Goal: Transaction & Acquisition: Book appointment/travel/reservation

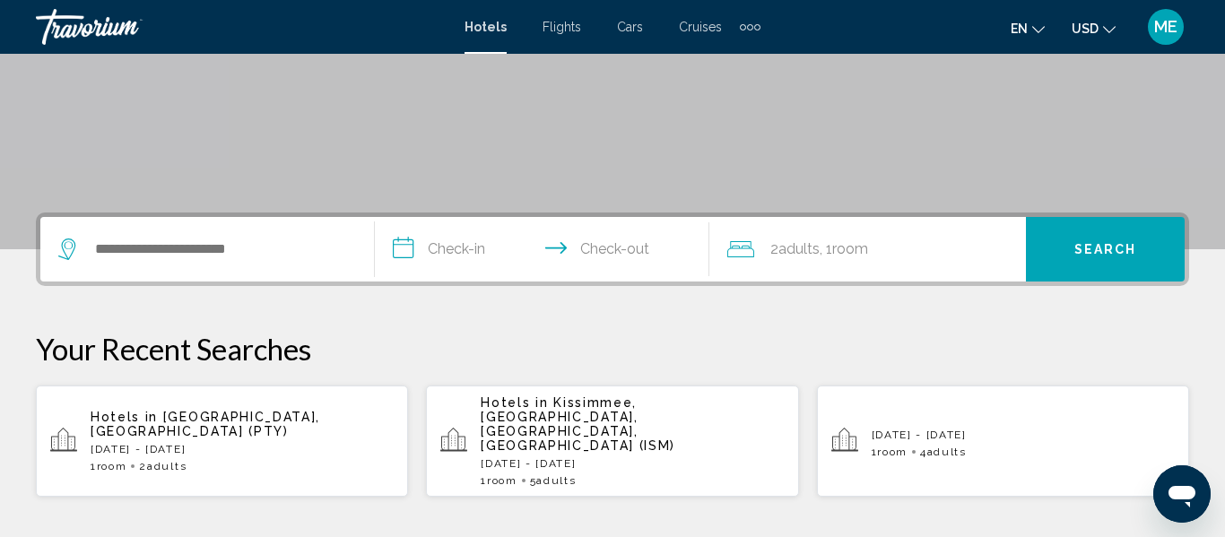
scroll to position [292, 0]
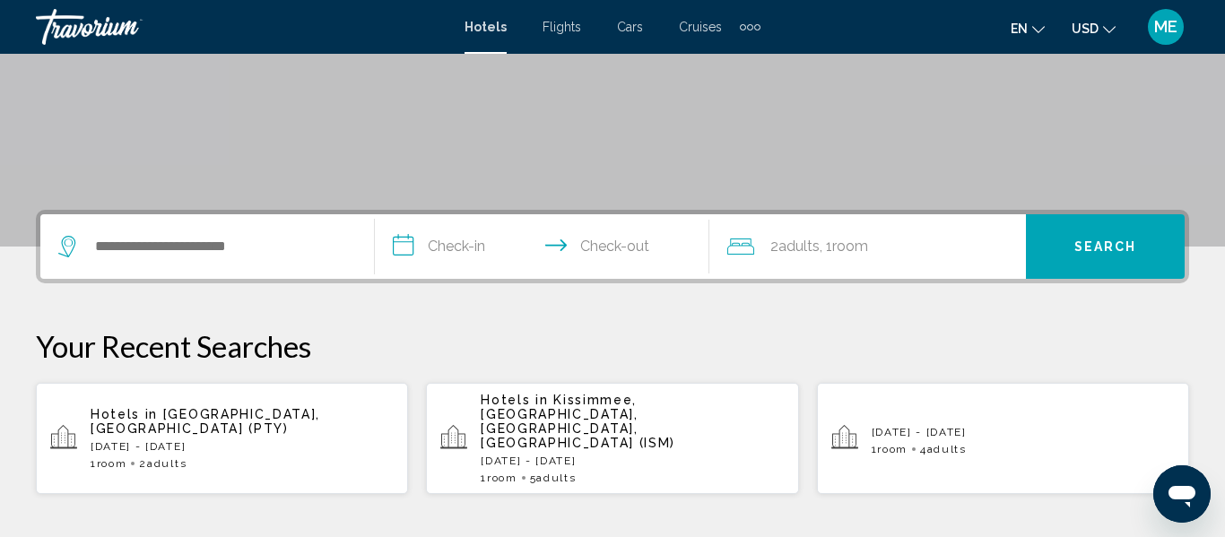
click at [613, 257] on input "**********" at bounding box center [546, 249] width 342 height 70
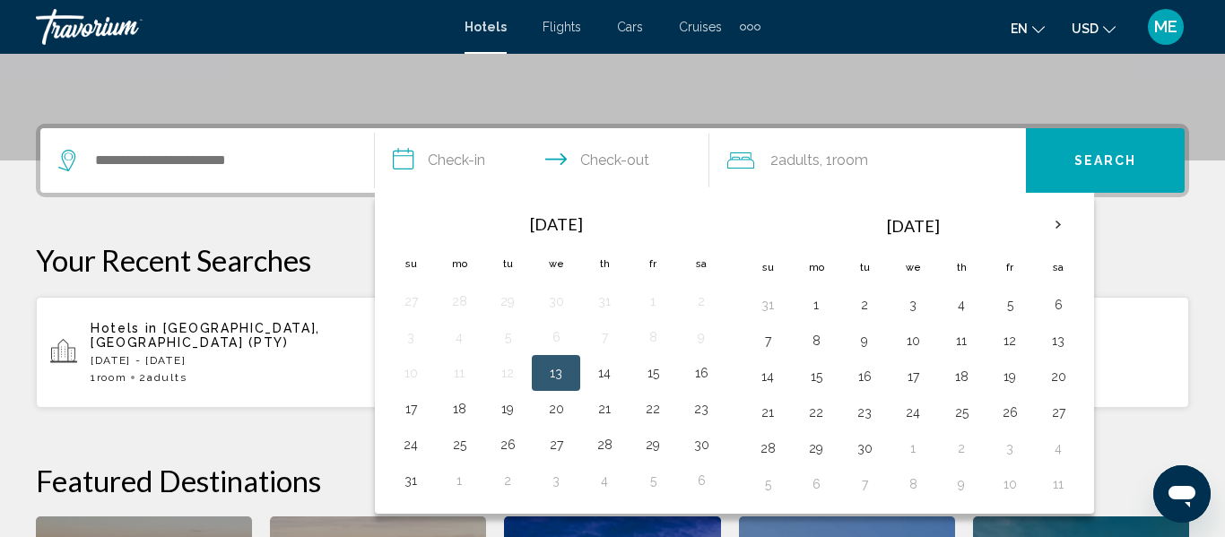
scroll to position [443, 0]
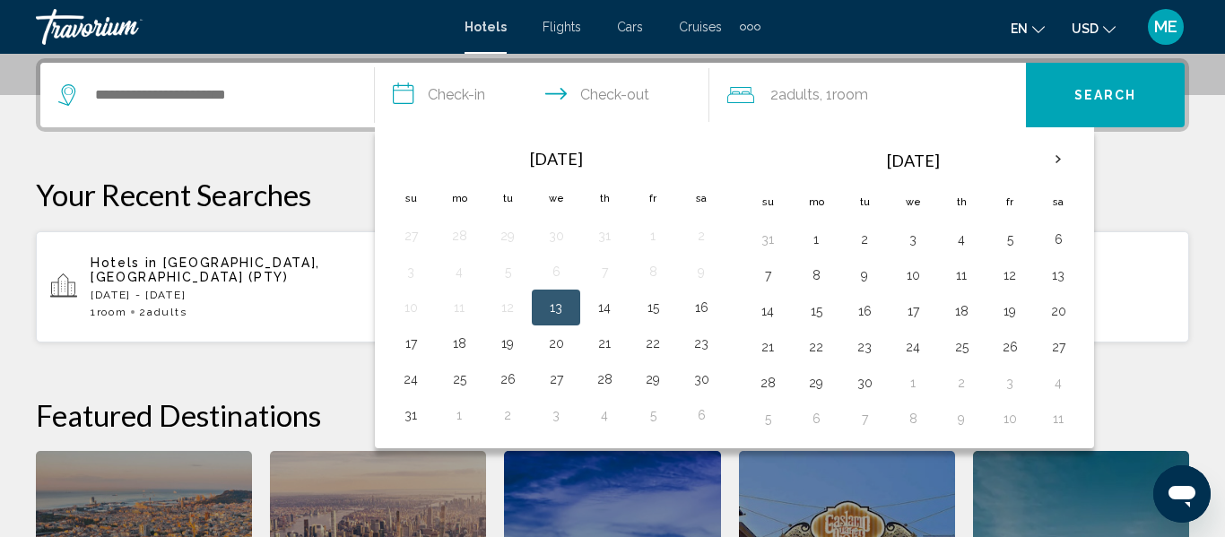
click at [443, 98] on input "**********" at bounding box center [546, 98] width 342 height 70
click at [914, 352] on button "24" at bounding box center [913, 347] width 29 height 25
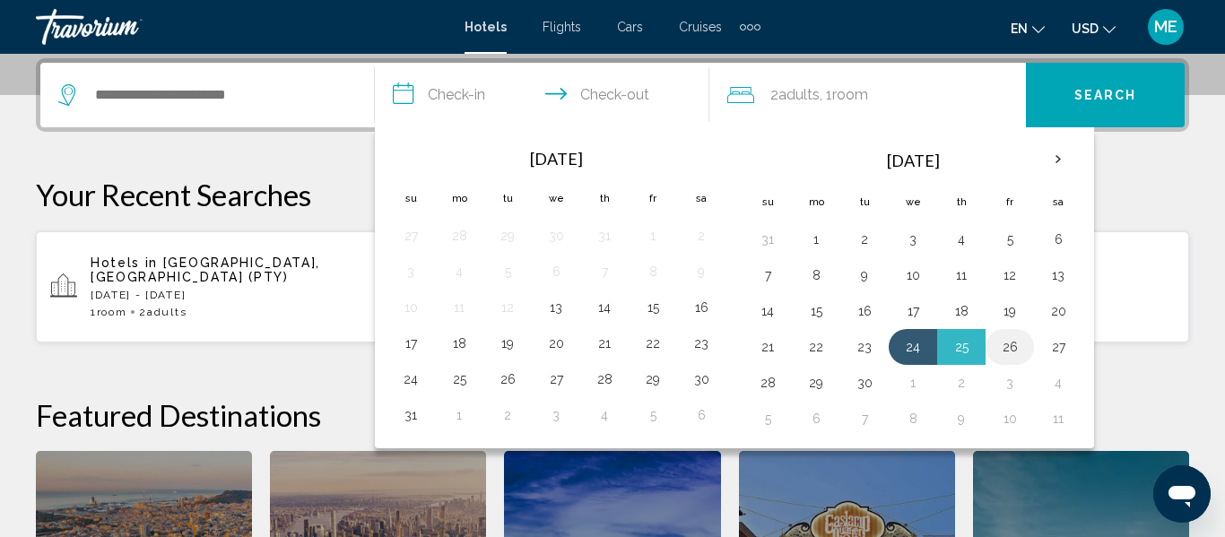
click at [1013, 348] on button "26" at bounding box center [1010, 347] width 29 height 25
type input "**********"
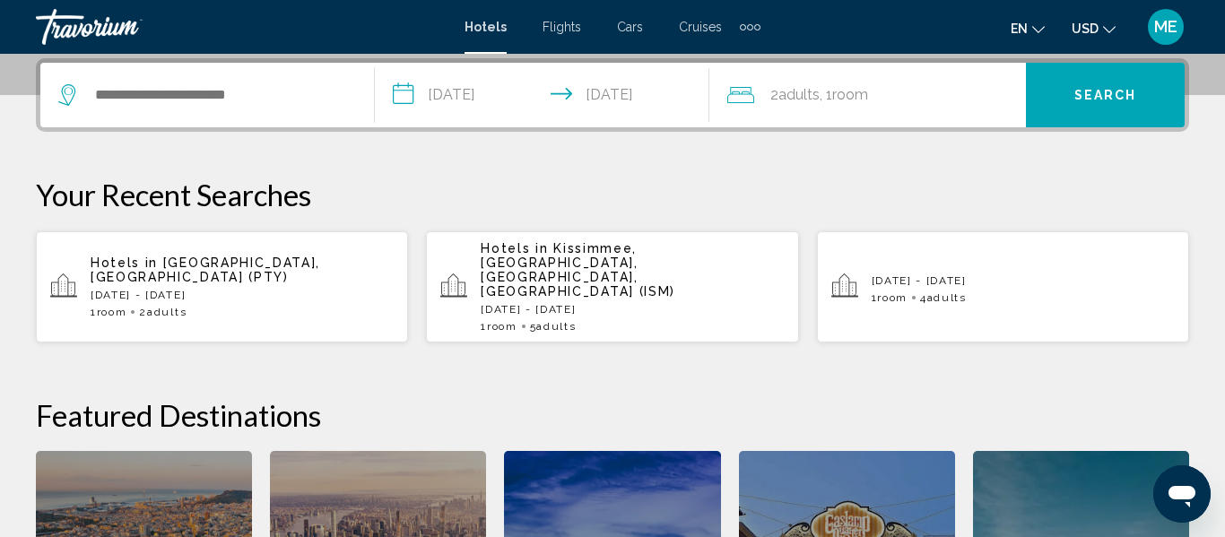
click at [867, 99] on span "Room" at bounding box center [850, 94] width 36 height 17
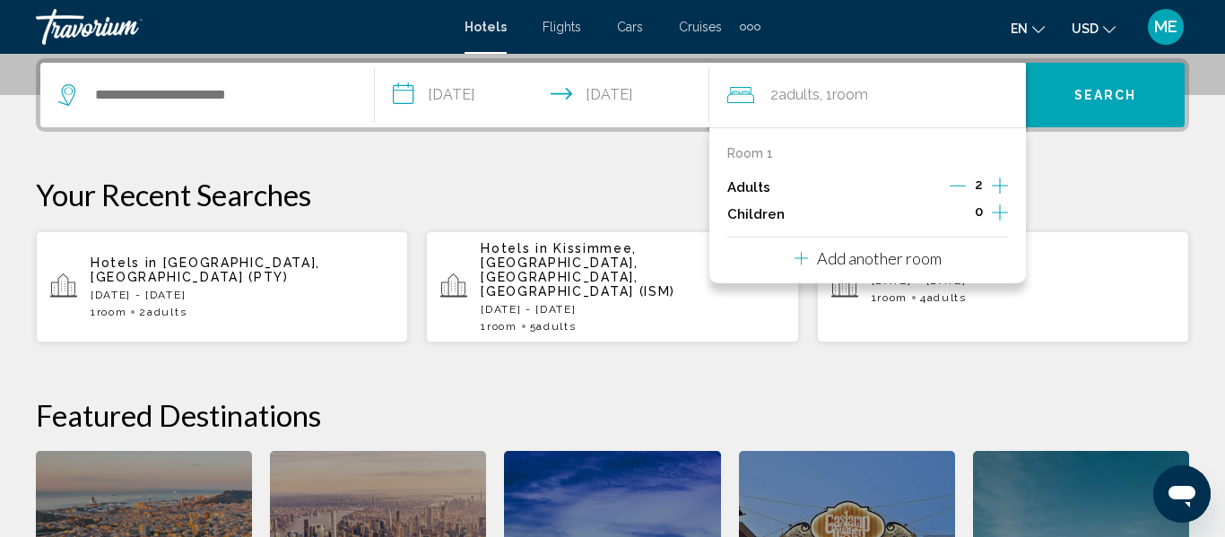
click at [1002, 184] on icon "Increment adults" at bounding box center [1000, 186] width 16 height 22
click at [623, 179] on p "Your Recent Searches" at bounding box center [612, 195] width 1153 height 36
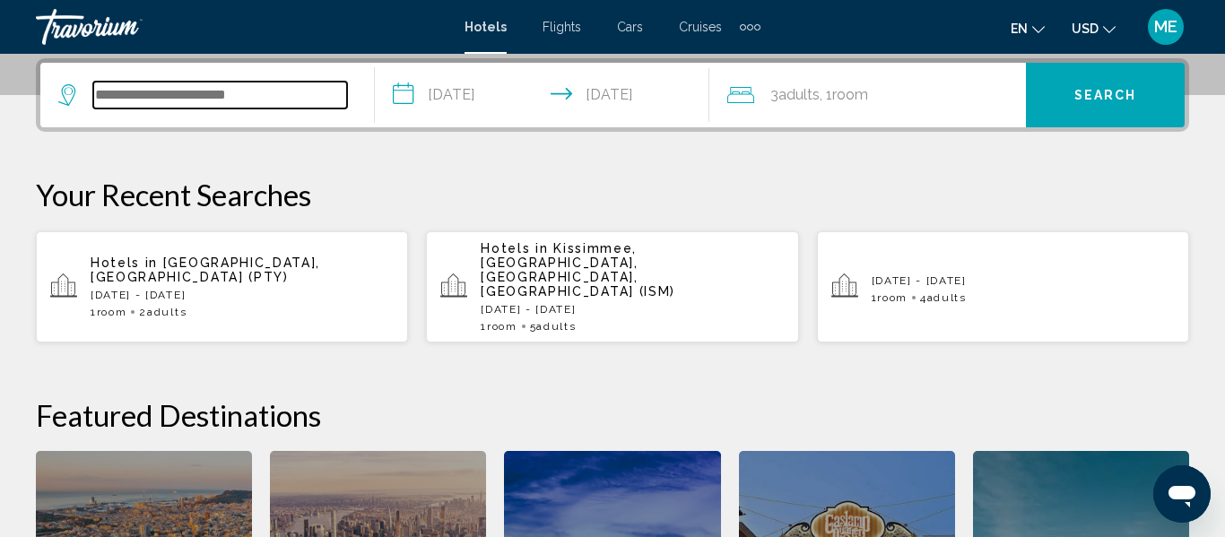
click at [136, 91] on input "Search widget" at bounding box center [220, 95] width 254 height 27
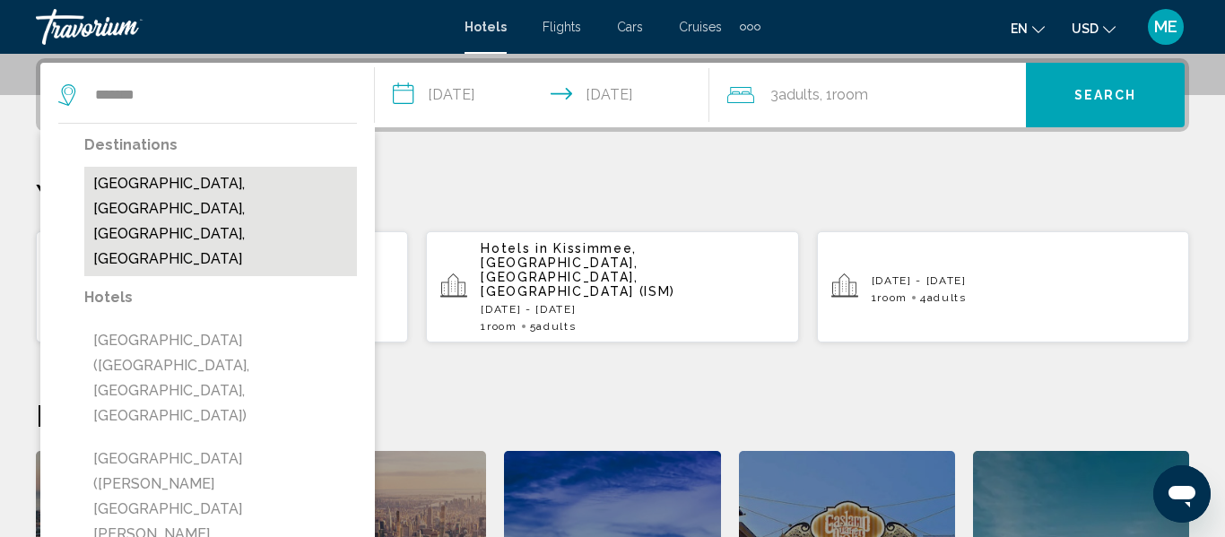
click at [170, 200] on button "[GEOGRAPHIC_DATA], [GEOGRAPHIC_DATA], [GEOGRAPHIC_DATA], [GEOGRAPHIC_DATA]" at bounding box center [220, 221] width 273 height 109
type input "**********"
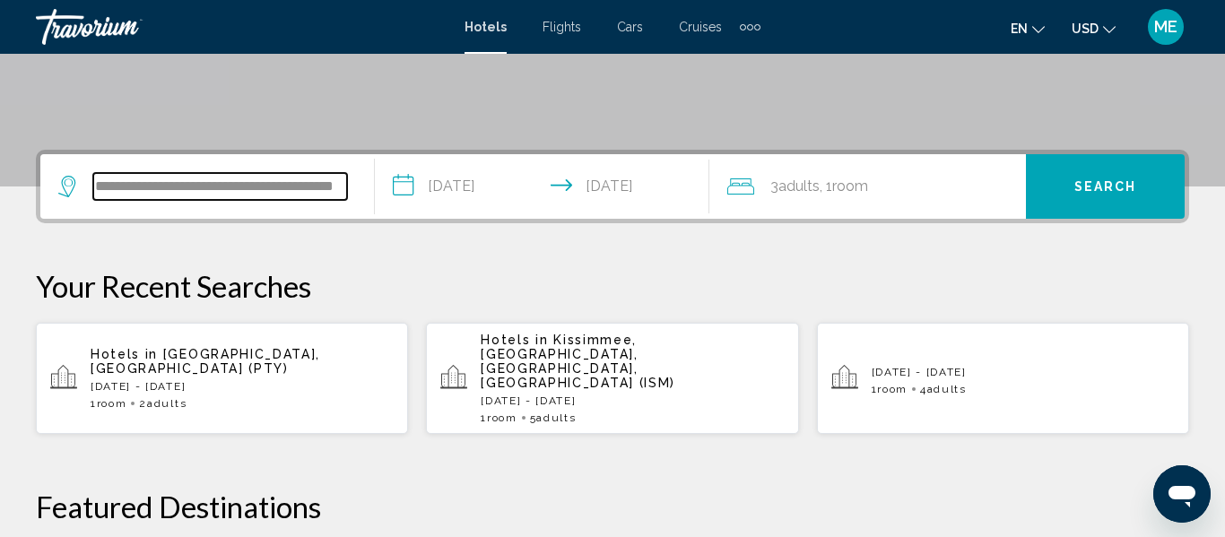
scroll to position [344, 0]
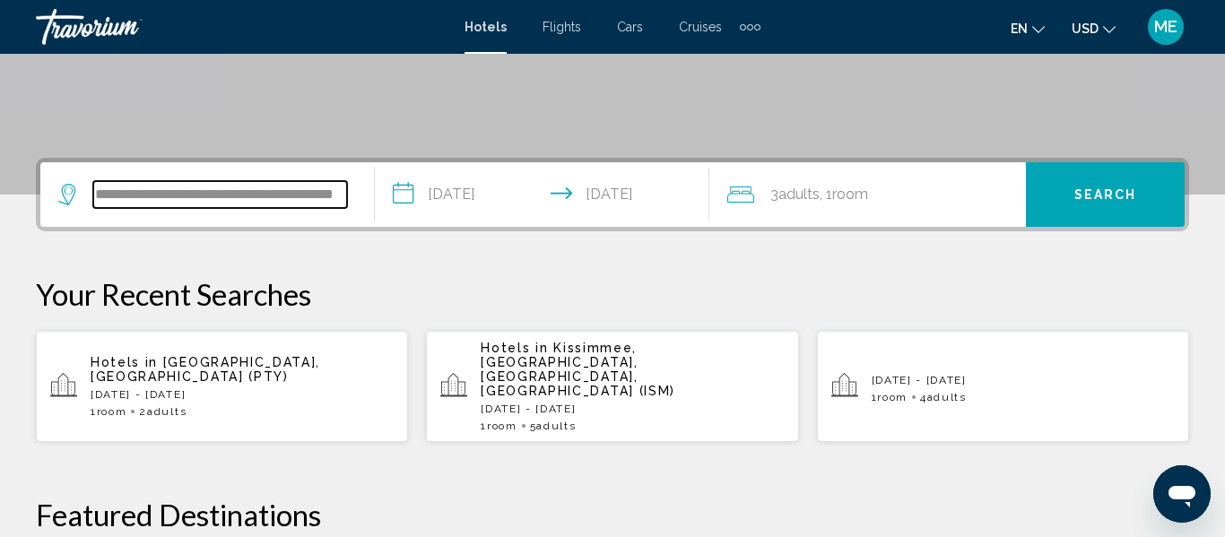
click at [158, 194] on input "**********" at bounding box center [220, 194] width 254 height 27
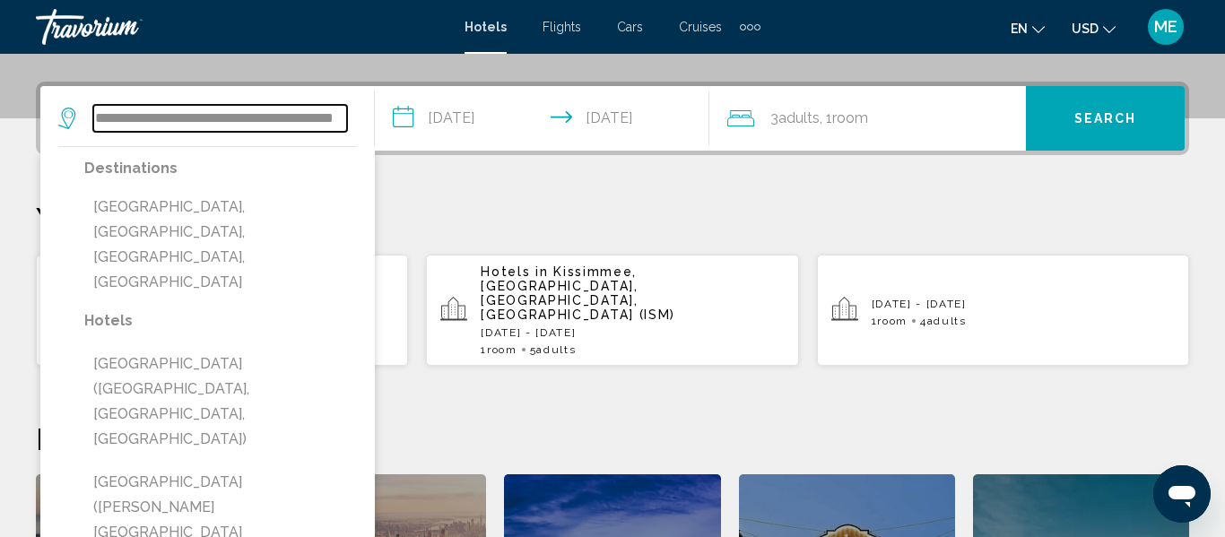
scroll to position [443, 0]
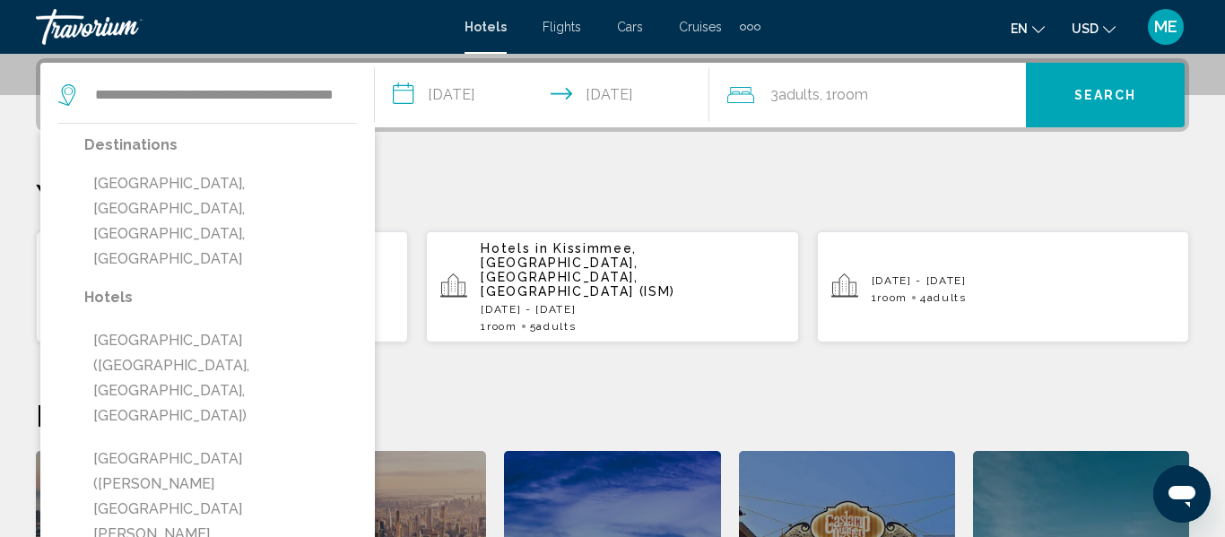
click at [158, 194] on button "[GEOGRAPHIC_DATA], [GEOGRAPHIC_DATA], [GEOGRAPHIC_DATA], [GEOGRAPHIC_DATA]" at bounding box center [220, 221] width 273 height 109
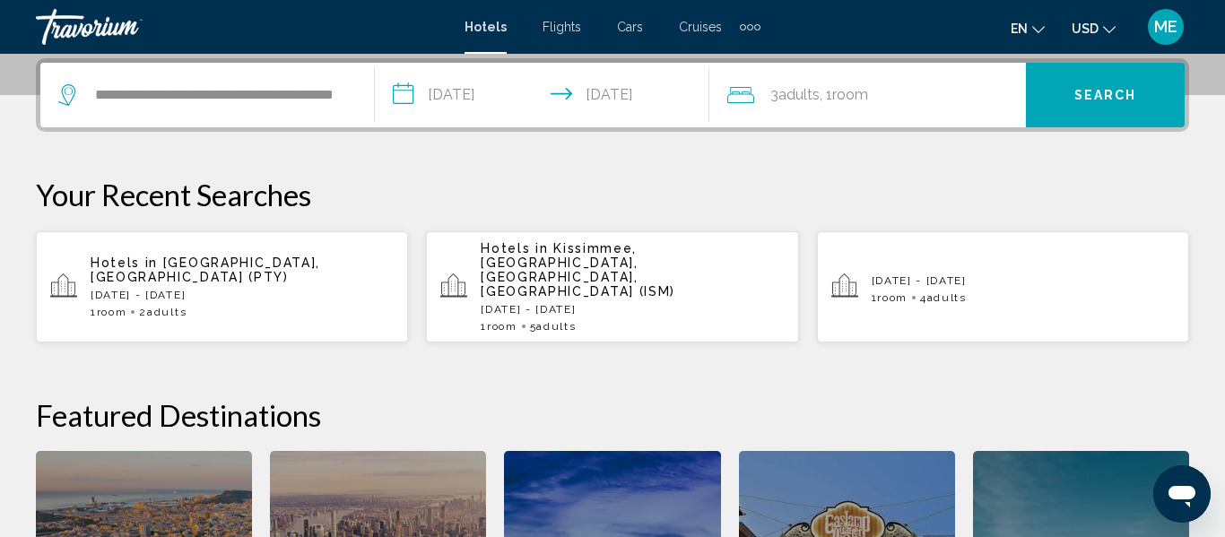
click at [1111, 92] on span "Search" at bounding box center [1106, 96] width 63 height 14
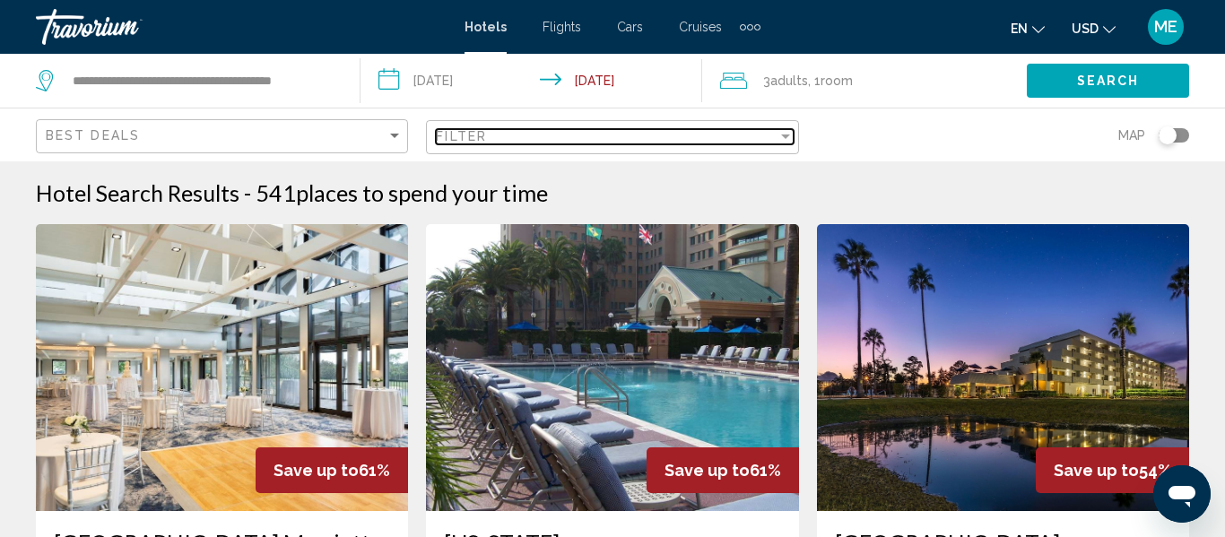
click at [787, 139] on div "Filter" at bounding box center [786, 136] width 16 height 14
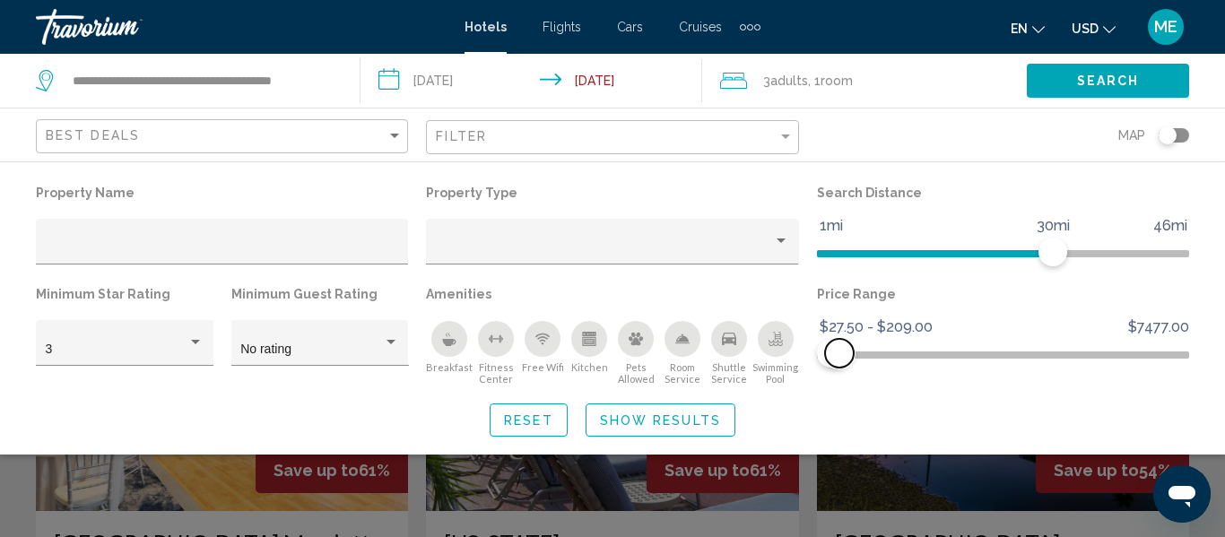
drag, startPoint x: 1177, startPoint y: 347, endPoint x: 840, endPoint y: 356, distance: 337.4
click at [840, 356] on span "Hotel Filters" at bounding box center [839, 353] width 29 height 29
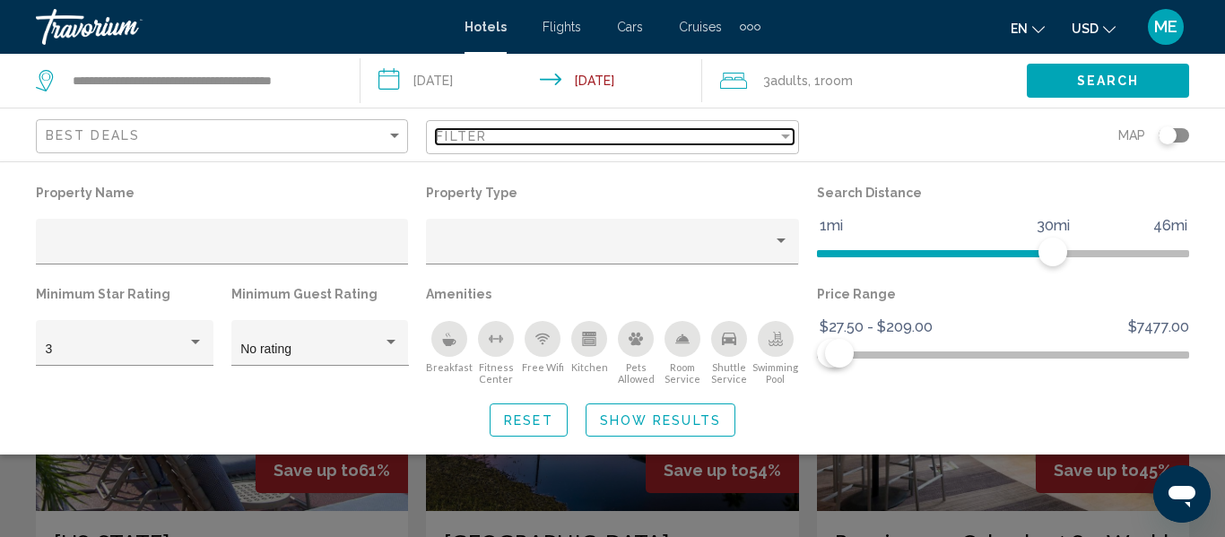
click at [786, 135] on div "Filter" at bounding box center [785, 137] width 9 height 4
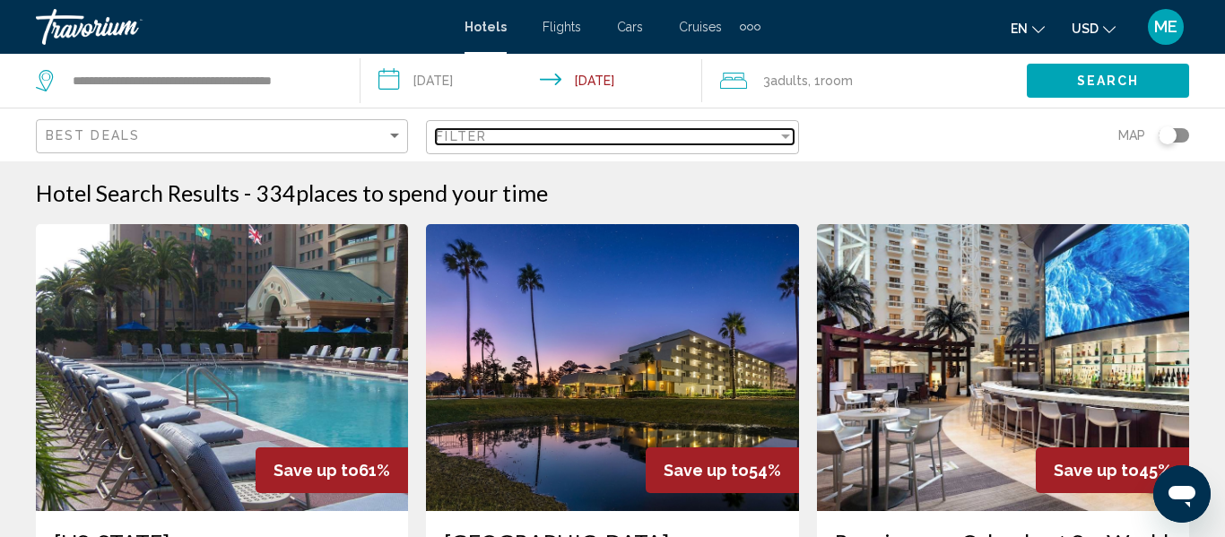
click at [786, 135] on div "Filter" at bounding box center [785, 137] width 9 height 4
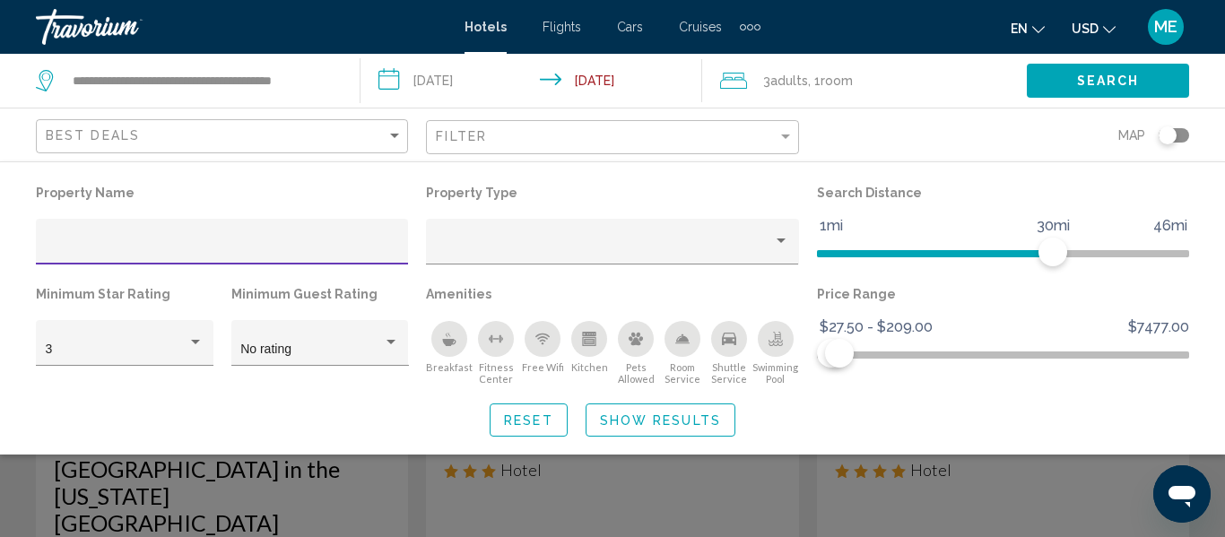
scroll to position [101, 0]
click at [448, 348] on div "Breakfast" at bounding box center [449, 339] width 36 height 36
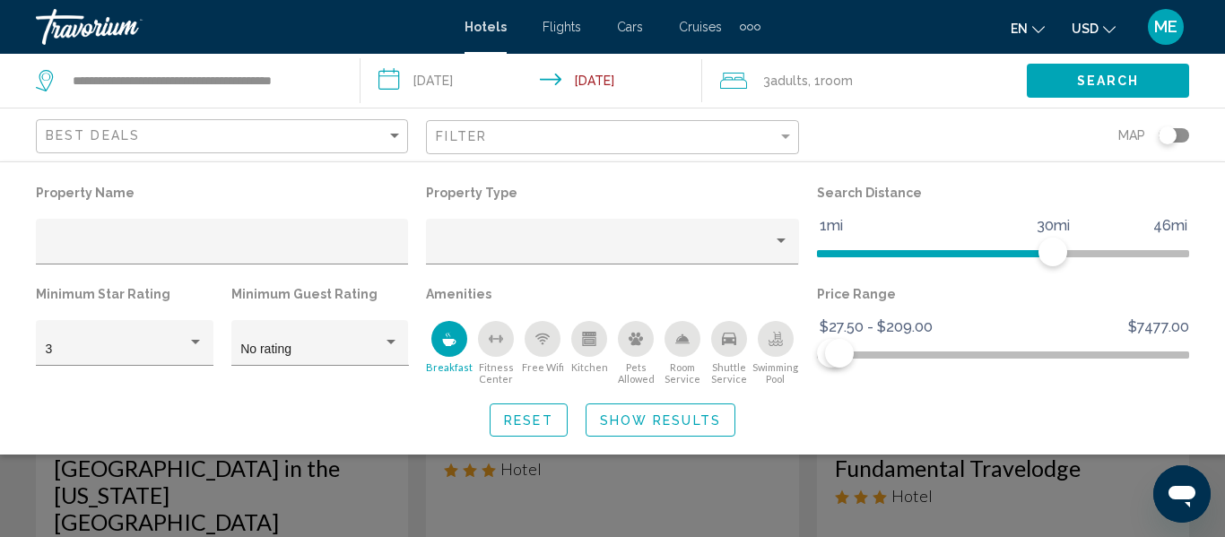
click at [649, 415] on span "Show Results" at bounding box center [660, 420] width 121 height 14
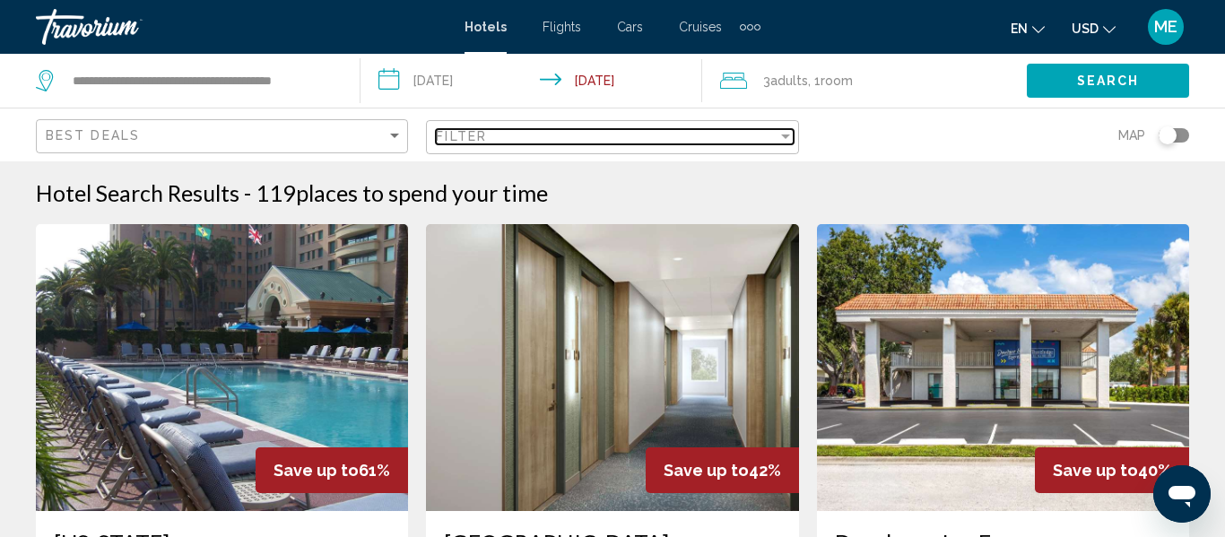
click at [785, 136] on div "Filter" at bounding box center [785, 137] width 9 height 4
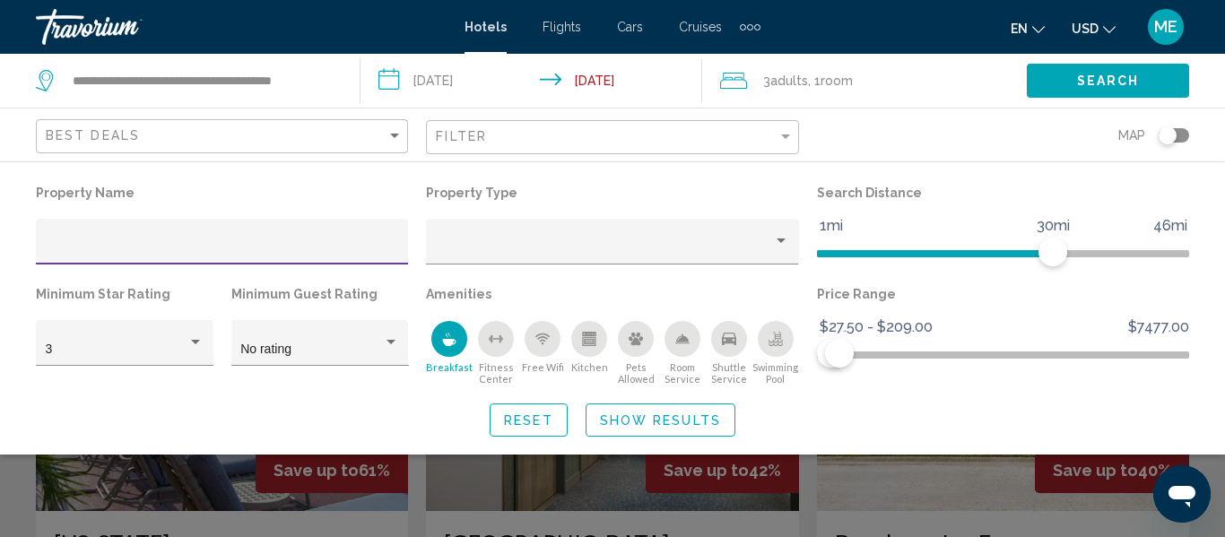
click at [645, 416] on span "Show Results" at bounding box center [660, 420] width 121 height 14
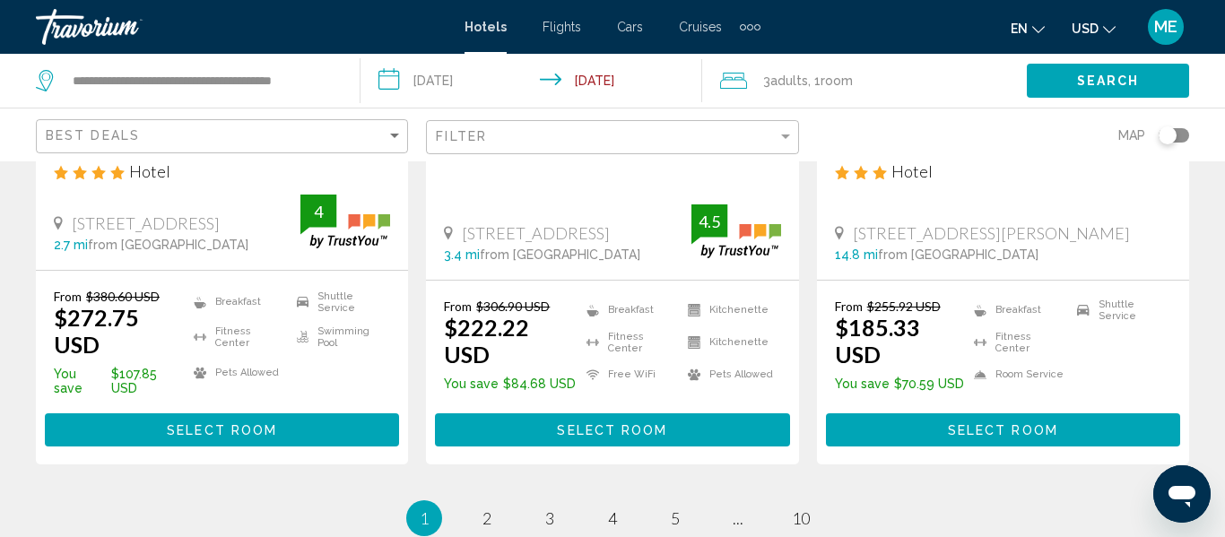
scroll to position [2597, 0]
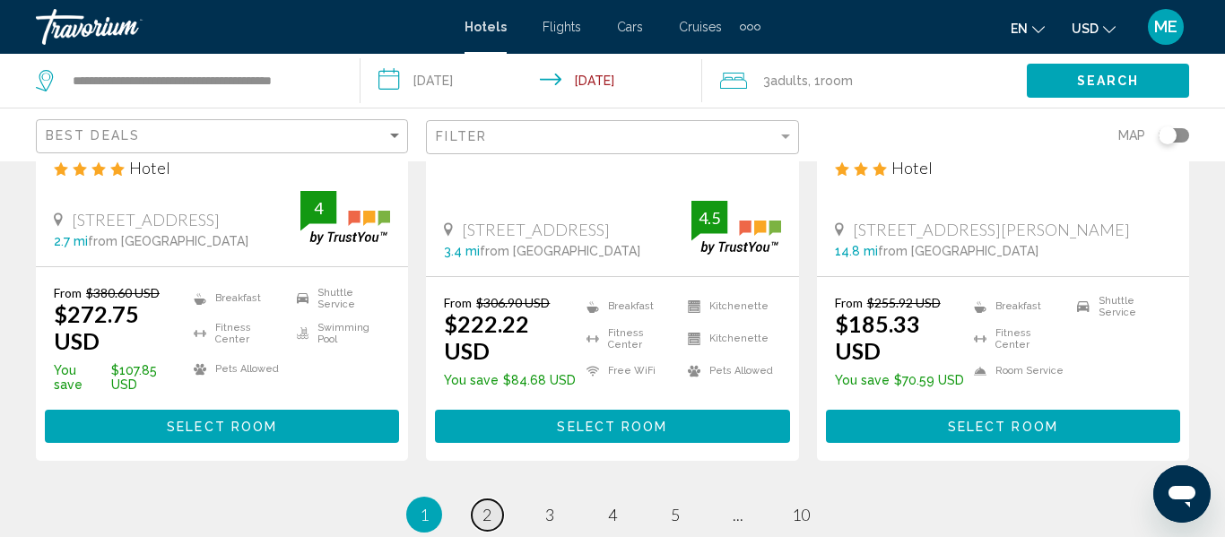
click at [487, 505] on span "2" at bounding box center [487, 515] width 9 height 20
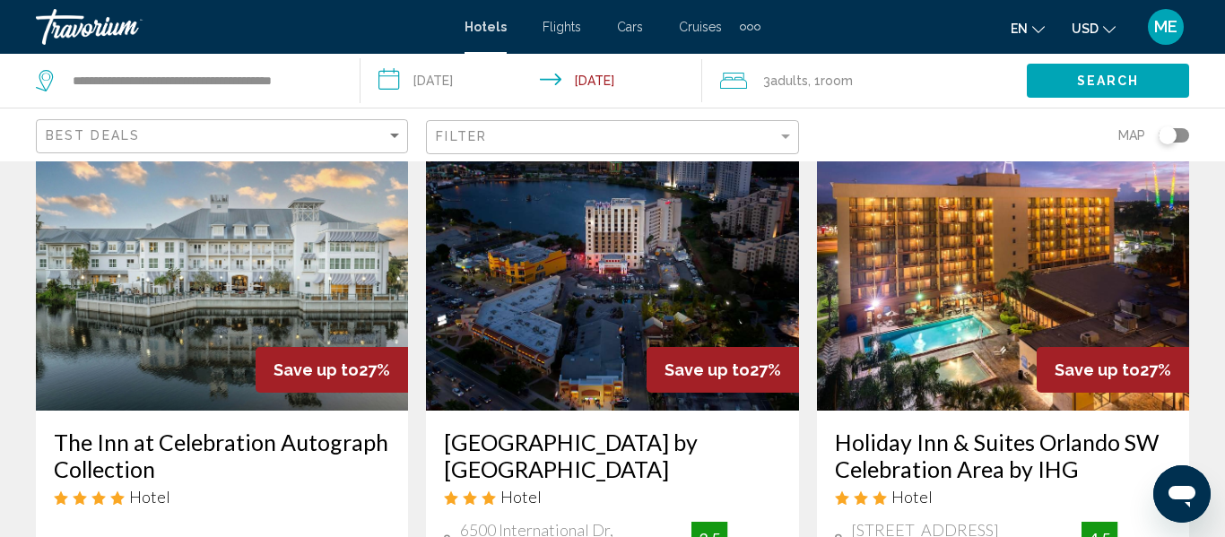
scroll to position [98, 0]
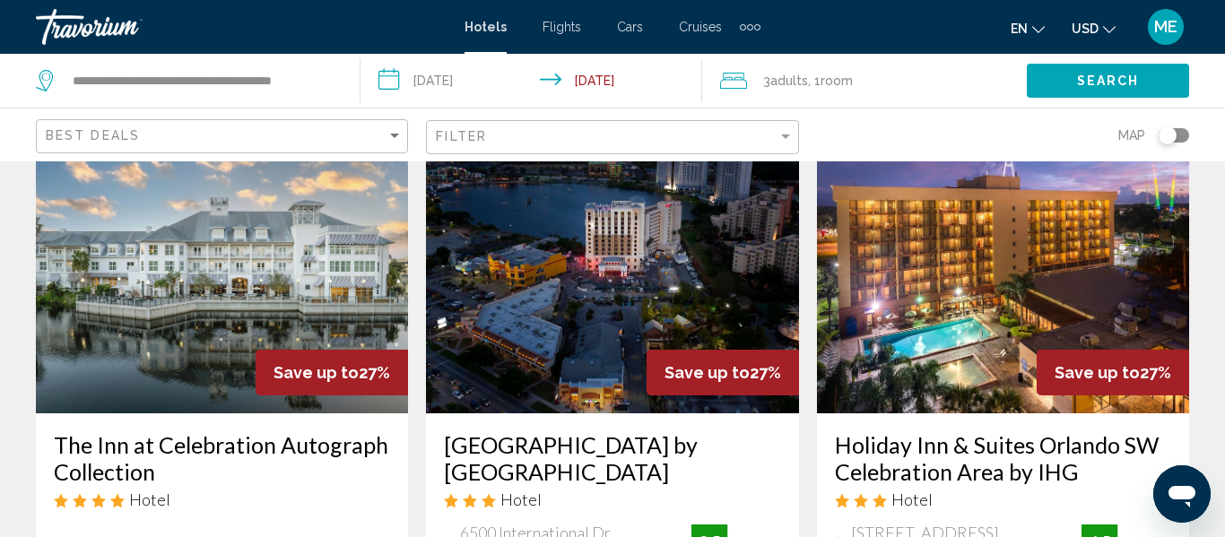
click at [1064, 285] on img "Main content" at bounding box center [1003, 269] width 372 height 287
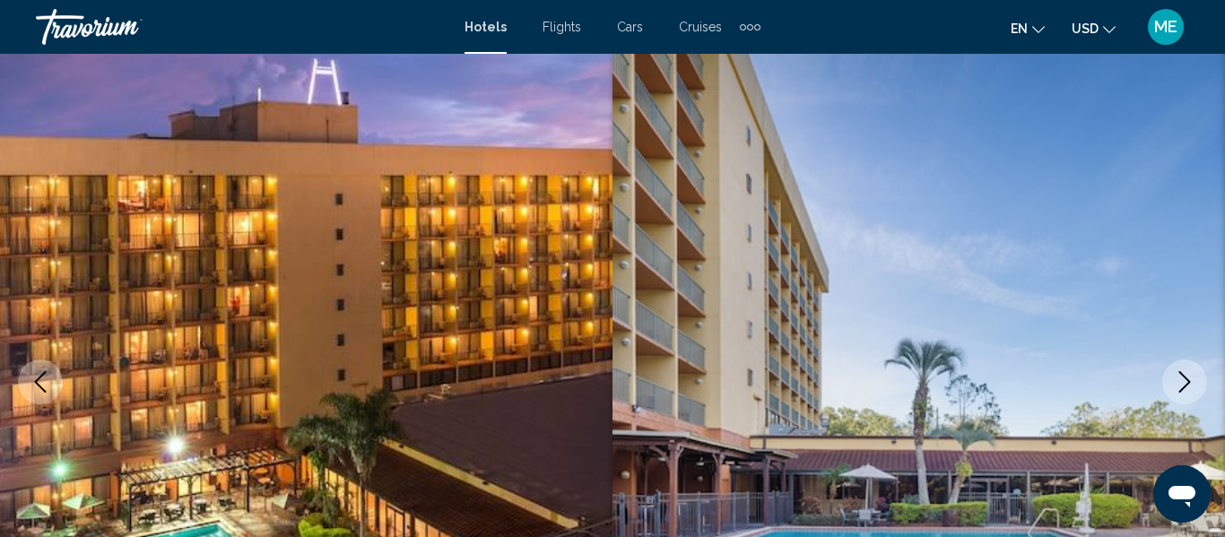
scroll to position [211, 0]
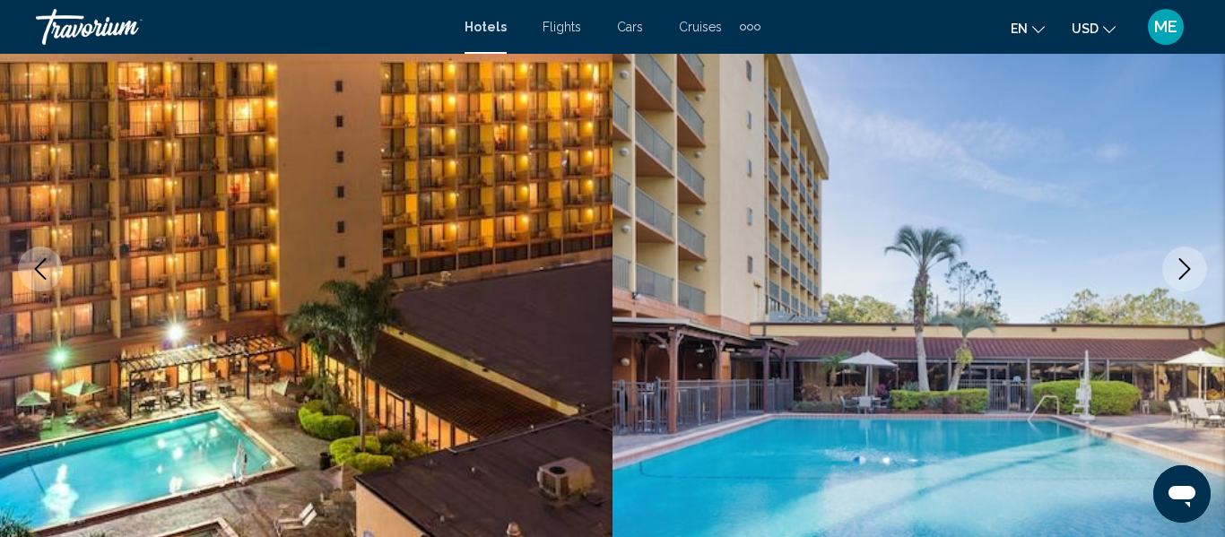
click at [1184, 271] on icon "Next image" at bounding box center [1185, 269] width 22 height 22
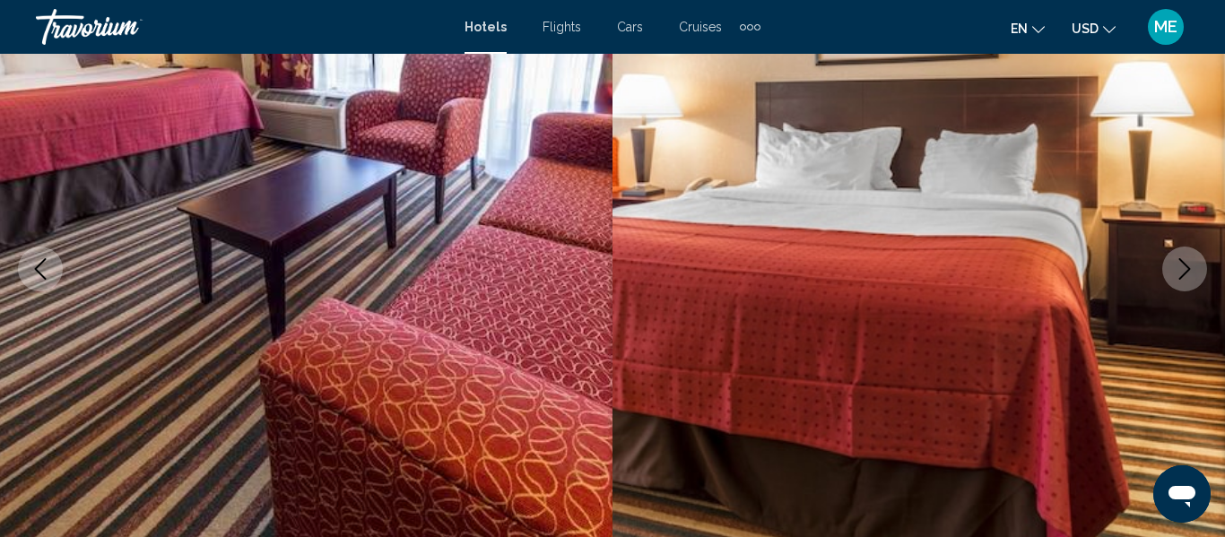
click at [1178, 274] on icon "Next image" at bounding box center [1185, 269] width 22 height 22
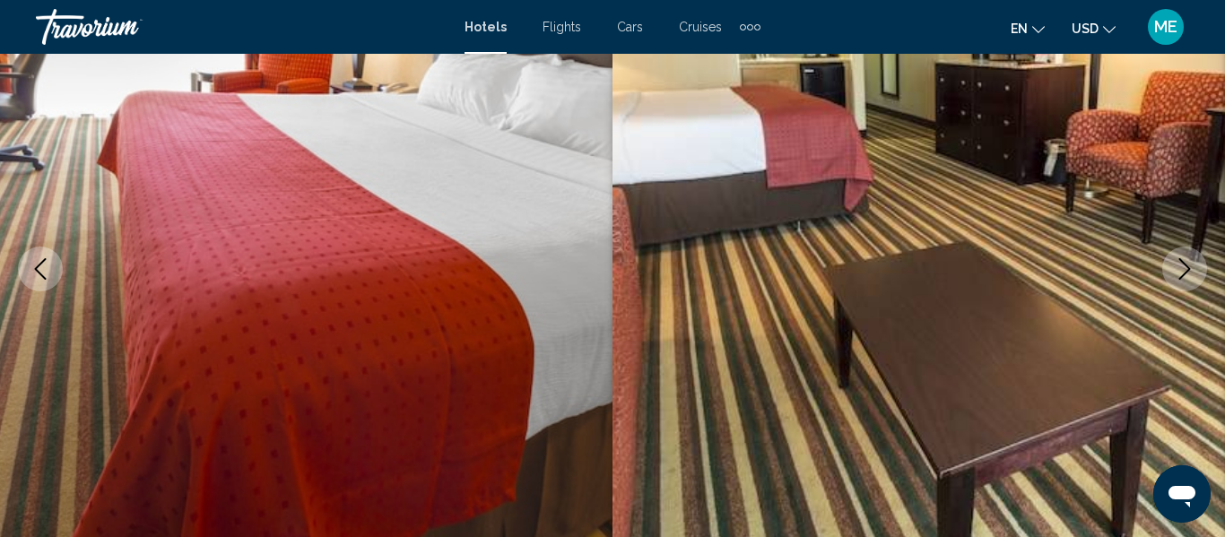
click at [1175, 274] on icon "Next image" at bounding box center [1185, 269] width 22 height 22
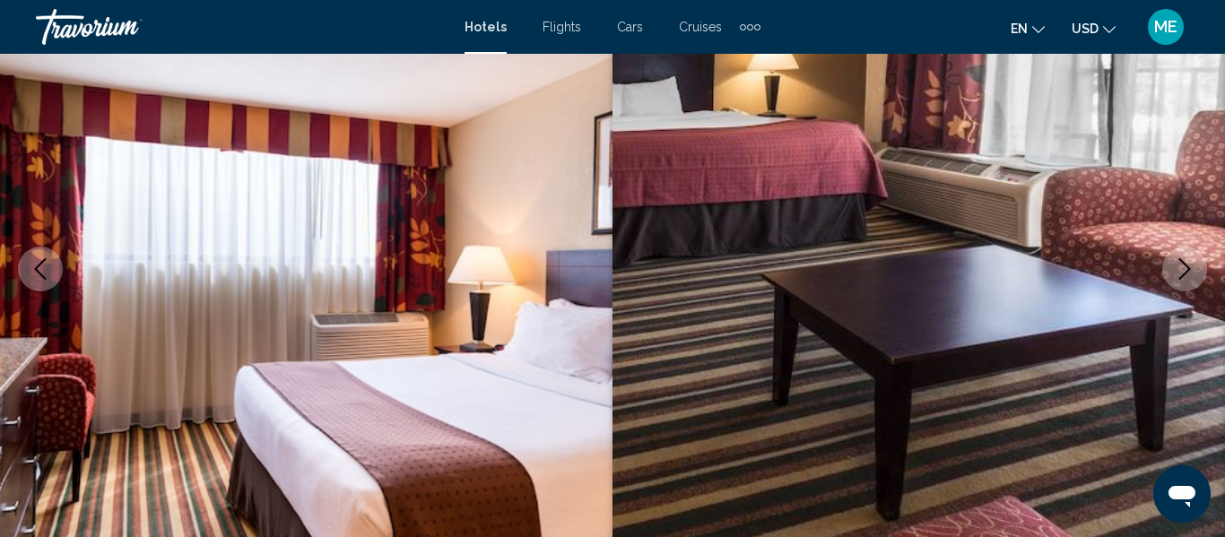
click at [1188, 271] on icon "Next image" at bounding box center [1185, 269] width 12 height 22
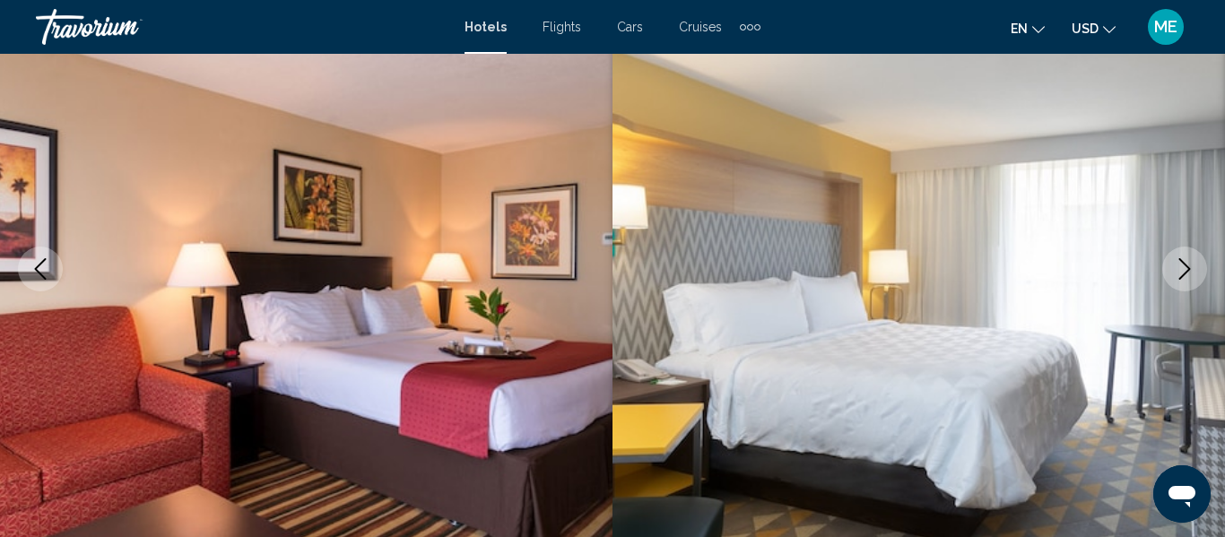
click at [1182, 272] on icon "Next image" at bounding box center [1185, 269] width 22 height 22
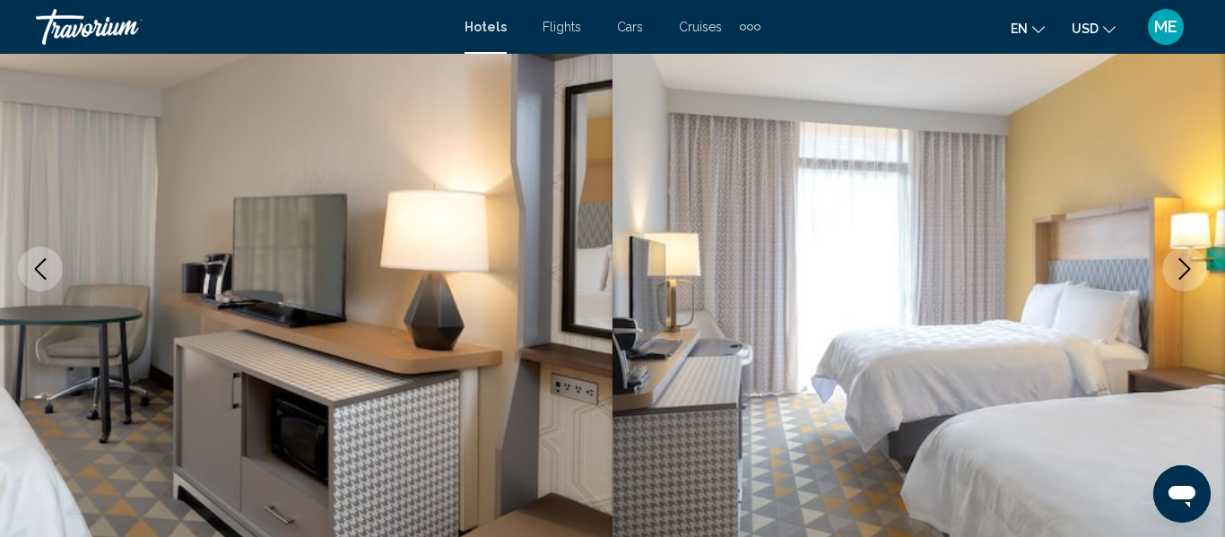
click at [1176, 278] on icon "Next image" at bounding box center [1185, 269] width 22 height 22
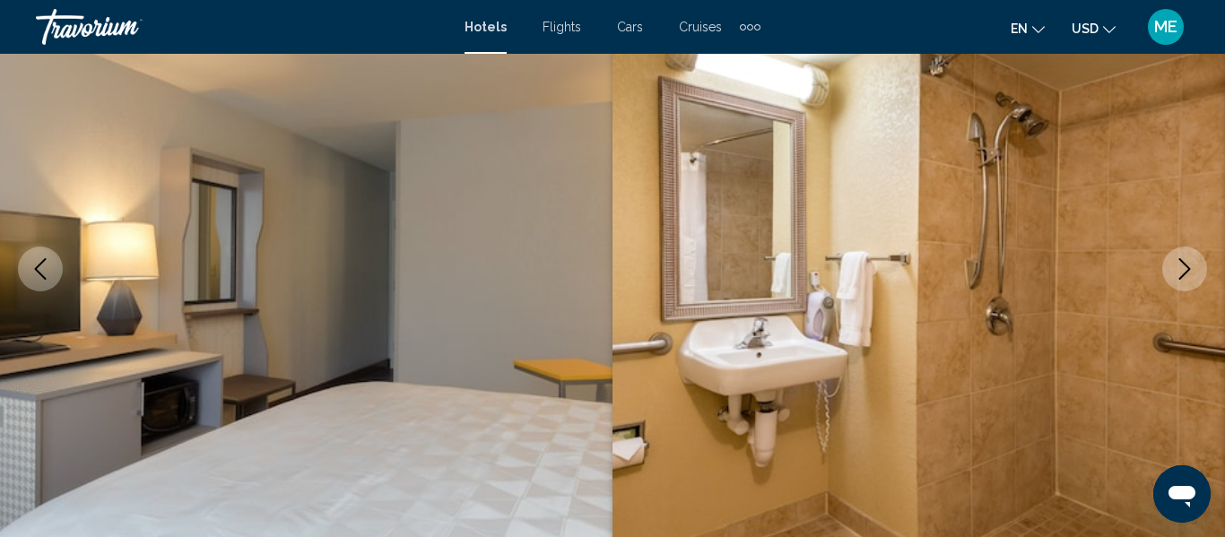
click at [1183, 286] on button "Next image" at bounding box center [1184, 269] width 45 height 45
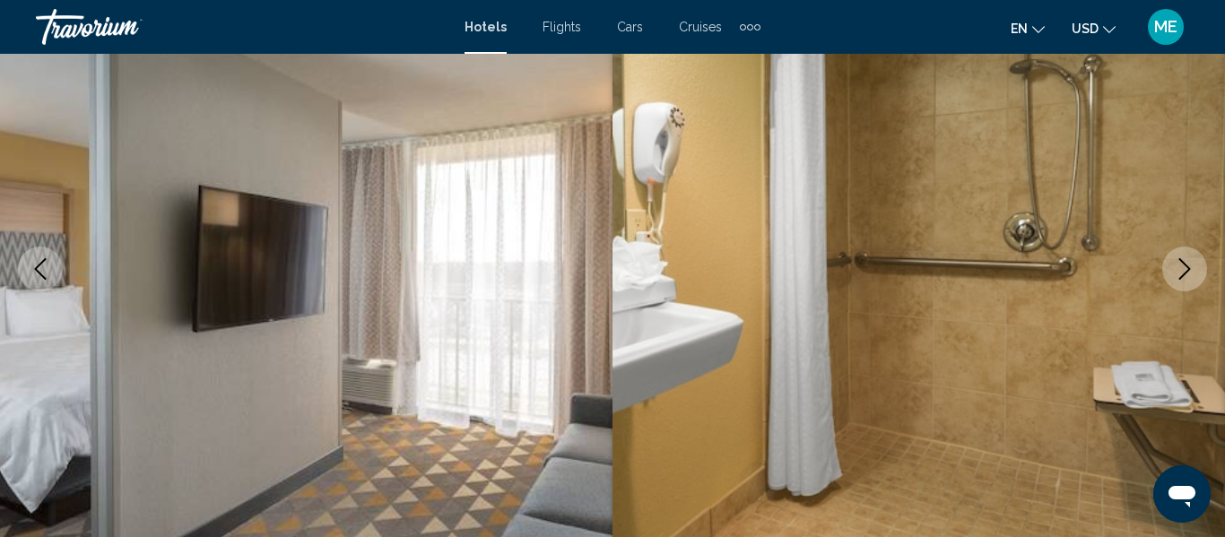
click at [30, 264] on icon "Previous image" at bounding box center [41, 269] width 22 height 22
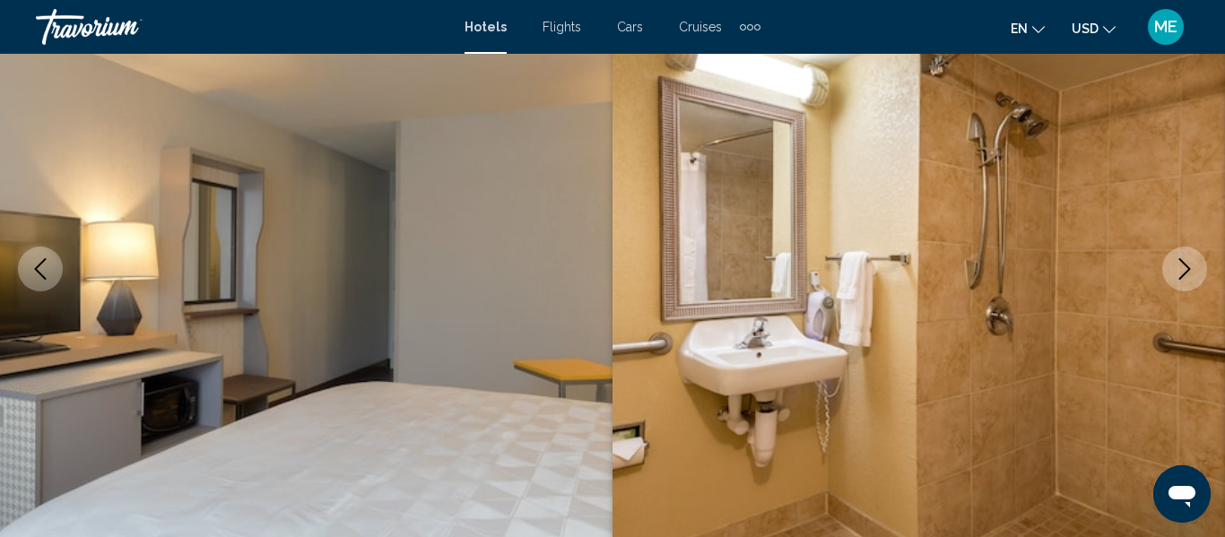
click at [44, 274] on icon "Previous image" at bounding box center [41, 269] width 22 height 22
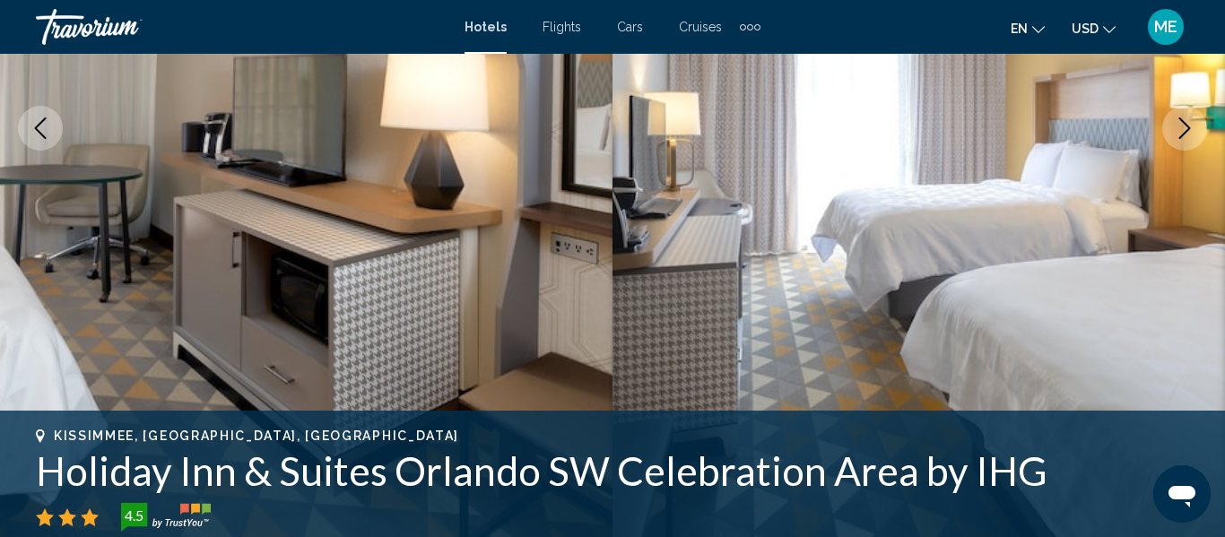
scroll to position [353, 0]
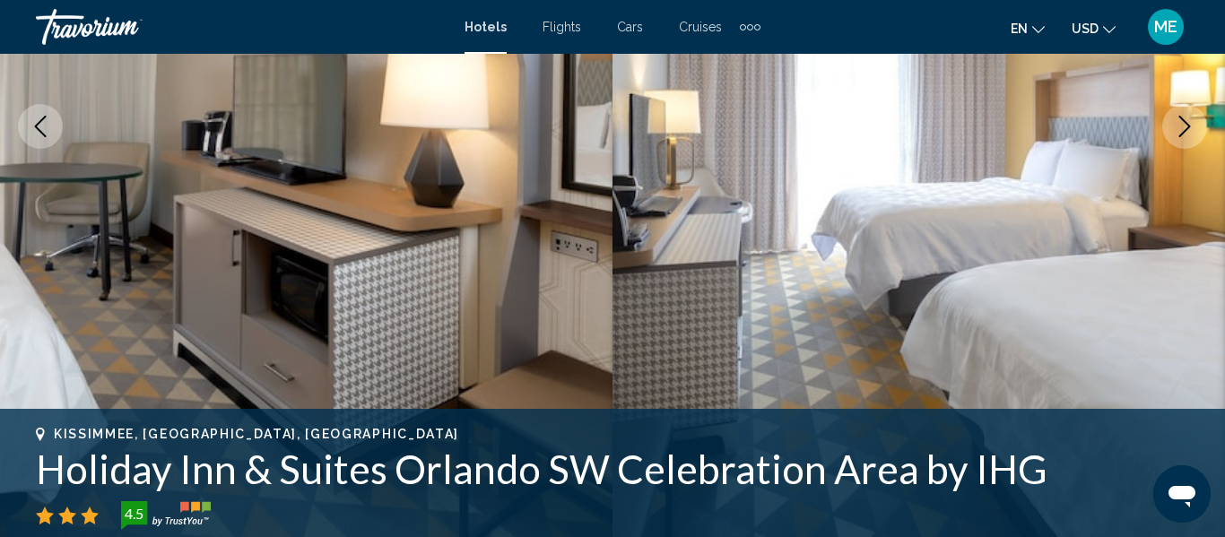
click at [37, 139] on button "Previous image" at bounding box center [40, 126] width 45 height 45
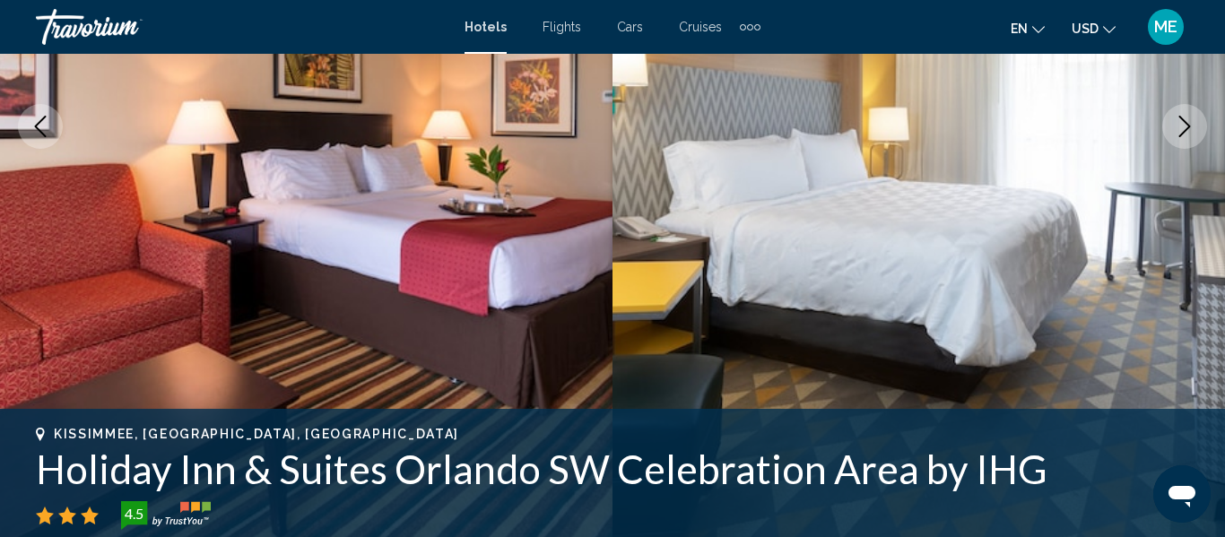
click at [31, 126] on icon "Previous image" at bounding box center [41, 127] width 22 height 22
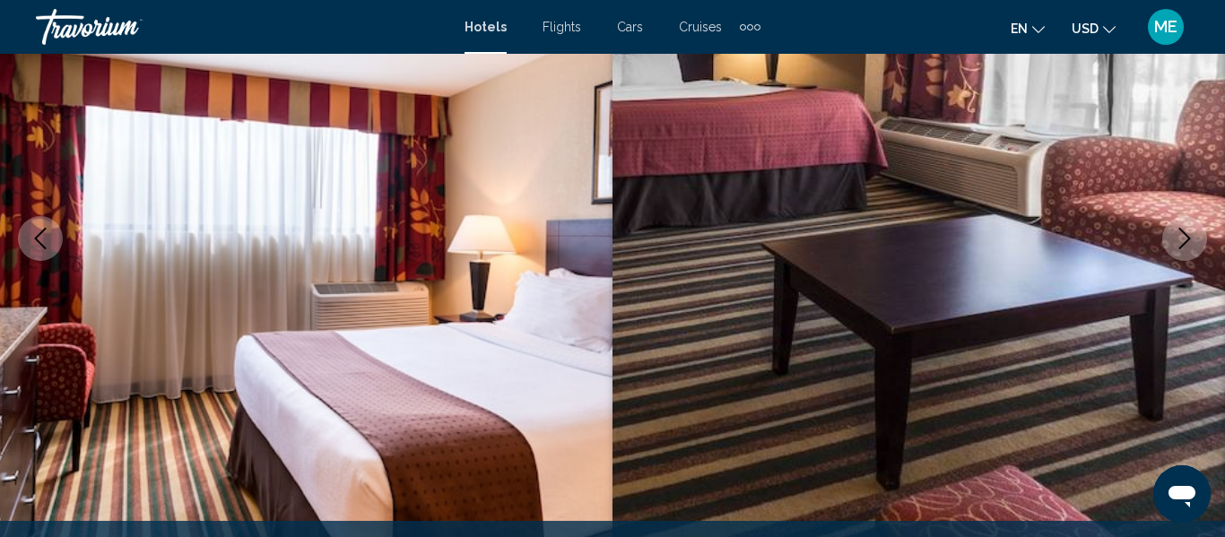
scroll to position [243, 0]
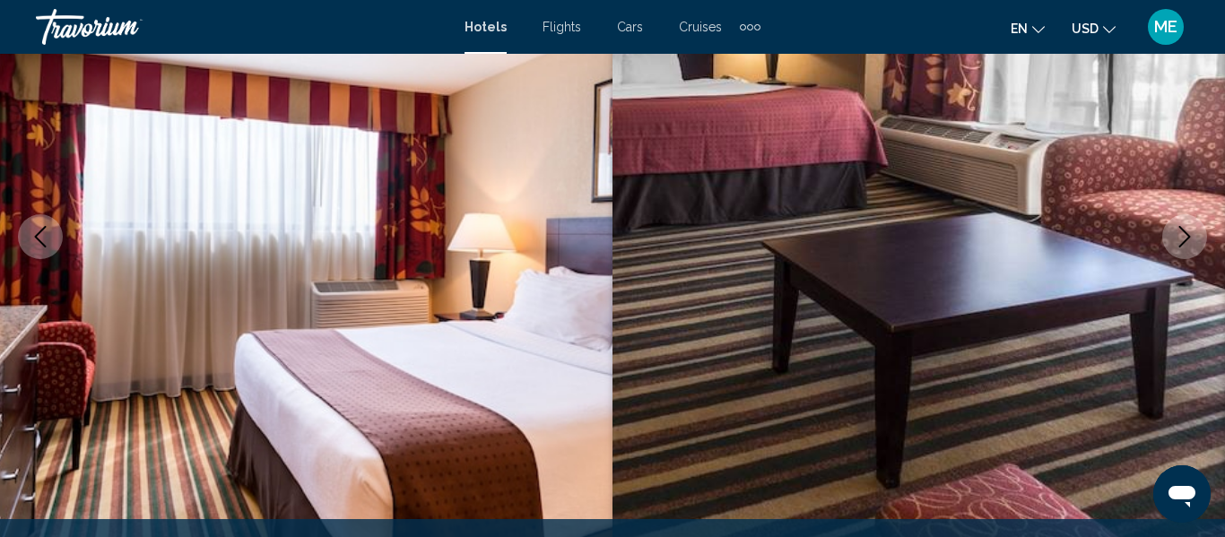
click at [30, 251] on button "Previous image" at bounding box center [40, 236] width 45 height 45
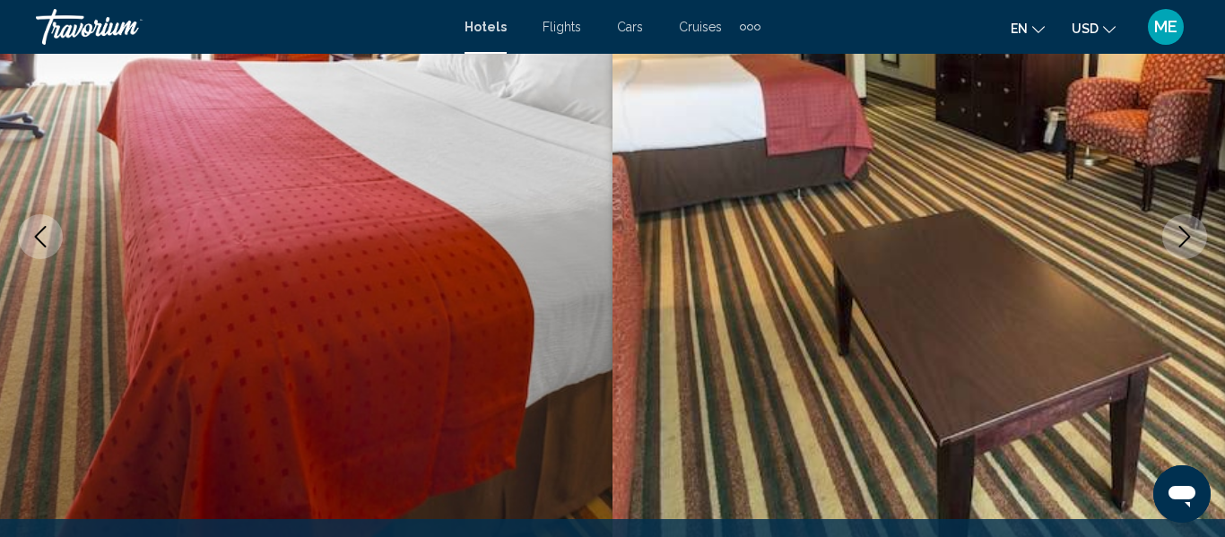
click at [37, 245] on icon "Previous image" at bounding box center [41, 237] width 22 height 22
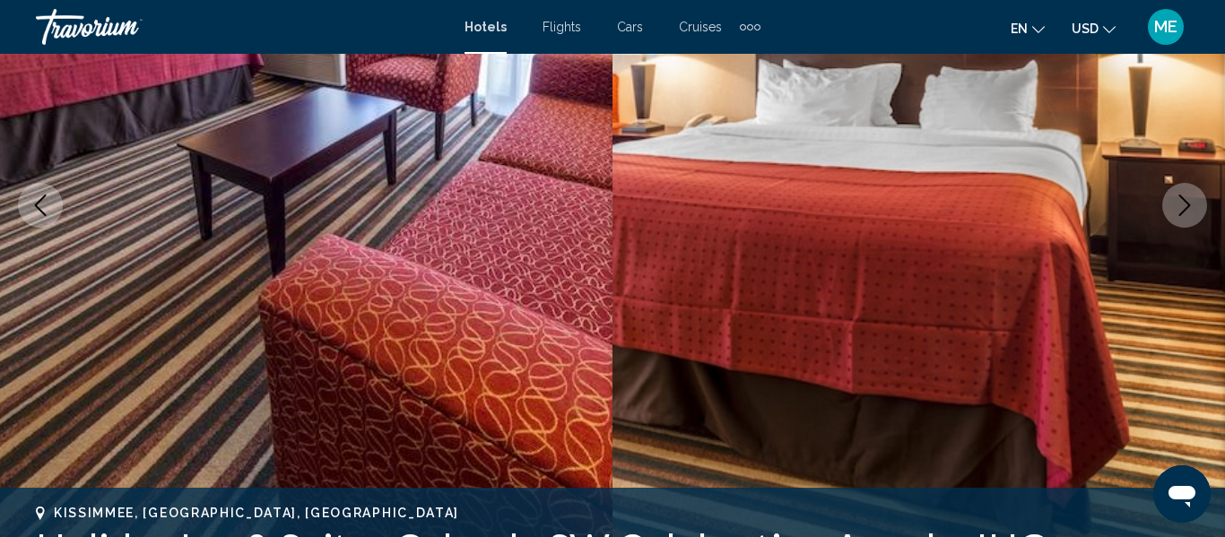
scroll to position [278, 0]
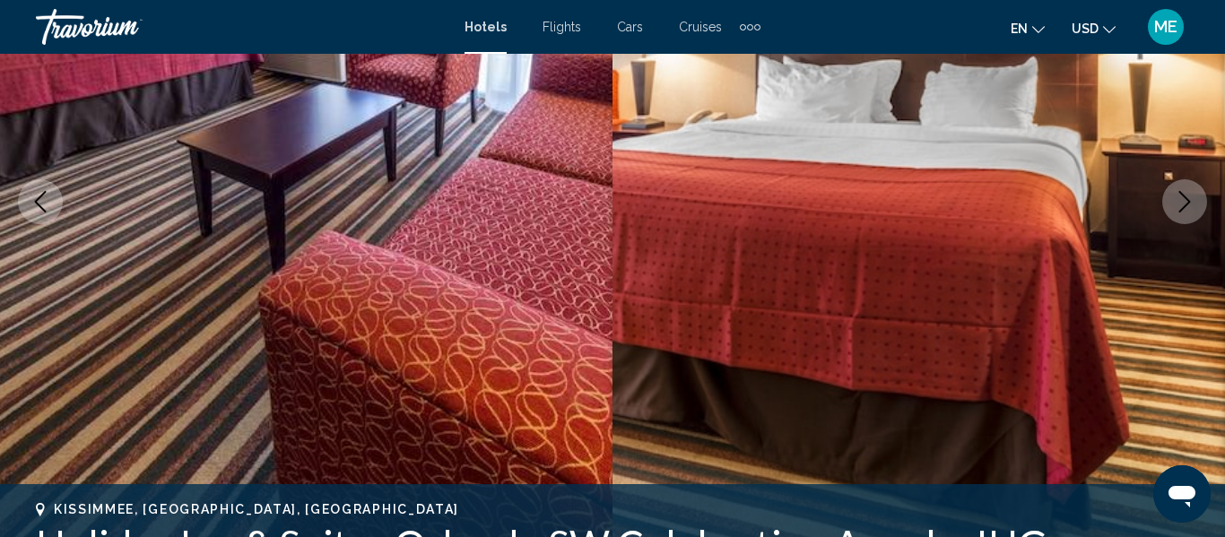
click at [38, 211] on icon "Previous image" at bounding box center [41, 202] width 22 height 22
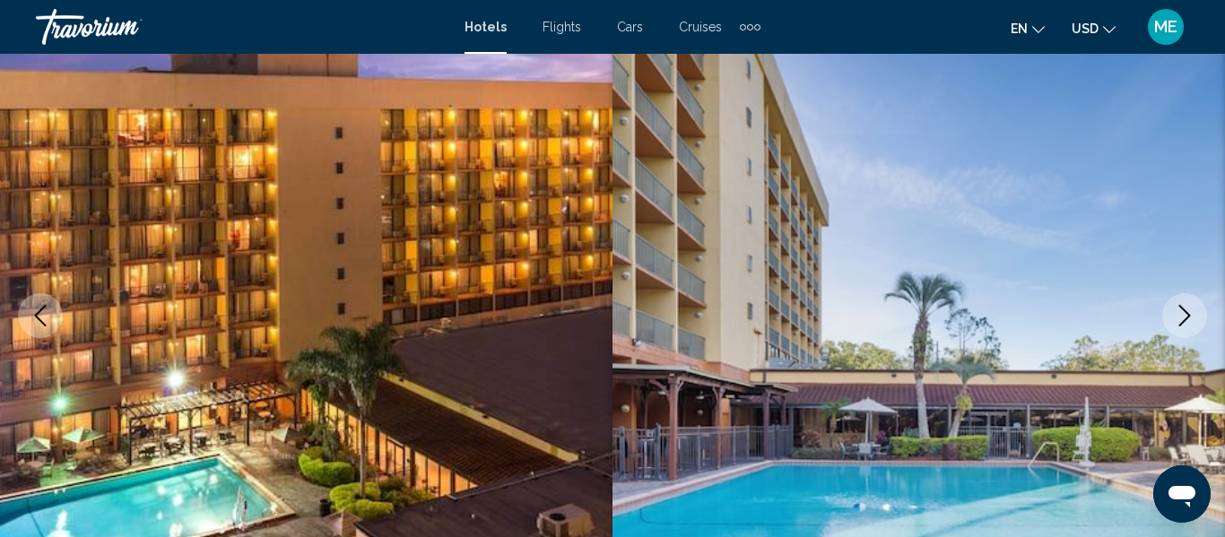
scroll to position [163, 0]
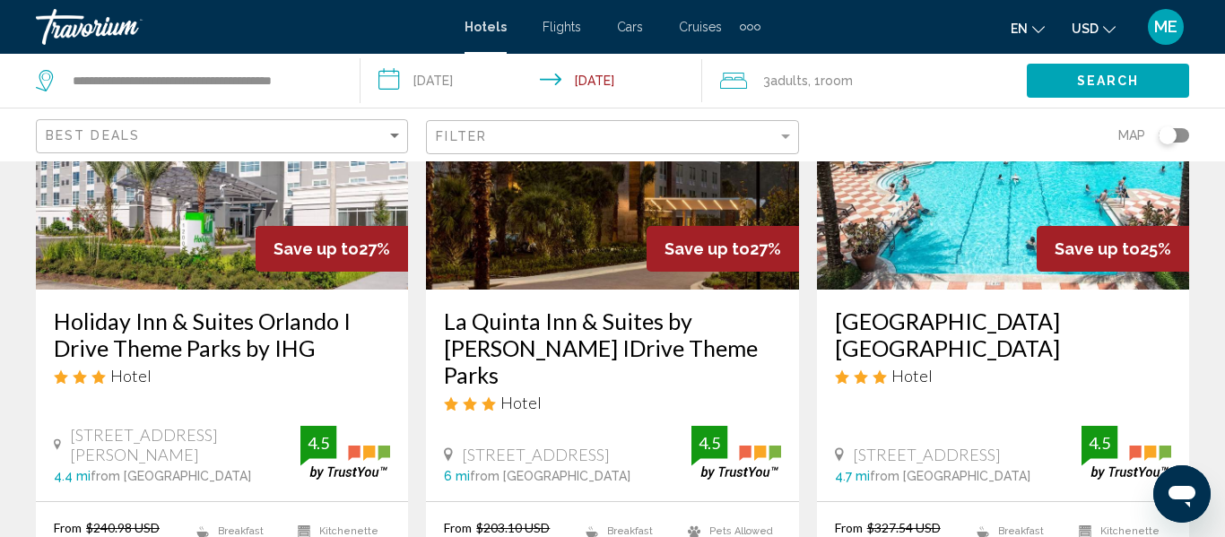
scroll to position [911, 0]
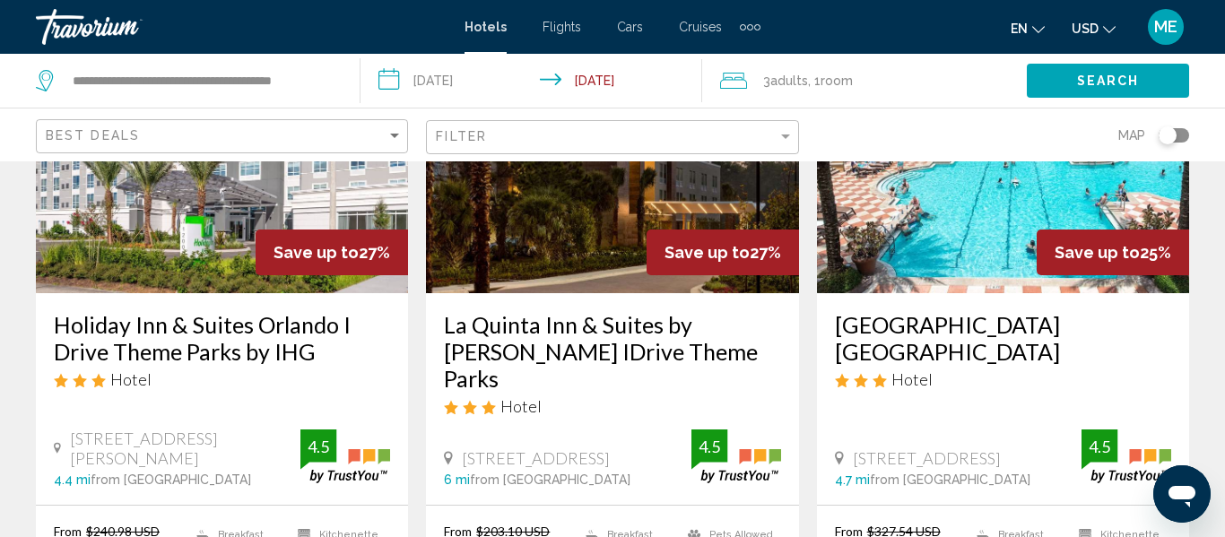
click at [210, 241] on img "Main content" at bounding box center [222, 149] width 372 height 287
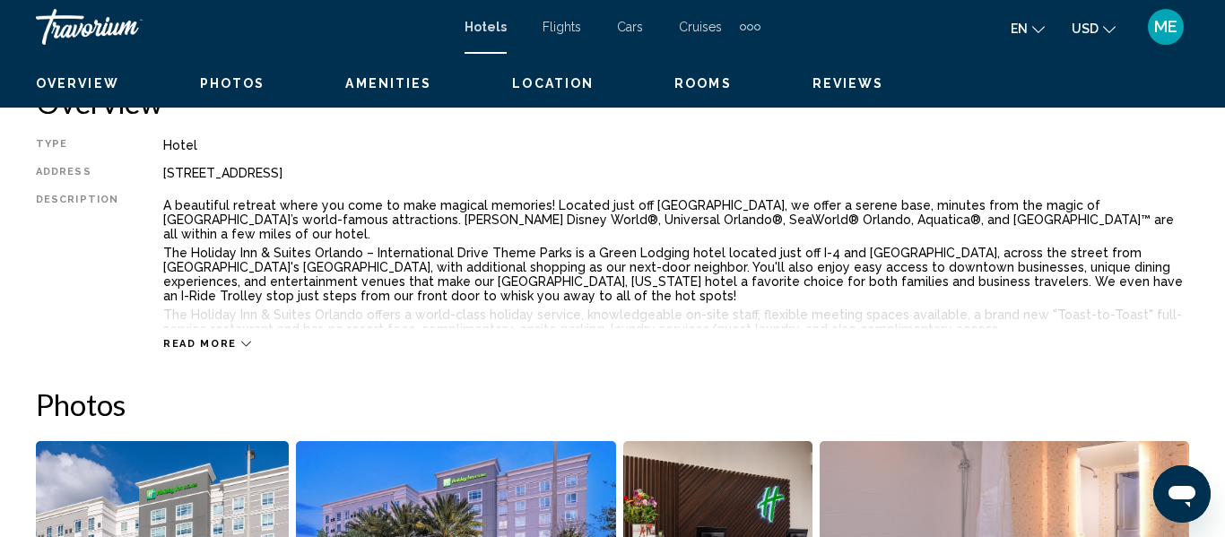
scroll to position [211, 0]
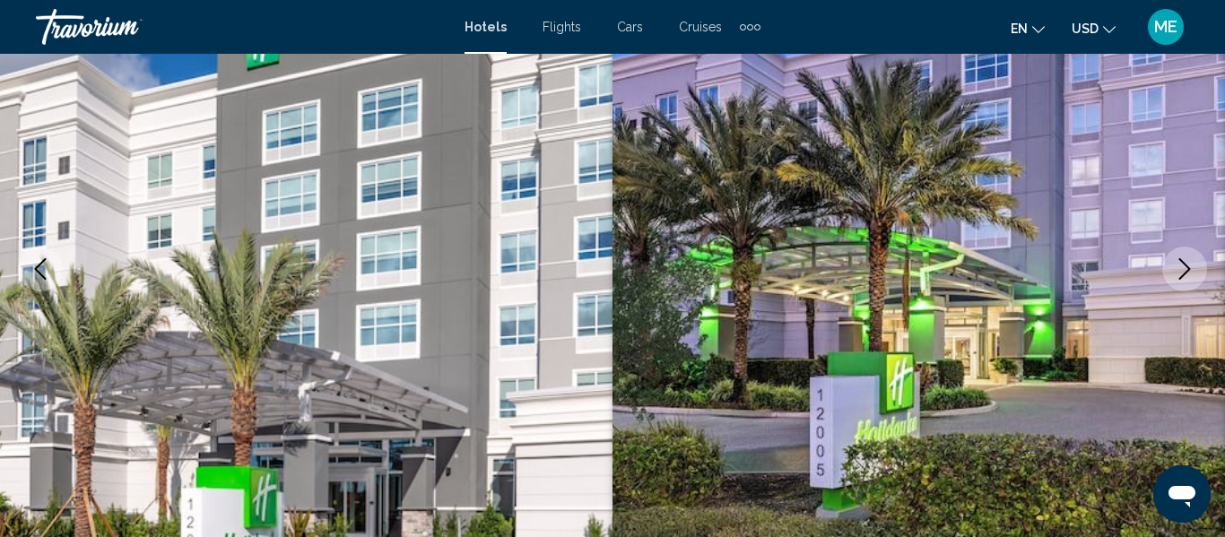
click at [1175, 272] on icon "Next image" at bounding box center [1185, 269] width 22 height 22
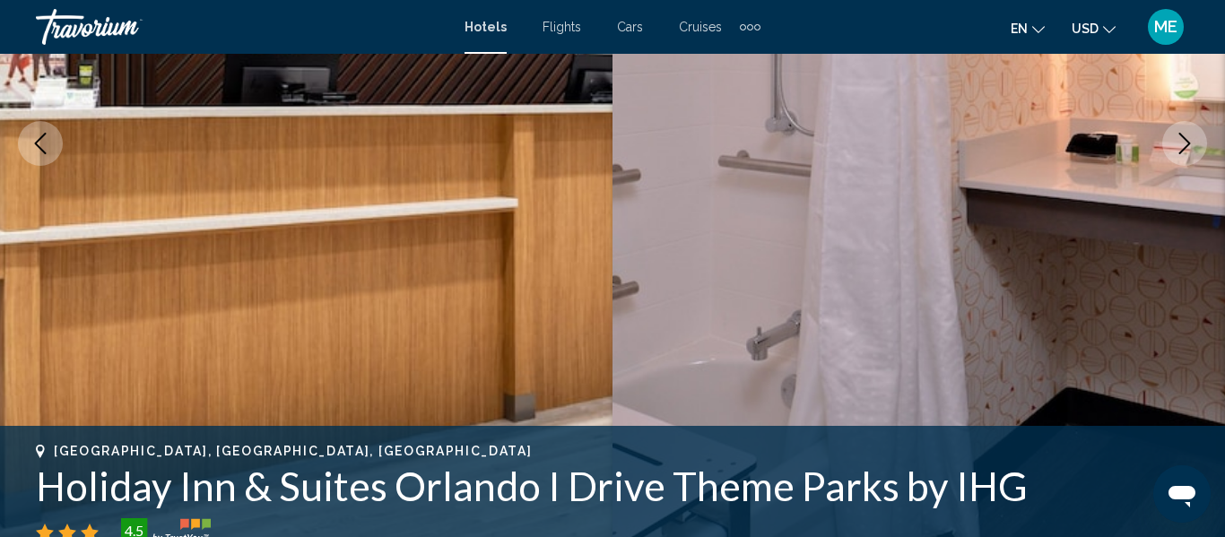
scroll to position [338, 0]
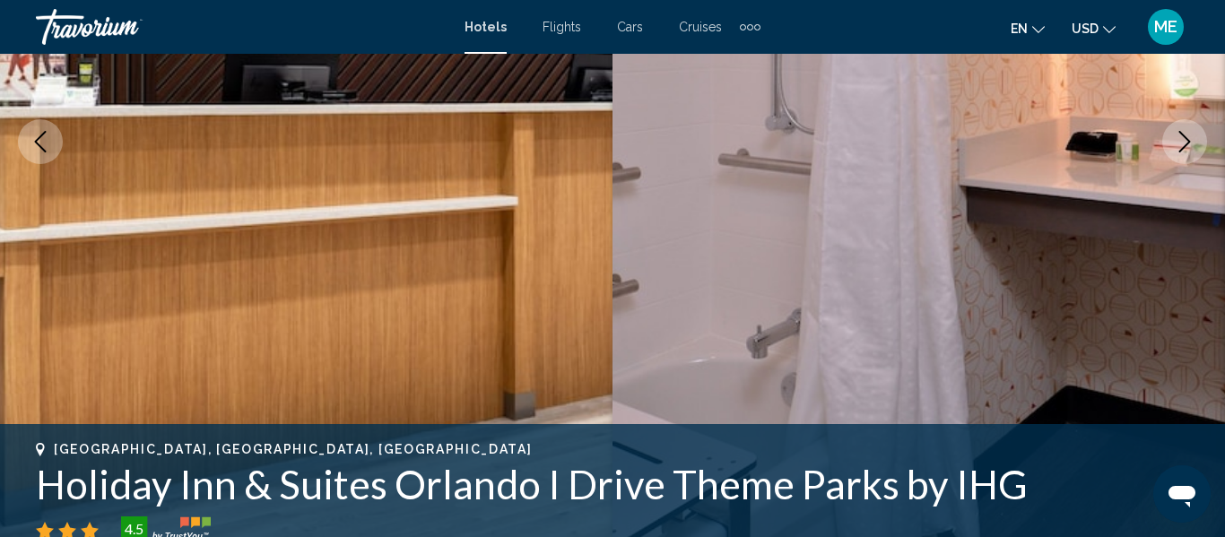
click at [1170, 155] on button "Next image" at bounding box center [1184, 141] width 45 height 45
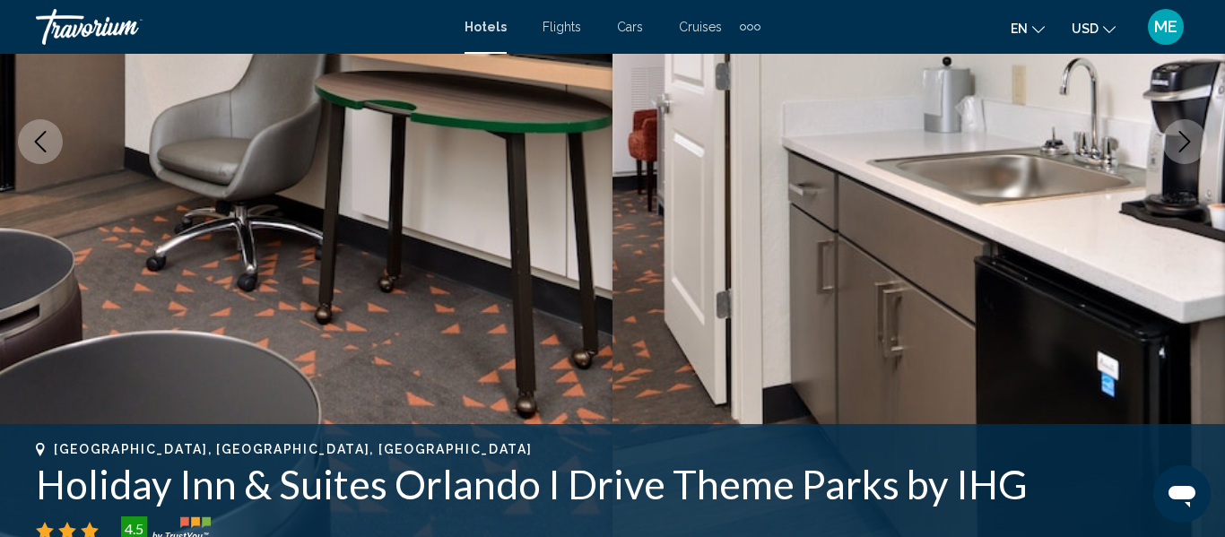
click at [1168, 151] on button "Next image" at bounding box center [1184, 141] width 45 height 45
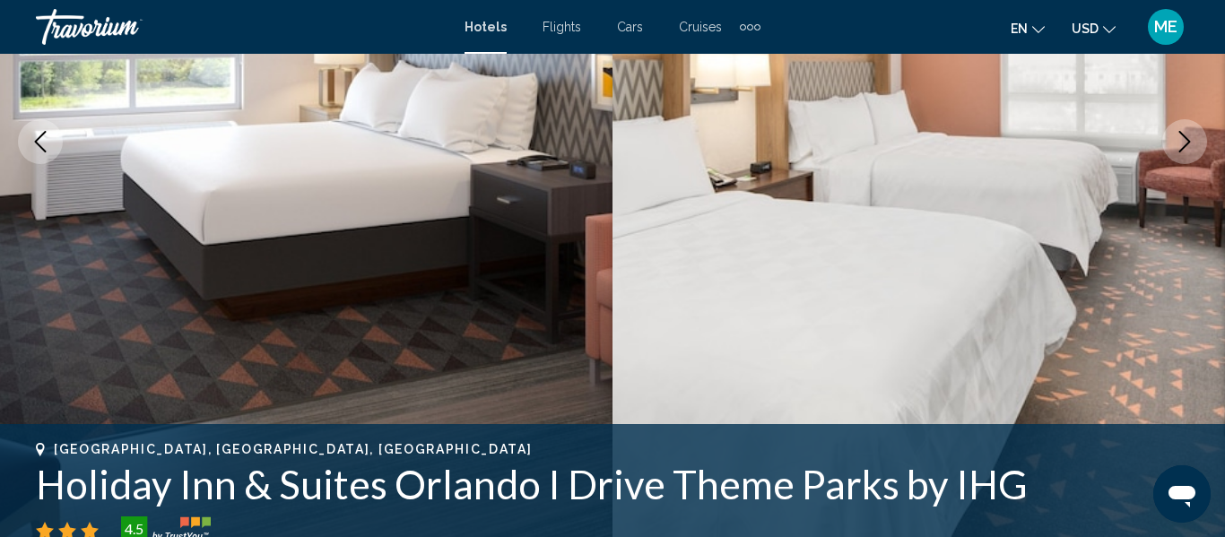
click at [1171, 148] on button "Next image" at bounding box center [1184, 141] width 45 height 45
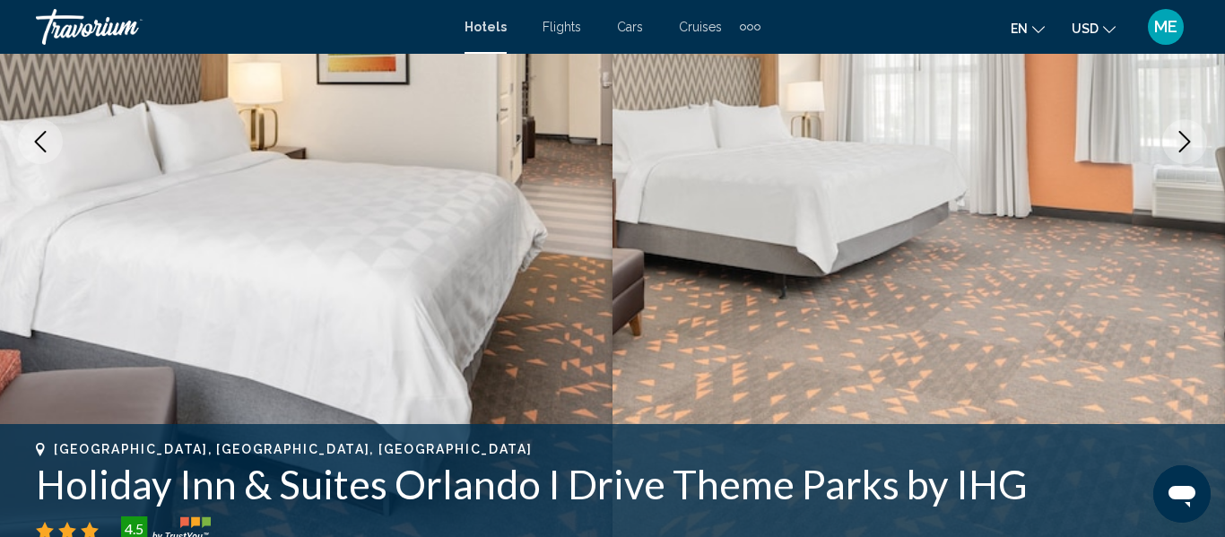
click at [1167, 148] on button "Next image" at bounding box center [1184, 141] width 45 height 45
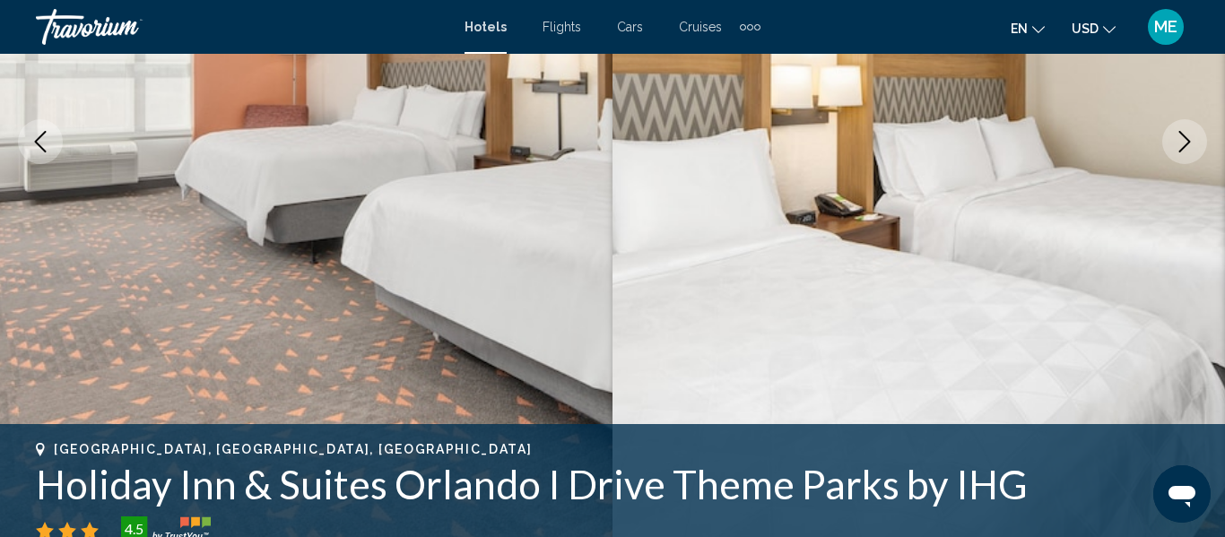
click at [1174, 147] on icon "Next image" at bounding box center [1185, 142] width 22 height 22
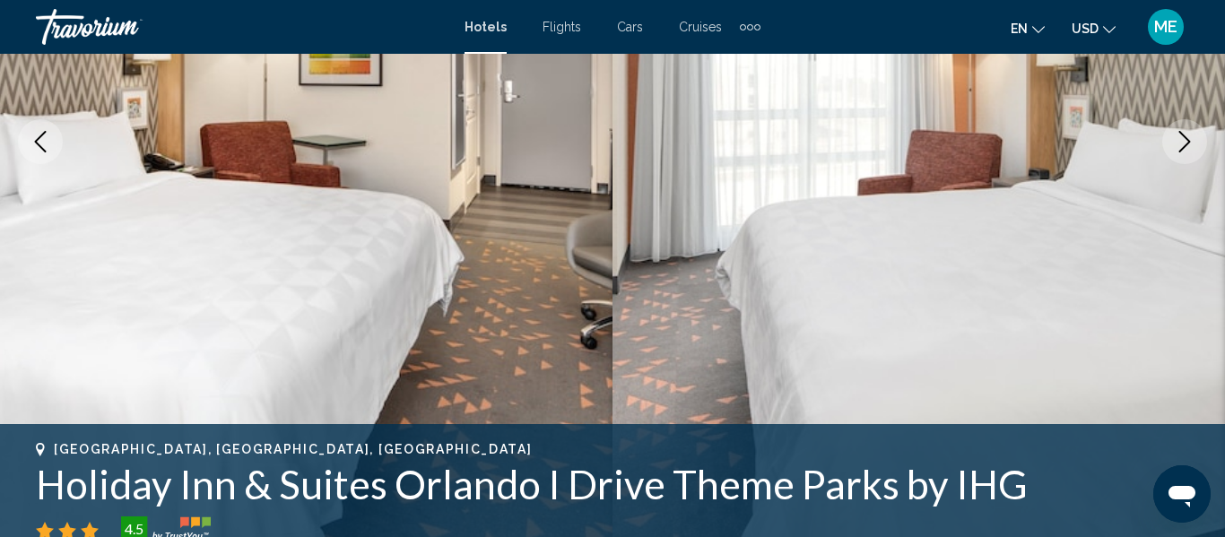
click at [1175, 137] on icon "Next image" at bounding box center [1185, 142] width 22 height 22
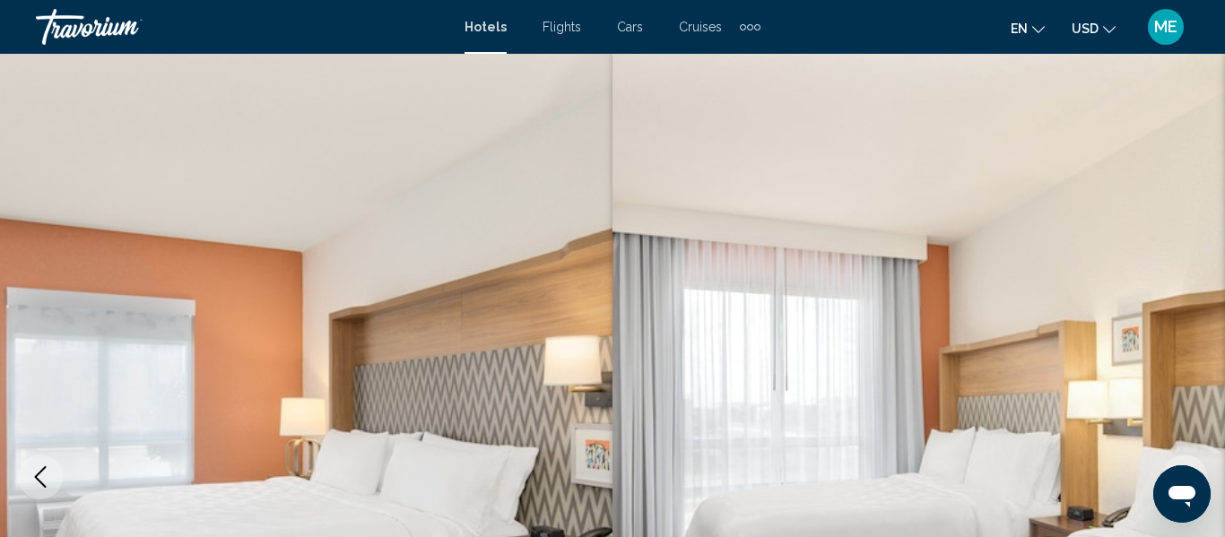
scroll to position [0, 0]
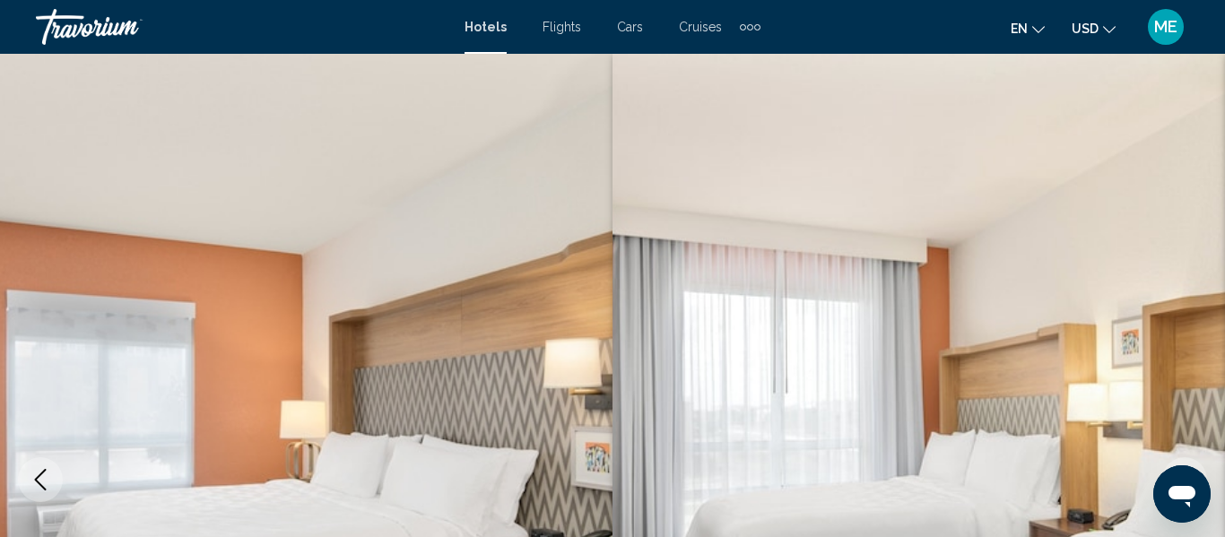
click at [1130, 276] on img "Main content" at bounding box center [919, 480] width 613 height 852
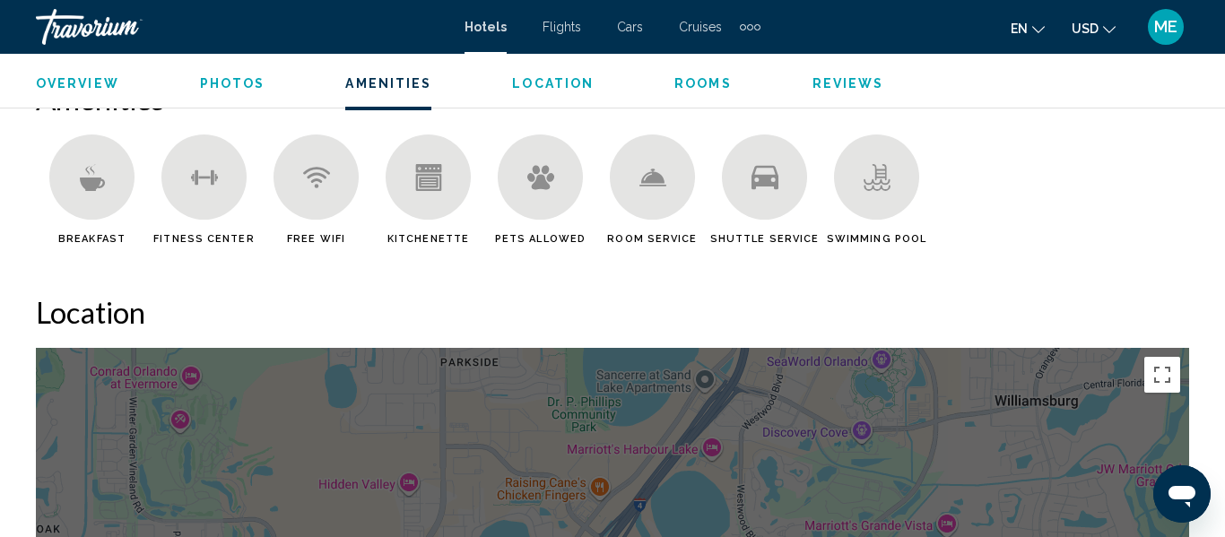
scroll to position [1767, 0]
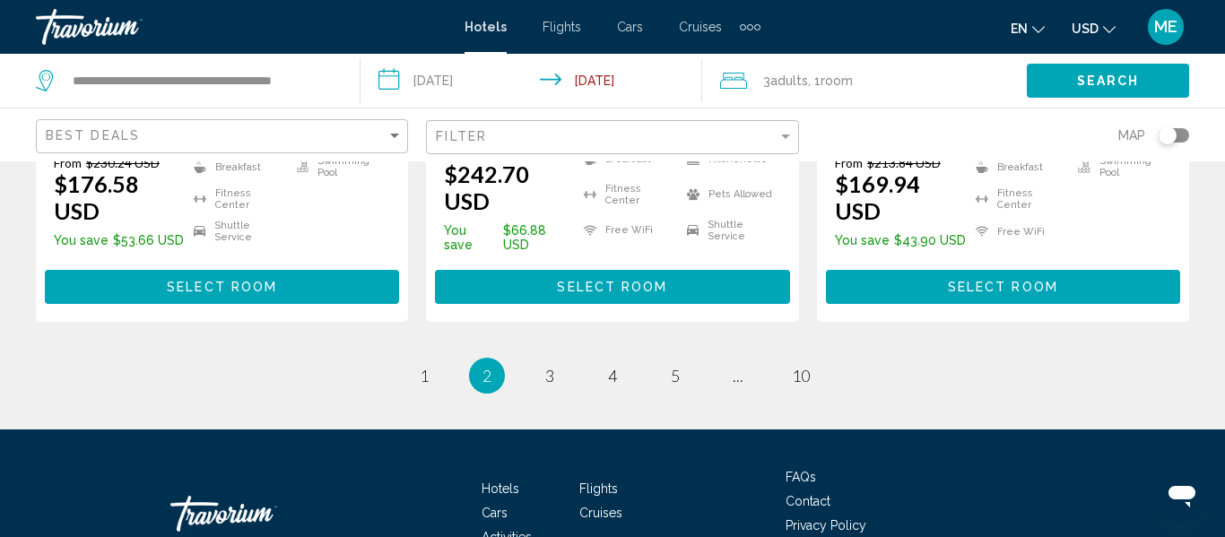
scroll to position [2693, 0]
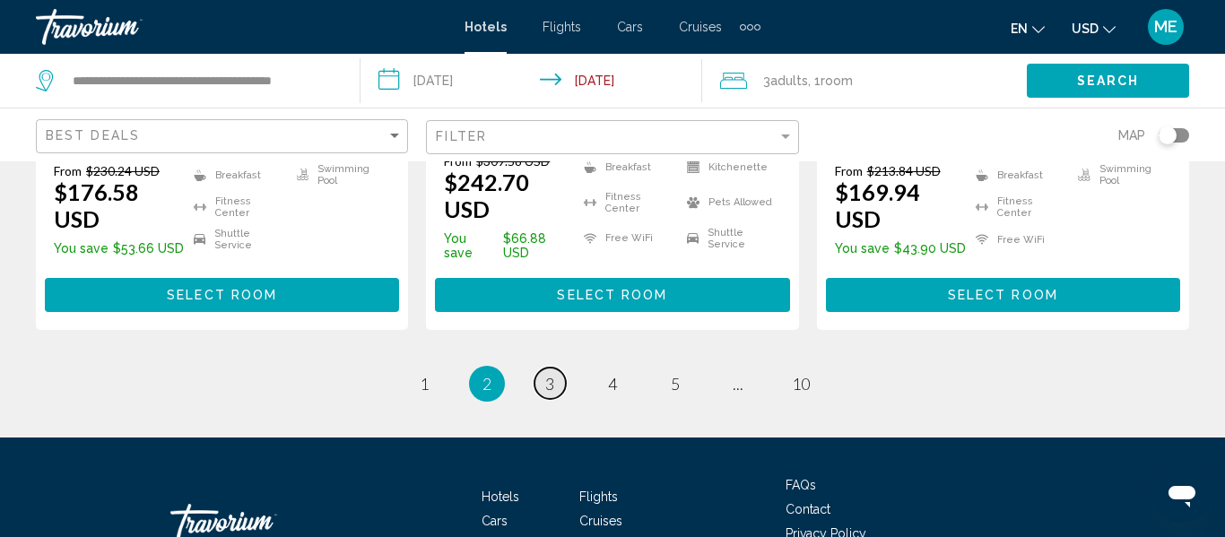
click at [550, 374] on span "3" at bounding box center [549, 384] width 9 height 20
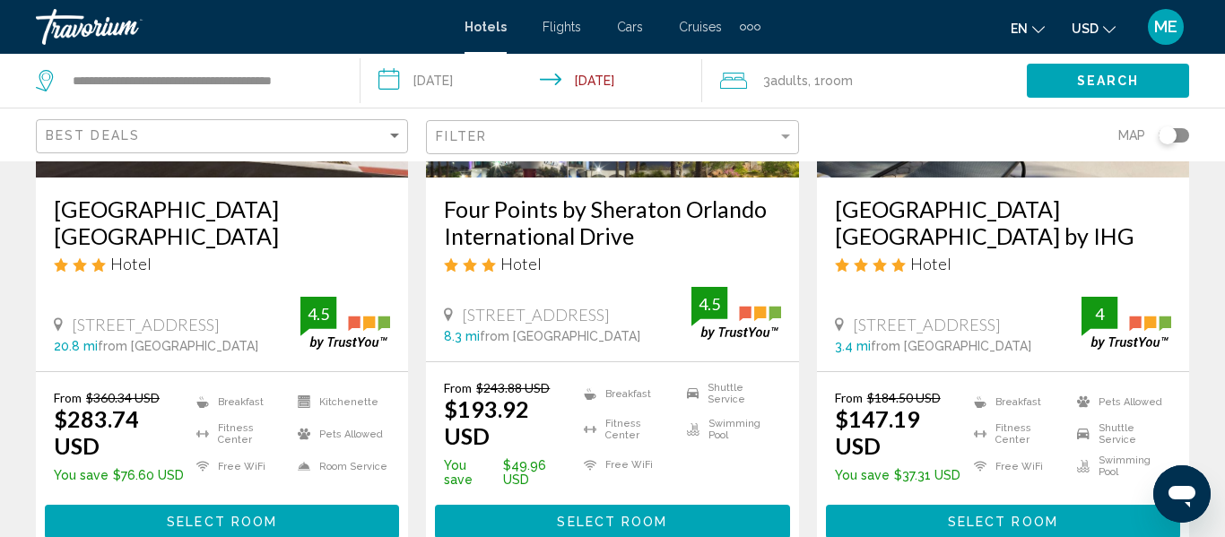
scroll to position [330, 0]
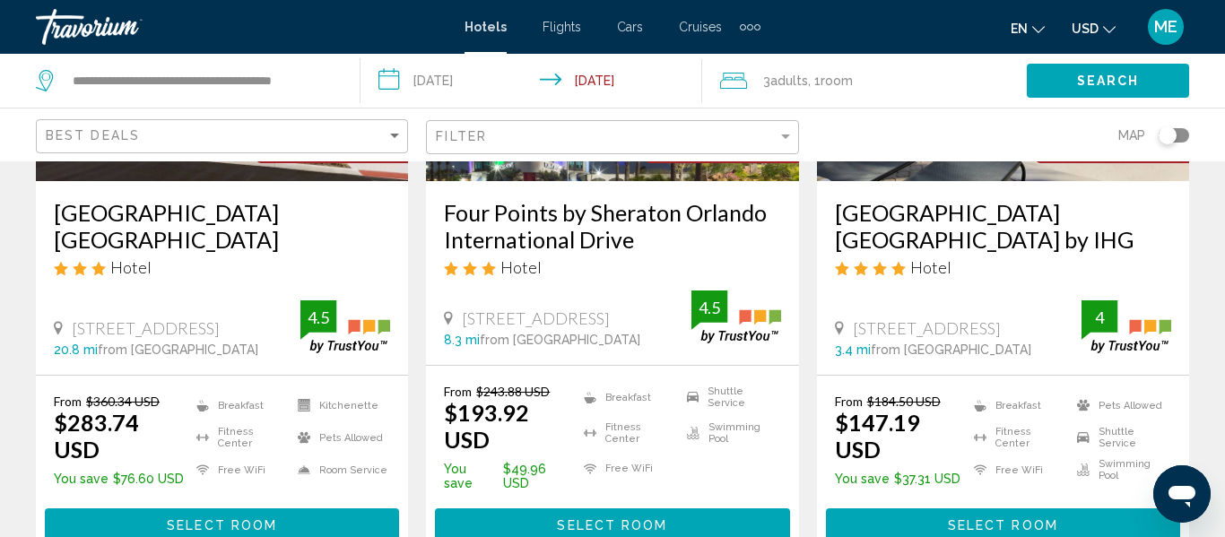
click at [983, 250] on h3 "[GEOGRAPHIC_DATA] [GEOGRAPHIC_DATA] by IHG" at bounding box center [1003, 226] width 336 height 54
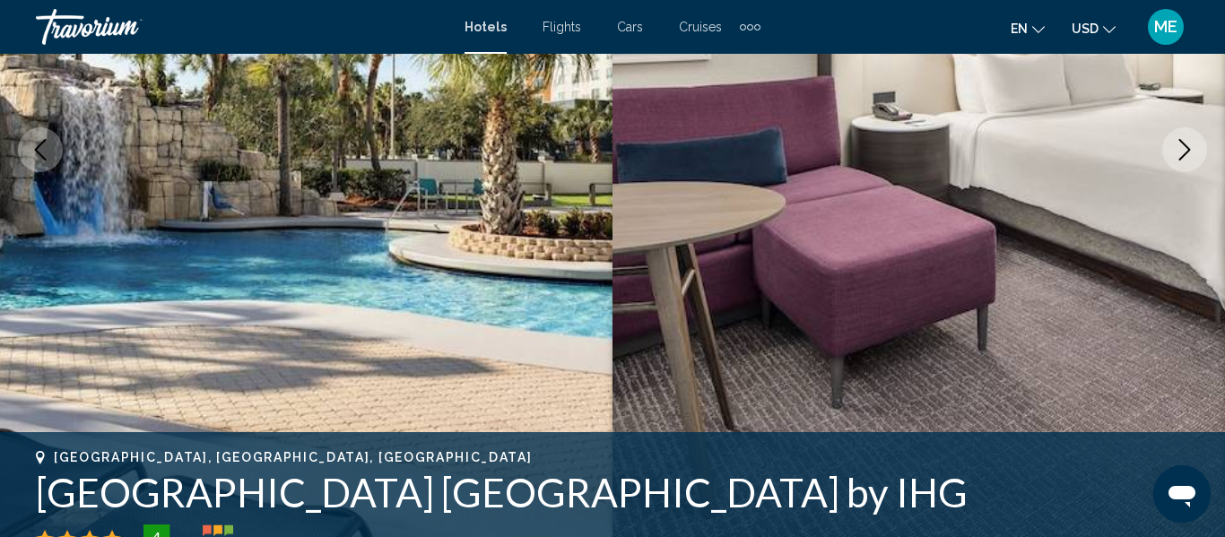
scroll to position [212, 0]
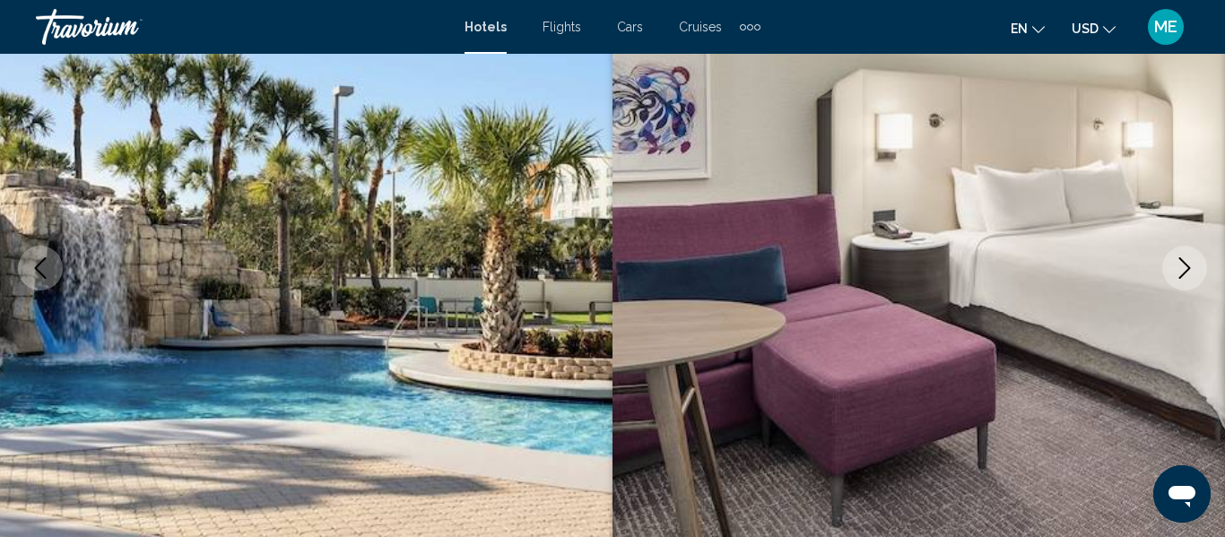
click at [1184, 278] on icon "Next image" at bounding box center [1185, 268] width 22 height 22
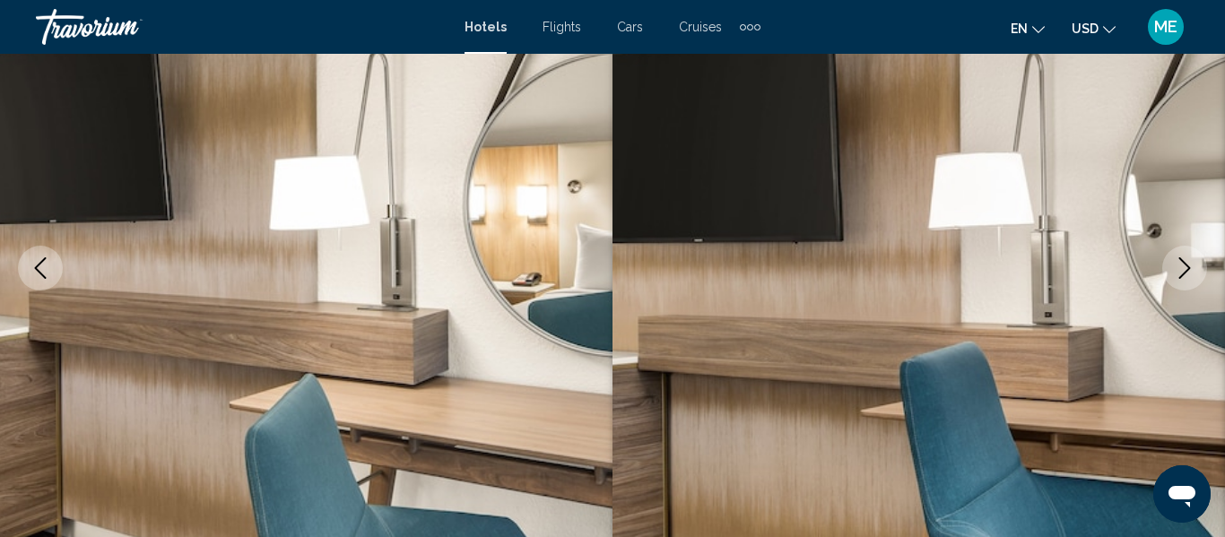
click at [1177, 274] on icon "Next image" at bounding box center [1185, 268] width 22 height 22
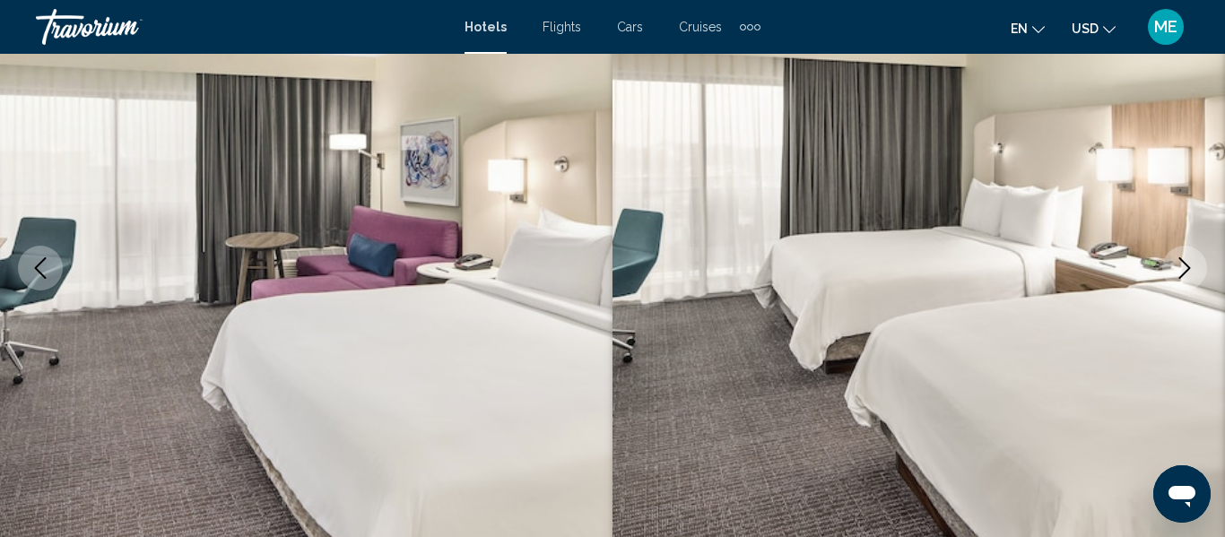
click at [1181, 267] on icon "Next image" at bounding box center [1185, 268] width 22 height 22
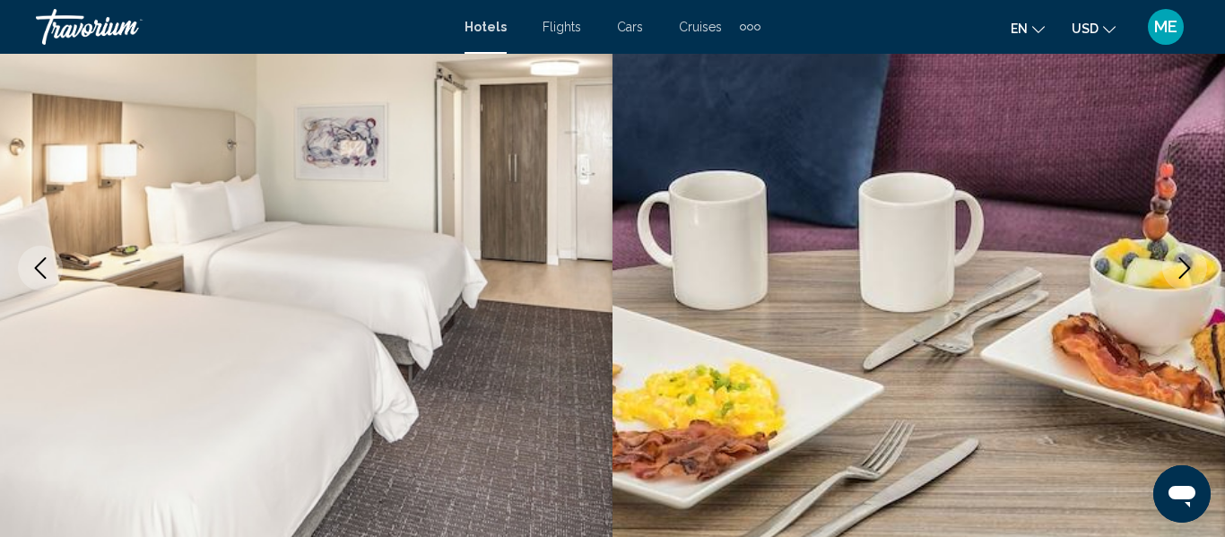
click at [1181, 272] on icon "Next image" at bounding box center [1185, 268] width 22 height 22
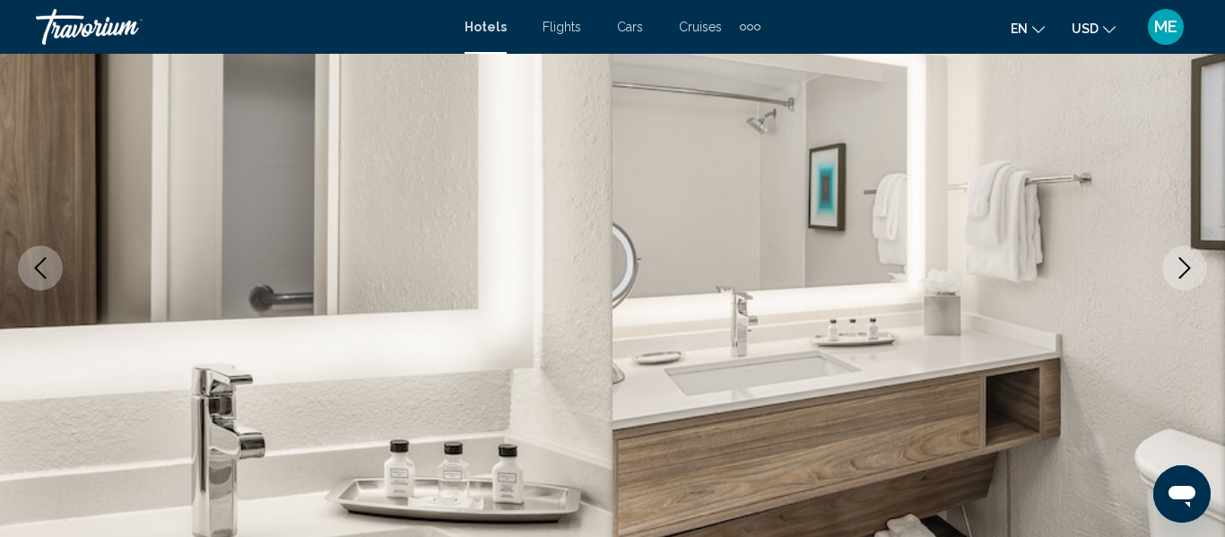
click at [1175, 258] on icon "Next image" at bounding box center [1185, 268] width 22 height 22
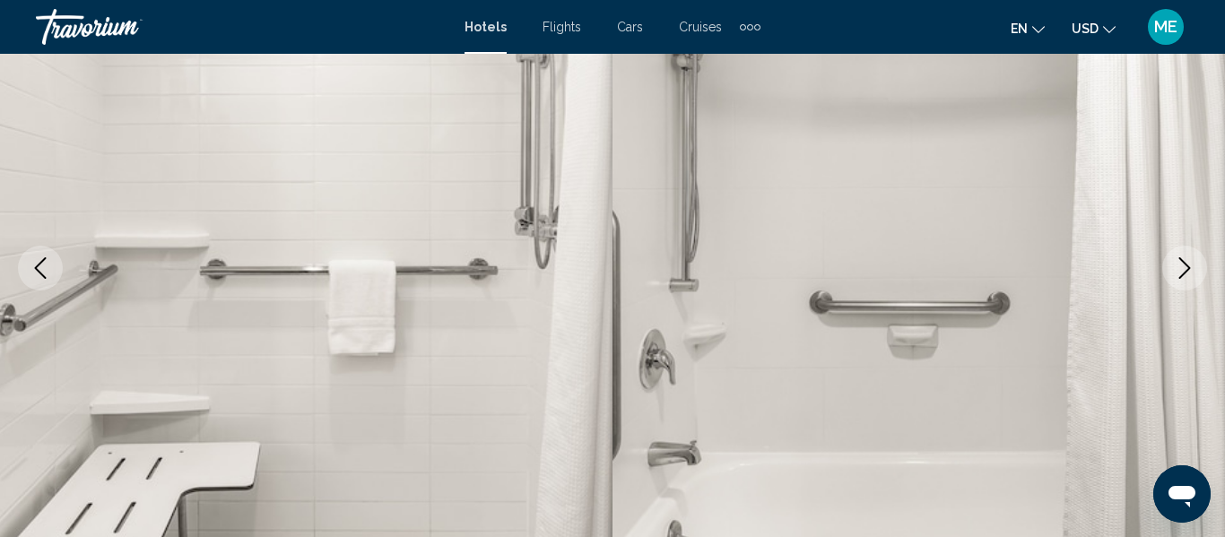
click at [1171, 272] on button "Next image" at bounding box center [1184, 268] width 45 height 45
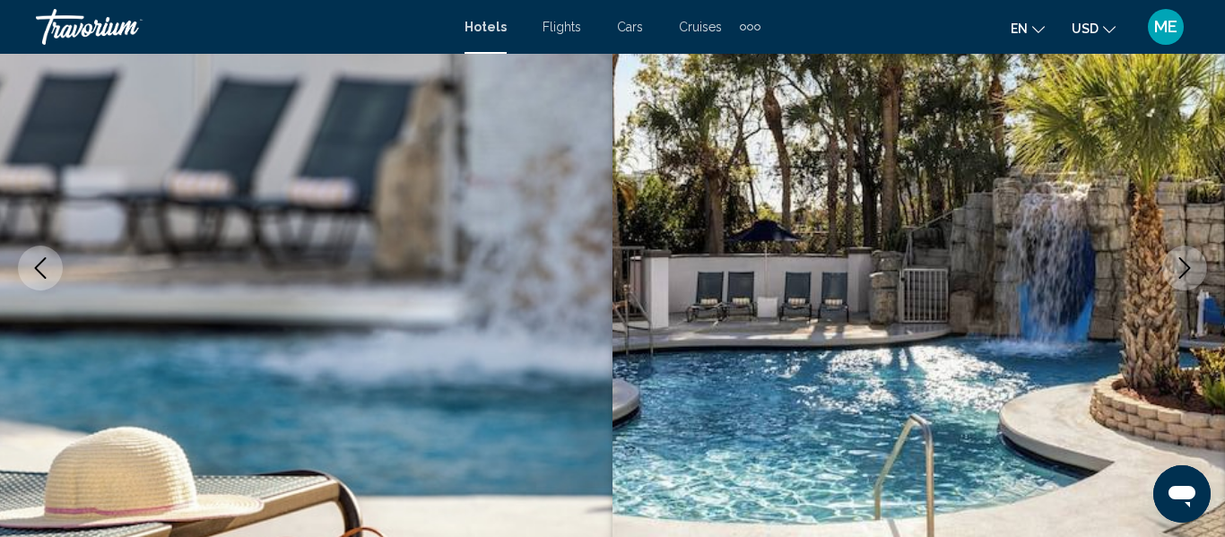
click at [1171, 274] on button "Next image" at bounding box center [1184, 268] width 45 height 45
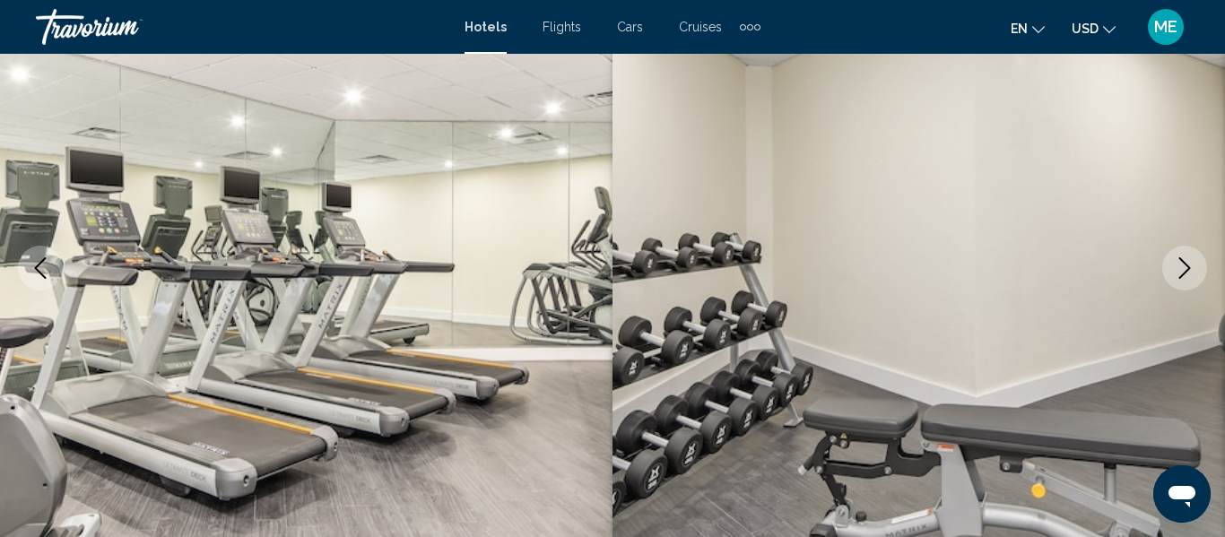
click at [1175, 270] on icon "Next image" at bounding box center [1185, 268] width 22 height 22
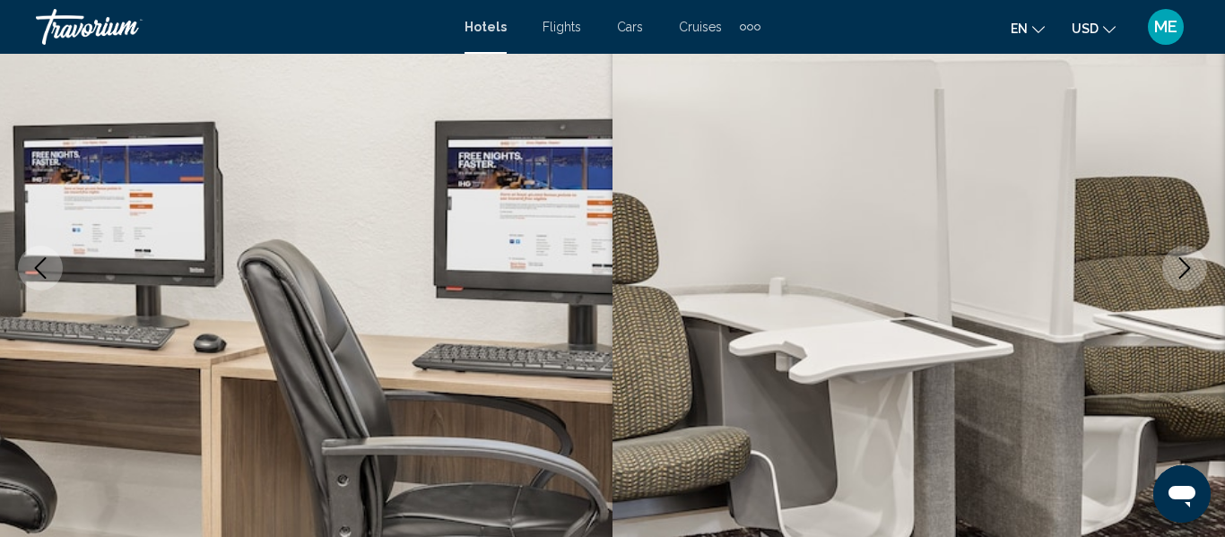
click at [1172, 273] on button "Next image" at bounding box center [1184, 268] width 45 height 45
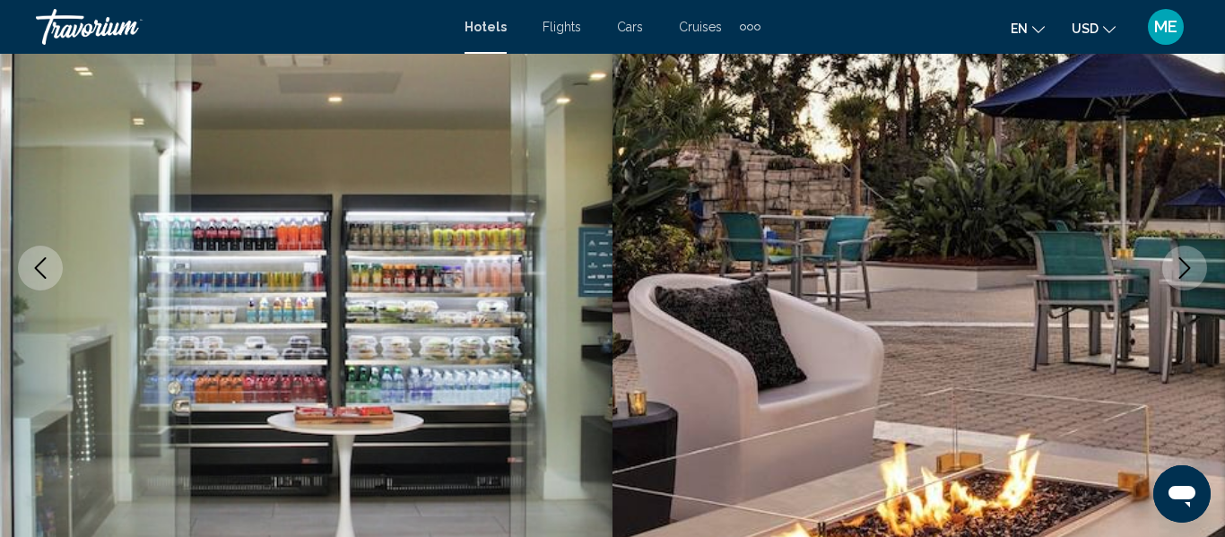
click at [1175, 272] on icon "Next image" at bounding box center [1185, 268] width 22 height 22
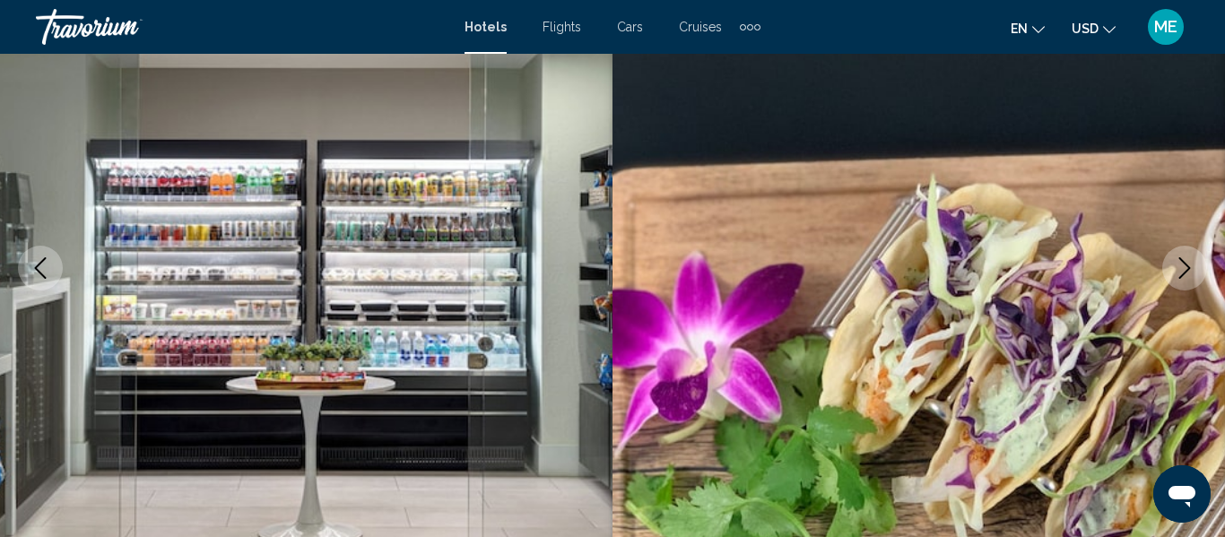
click at [1175, 278] on icon "Next image" at bounding box center [1185, 268] width 22 height 22
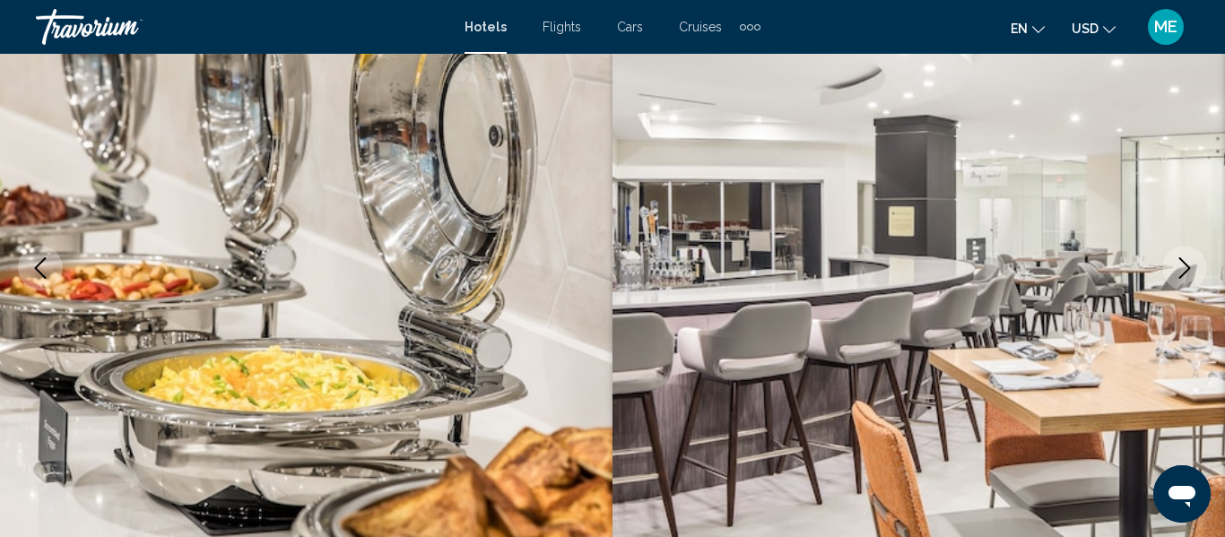
click at [1169, 271] on button "Next image" at bounding box center [1184, 268] width 45 height 45
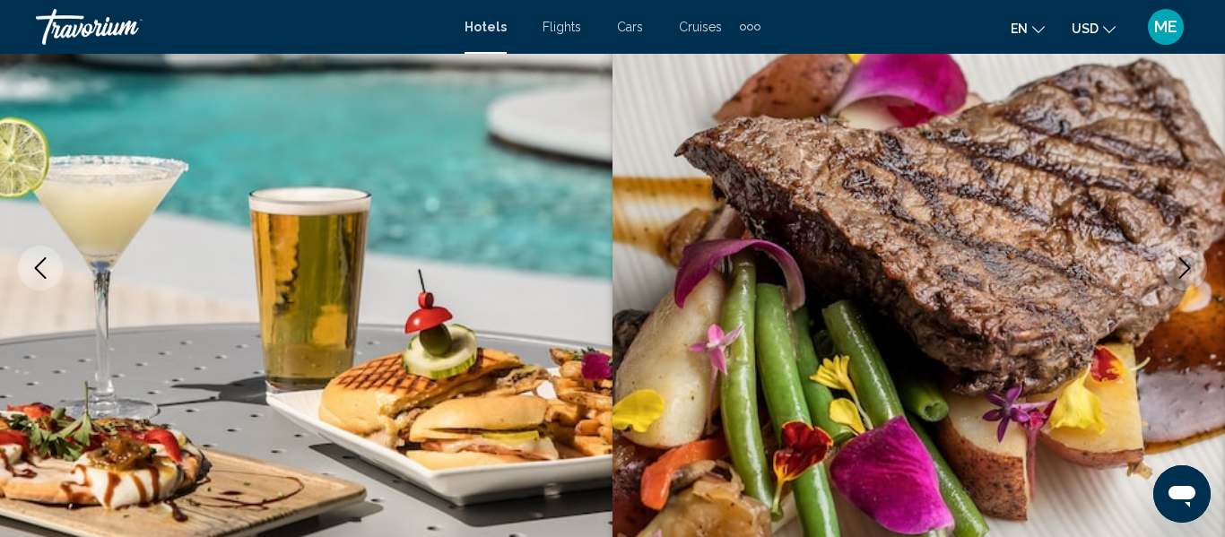
click at [42, 275] on icon "Previous image" at bounding box center [41, 268] width 12 height 22
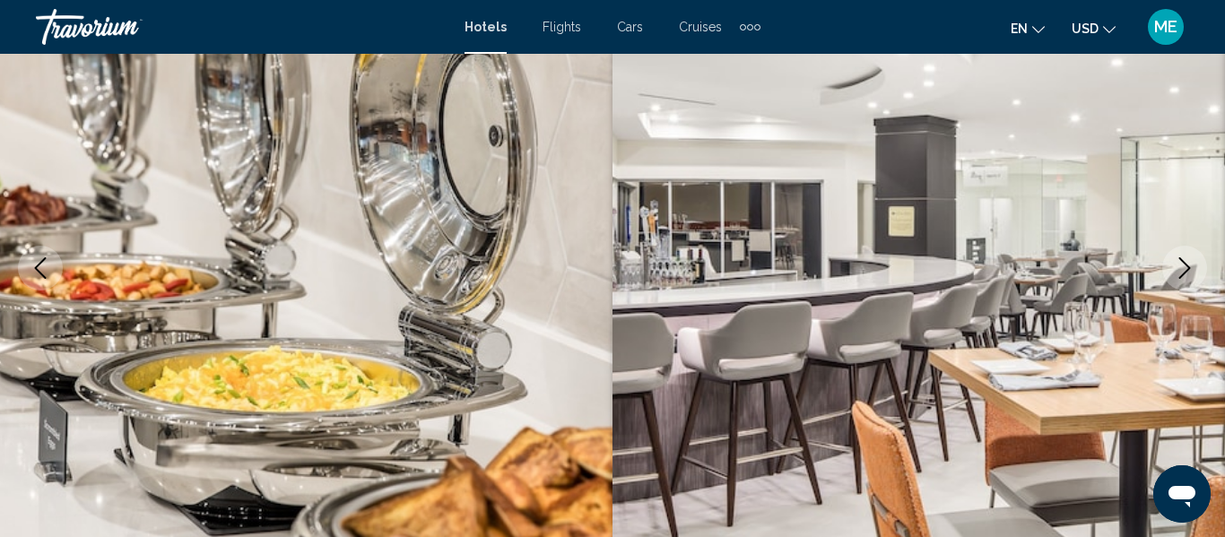
click at [36, 265] on icon "Previous image" at bounding box center [41, 268] width 22 height 22
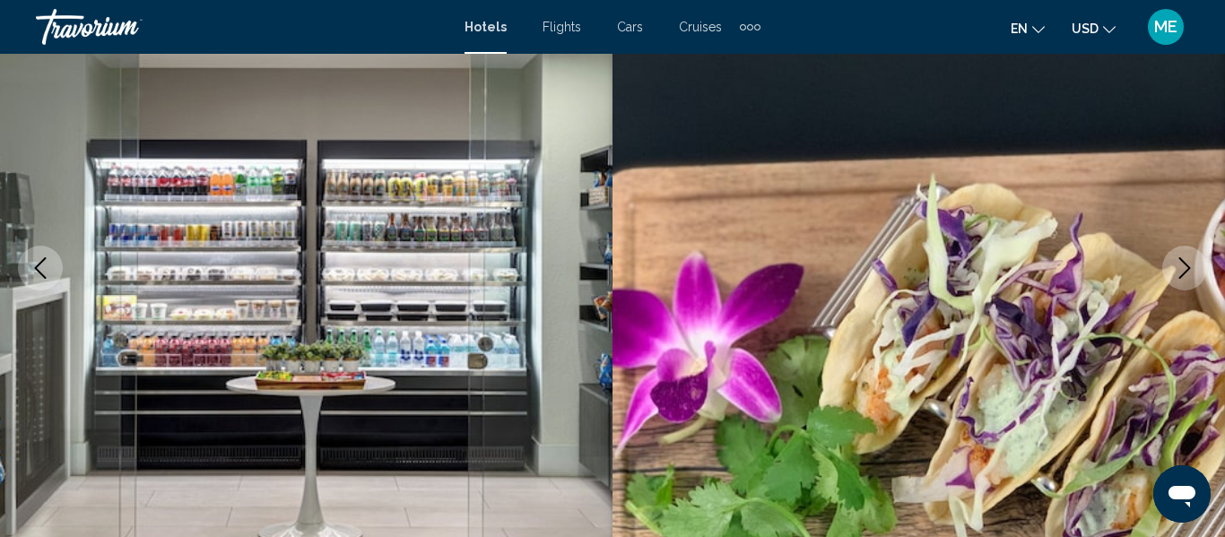
click at [51, 272] on button "Previous image" at bounding box center [40, 268] width 45 height 45
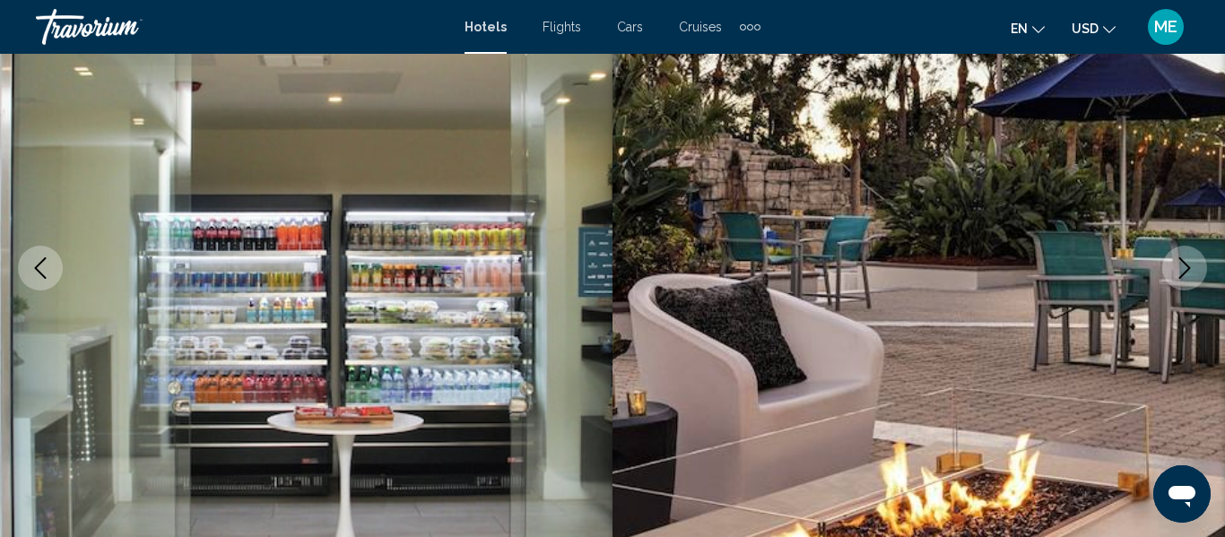
click at [40, 266] on icon "Previous image" at bounding box center [41, 268] width 22 height 22
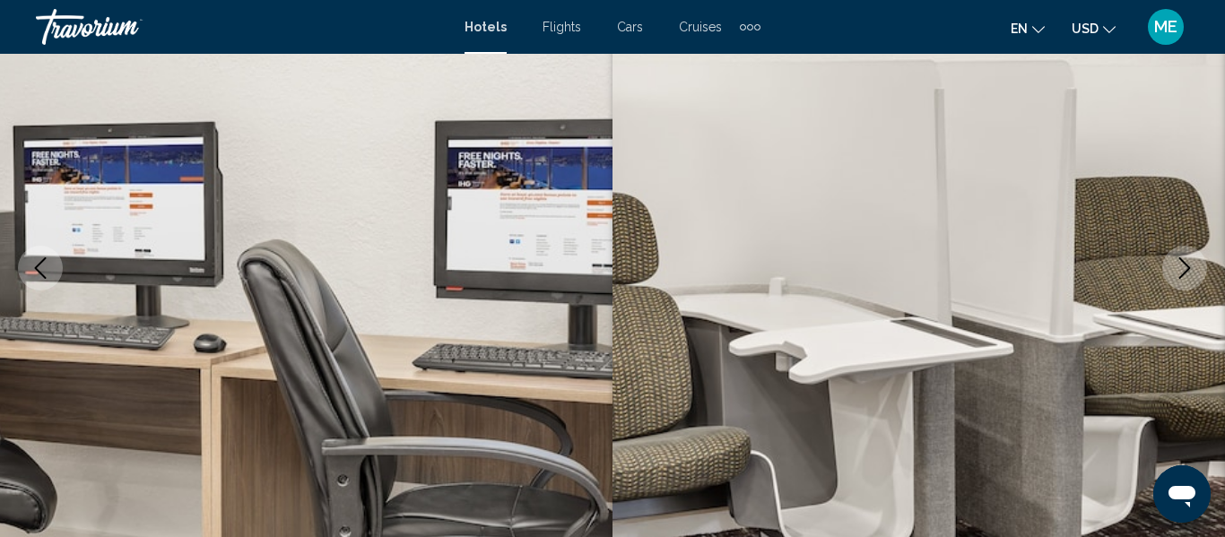
click at [44, 277] on icon "Previous image" at bounding box center [41, 268] width 12 height 22
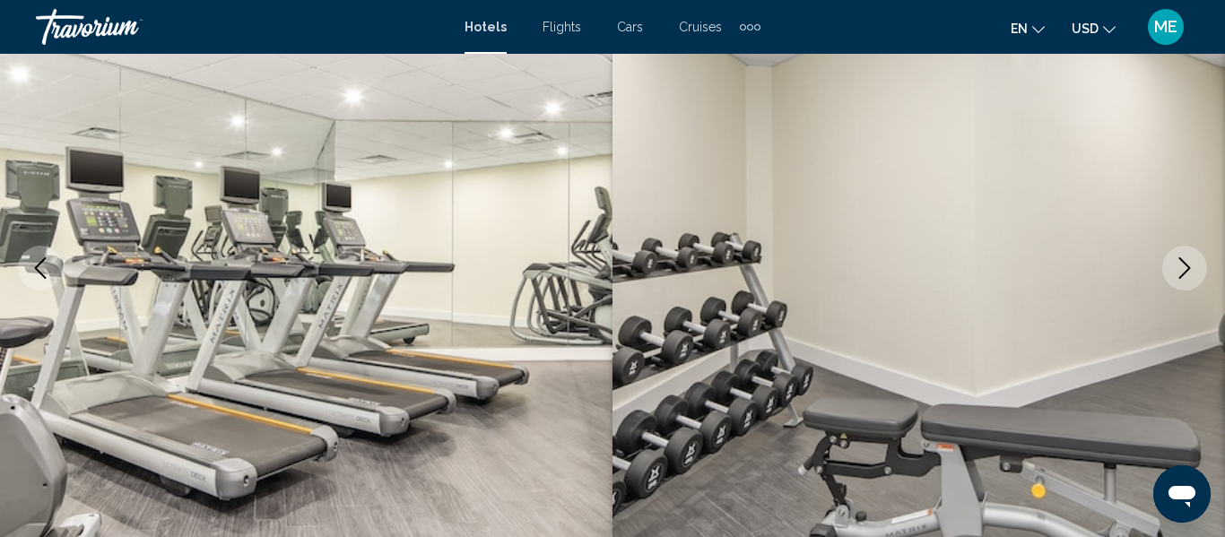
click at [41, 267] on icon "Previous image" at bounding box center [41, 268] width 22 height 22
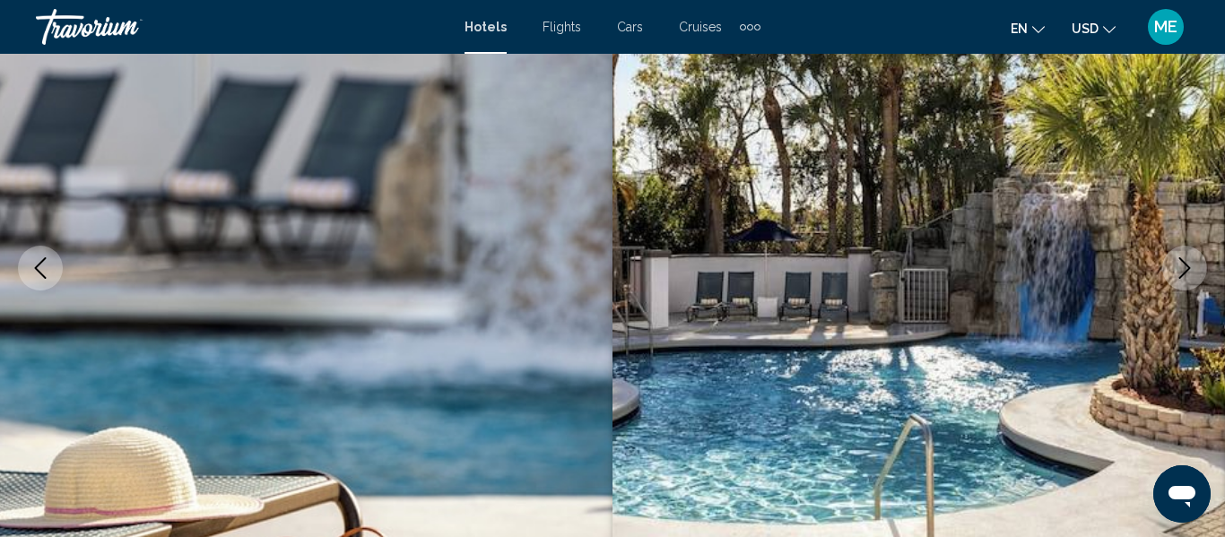
click at [38, 275] on icon "Previous image" at bounding box center [41, 268] width 22 height 22
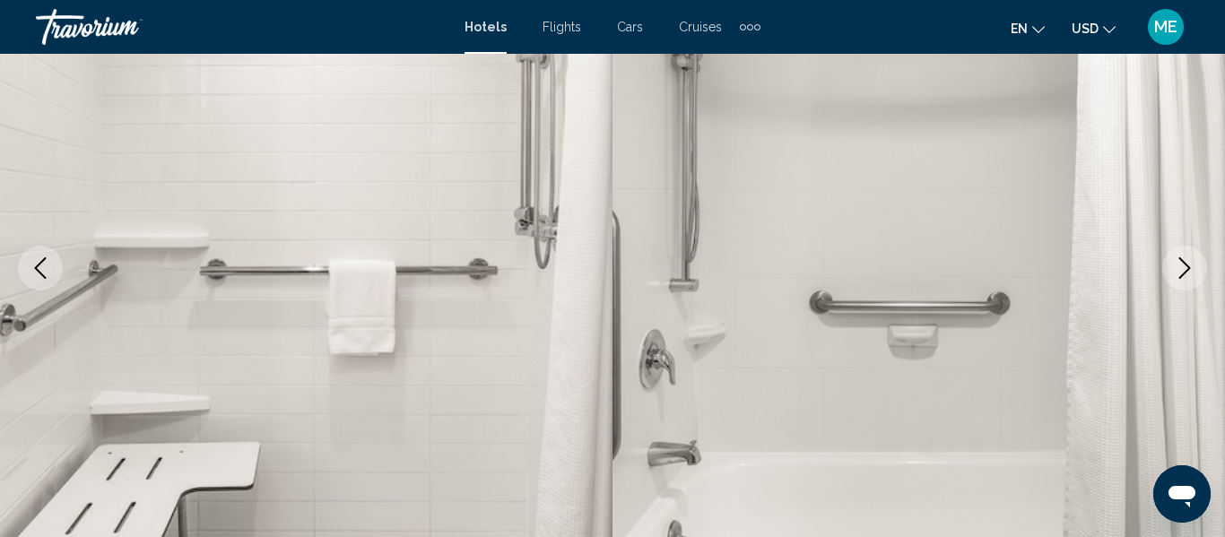
click at [33, 257] on button "Previous image" at bounding box center [40, 268] width 45 height 45
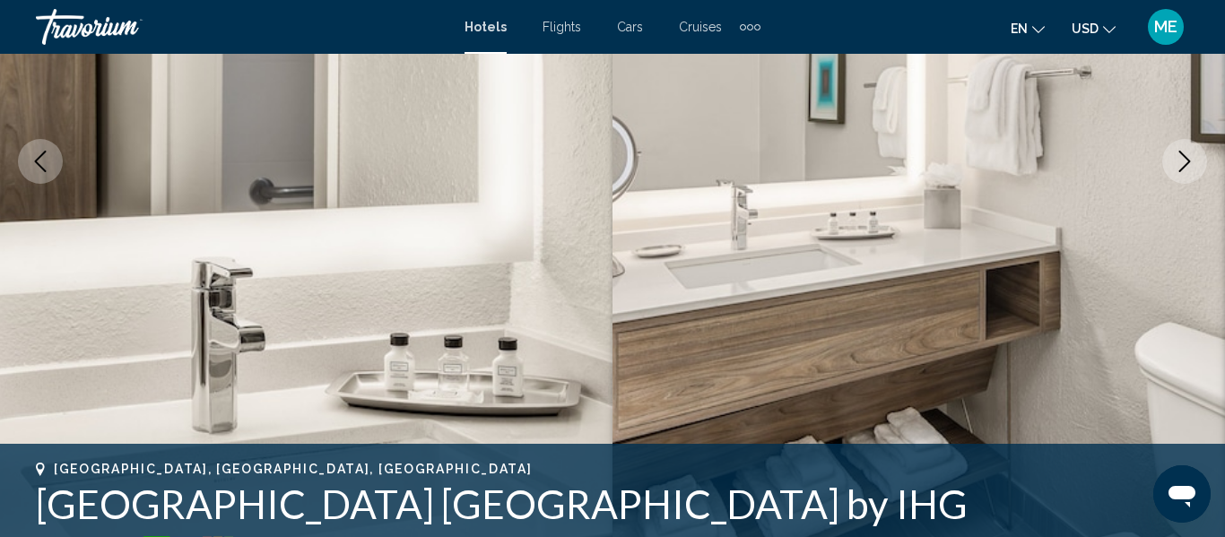
scroll to position [326, 0]
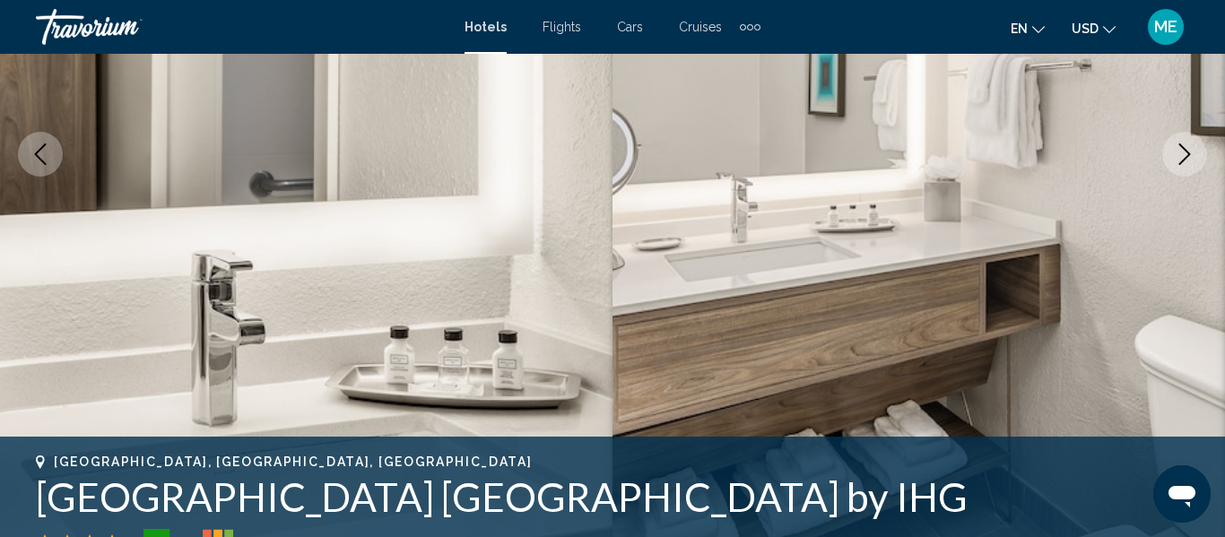
click at [35, 163] on icon "Previous image" at bounding box center [41, 155] width 22 height 22
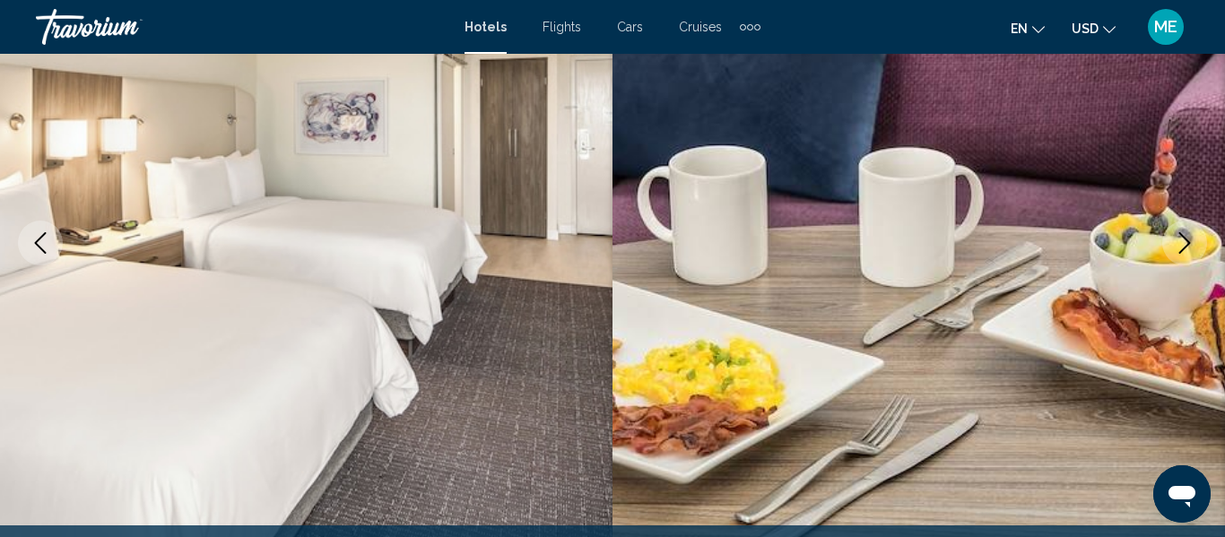
scroll to position [236, 0]
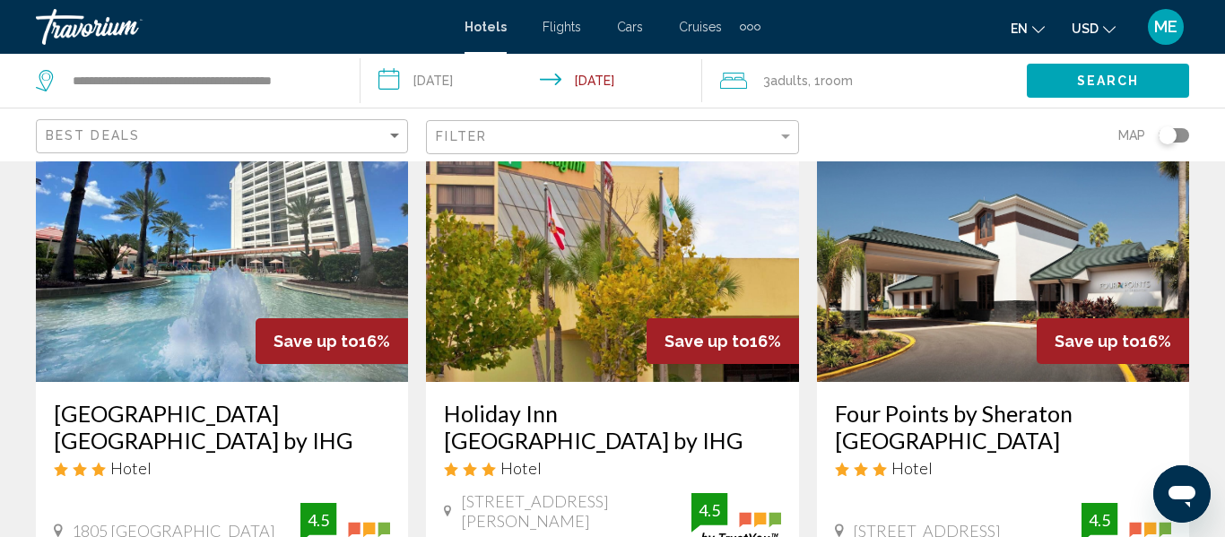
scroll to position [1551, 0]
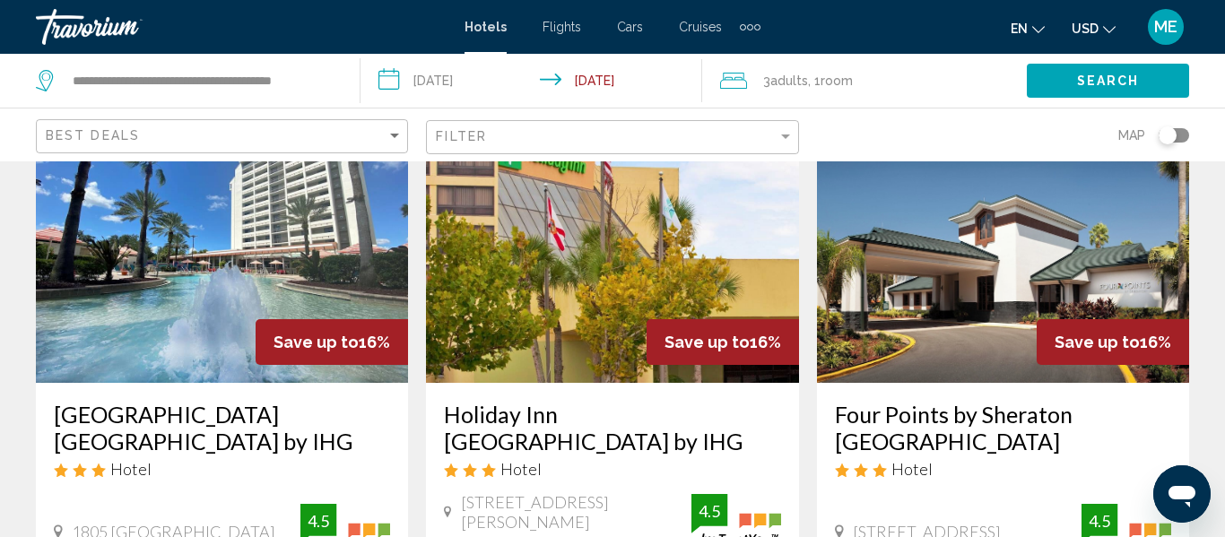
click at [159, 257] on img "Main content" at bounding box center [222, 239] width 372 height 287
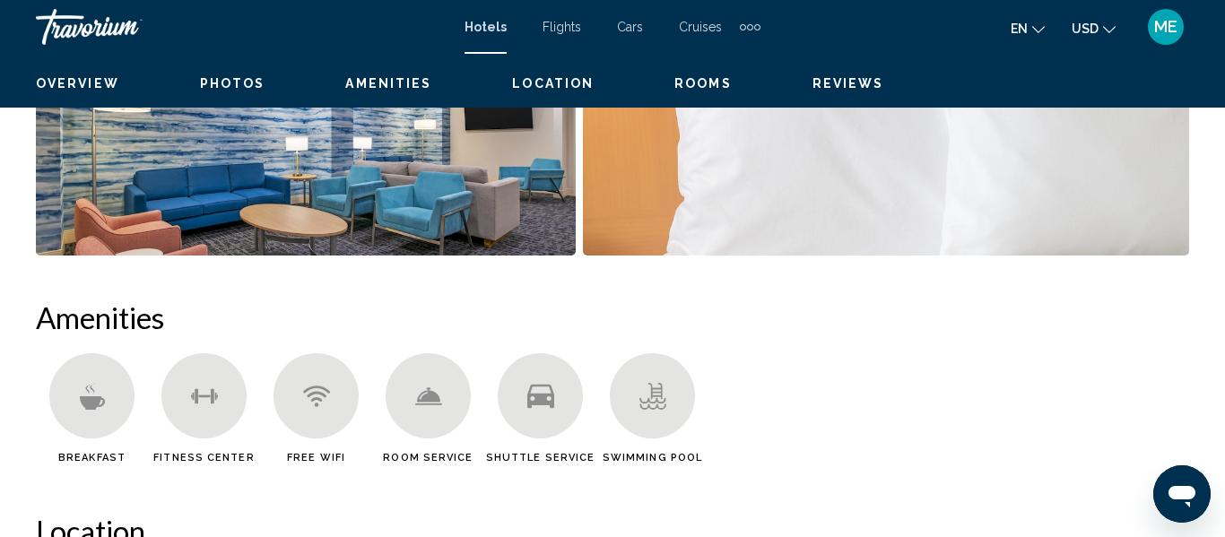
scroll to position [212, 0]
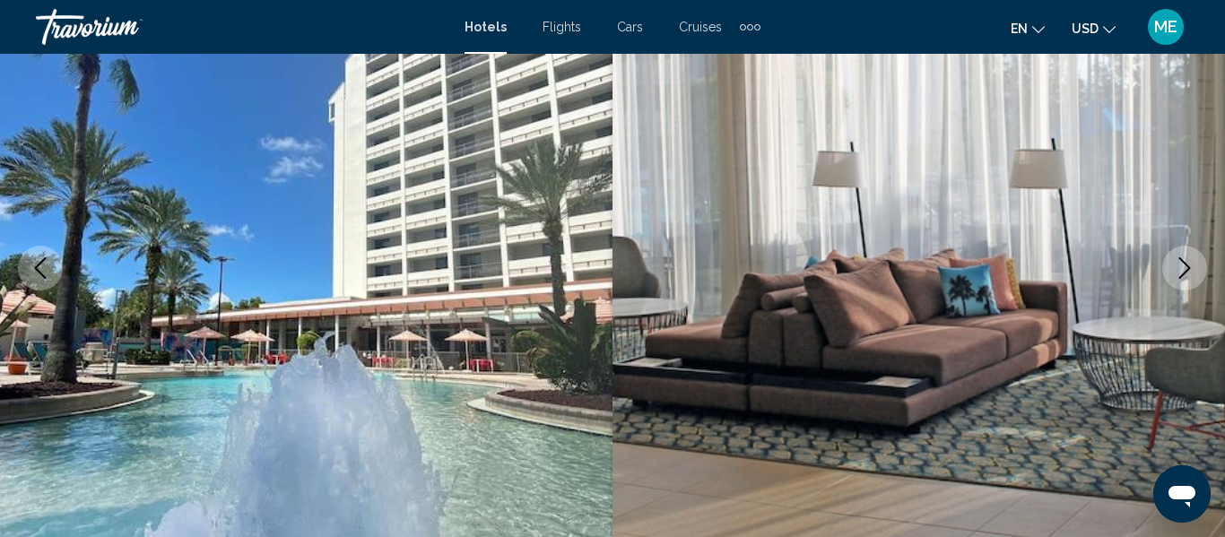
click at [1179, 272] on icon "Next image" at bounding box center [1185, 268] width 22 height 22
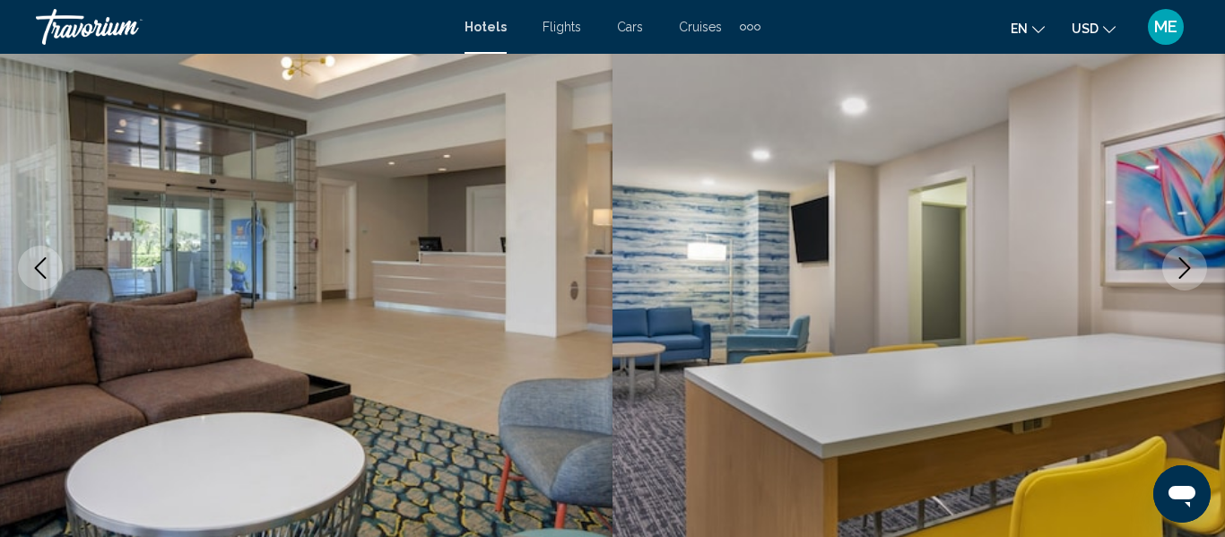
click at [1179, 273] on icon "Next image" at bounding box center [1185, 268] width 22 height 22
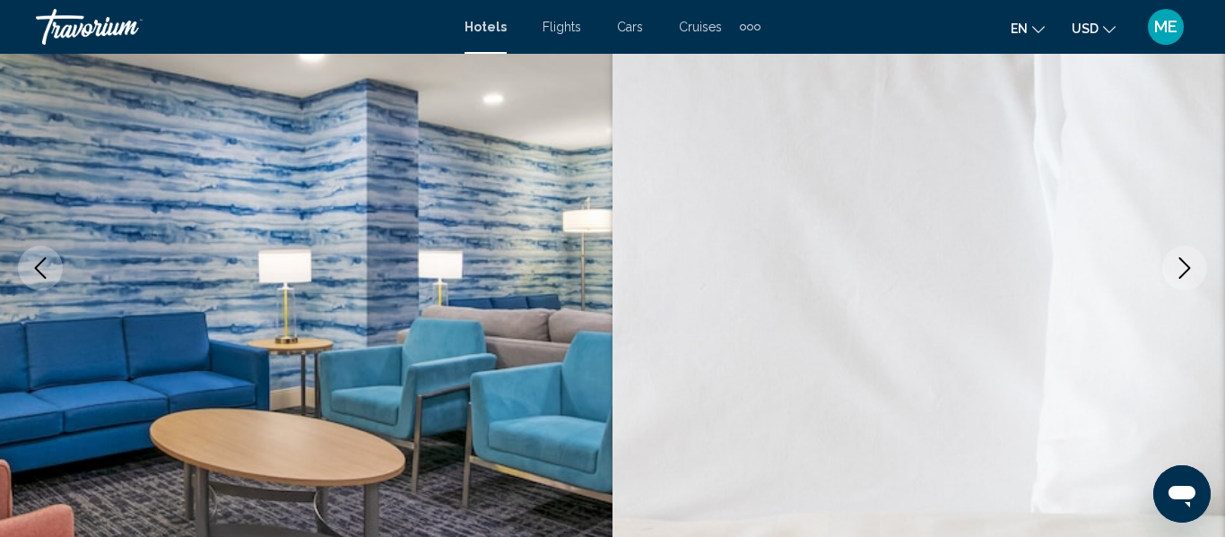
click at [1175, 277] on icon "Next image" at bounding box center [1185, 268] width 22 height 22
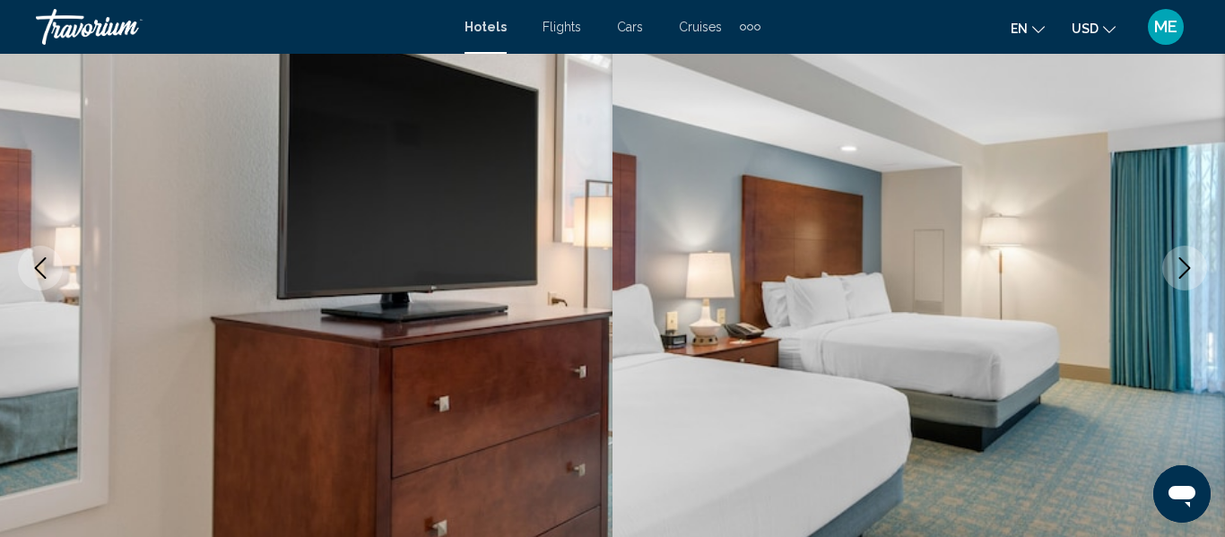
click at [1176, 275] on icon "Next image" at bounding box center [1185, 268] width 22 height 22
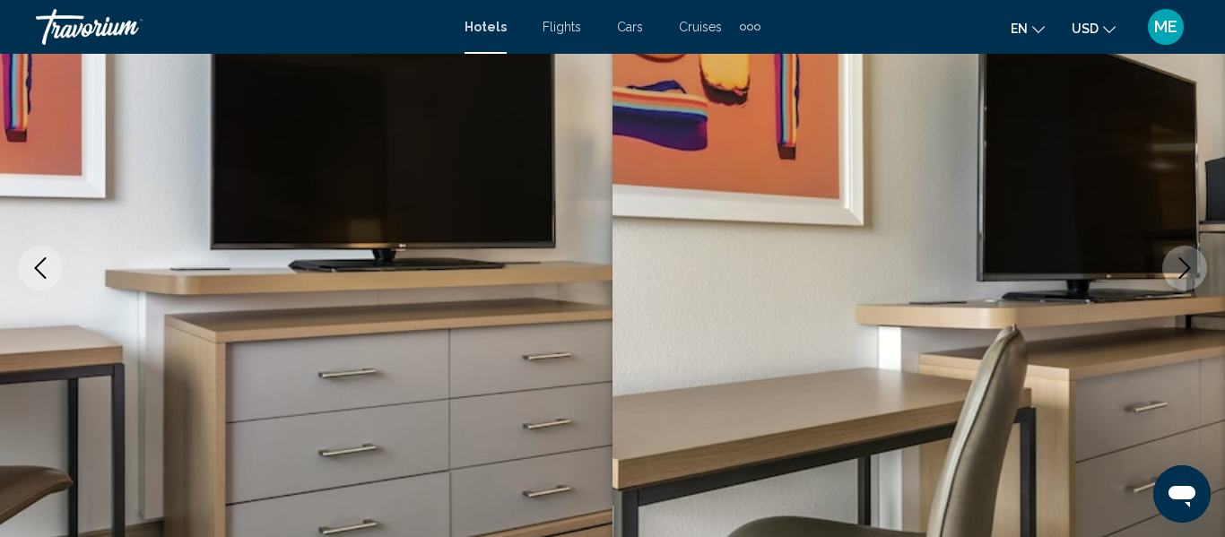
click at [1173, 270] on button "Next image" at bounding box center [1184, 268] width 45 height 45
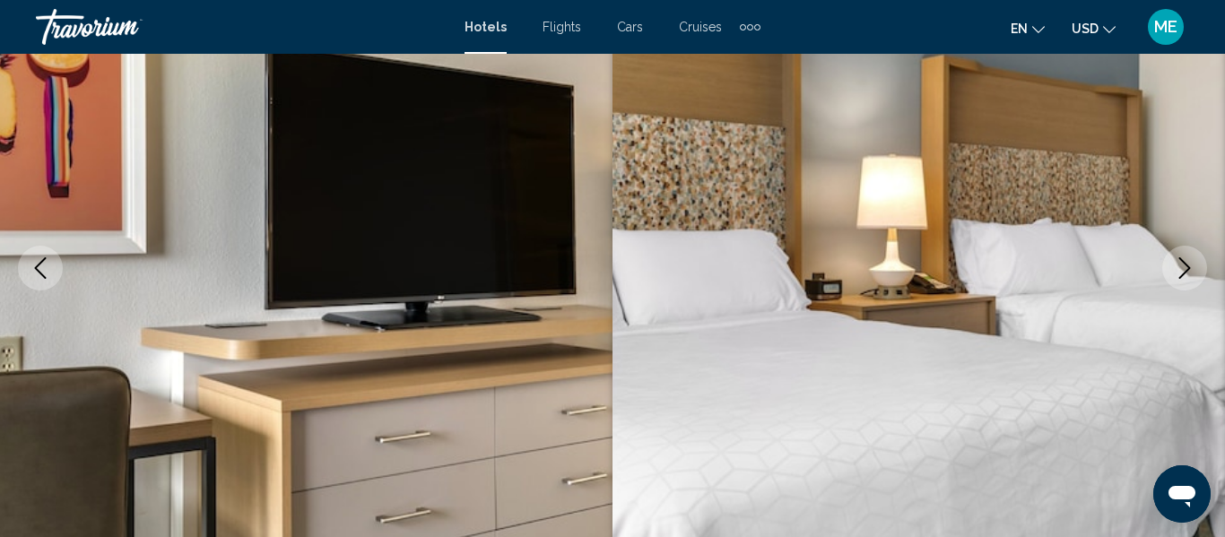
click at [1177, 270] on icon "Next image" at bounding box center [1185, 268] width 22 height 22
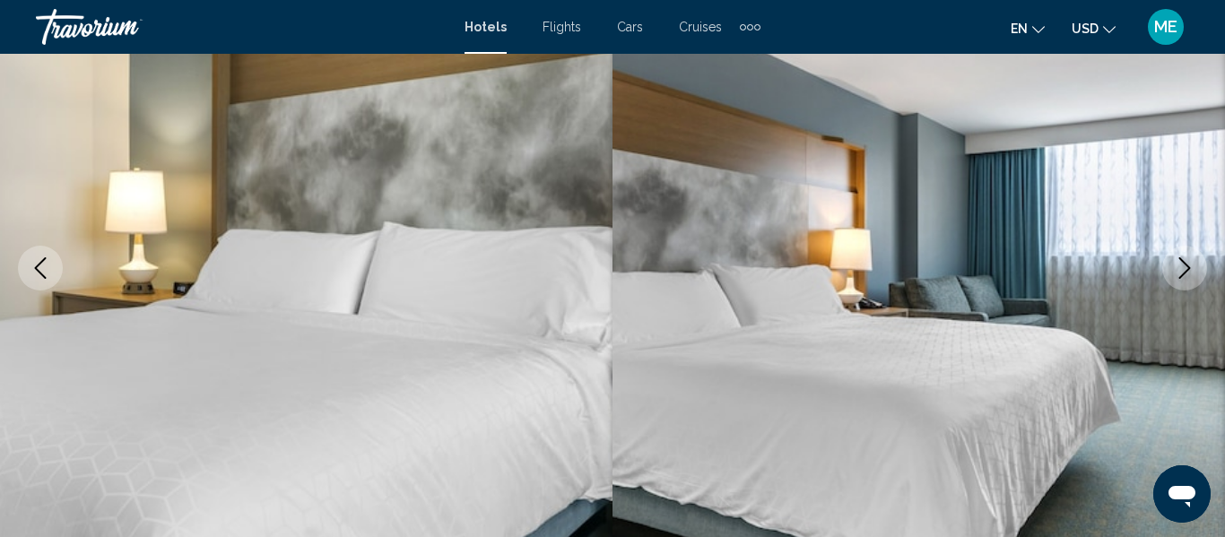
click at [1175, 272] on icon "Next image" at bounding box center [1185, 268] width 22 height 22
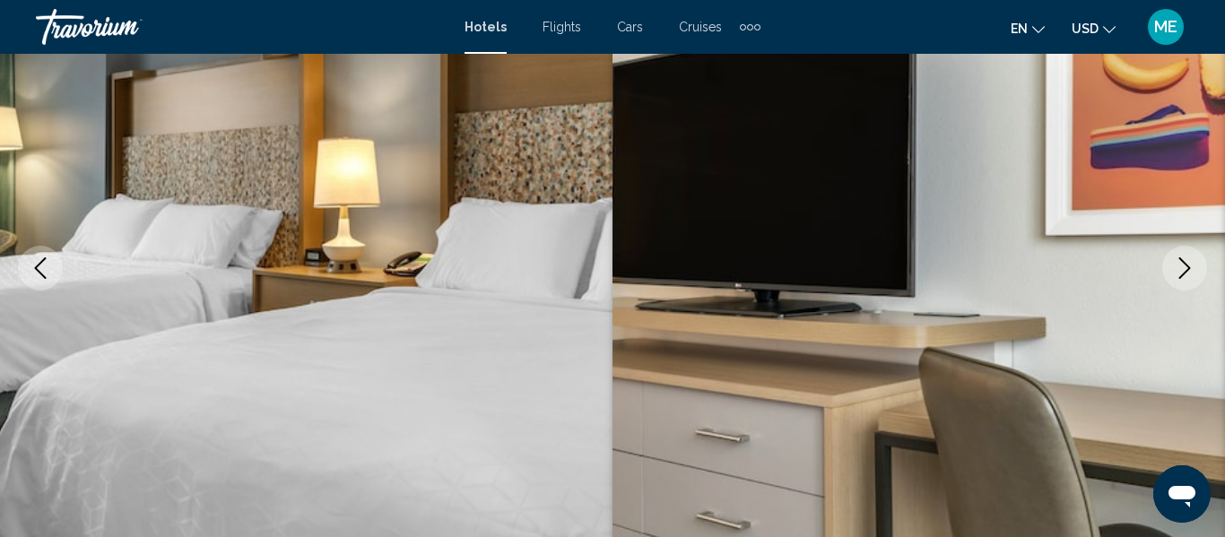
click at [1173, 274] on button "Next image" at bounding box center [1184, 268] width 45 height 45
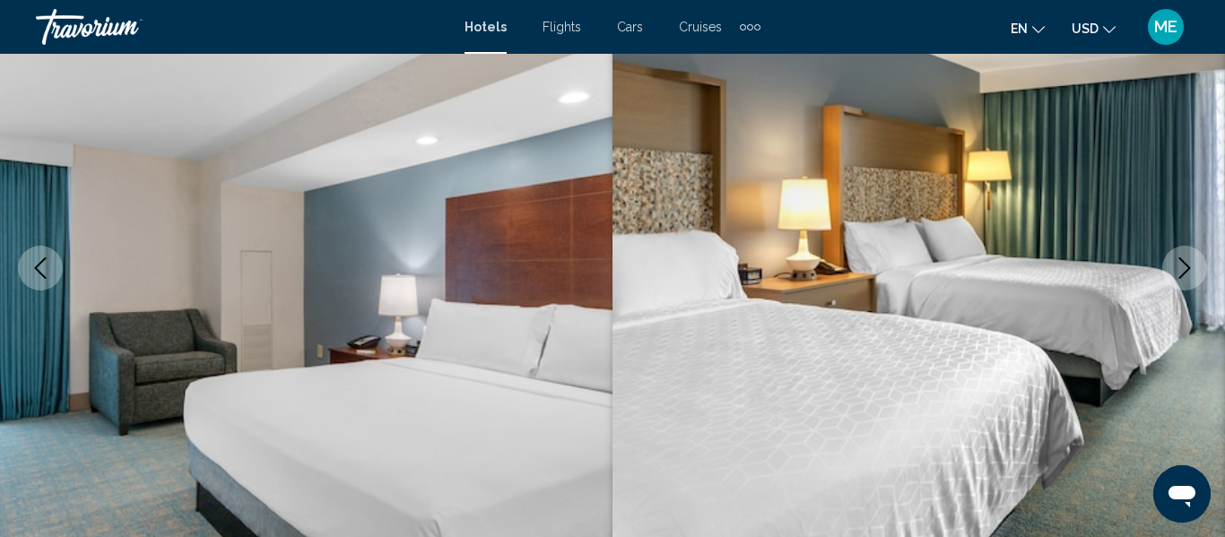
click at [1172, 272] on button "Next image" at bounding box center [1184, 268] width 45 height 45
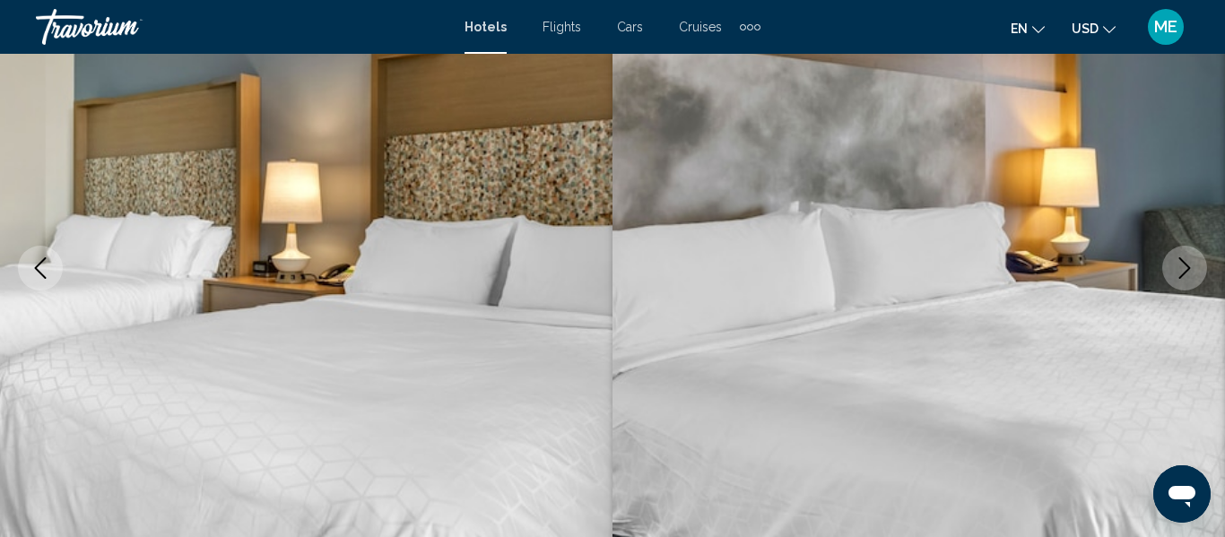
click at [1173, 274] on button "Next image" at bounding box center [1184, 268] width 45 height 45
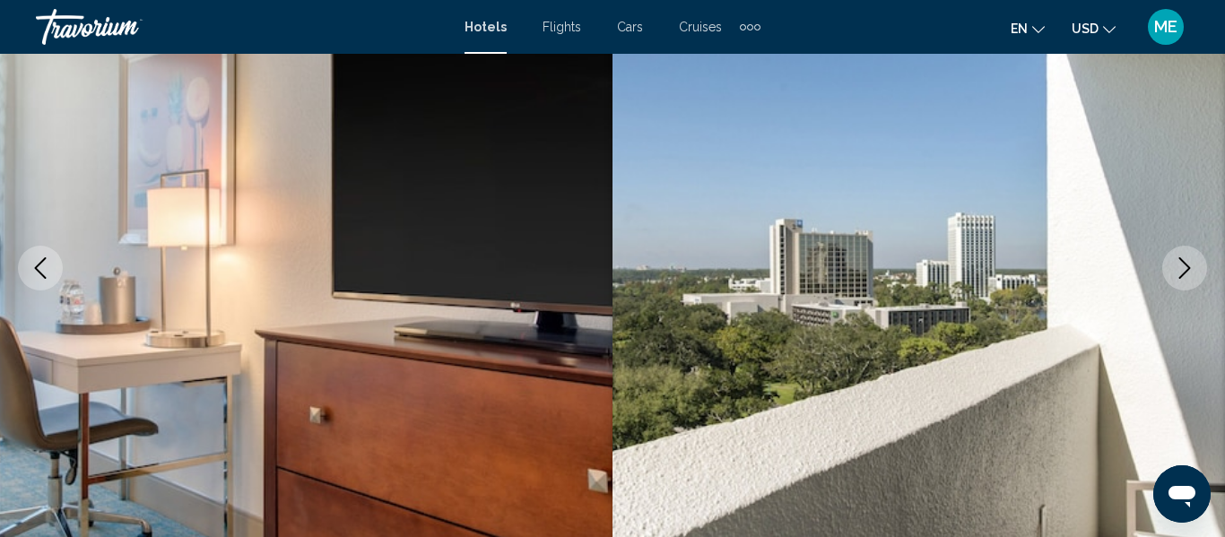
click at [1168, 274] on button "Next image" at bounding box center [1184, 268] width 45 height 45
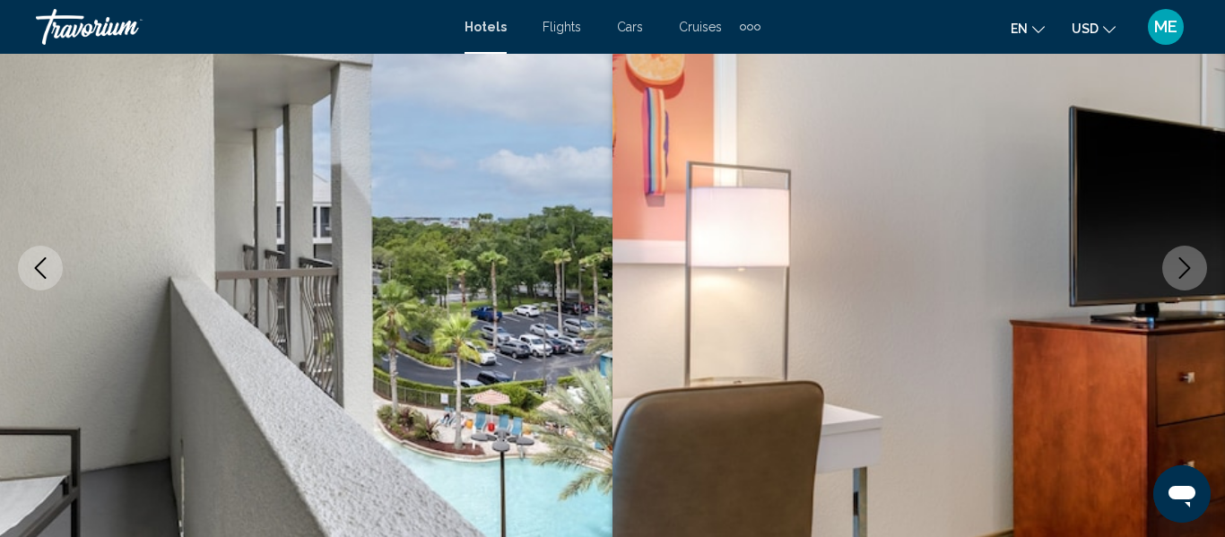
click at [1168, 279] on button "Next image" at bounding box center [1184, 268] width 45 height 45
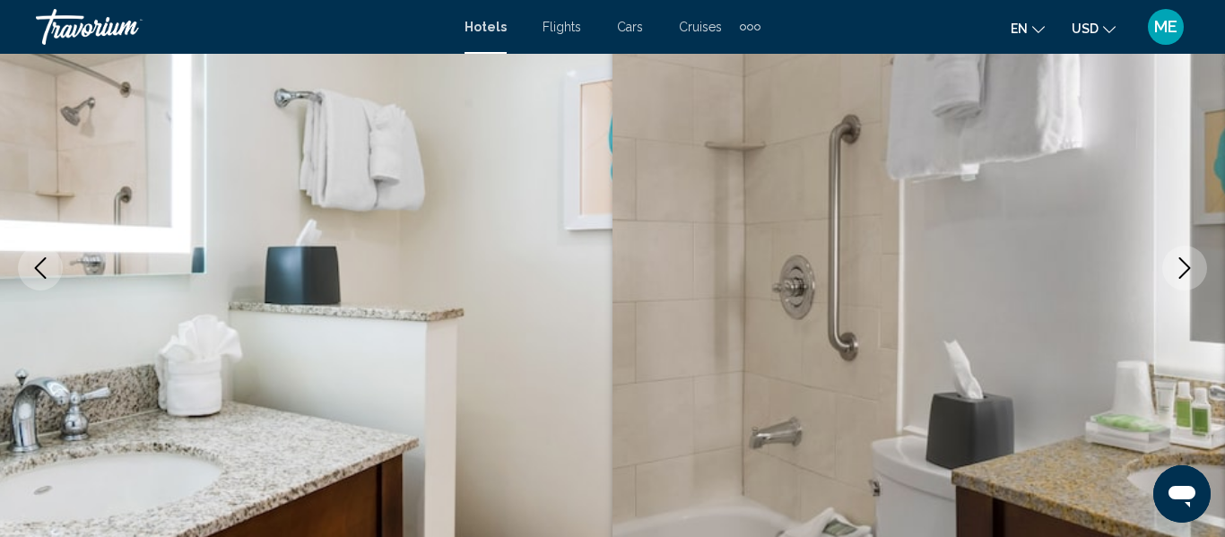
click at [1171, 274] on button "Next image" at bounding box center [1184, 268] width 45 height 45
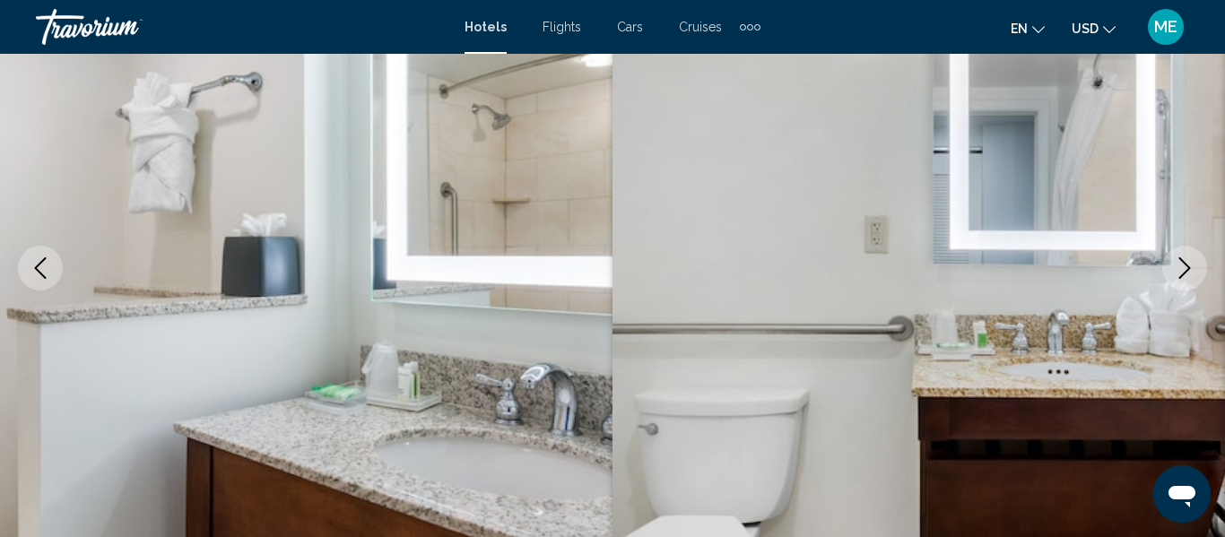
click at [1172, 277] on button "Next image" at bounding box center [1184, 268] width 45 height 45
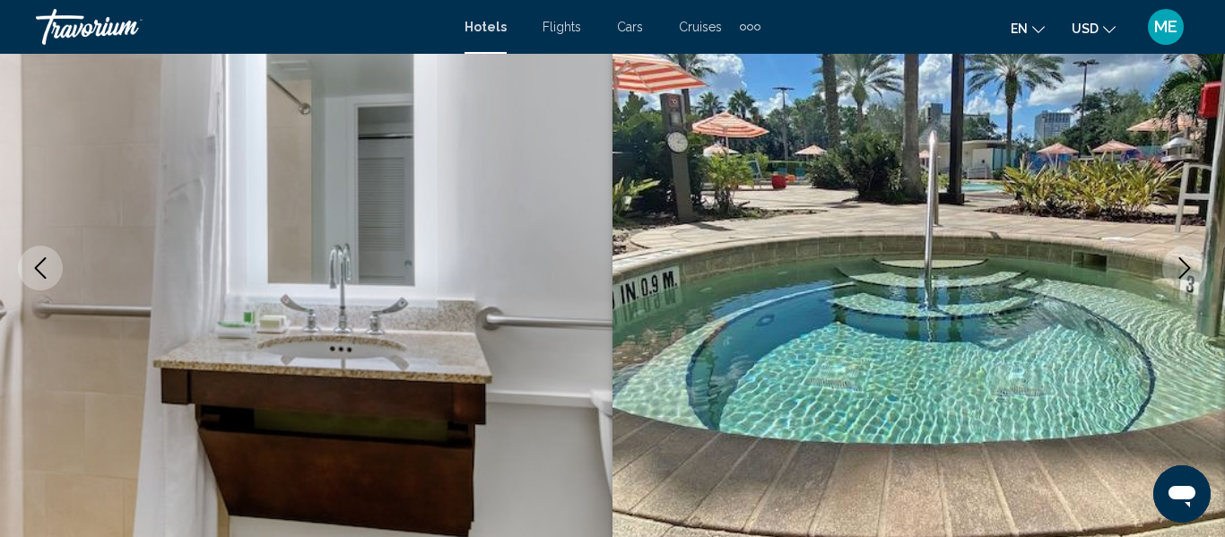
click at [1178, 266] on icon "Next image" at bounding box center [1185, 268] width 22 height 22
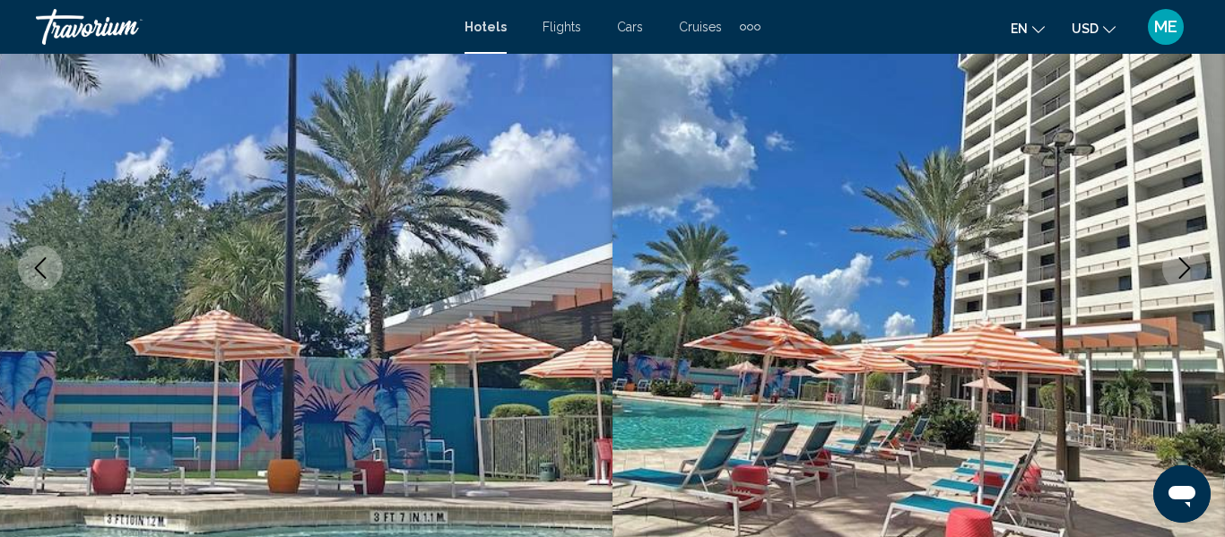
click at [1171, 272] on button "Next image" at bounding box center [1184, 268] width 45 height 45
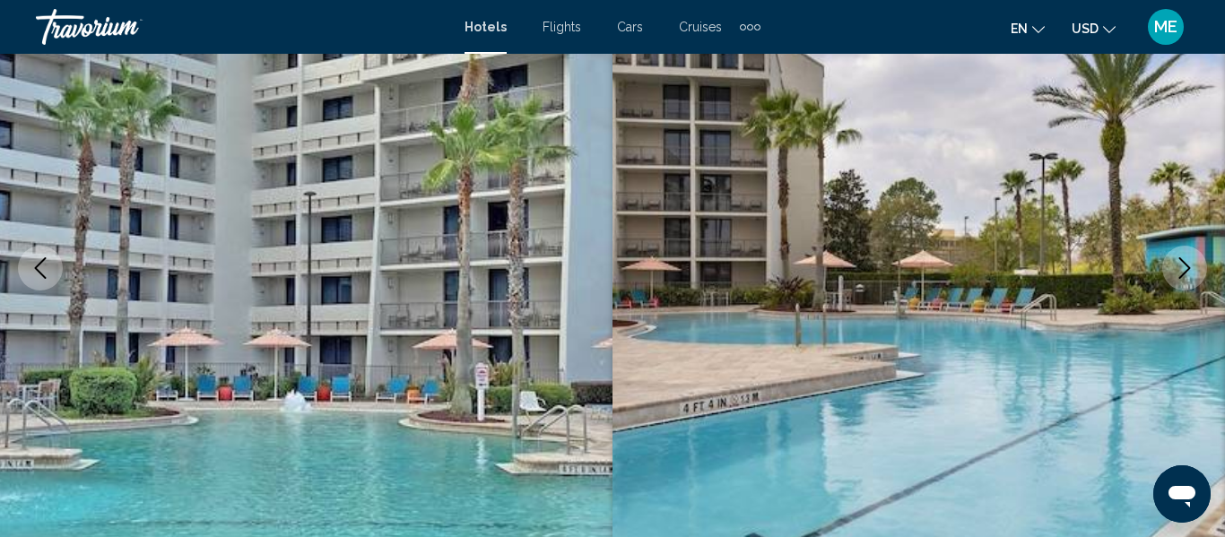
click at [1172, 267] on button "Next image" at bounding box center [1184, 268] width 45 height 45
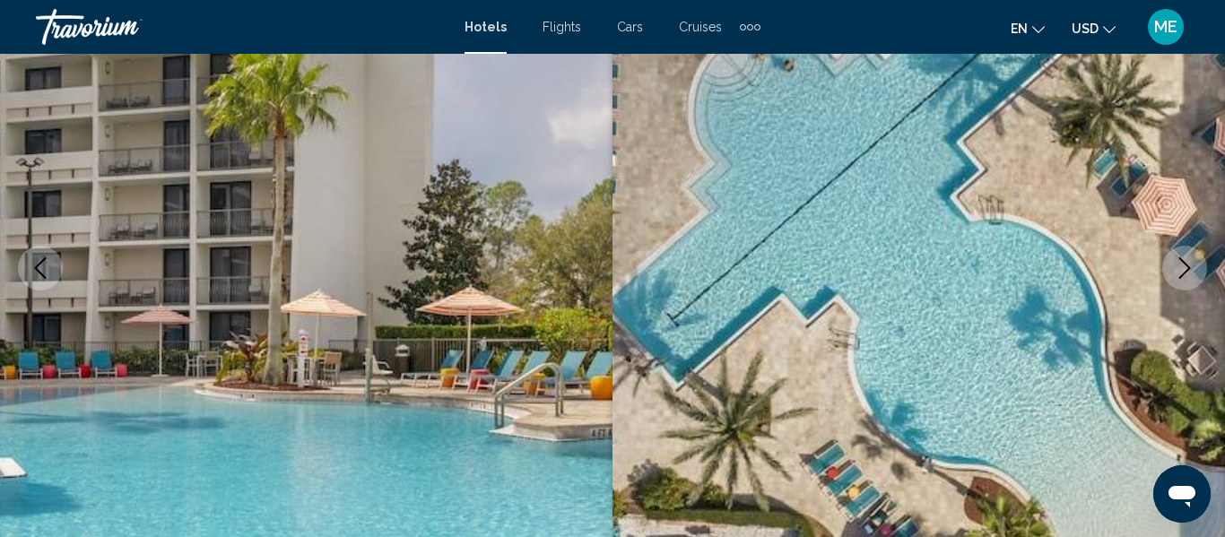
click at [1174, 270] on icon "Next image" at bounding box center [1185, 268] width 22 height 22
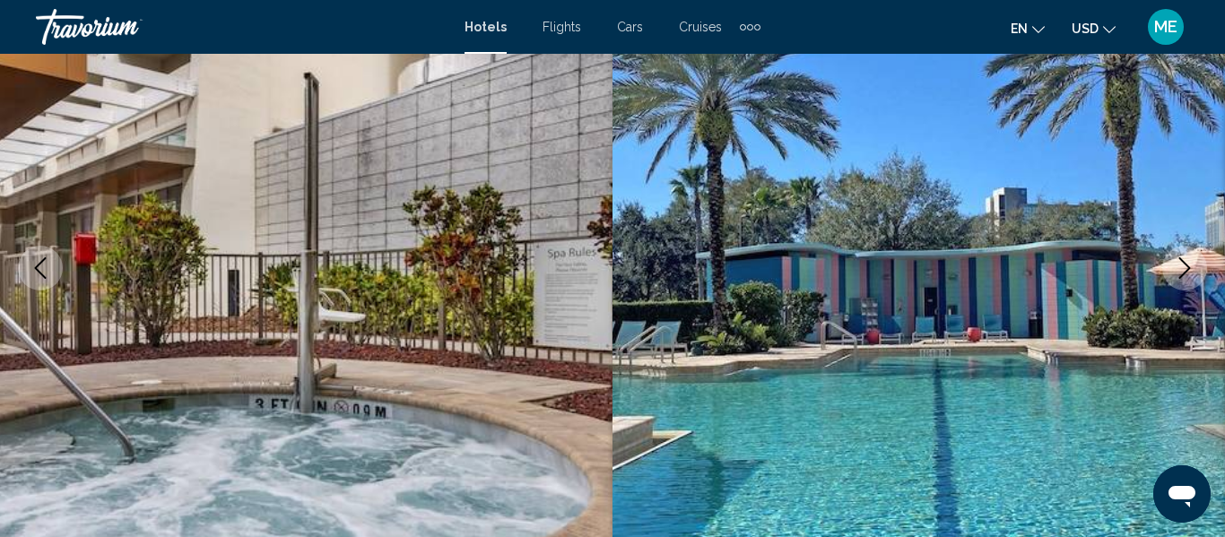
click at [1170, 270] on button "Next image" at bounding box center [1184, 268] width 45 height 45
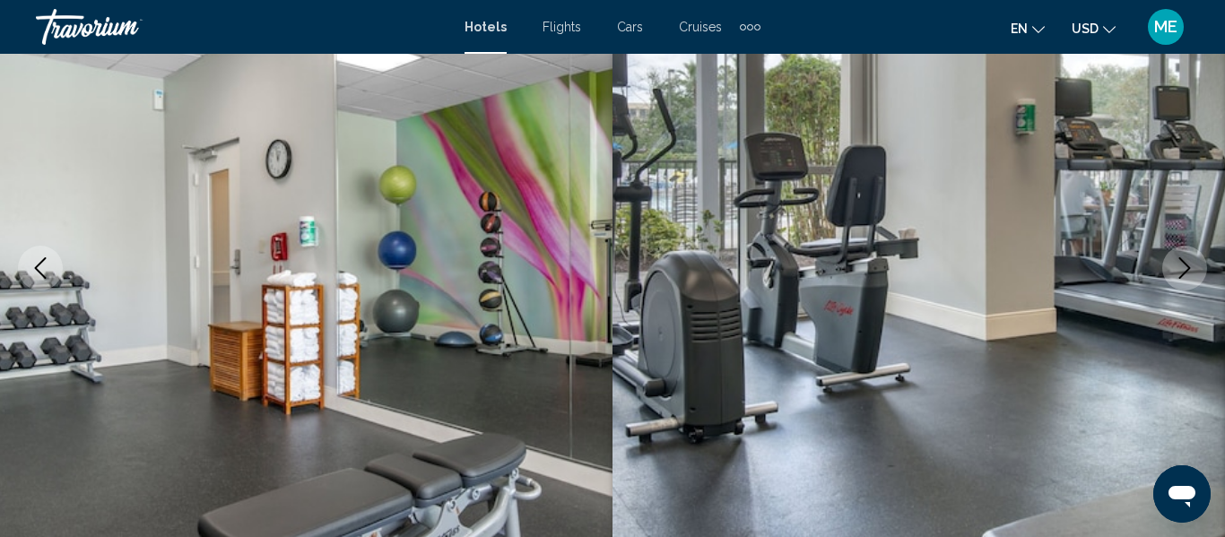
click at [1173, 272] on button "Next image" at bounding box center [1184, 268] width 45 height 45
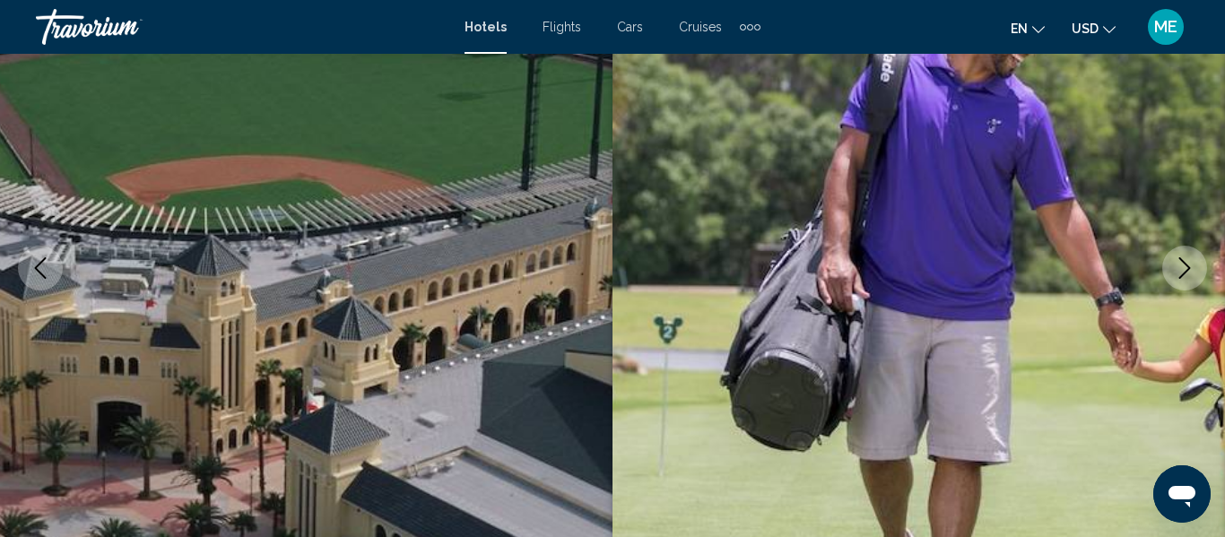
click at [1168, 267] on button "Next image" at bounding box center [1184, 268] width 45 height 45
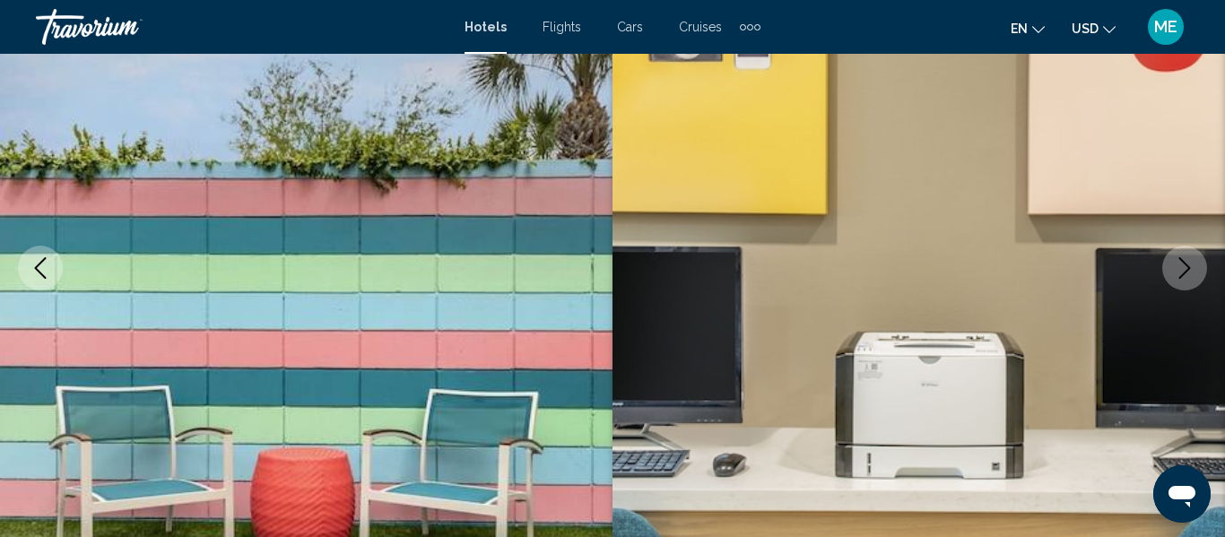
click at [1171, 271] on button "Next image" at bounding box center [1184, 268] width 45 height 45
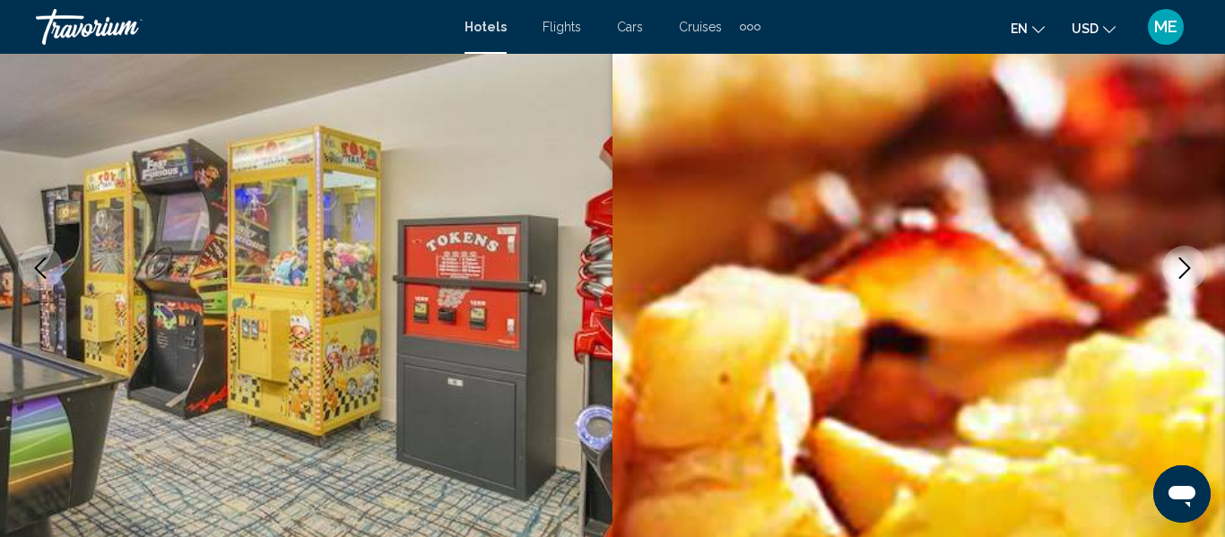
click at [1175, 267] on icon "Next image" at bounding box center [1185, 268] width 22 height 22
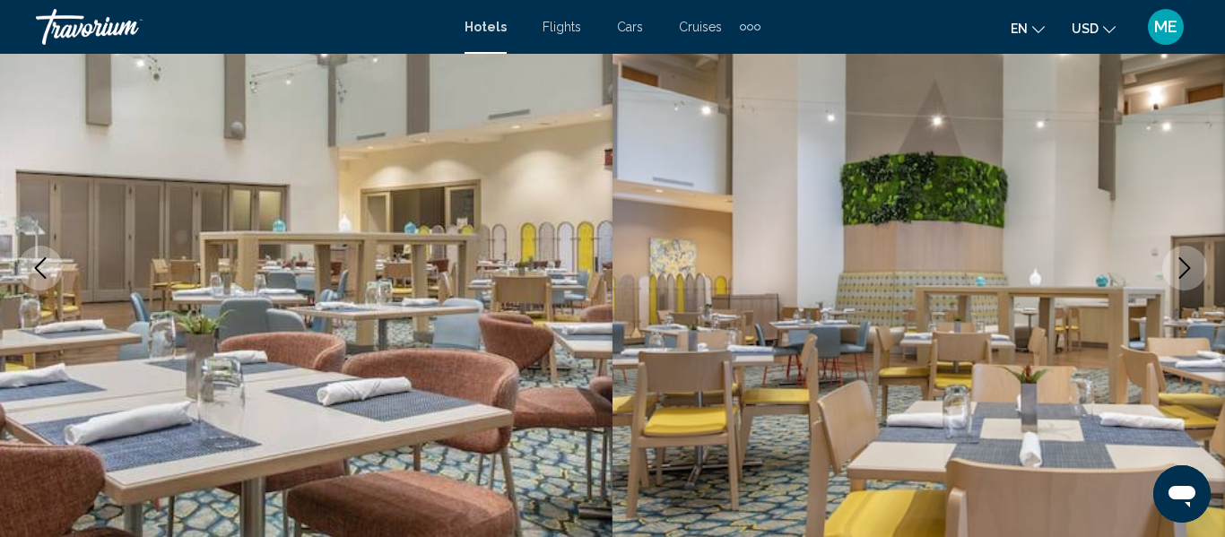
click at [1169, 270] on button "Next image" at bounding box center [1184, 268] width 45 height 45
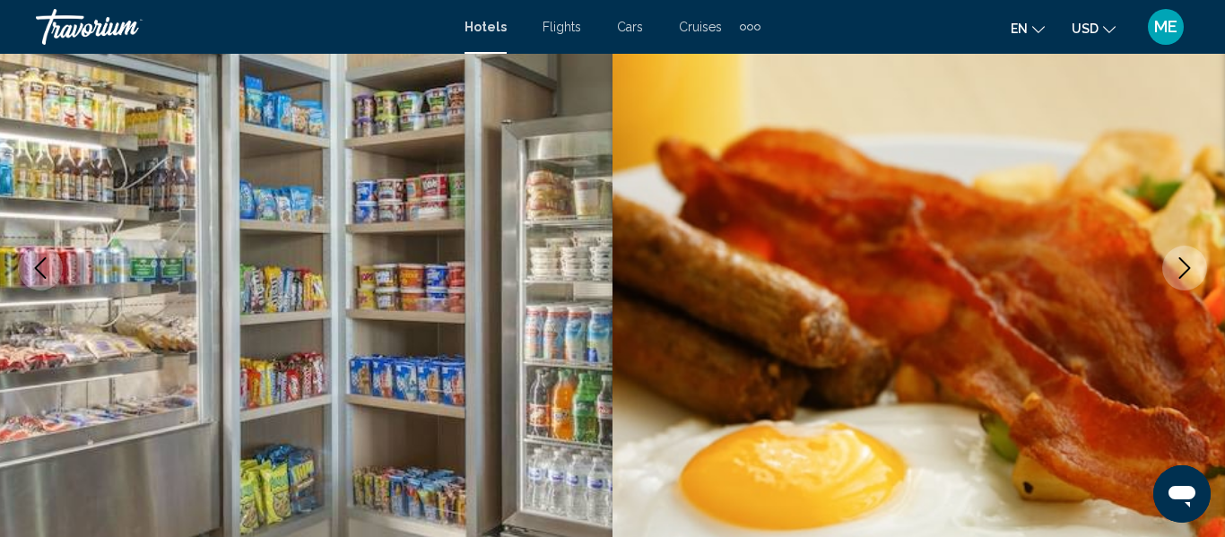
click at [1173, 265] on button "Next image" at bounding box center [1184, 268] width 45 height 45
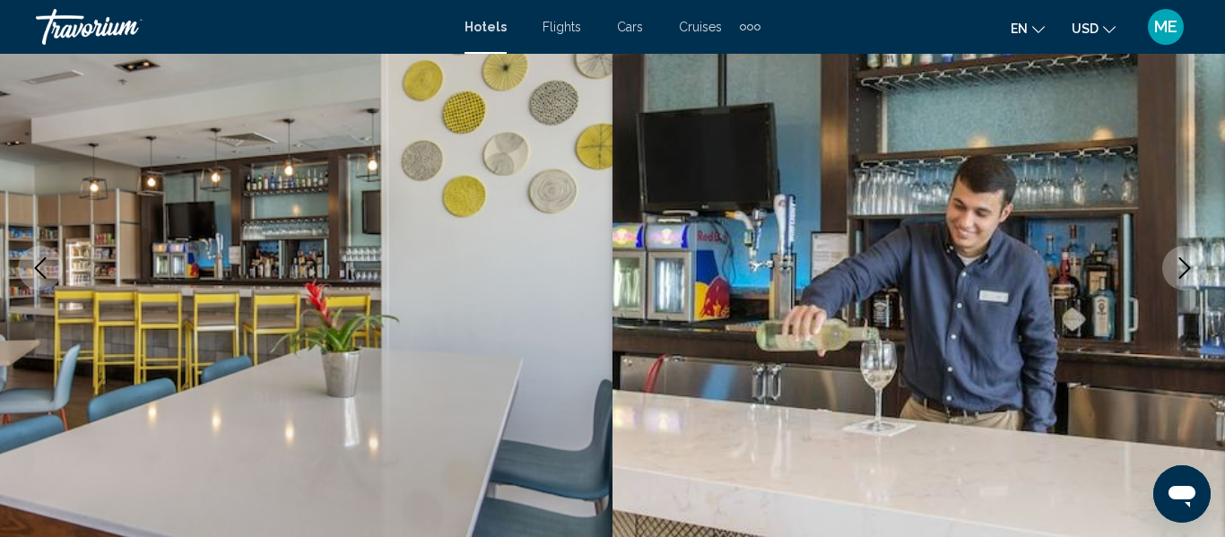
click at [1169, 266] on button "Next image" at bounding box center [1184, 268] width 45 height 45
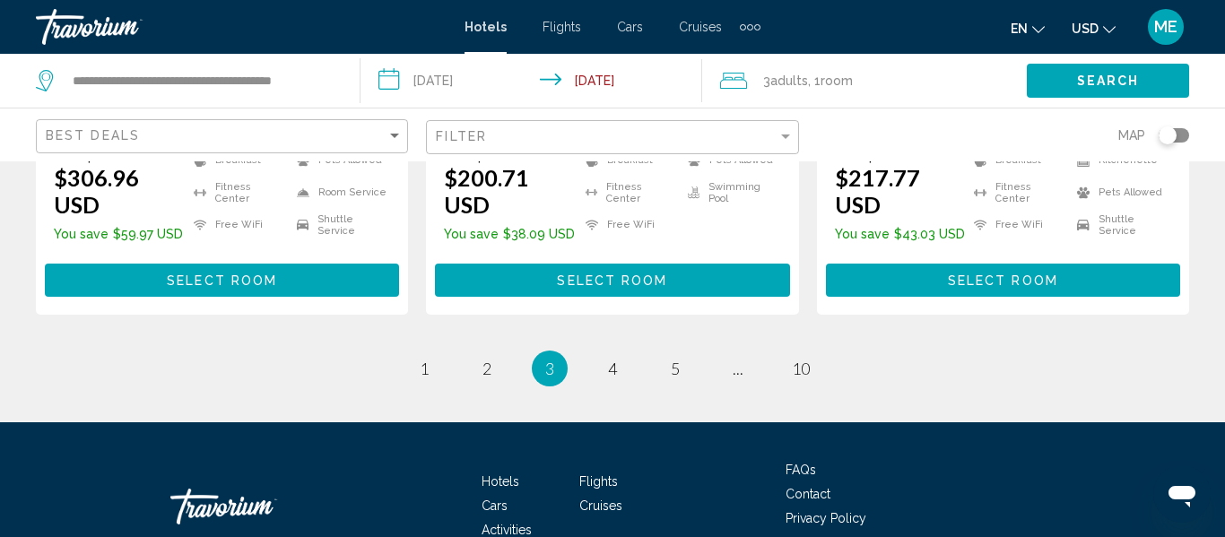
scroll to position [2693, 0]
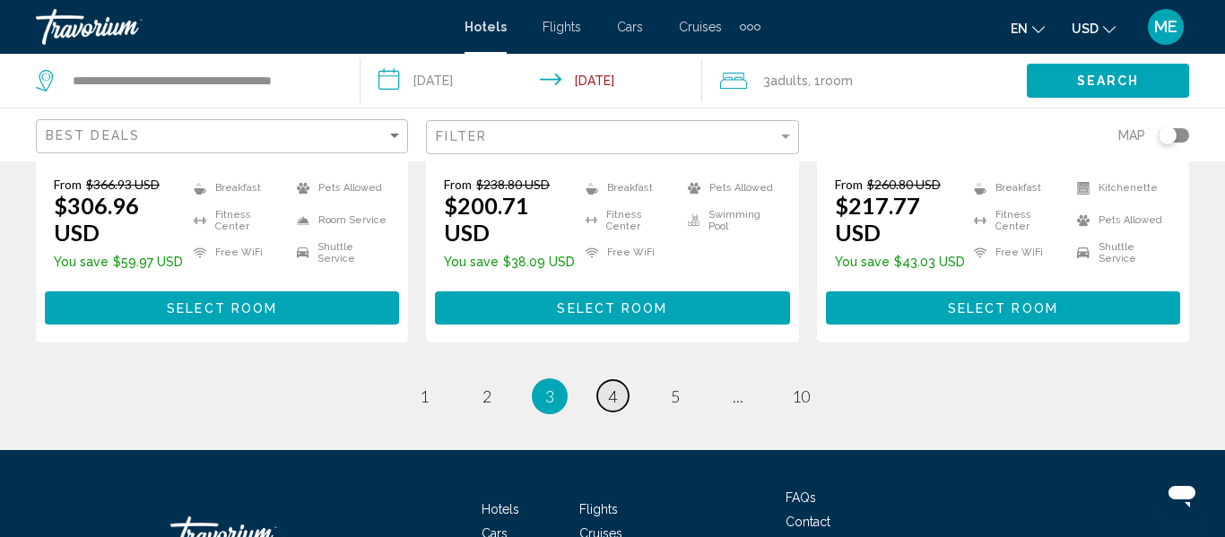
click at [620, 380] on link "page 4" at bounding box center [612, 395] width 31 height 31
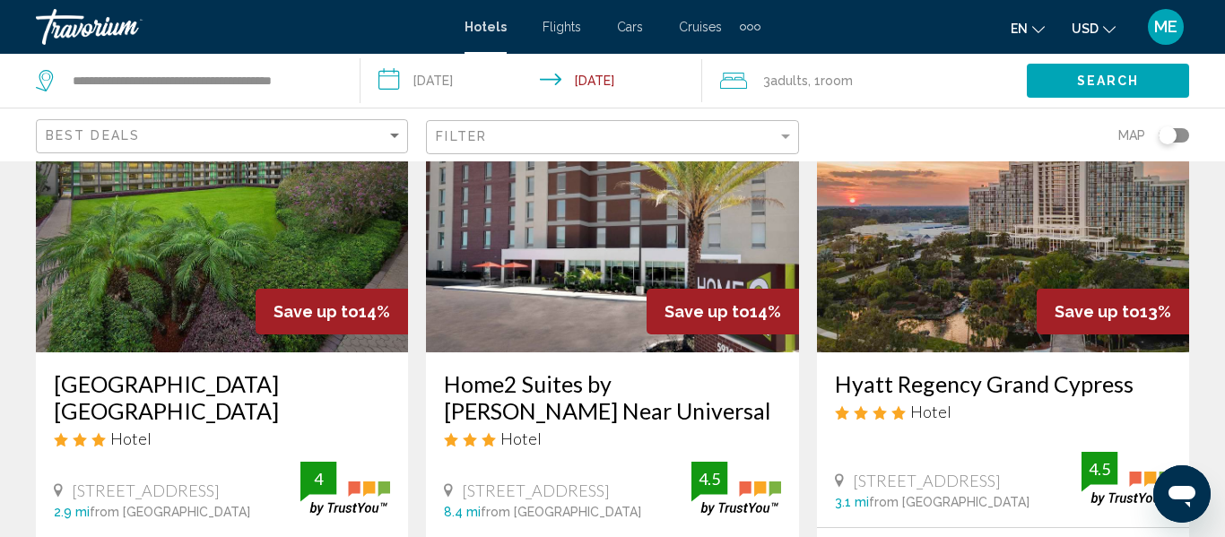
scroll to position [875, 0]
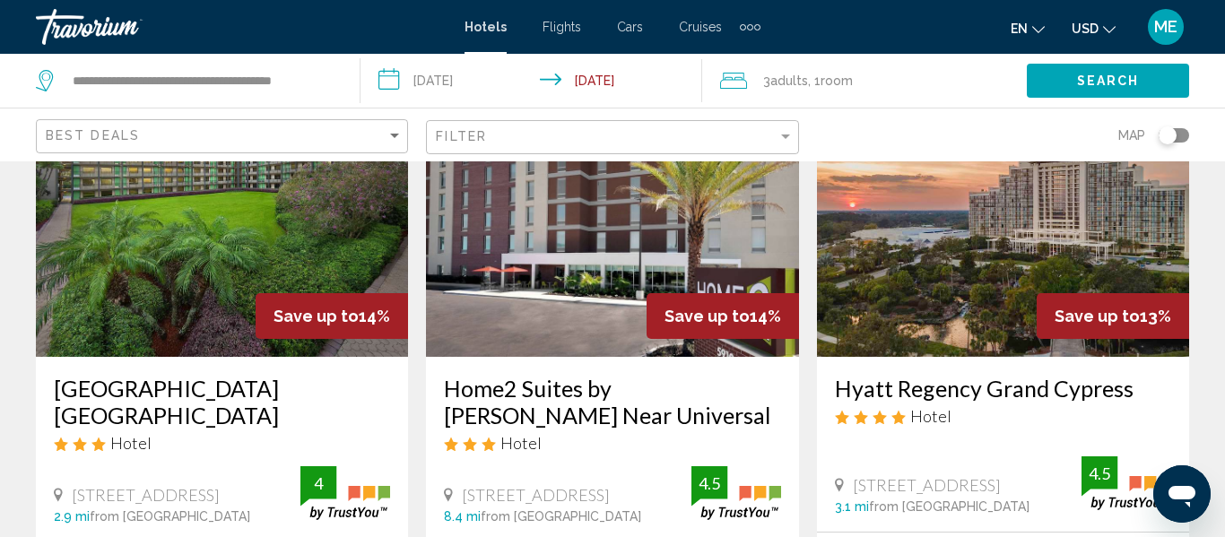
click at [203, 250] on img "Main content" at bounding box center [222, 213] width 372 height 287
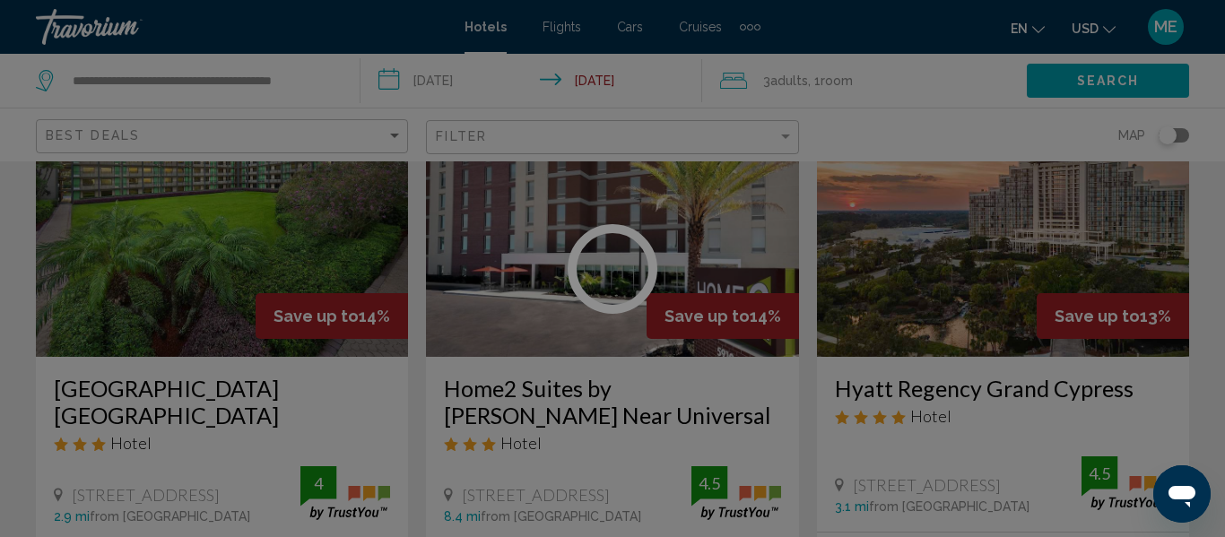
scroll to position [212, 0]
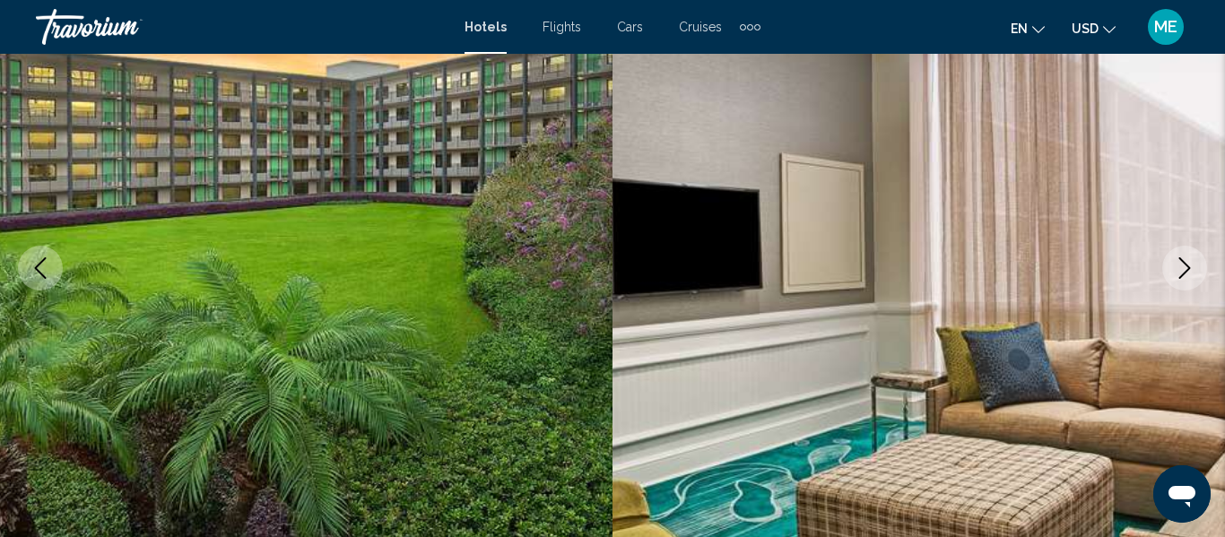
click at [1164, 264] on button "Next image" at bounding box center [1184, 268] width 45 height 45
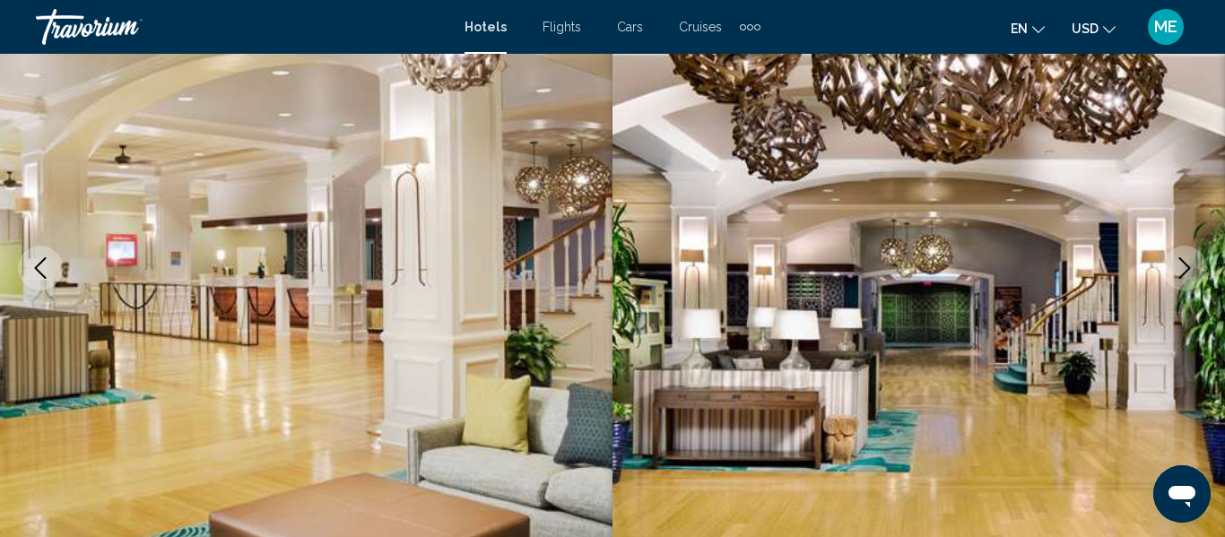
click at [1171, 270] on button "Next image" at bounding box center [1184, 268] width 45 height 45
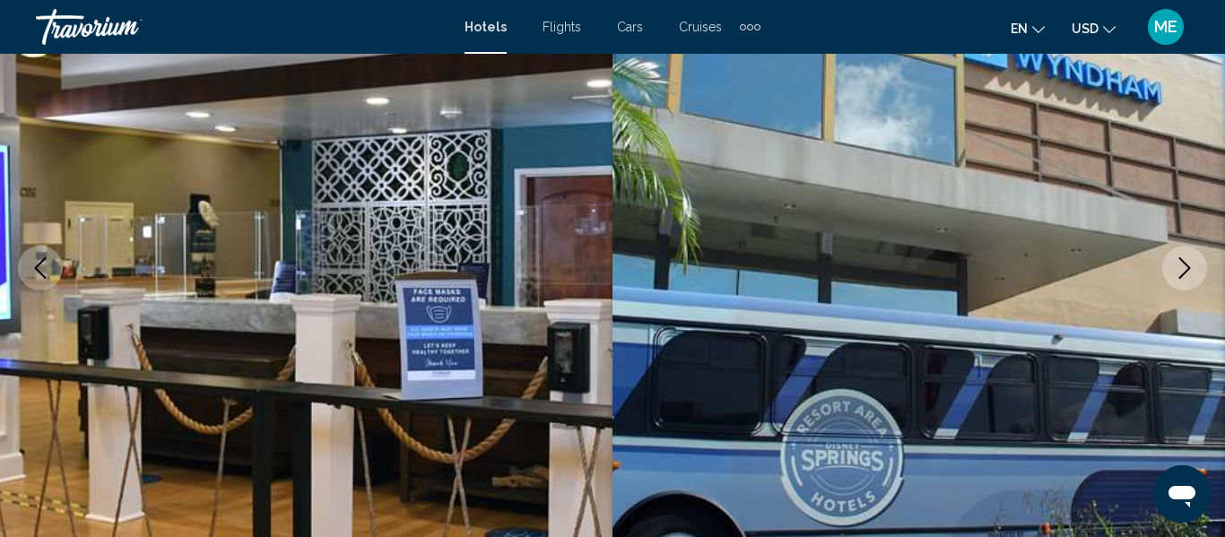
click at [1175, 271] on icon "Next image" at bounding box center [1185, 268] width 22 height 22
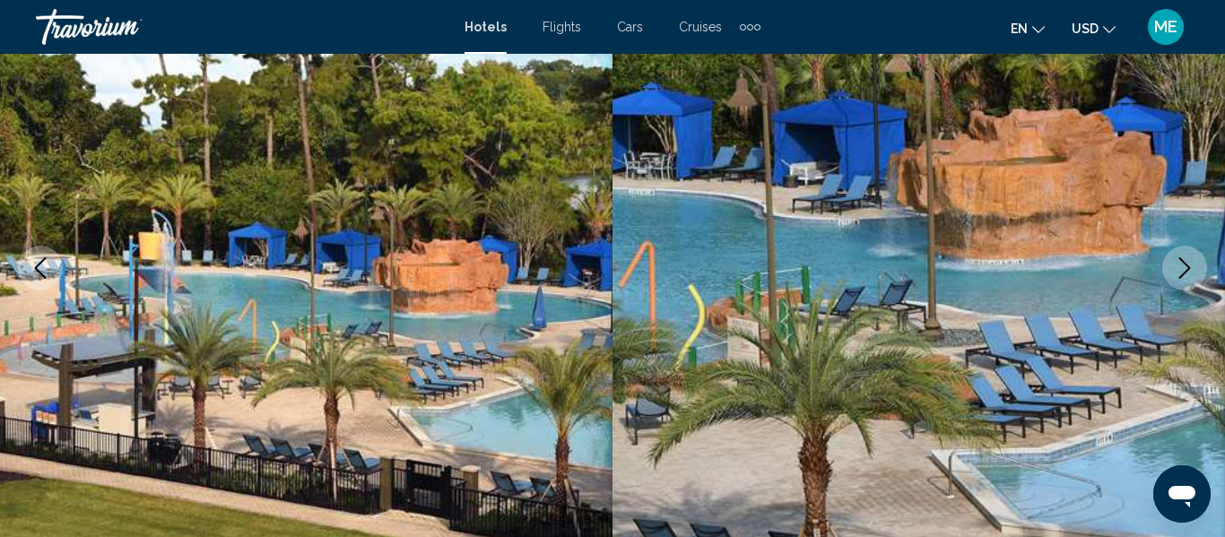
click at [1177, 273] on icon "Next image" at bounding box center [1185, 268] width 22 height 22
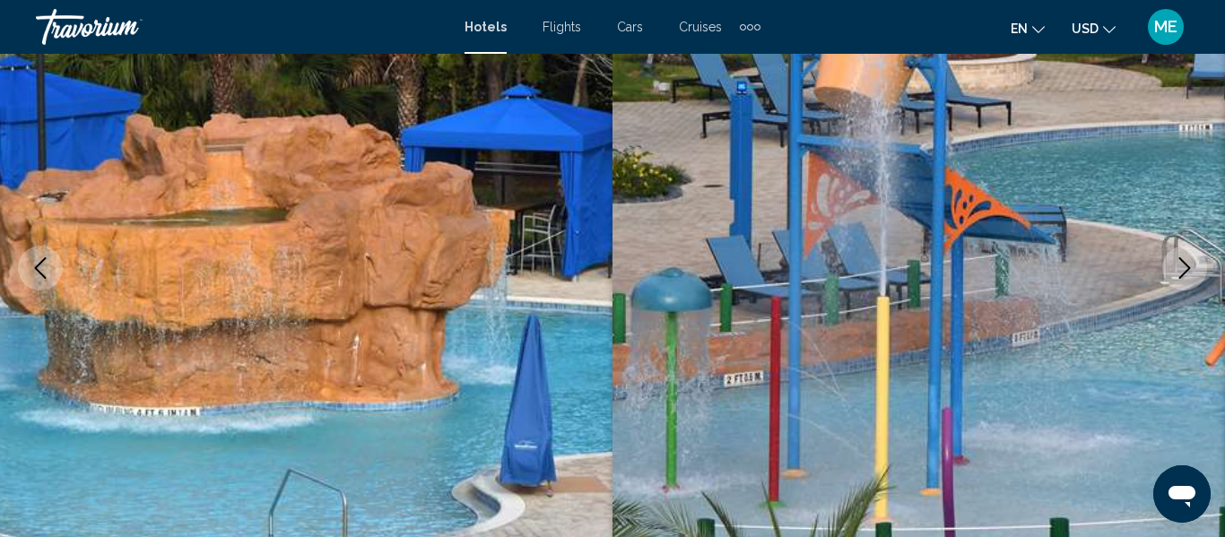
click at [1176, 271] on icon "Next image" at bounding box center [1185, 268] width 22 height 22
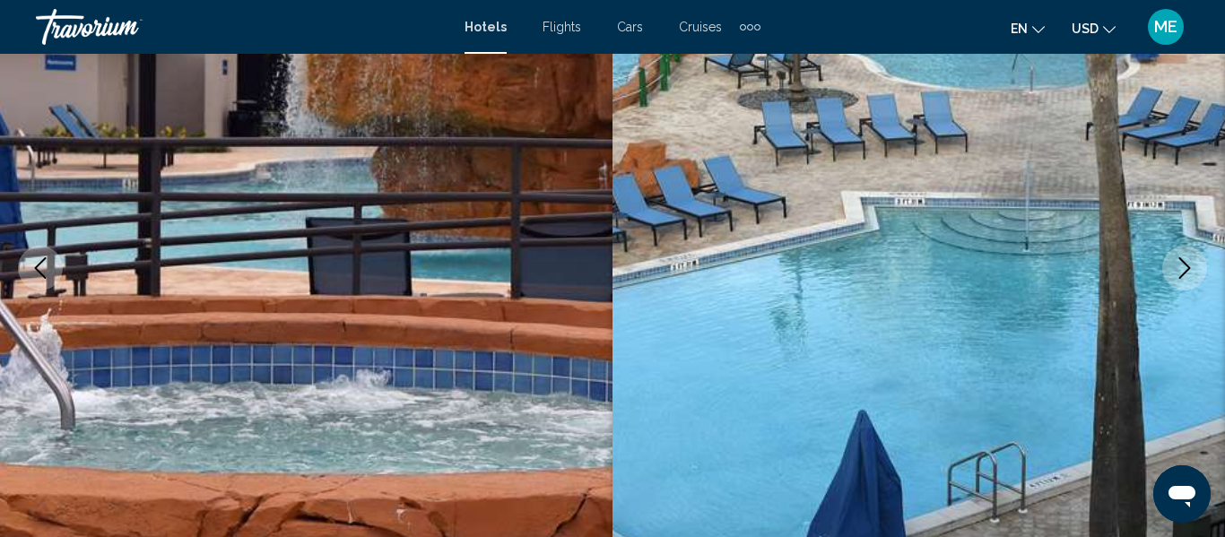
click at [1176, 267] on icon "Next image" at bounding box center [1185, 268] width 22 height 22
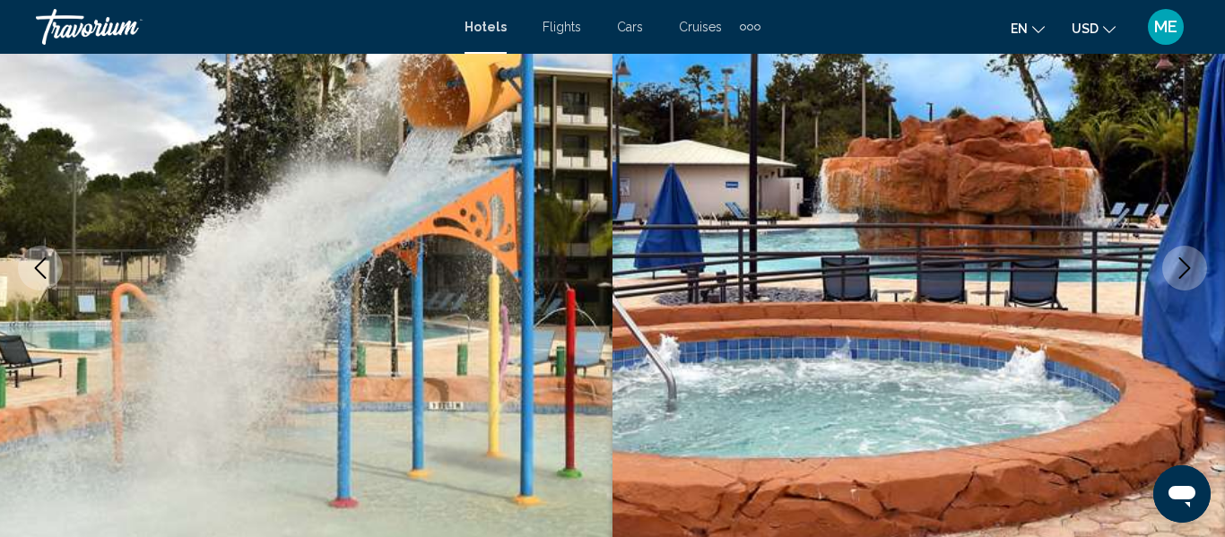
click at [1171, 272] on button "Next image" at bounding box center [1184, 268] width 45 height 45
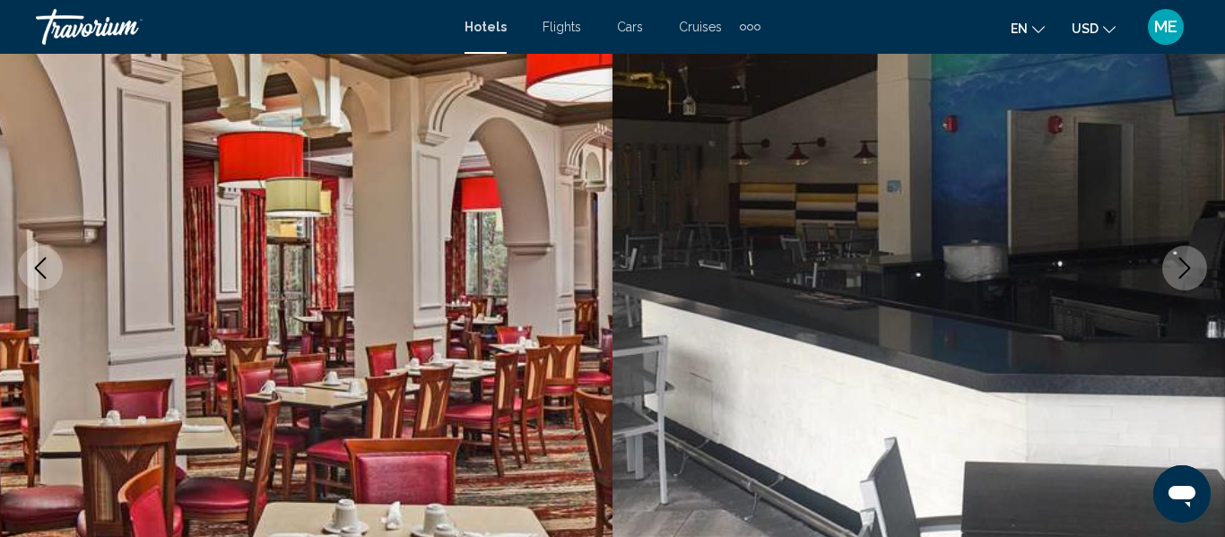
scroll to position [211, 0]
click at [1175, 276] on icon "Next image" at bounding box center [1185, 269] width 22 height 22
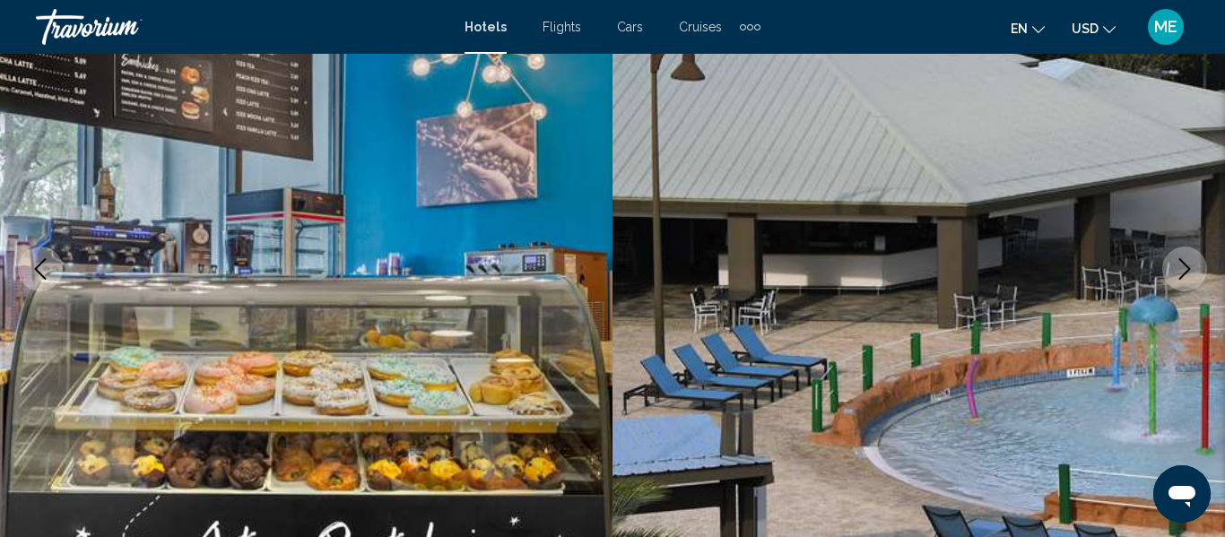
click at [1176, 274] on icon "Next image" at bounding box center [1185, 269] width 22 height 22
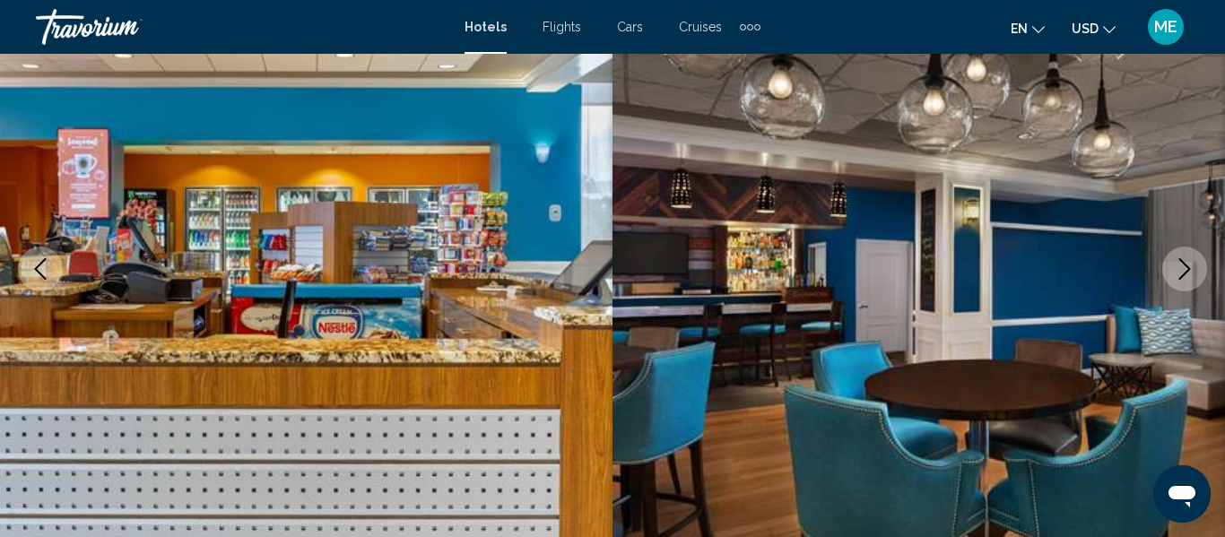
click at [1171, 275] on button "Next image" at bounding box center [1184, 269] width 45 height 45
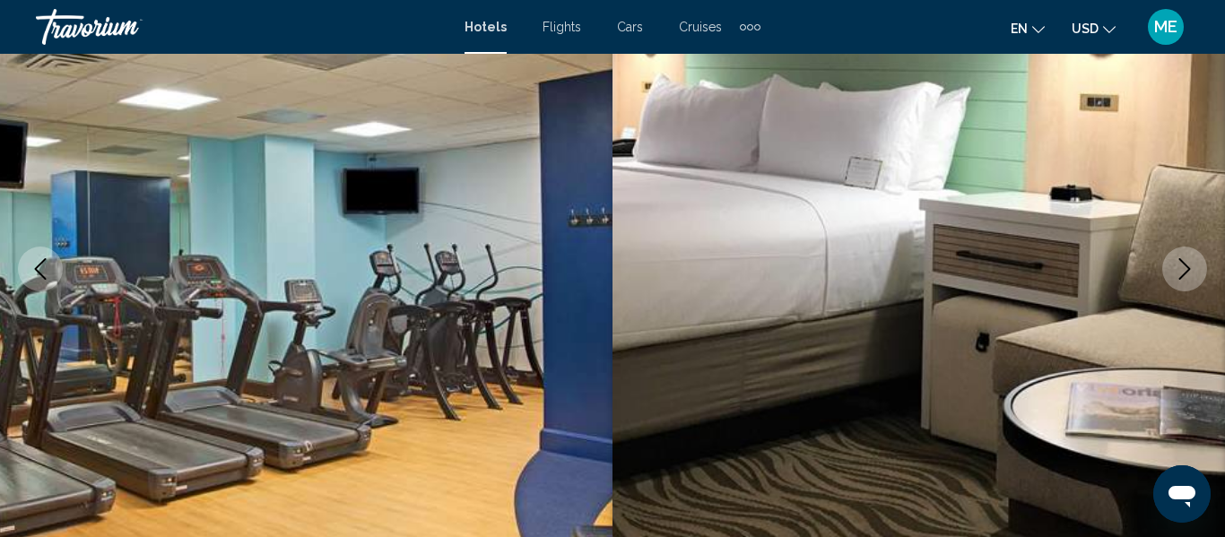
click at [1175, 268] on icon "Next image" at bounding box center [1185, 269] width 22 height 22
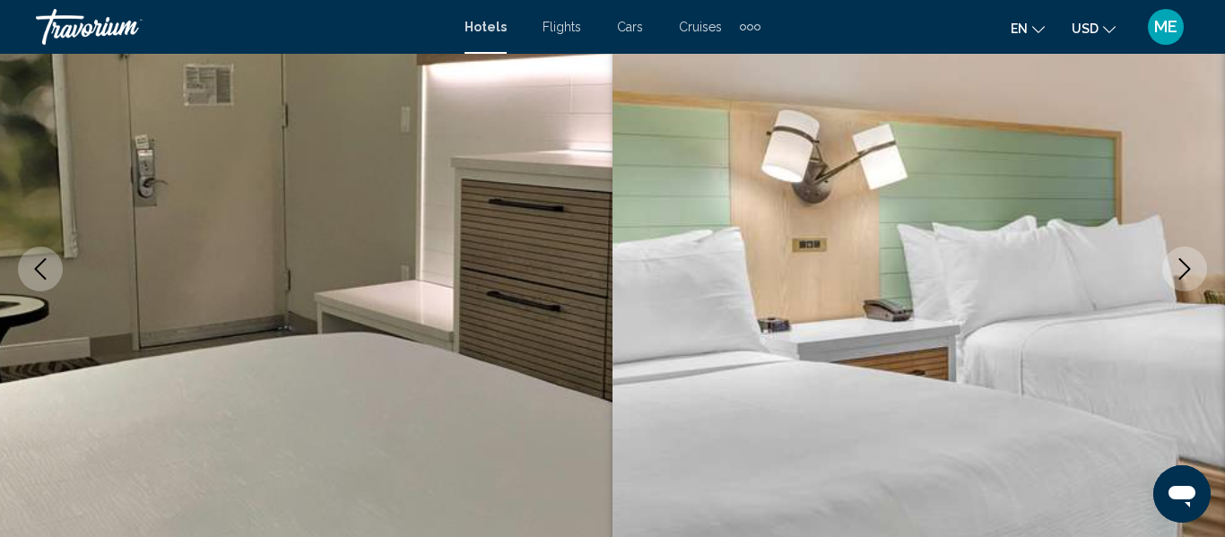
click at [1175, 277] on icon "Next image" at bounding box center [1185, 269] width 22 height 22
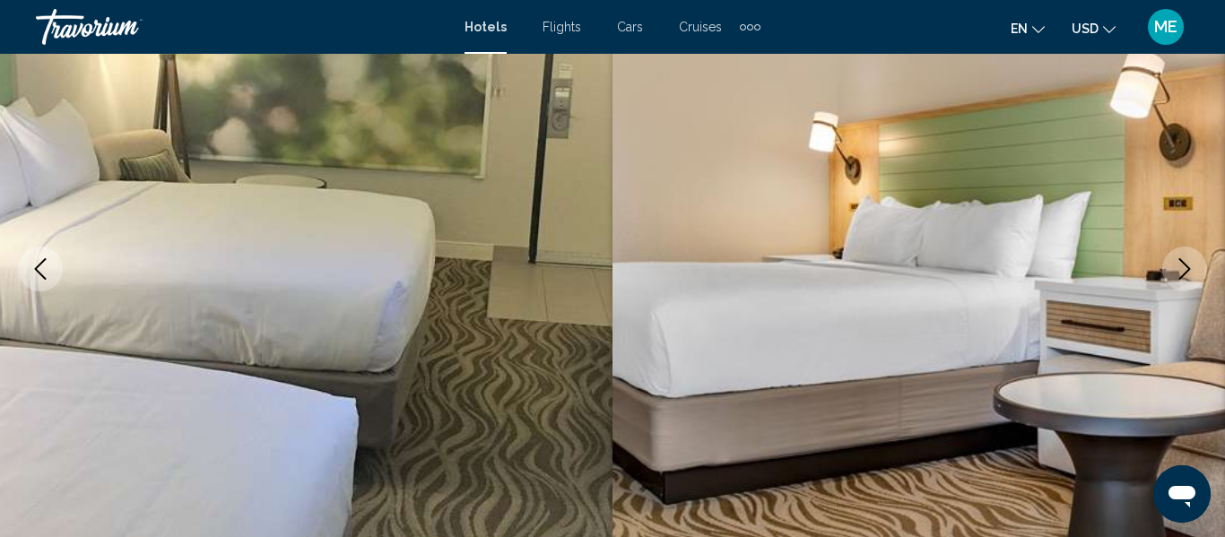
click at [1172, 275] on button "Next image" at bounding box center [1184, 269] width 45 height 45
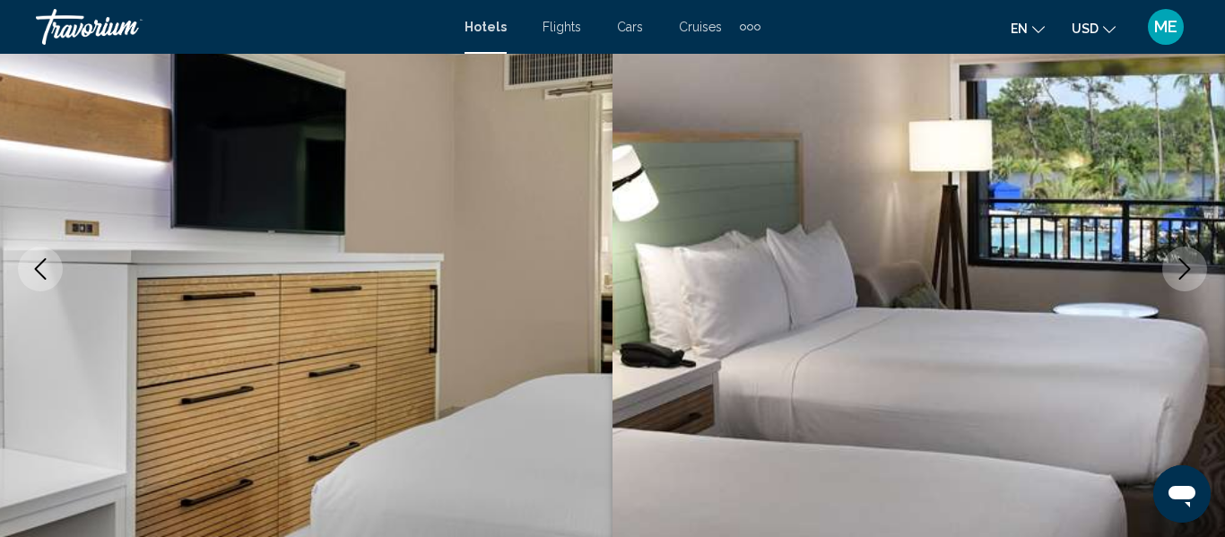
click at [1180, 271] on icon "Next image" at bounding box center [1185, 269] width 22 height 22
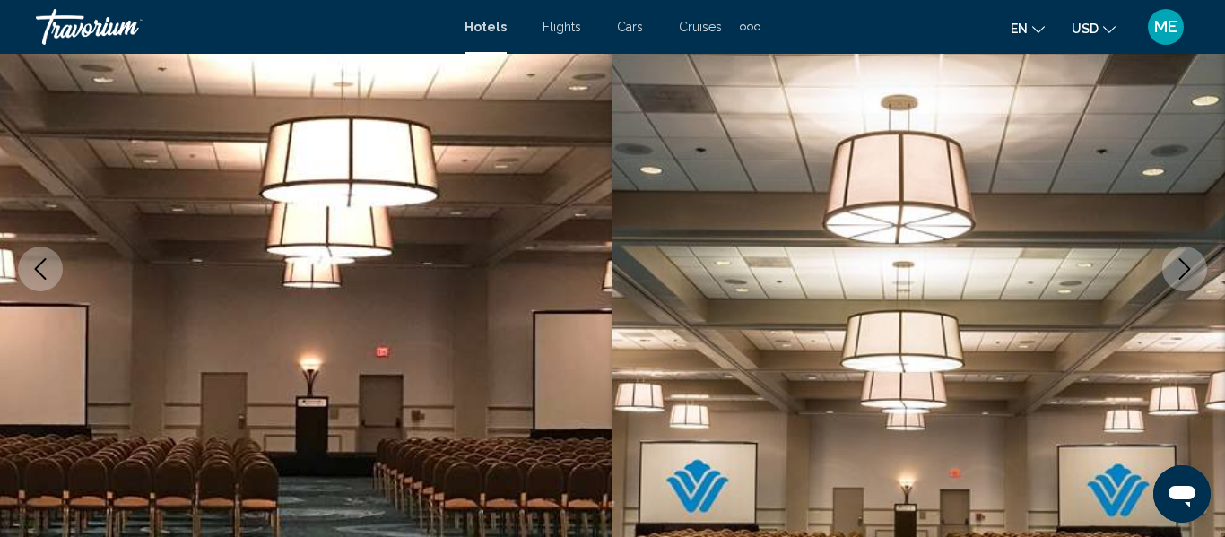
click at [1175, 269] on icon "Next image" at bounding box center [1185, 269] width 22 height 22
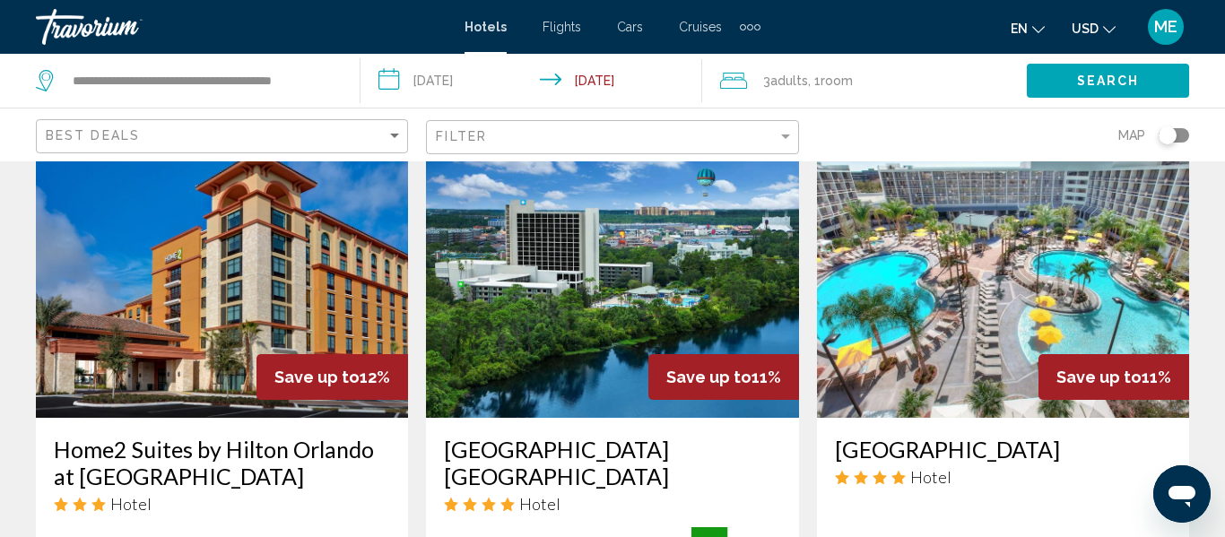
scroll to position [2195, 0]
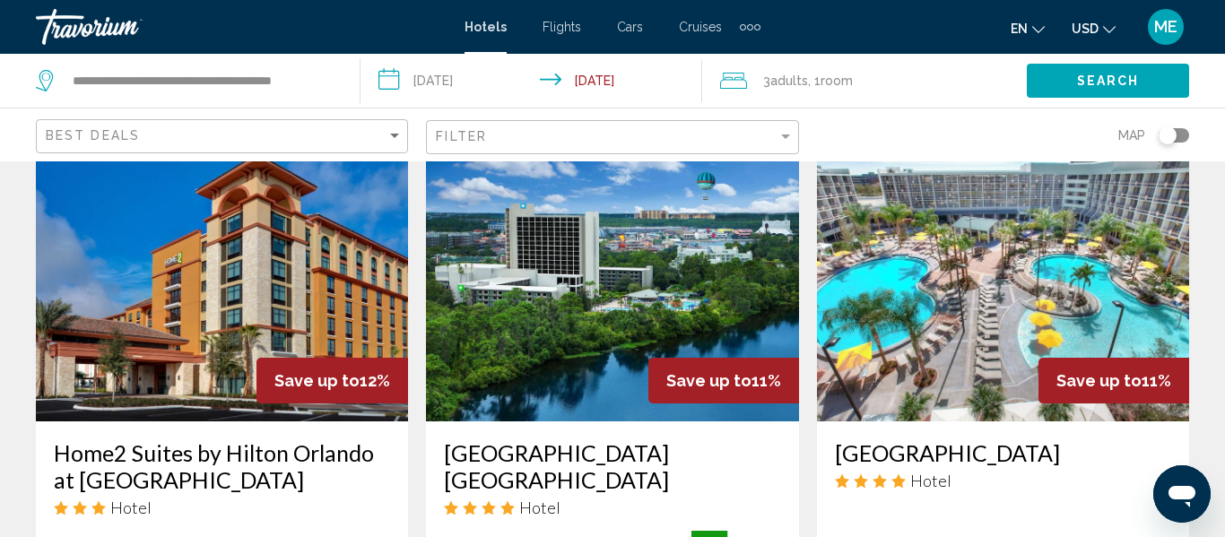
click at [1001, 291] on img "Main content" at bounding box center [1003, 278] width 372 height 287
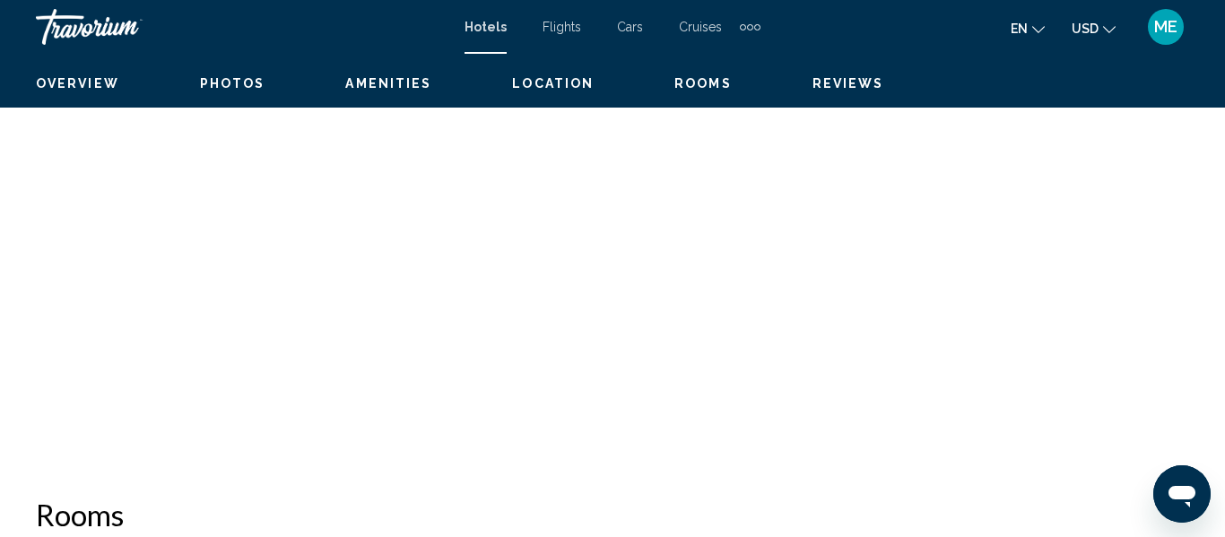
scroll to position [212, 0]
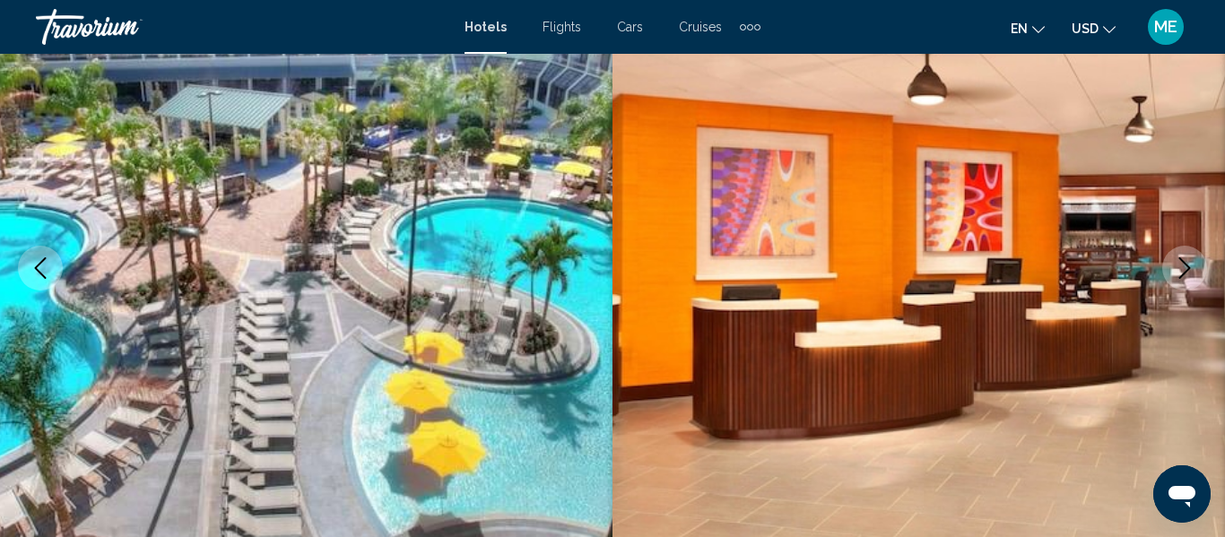
click at [1179, 272] on icon "Next image" at bounding box center [1185, 268] width 22 height 22
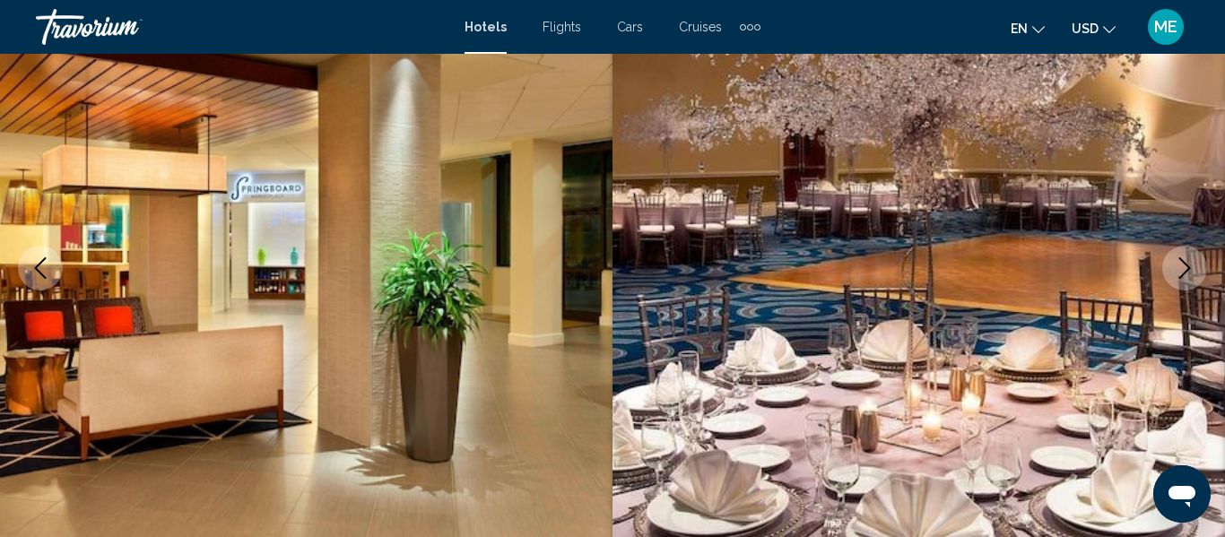
click at [1173, 265] on button "Next image" at bounding box center [1184, 268] width 45 height 45
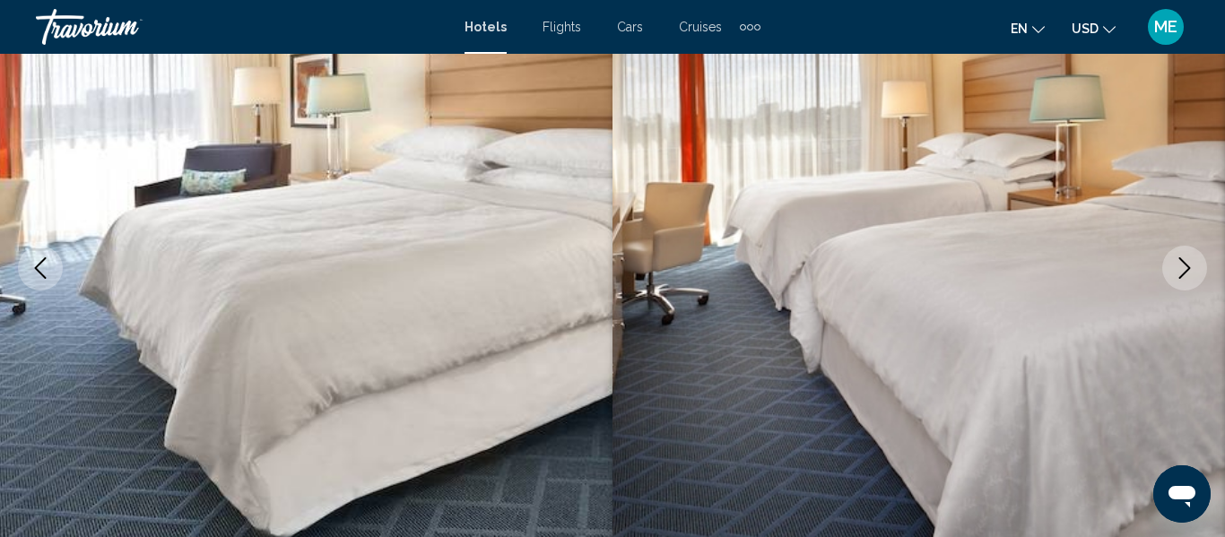
click at [1173, 269] on button "Next image" at bounding box center [1184, 268] width 45 height 45
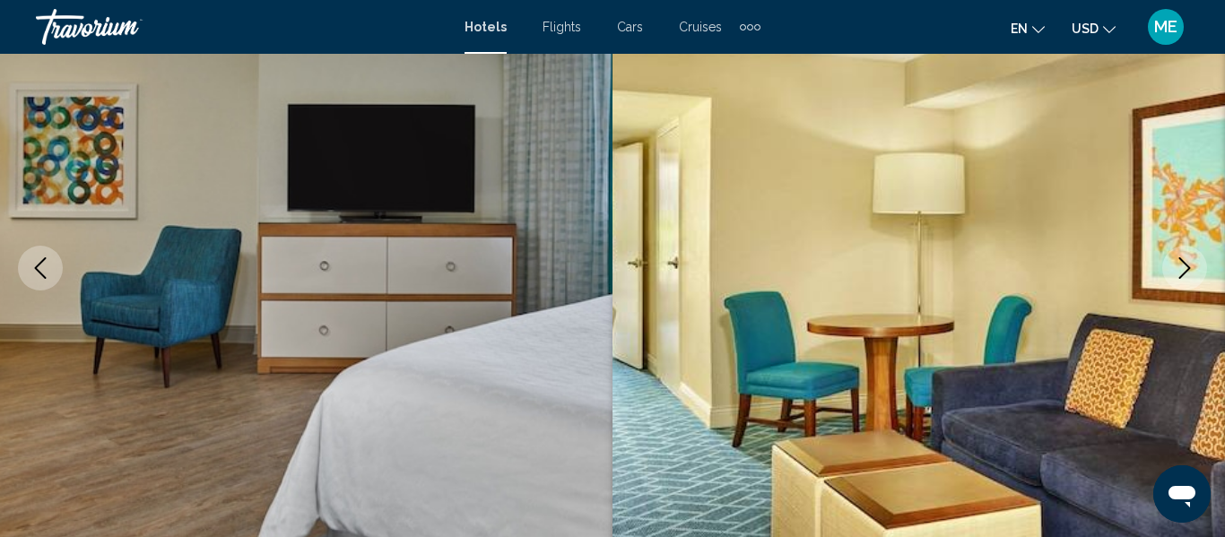
click at [1175, 268] on icon "Next image" at bounding box center [1185, 268] width 22 height 22
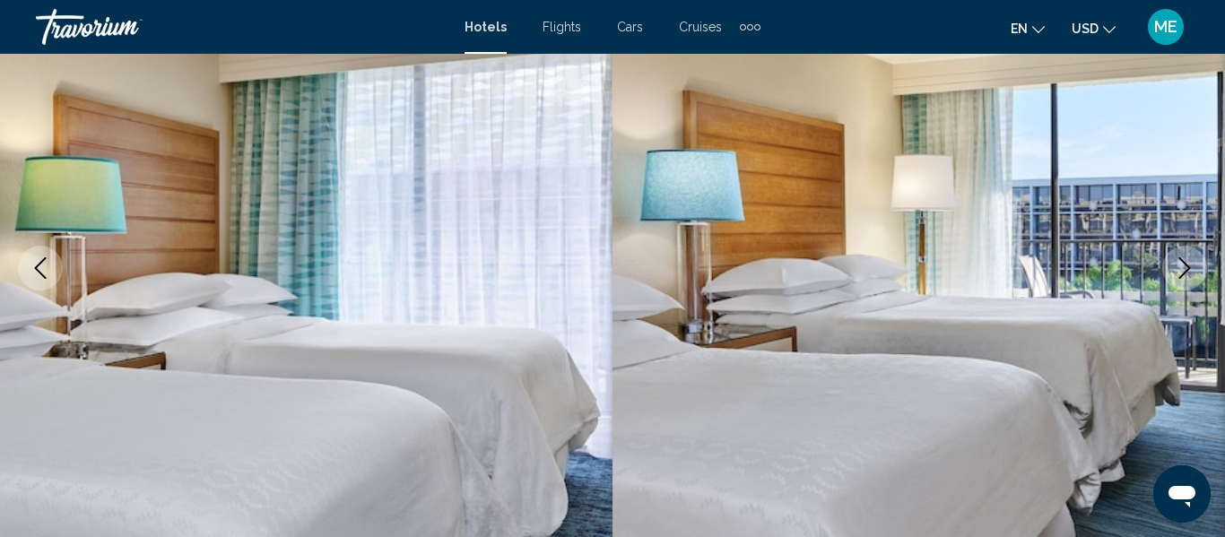
click at [1171, 272] on button "Next image" at bounding box center [1184, 268] width 45 height 45
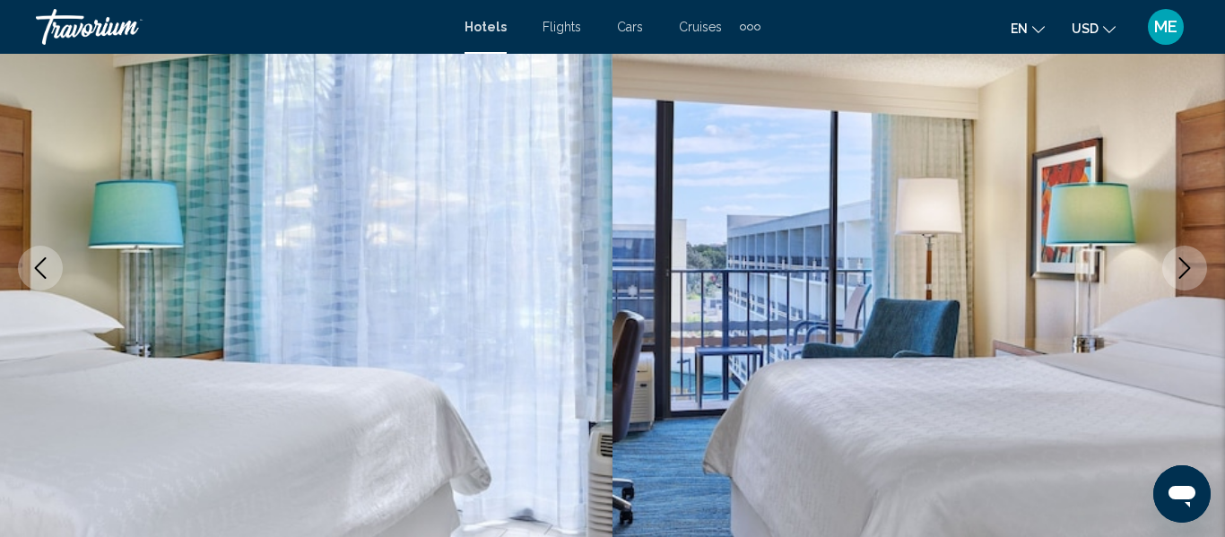
click at [1179, 266] on icon "Next image" at bounding box center [1185, 268] width 22 height 22
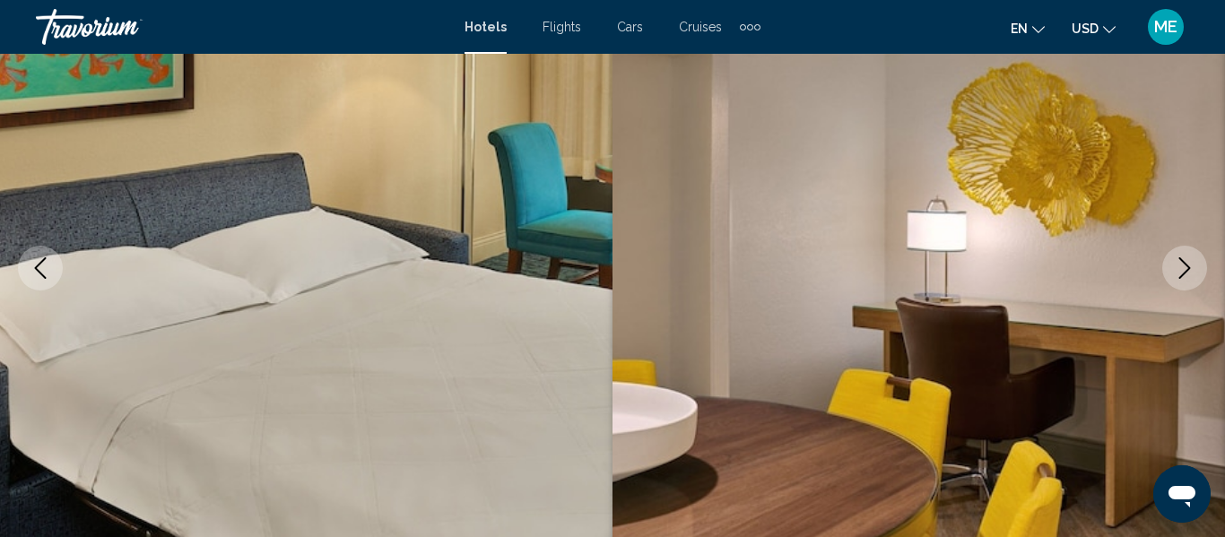
click at [1178, 265] on icon "Next image" at bounding box center [1185, 268] width 22 height 22
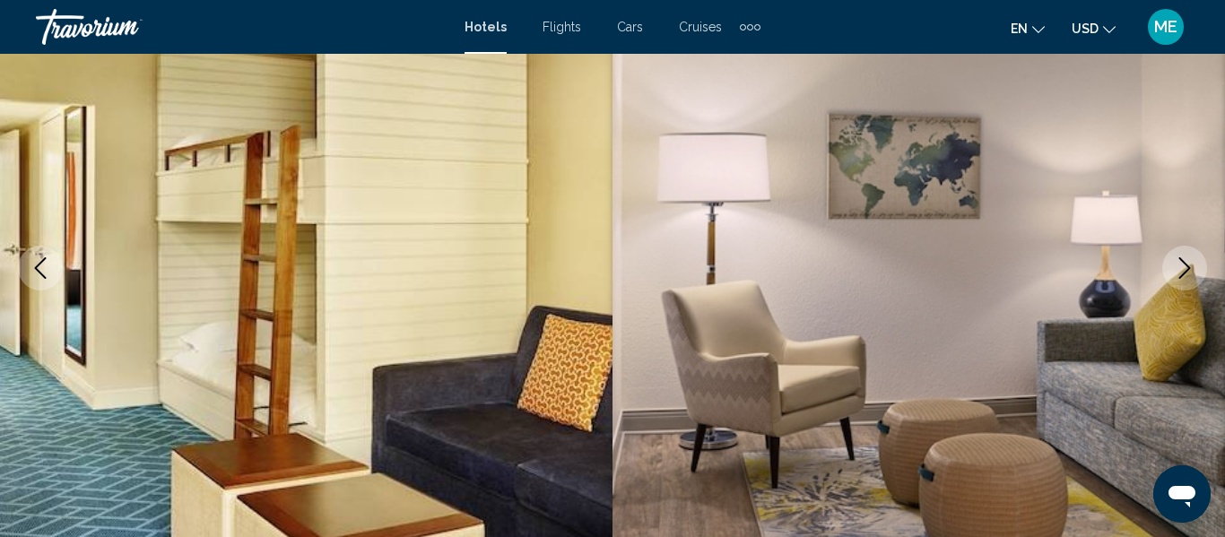
click at [1172, 274] on button "Next image" at bounding box center [1184, 268] width 45 height 45
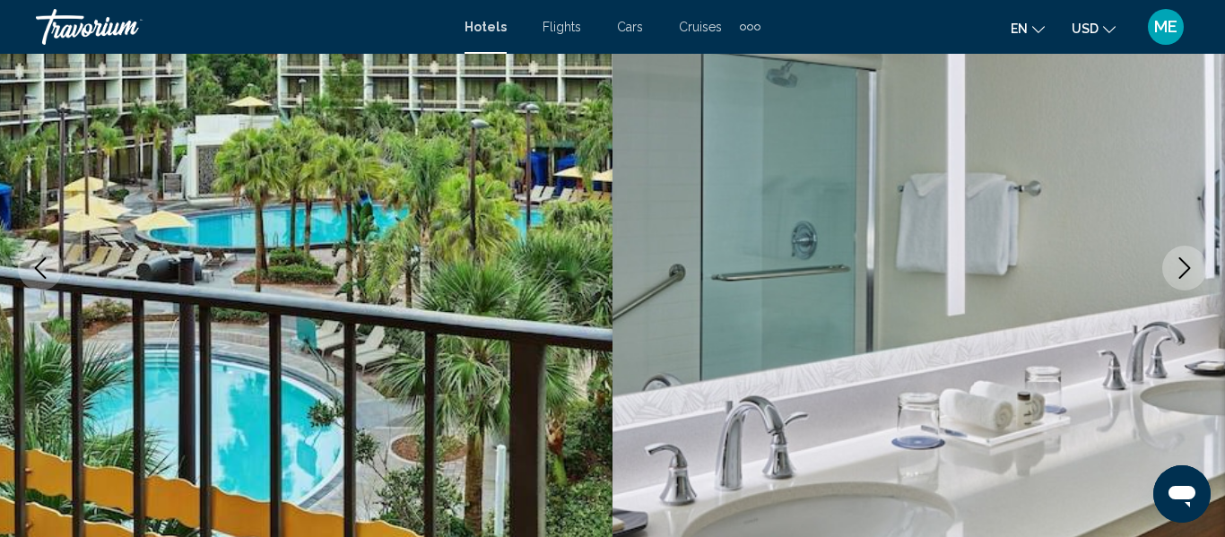
click at [1167, 272] on button "Next image" at bounding box center [1184, 268] width 45 height 45
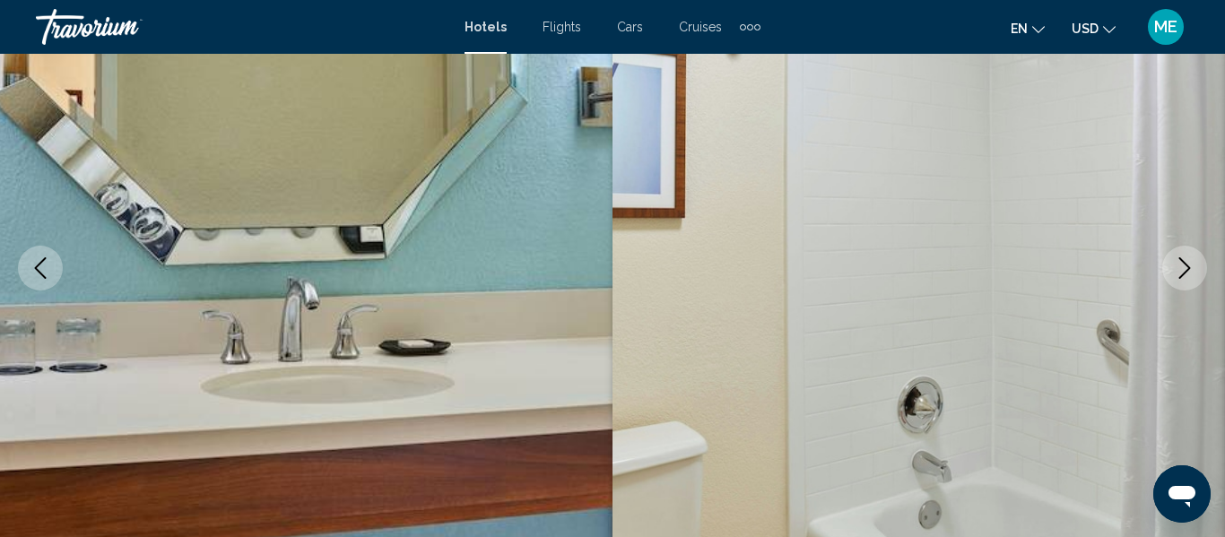
click at [1172, 274] on button "Next image" at bounding box center [1184, 268] width 45 height 45
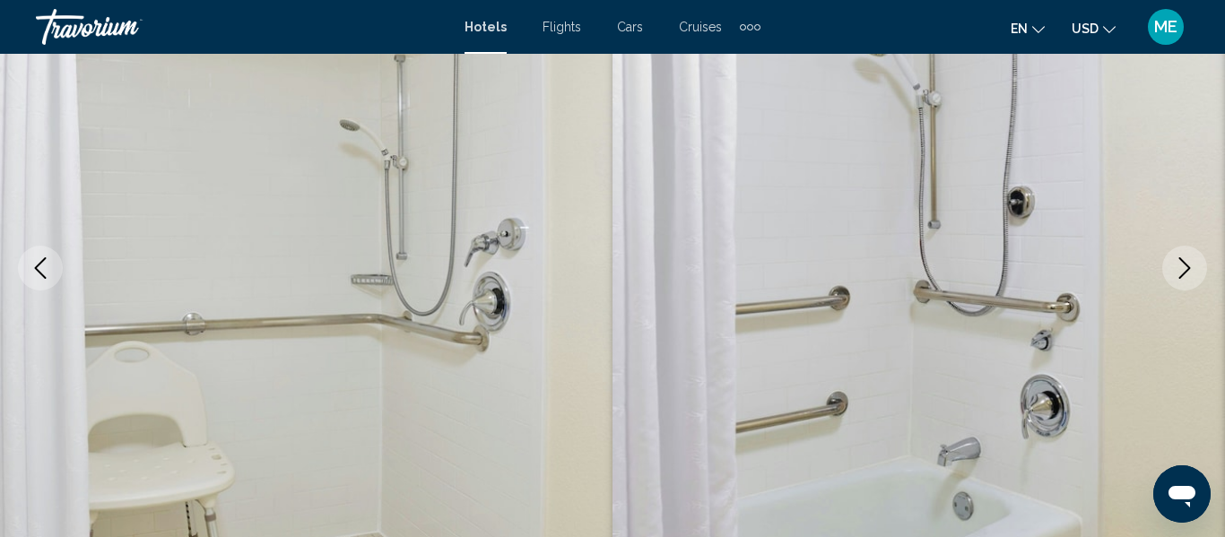
click at [1169, 272] on button "Next image" at bounding box center [1184, 268] width 45 height 45
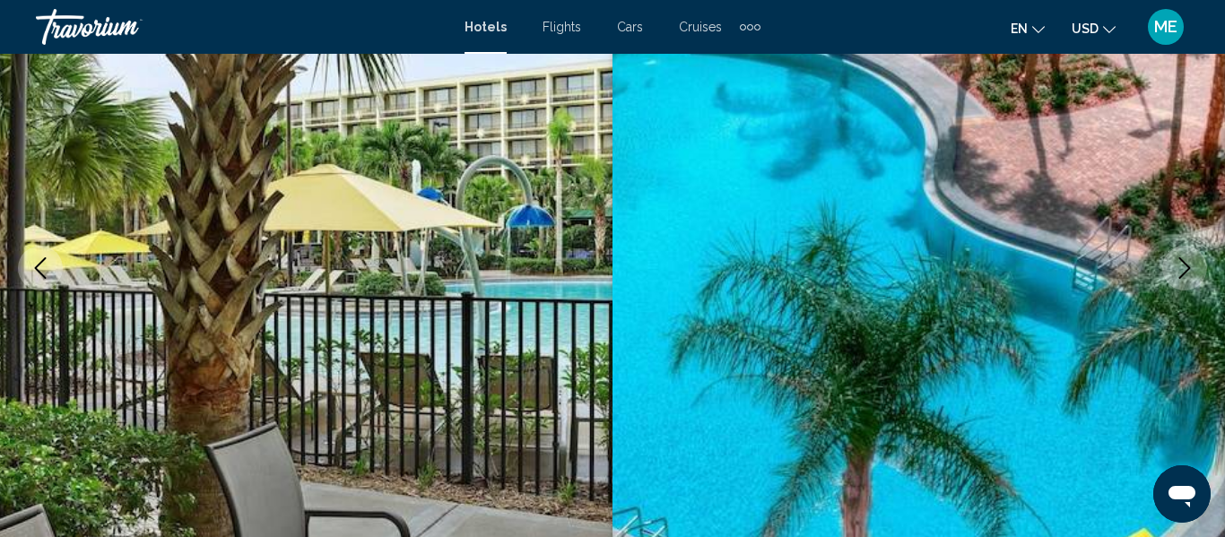
click at [1180, 267] on icon "Next image" at bounding box center [1185, 268] width 22 height 22
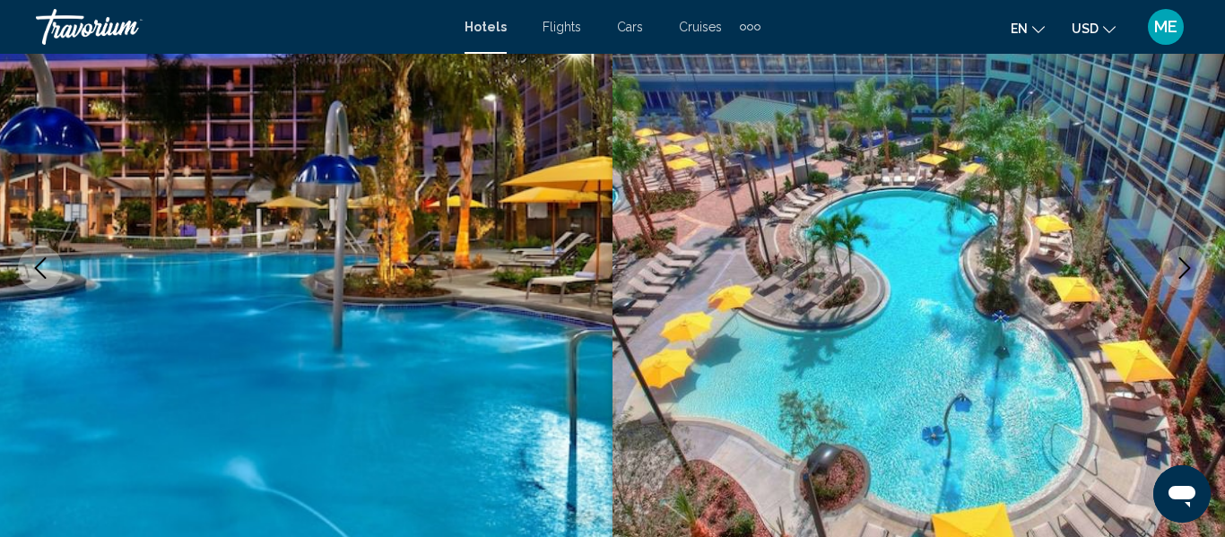
click at [1177, 267] on icon "Next image" at bounding box center [1185, 268] width 22 height 22
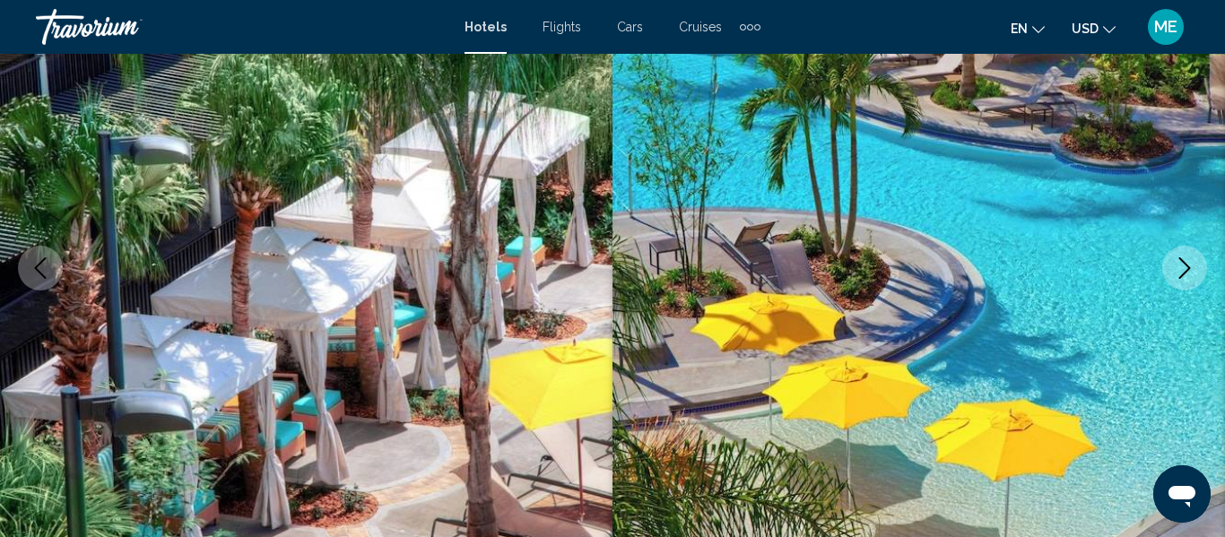
click at [1179, 274] on icon "Next image" at bounding box center [1185, 268] width 22 height 22
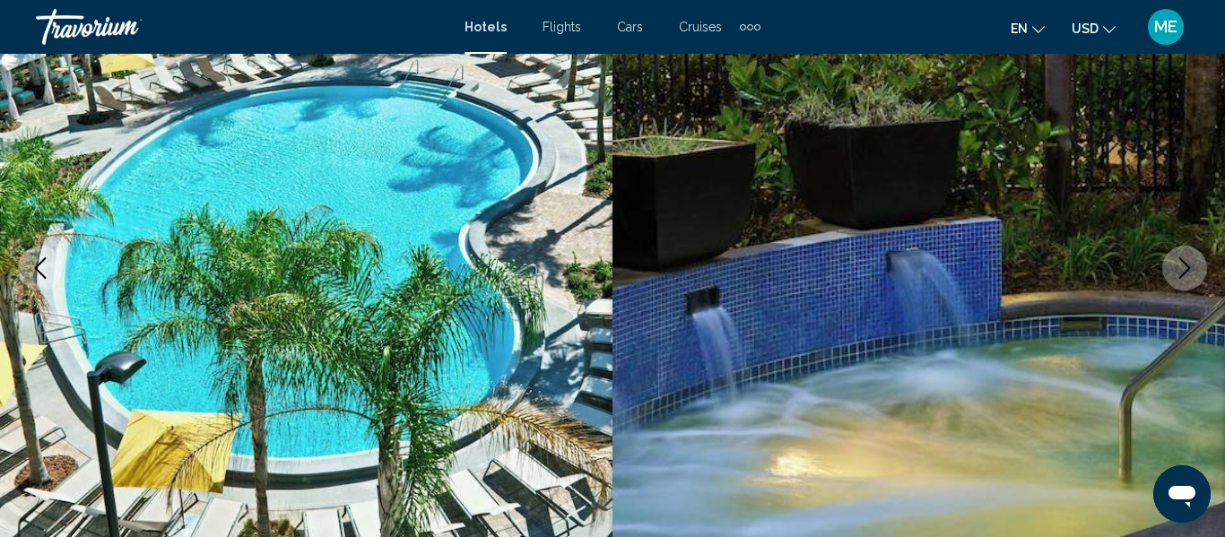
click at [1176, 273] on icon "Next image" at bounding box center [1185, 268] width 22 height 22
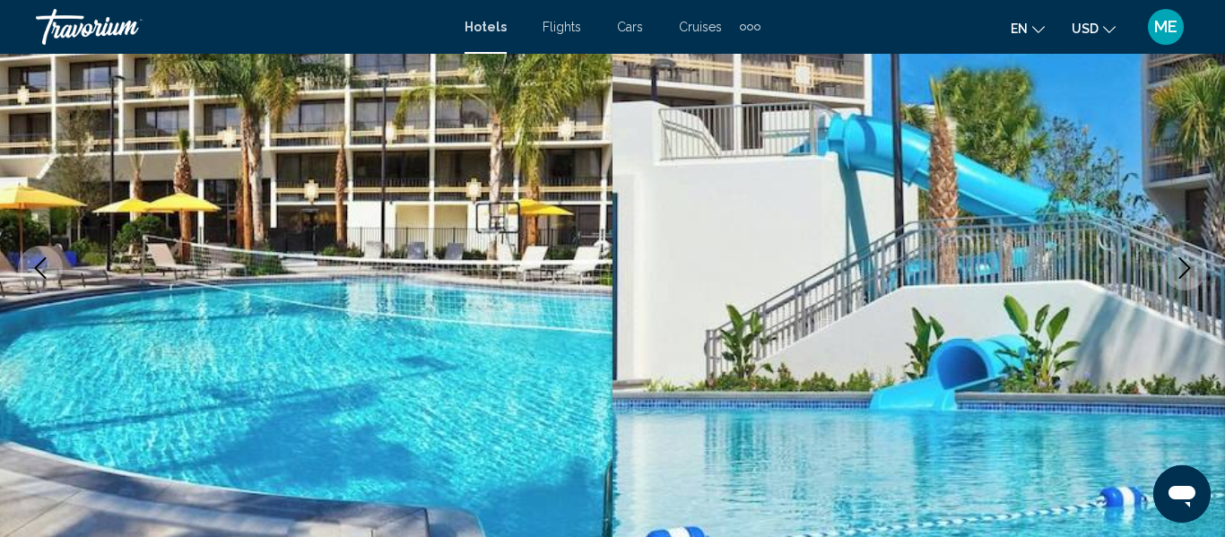
click at [1180, 265] on icon "Next image" at bounding box center [1185, 268] width 22 height 22
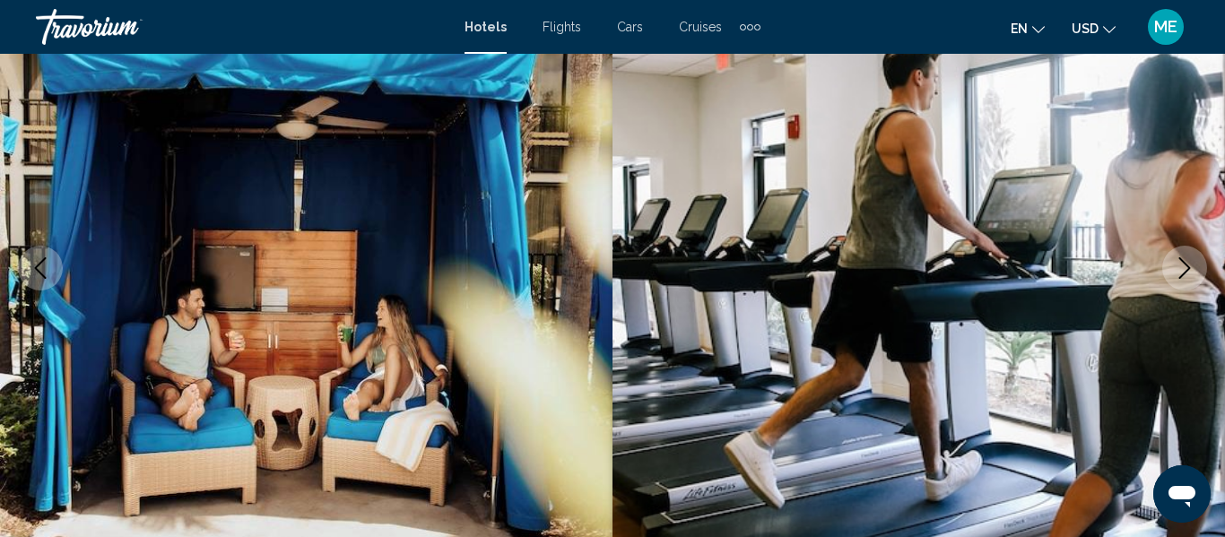
click at [1168, 270] on button "Next image" at bounding box center [1184, 268] width 45 height 45
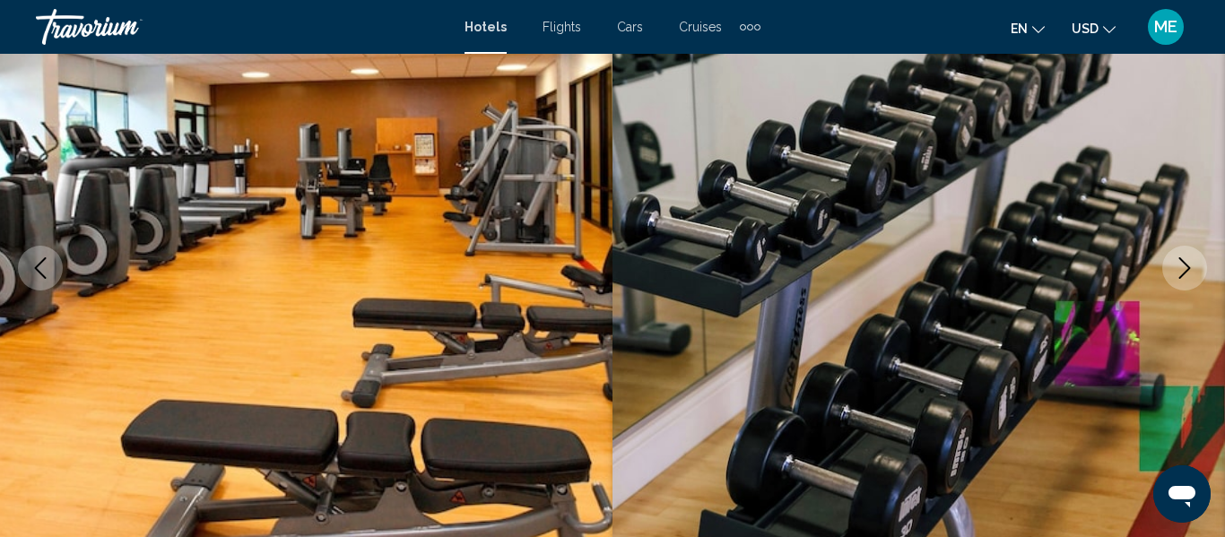
click at [1174, 265] on icon "Next image" at bounding box center [1185, 268] width 22 height 22
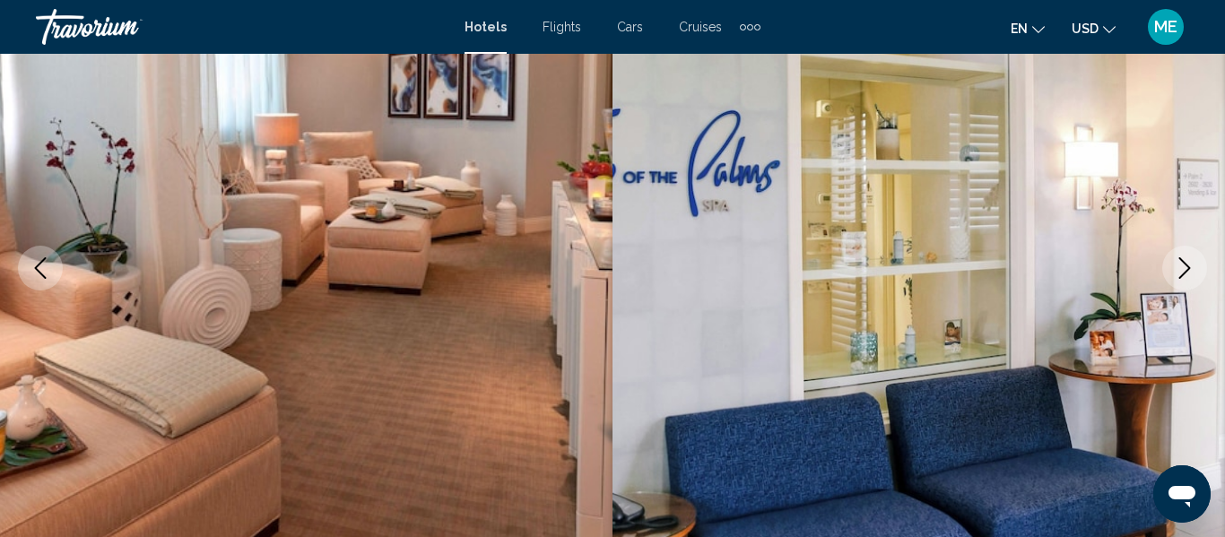
click at [1171, 267] on button "Next image" at bounding box center [1184, 268] width 45 height 45
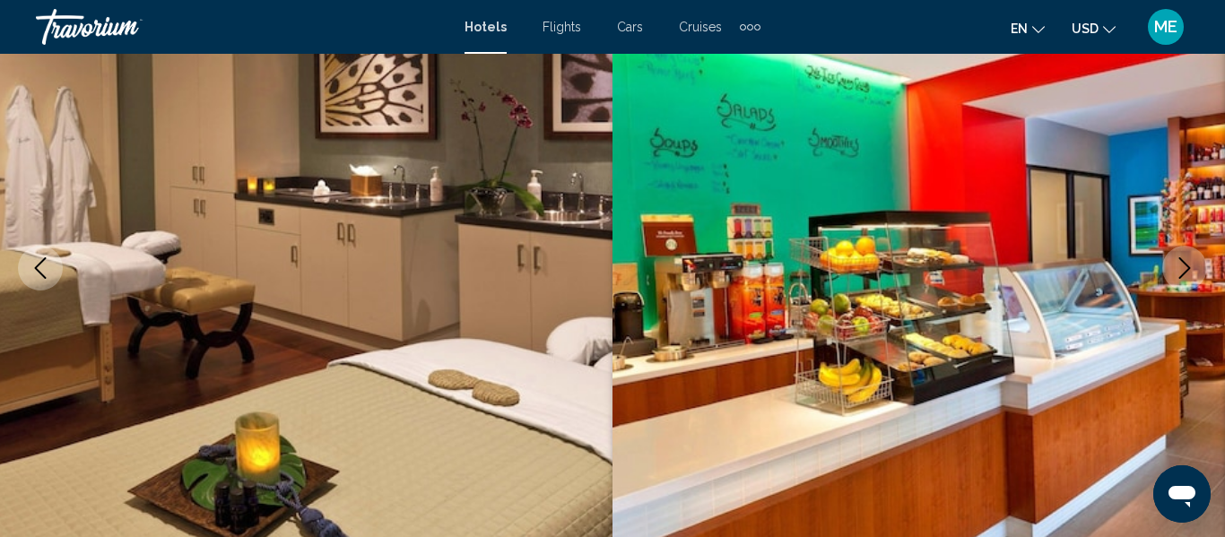
click at [1175, 274] on icon "Next image" at bounding box center [1185, 268] width 22 height 22
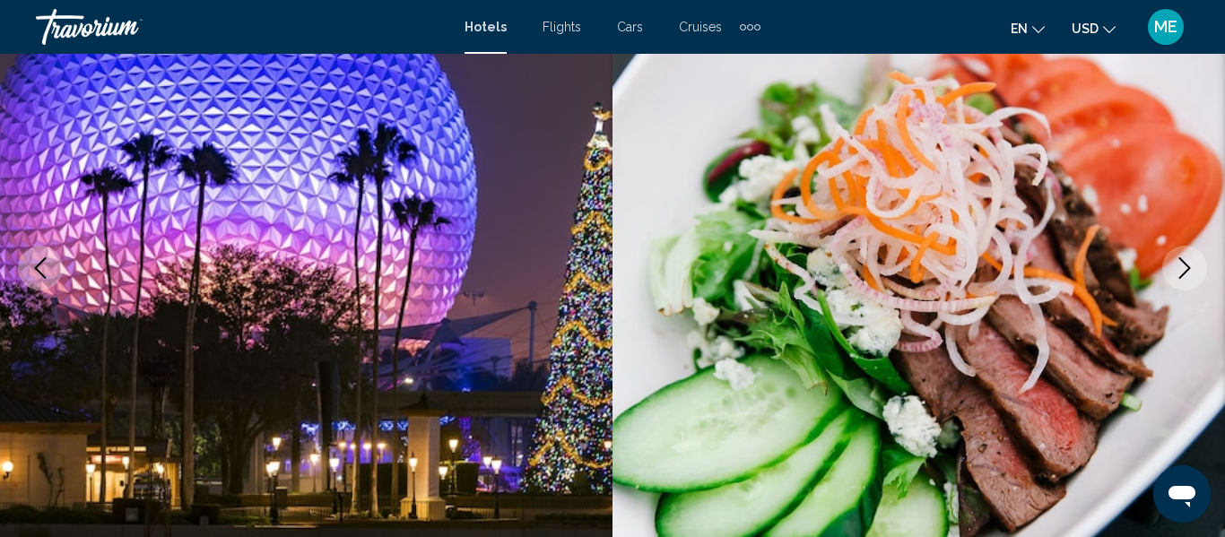
click at [1180, 265] on icon "Next image" at bounding box center [1185, 268] width 22 height 22
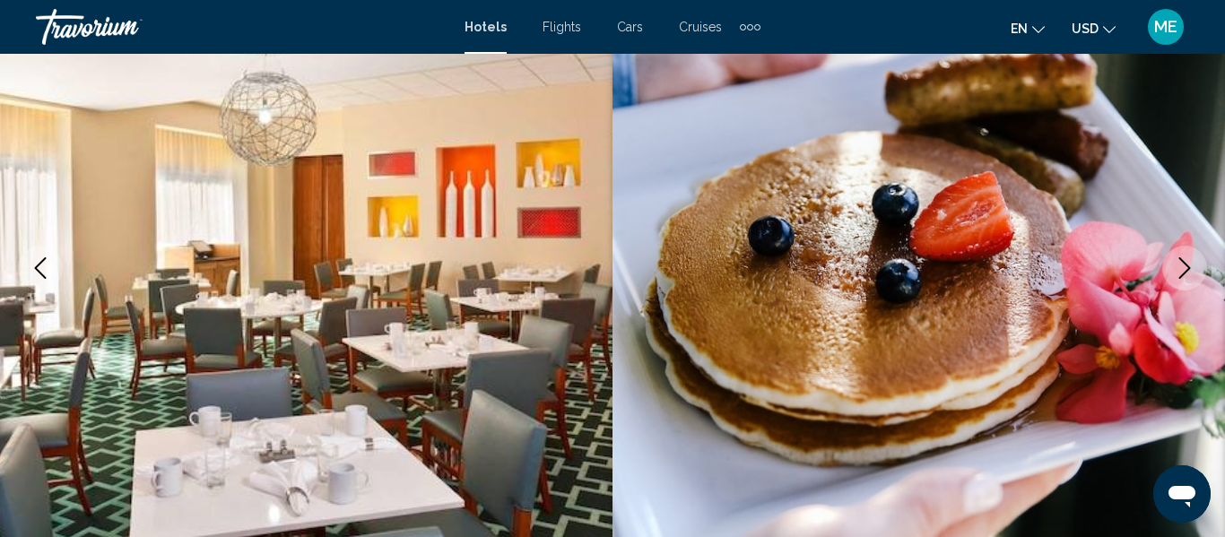
click at [1175, 269] on icon "Next image" at bounding box center [1185, 268] width 22 height 22
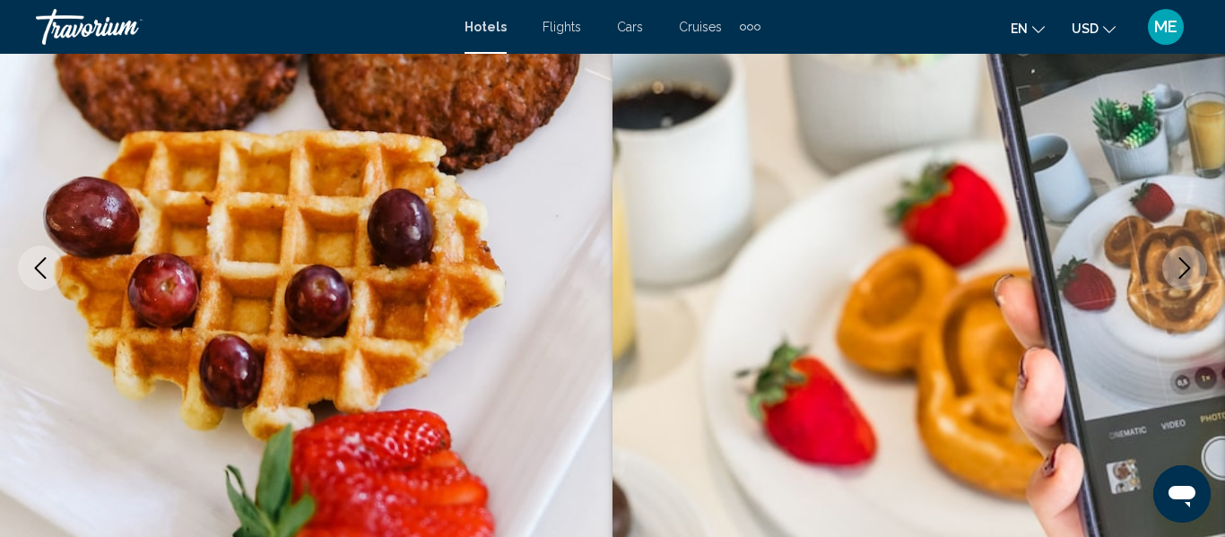
click at [1171, 272] on button "Next image" at bounding box center [1184, 268] width 45 height 45
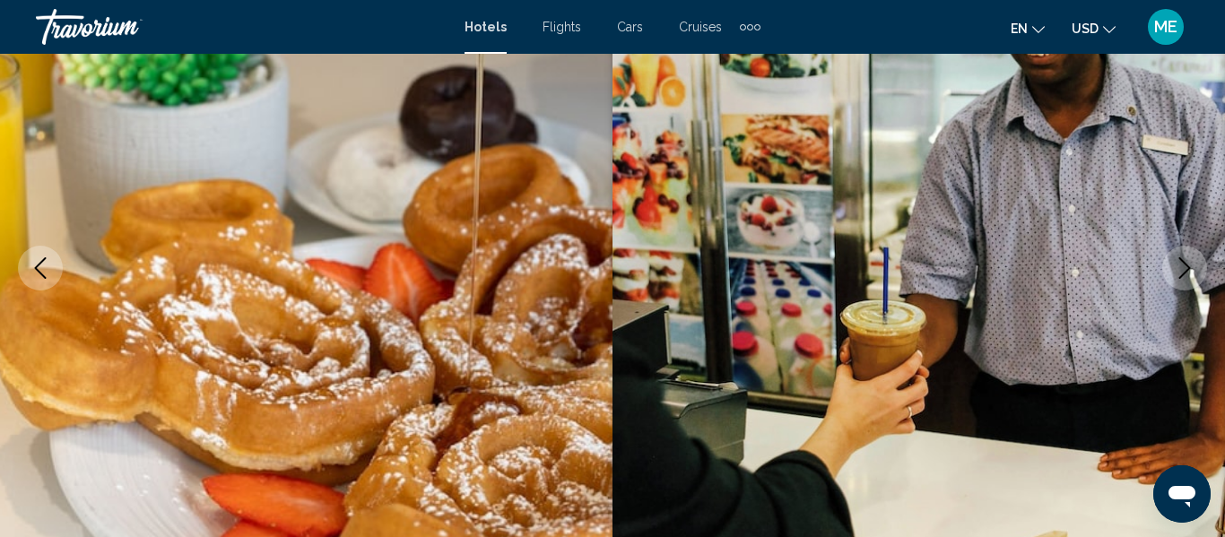
click at [1170, 271] on button "Next image" at bounding box center [1184, 268] width 45 height 45
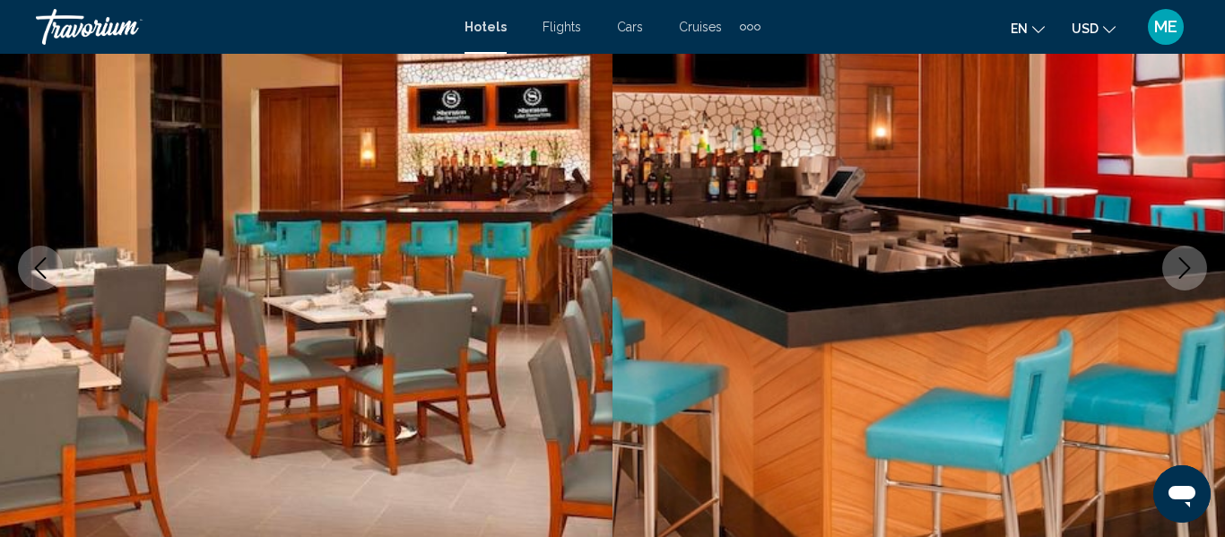
click at [1173, 265] on button "Next image" at bounding box center [1184, 268] width 45 height 45
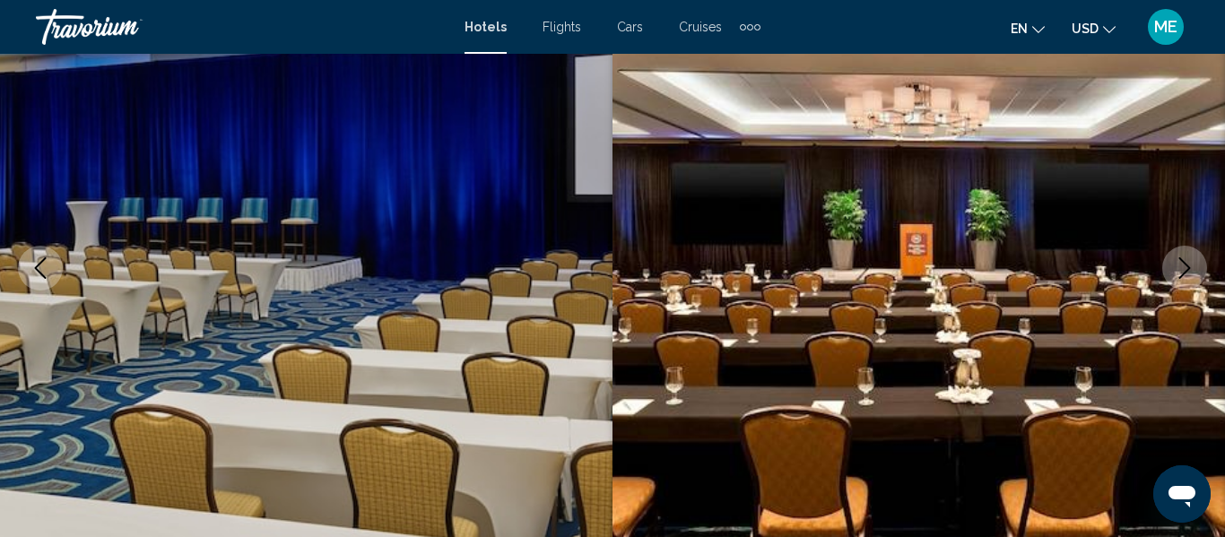
click at [1177, 267] on icon "Next image" at bounding box center [1185, 268] width 22 height 22
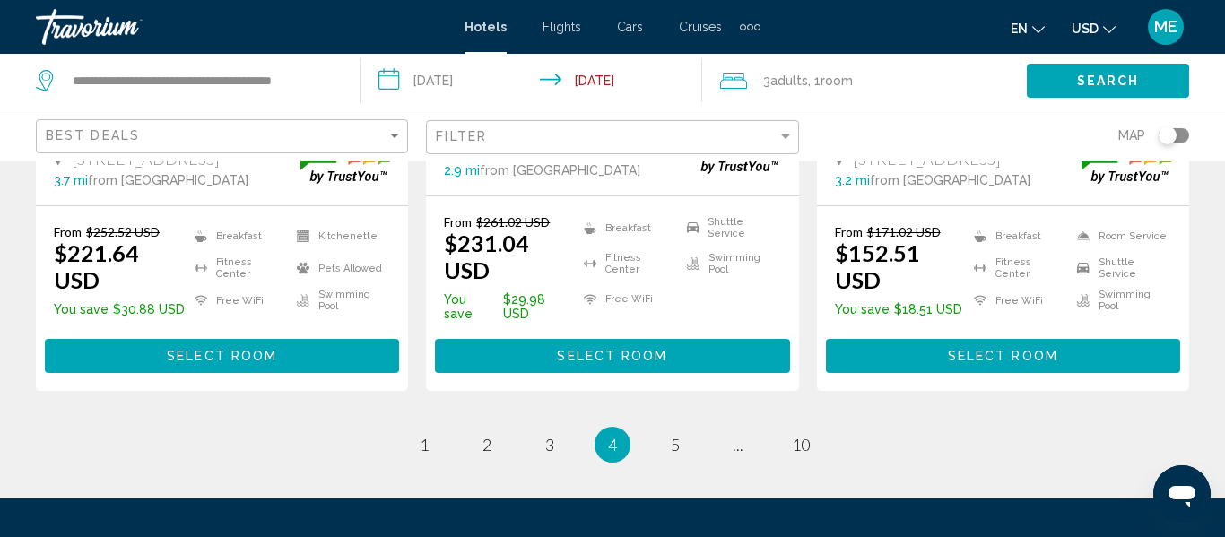
scroll to position [2606, 0]
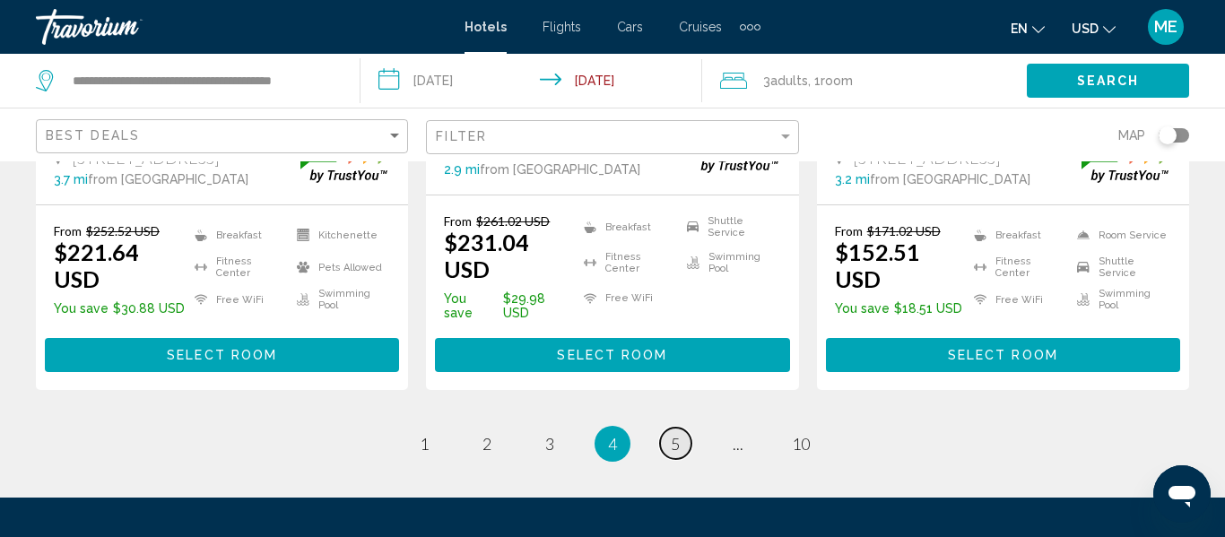
click at [674, 434] on span "5" at bounding box center [675, 444] width 9 height 20
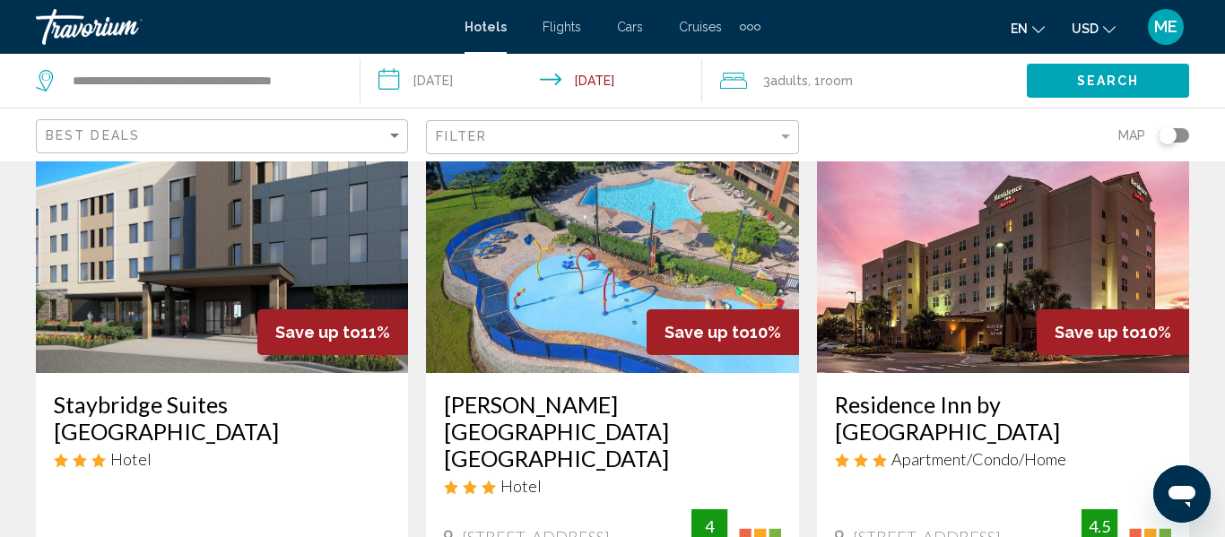
scroll to position [143, 0]
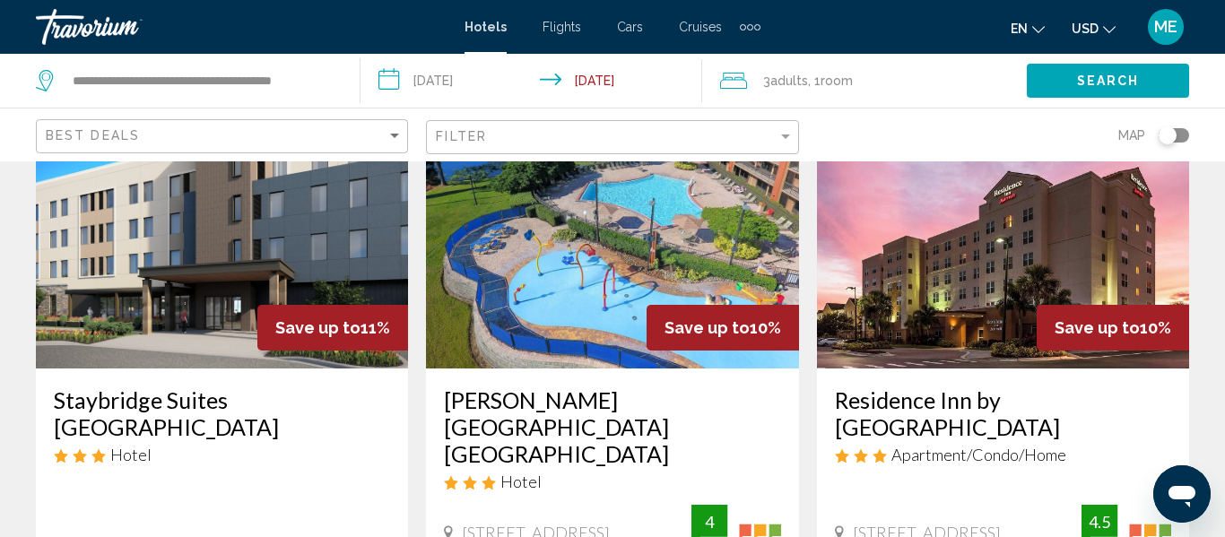
click at [562, 269] on img "Main content" at bounding box center [612, 225] width 372 height 287
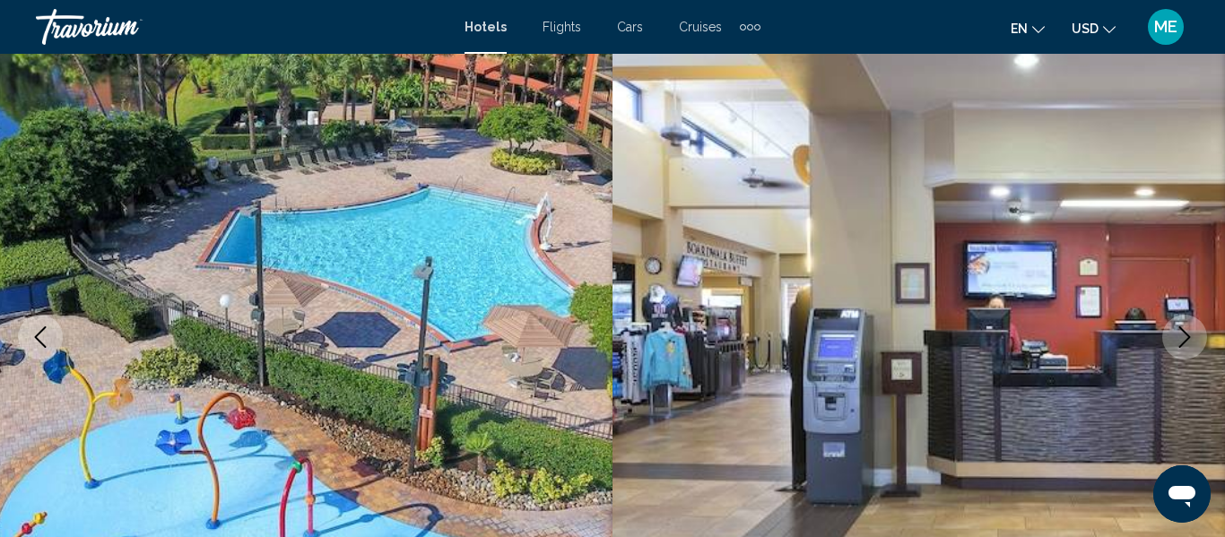
scroll to position [211, 0]
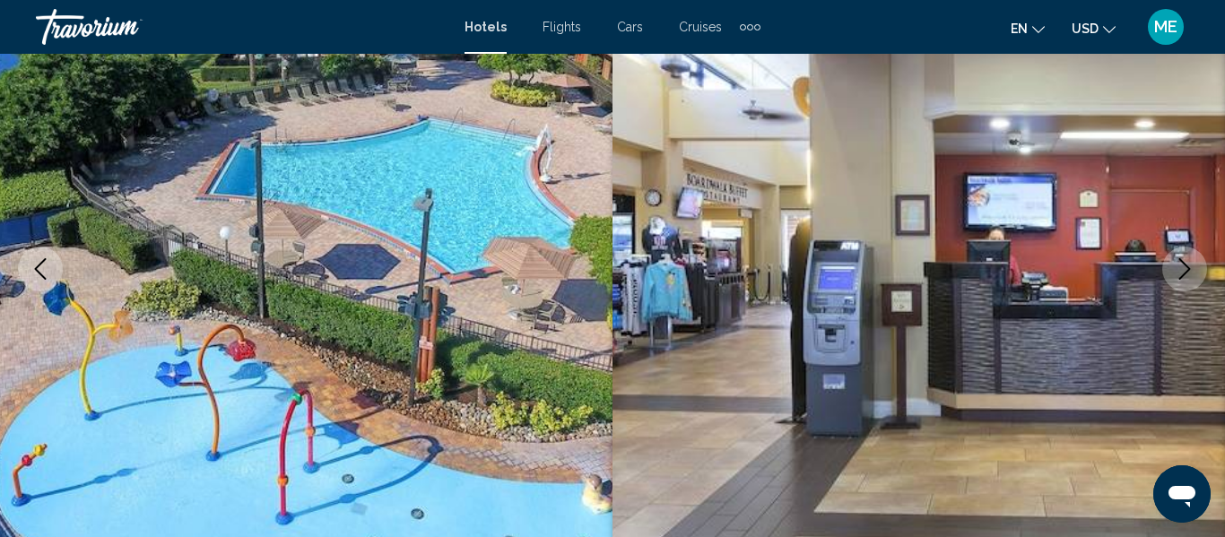
click at [1175, 272] on icon "Next image" at bounding box center [1185, 269] width 22 height 22
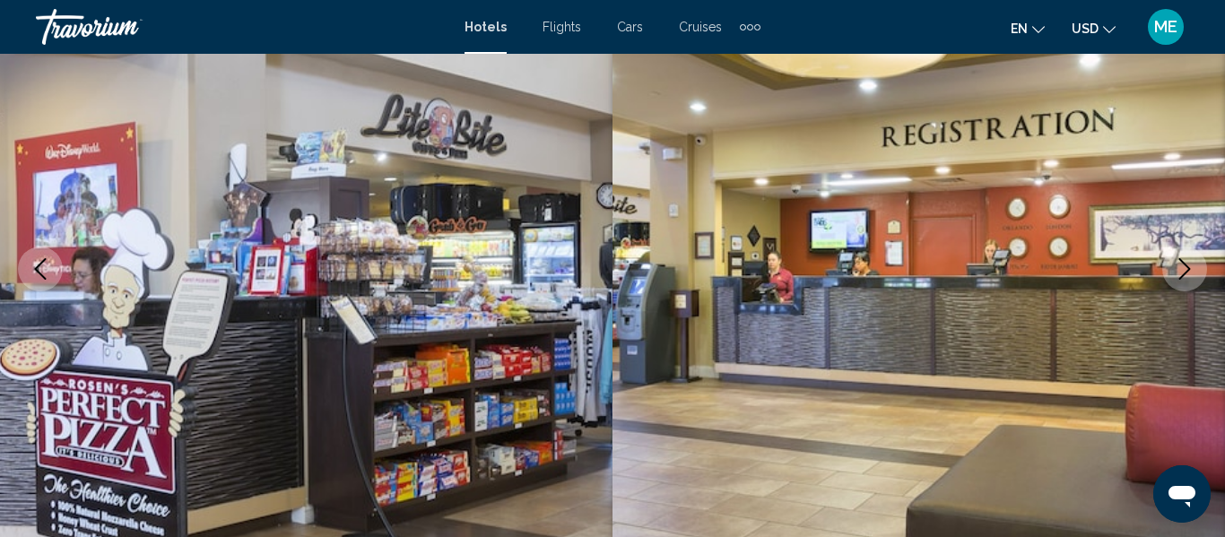
click at [1166, 274] on button "Next image" at bounding box center [1184, 269] width 45 height 45
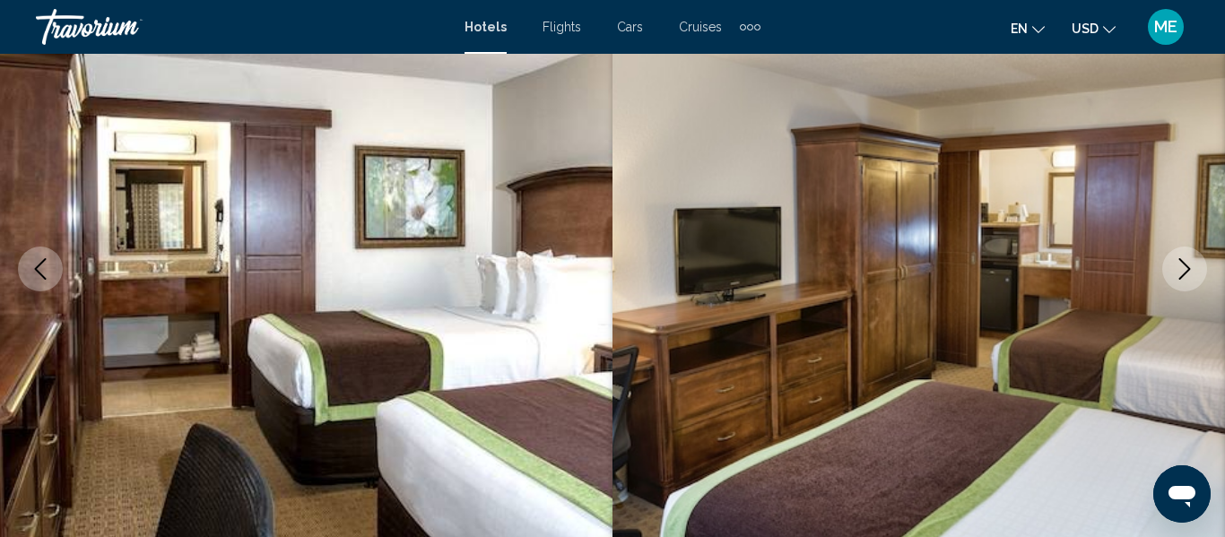
click at [1169, 265] on button "Next image" at bounding box center [1184, 269] width 45 height 45
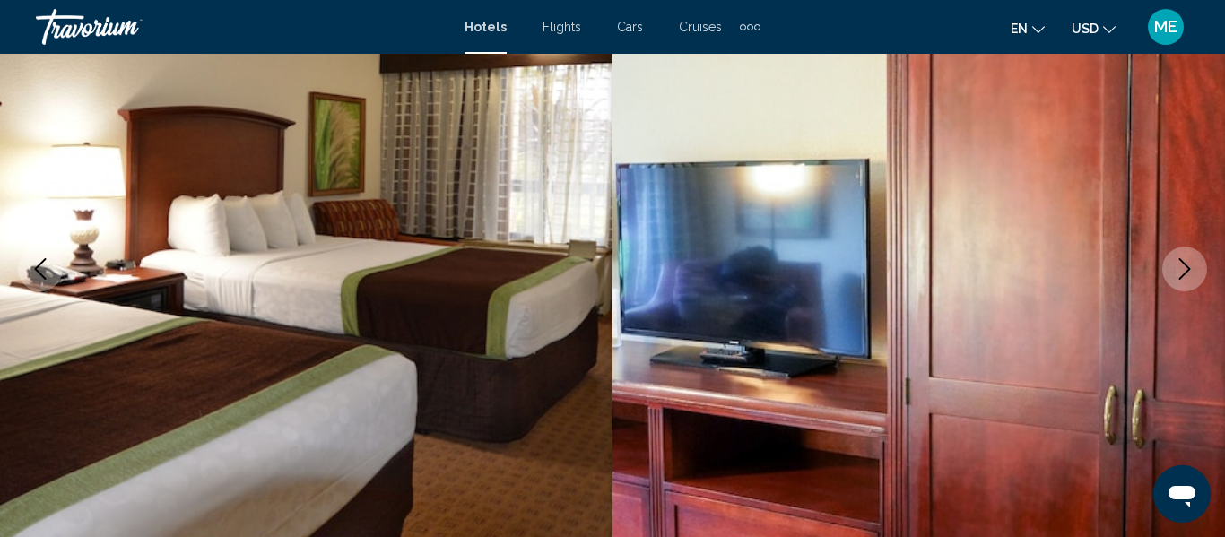
click at [1173, 260] on button "Next image" at bounding box center [1184, 269] width 45 height 45
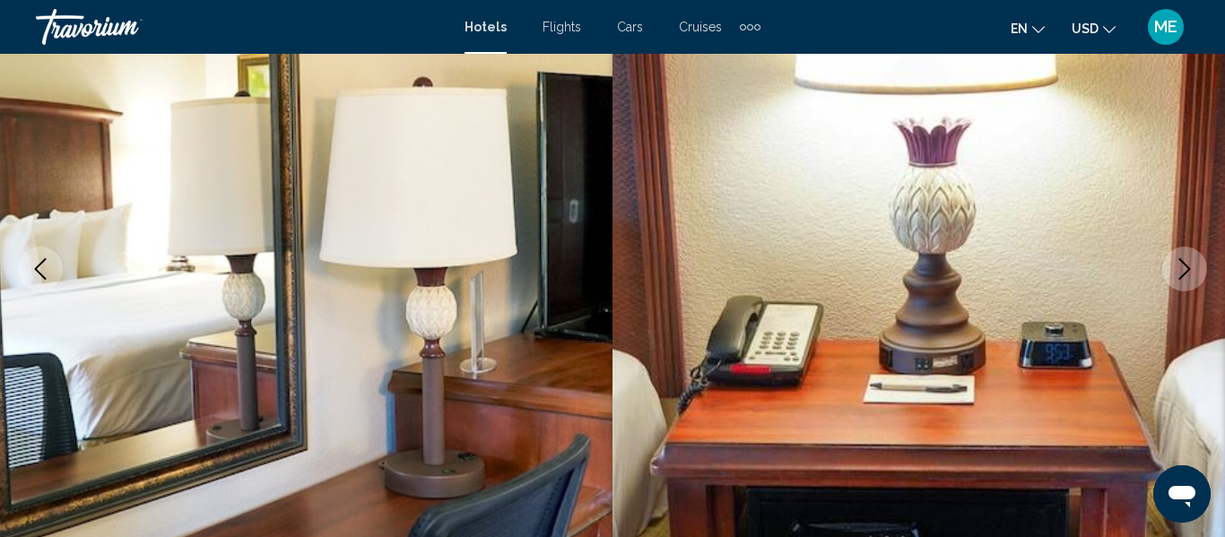
click at [1172, 267] on button "Next image" at bounding box center [1184, 269] width 45 height 45
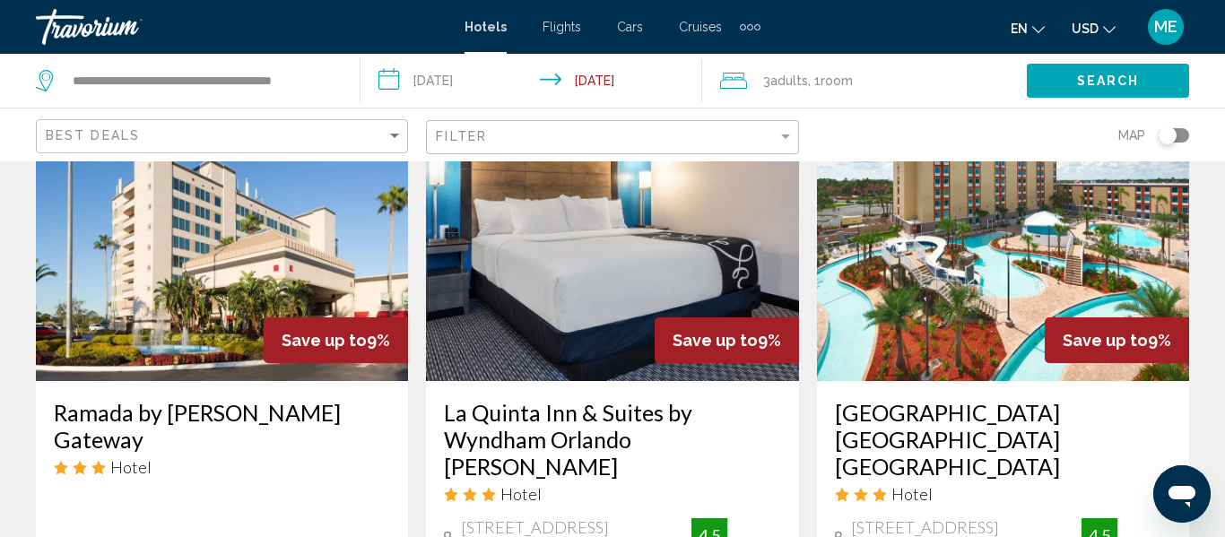
scroll to position [849, 0]
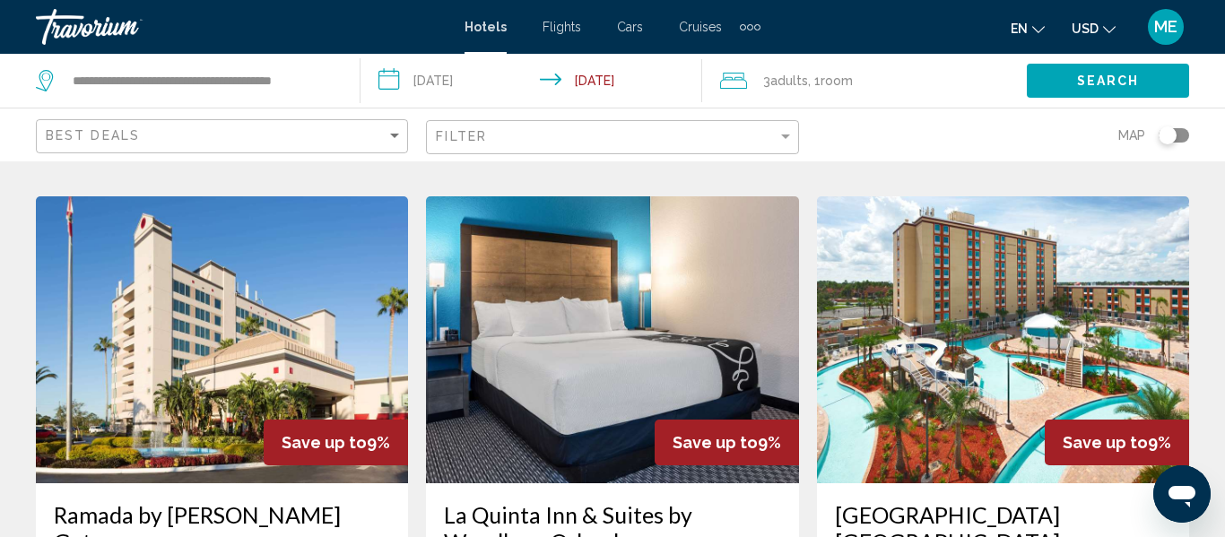
click at [1017, 280] on img "Main content" at bounding box center [1003, 339] width 372 height 287
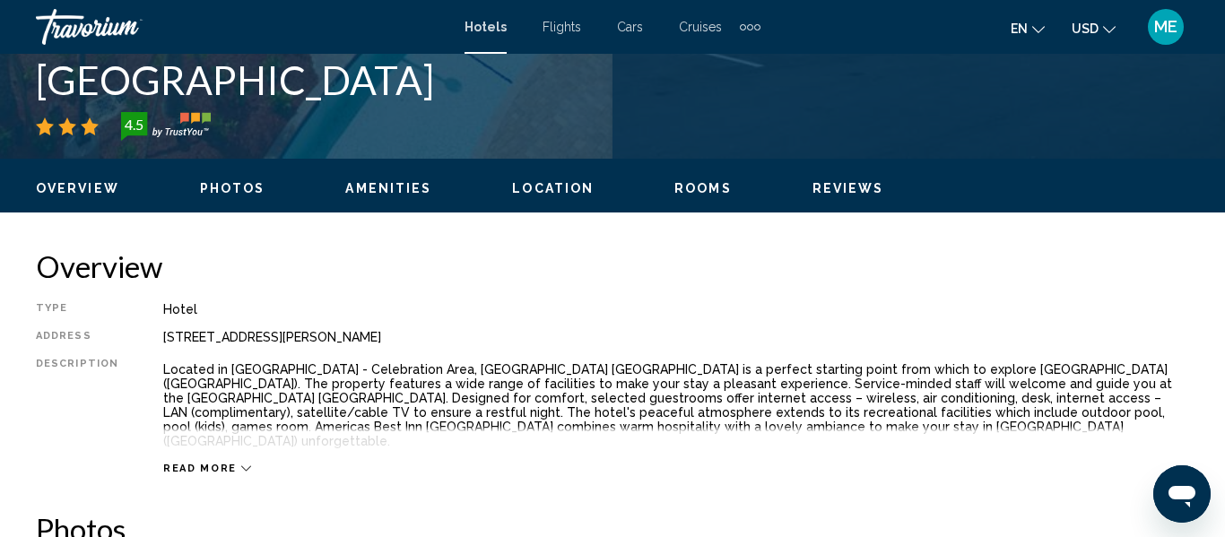
scroll to position [211, 0]
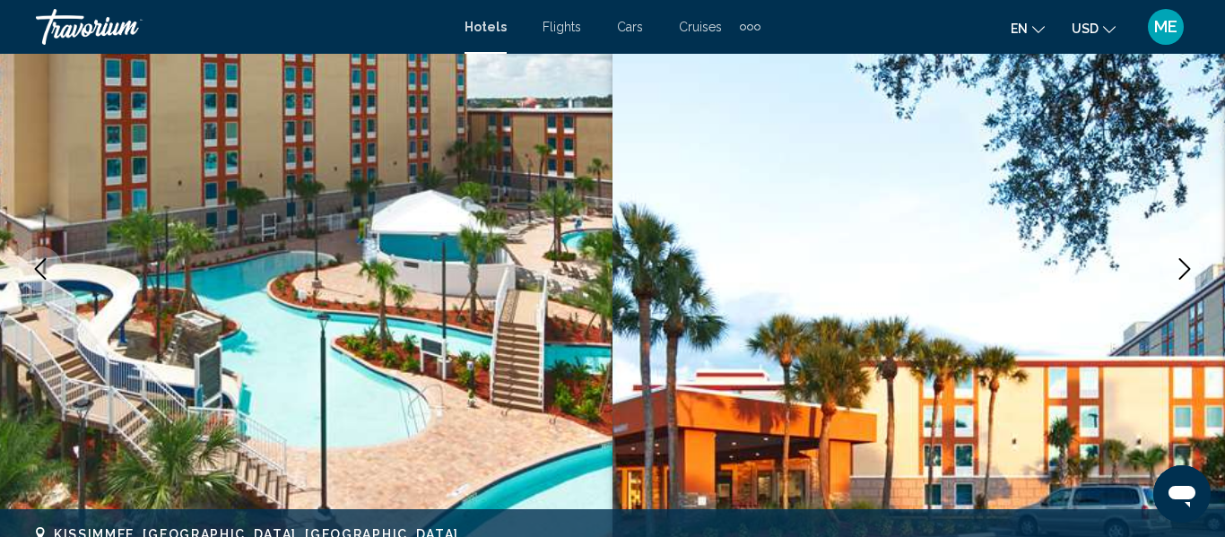
click at [1173, 272] on button "Next image" at bounding box center [1184, 269] width 45 height 45
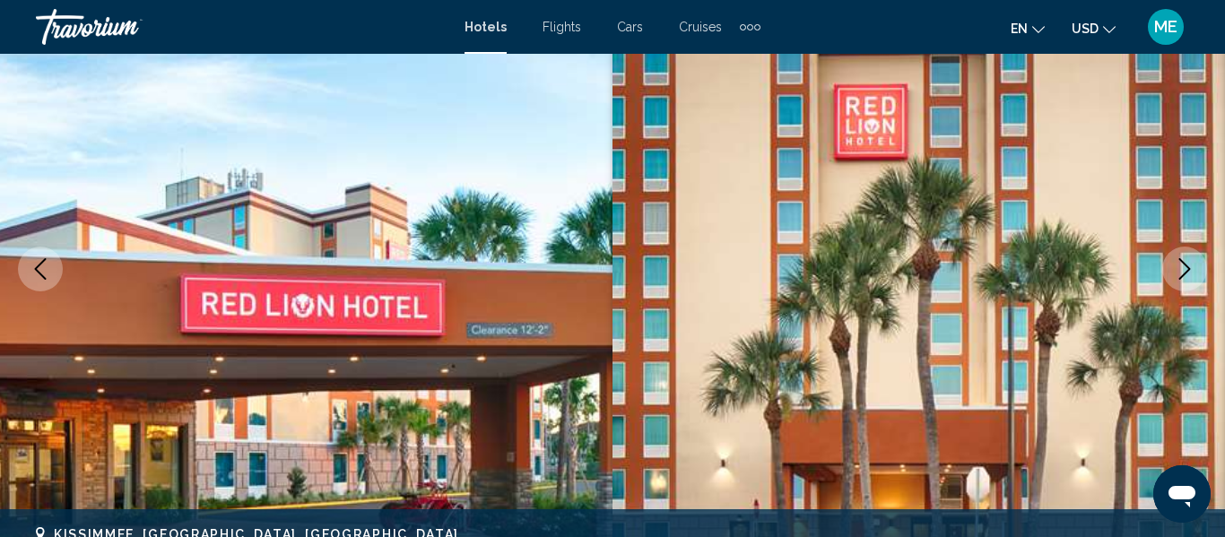
click at [1175, 283] on button "Next image" at bounding box center [1184, 269] width 45 height 45
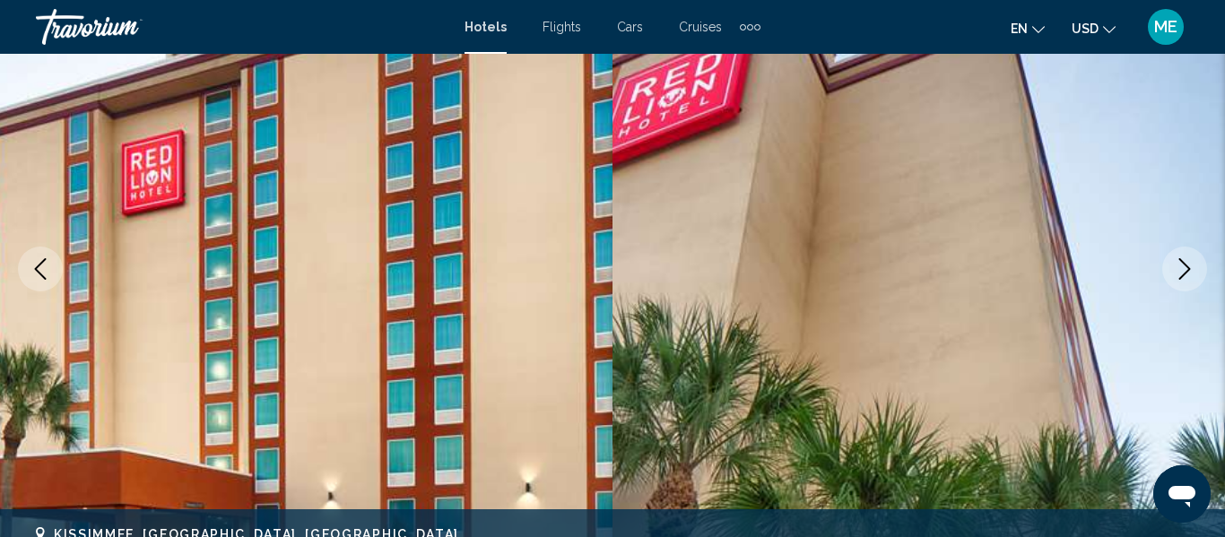
click at [1174, 271] on icon "Next image" at bounding box center [1185, 269] width 22 height 22
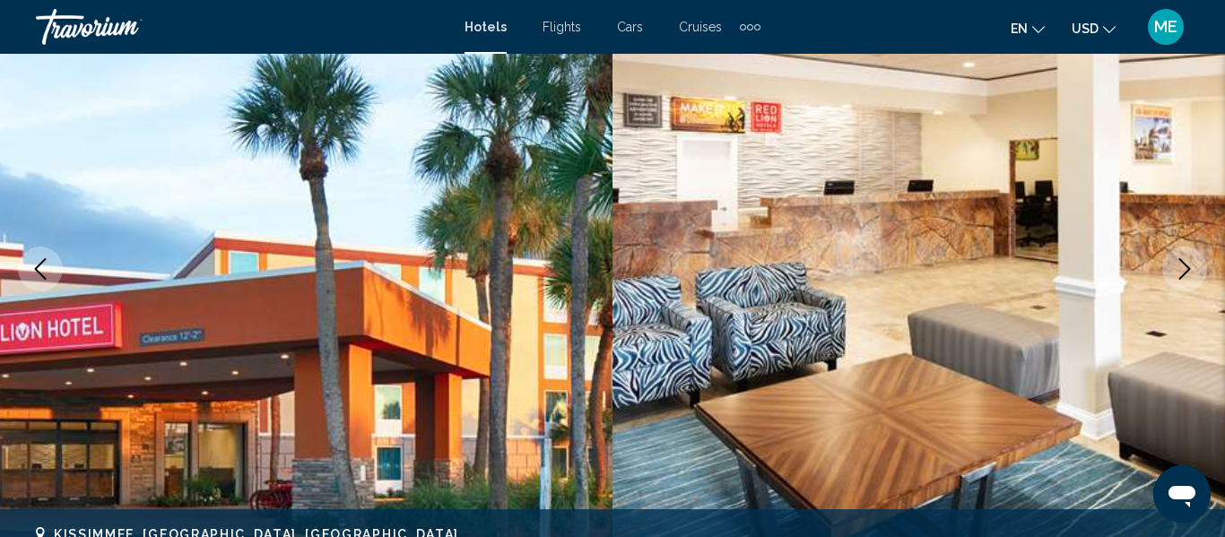
click at [1167, 274] on button "Next image" at bounding box center [1184, 269] width 45 height 45
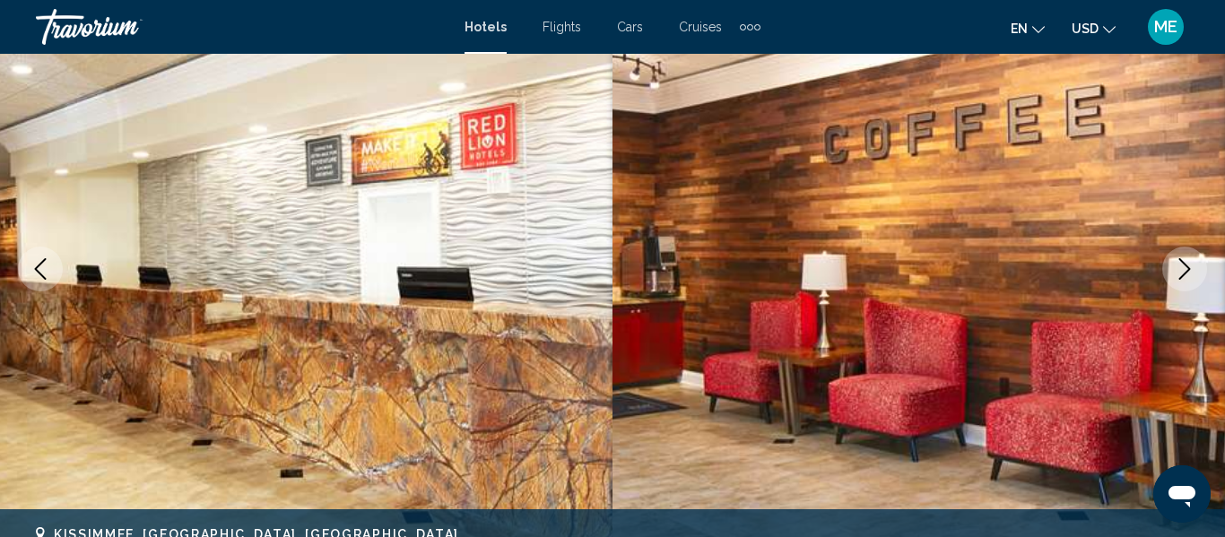
click at [1169, 268] on button "Next image" at bounding box center [1184, 269] width 45 height 45
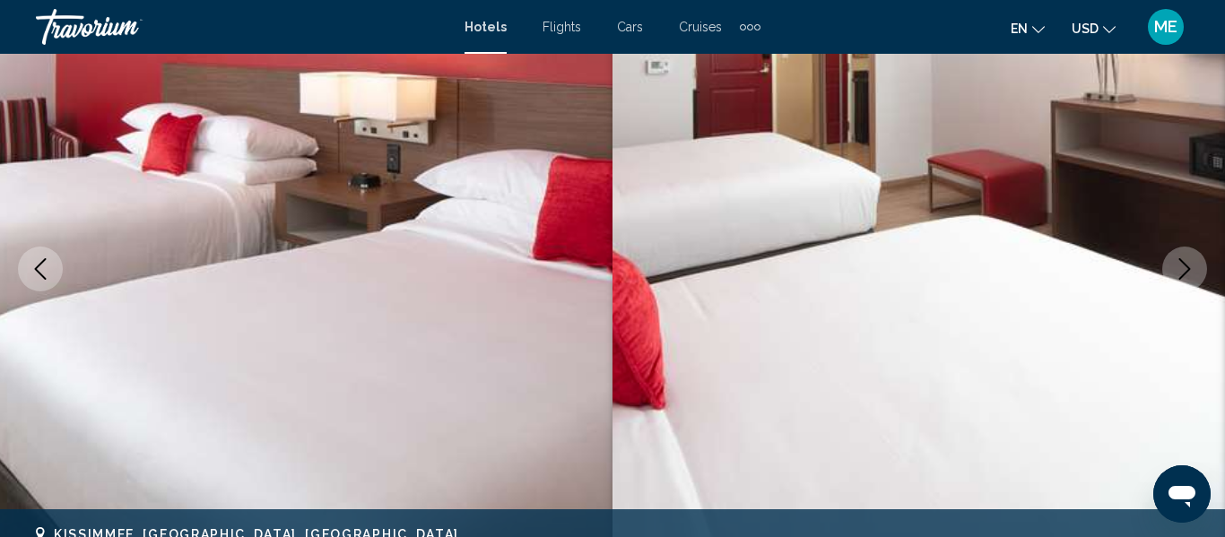
click at [1179, 269] on icon "Next image" at bounding box center [1185, 269] width 22 height 22
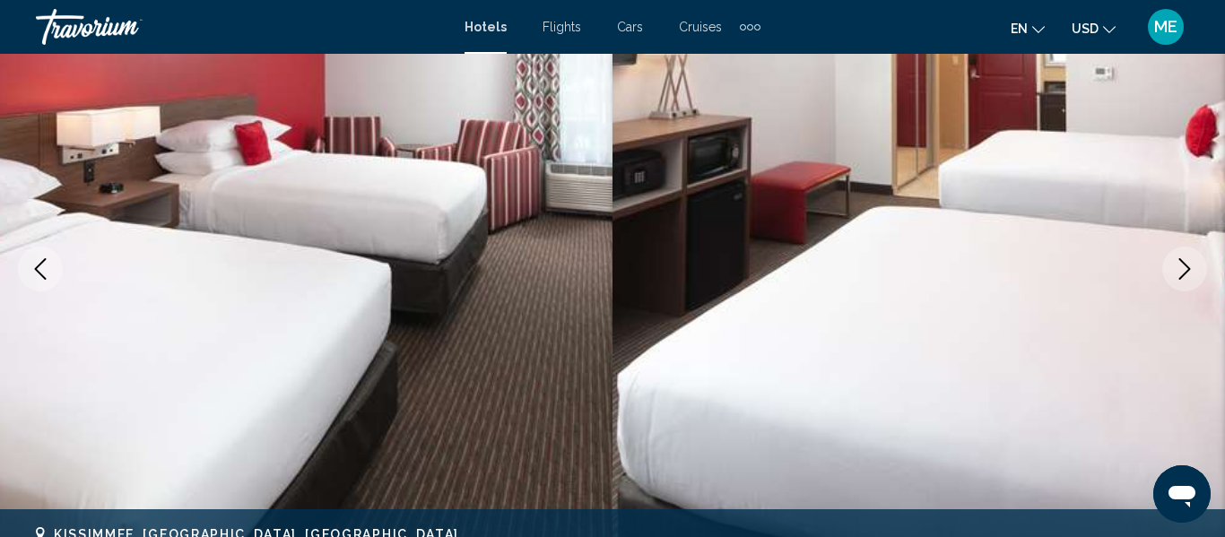
click at [1173, 269] on button "Next image" at bounding box center [1184, 269] width 45 height 45
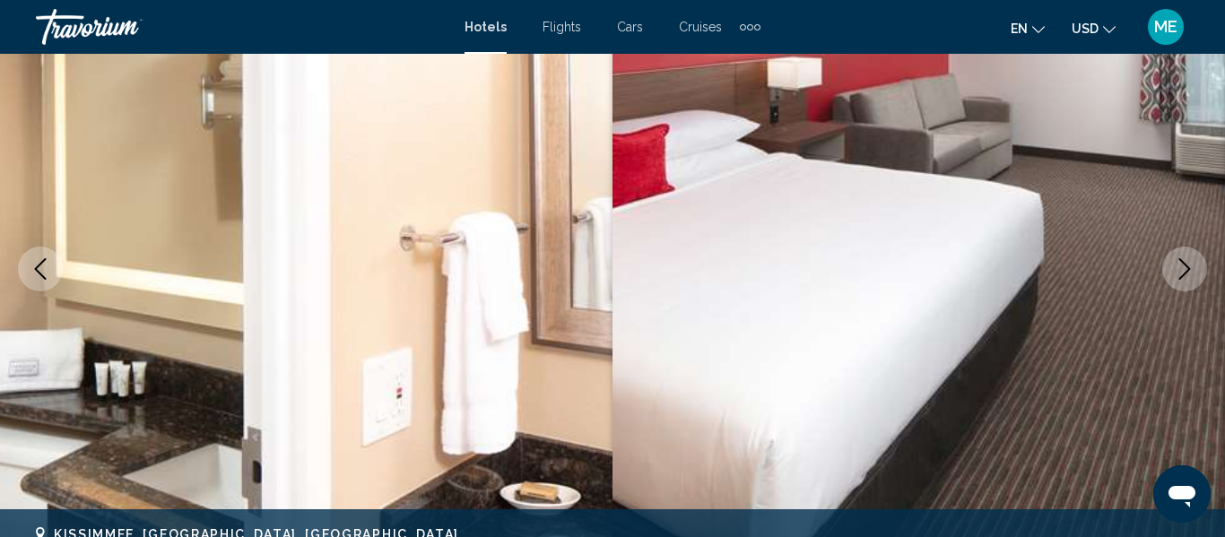
click at [1167, 265] on button "Next image" at bounding box center [1184, 269] width 45 height 45
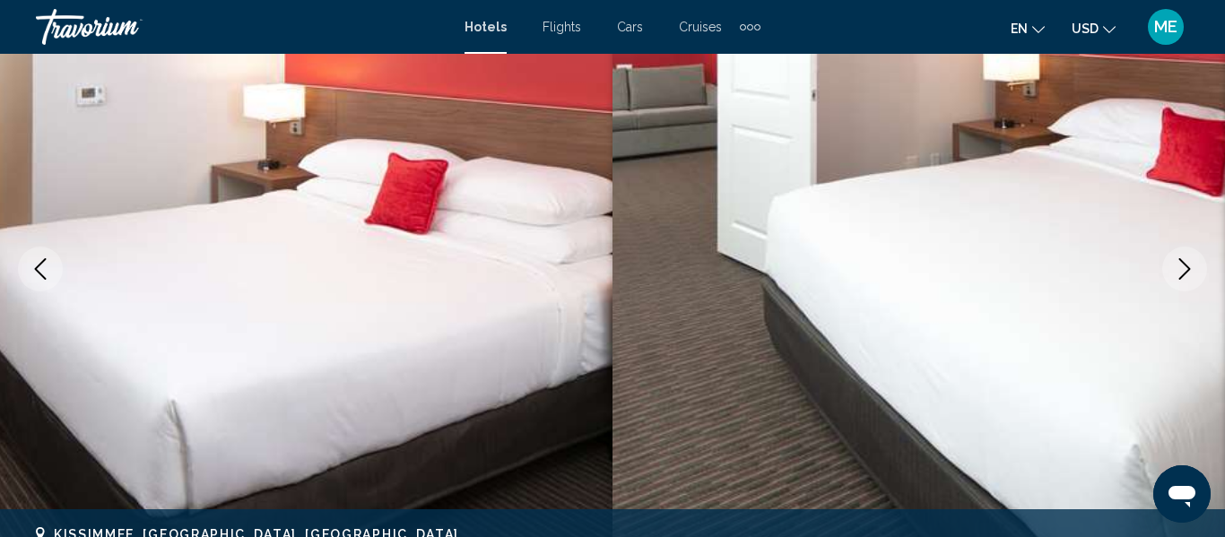
click at [1171, 269] on button "Next image" at bounding box center [1184, 269] width 45 height 45
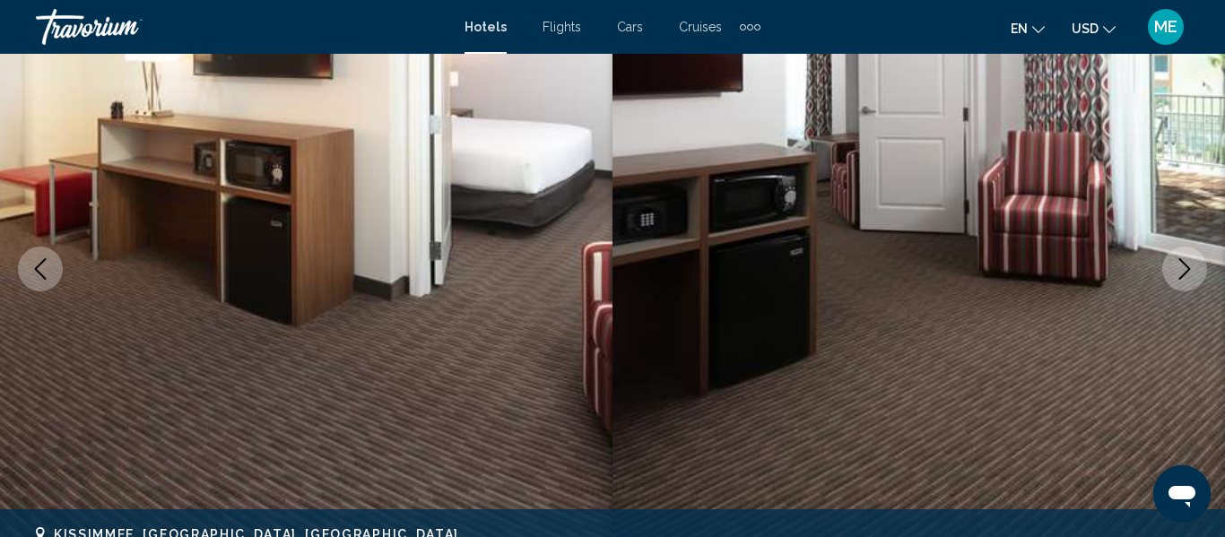
click at [1169, 267] on button "Next image" at bounding box center [1184, 269] width 45 height 45
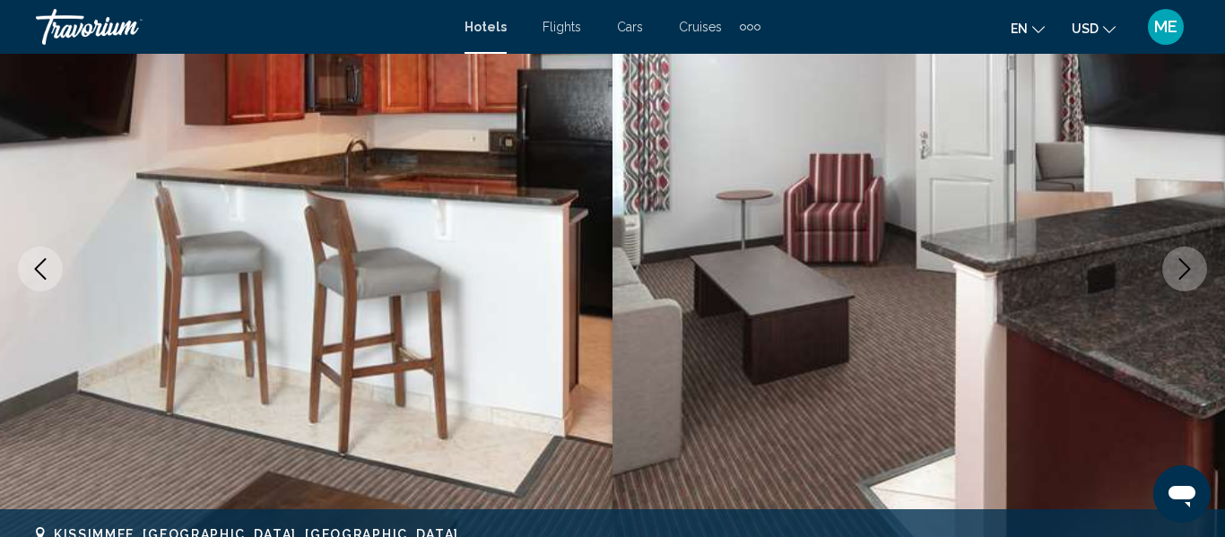
click at [1171, 273] on button "Next image" at bounding box center [1184, 269] width 45 height 45
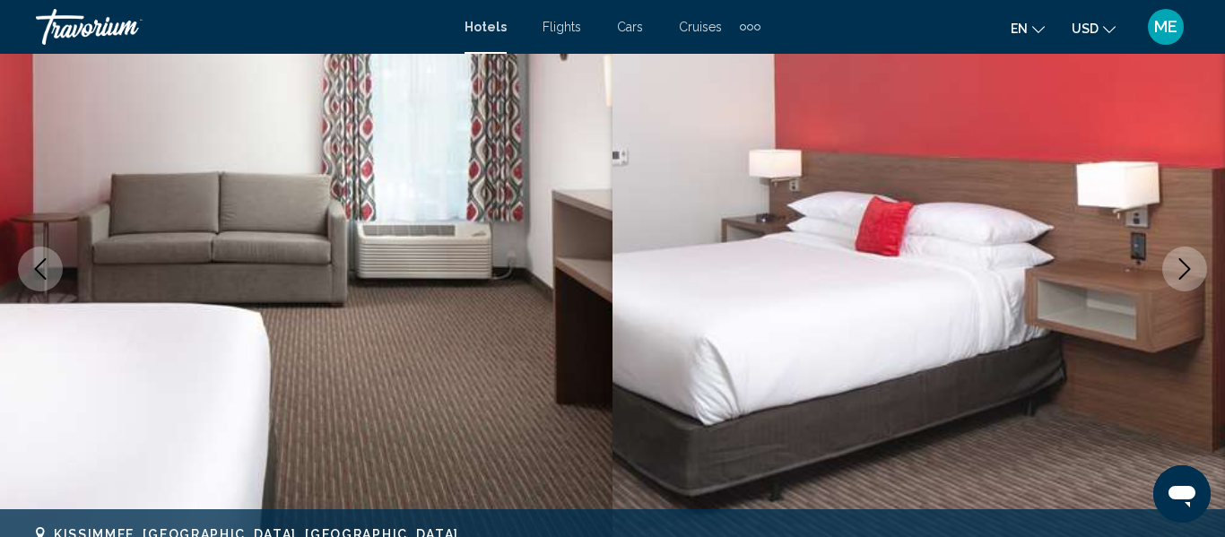
click at [1171, 268] on button "Next image" at bounding box center [1184, 269] width 45 height 45
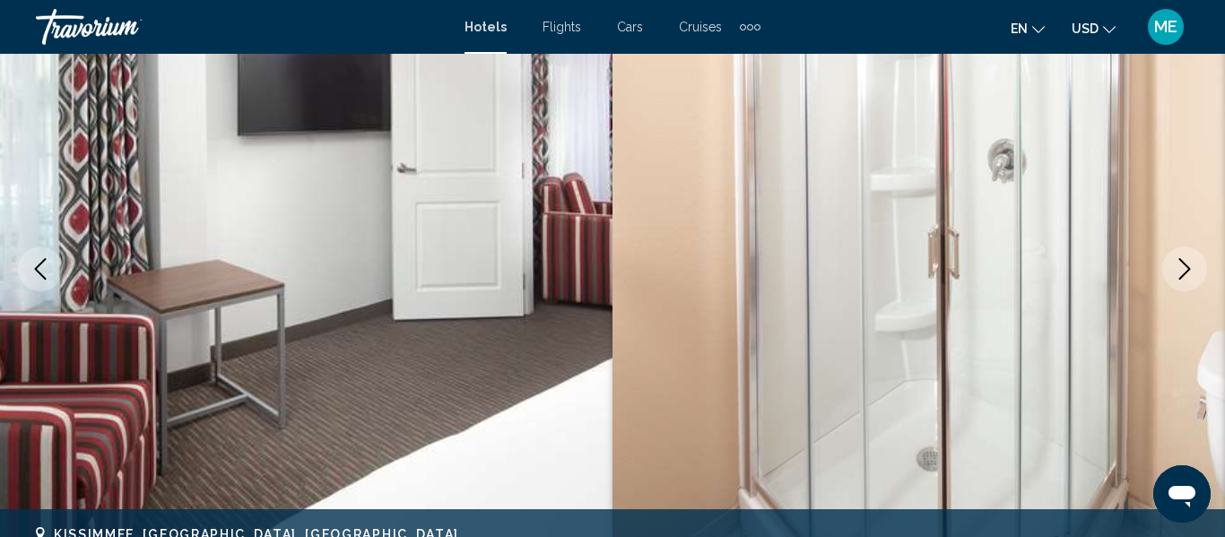
click at [1170, 265] on button "Next image" at bounding box center [1184, 269] width 45 height 45
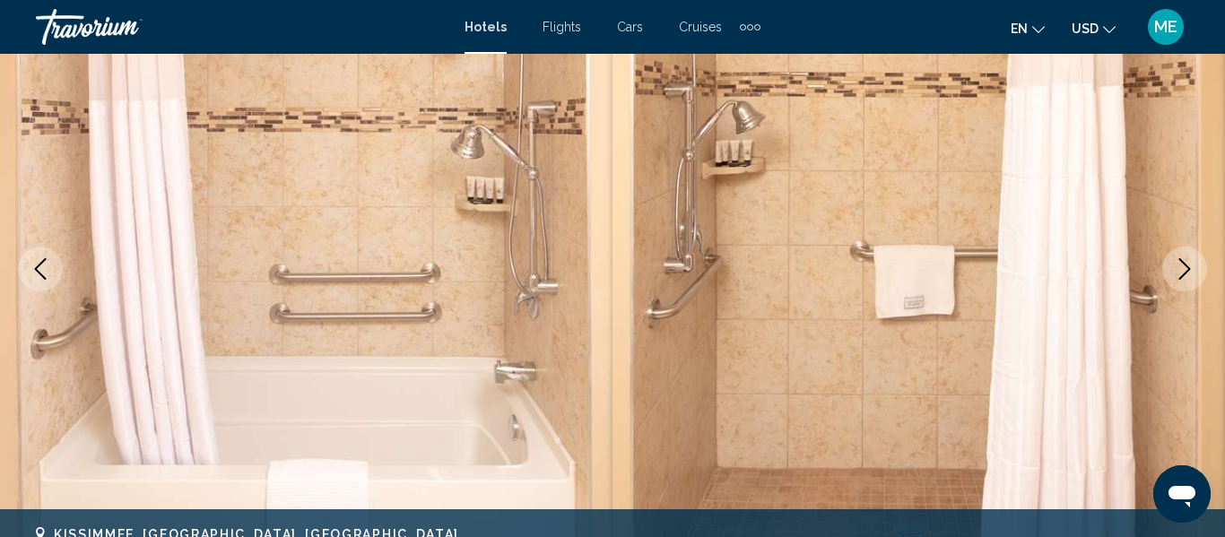
click at [1182, 267] on icon "Next image" at bounding box center [1185, 269] width 22 height 22
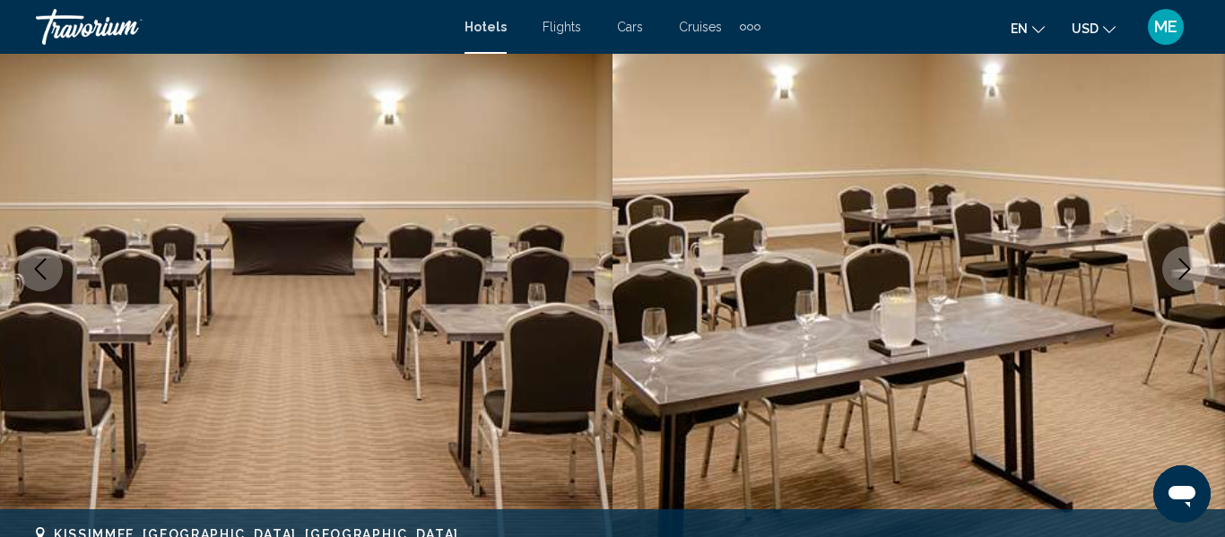
click at [1182, 270] on icon "Next image" at bounding box center [1185, 269] width 22 height 22
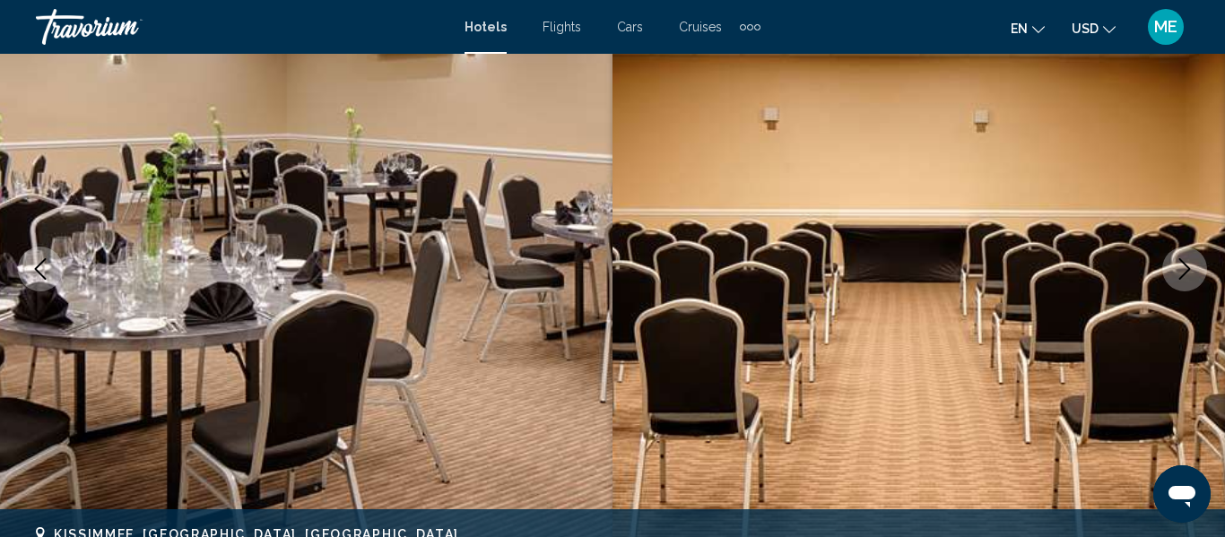
click at [1179, 269] on icon "Next image" at bounding box center [1185, 269] width 22 height 22
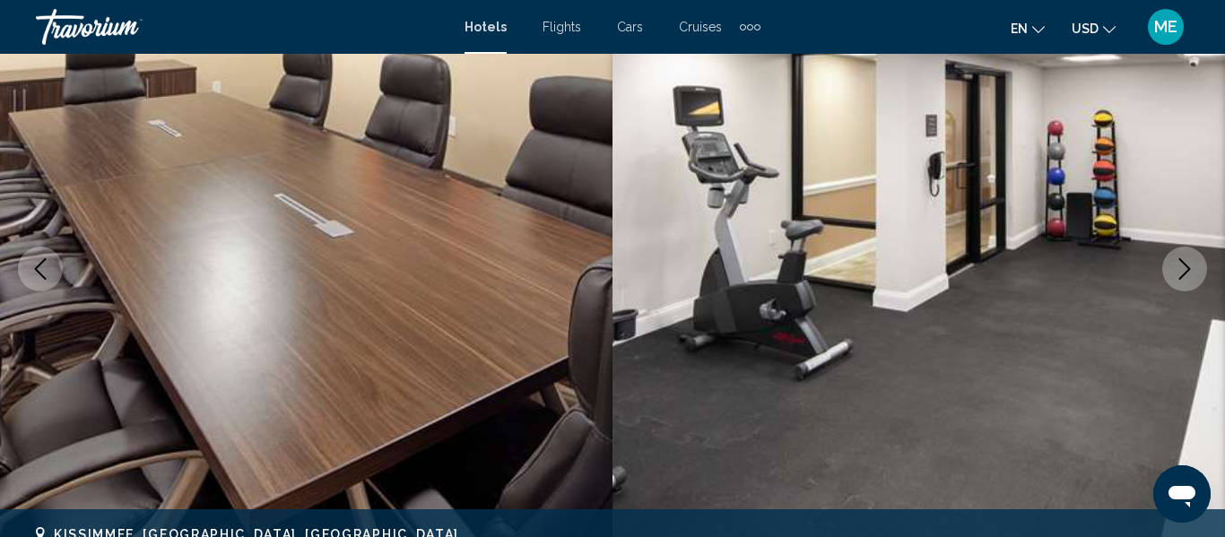
click at [1176, 270] on icon "Next image" at bounding box center [1185, 269] width 22 height 22
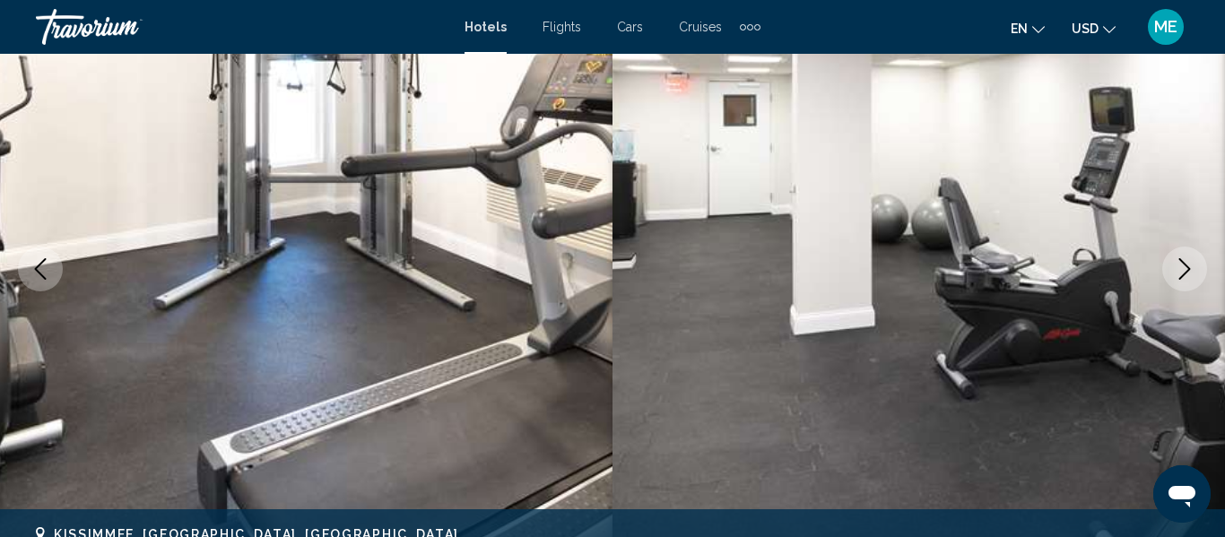
click at [1168, 273] on button "Next image" at bounding box center [1184, 269] width 45 height 45
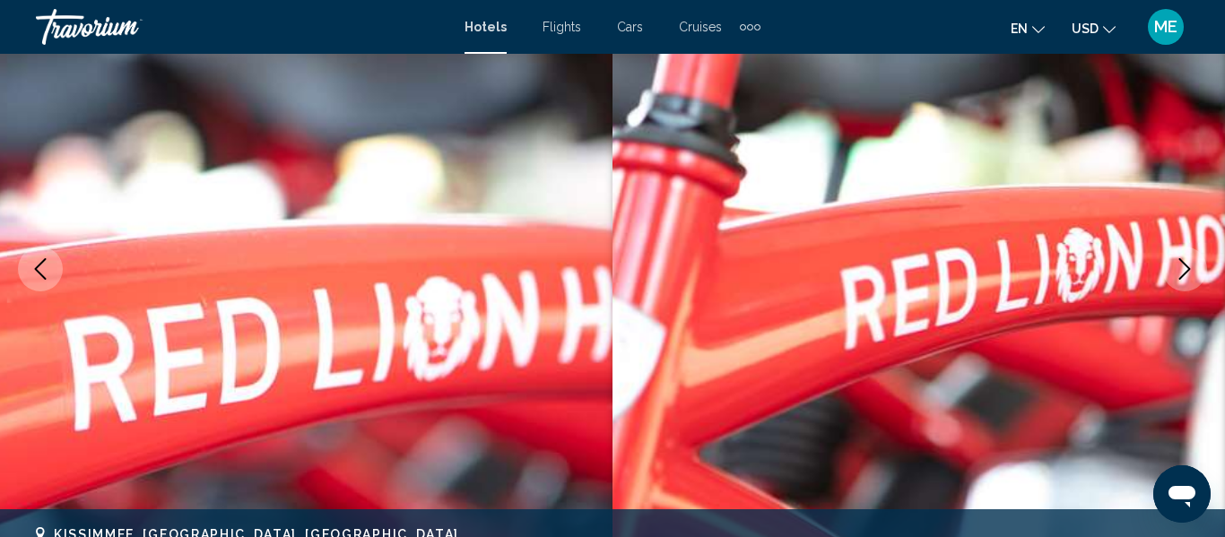
click at [1188, 269] on icon "Next image" at bounding box center [1185, 269] width 22 height 22
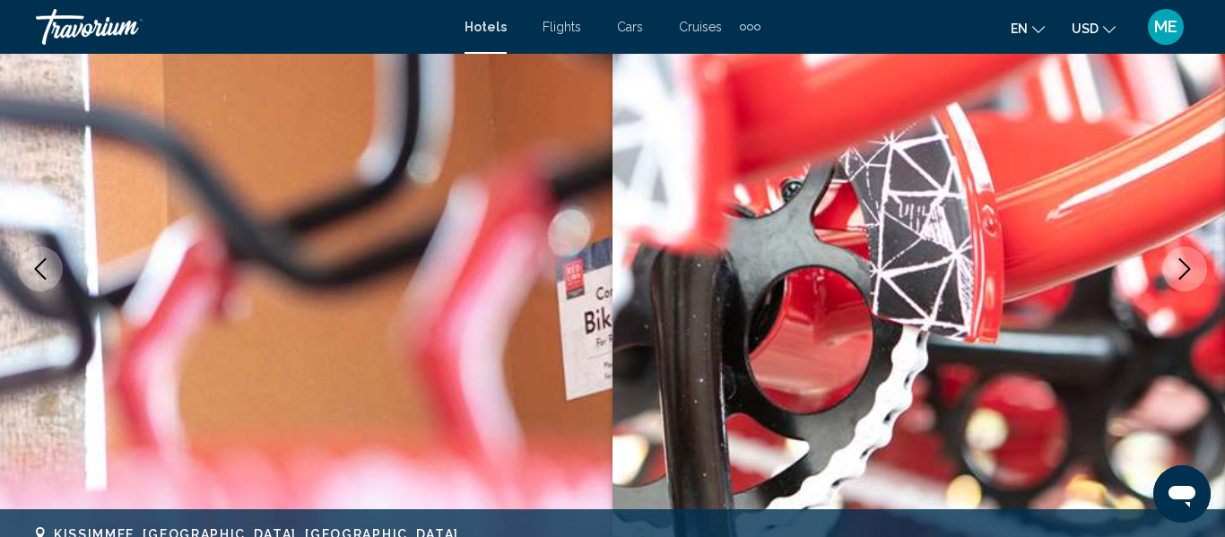
click at [1177, 269] on icon "Next image" at bounding box center [1185, 269] width 22 height 22
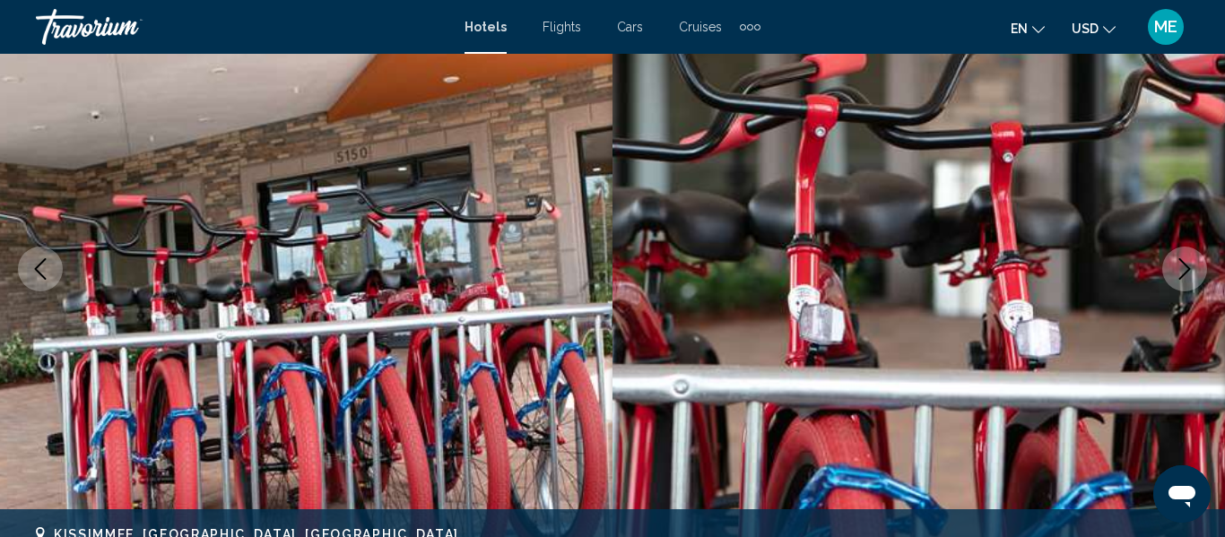
click at [1175, 275] on icon "Next image" at bounding box center [1185, 269] width 22 height 22
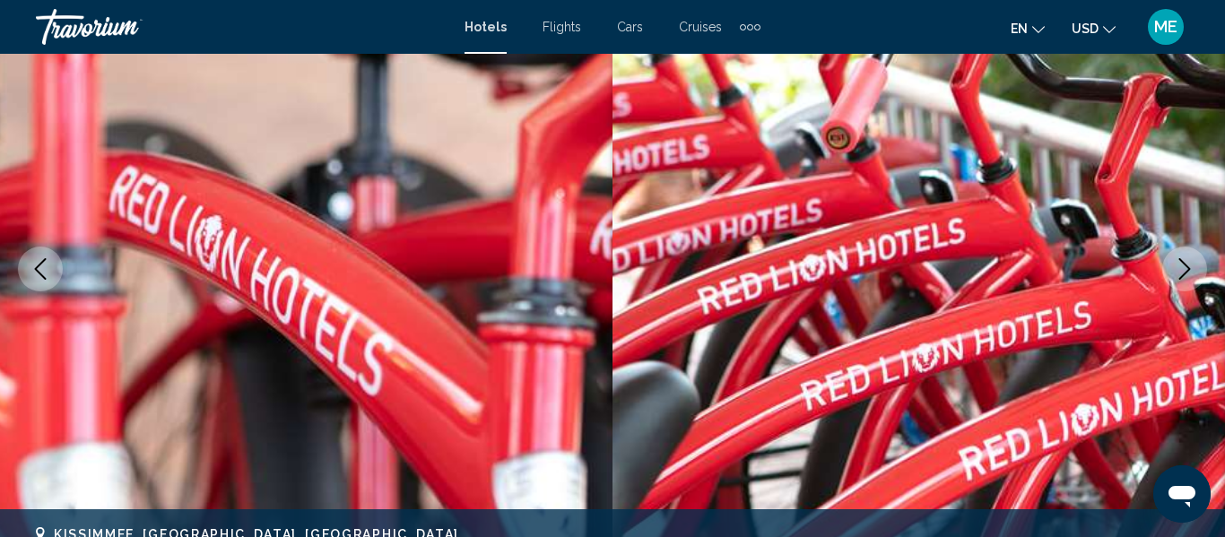
click at [1189, 272] on icon "Next image" at bounding box center [1185, 269] width 22 height 22
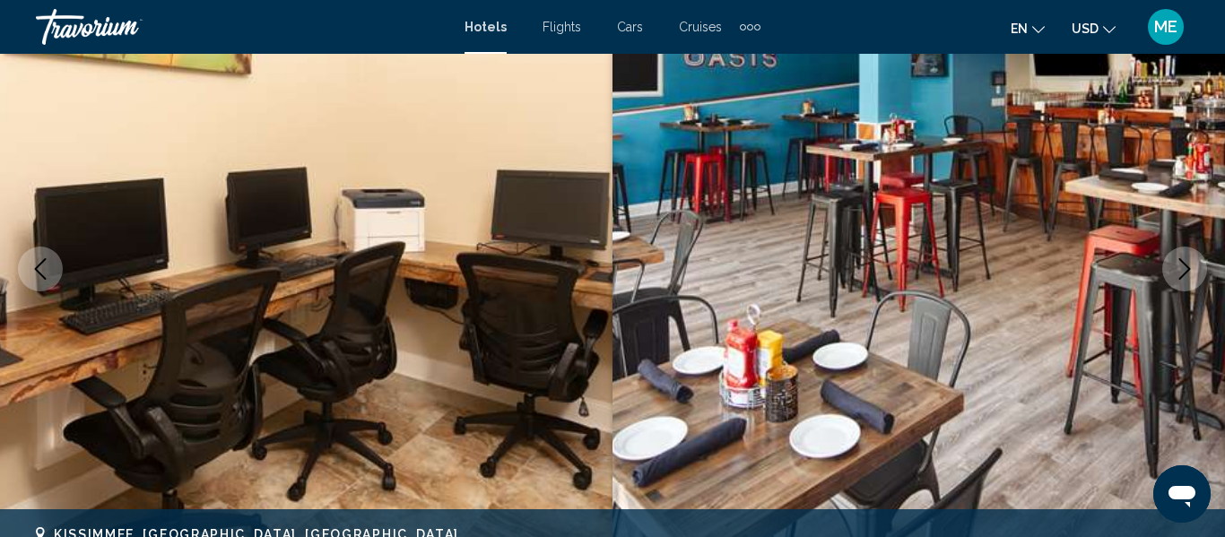
click at [1184, 274] on icon "Next image" at bounding box center [1185, 269] width 22 height 22
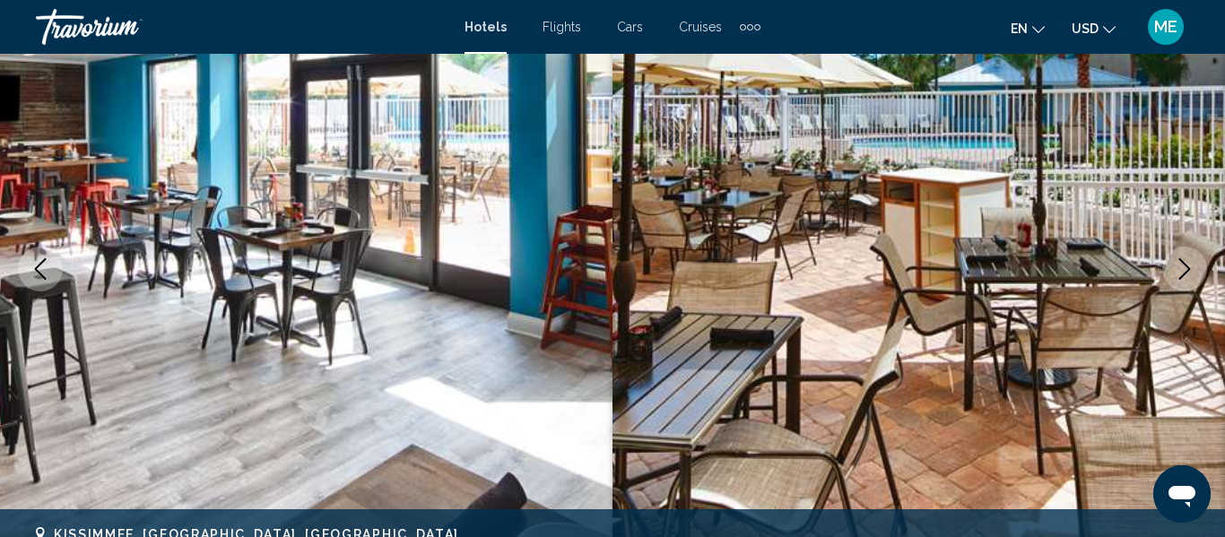
click at [1183, 272] on icon "Next image" at bounding box center [1185, 269] width 22 height 22
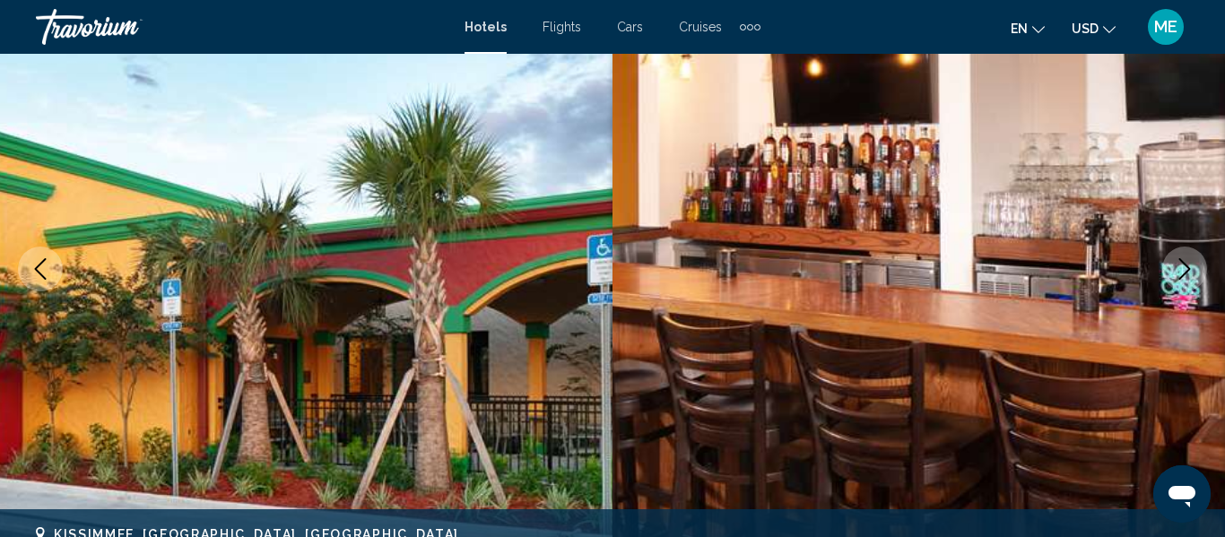
click at [1183, 275] on icon "Next image" at bounding box center [1185, 269] width 12 height 22
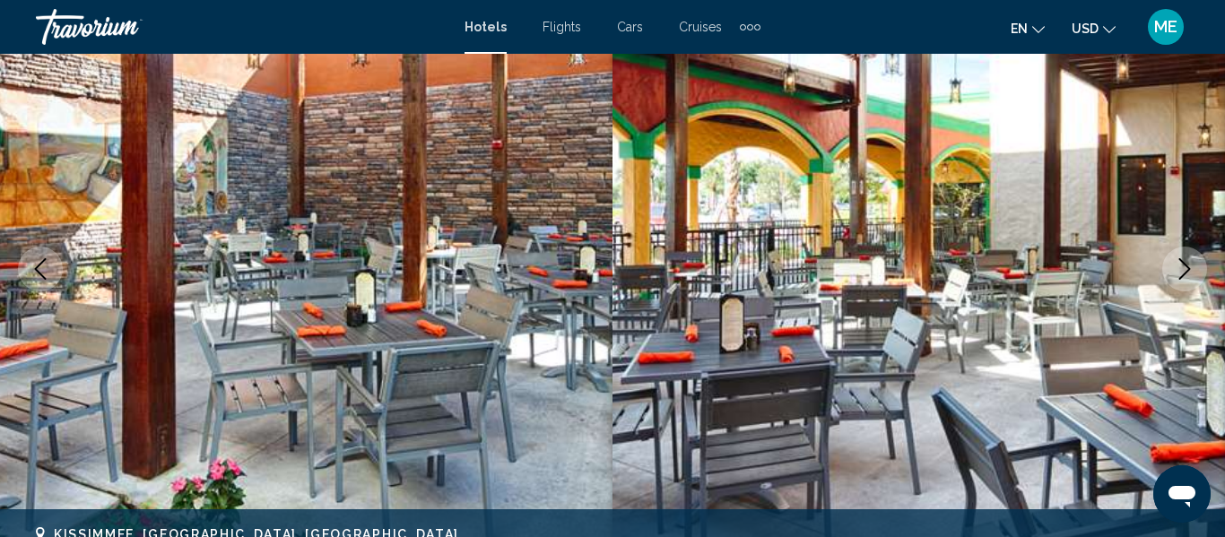
click at [1182, 269] on icon "Next image" at bounding box center [1185, 269] width 22 height 22
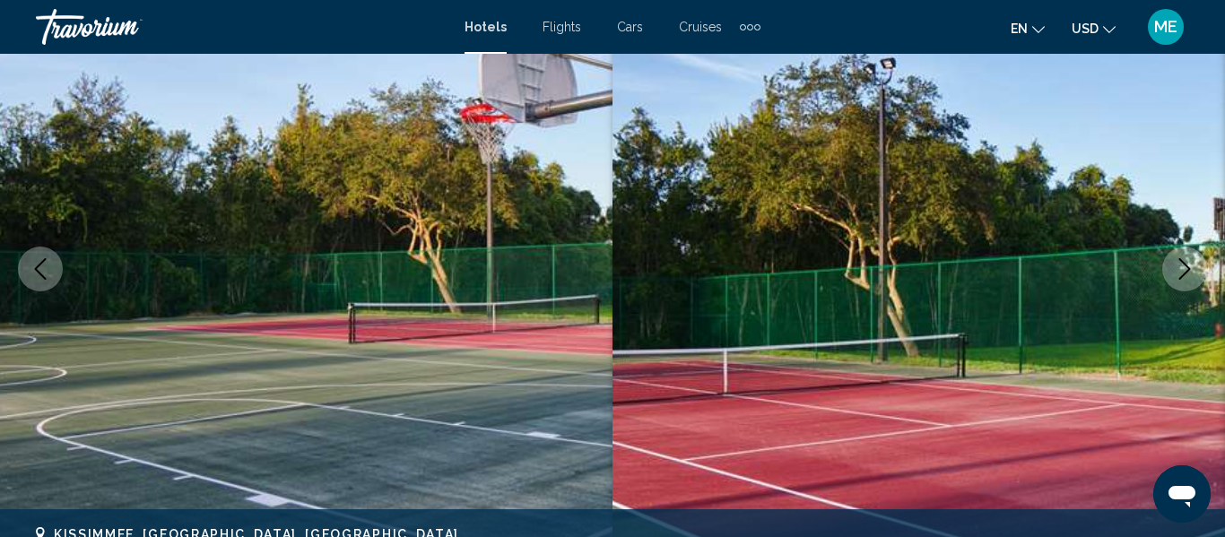
click at [1179, 266] on icon "Next image" at bounding box center [1185, 269] width 22 height 22
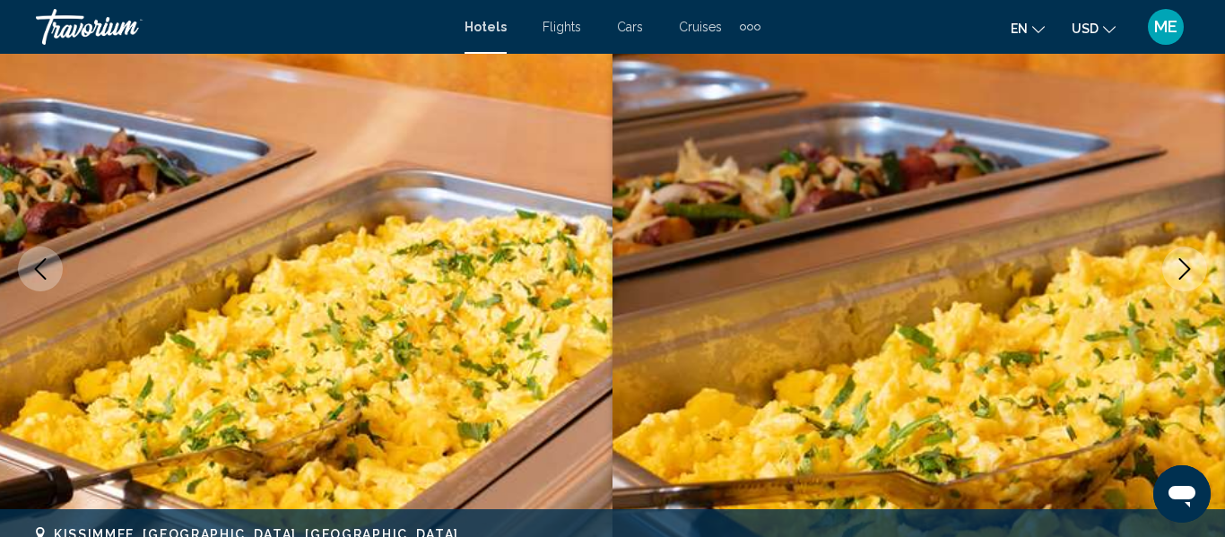
click at [1183, 272] on icon "Next image" at bounding box center [1185, 269] width 22 height 22
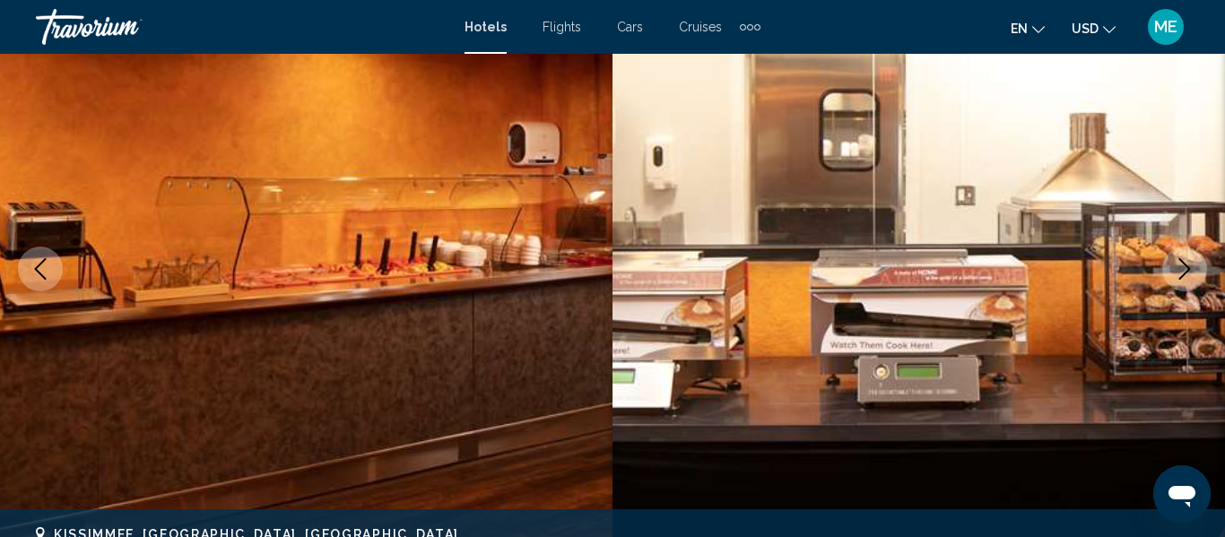
click at [1182, 265] on icon "Next image" at bounding box center [1185, 269] width 22 height 22
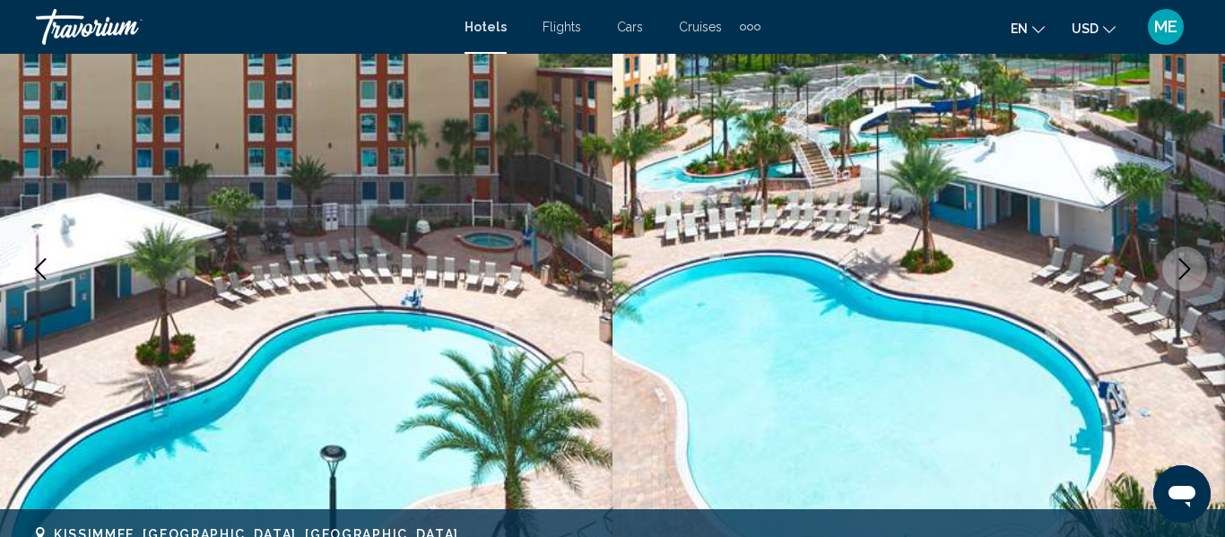
click at [1174, 271] on icon "Next image" at bounding box center [1185, 269] width 22 height 22
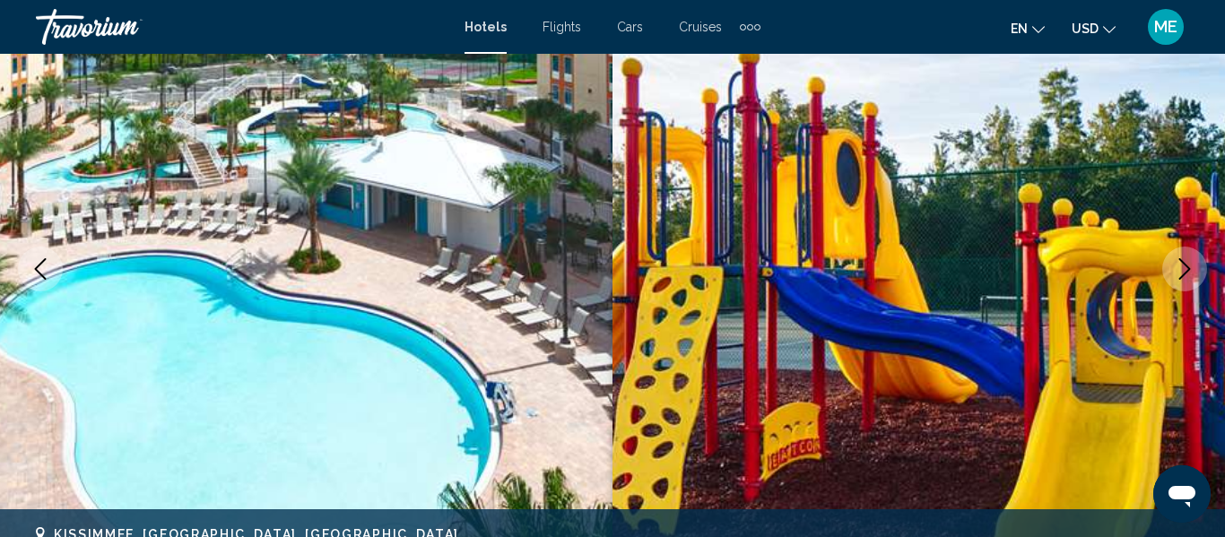
click at [1181, 270] on icon "Next image" at bounding box center [1185, 269] width 22 height 22
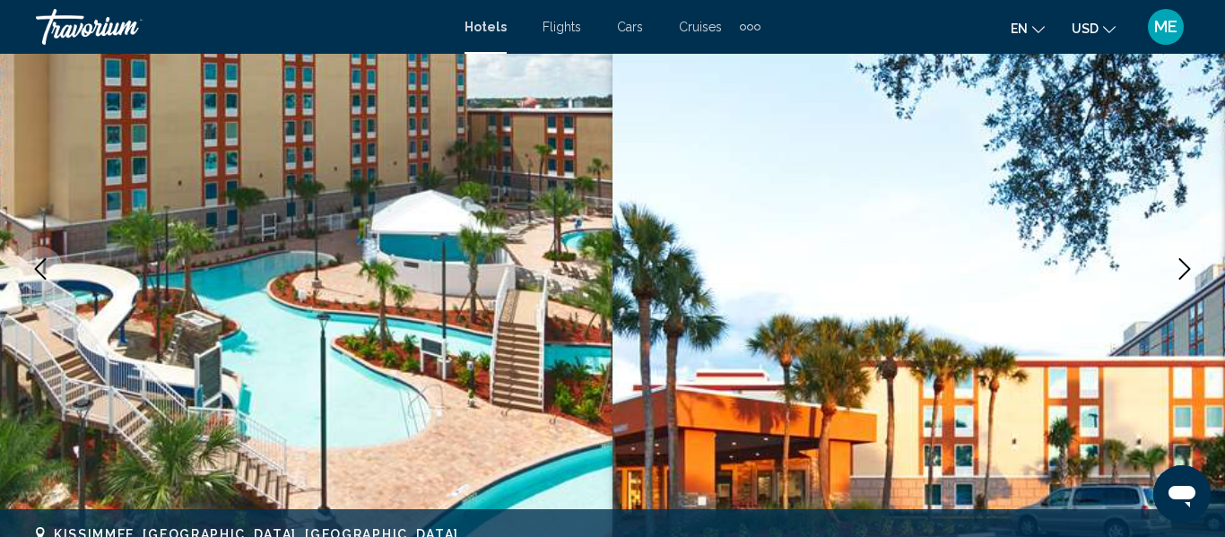
click at [1175, 270] on icon "Next image" at bounding box center [1185, 269] width 22 height 22
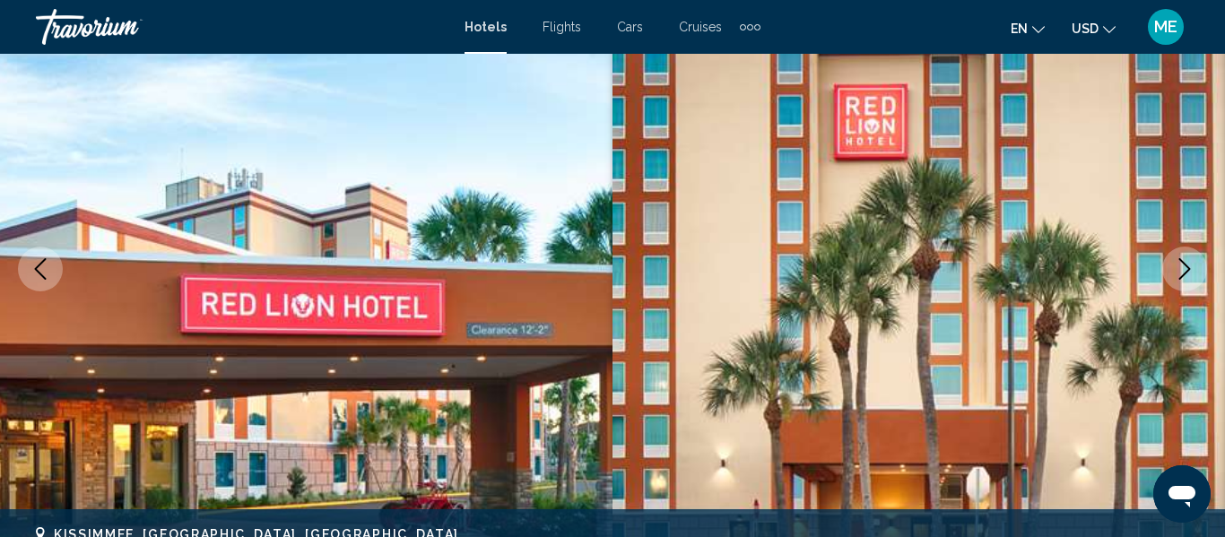
click at [1172, 272] on button "Next image" at bounding box center [1184, 269] width 45 height 45
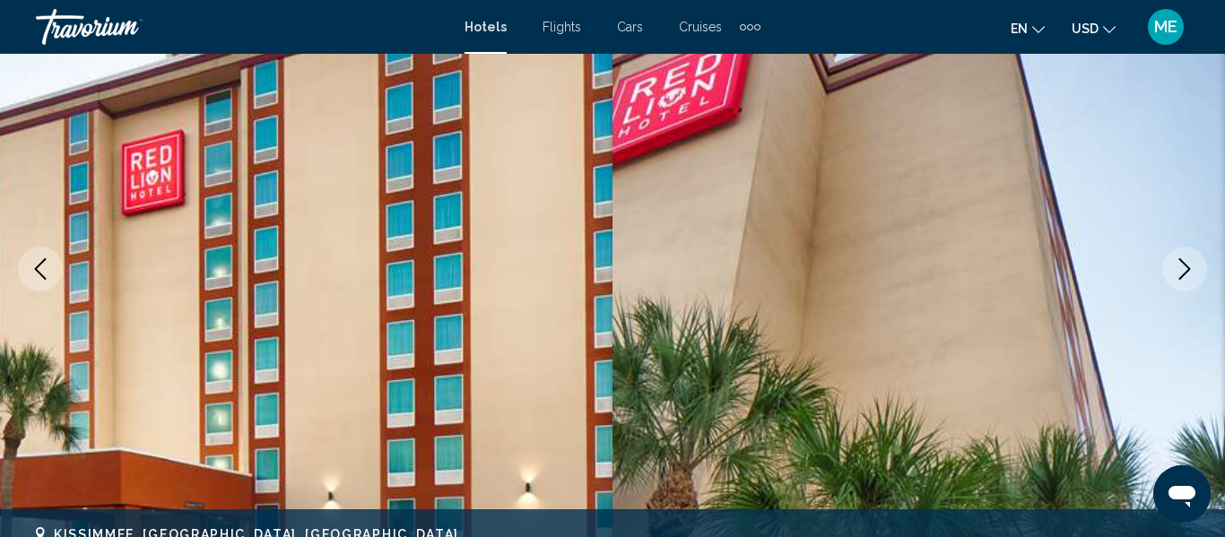
click at [1171, 272] on button "Next image" at bounding box center [1184, 269] width 45 height 45
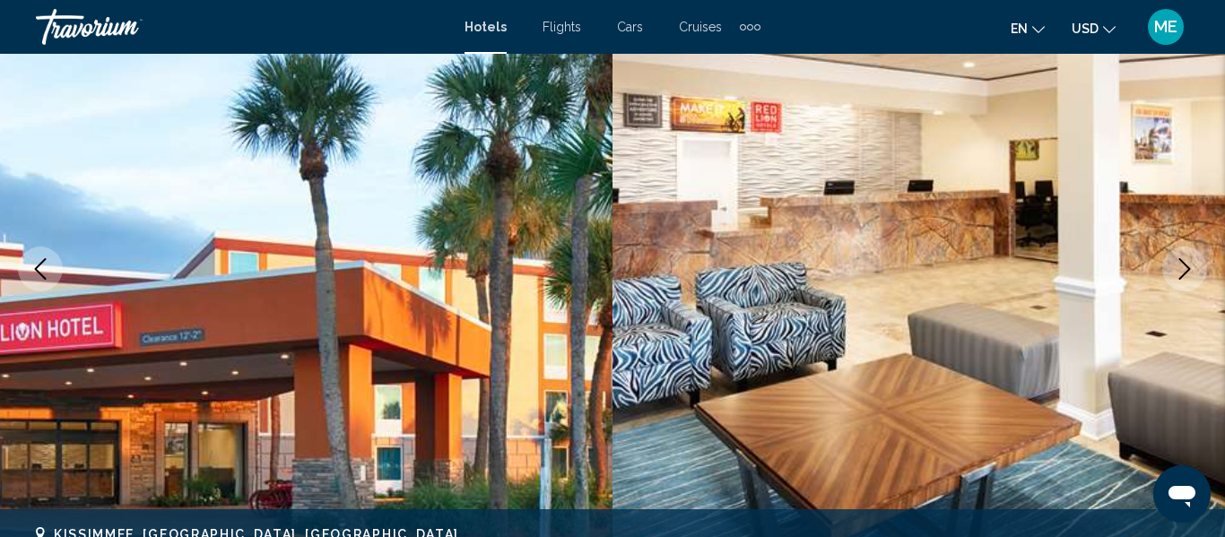
click at [1167, 273] on button "Next image" at bounding box center [1184, 269] width 45 height 45
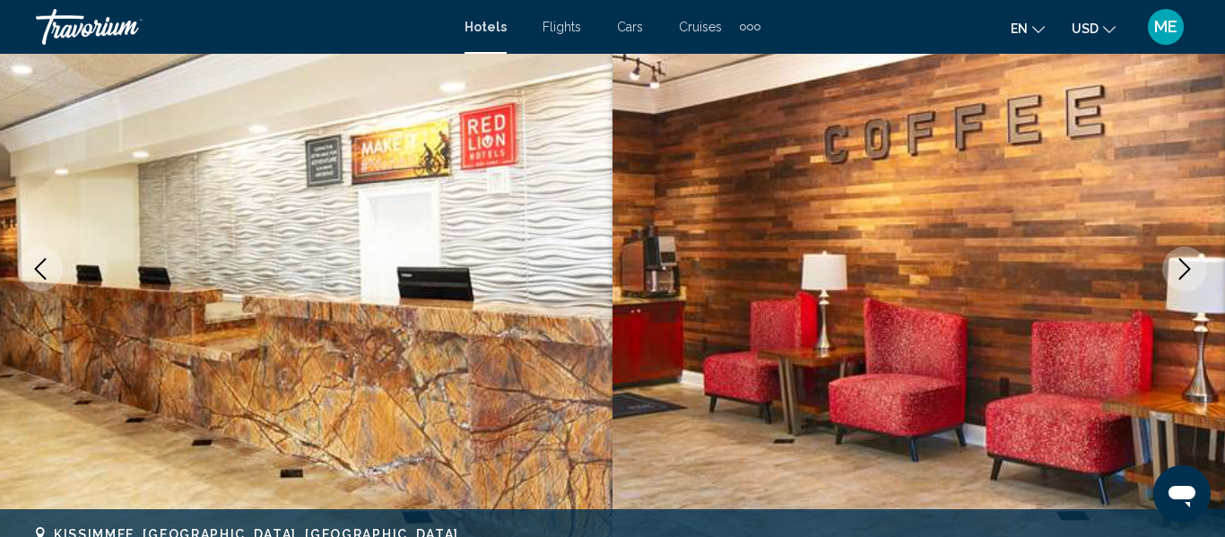
click at [1180, 278] on icon "Next image" at bounding box center [1185, 269] width 12 height 22
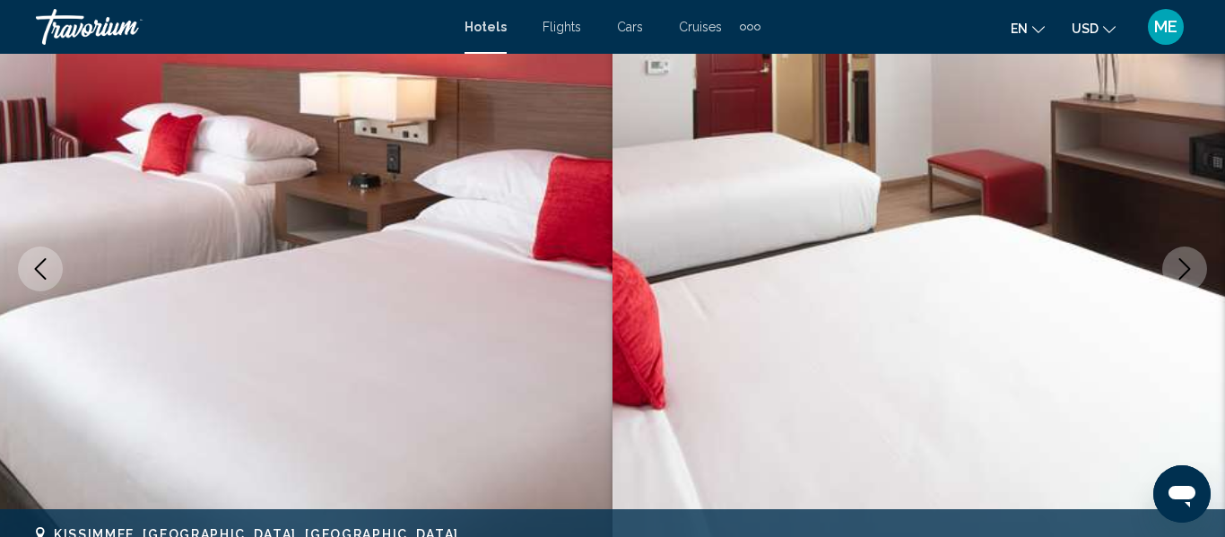
click at [1171, 271] on button "Next image" at bounding box center [1184, 269] width 45 height 45
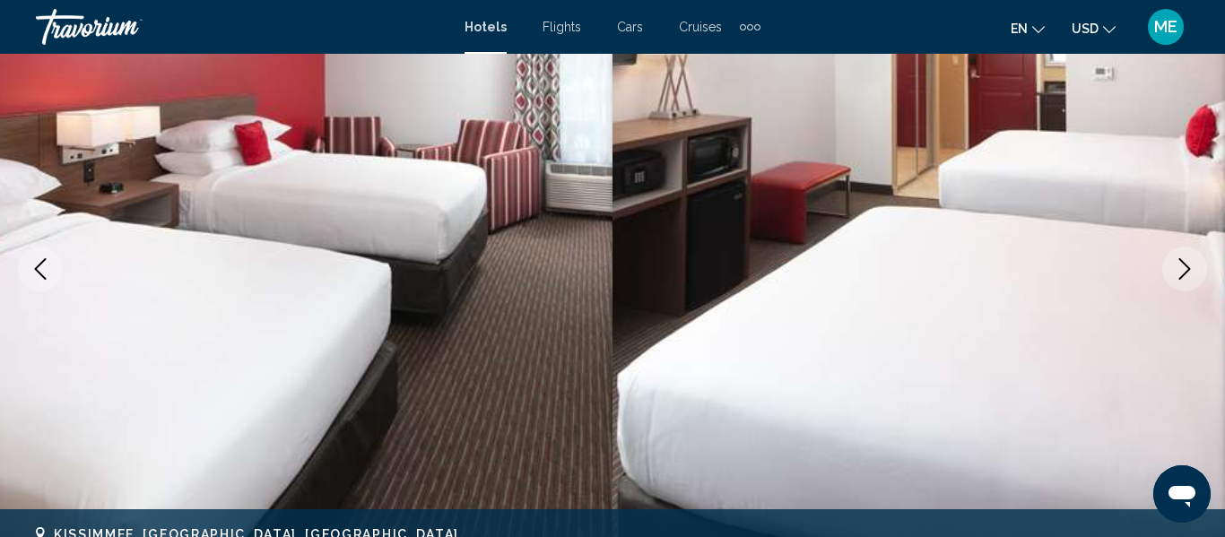
click at [1174, 265] on icon "Next image" at bounding box center [1185, 269] width 22 height 22
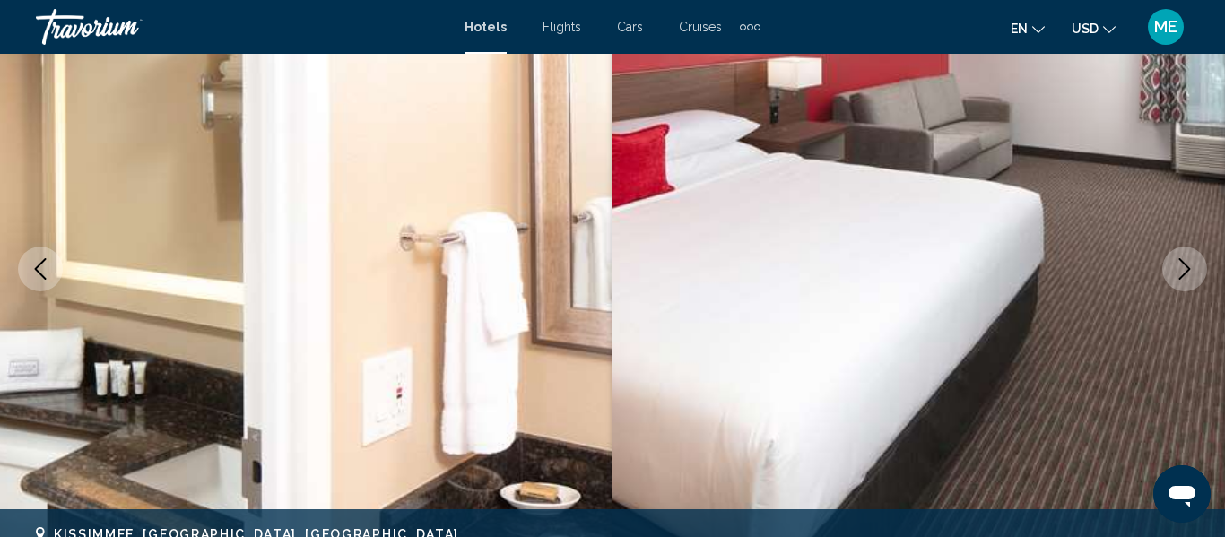
click at [1174, 269] on icon "Next image" at bounding box center [1185, 269] width 22 height 22
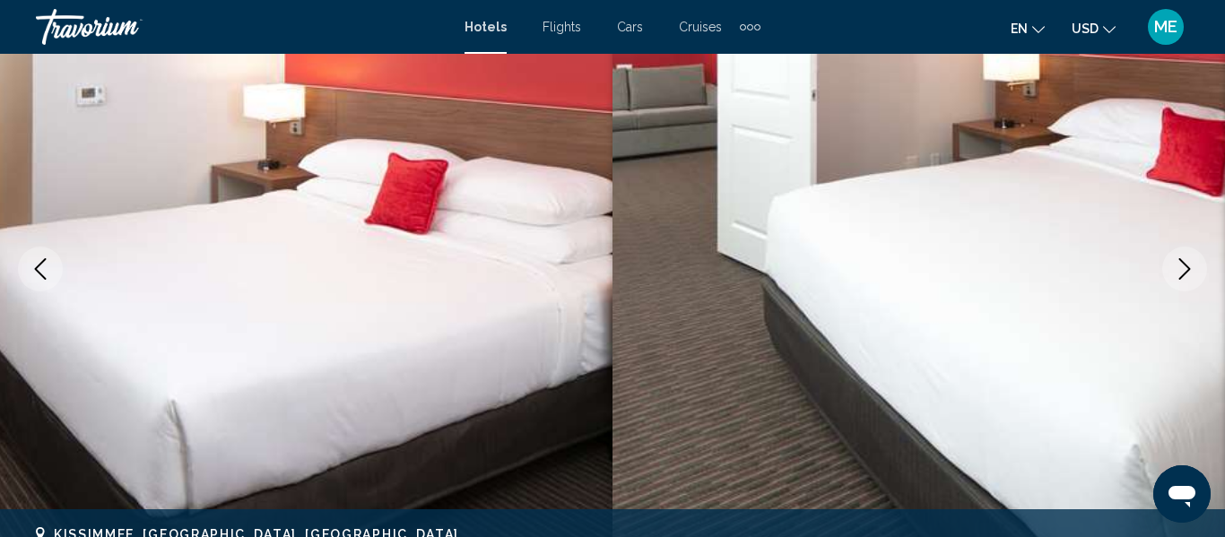
click at [1170, 268] on button "Next image" at bounding box center [1184, 269] width 45 height 45
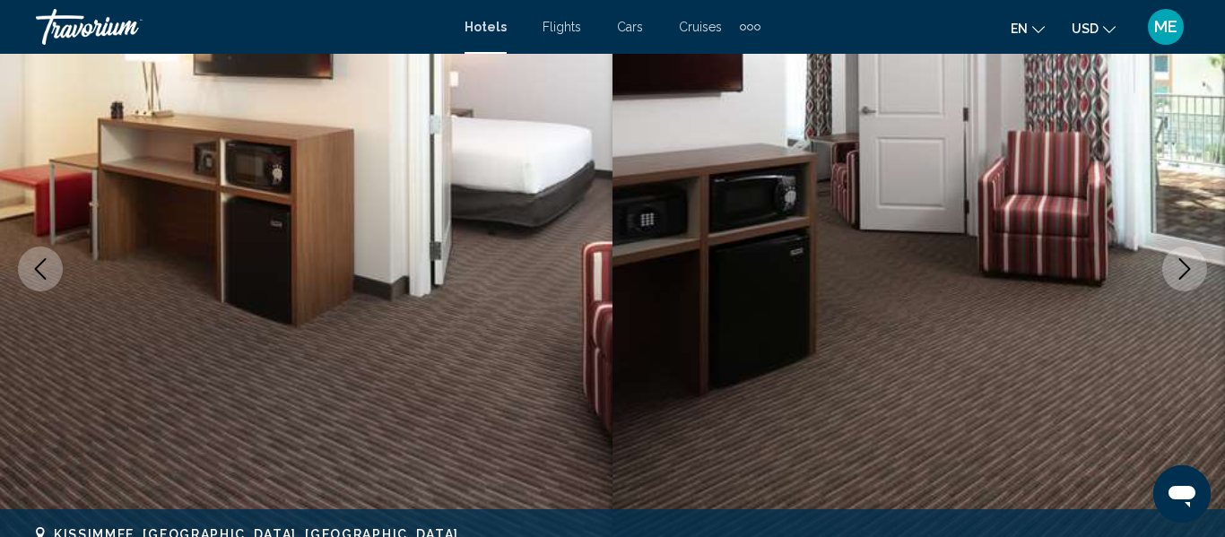
click at [1169, 269] on button "Next image" at bounding box center [1184, 269] width 45 height 45
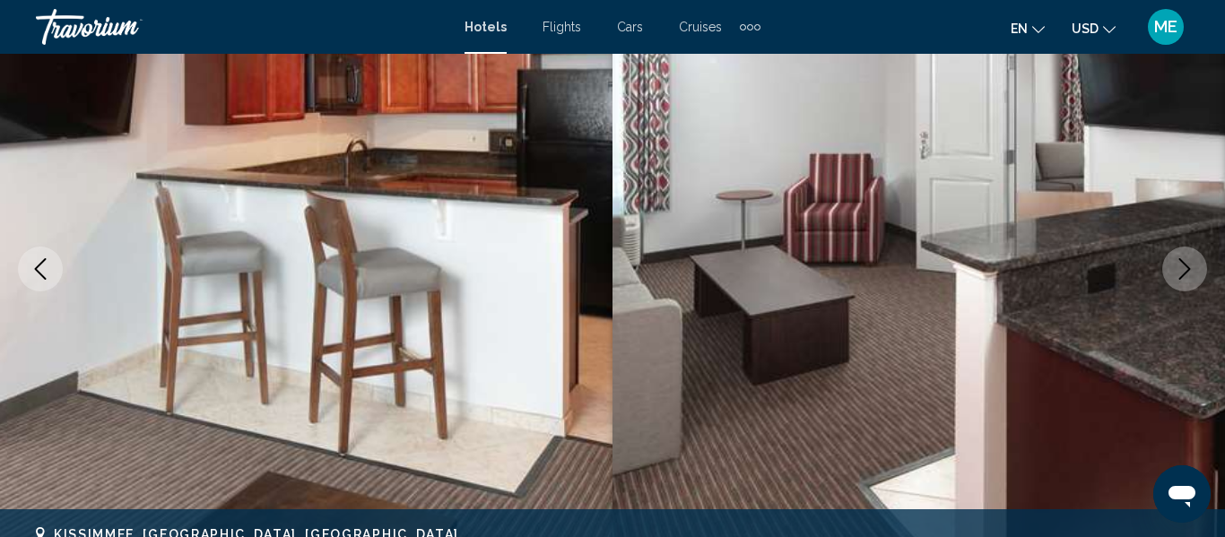
click at [1173, 269] on button "Next image" at bounding box center [1184, 269] width 45 height 45
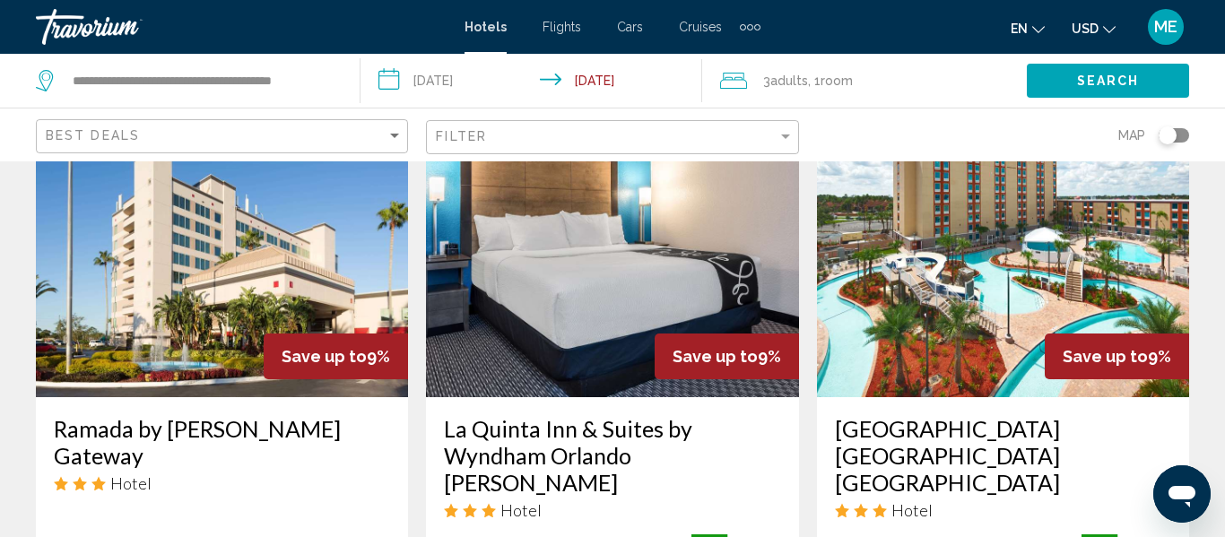
scroll to position [823, 0]
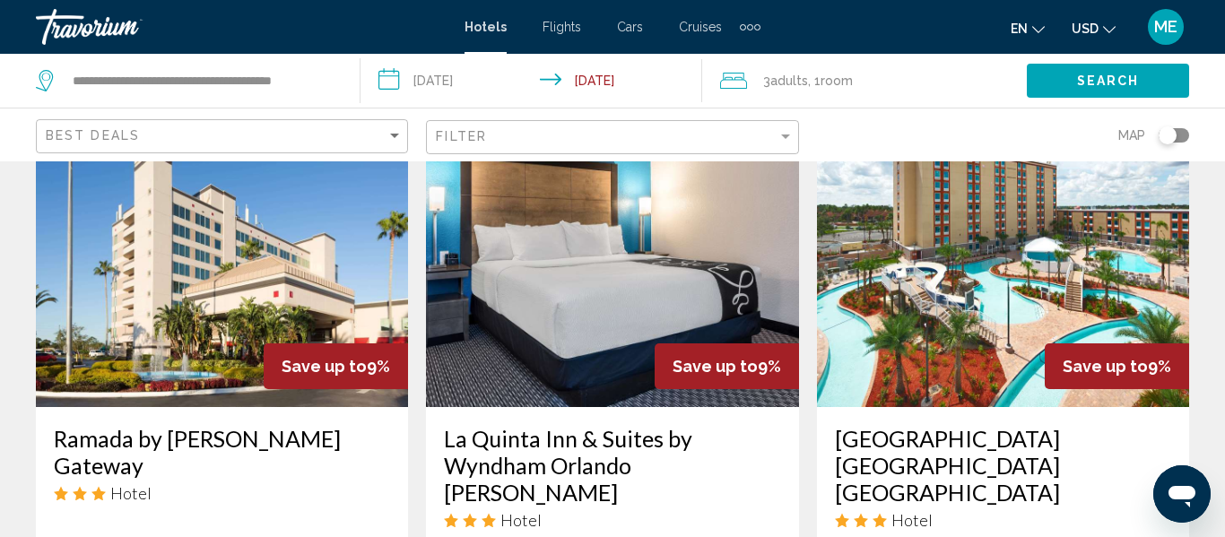
click at [1033, 252] on img "Main content" at bounding box center [1003, 263] width 372 height 287
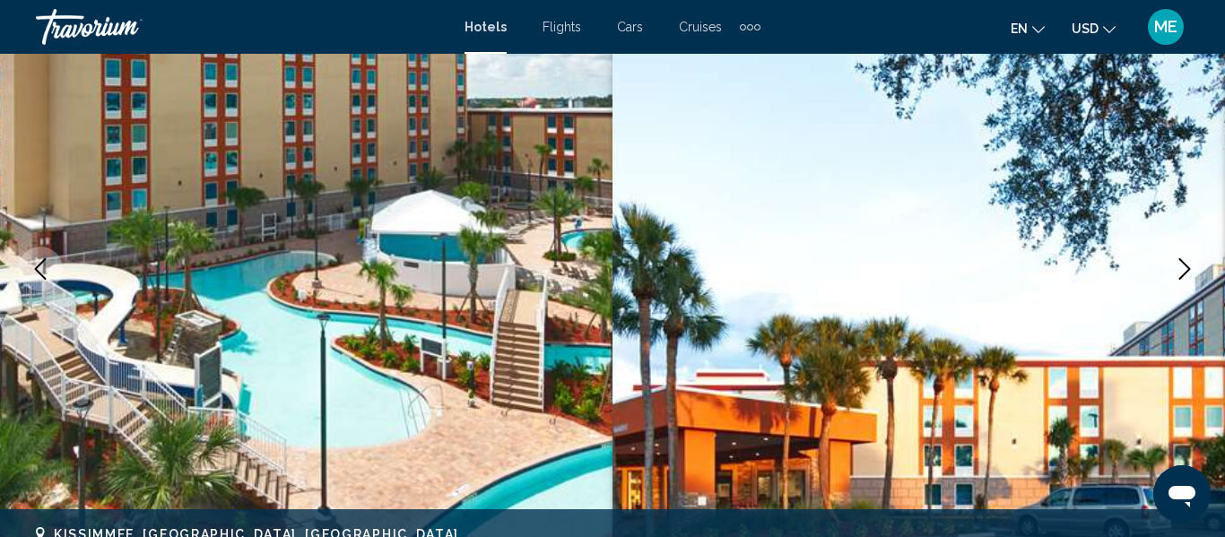
click at [1173, 273] on button "Next image" at bounding box center [1184, 269] width 45 height 45
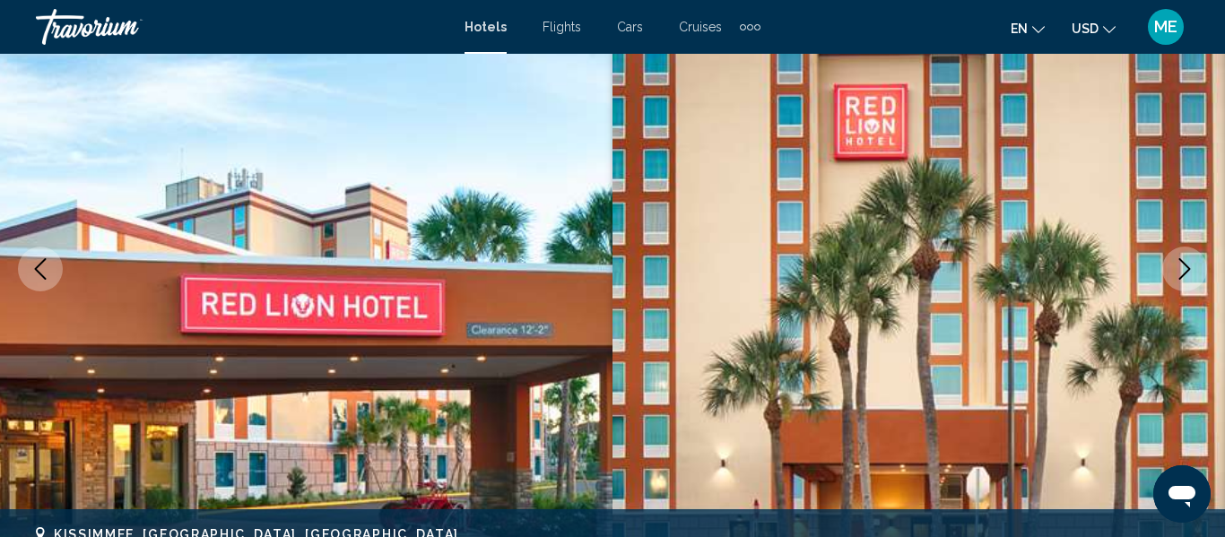
click at [1175, 276] on icon "Next image" at bounding box center [1185, 269] width 22 height 22
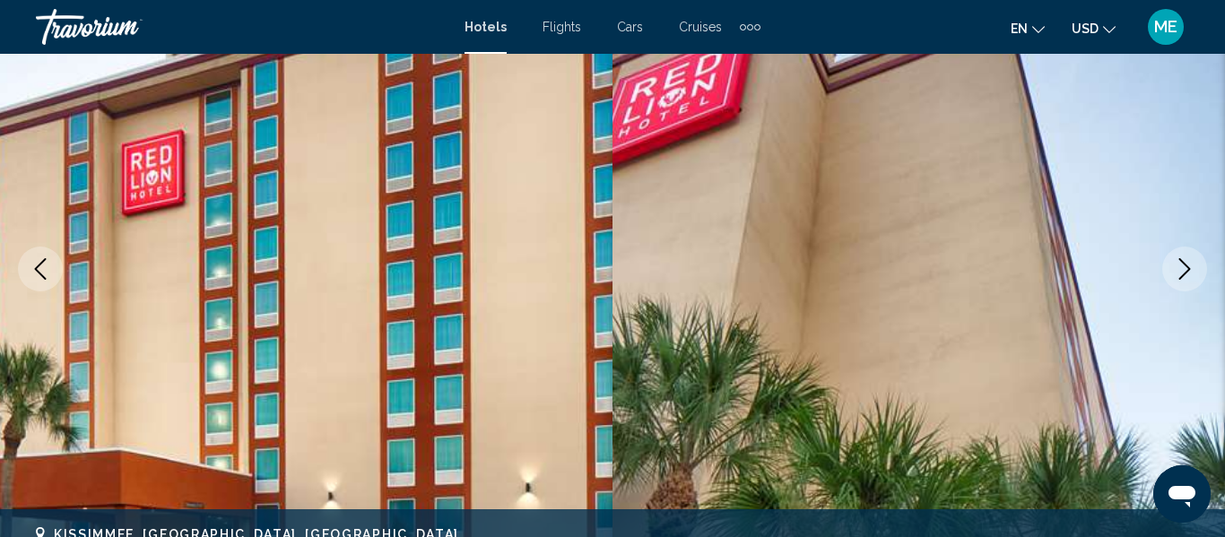
click at [1171, 269] on button "Next image" at bounding box center [1184, 269] width 45 height 45
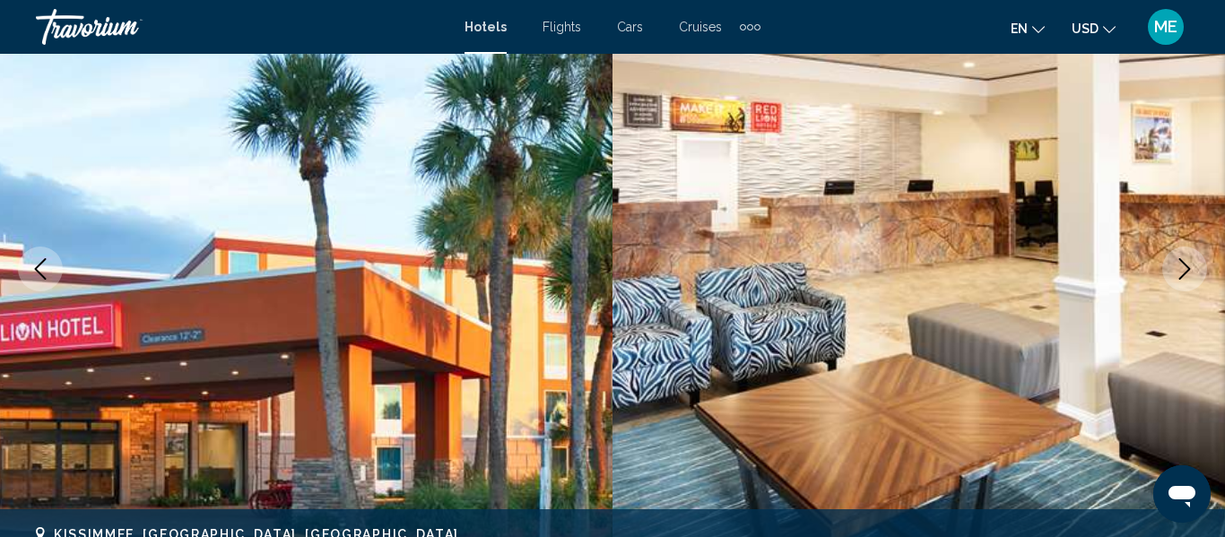
click at [1166, 275] on button "Next image" at bounding box center [1184, 269] width 45 height 45
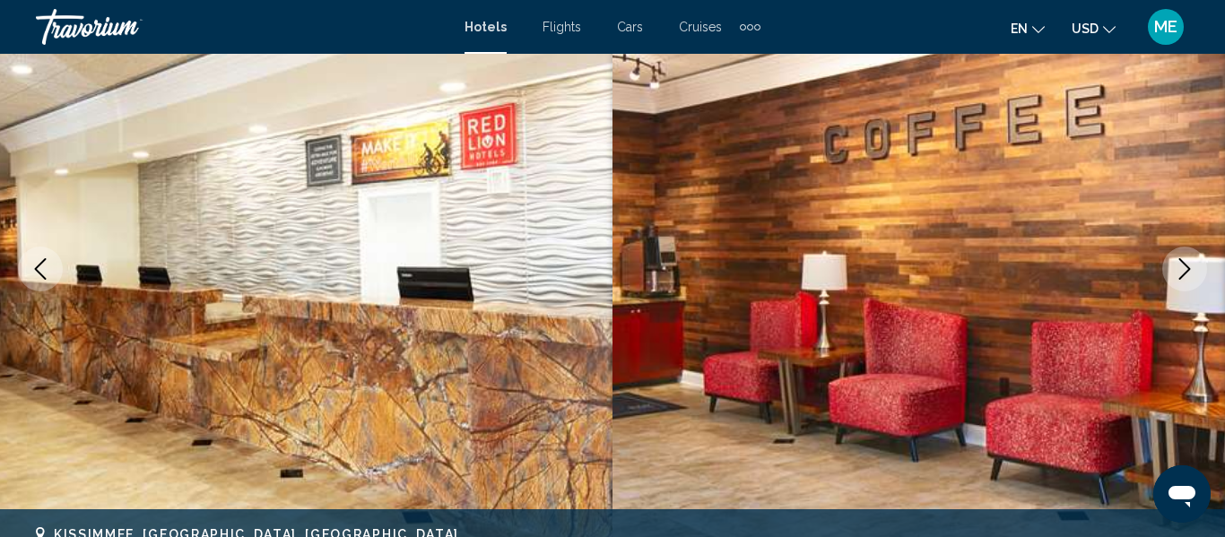
click at [1171, 281] on button "Next image" at bounding box center [1184, 269] width 45 height 45
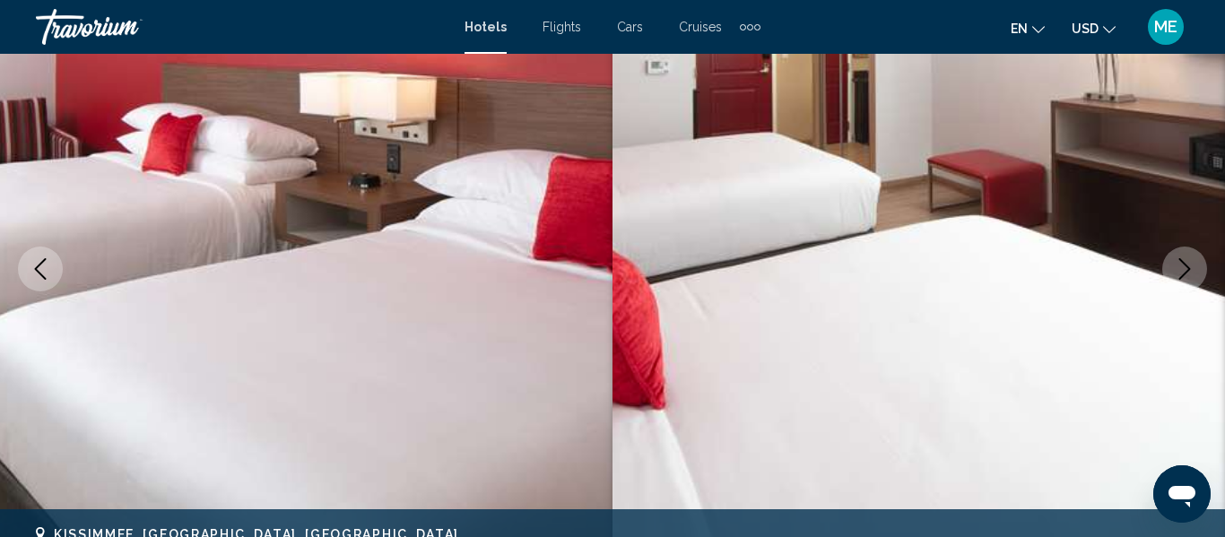
click at [1172, 269] on button "Next image" at bounding box center [1184, 269] width 45 height 45
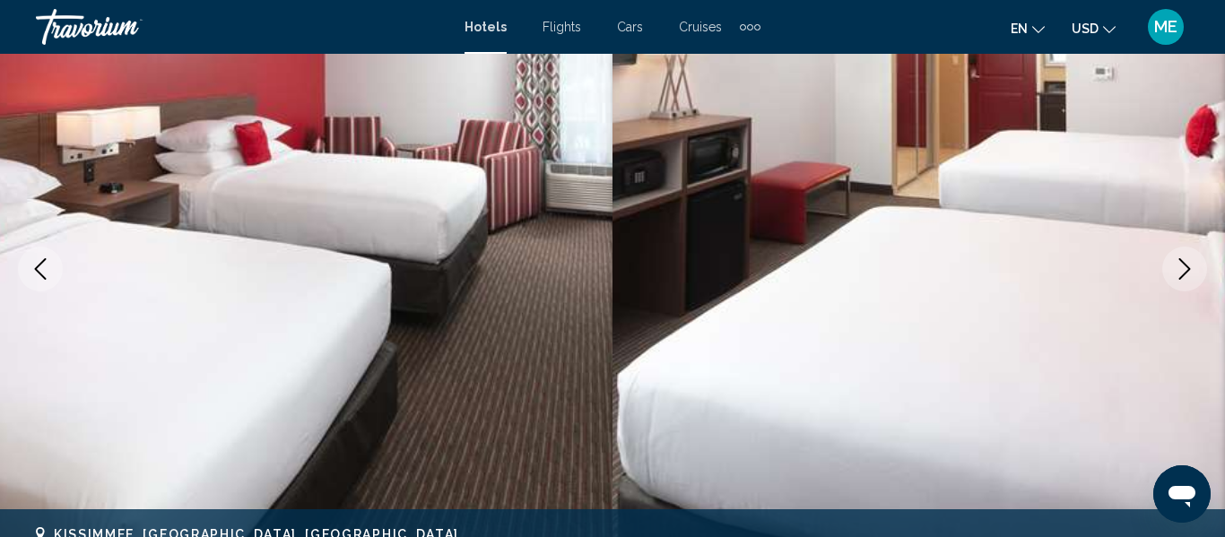
click at [1178, 270] on icon "Next image" at bounding box center [1185, 269] width 22 height 22
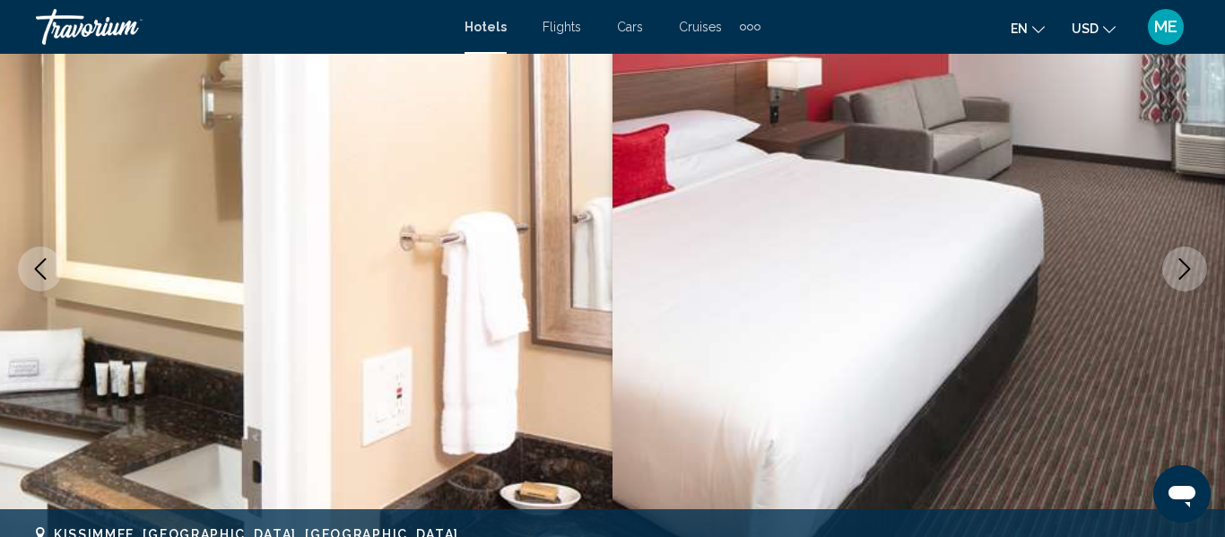
click at [1172, 266] on button "Next image" at bounding box center [1184, 269] width 45 height 45
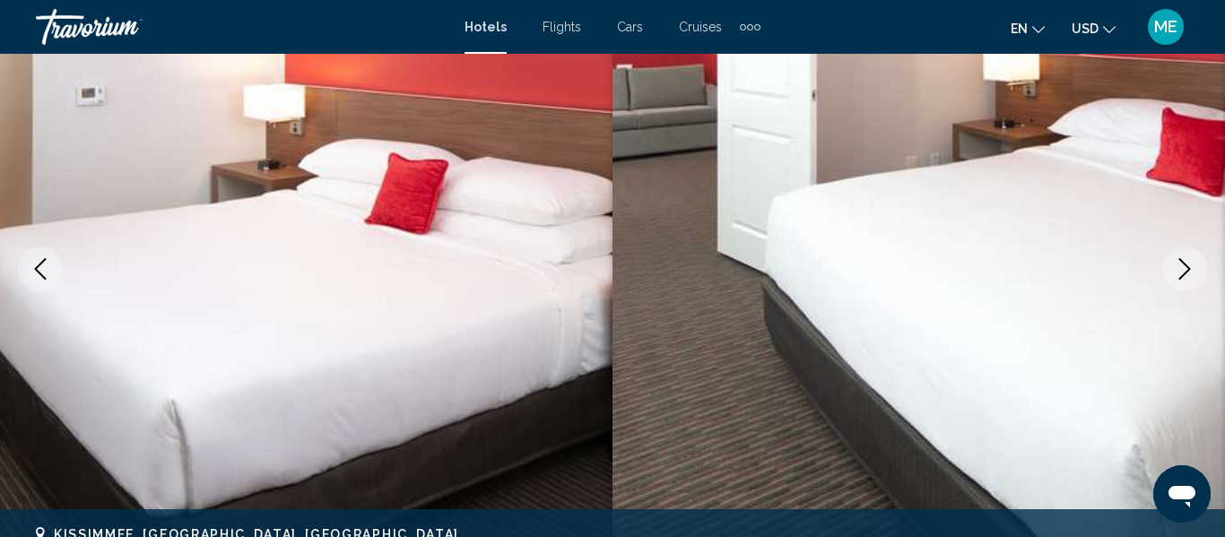
click at [1171, 268] on button "Next image" at bounding box center [1184, 269] width 45 height 45
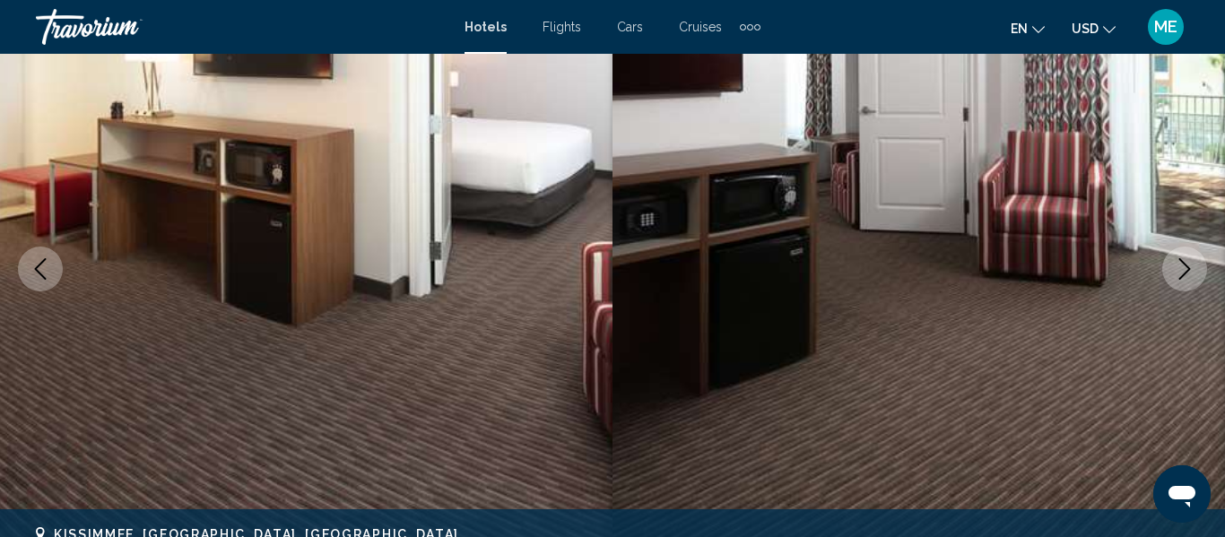
click at [1167, 263] on button "Next image" at bounding box center [1184, 269] width 45 height 45
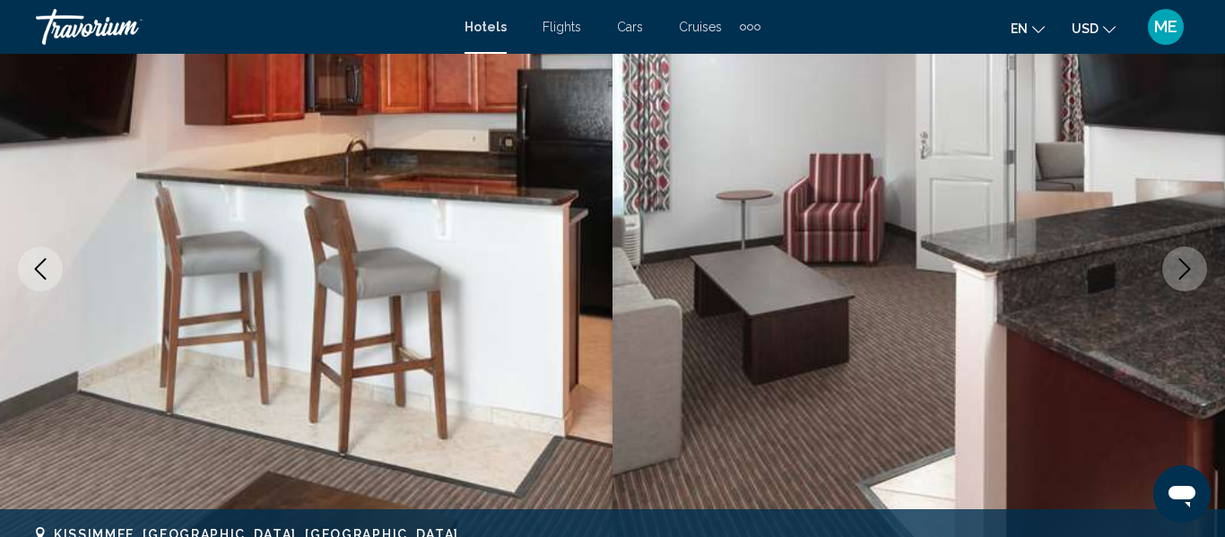
click at [1177, 262] on icon "Next image" at bounding box center [1185, 269] width 22 height 22
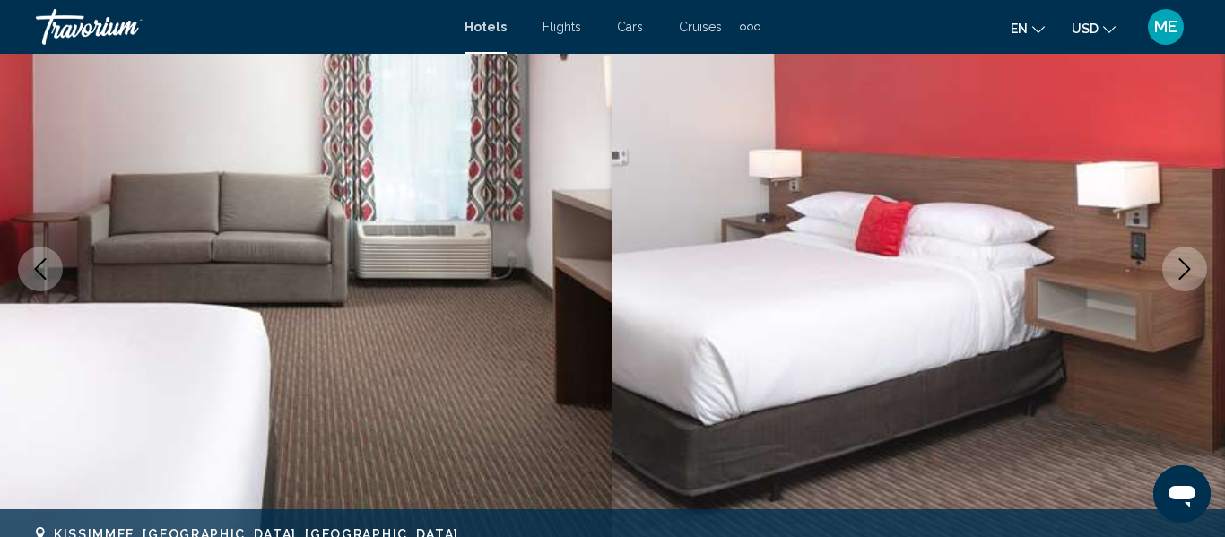
click at [1183, 274] on icon "Next image" at bounding box center [1185, 269] width 22 height 22
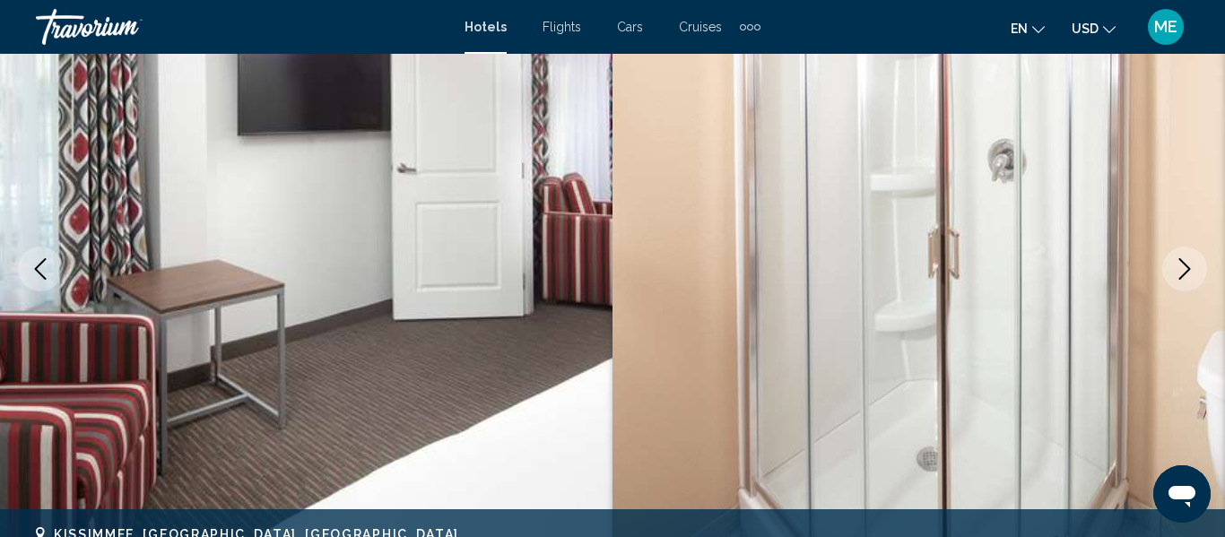
click at [1173, 273] on button "Next image" at bounding box center [1184, 269] width 45 height 45
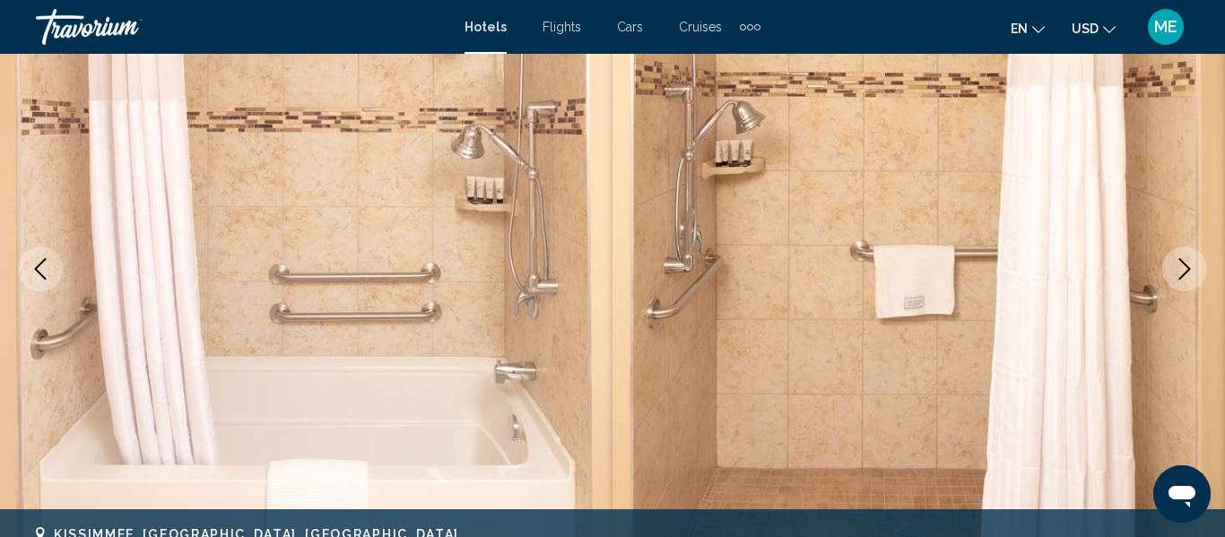
click at [1172, 268] on button "Next image" at bounding box center [1184, 269] width 45 height 45
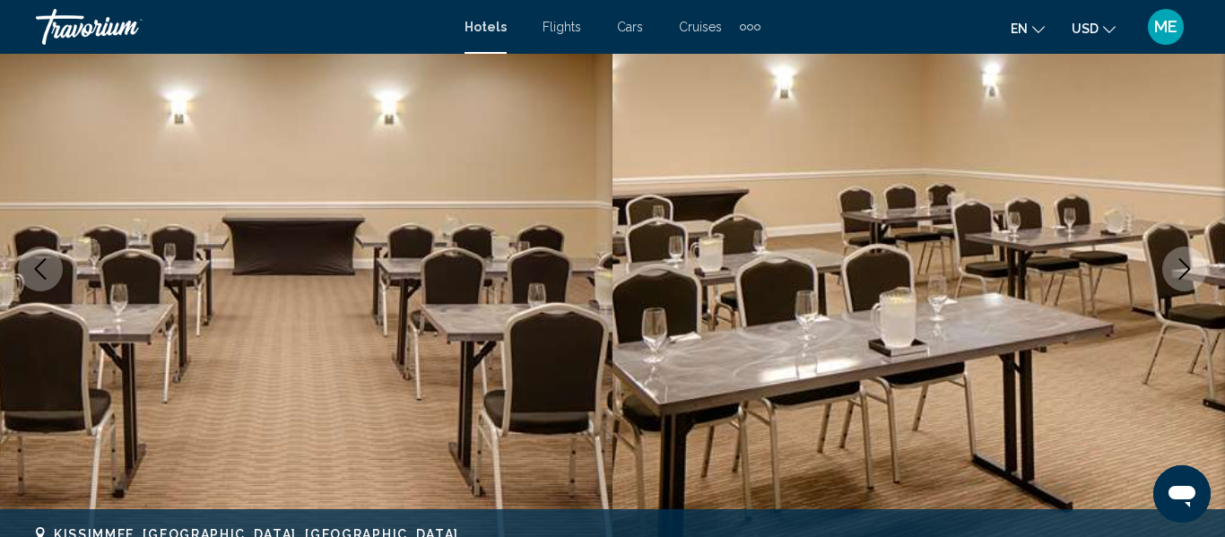
click at [1182, 264] on icon "Next image" at bounding box center [1185, 269] width 22 height 22
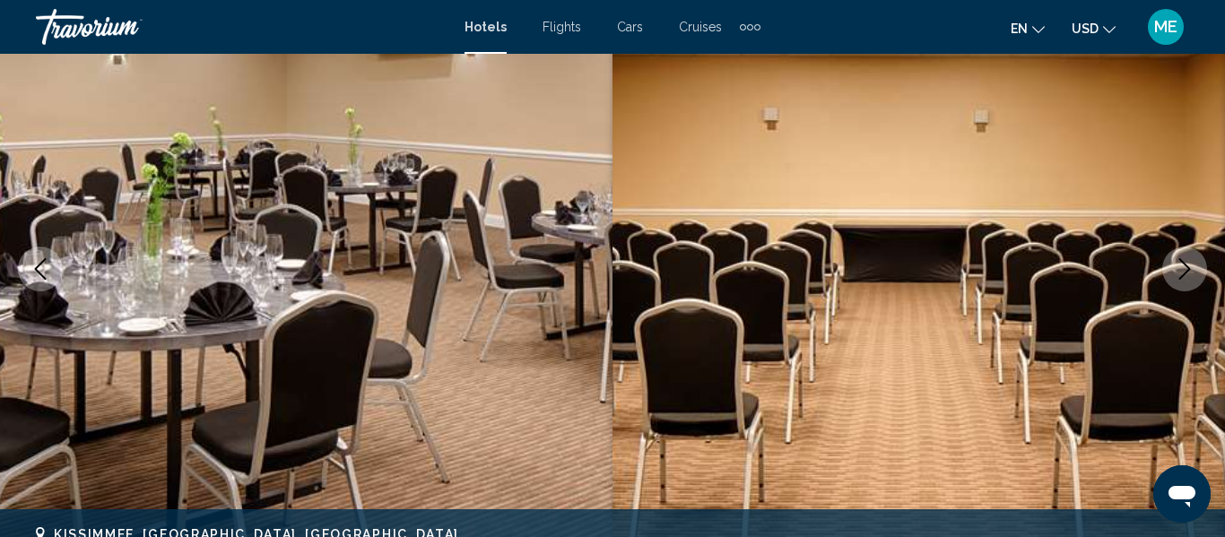
click at [1173, 270] on button "Next image" at bounding box center [1184, 269] width 45 height 45
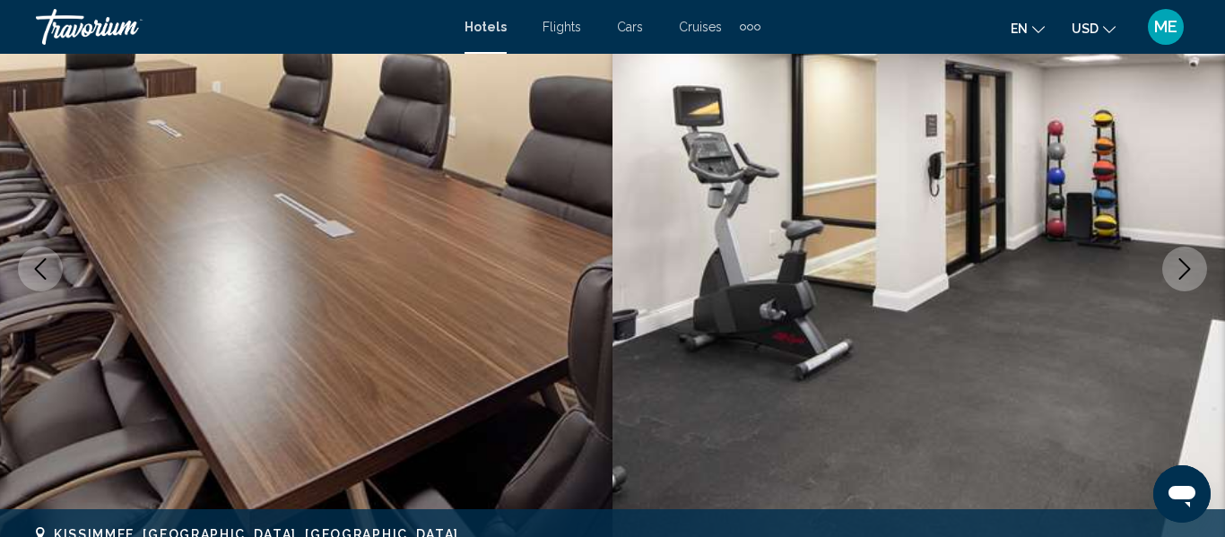
click at [1180, 270] on icon "Next image" at bounding box center [1185, 269] width 22 height 22
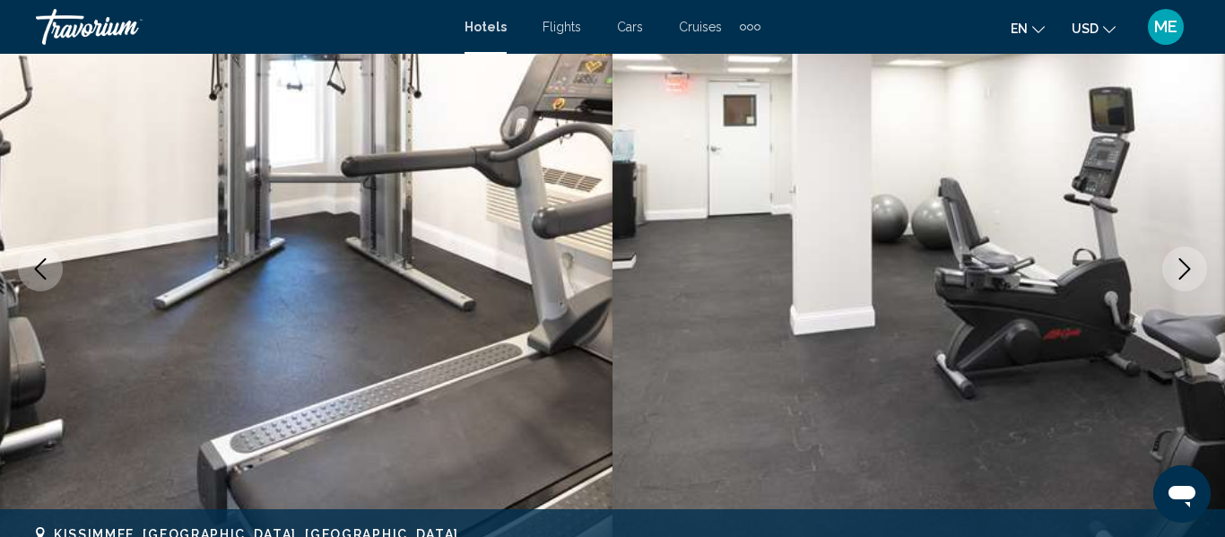
click at [1175, 272] on icon "Next image" at bounding box center [1185, 269] width 22 height 22
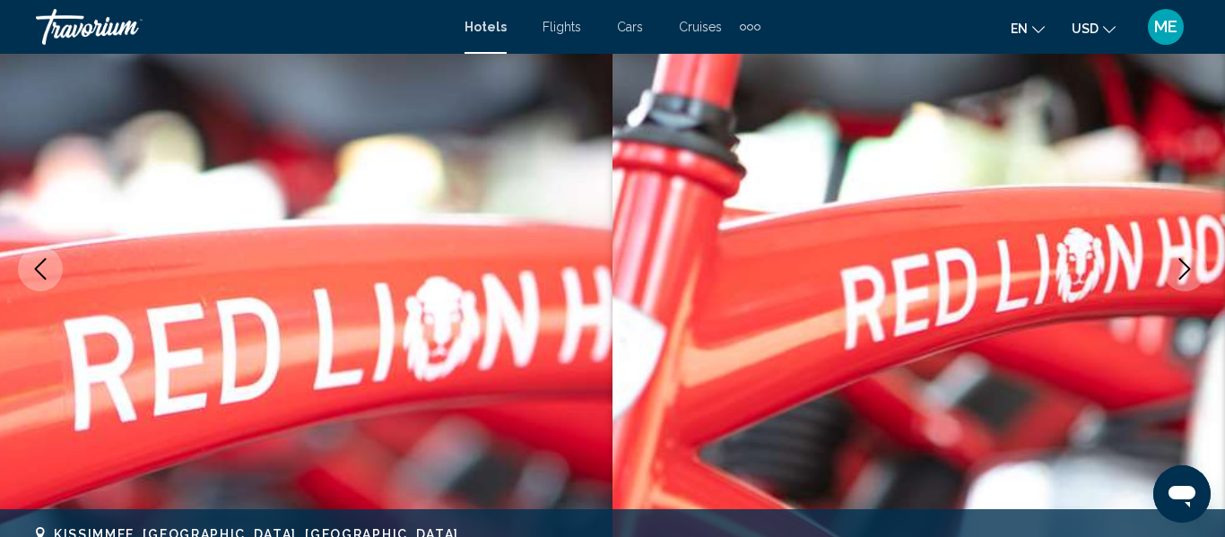
click at [1178, 270] on icon "Next image" at bounding box center [1185, 269] width 22 height 22
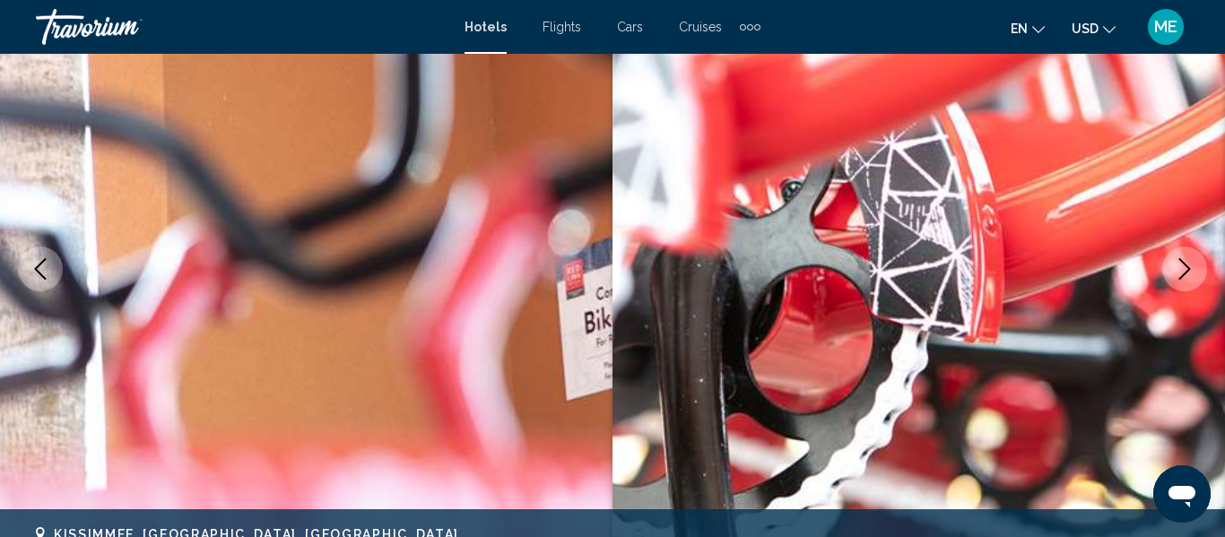
click at [1174, 271] on icon "Next image" at bounding box center [1185, 269] width 22 height 22
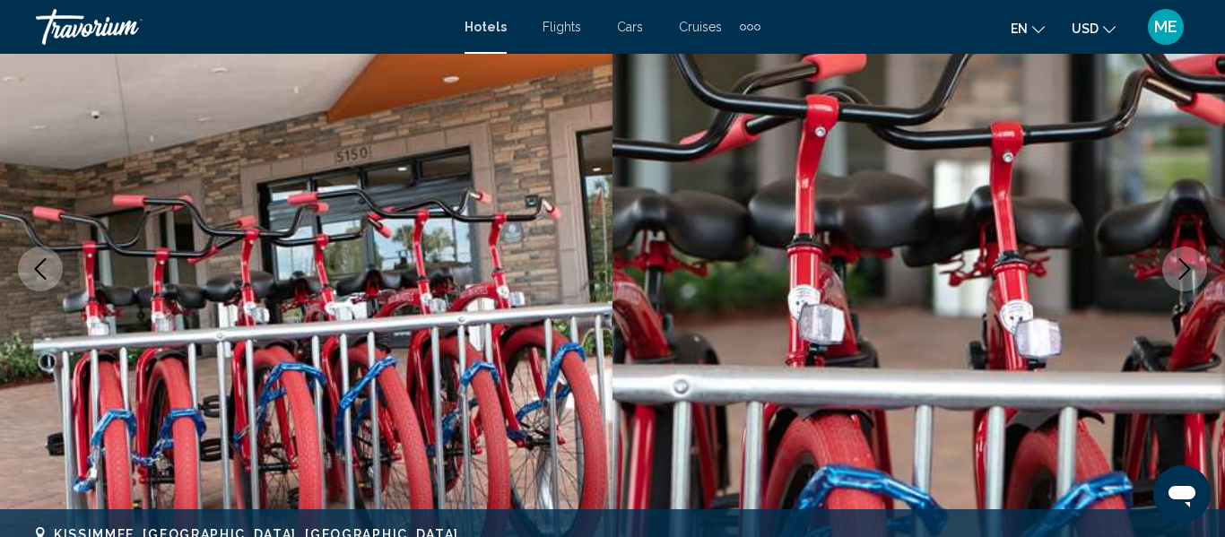
click at [1180, 267] on icon "Next image" at bounding box center [1185, 269] width 22 height 22
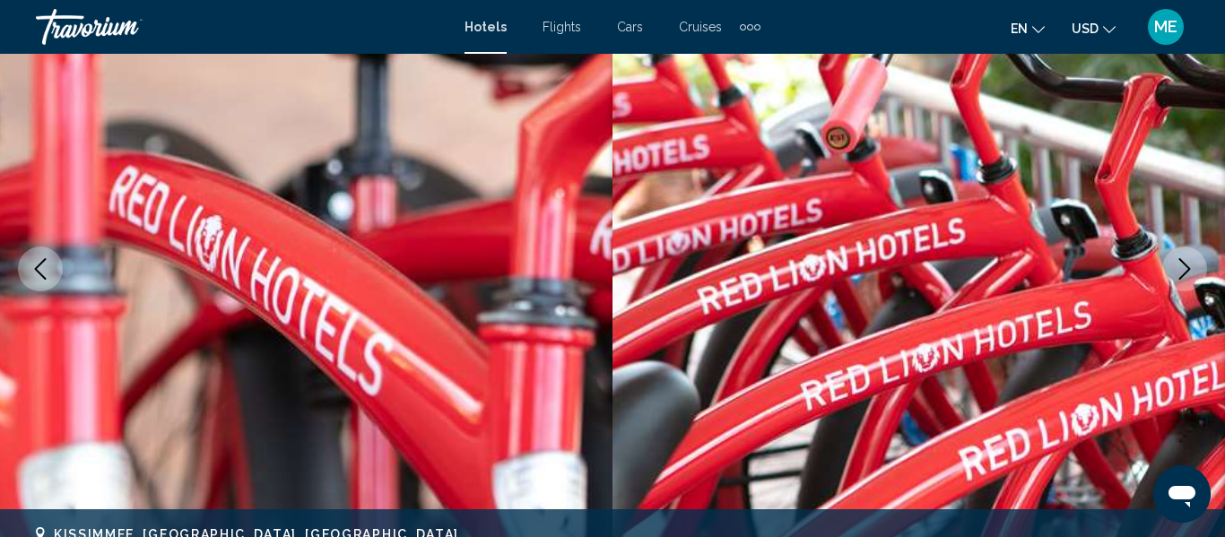
click at [1180, 269] on icon "Next image" at bounding box center [1185, 269] width 22 height 22
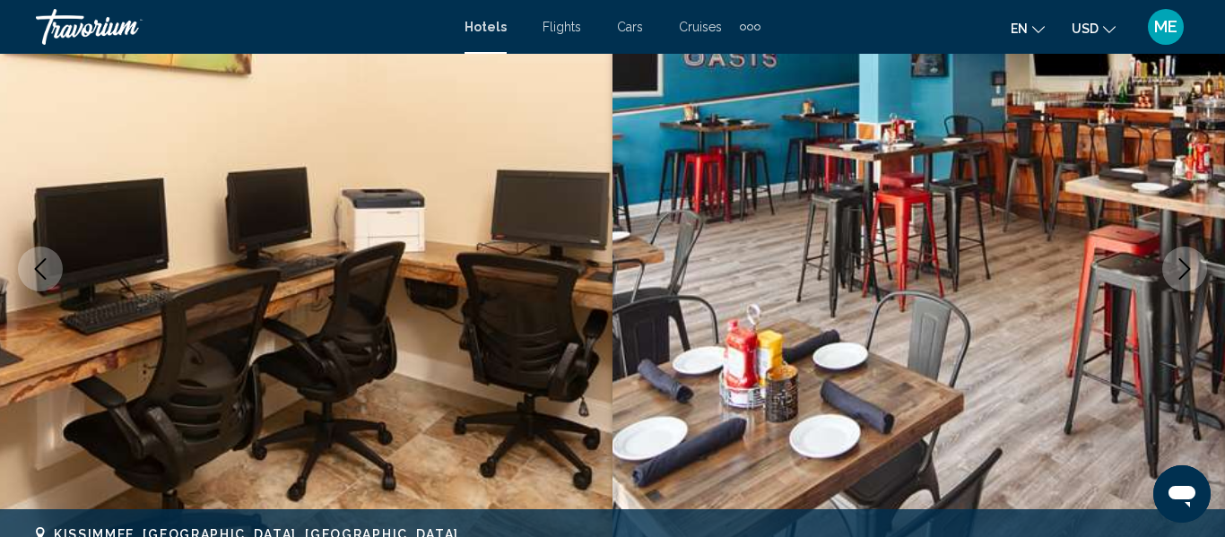
click at [1179, 273] on icon "Next image" at bounding box center [1185, 269] width 22 height 22
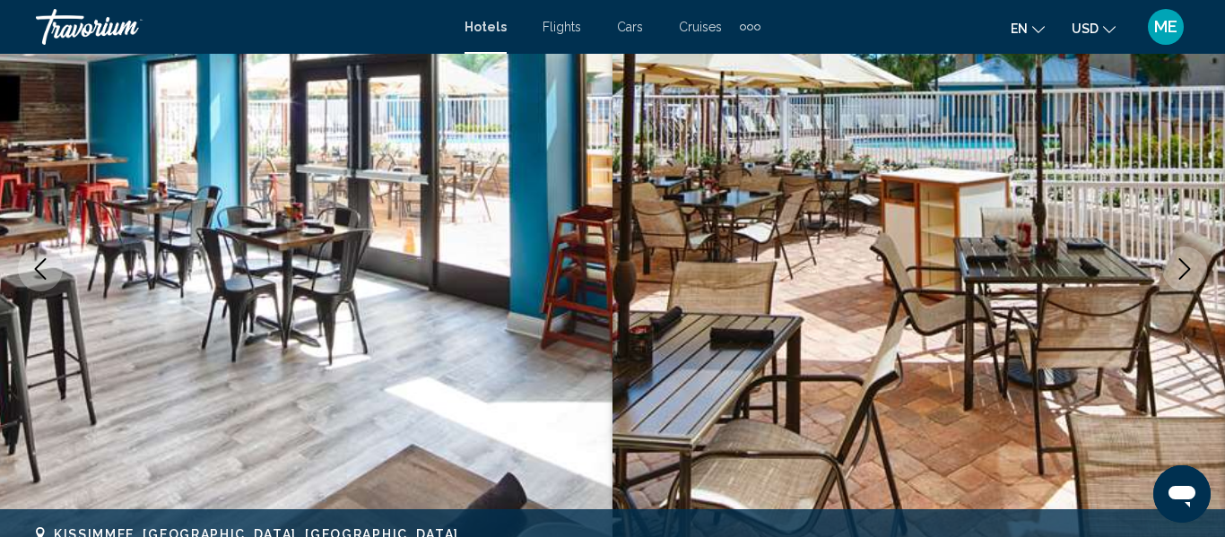
click at [1164, 266] on button "Next image" at bounding box center [1184, 269] width 45 height 45
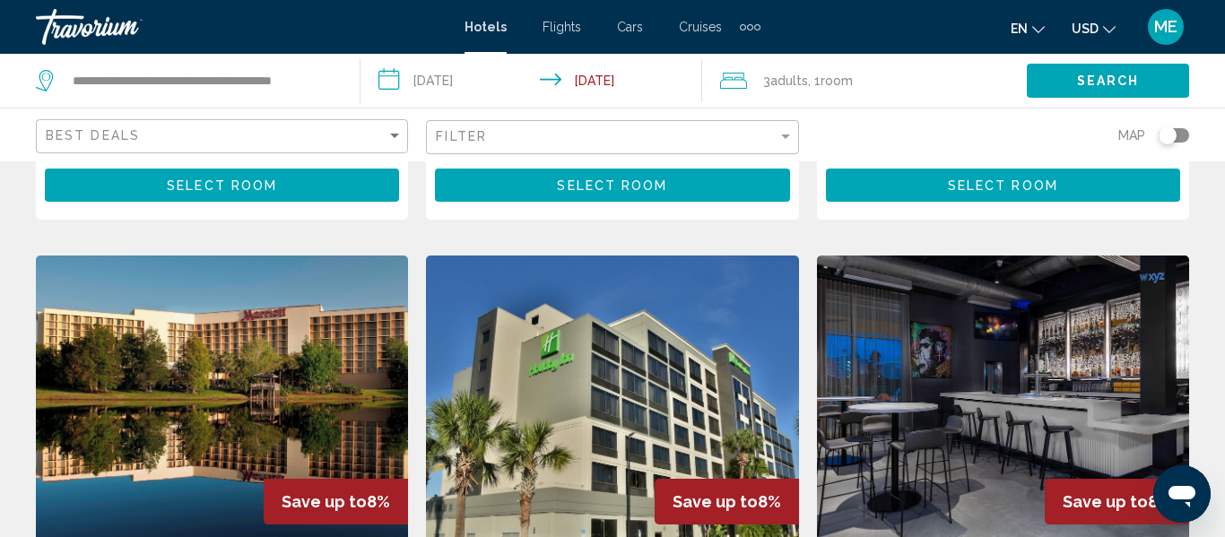
scroll to position [2099, 0]
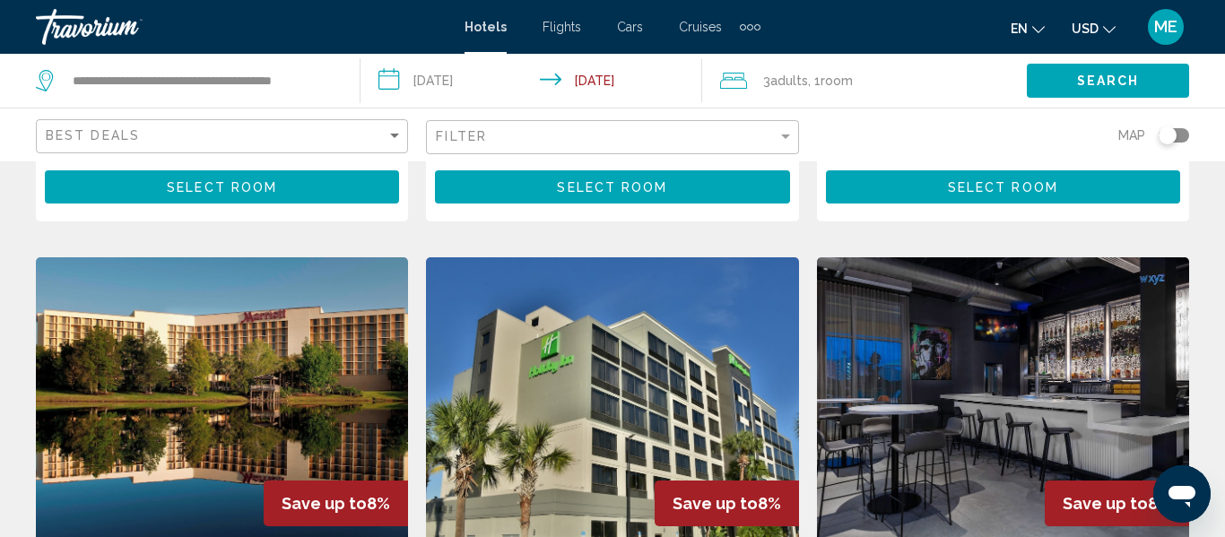
click at [1066, 337] on img "Main content" at bounding box center [1003, 400] width 372 height 287
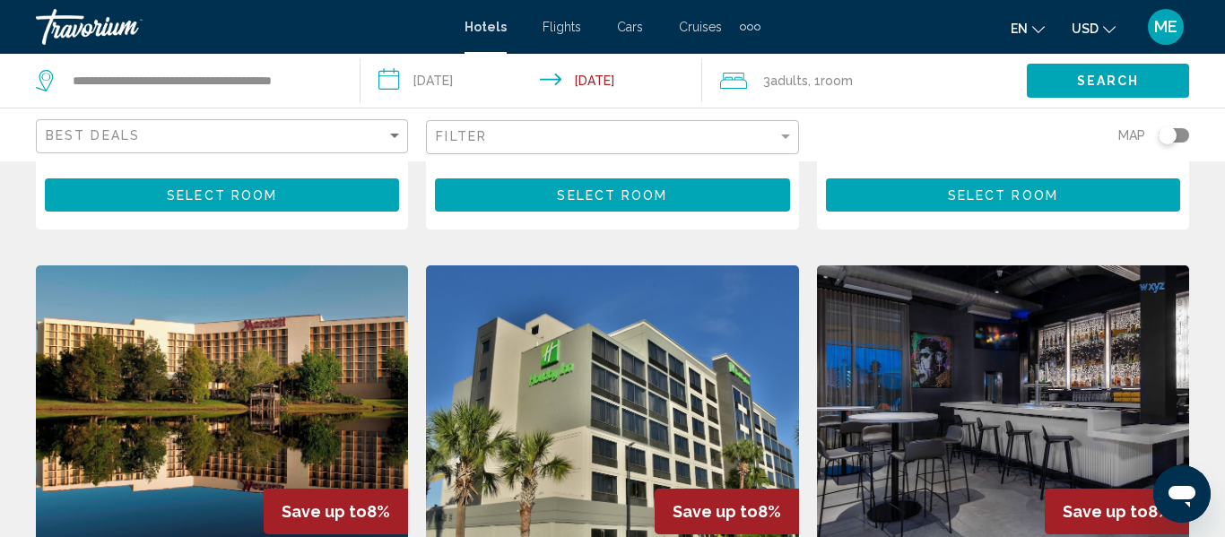
scroll to position [2092, 0]
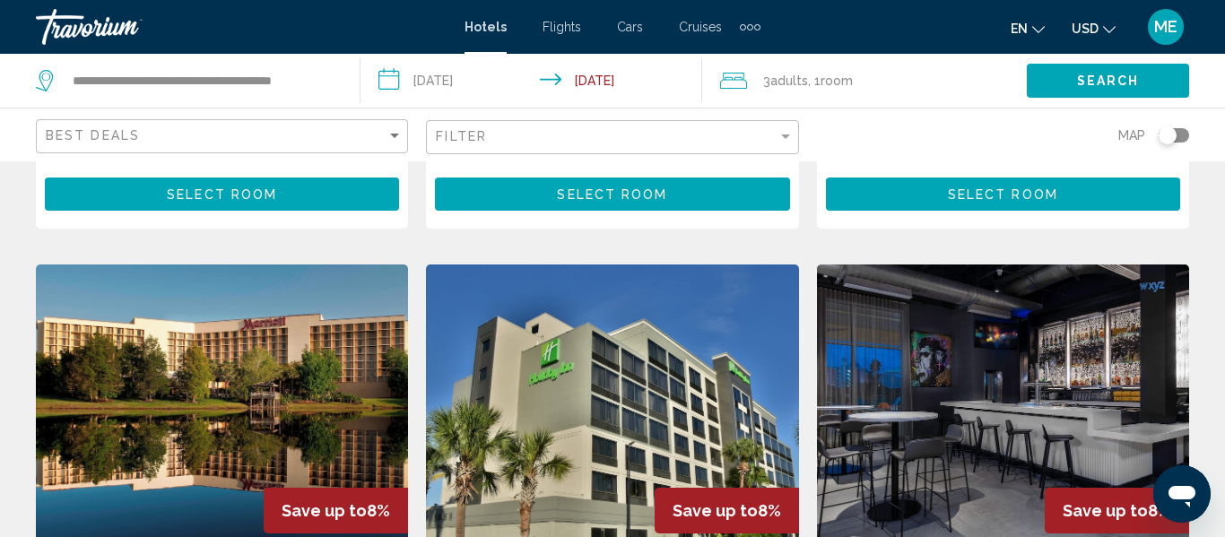
click at [1019, 326] on img "Main content" at bounding box center [1003, 408] width 372 height 287
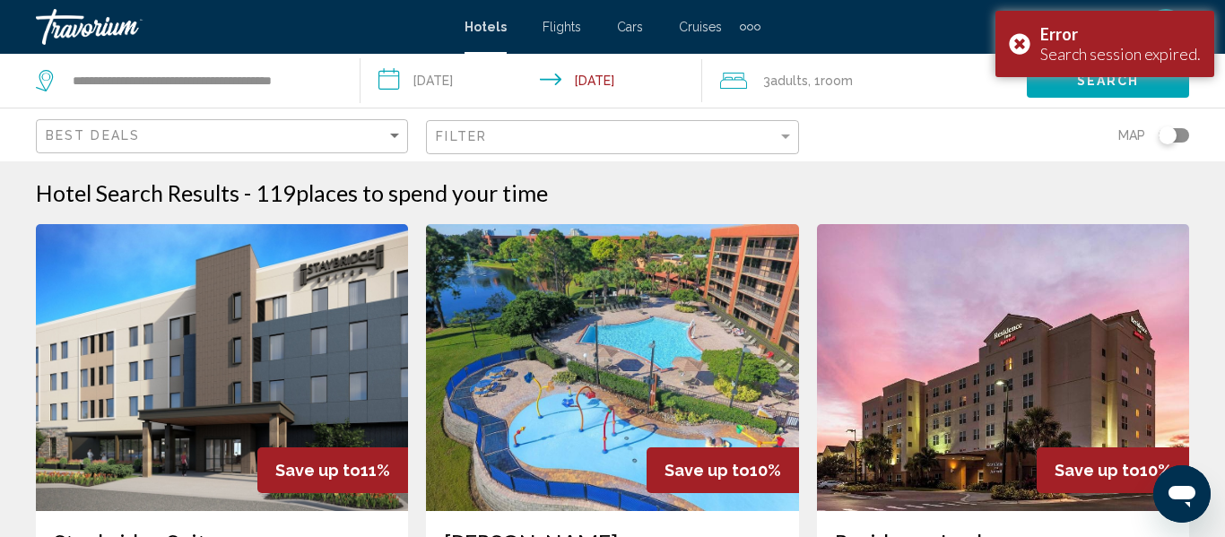
click at [1087, 83] on span "Search" at bounding box center [1108, 81] width 63 height 14
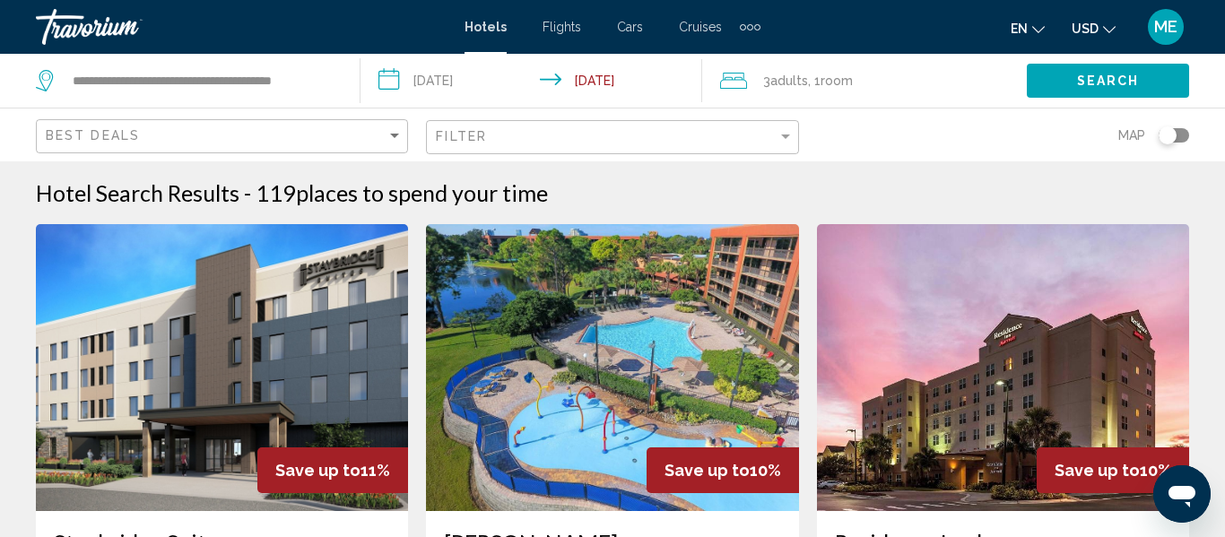
click at [1119, 74] on span "Search" at bounding box center [1108, 81] width 63 height 14
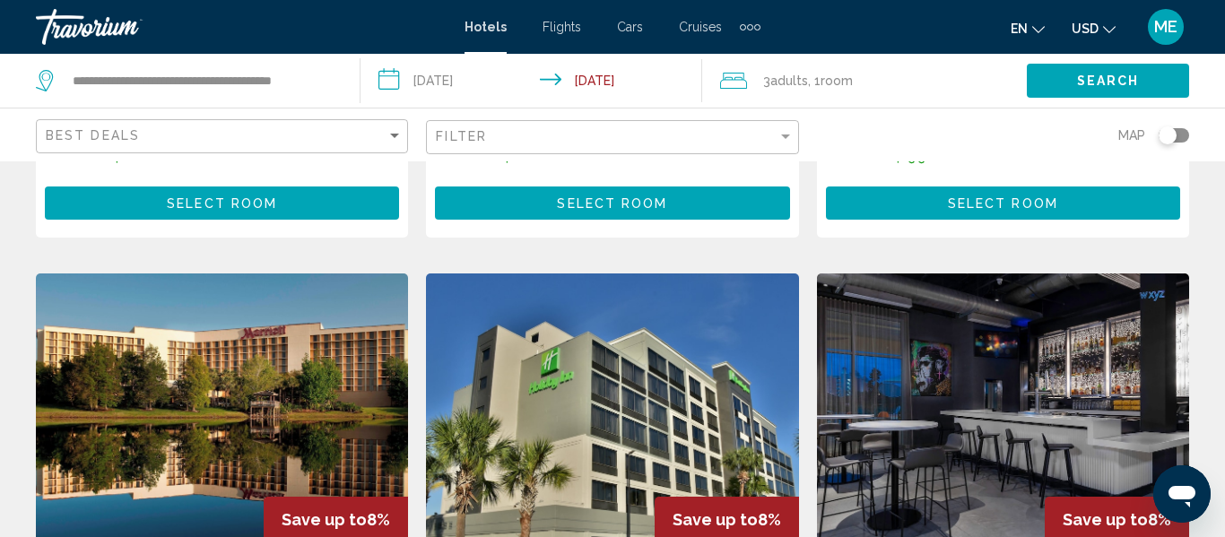
scroll to position [2084, 0]
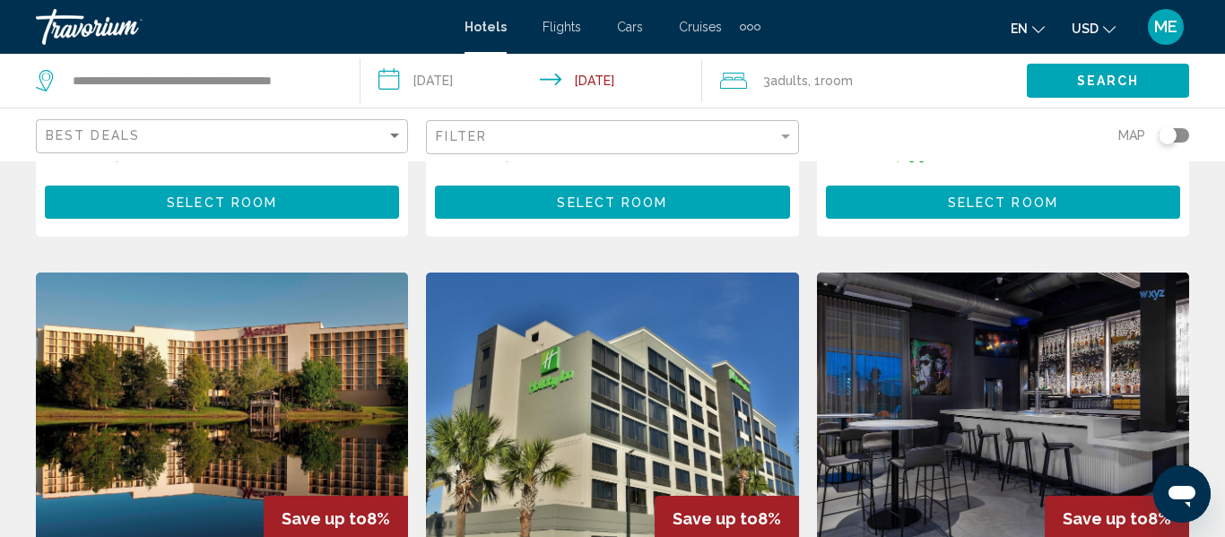
click at [1023, 349] on img "Main content" at bounding box center [1003, 416] width 372 height 287
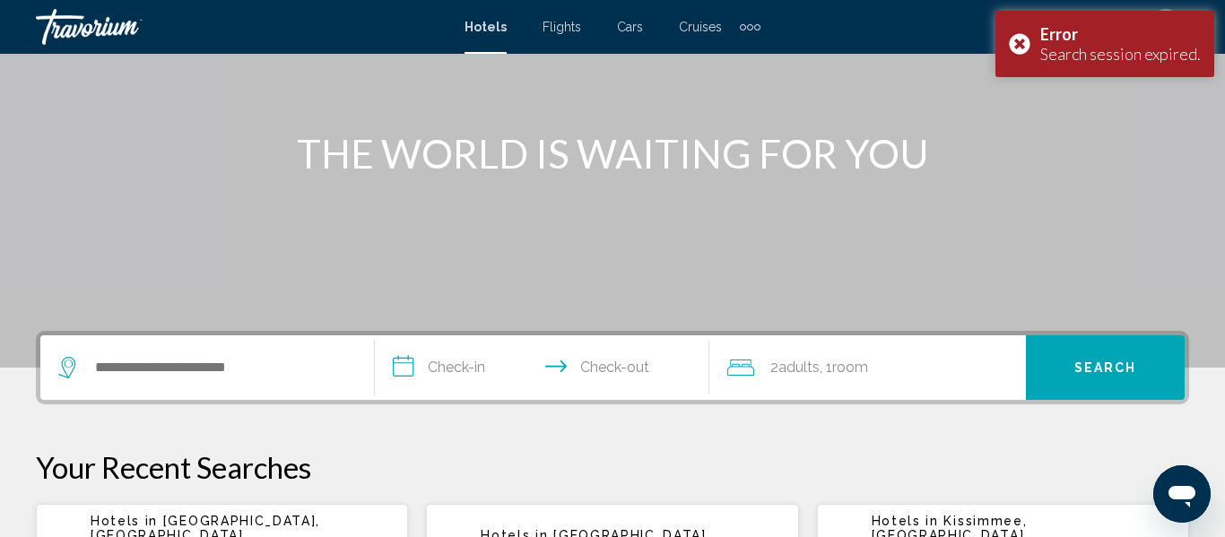
scroll to position [168, 0]
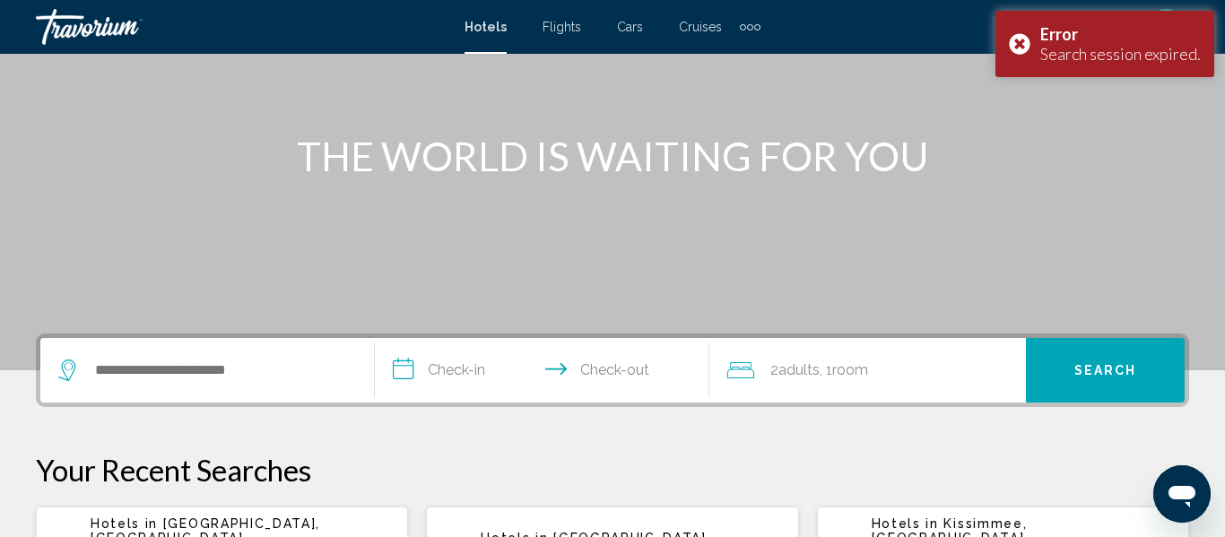
click at [457, 366] on input "**********" at bounding box center [546, 373] width 342 height 70
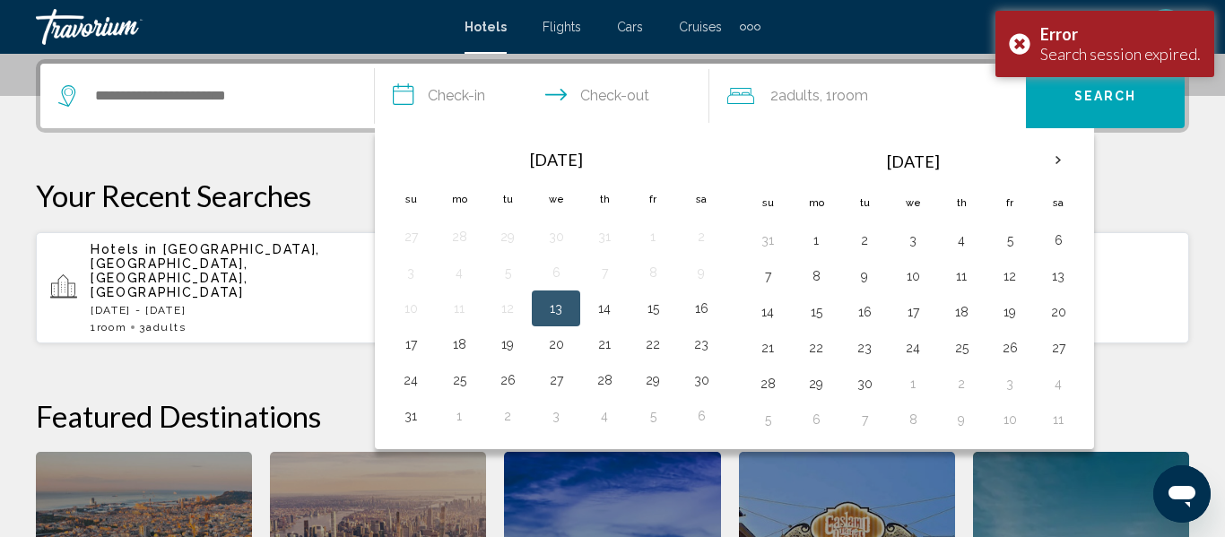
scroll to position [443, 0]
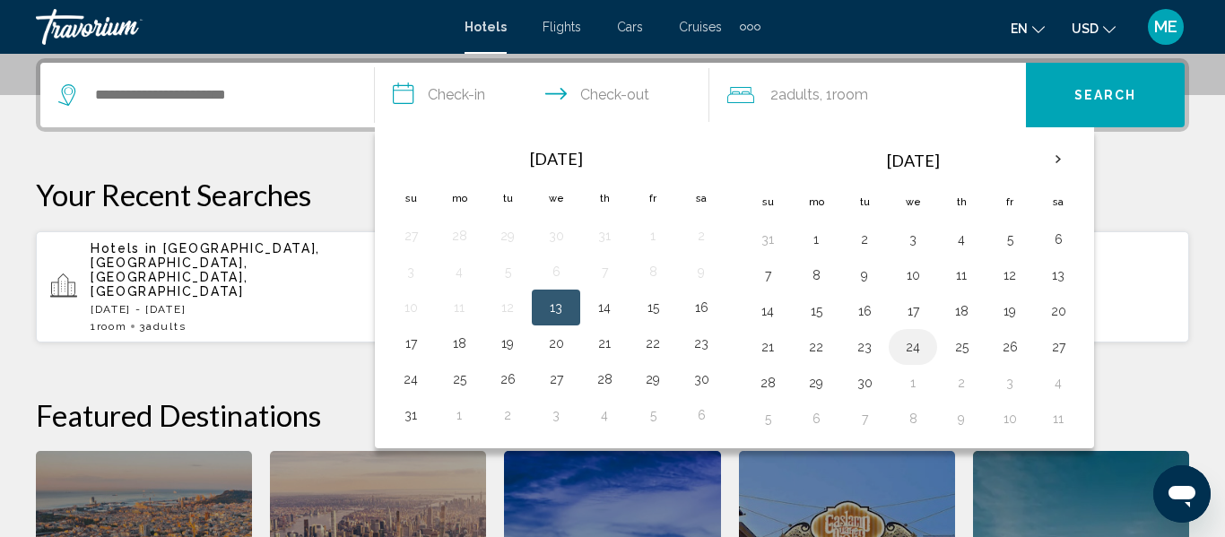
click at [915, 357] on button "24" at bounding box center [913, 347] width 29 height 25
click at [1011, 352] on button "26" at bounding box center [1010, 347] width 29 height 25
type input "**********"
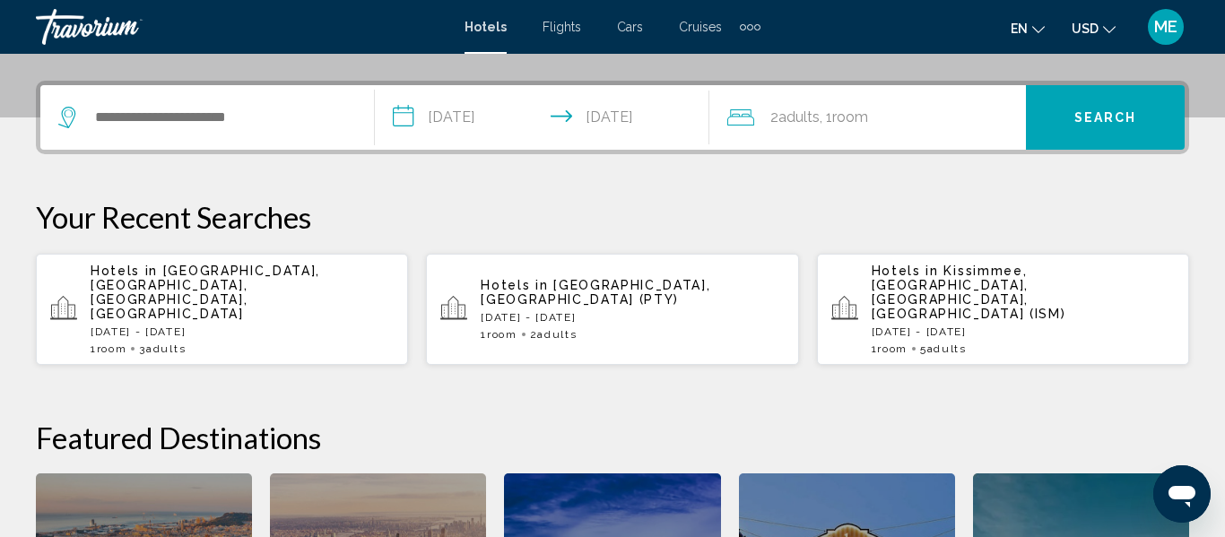
click at [846, 131] on div "2 Adult Adults , 1 Room rooms" at bounding box center [876, 117] width 299 height 65
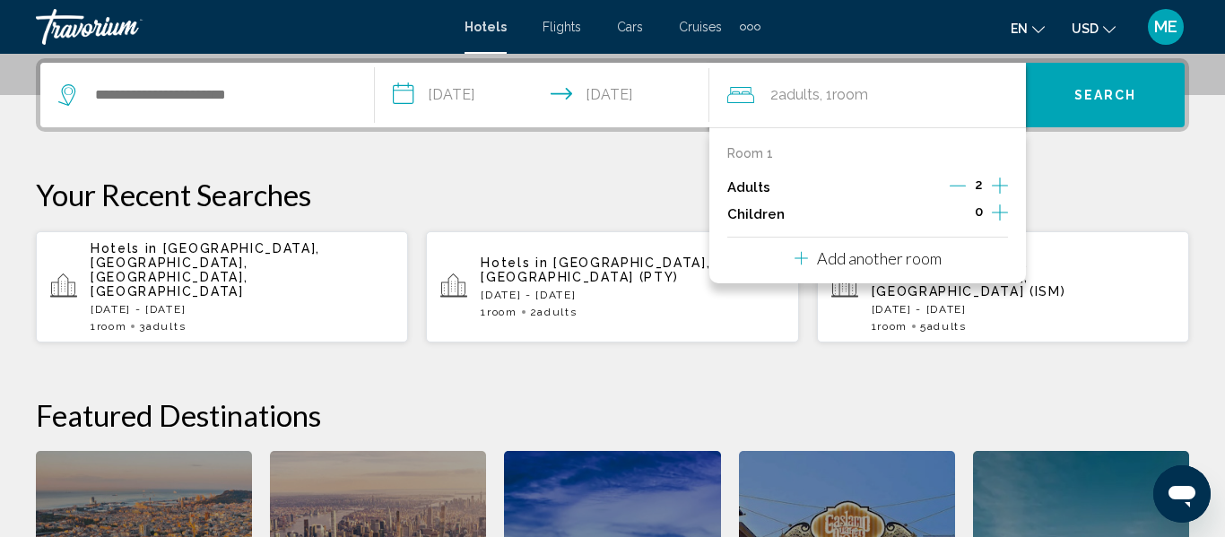
click at [1007, 184] on icon "Increment adults" at bounding box center [1000, 186] width 16 height 22
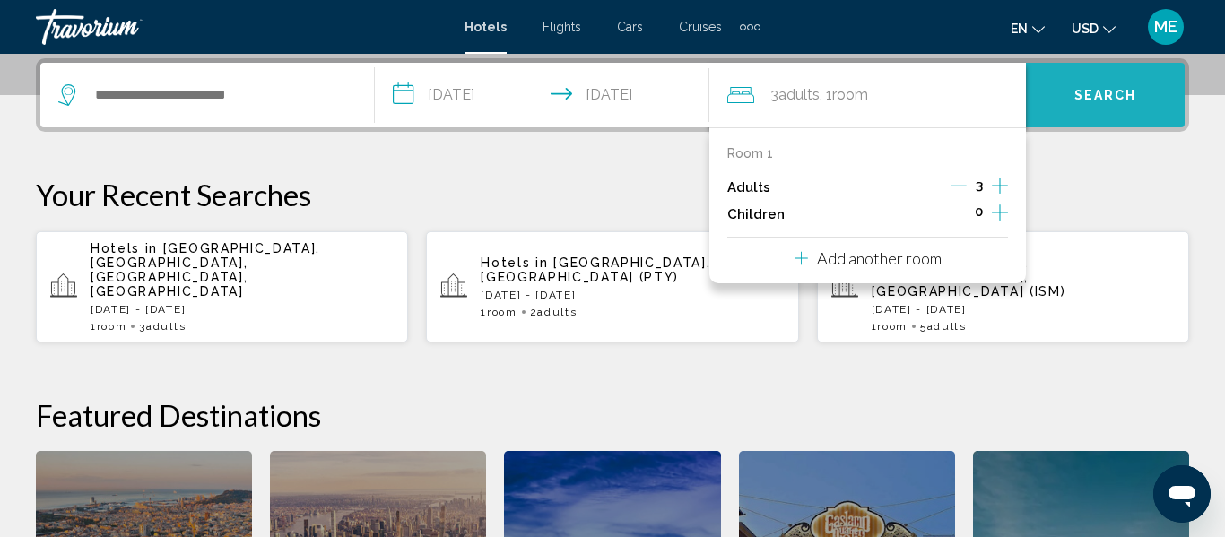
click at [1087, 100] on span "Search" at bounding box center [1106, 96] width 63 height 14
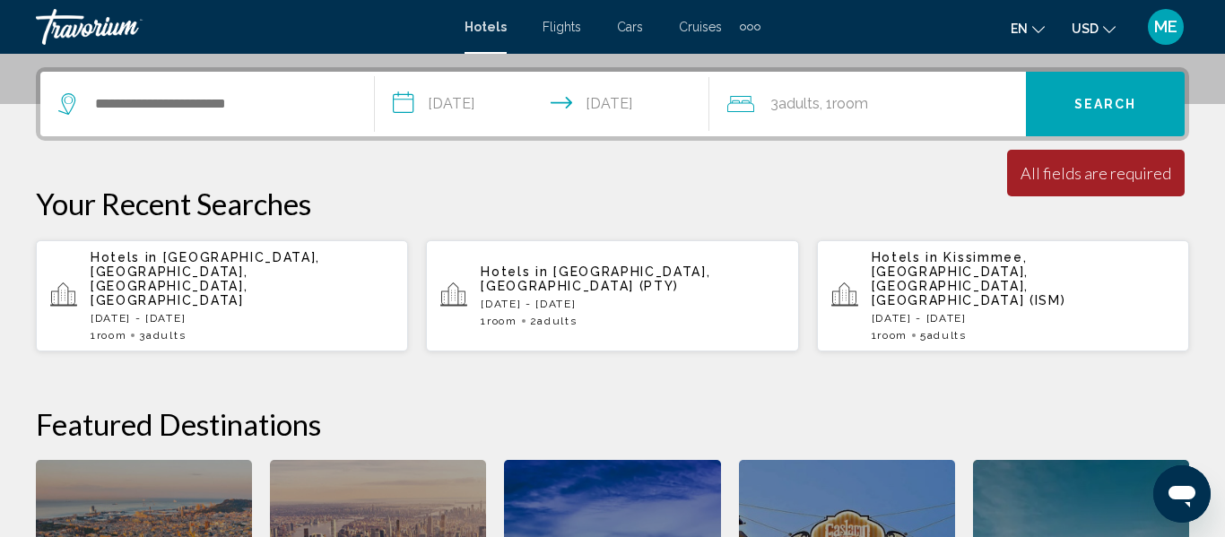
scroll to position [430, 0]
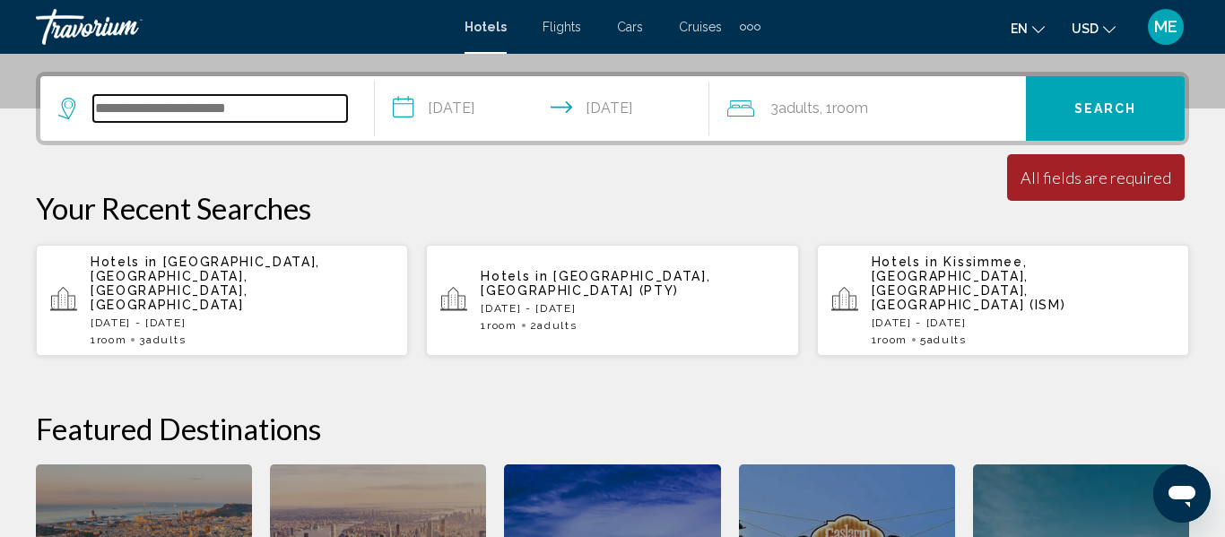
click at [166, 102] on input "Search widget" at bounding box center [220, 108] width 254 height 27
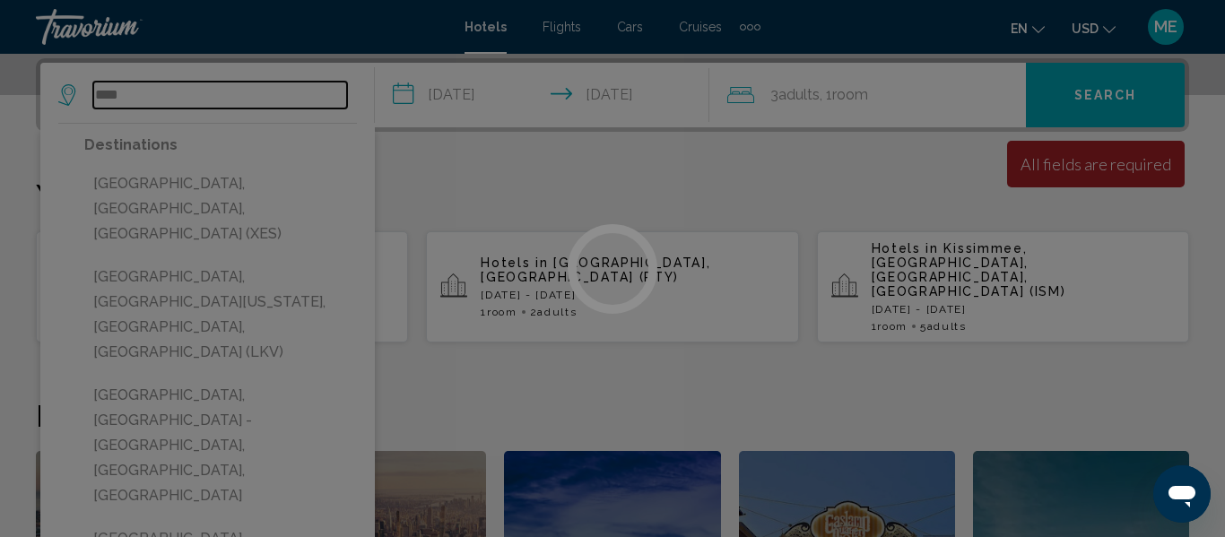
type input "****"
click at [447, 174] on div at bounding box center [612, 268] width 1225 height 537
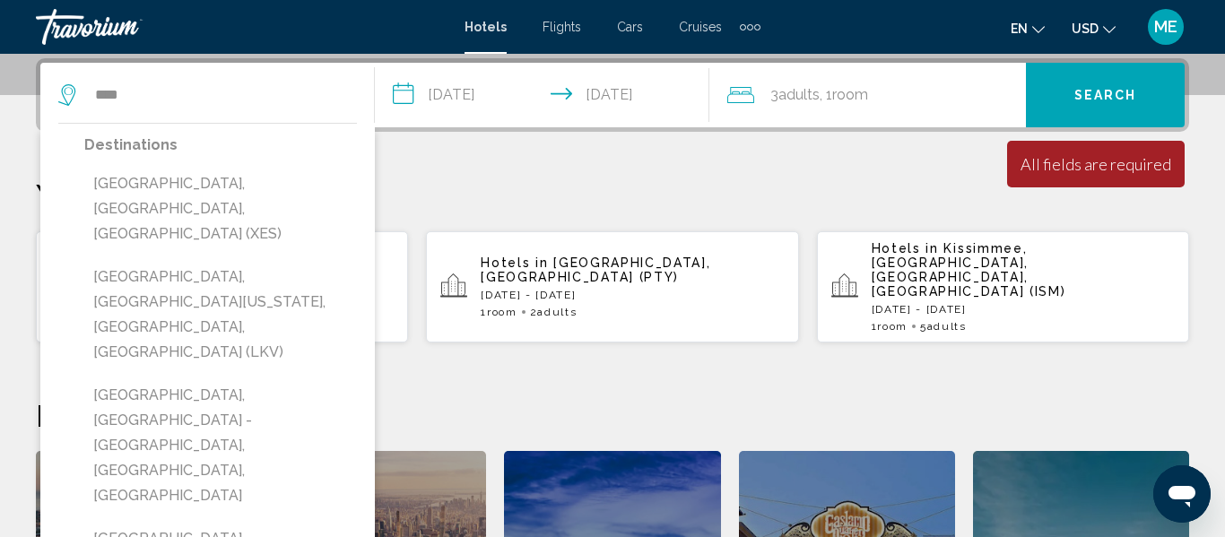
click at [448, 186] on p "Your Recent Searches" at bounding box center [612, 195] width 1153 height 36
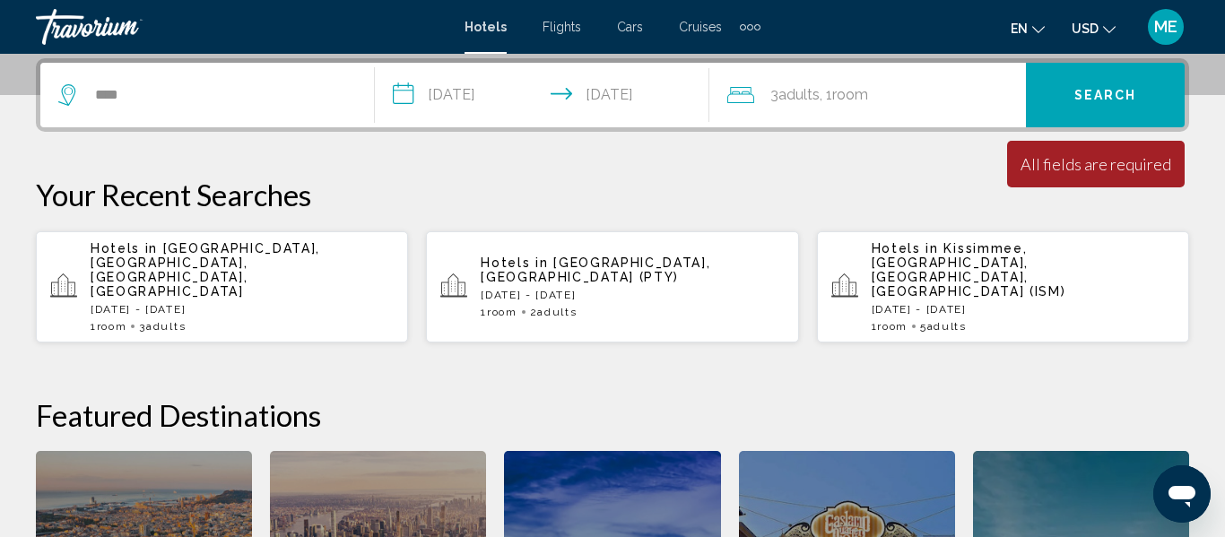
click at [155, 267] on span "[GEOGRAPHIC_DATA], [GEOGRAPHIC_DATA], [GEOGRAPHIC_DATA], [GEOGRAPHIC_DATA]" at bounding box center [206, 269] width 230 height 57
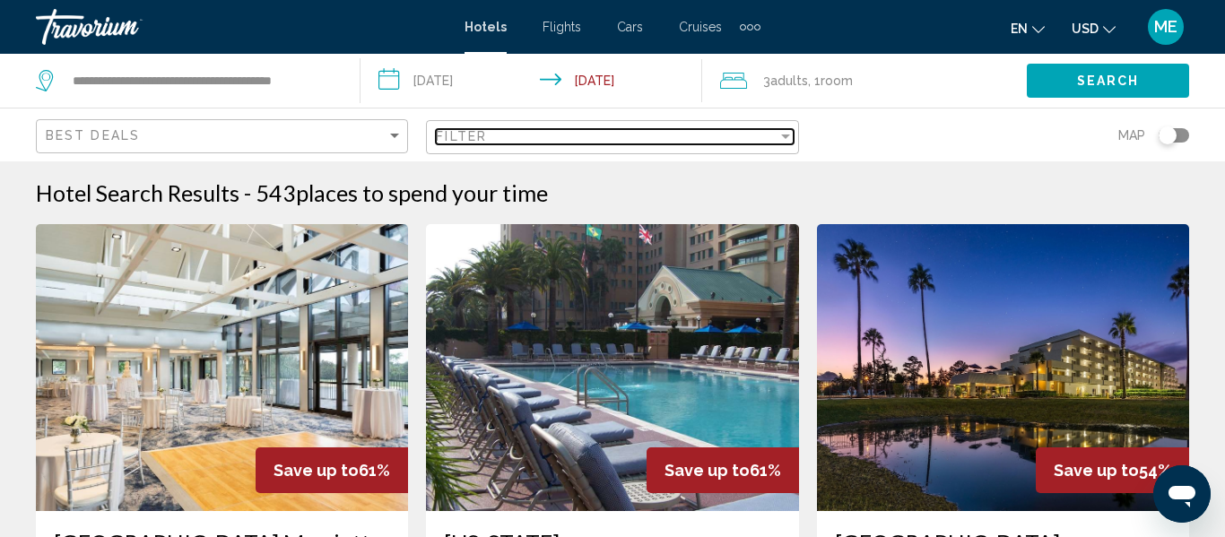
click at [789, 143] on div "Filter" at bounding box center [786, 136] width 16 height 14
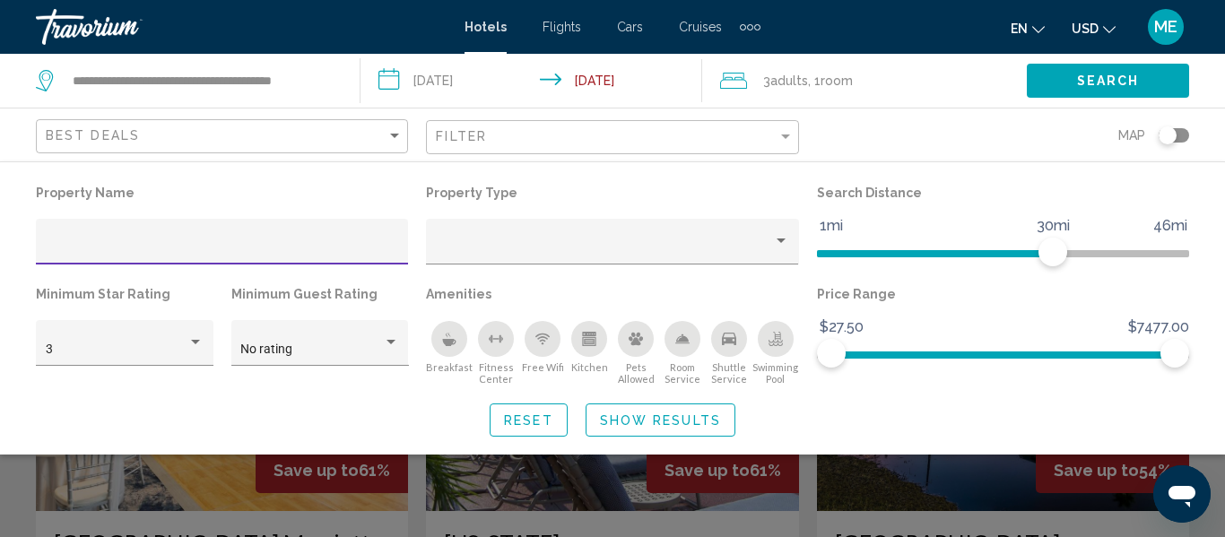
click at [449, 343] on icon "Breakfast" at bounding box center [449, 342] width 13 height 7
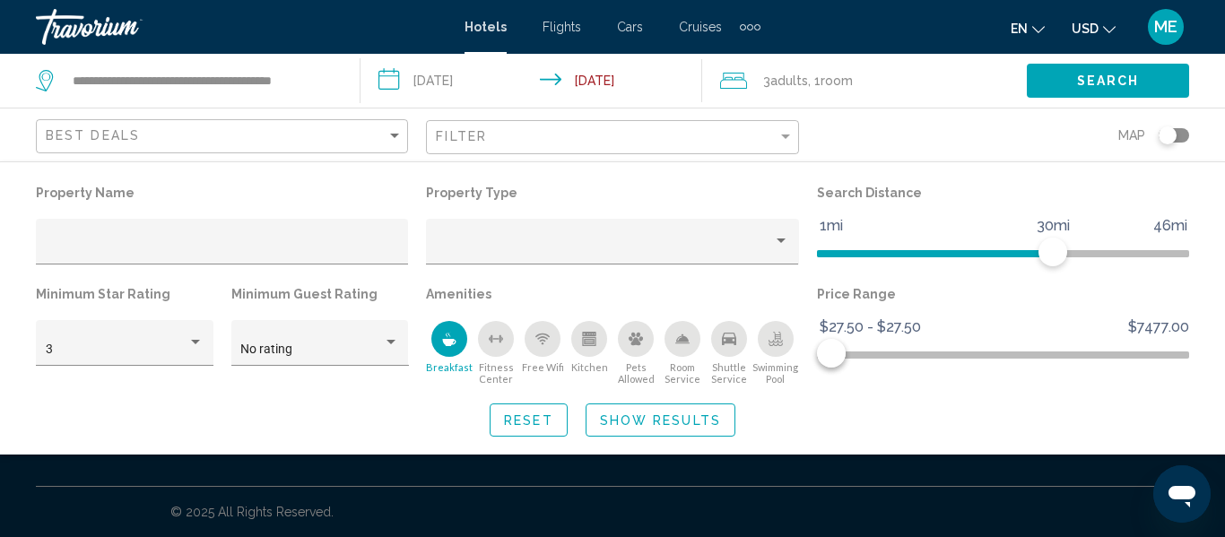
click at [1100, 82] on span "Search" at bounding box center [1108, 81] width 63 height 14
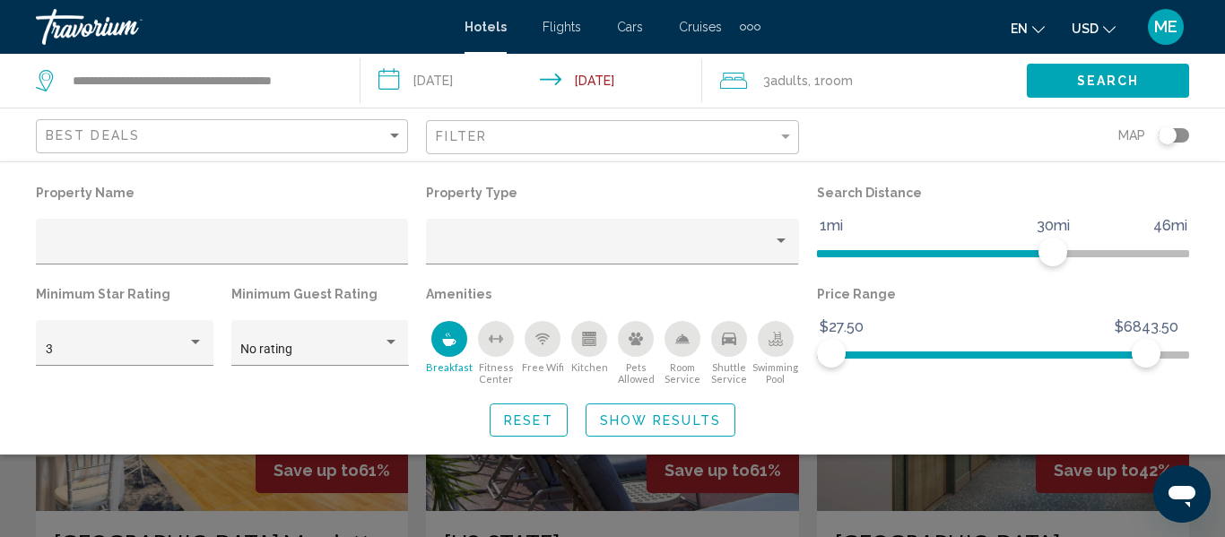
click at [659, 423] on span "Show Results" at bounding box center [660, 420] width 121 height 14
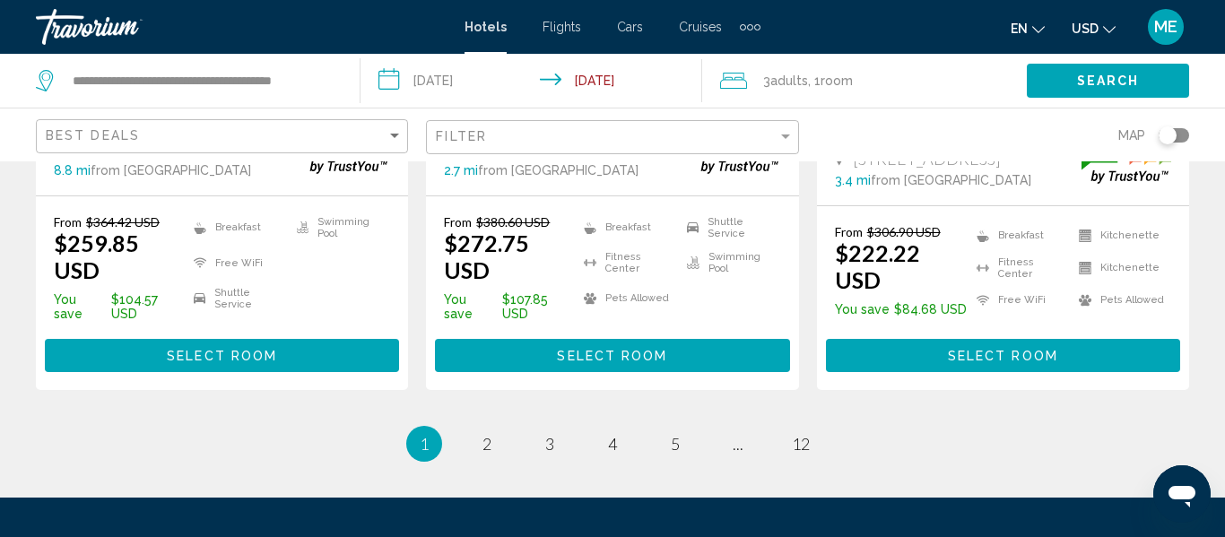
scroll to position [2670, 0]
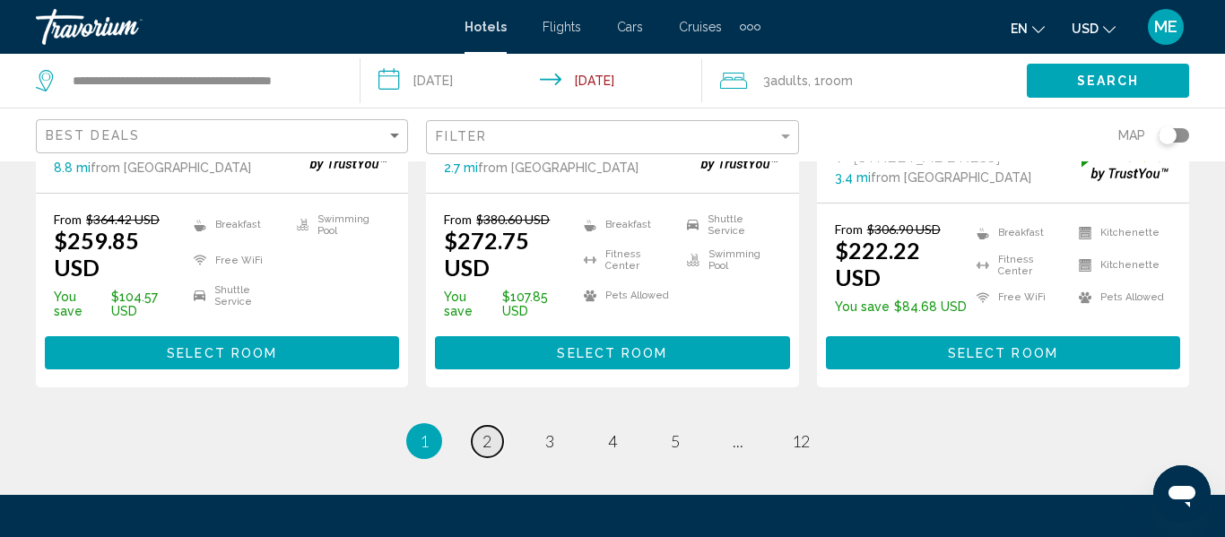
click at [487, 431] on span "2" at bounding box center [487, 441] width 9 height 20
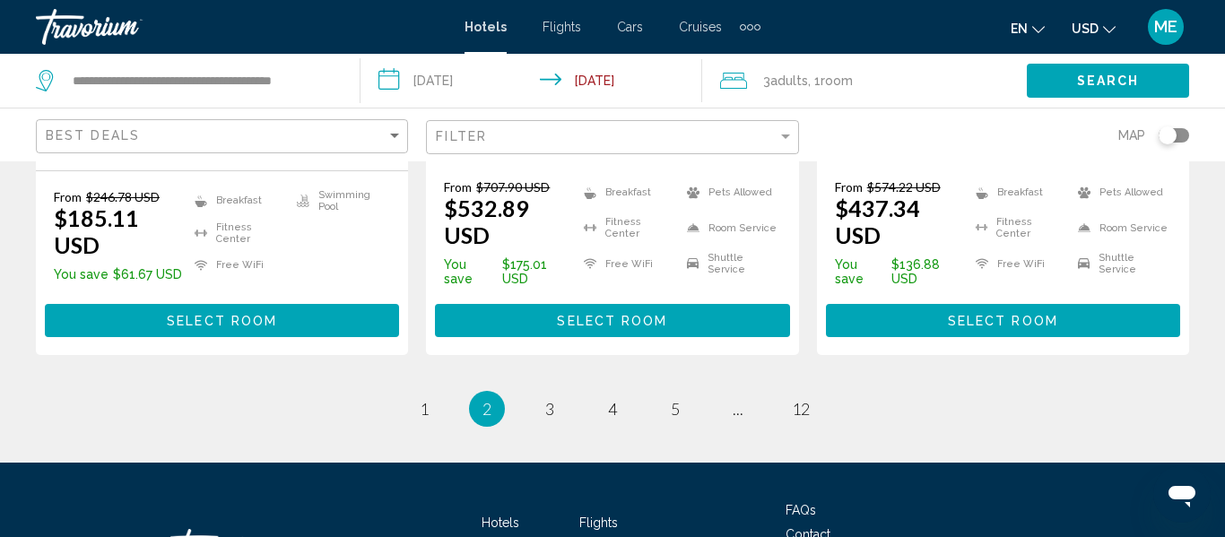
scroll to position [2656, 0]
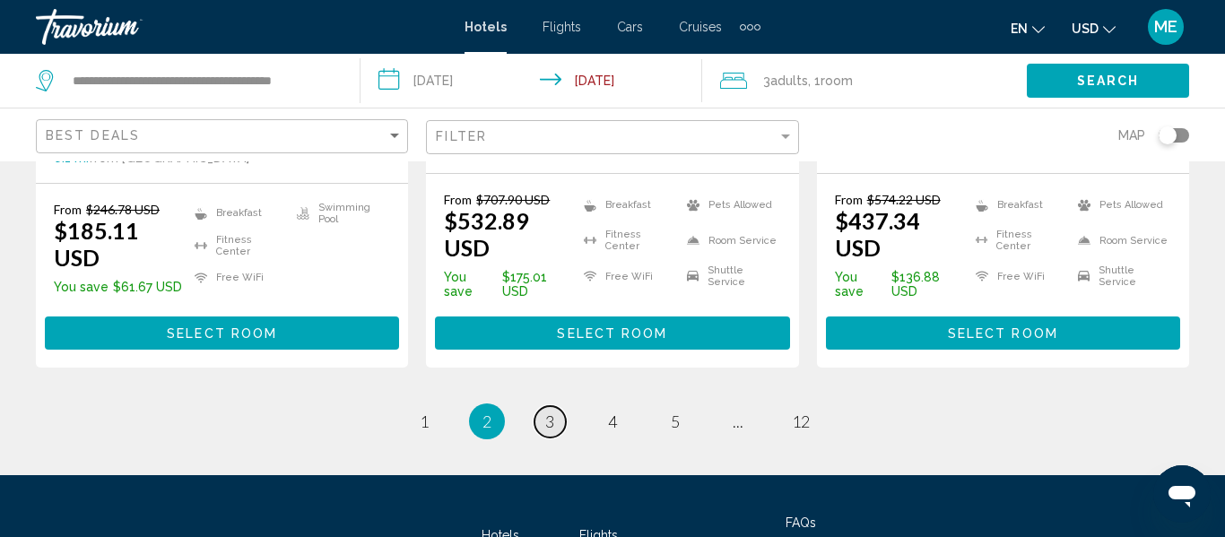
click at [549, 412] on span "3" at bounding box center [549, 422] width 9 height 20
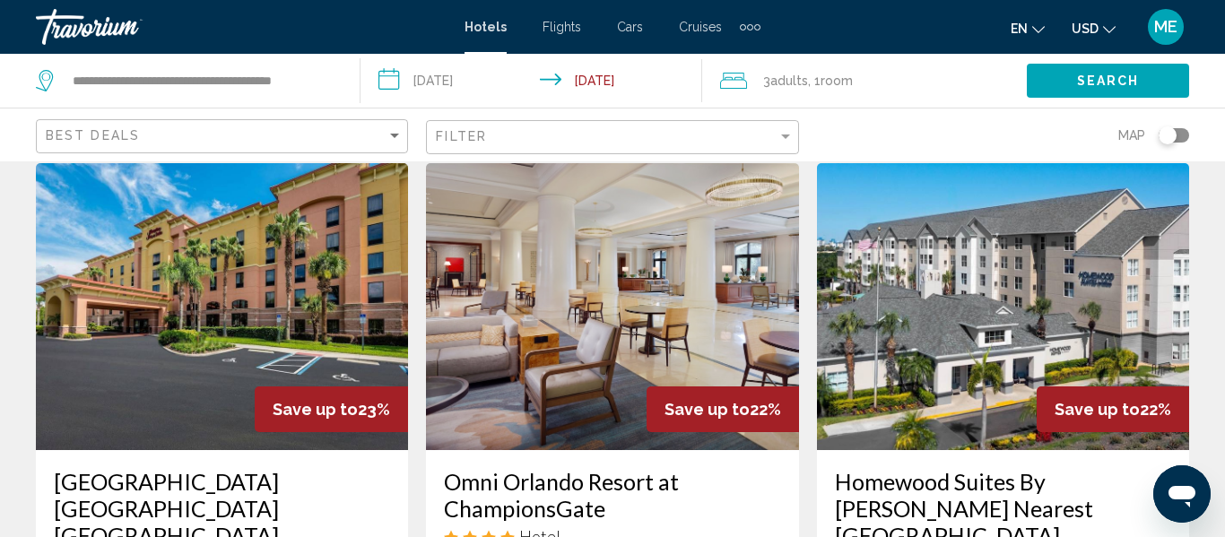
scroll to position [59, 0]
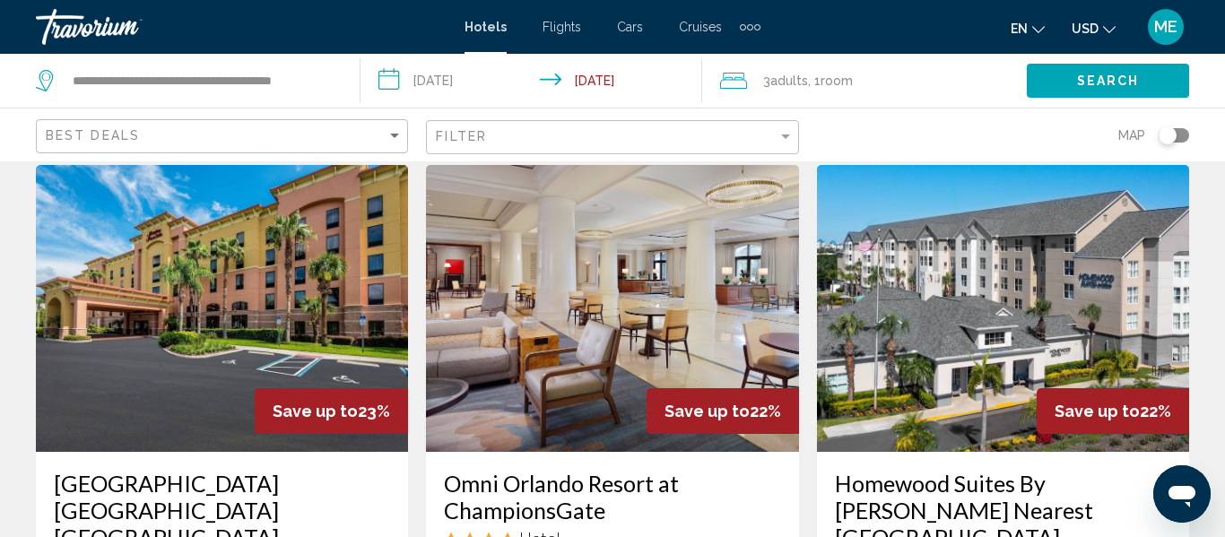
click at [224, 322] on img "Main content" at bounding box center [222, 308] width 372 height 287
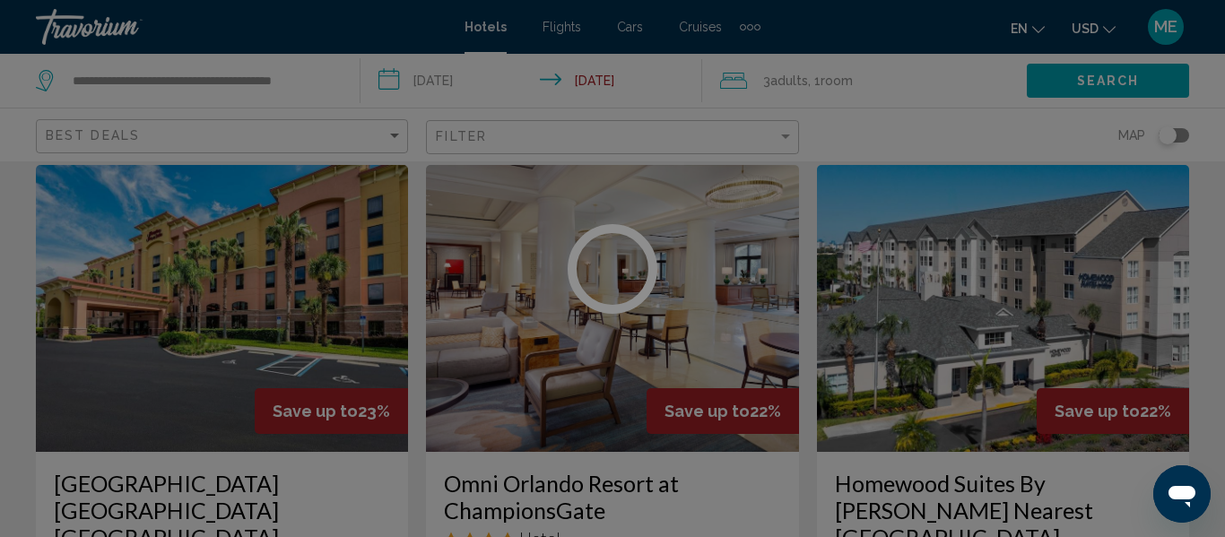
scroll to position [211, 0]
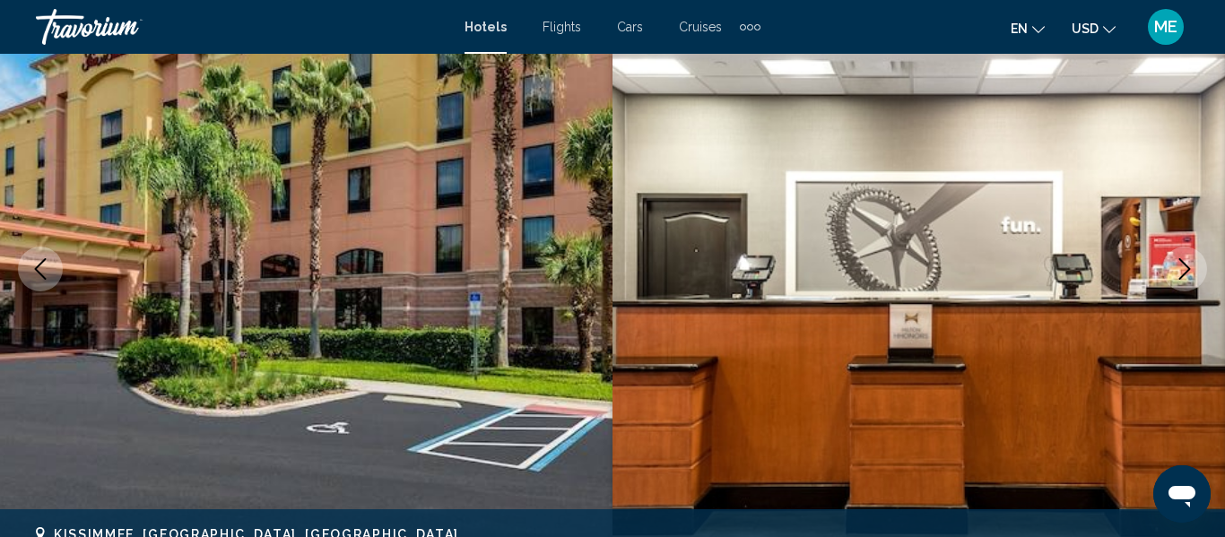
click at [1180, 274] on icon "Next image" at bounding box center [1185, 269] width 22 height 22
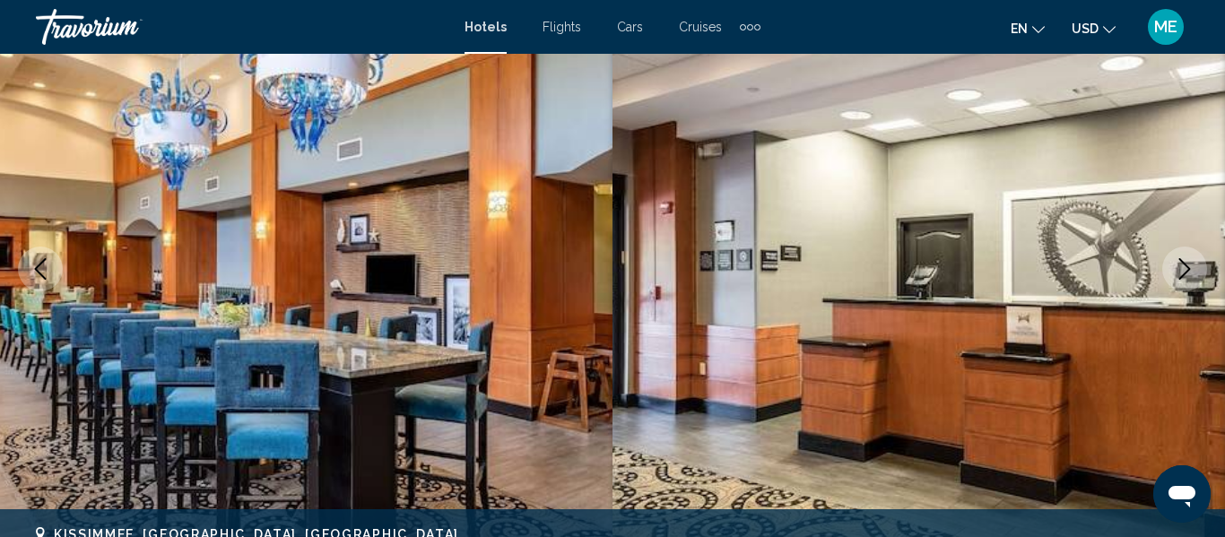
click at [1179, 269] on icon "Next image" at bounding box center [1185, 269] width 22 height 22
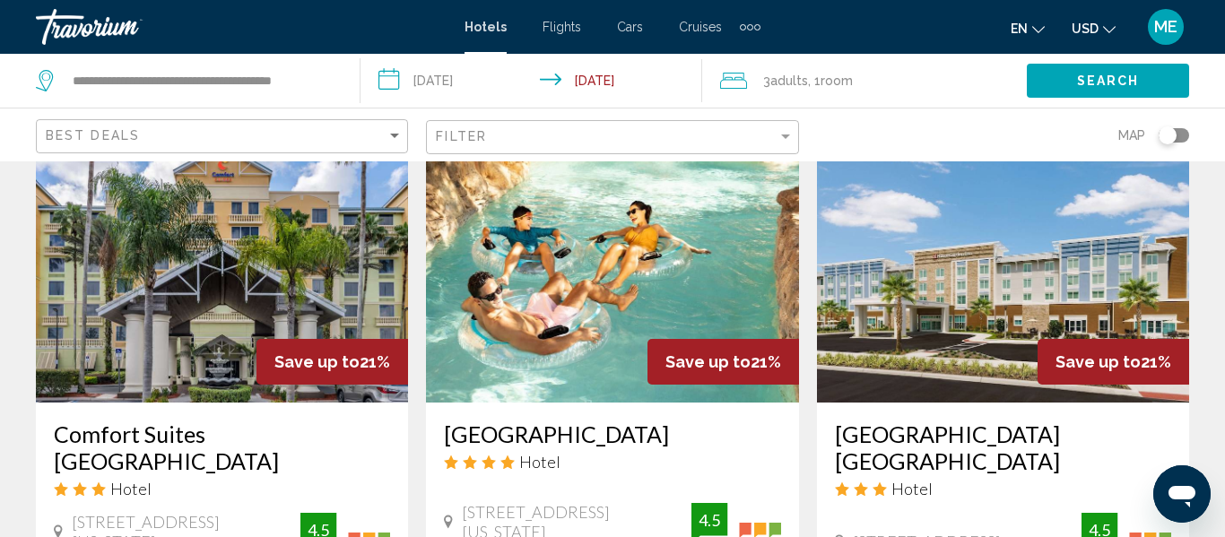
scroll to position [837, 0]
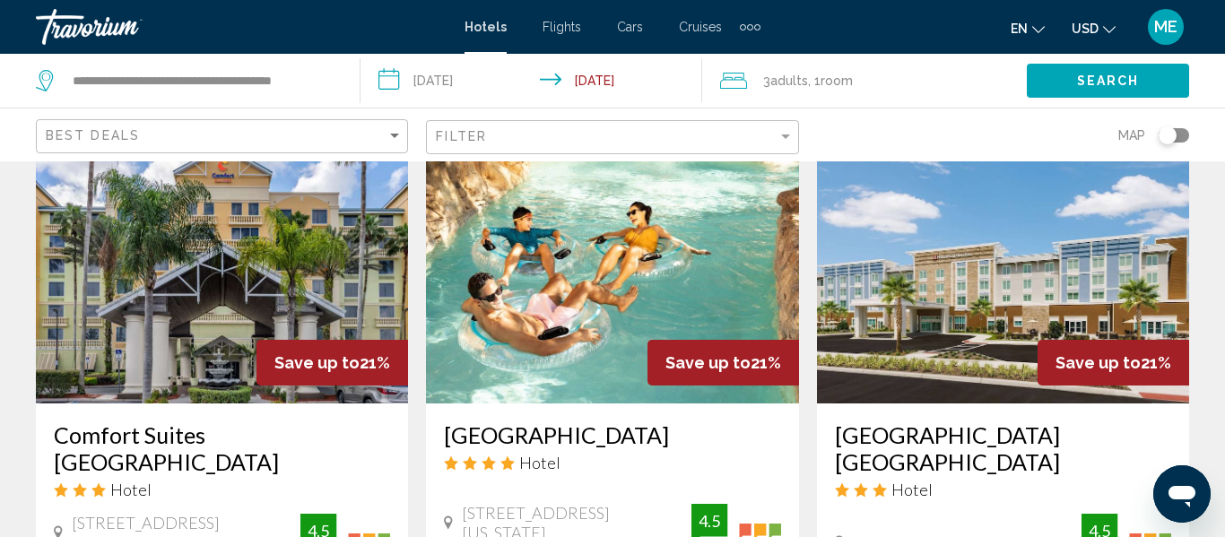
click at [221, 273] on img "Main content" at bounding box center [222, 260] width 372 height 287
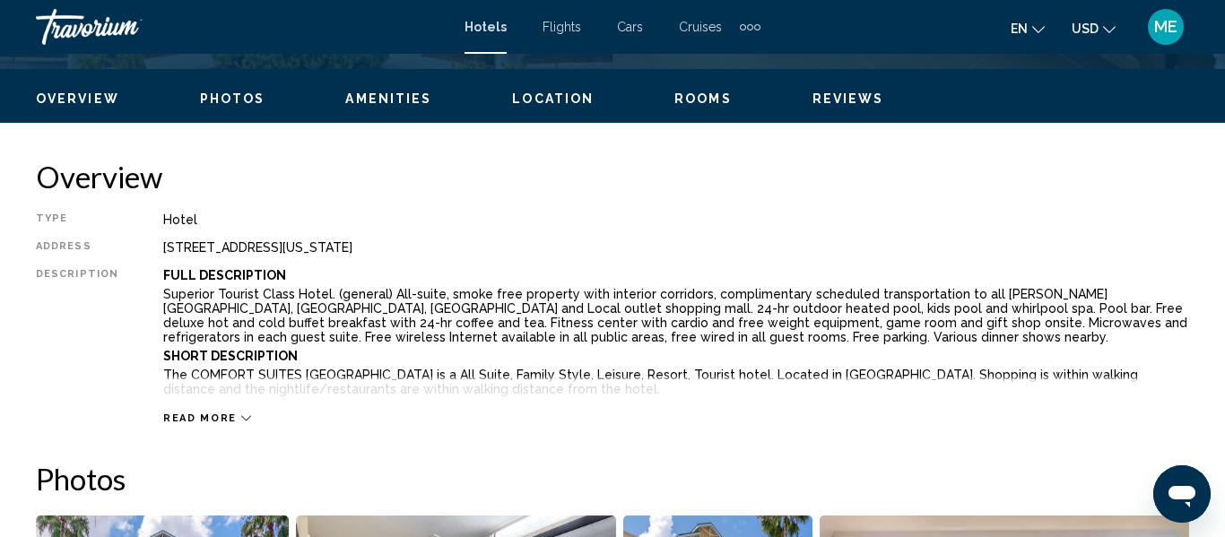
scroll to position [211, 0]
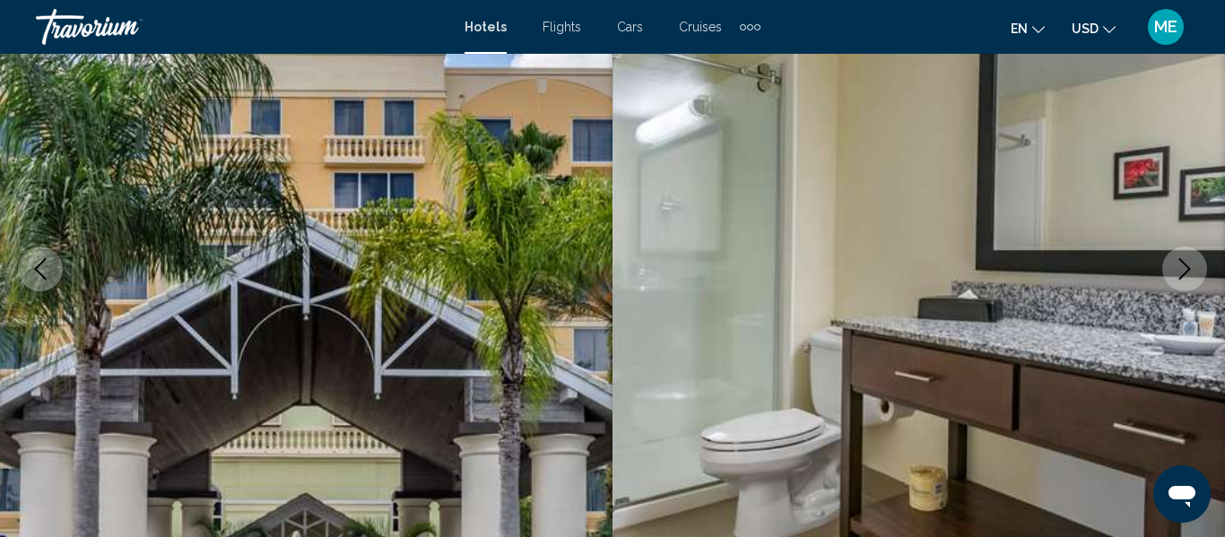
click at [1179, 274] on icon "Next image" at bounding box center [1185, 269] width 22 height 22
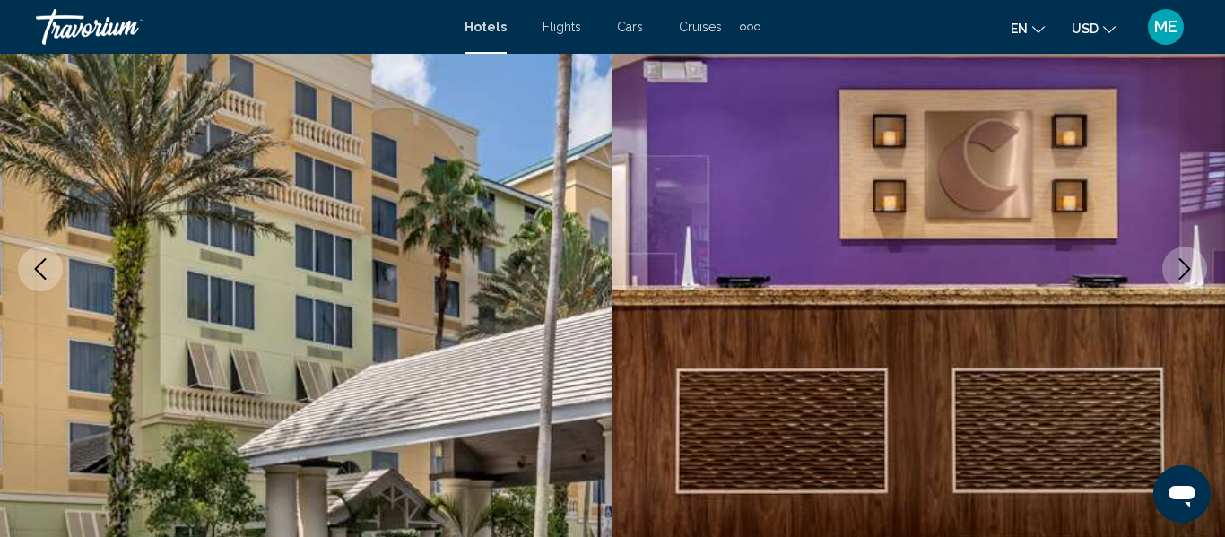
click at [1174, 271] on icon "Next image" at bounding box center [1185, 269] width 22 height 22
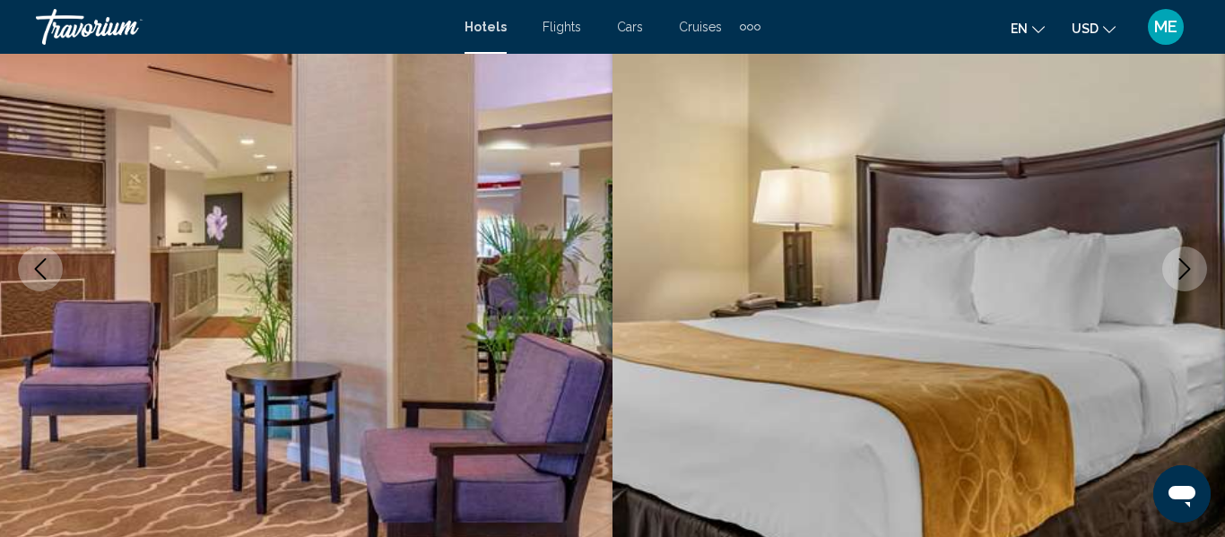
click at [1171, 273] on button "Next image" at bounding box center [1184, 269] width 45 height 45
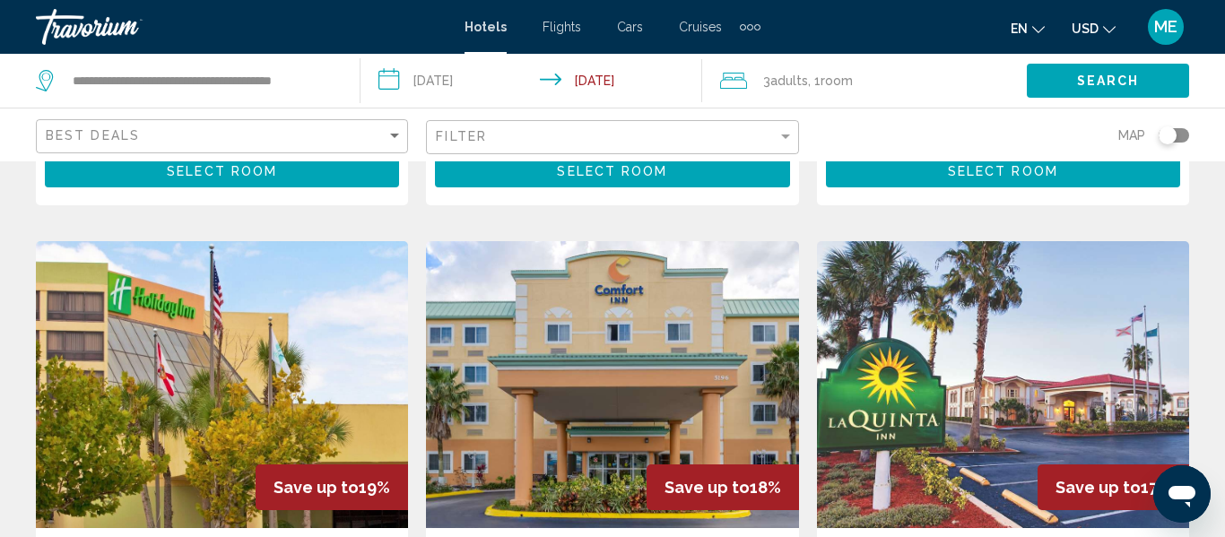
scroll to position [2113, 0]
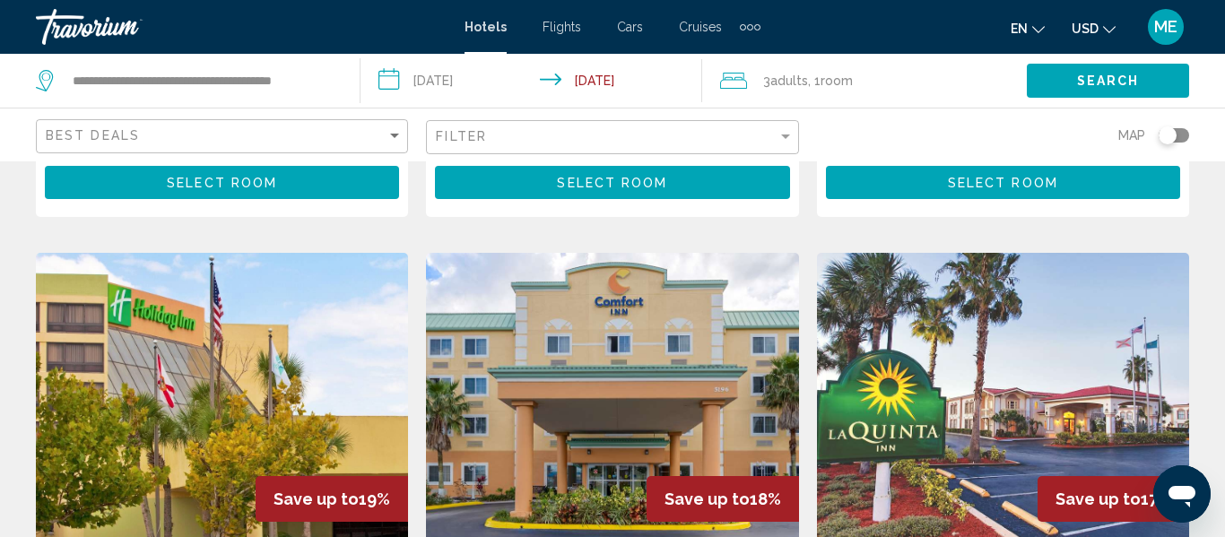
click at [623, 288] on img "Main content" at bounding box center [612, 396] width 372 height 287
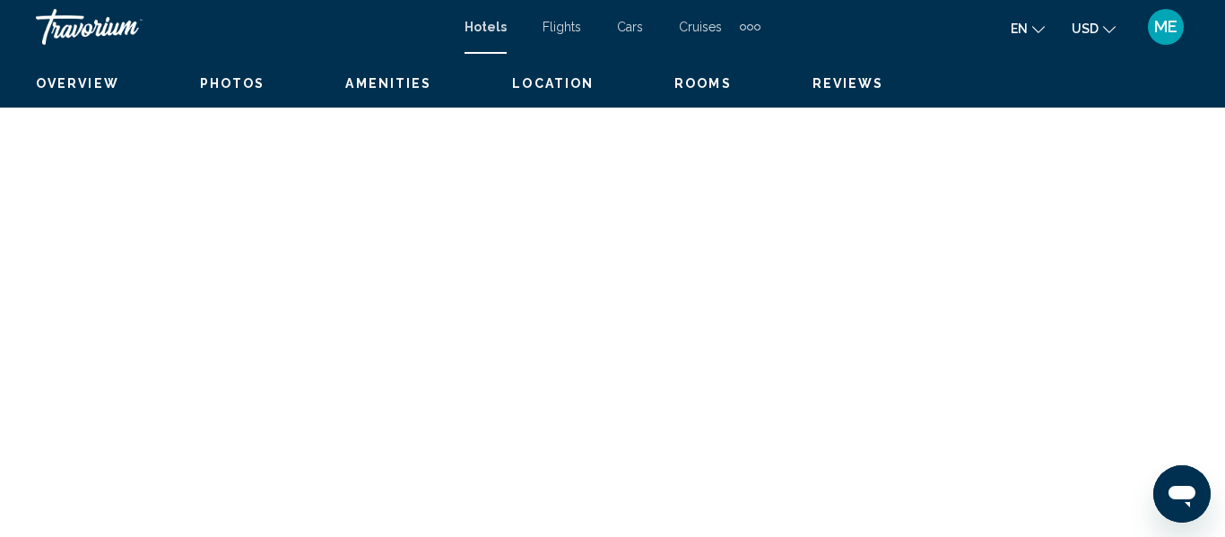
scroll to position [211, 0]
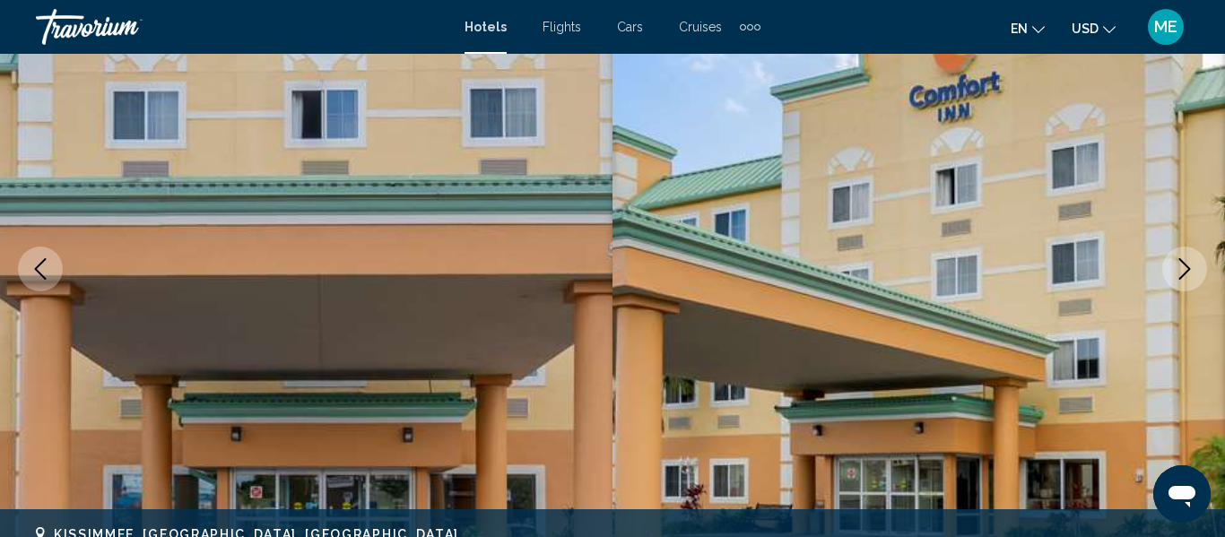
click at [1176, 269] on icon "Next image" at bounding box center [1185, 269] width 22 height 22
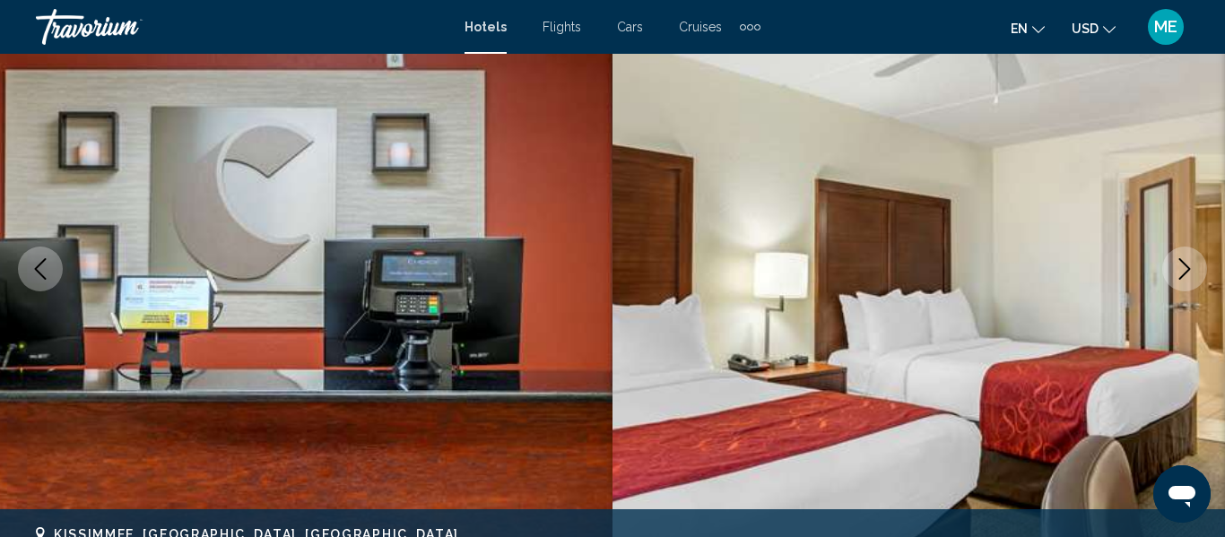
click at [1189, 274] on icon "Next image" at bounding box center [1185, 269] width 22 height 22
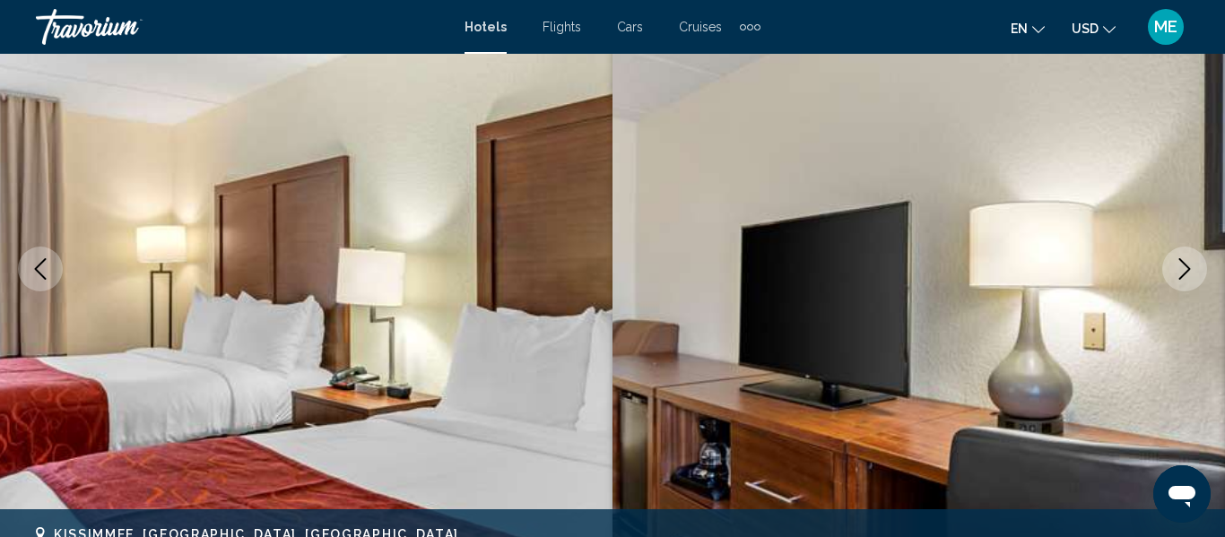
click at [48, 273] on icon "Previous image" at bounding box center [41, 269] width 22 height 22
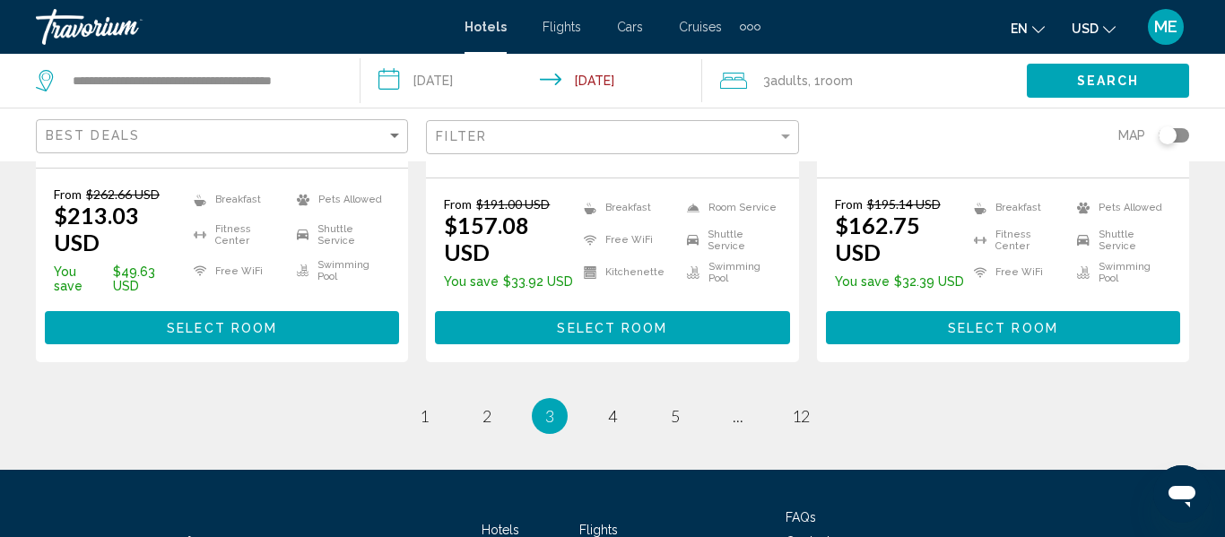
scroll to position [2696, 0]
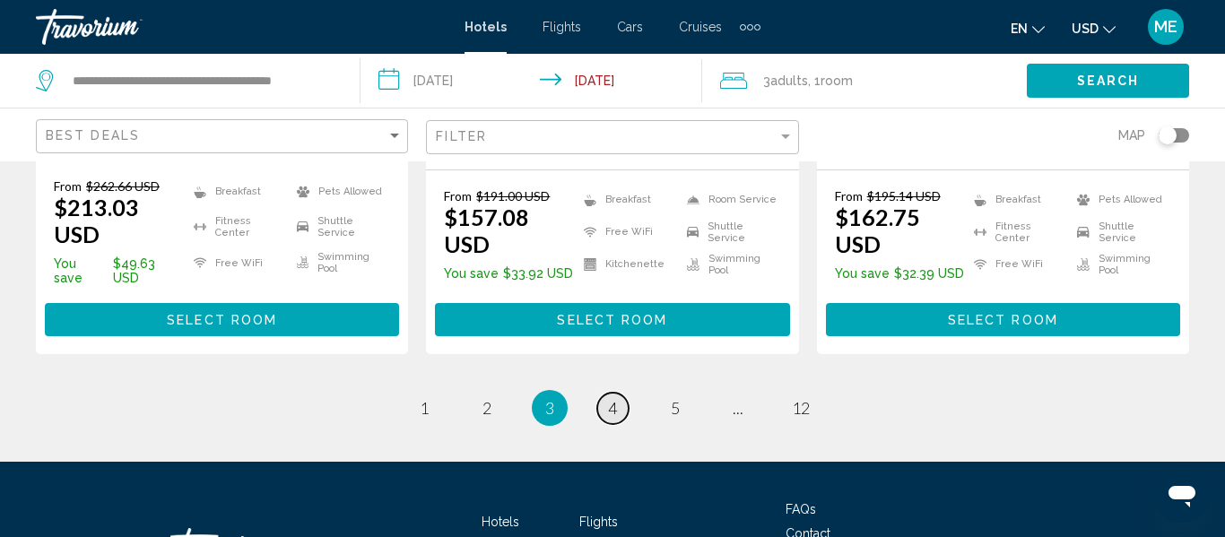
click at [614, 398] on span "4" at bounding box center [612, 408] width 9 height 20
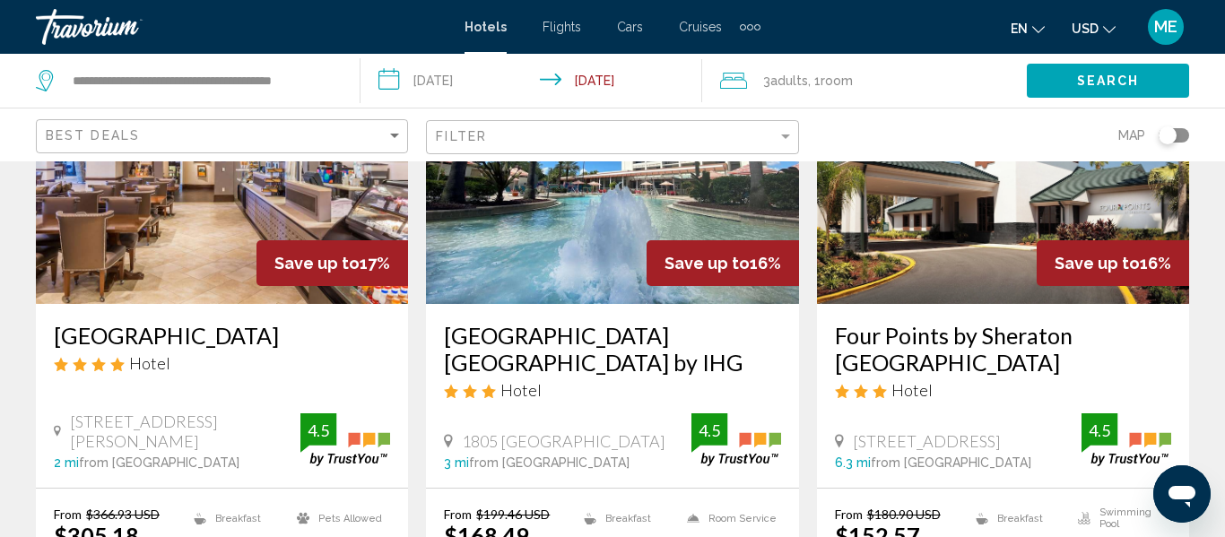
scroll to position [216, 0]
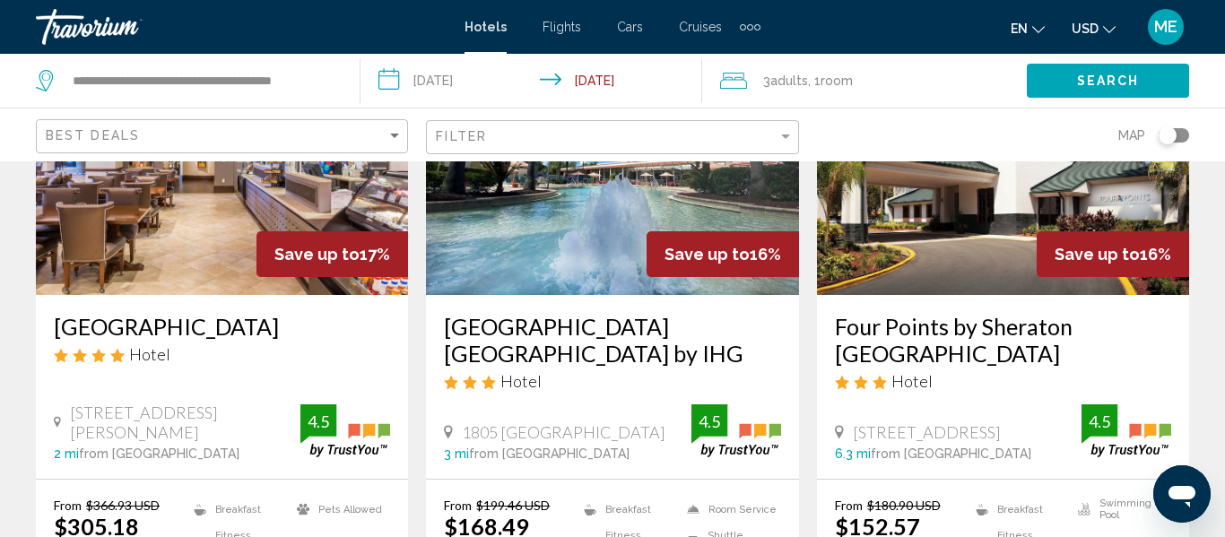
click at [574, 279] on img "Main content" at bounding box center [612, 151] width 372 height 287
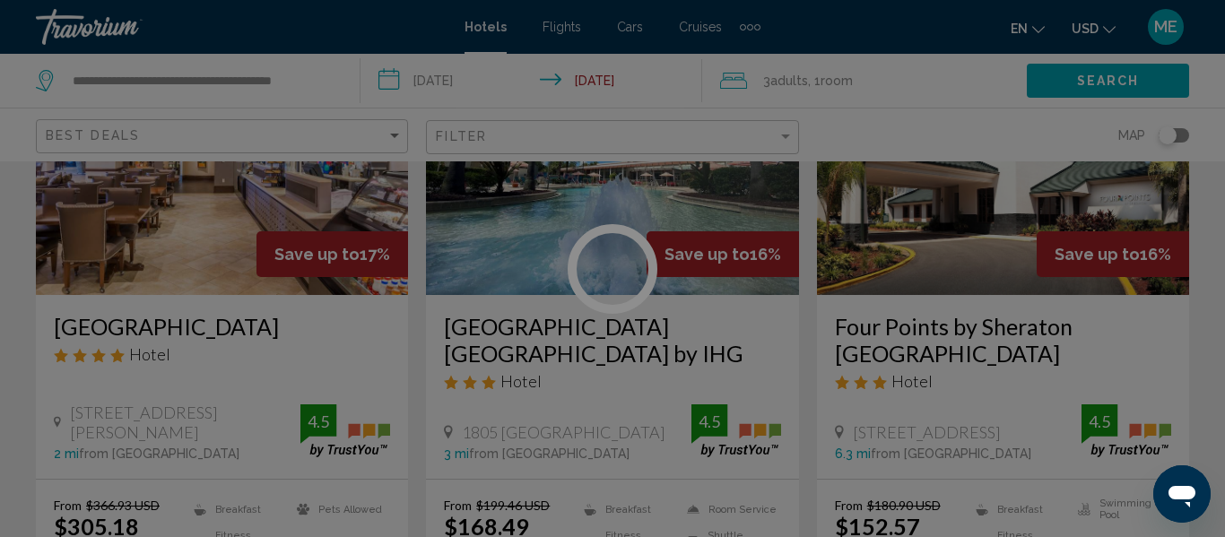
scroll to position [212, 0]
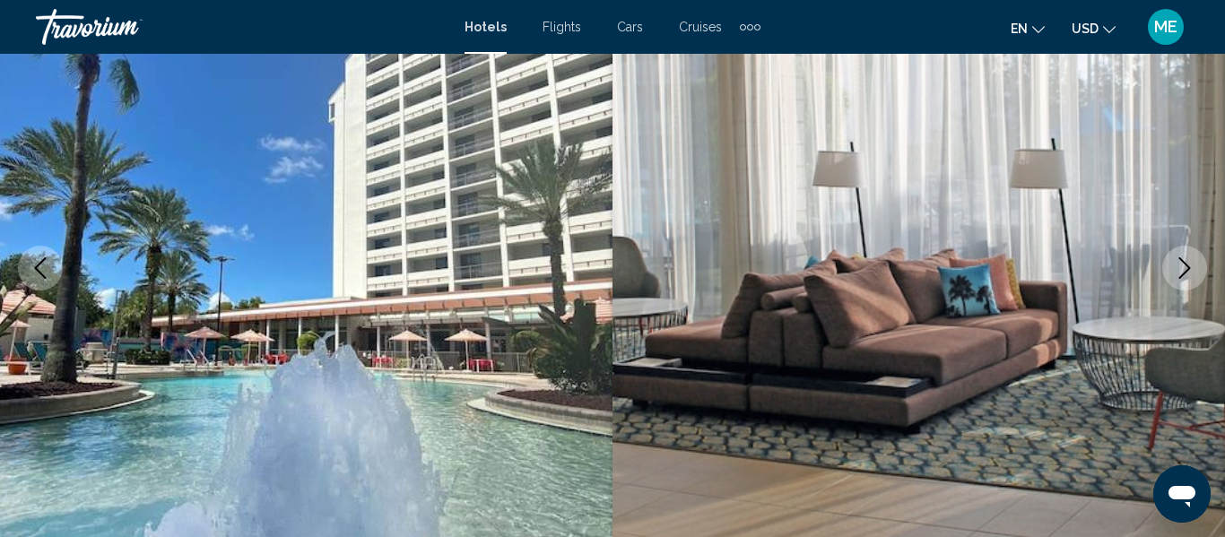
click at [1179, 269] on icon "Next image" at bounding box center [1185, 268] width 22 height 22
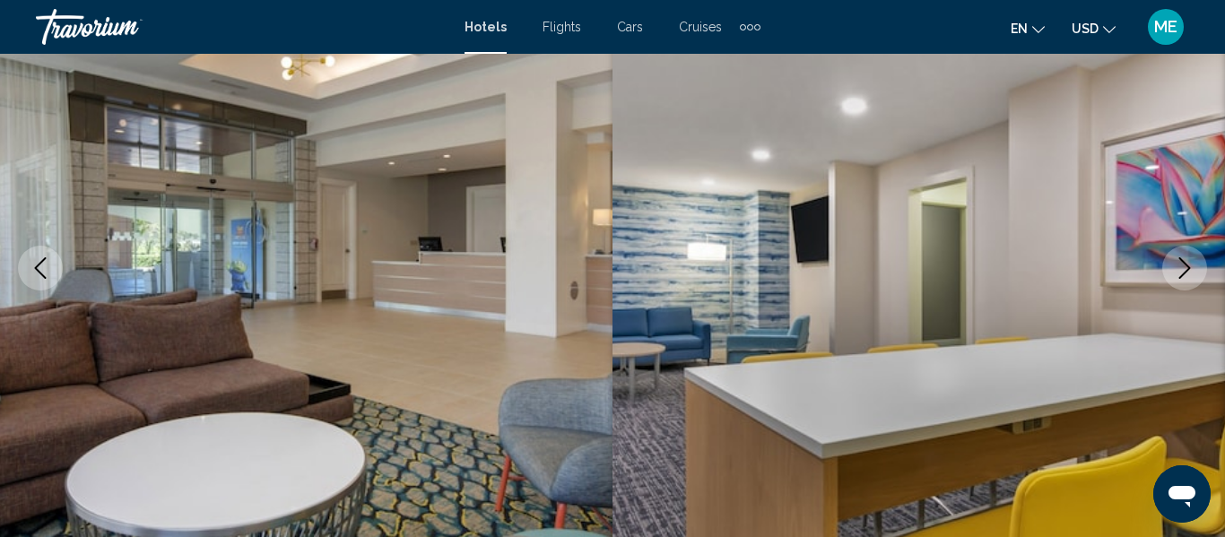
click at [1172, 270] on button "Next image" at bounding box center [1184, 268] width 45 height 45
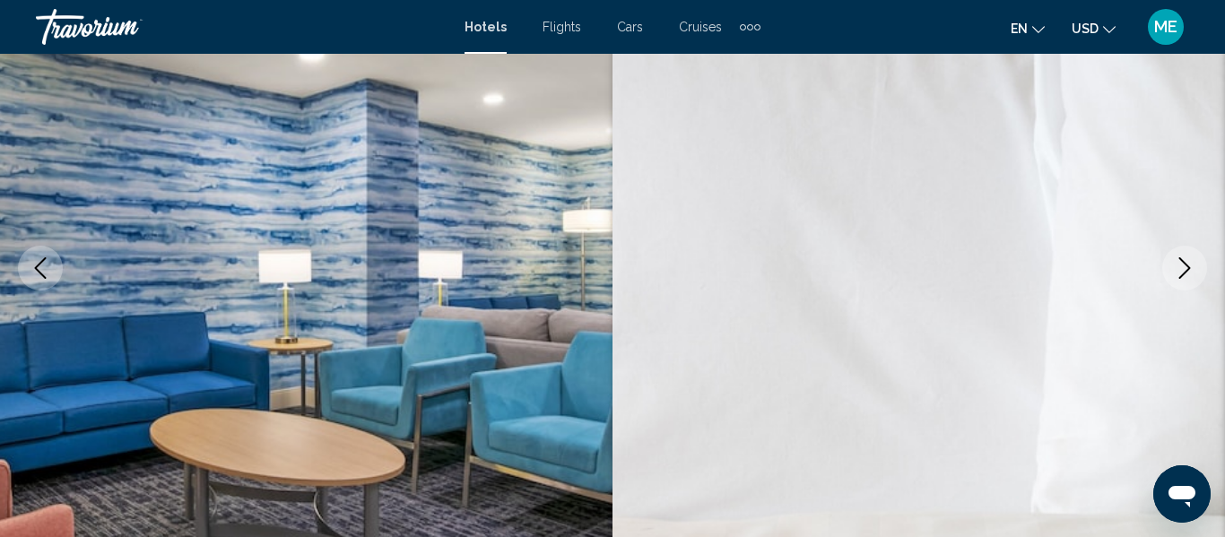
click at [1173, 271] on button "Next image" at bounding box center [1184, 268] width 45 height 45
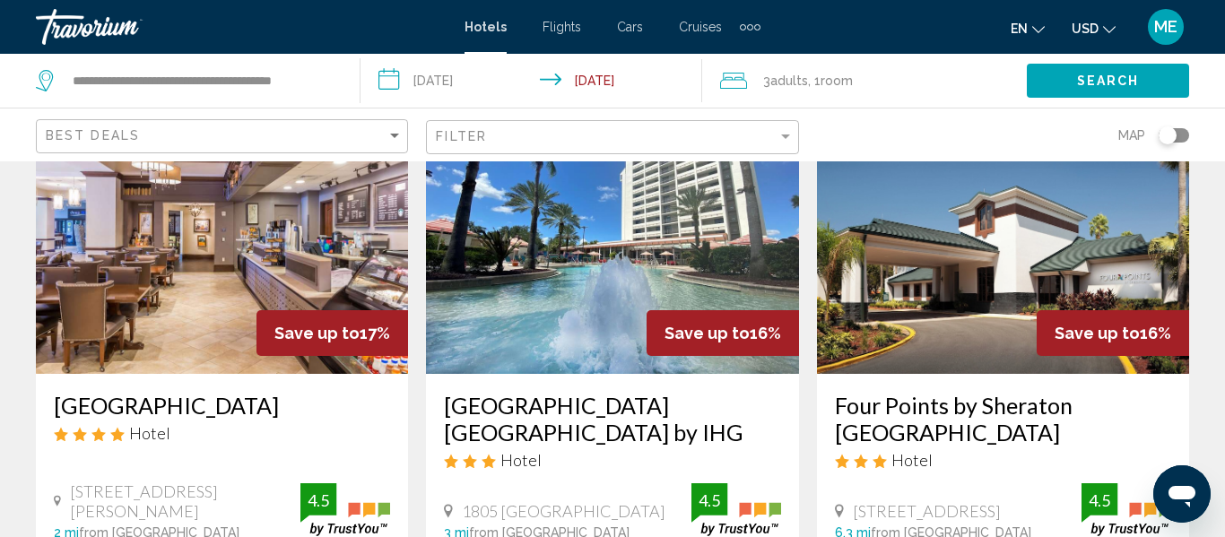
scroll to position [171, 0]
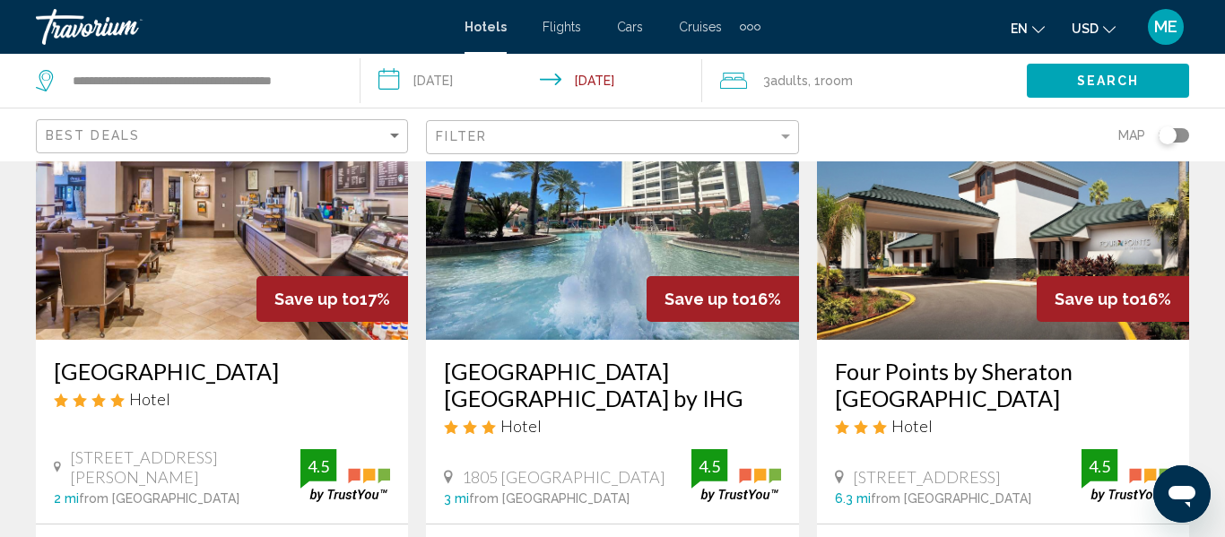
click at [1041, 235] on img "Main content" at bounding box center [1003, 196] width 372 height 287
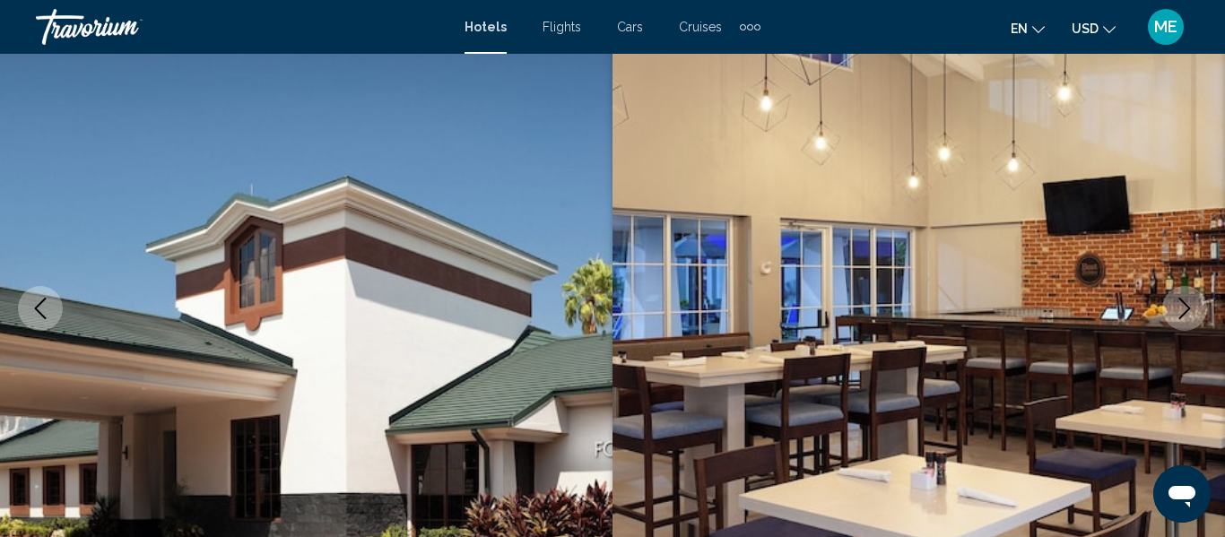
scroll to position [212, 0]
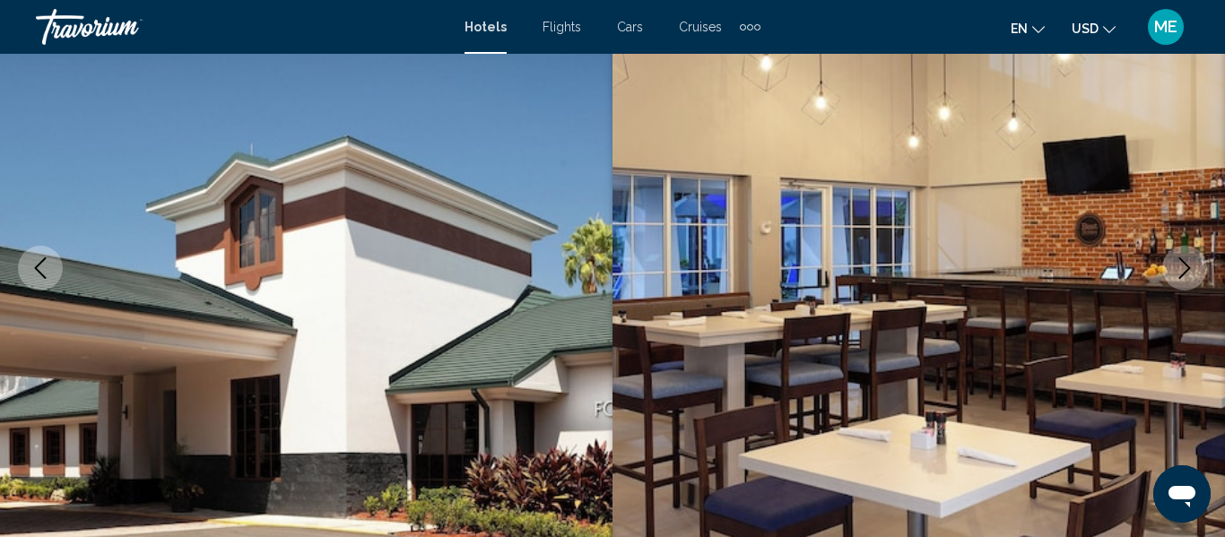
click at [1179, 274] on icon "Next image" at bounding box center [1185, 268] width 22 height 22
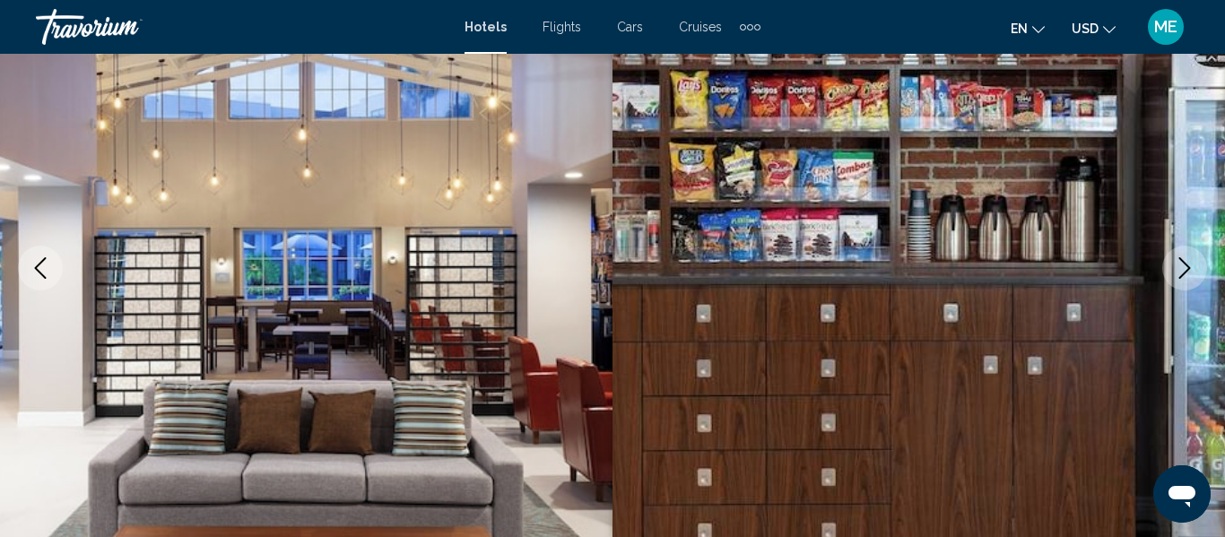
click at [1173, 269] on button "Next image" at bounding box center [1184, 268] width 45 height 45
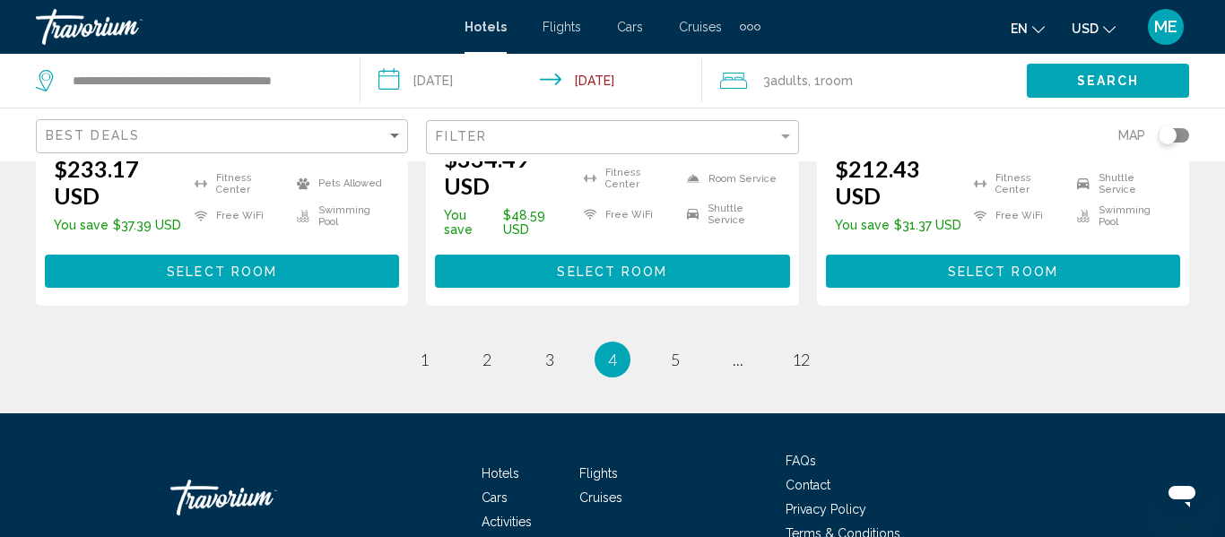
scroll to position [2753, 0]
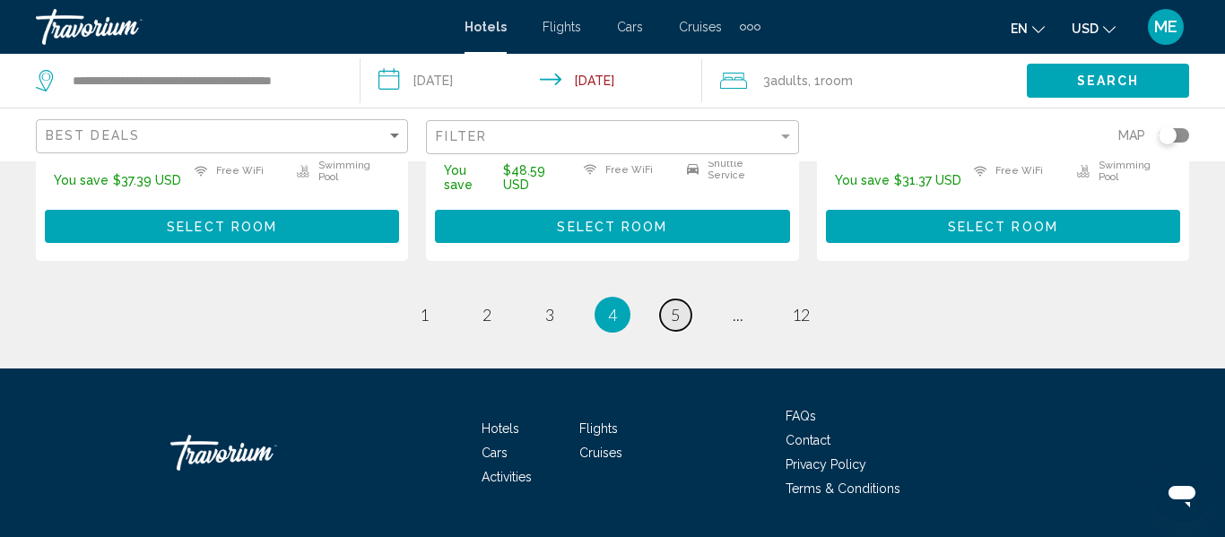
click at [671, 305] on span "5" at bounding box center [675, 315] width 9 height 20
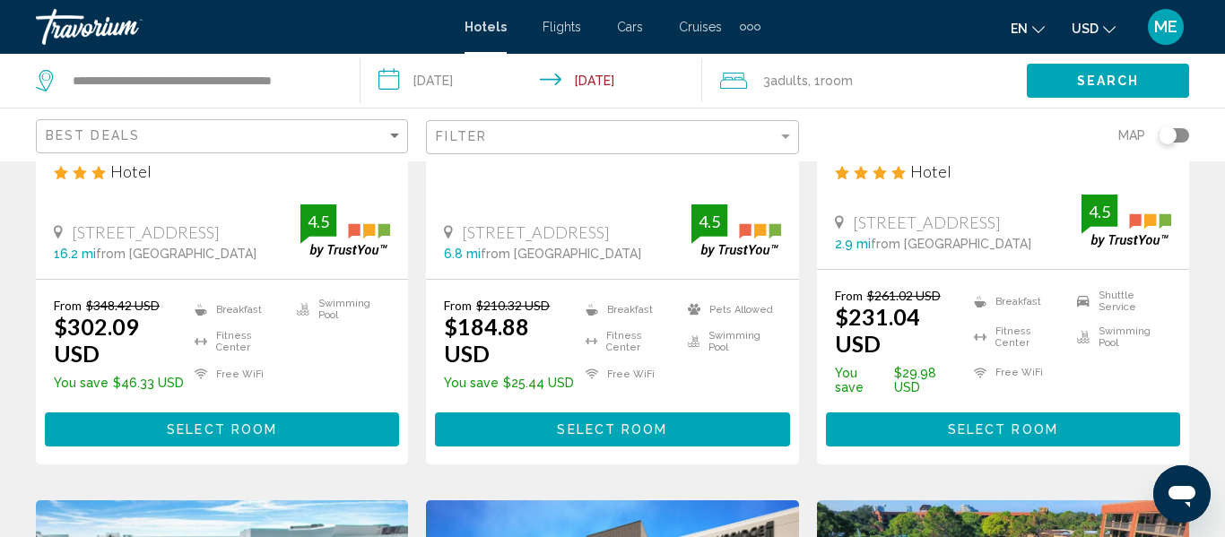
click at [1149, 248] on img "Main content" at bounding box center [1127, 221] width 90 height 53
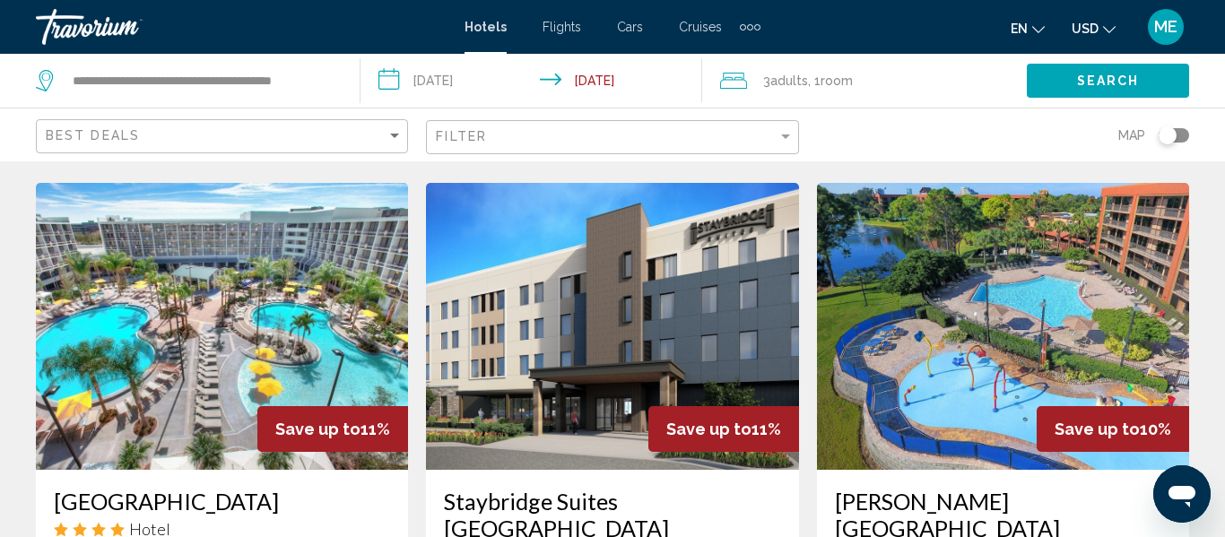
scroll to position [748, 0]
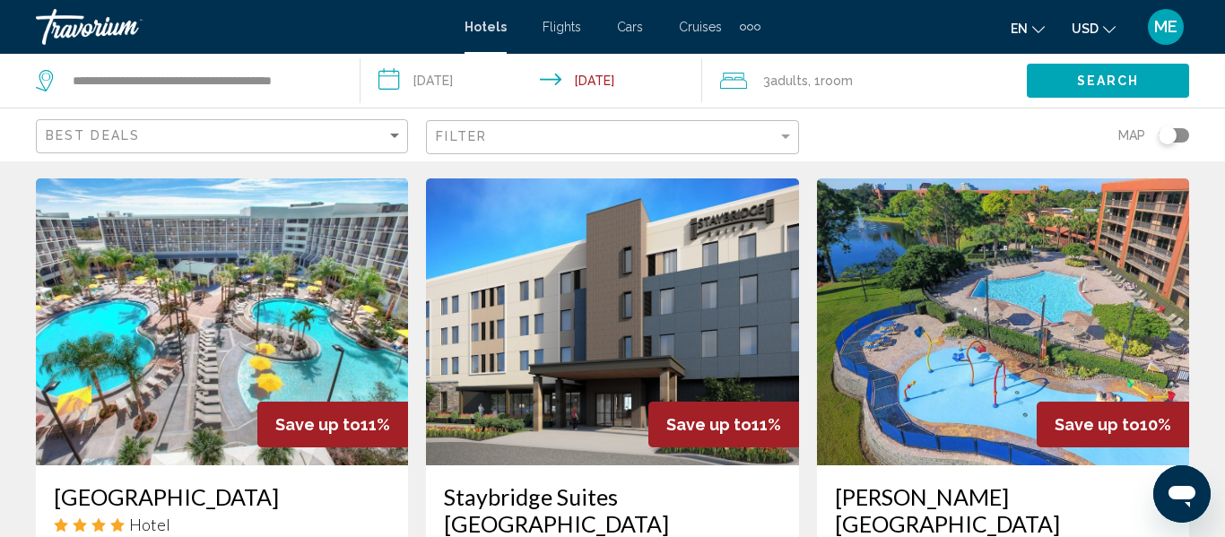
click at [226, 339] on img "Main content" at bounding box center [222, 321] width 372 height 287
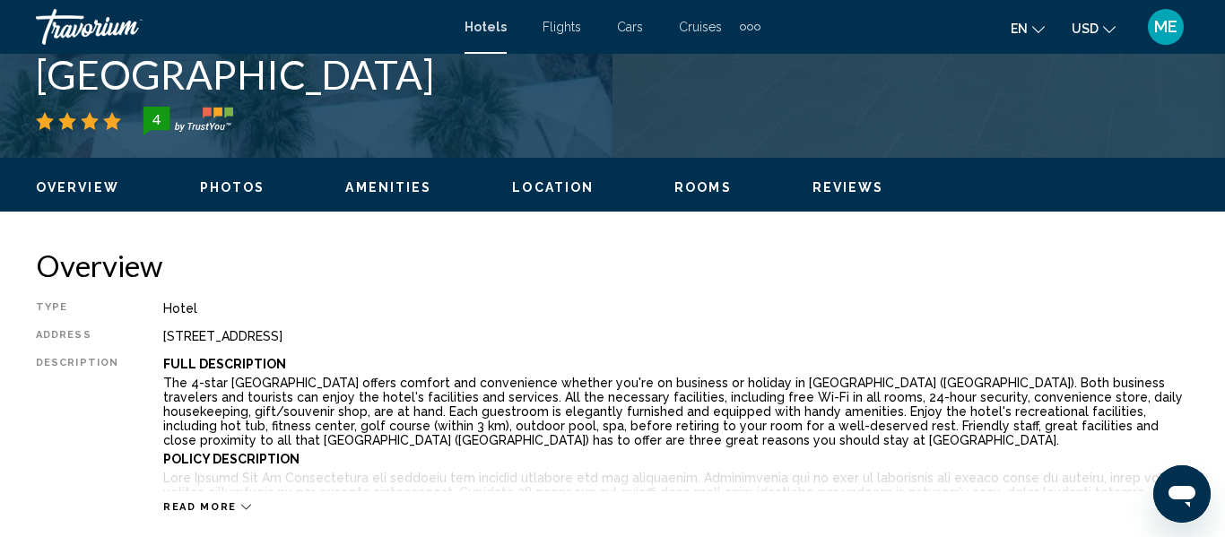
scroll to position [211, 0]
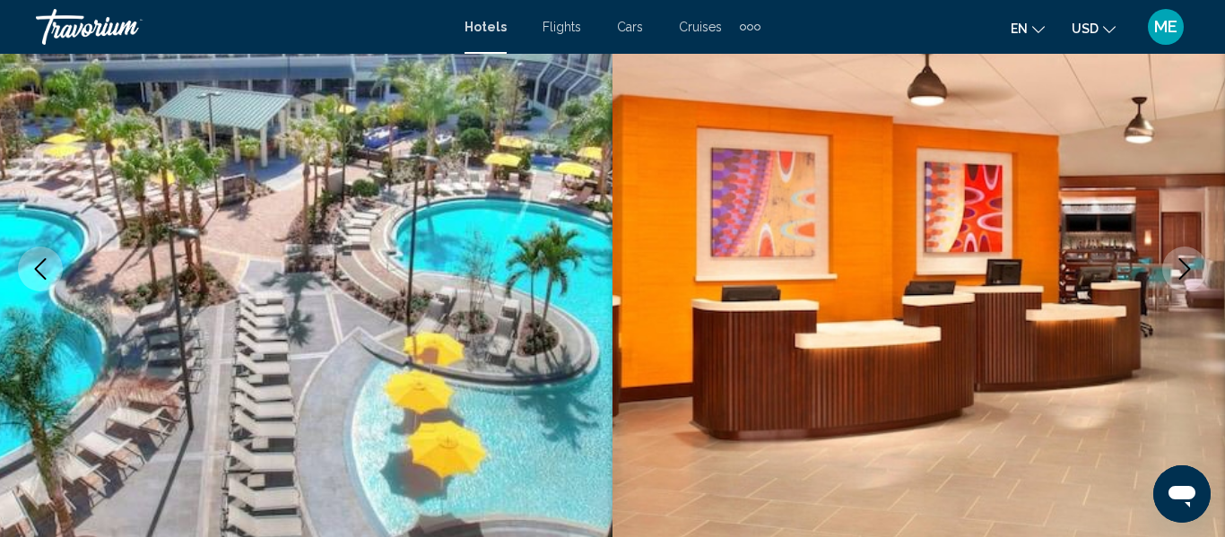
click at [1179, 274] on icon "Next image" at bounding box center [1185, 269] width 22 height 22
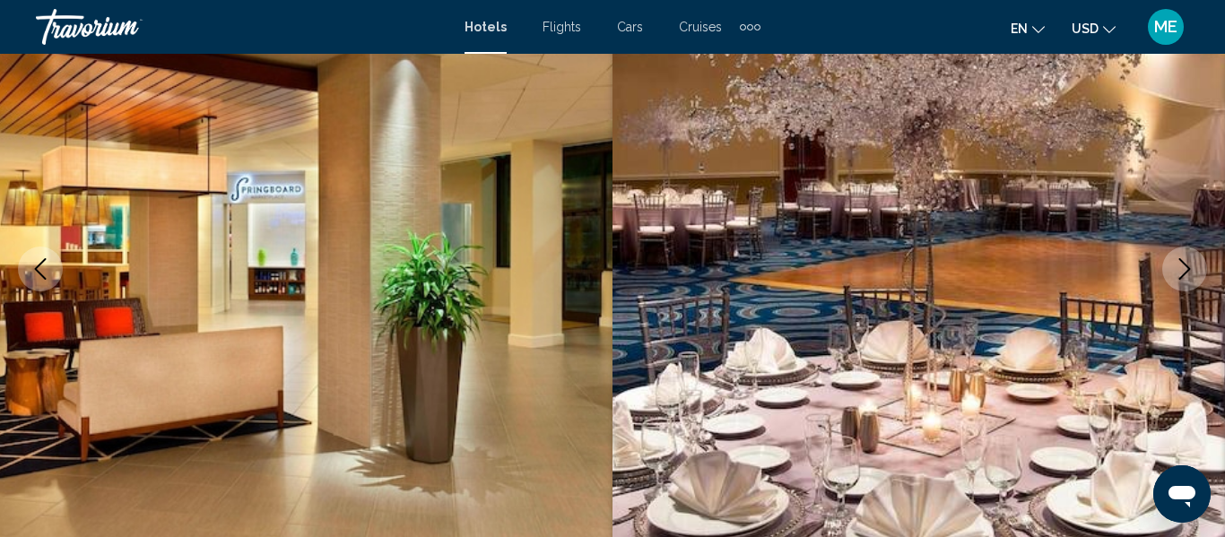
click at [1164, 282] on img "Main content" at bounding box center [919, 269] width 613 height 852
click at [1179, 276] on icon "Next image" at bounding box center [1185, 269] width 22 height 22
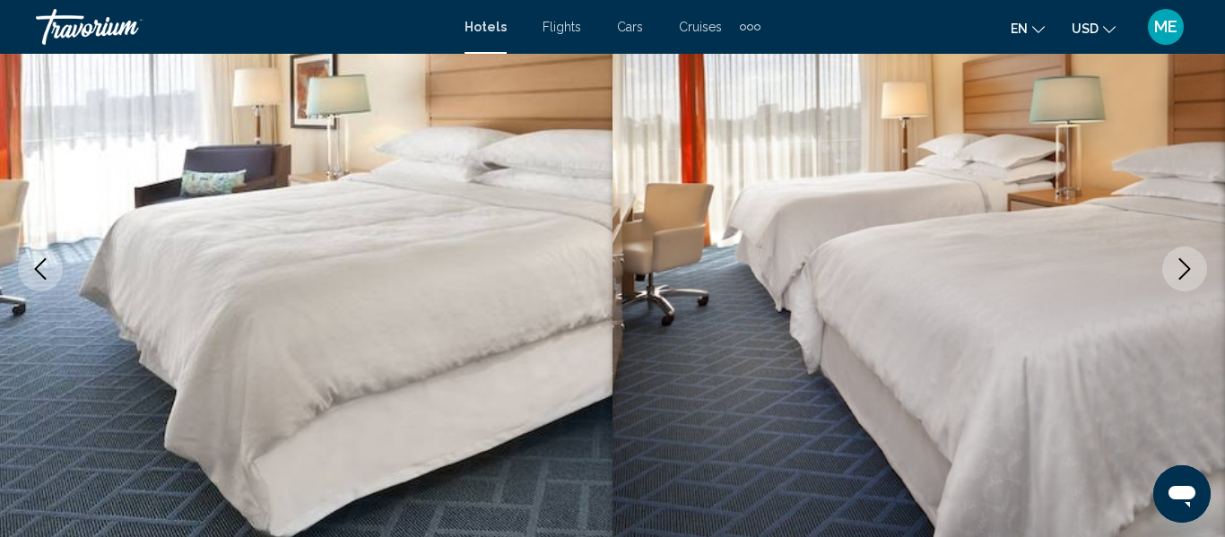
click at [1181, 270] on icon "Next image" at bounding box center [1185, 269] width 22 height 22
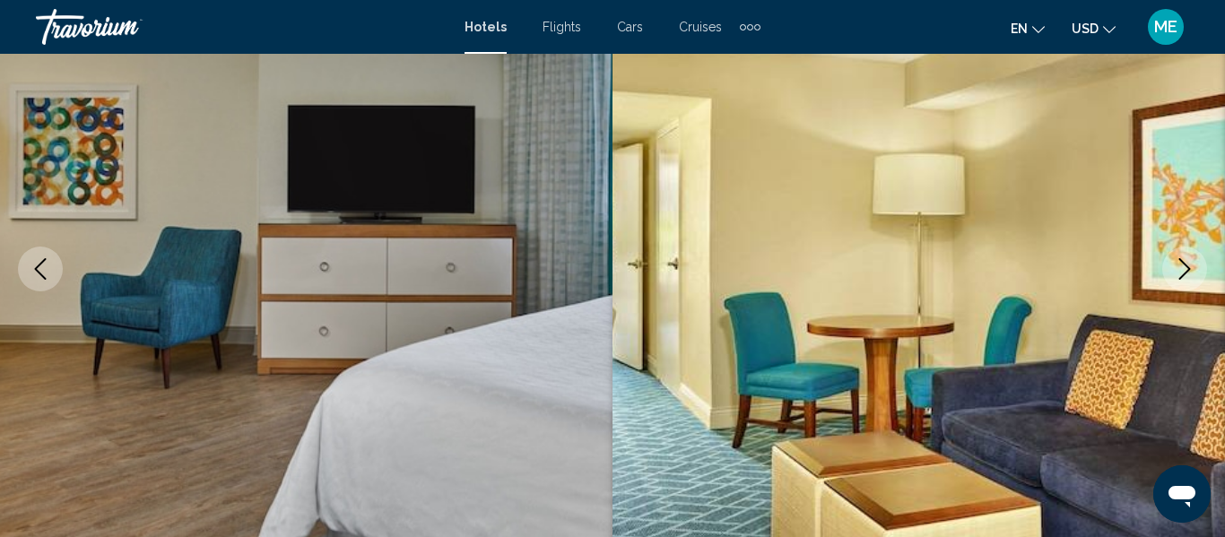
click at [1173, 279] on button "Next image" at bounding box center [1184, 269] width 45 height 45
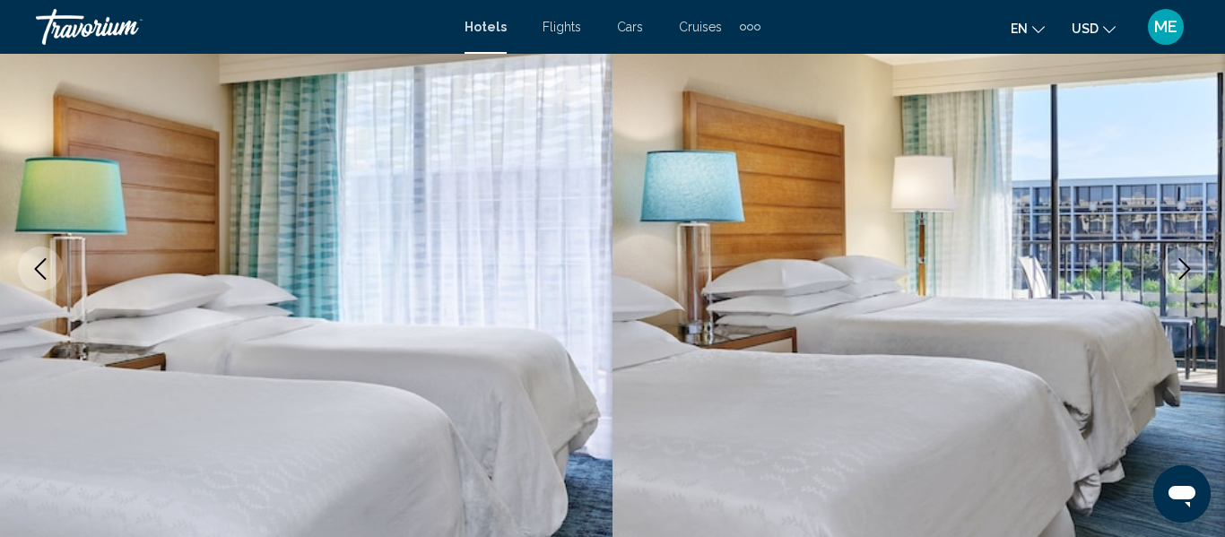
click at [1181, 268] on icon "Next image" at bounding box center [1185, 269] width 22 height 22
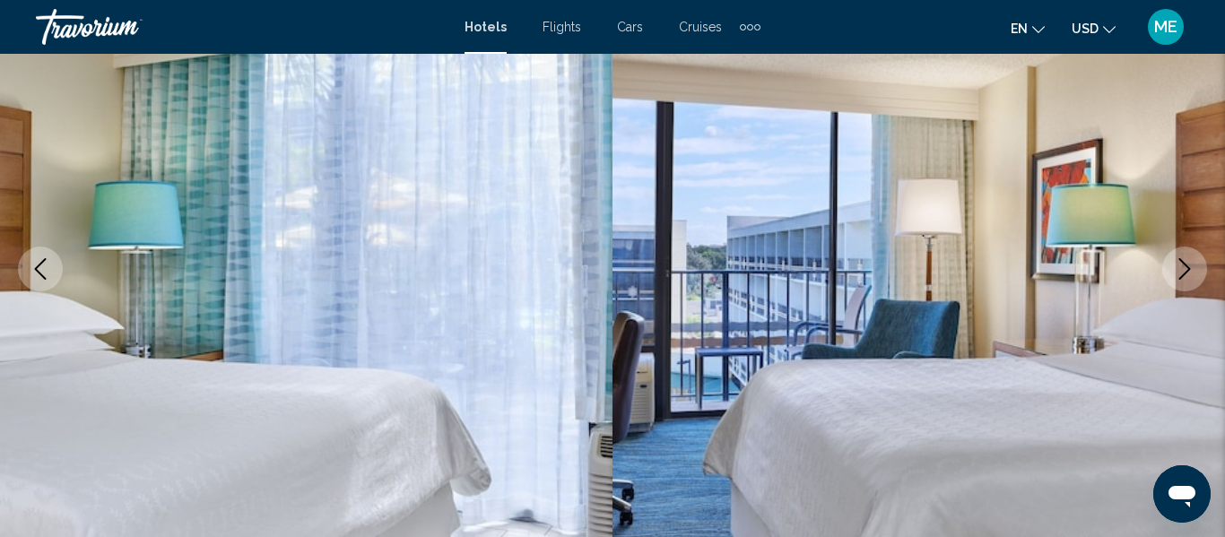
click at [1179, 282] on button "Next image" at bounding box center [1184, 269] width 45 height 45
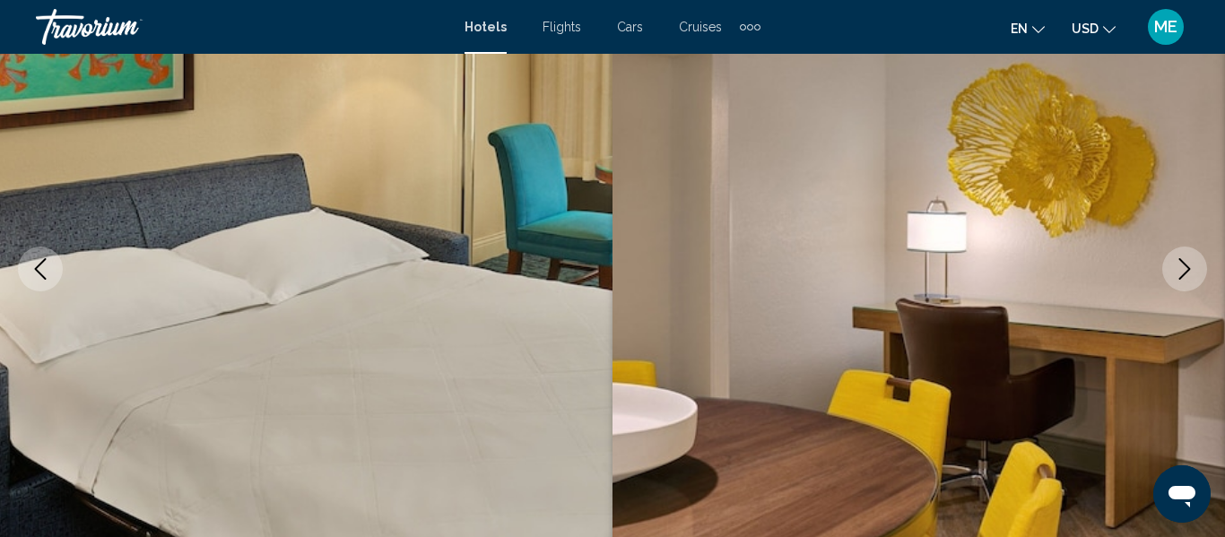
click at [1178, 274] on icon "Next image" at bounding box center [1185, 269] width 22 height 22
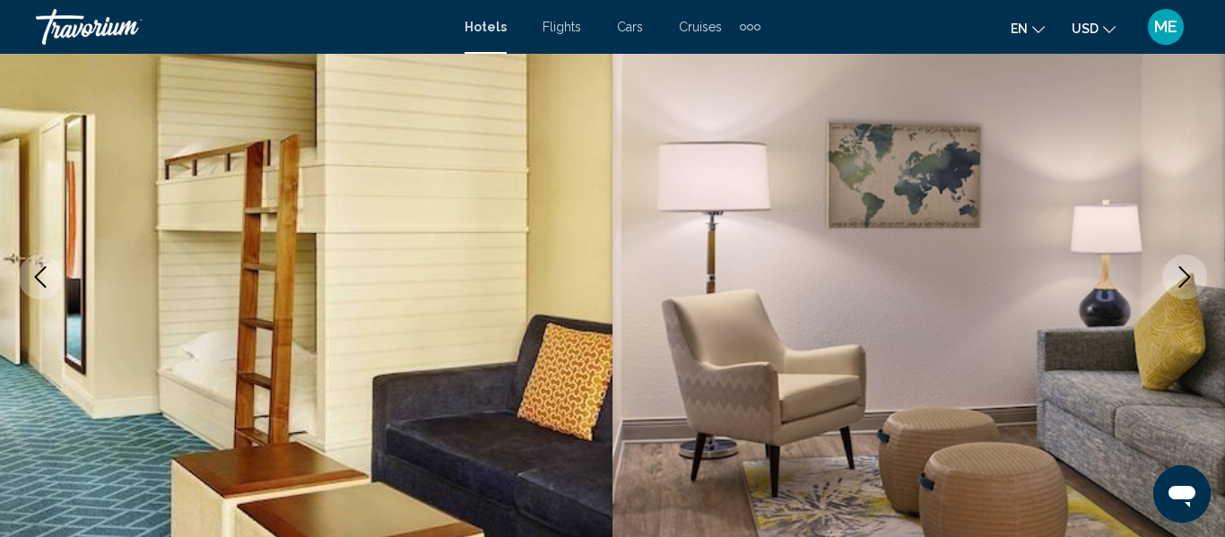
scroll to position [204, 0]
click at [1187, 286] on icon "Next image" at bounding box center [1185, 276] width 22 height 22
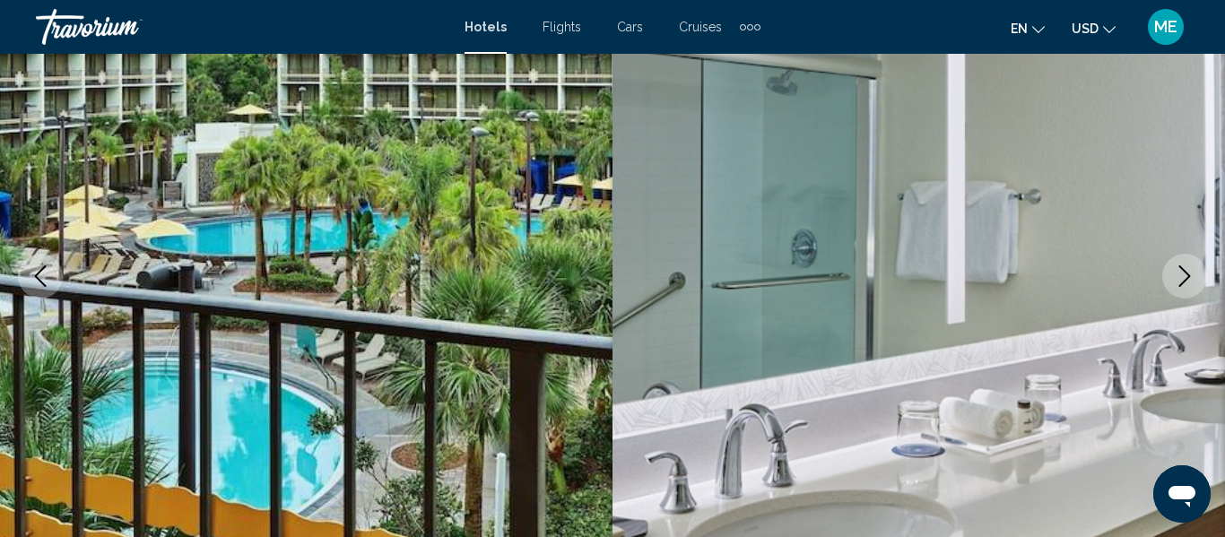
click at [1176, 282] on icon "Next image" at bounding box center [1185, 276] width 22 height 22
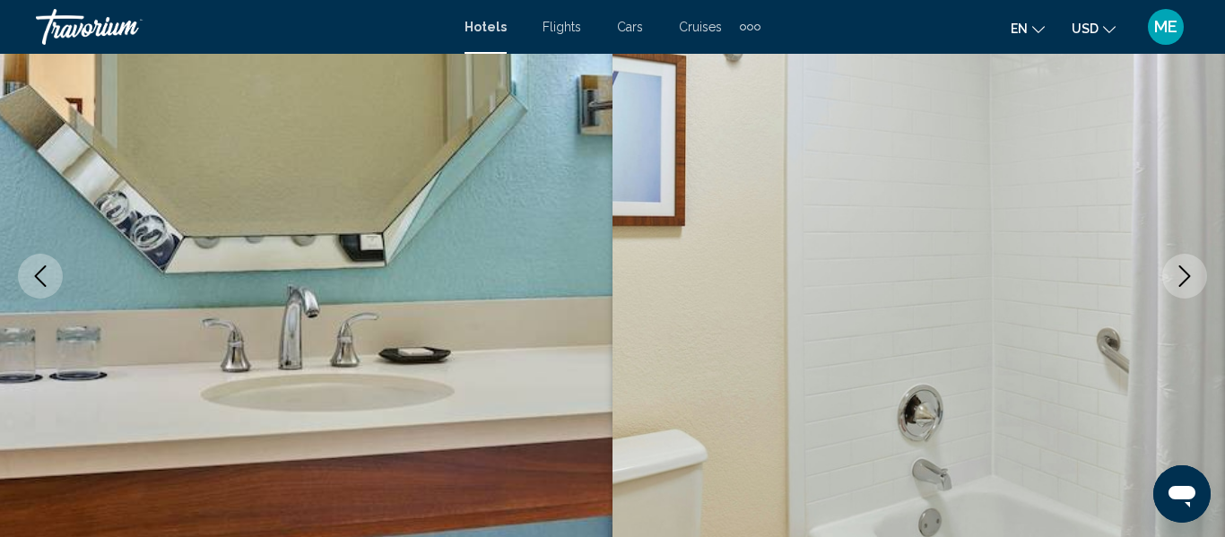
click at [1174, 284] on icon "Next image" at bounding box center [1185, 276] width 22 height 22
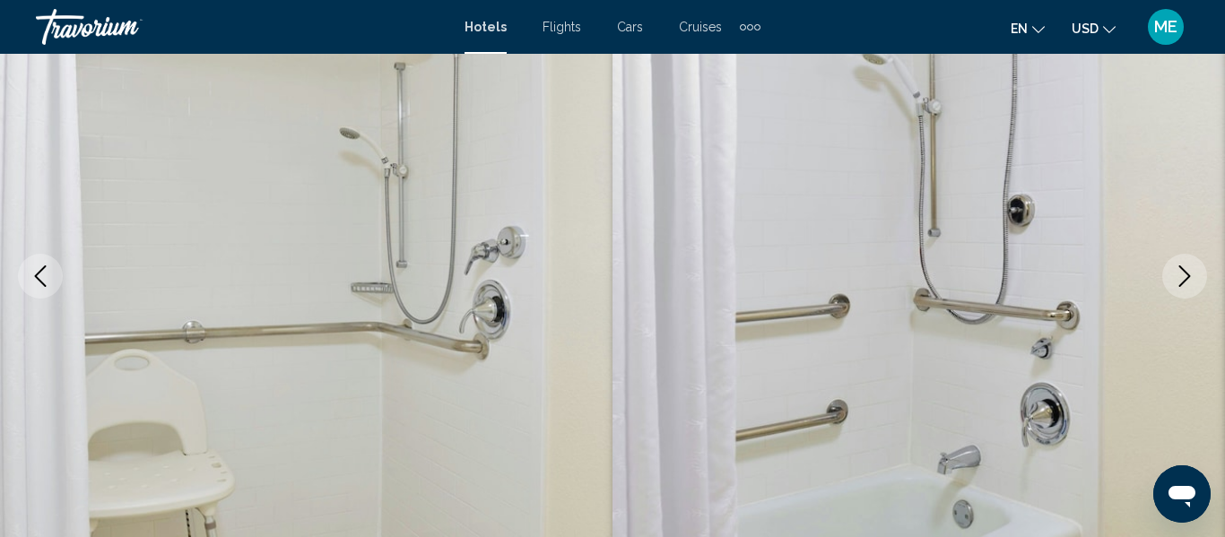
click at [1176, 284] on icon "Next image" at bounding box center [1185, 276] width 22 height 22
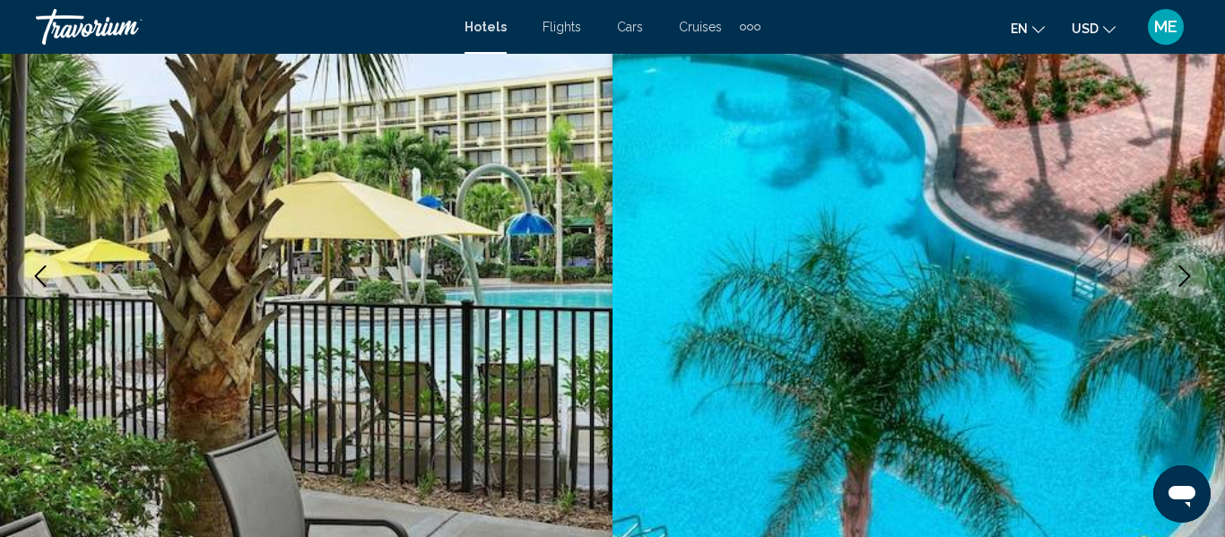
click at [1175, 278] on icon "Next image" at bounding box center [1185, 276] width 22 height 22
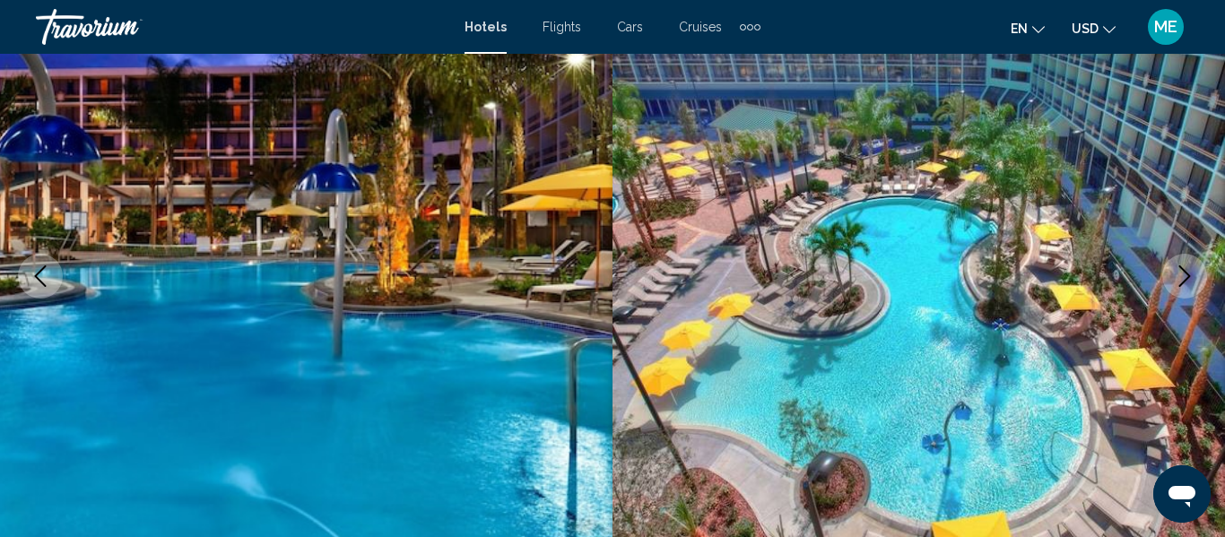
click at [1177, 277] on icon "Next image" at bounding box center [1185, 276] width 22 height 22
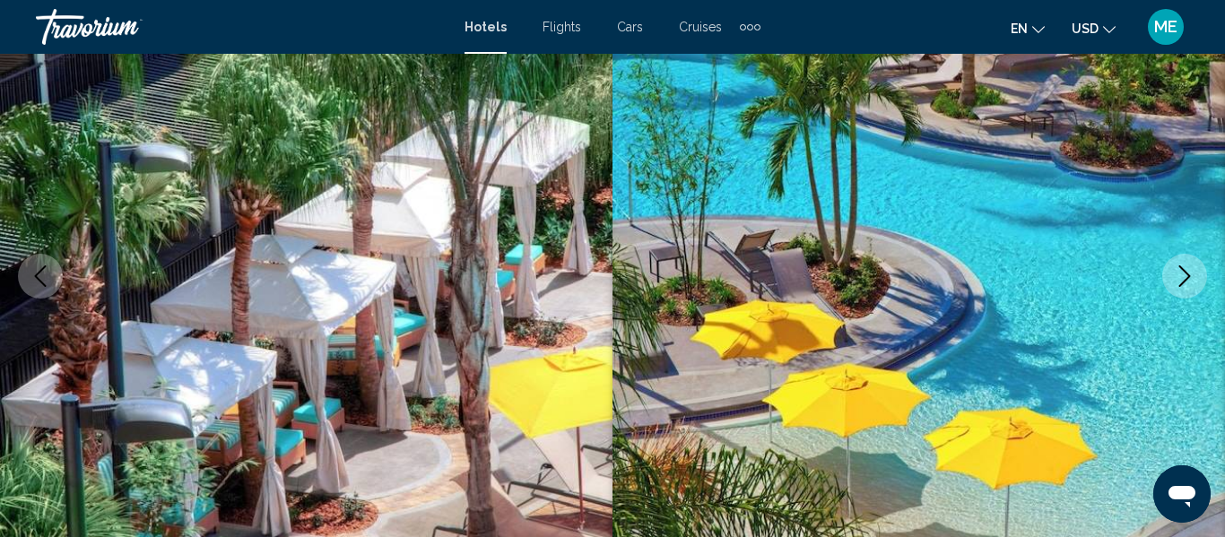
click at [1182, 286] on icon "Next image" at bounding box center [1185, 276] width 22 height 22
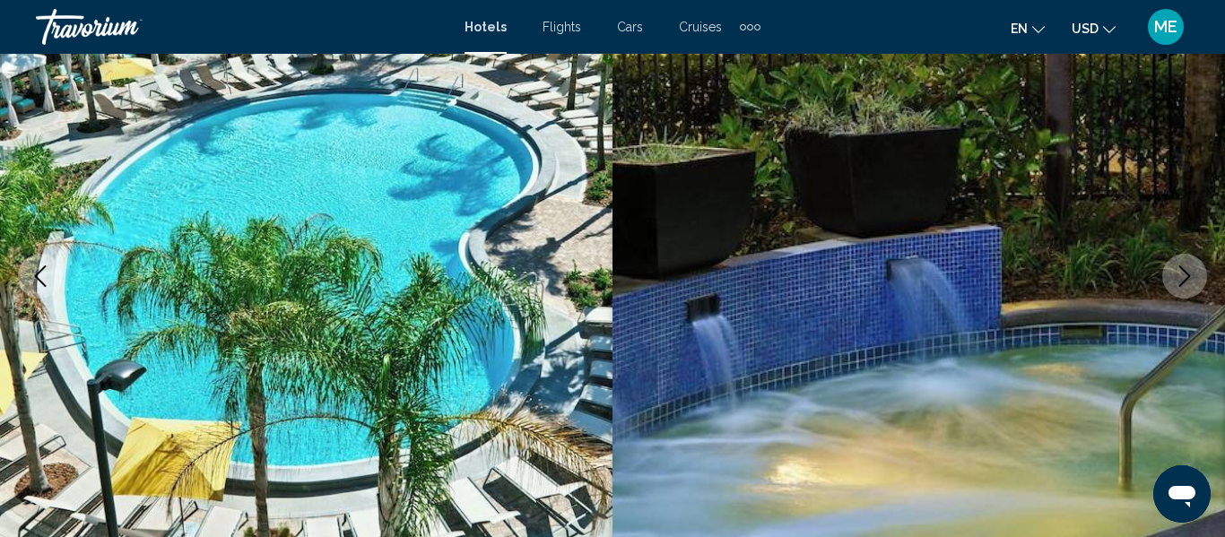
click at [1179, 278] on icon "Next image" at bounding box center [1185, 276] width 22 height 22
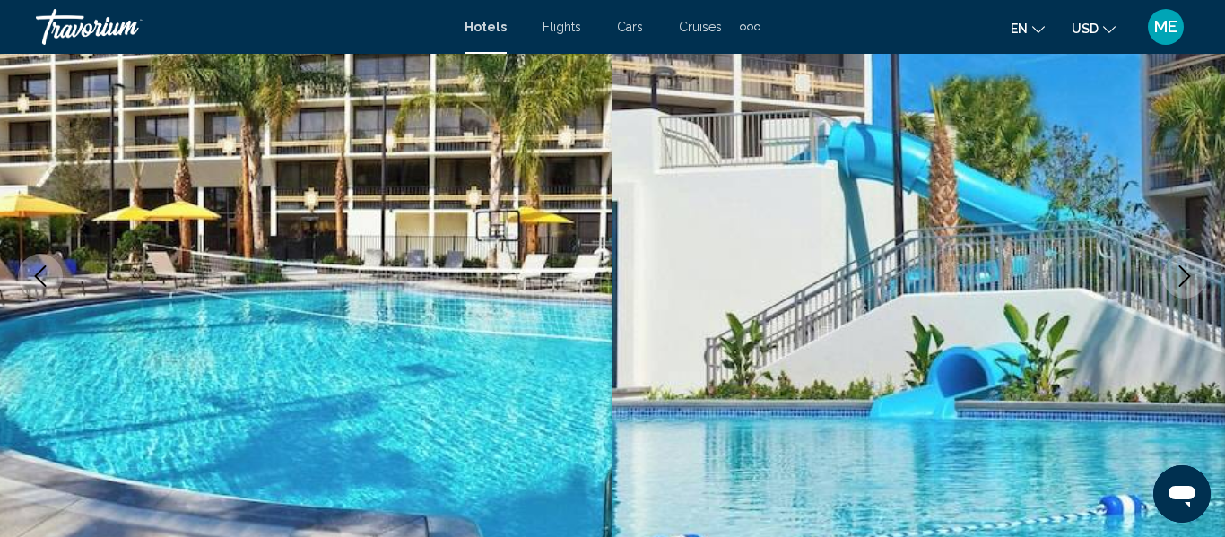
click at [1183, 293] on button "Next image" at bounding box center [1184, 276] width 45 height 45
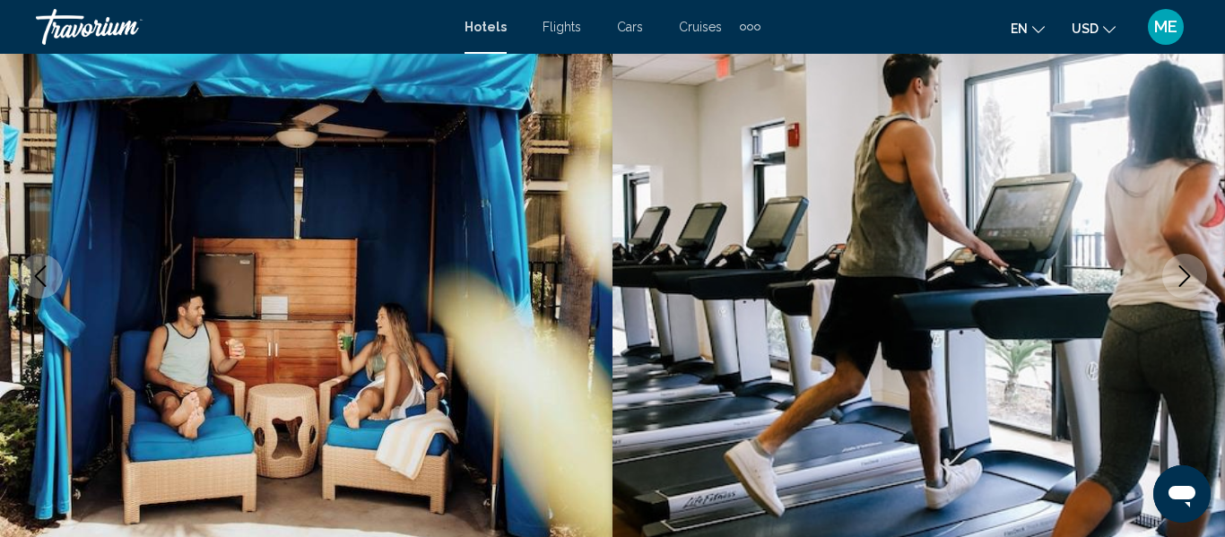
click at [1174, 283] on icon "Next image" at bounding box center [1185, 276] width 22 height 22
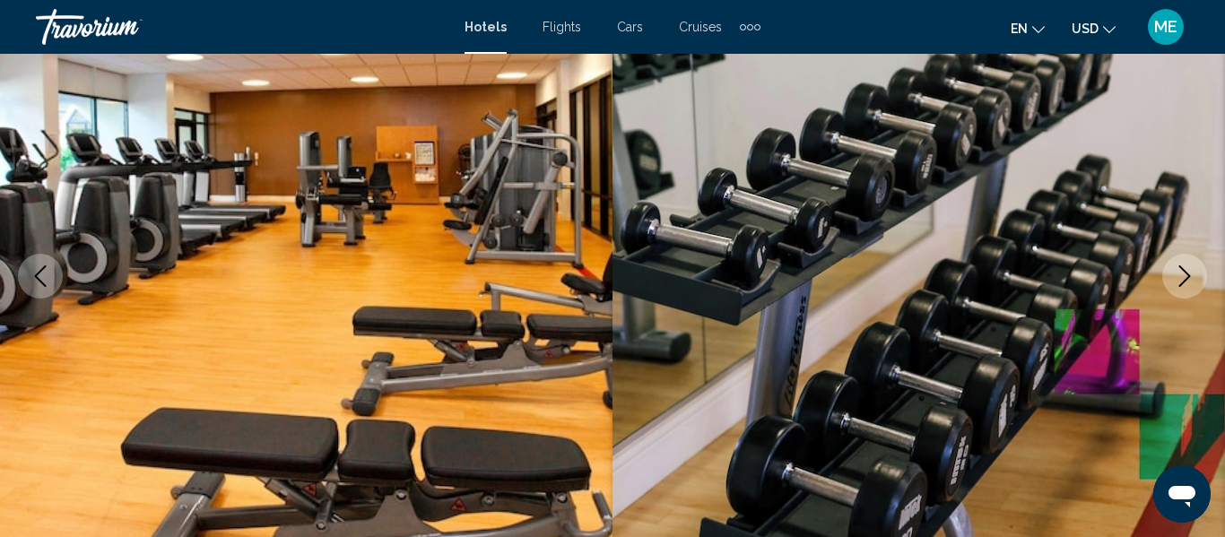
click at [1181, 288] on button "Next image" at bounding box center [1184, 276] width 45 height 45
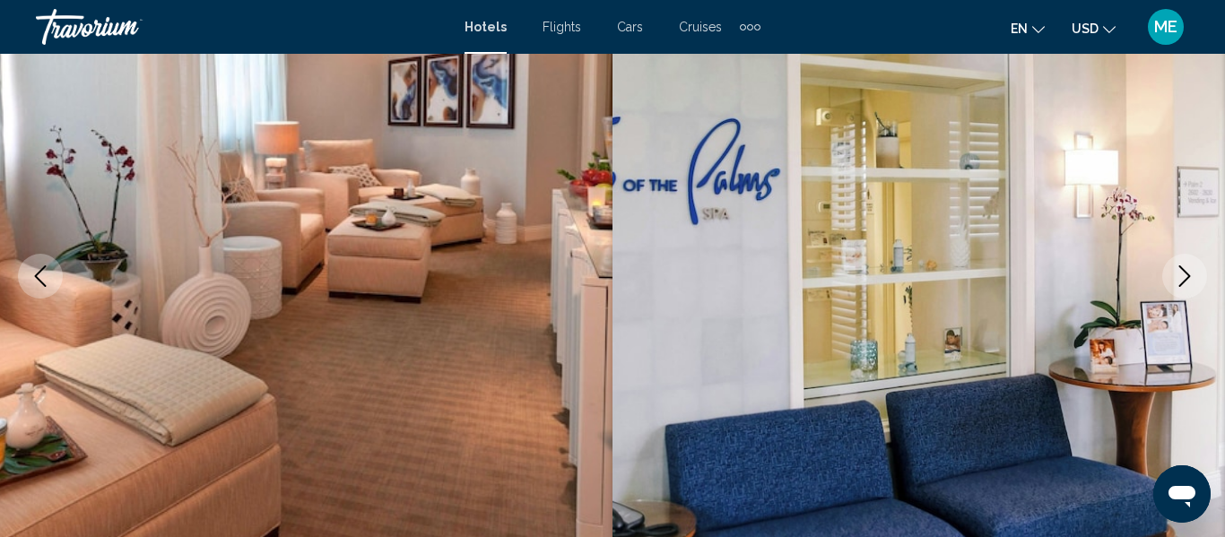
click at [1172, 284] on button "Next image" at bounding box center [1184, 276] width 45 height 45
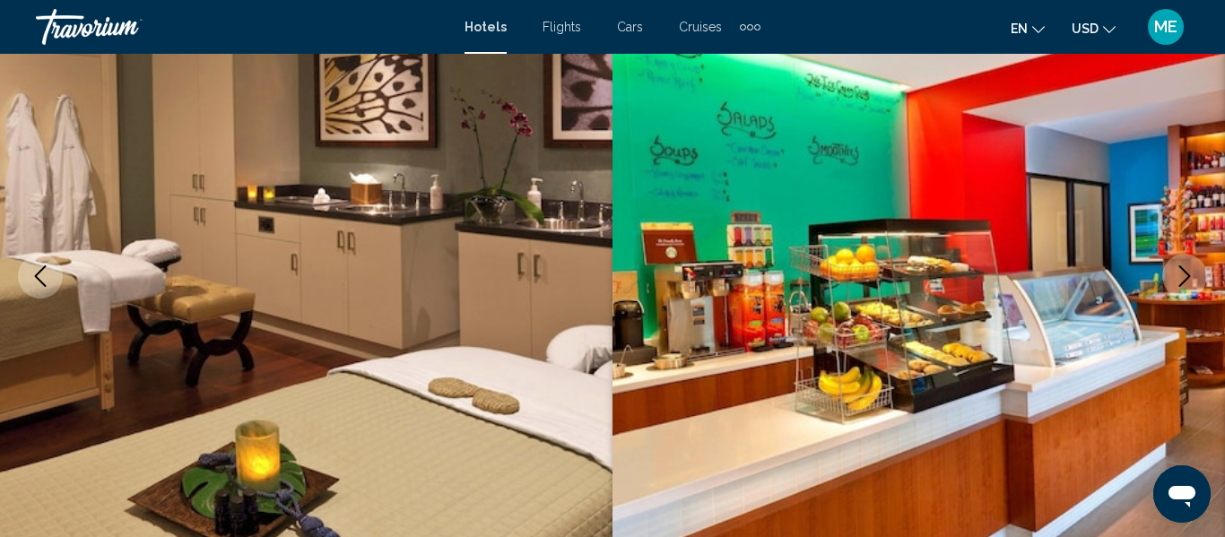
click at [1172, 284] on button "Next image" at bounding box center [1184, 276] width 45 height 45
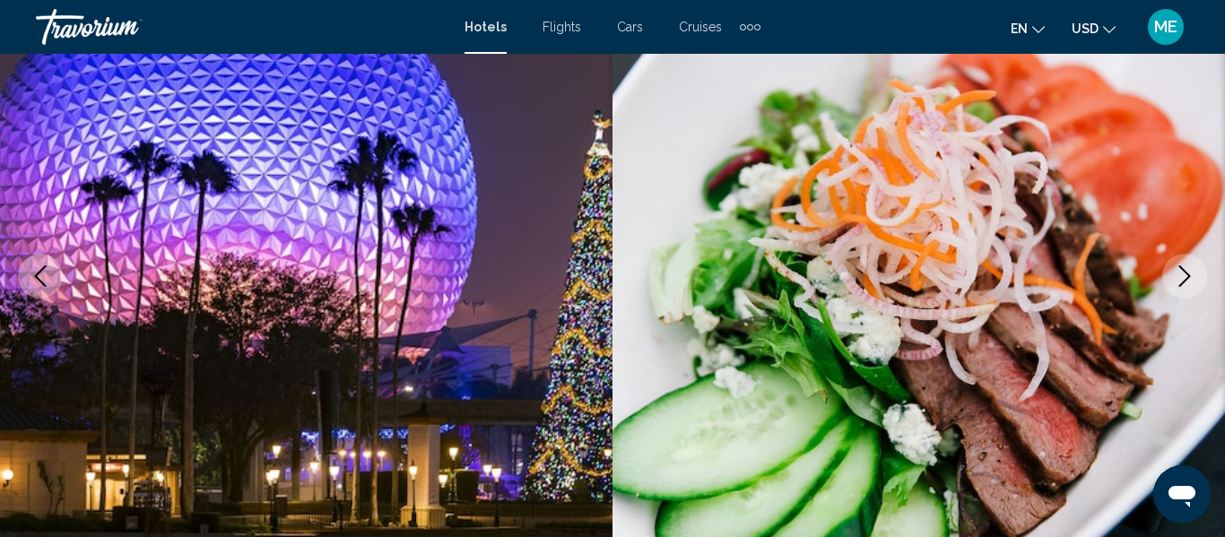
click at [1175, 274] on icon "Next image" at bounding box center [1185, 276] width 22 height 22
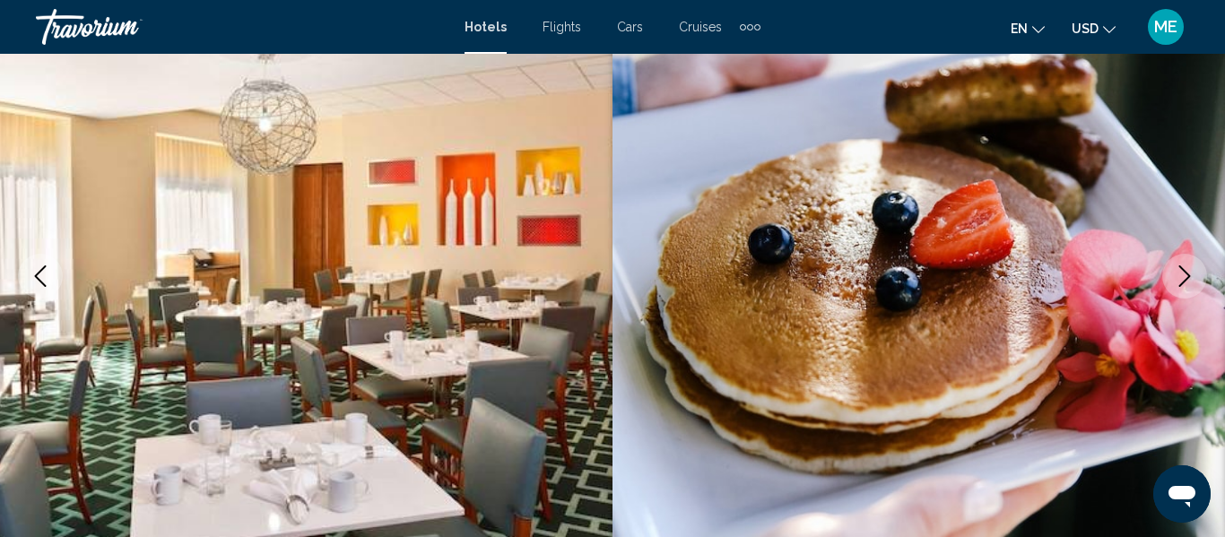
click at [1179, 286] on icon "Next image" at bounding box center [1185, 276] width 12 height 22
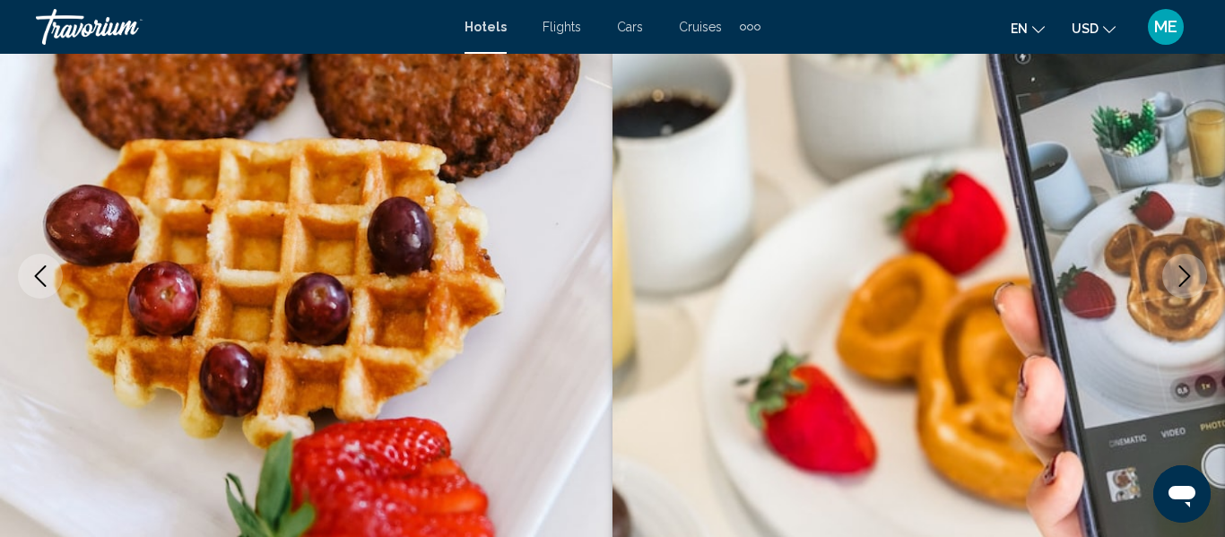
click at [1181, 274] on icon "Next image" at bounding box center [1185, 276] width 22 height 22
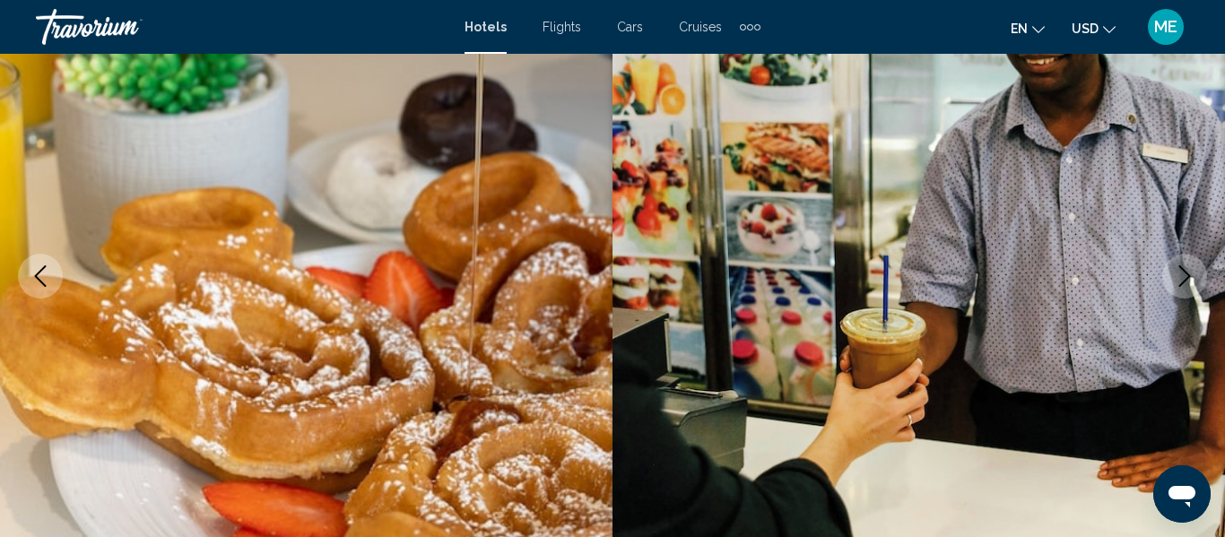
click at [1179, 285] on icon "Next image" at bounding box center [1185, 276] width 22 height 22
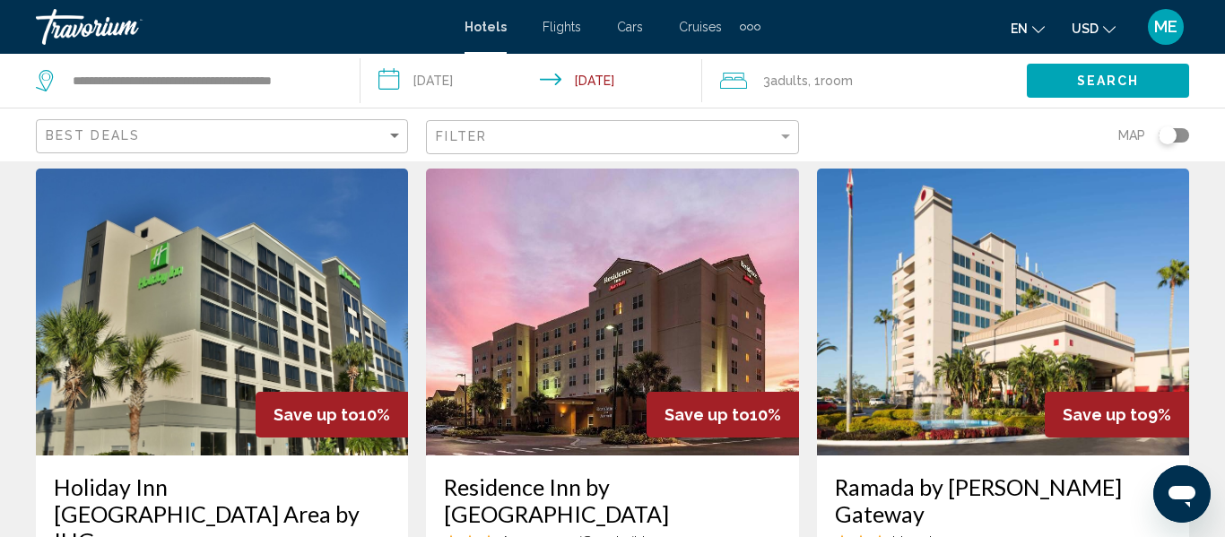
scroll to position [1476, 0]
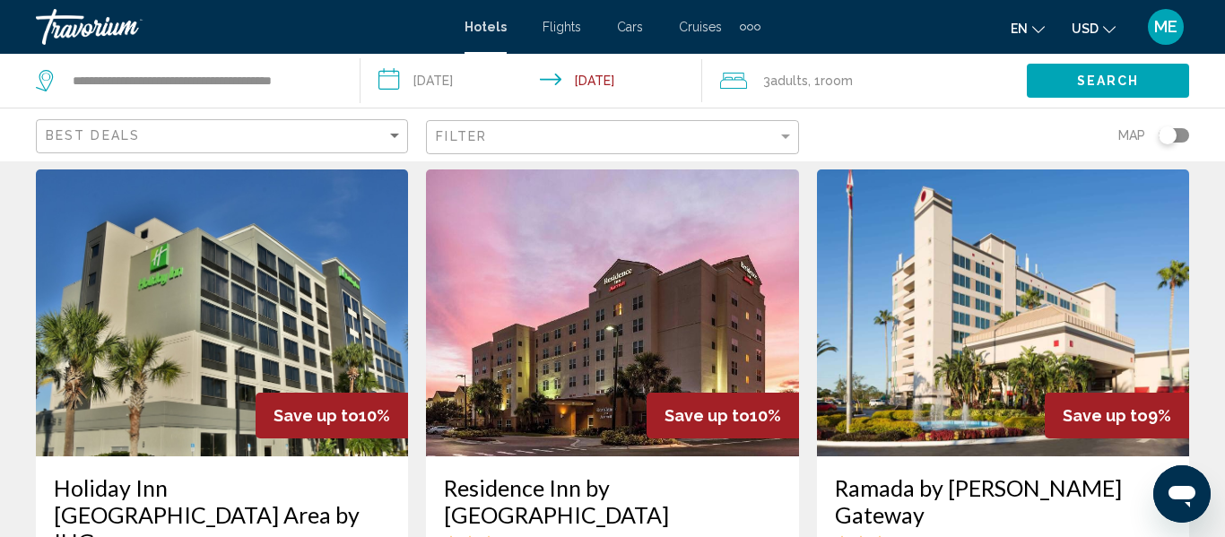
click at [1057, 298] on img "Main content" at bounding box center [1003, 313] width 372 height 287
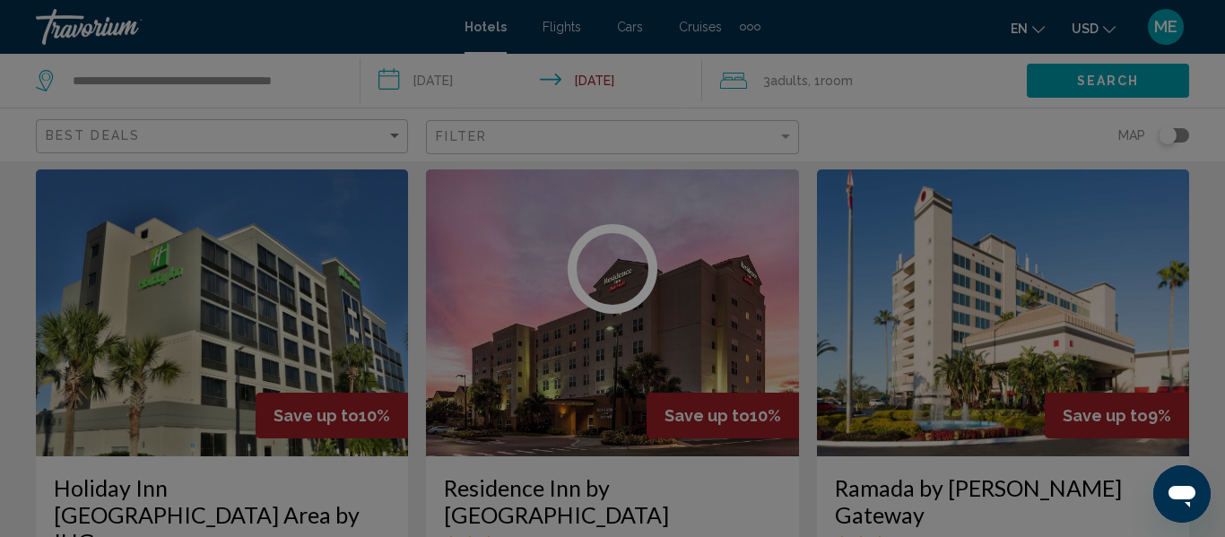
scroll to position [211, 0]
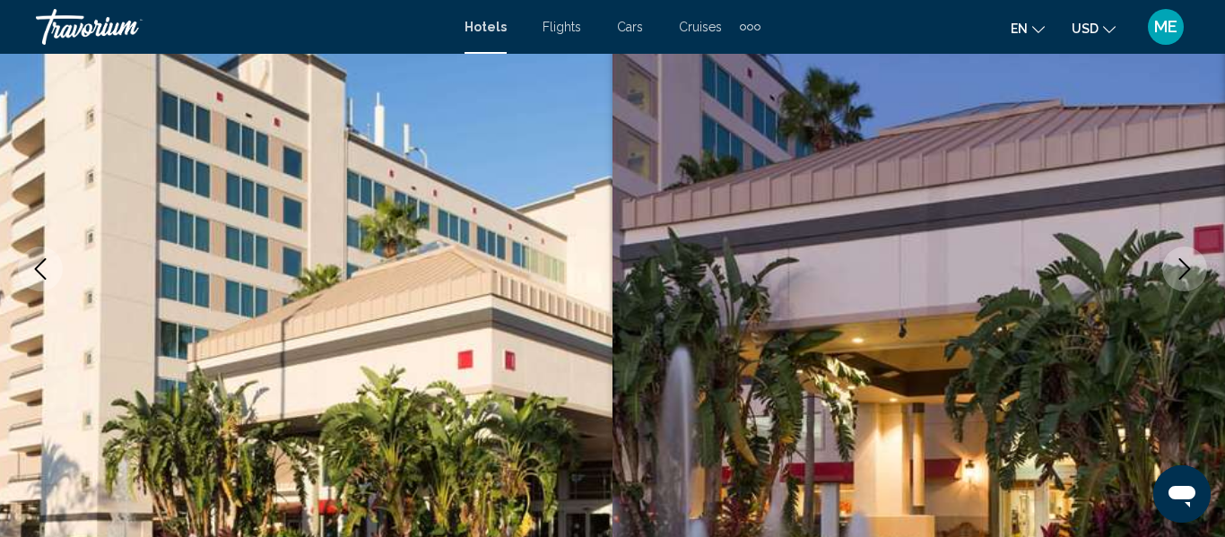
click at [1184, 270] on icon "Next image" at bounding box center [1185, 269] width 22 height 22
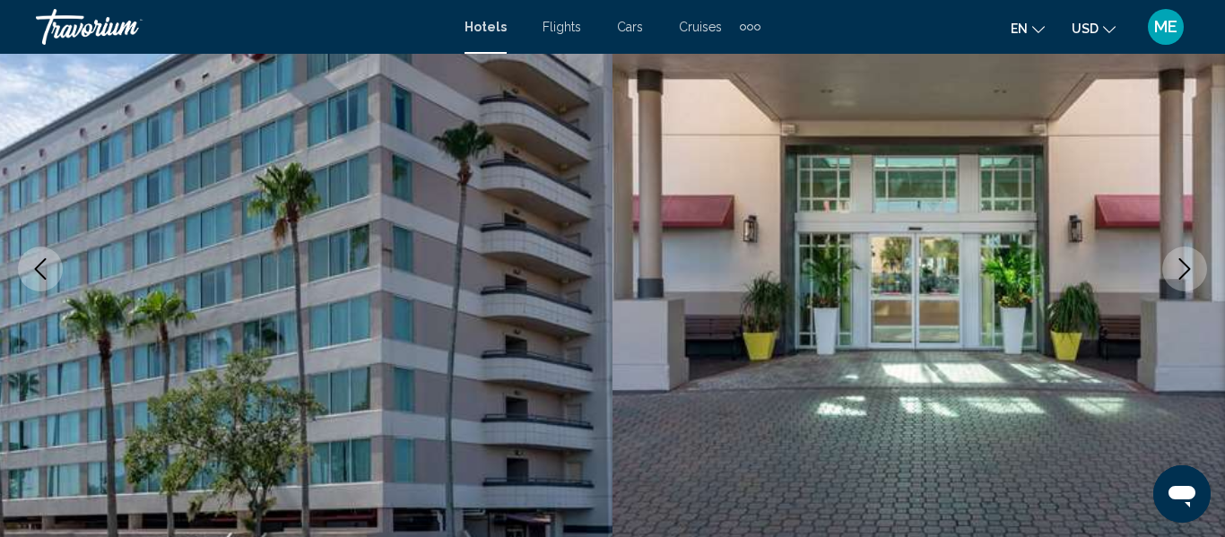
click at [1177, 273] on icon "Next image" at bounding box center [1185, 269] width 22 height 22
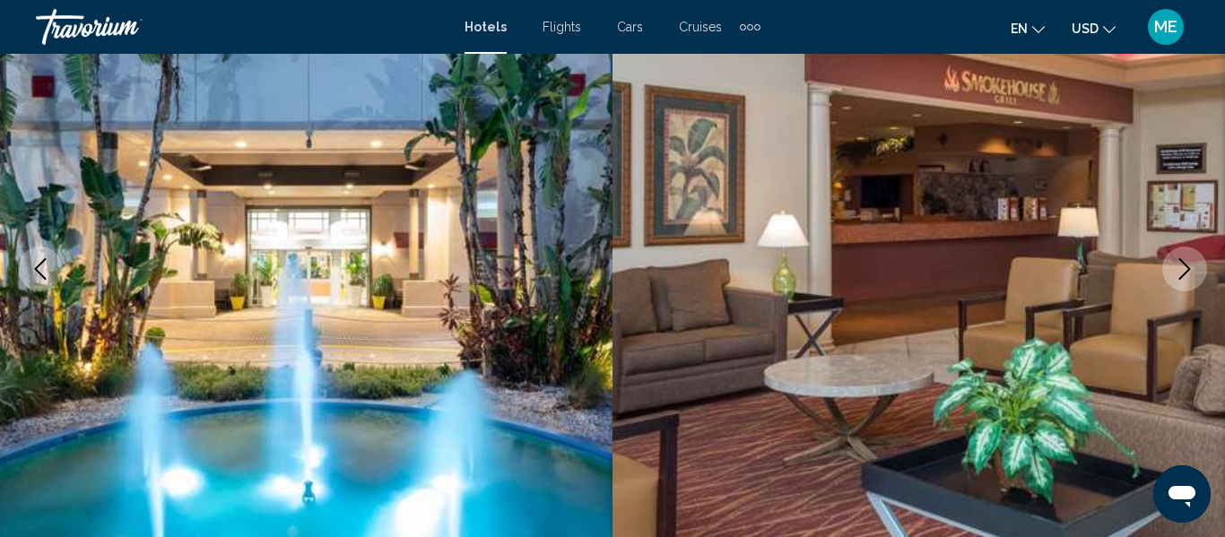
click at [1173, 273] on button "Next image" at bounding box center [1184, 269] width 45 height 45
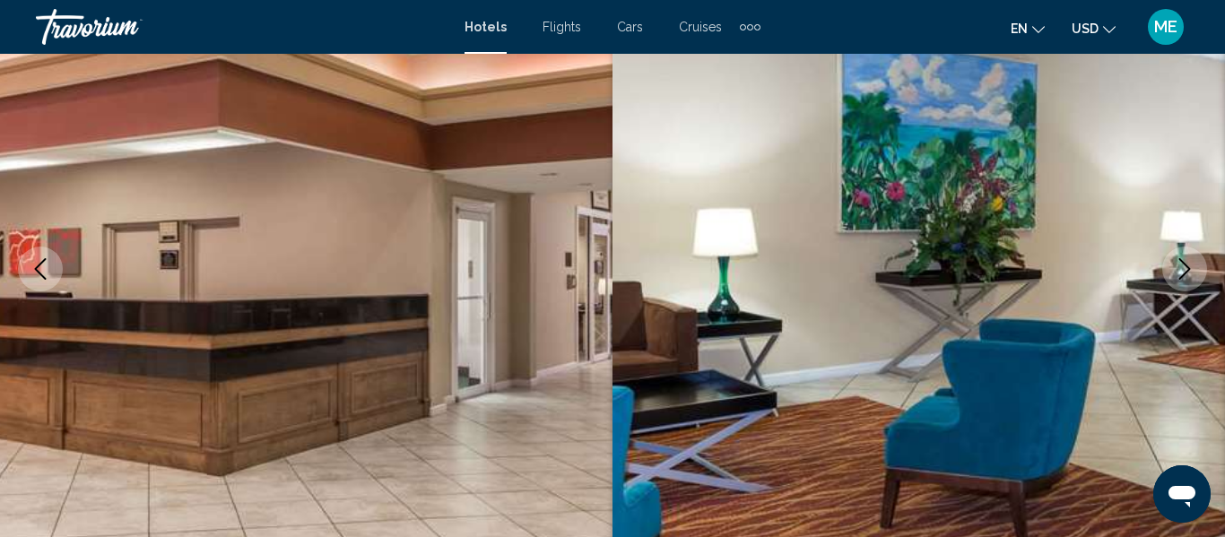
click at [1176, 276] on icon "Next image" at bounding box center [1185, 269] width 22 height 22
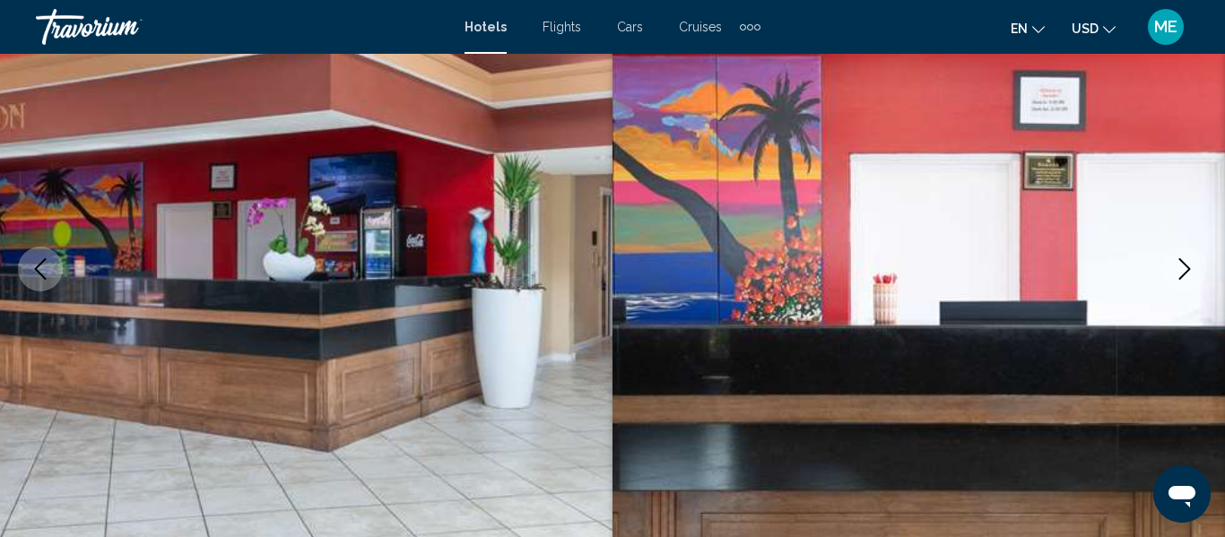
click at [1176, 275] on icon "Next image" at bounding box center [1185, 269] width 22 height 22
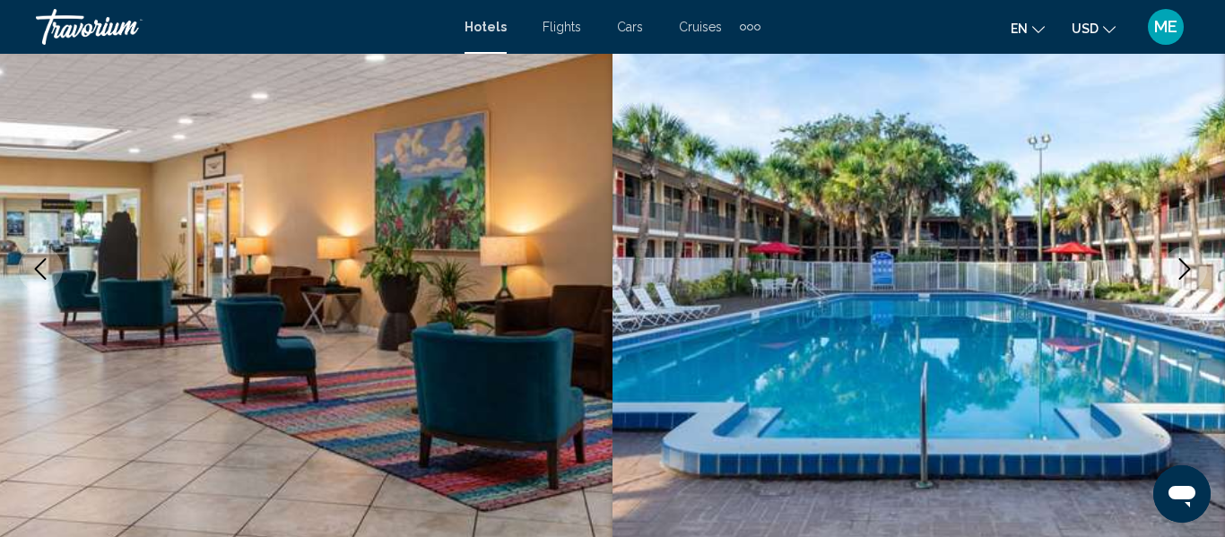
click at [1181, 275] on icon "Next image" at bounding box center [1185, 269] width 22 height 22
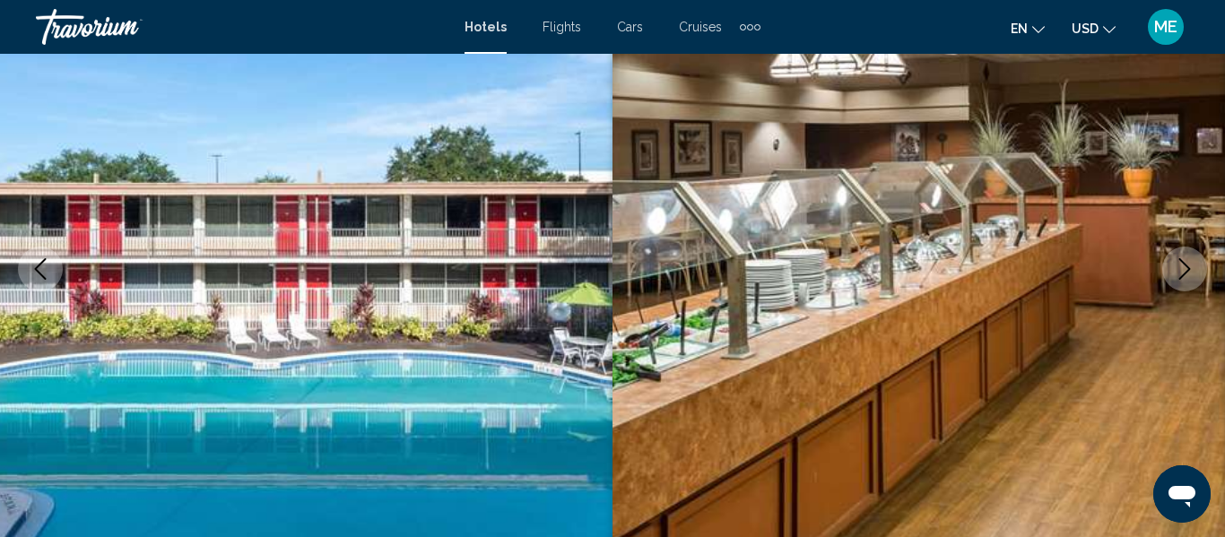
click at [1170, 256] on button "Next image" at bounding box center [1184, 269] width 45 height 45
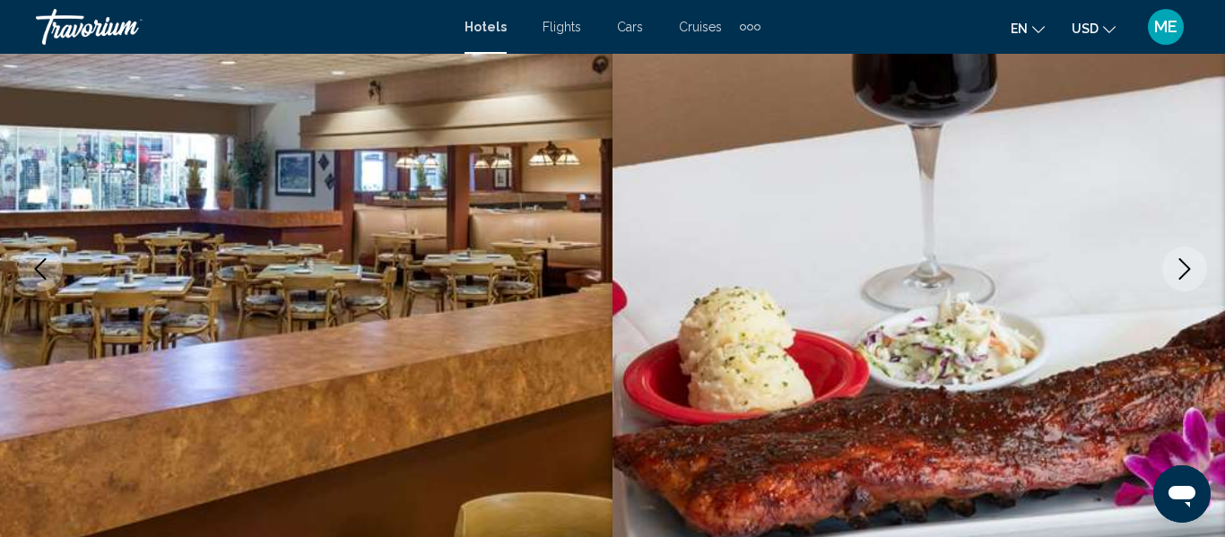
click at [48, 269] on icon "Previous image" at bounding box center [41, 269] width 22 height 22
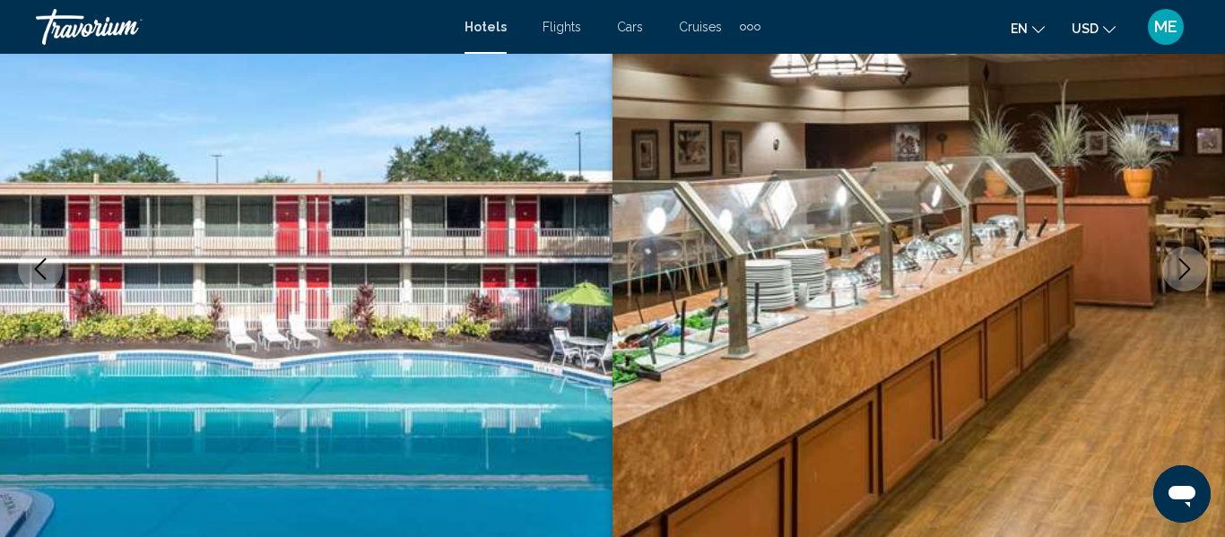
click at [1179, 265] on icon "Next image" at bounding box center [1185, 269] width 22 height 22
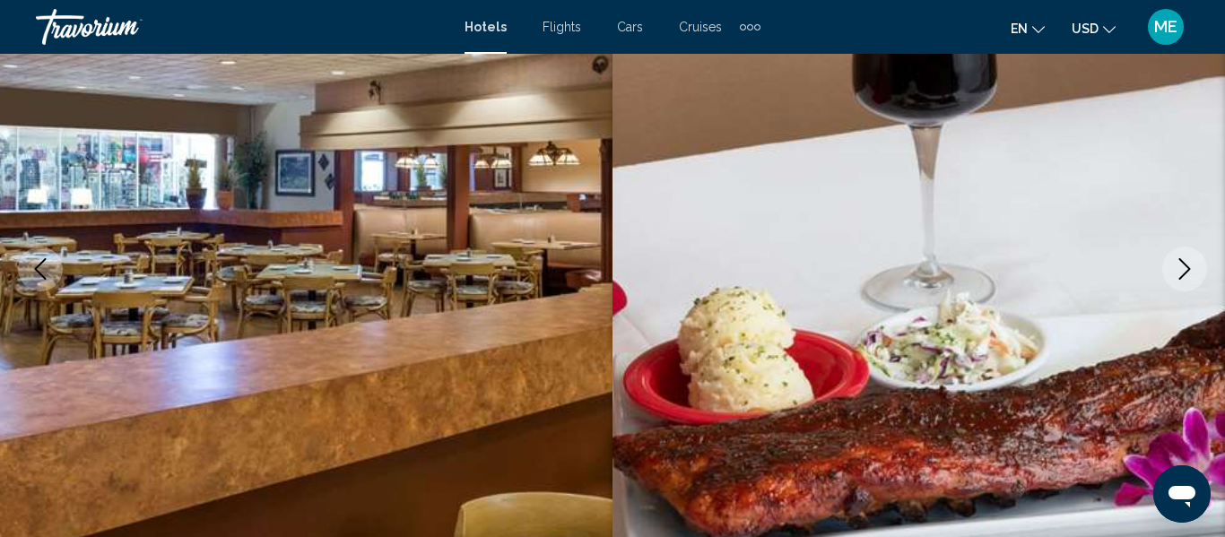
click at [1179, 278] on icon "Next image" at bounding box center [1185, 269] width 22 height 22
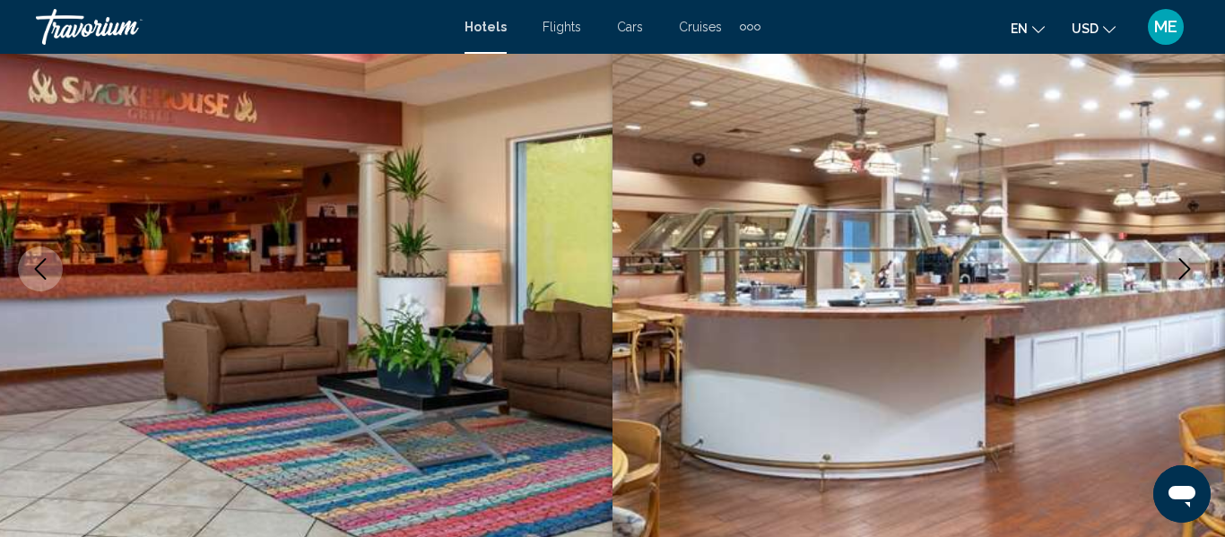
click at [1170, 268] on button "Next image" at bounding box center [1184, 269] width 45 height 45
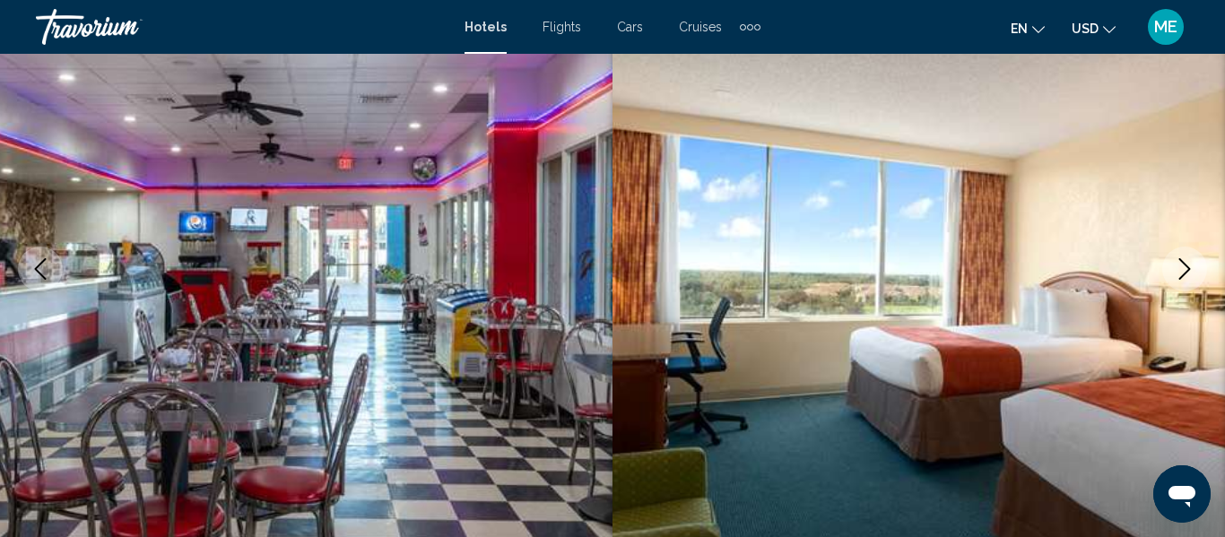
click at [1166, 275] on button "Next image" at bounding box center [1184, 269] width 45 height 45
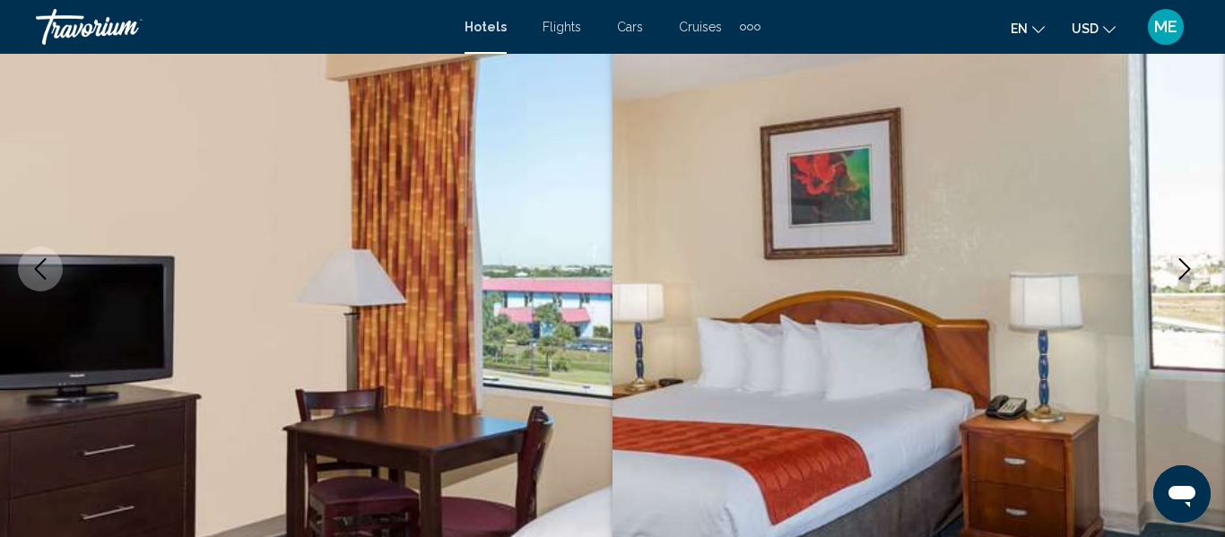
click at [56, 265] on button "Previous image" at bounding box center [40, 269] width 45 height 45
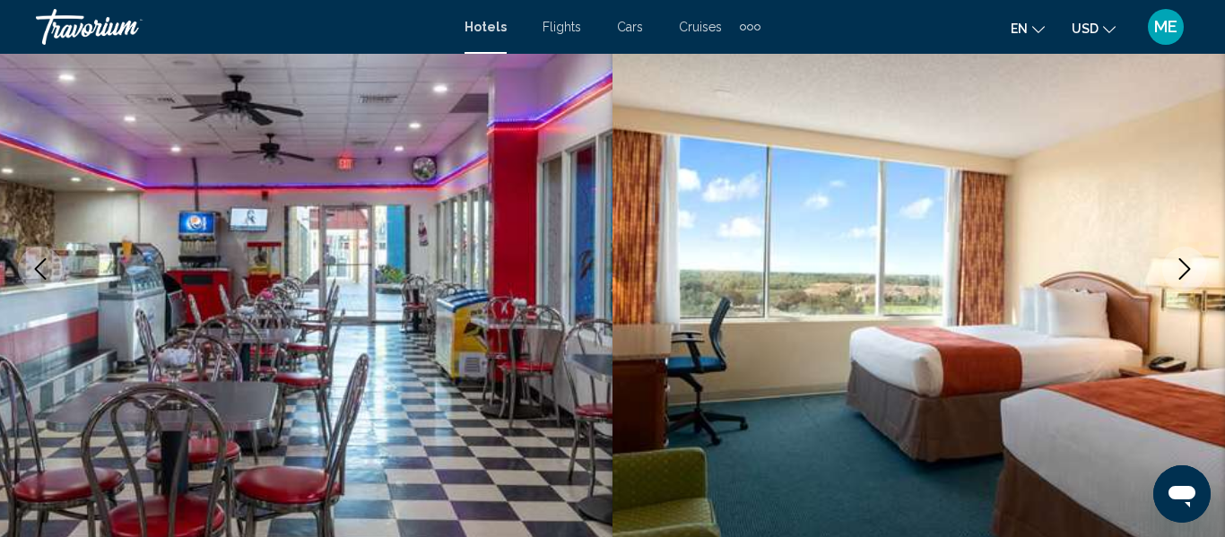
click at [1177, 274] on icon "Next image" at bounding box center [1185, 269] width 22 height 22
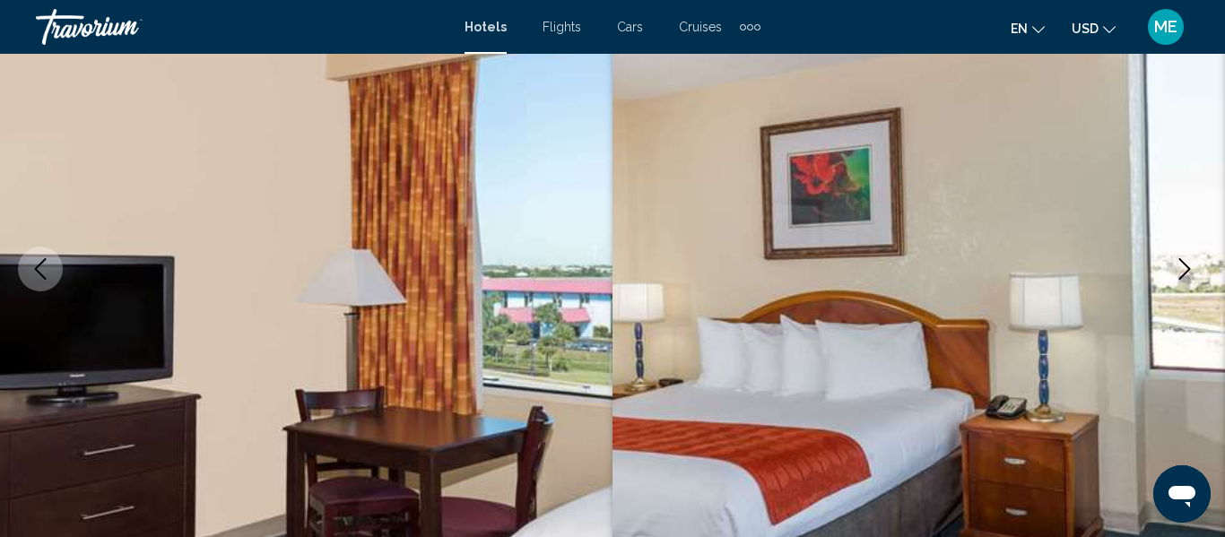
click at [1177, 278] on icon "Next image" at bounding box center [1185, 269] width 22 height 22
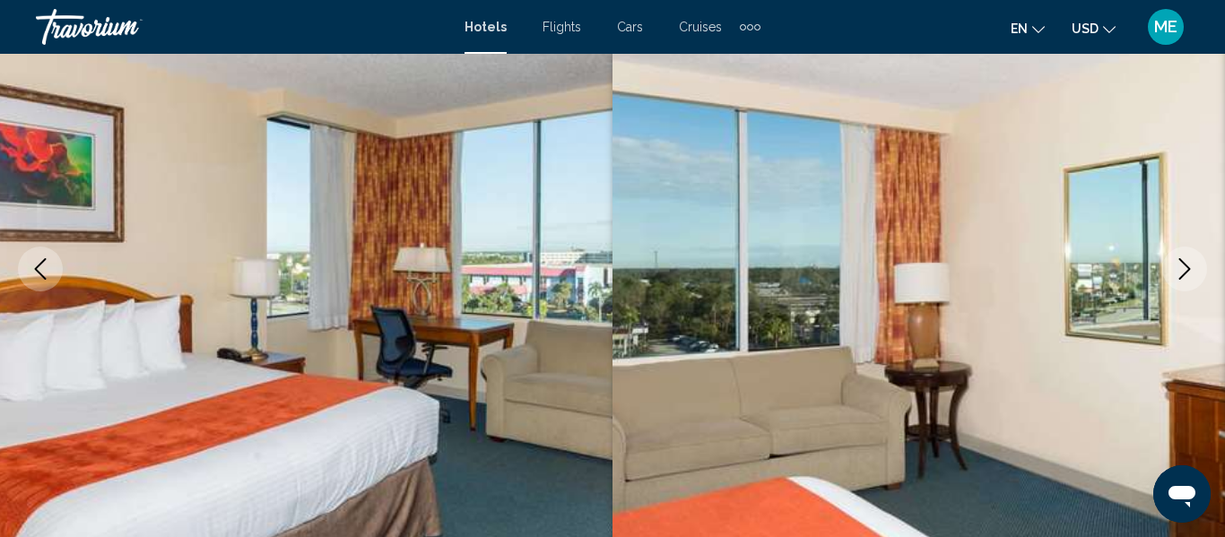
click at [1171, 270] on button "Next image" at bounding box center [1184, 269] width 45 height 45
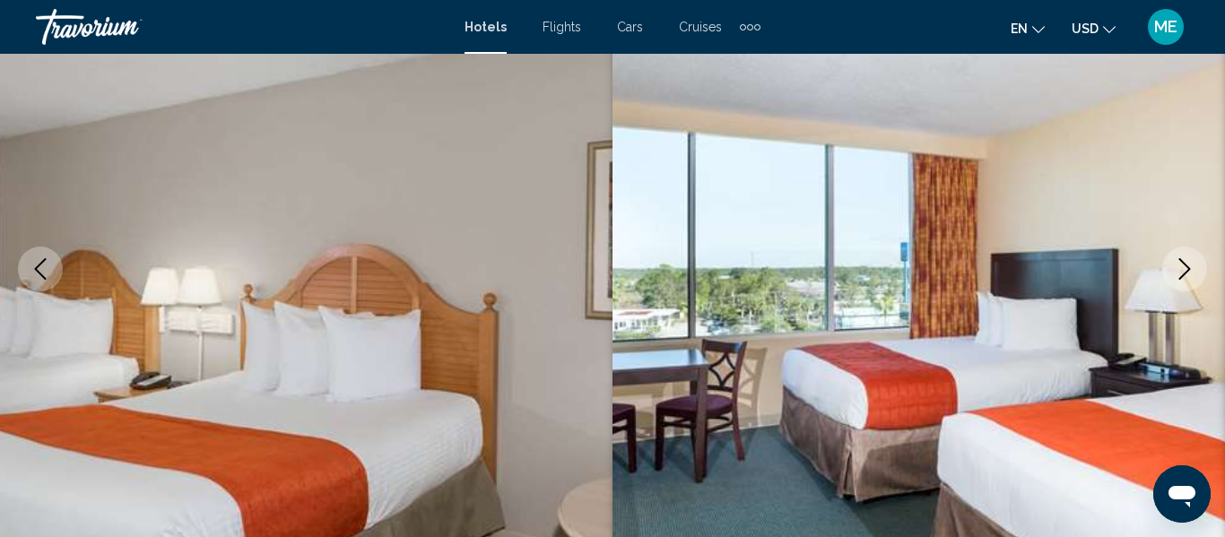
click at [1175, 274] on icon "Next image" at bounding box center [1185, 269] width 22 height 22
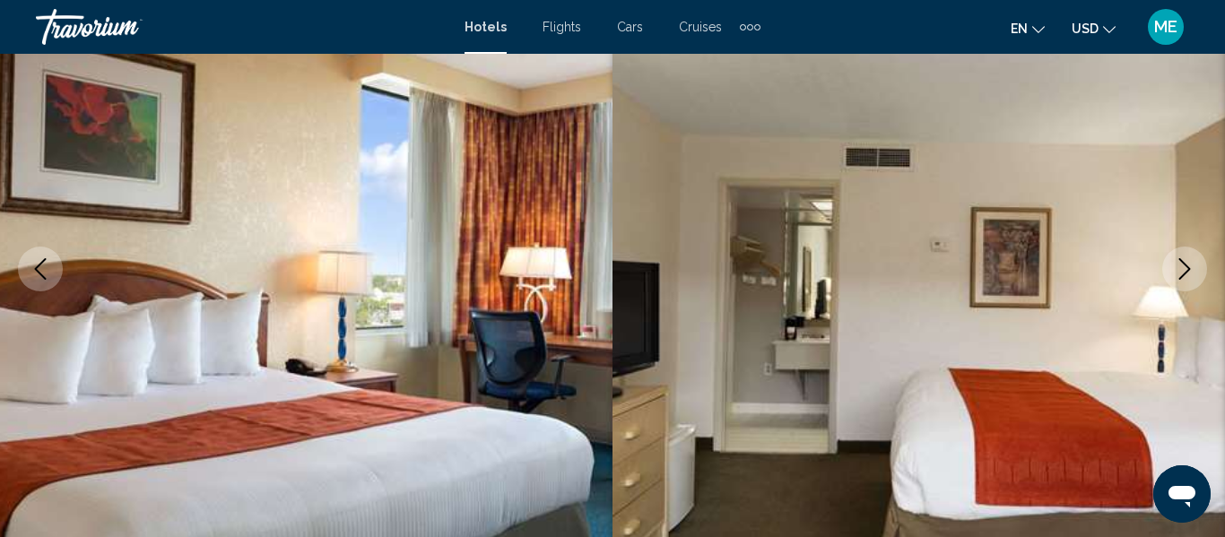
click at [1176, 274] on icon "Next image" at bounding box center [1185, 269] width 22 height 22
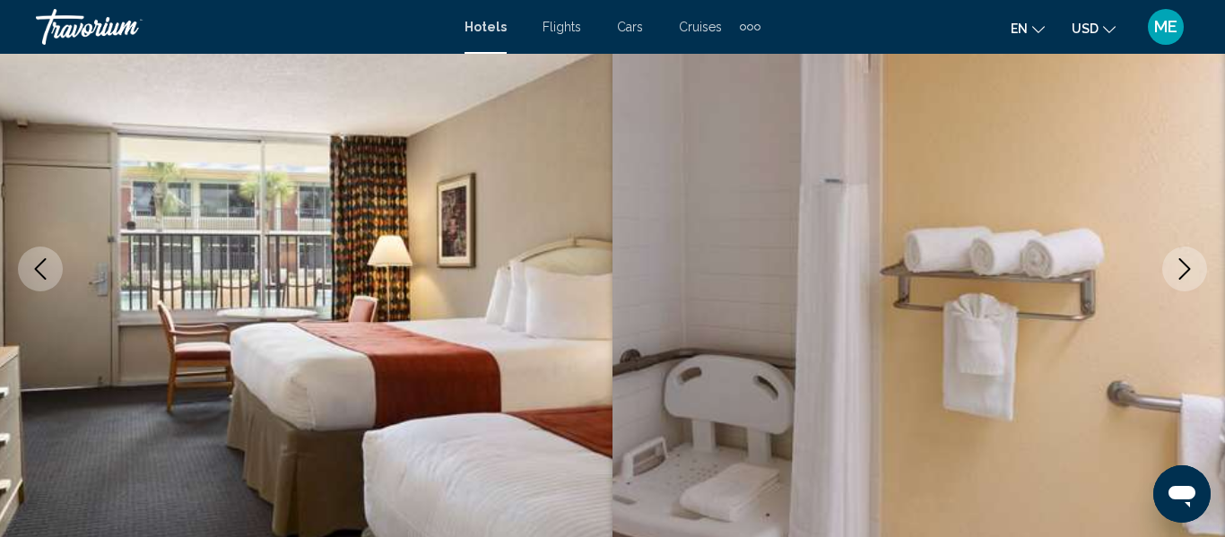
click at [1175, 270] on icon "Next image" at bounding box center [1185, 269] width 22 height 22
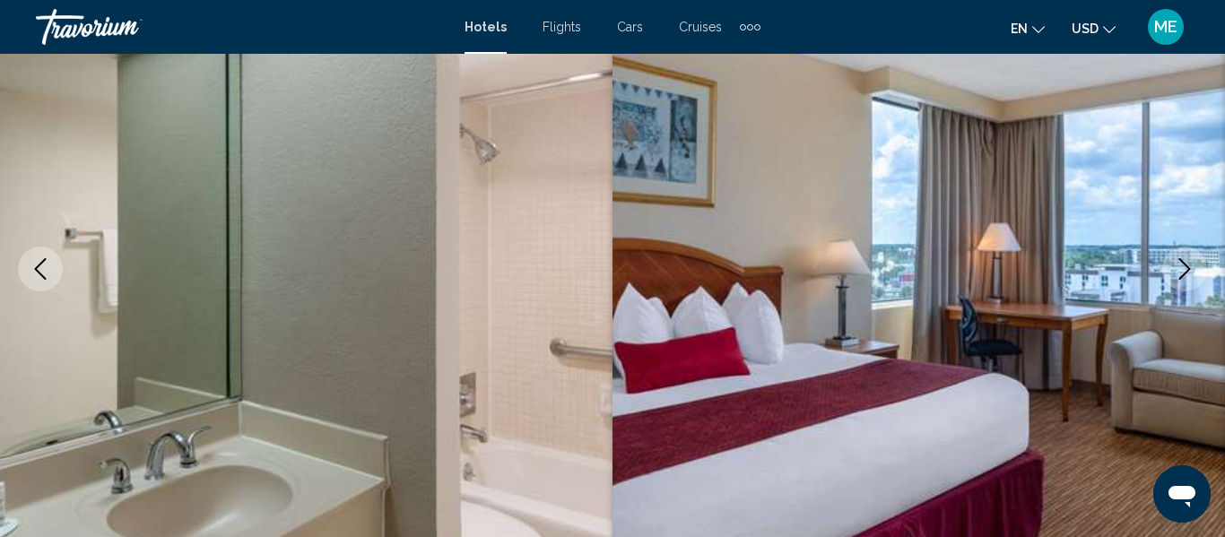
click at [1179, 274] on icon "Next image" at bounding box center [1185, 269] width 22 height 22
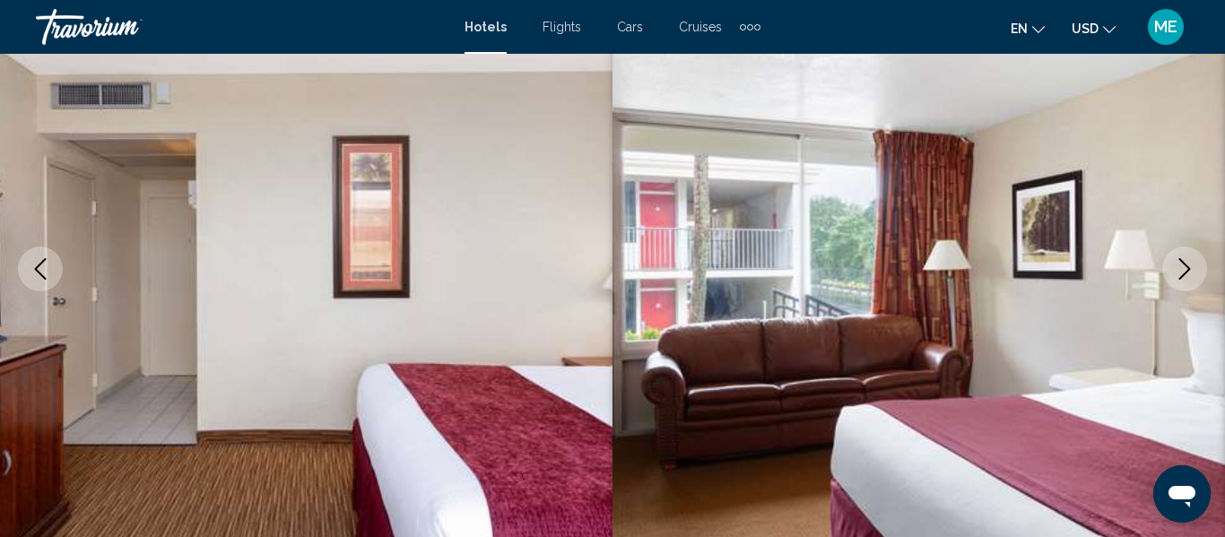
click at [1183, 287] on button "Next image" at bounding box center [1184, 269] width 45 height 45
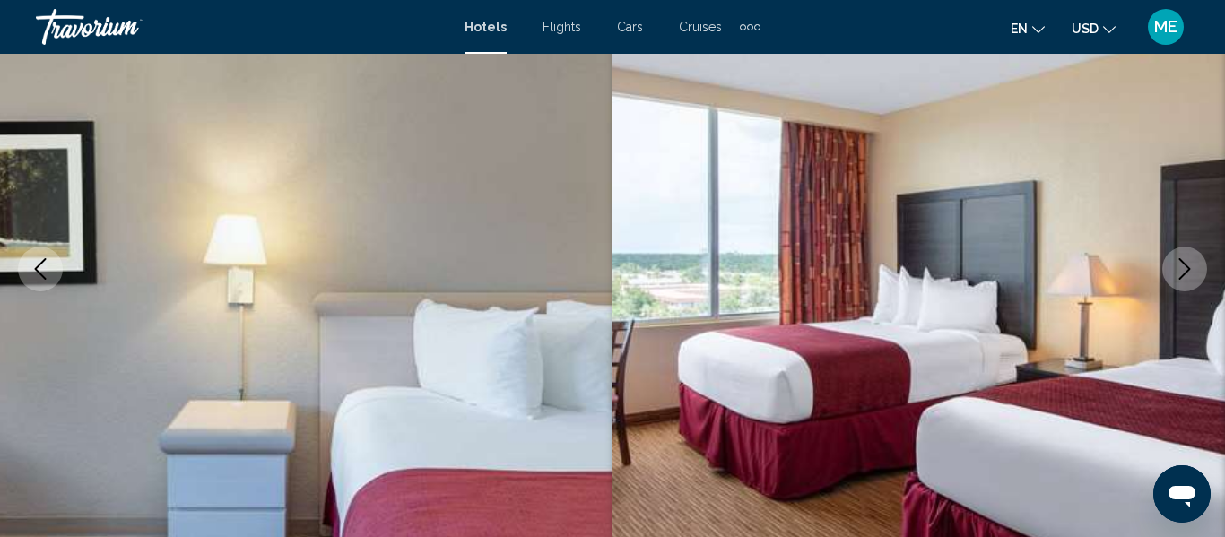
click at [1181, 271] on icon "Next image" at bounding box center [1185, 269] width 22 height 22
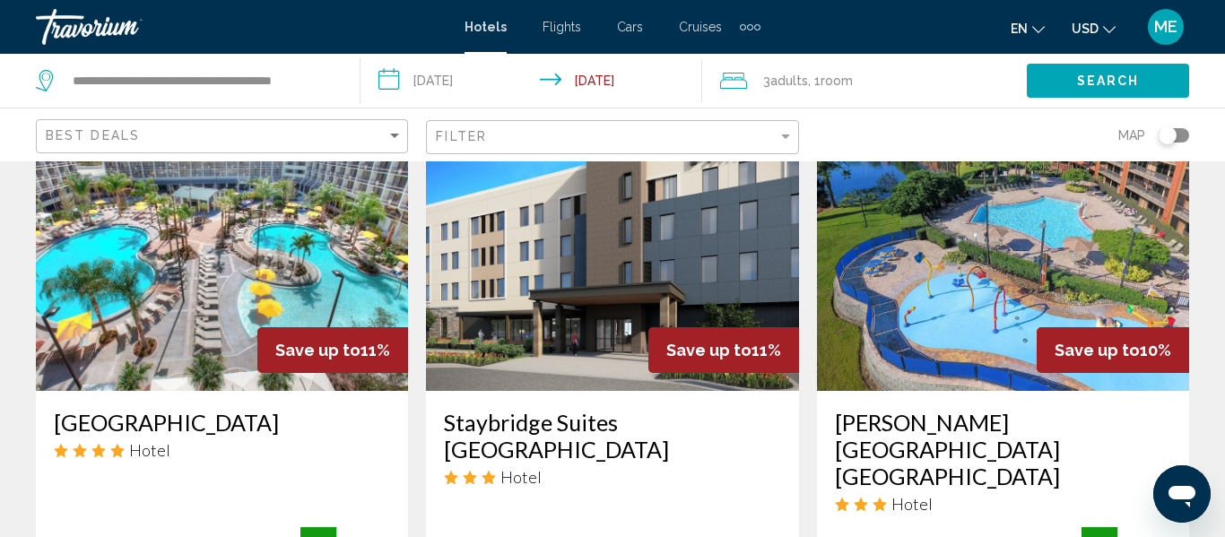
scroll to position [819, 0]
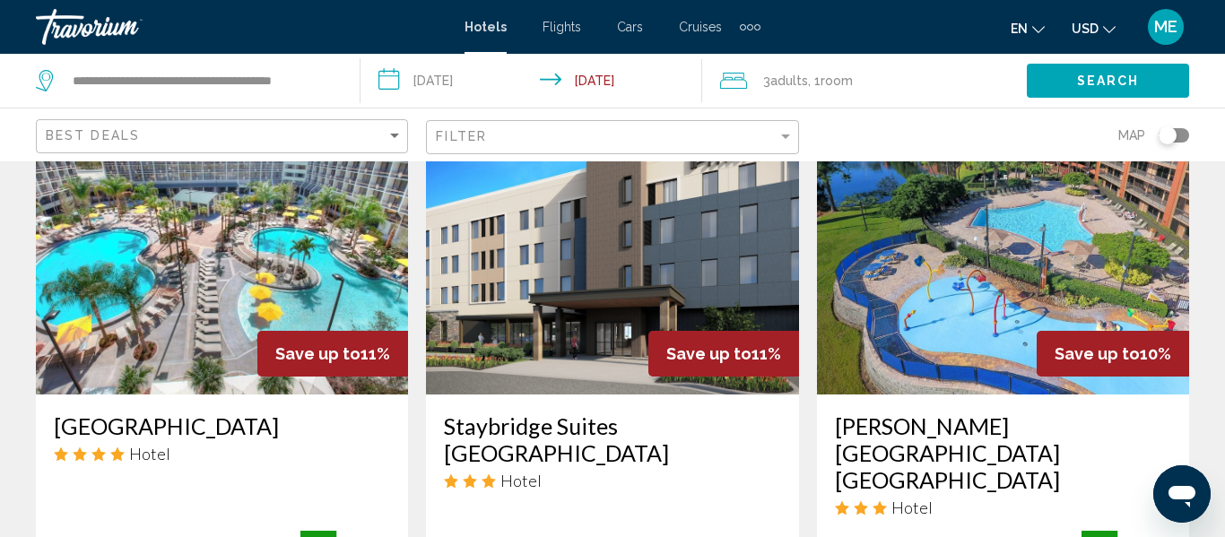
click at [1101, 311] on img "Main content" at bounding box center [1003, 251] width 372 height 287
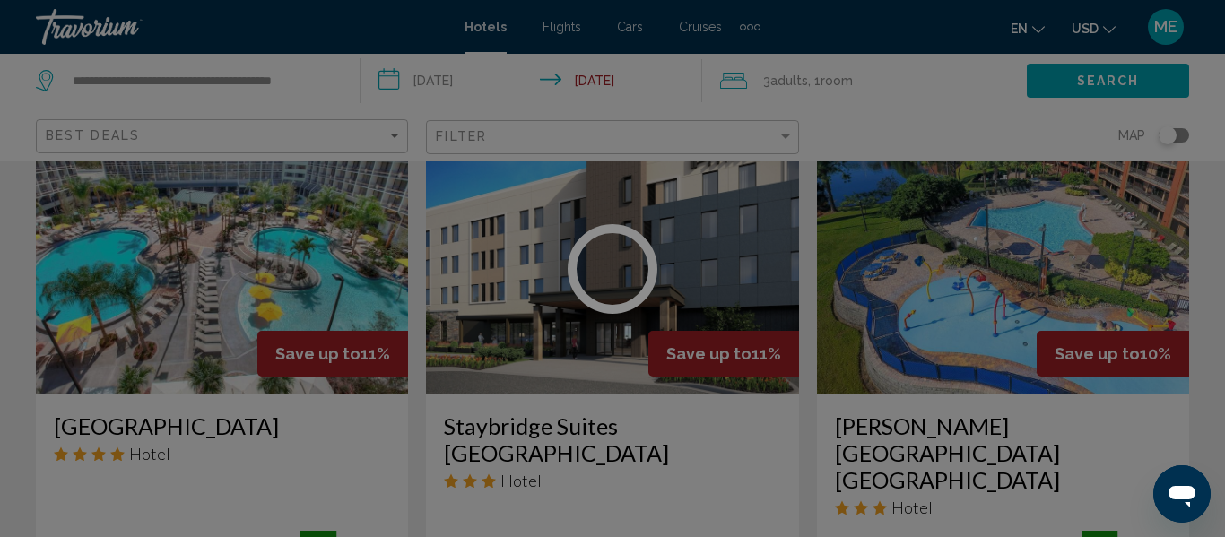
scroll to position [211, 0]
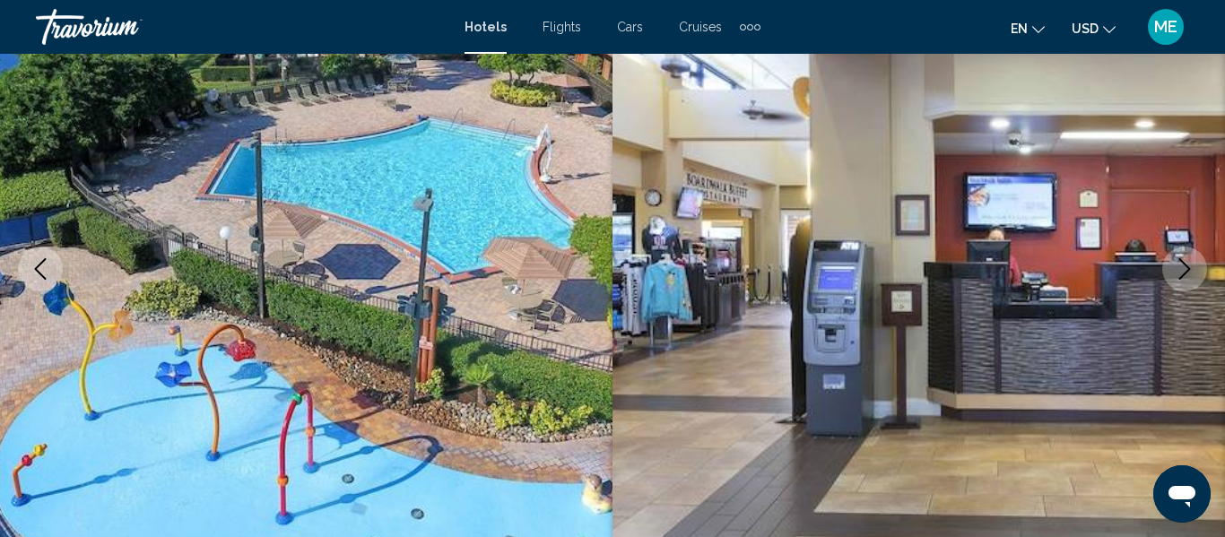
click at [1167, 278] on button "Next image" at bounding box center [1184, 269] width 45 height 45
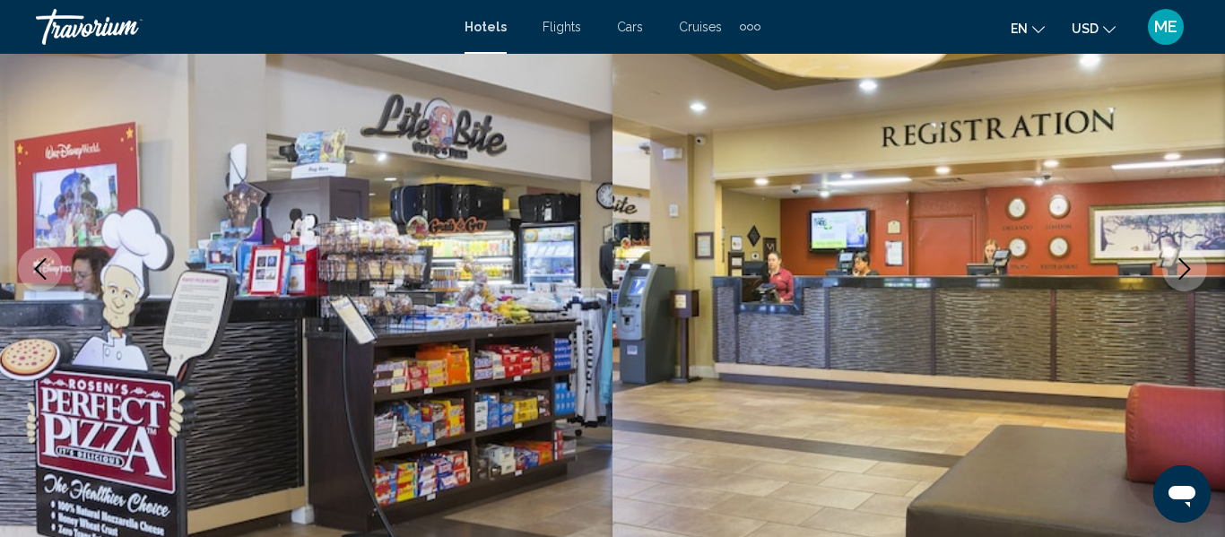
click at [1171, 278] on button "Next image" at bounding box center [1184, 269] width 45 height 45
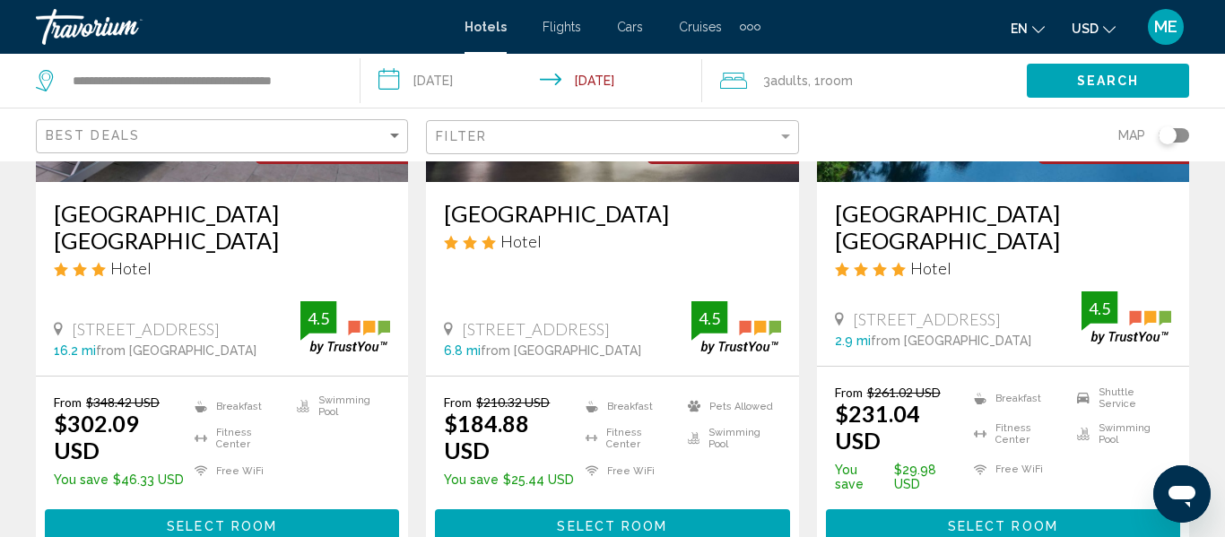
scroll to position [318, 0]
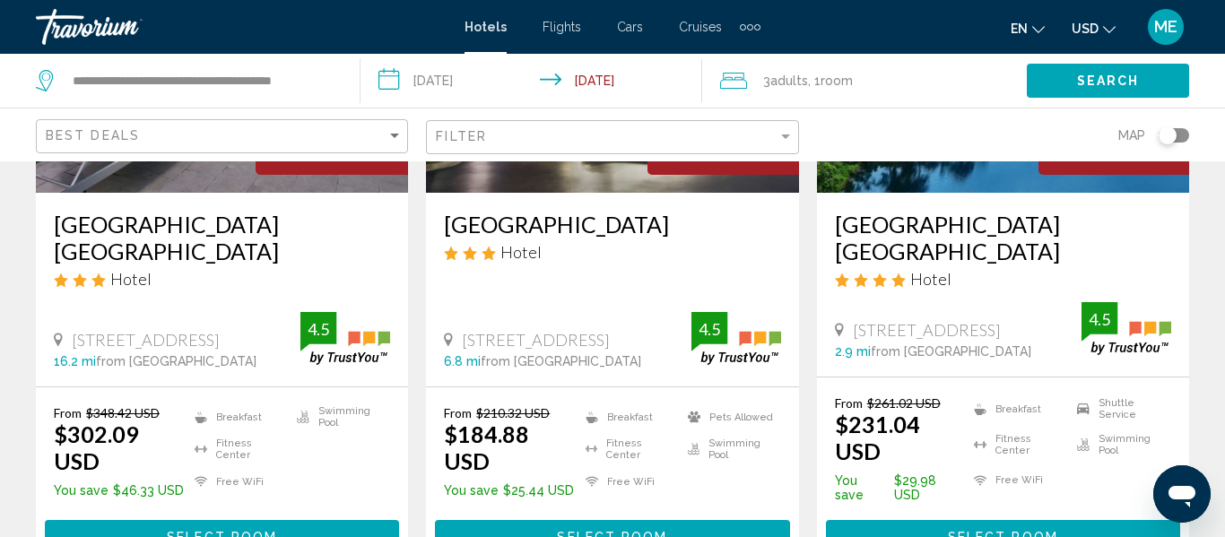
click at [582, 275] on div "[GEOGRAPHIC_DATA] Hotel" at bounding box center [612, 243] width 336 height 65
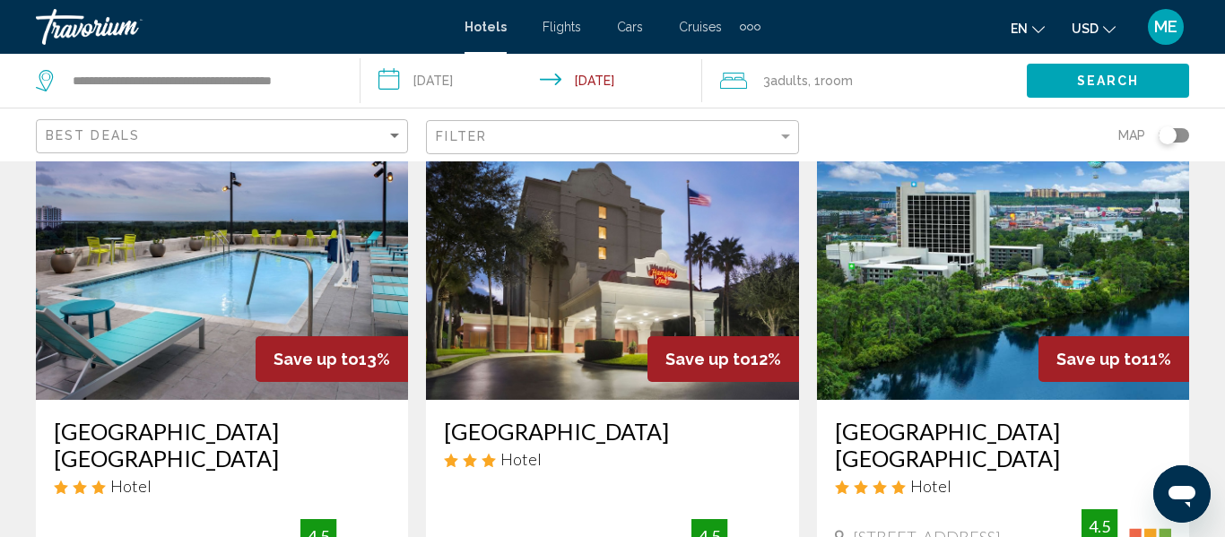
click at [606, 267] on img "Main content" at bounding box center [612, 256] width 372 height 287
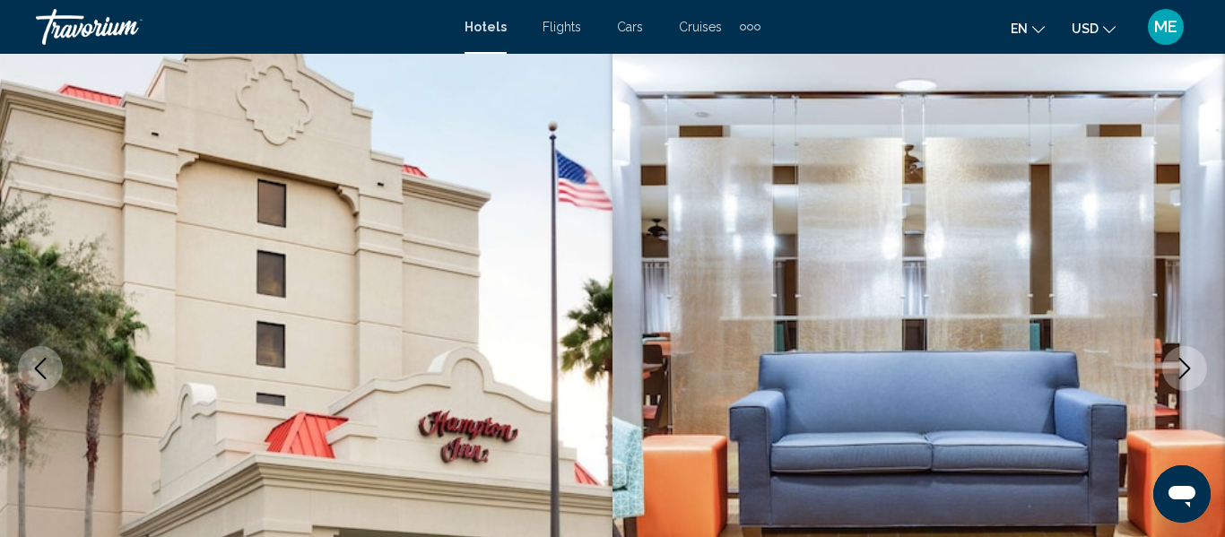
scroll to position [211, 0]
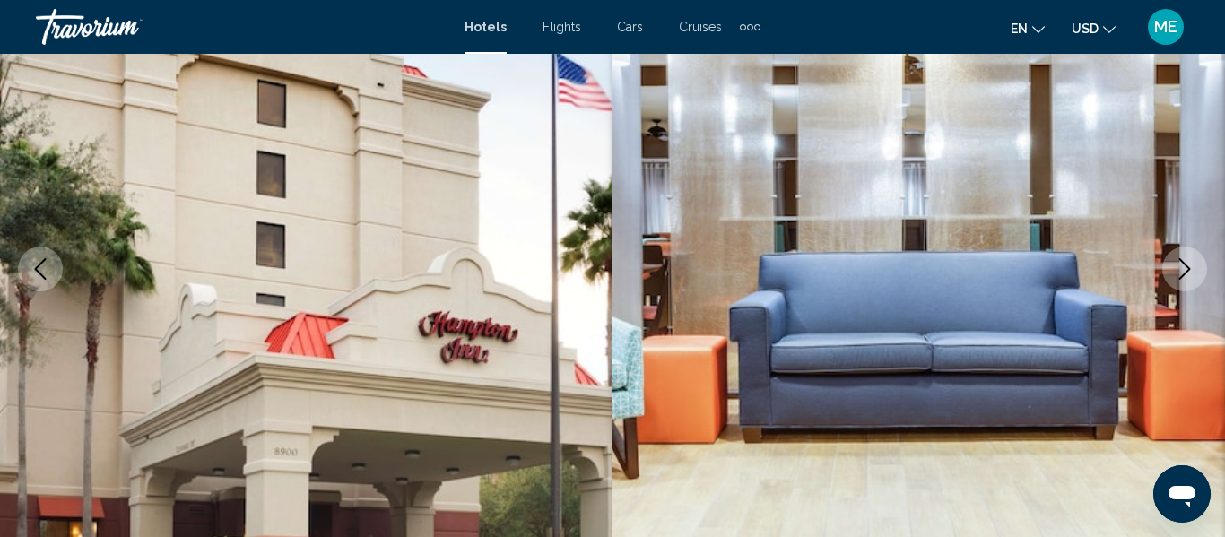
click at [1179, 270] on icon "Next image" at bounding box center [1185, 269] width 22 height 22
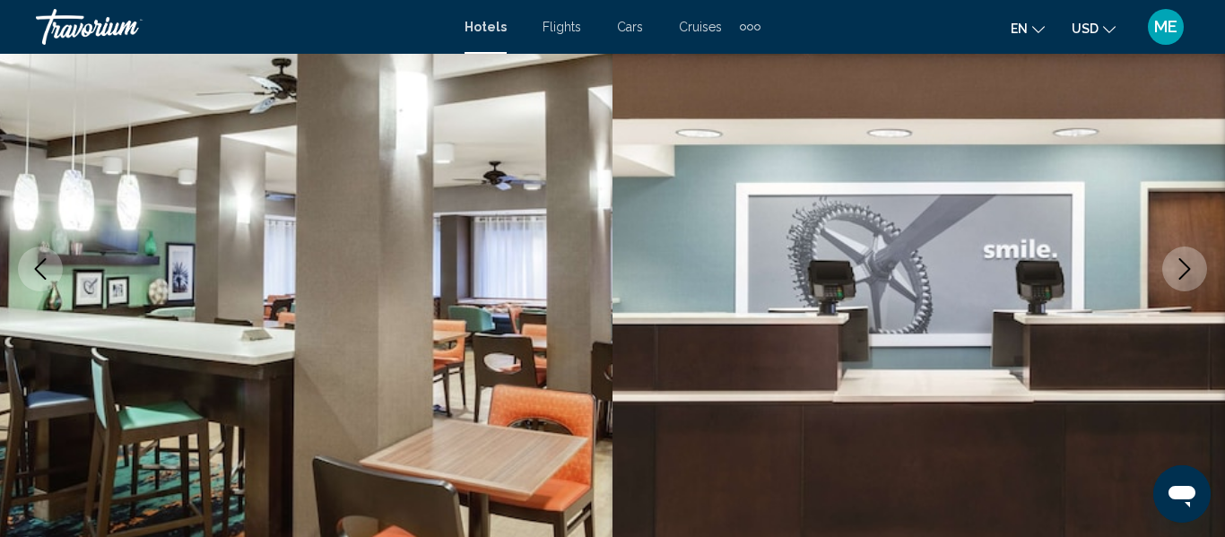
click at [1184, 272] on icon "Next image" at bounding box center [1185, 269] width 22 height 22
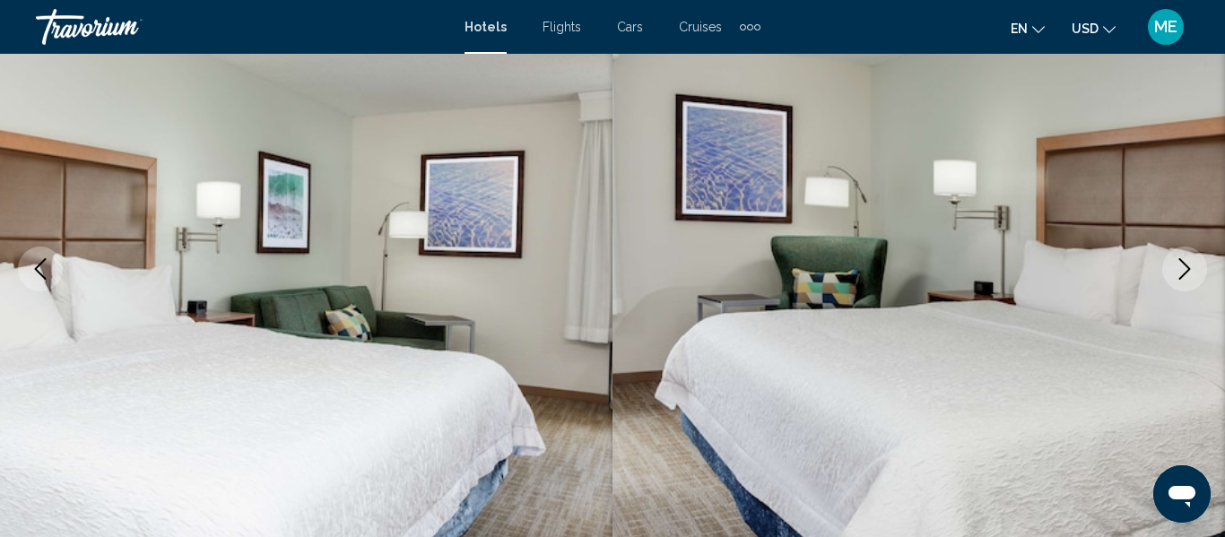
click at [1175, 271] on icon "Next image" at bounding box center [1185, 269] width 22 height 22
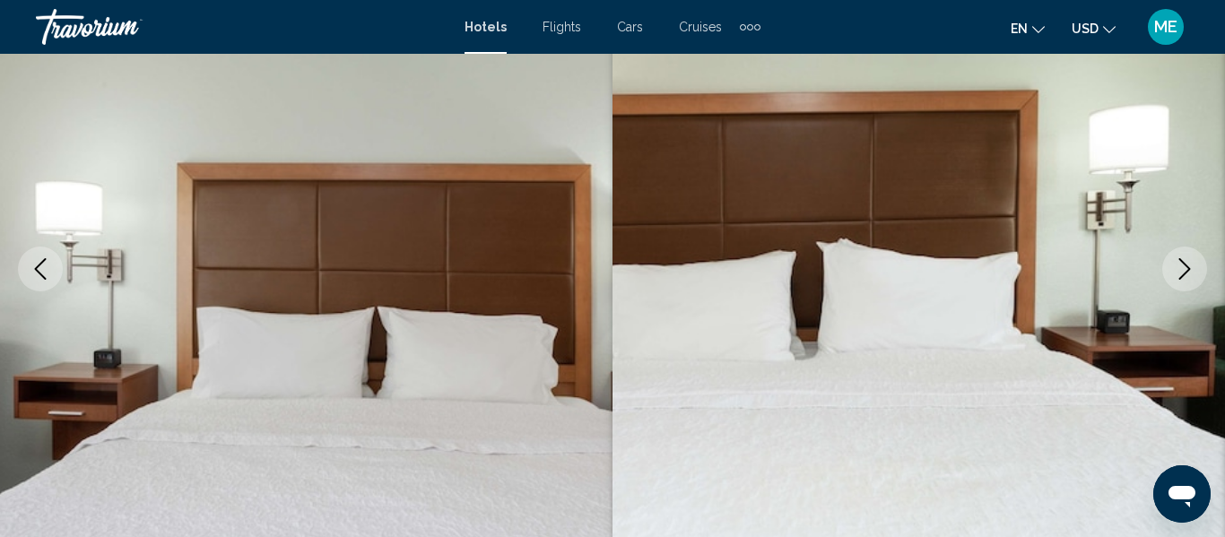
click at [1177, 267] on icon "Next image" at bounding box center [1185, 269] width 22 height 22
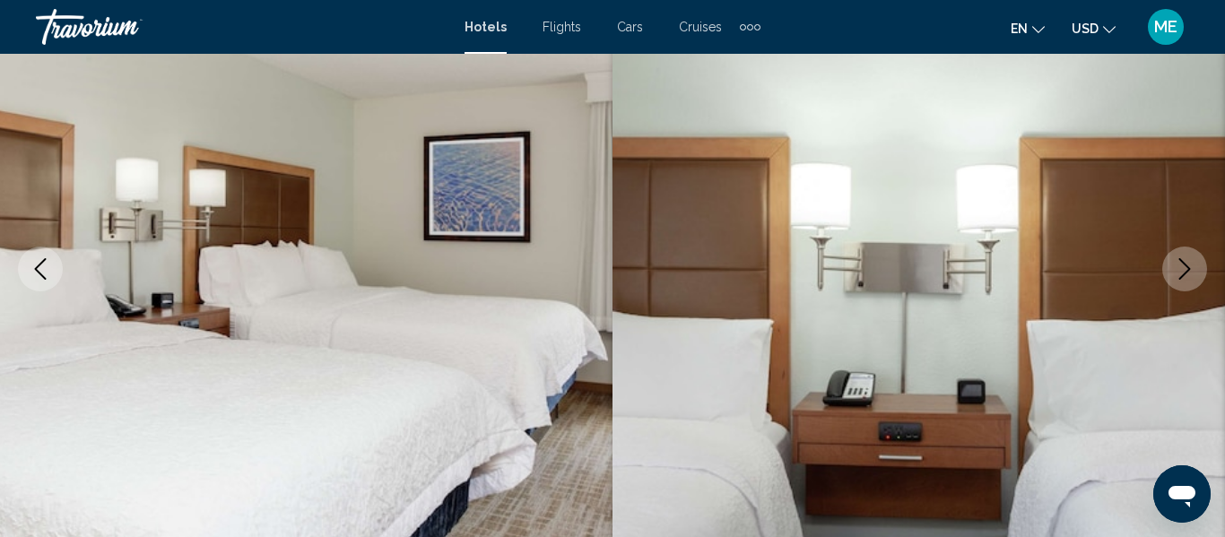
click at [1175, 270] on icon "Next image" at bounding box center [1185, 269] width 22 height 22
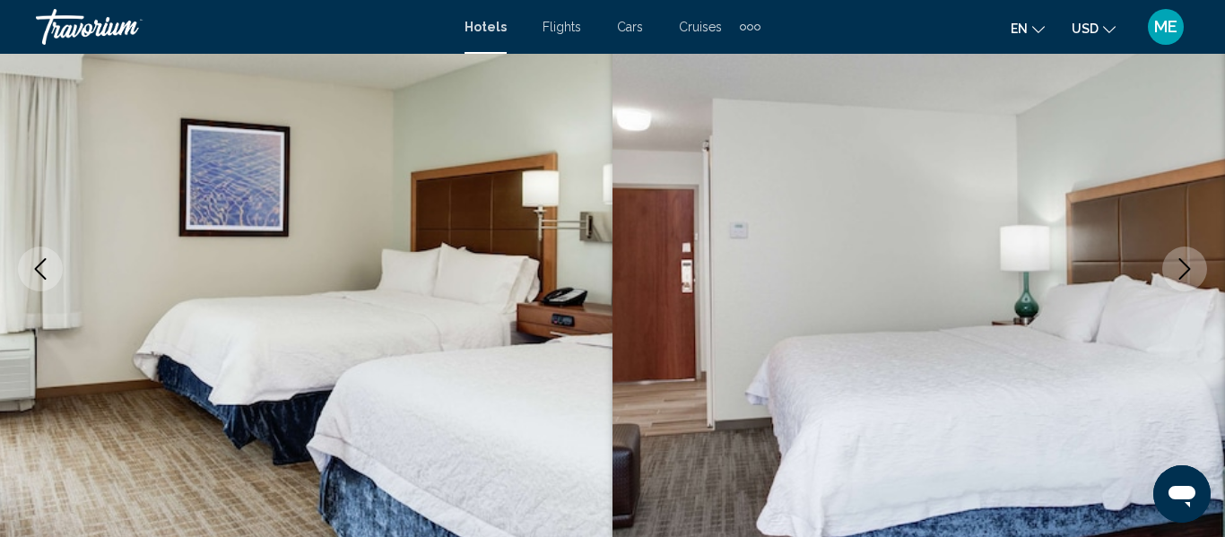
click at [1178, 271] on icon "Next image" at bounding box center [1185, 269] width 22 height 22
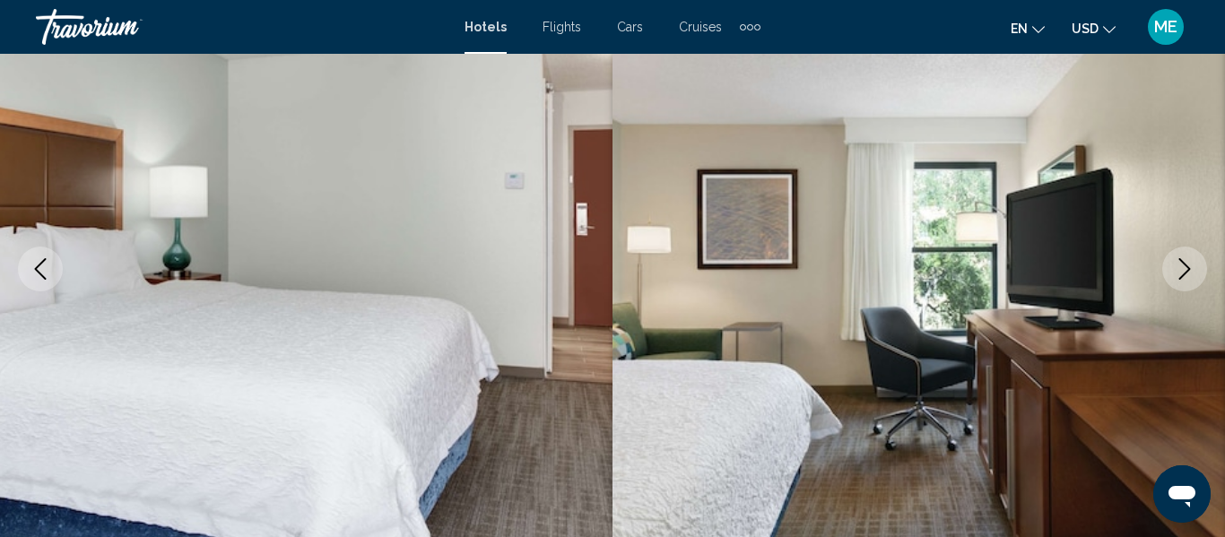
click at [1178, 268] on icon "Next image" at bounding box center [1185, 269] width 22 height 22
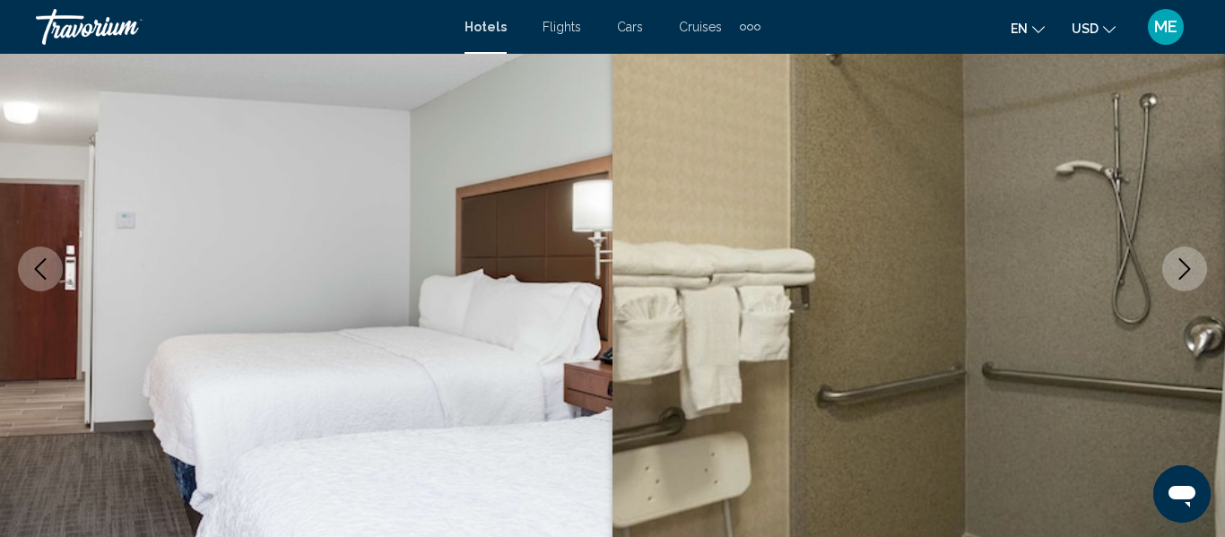
click at [1181, 278] on icon "Next image" at bounding box center [1185, 269] width 12 height 22
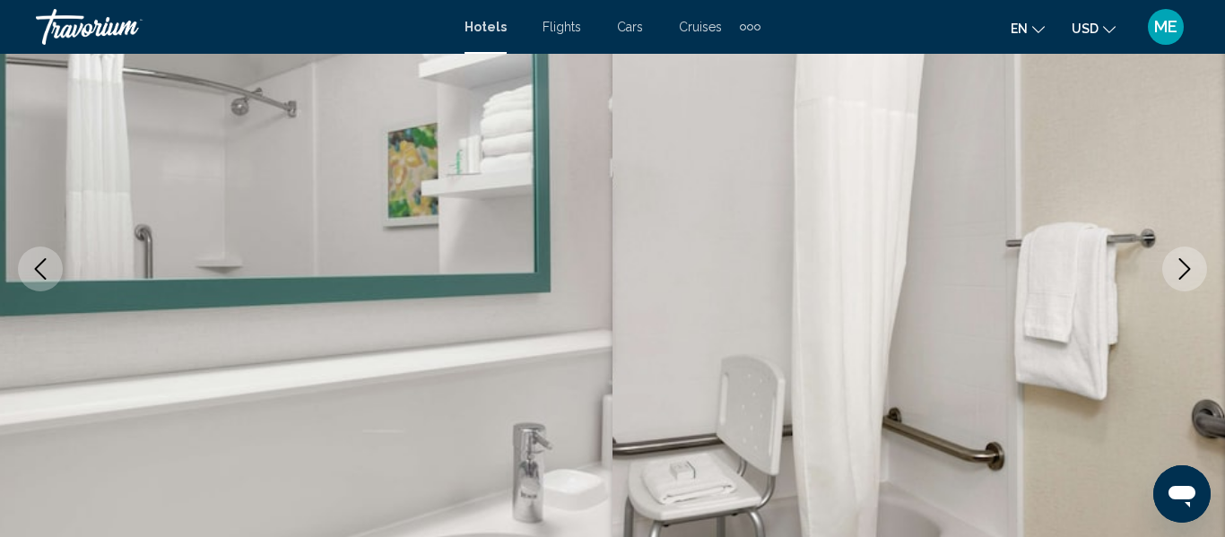
click at [1175, 269] on icon "Next image" at bounding box center [1185, 269] width 22 height 22
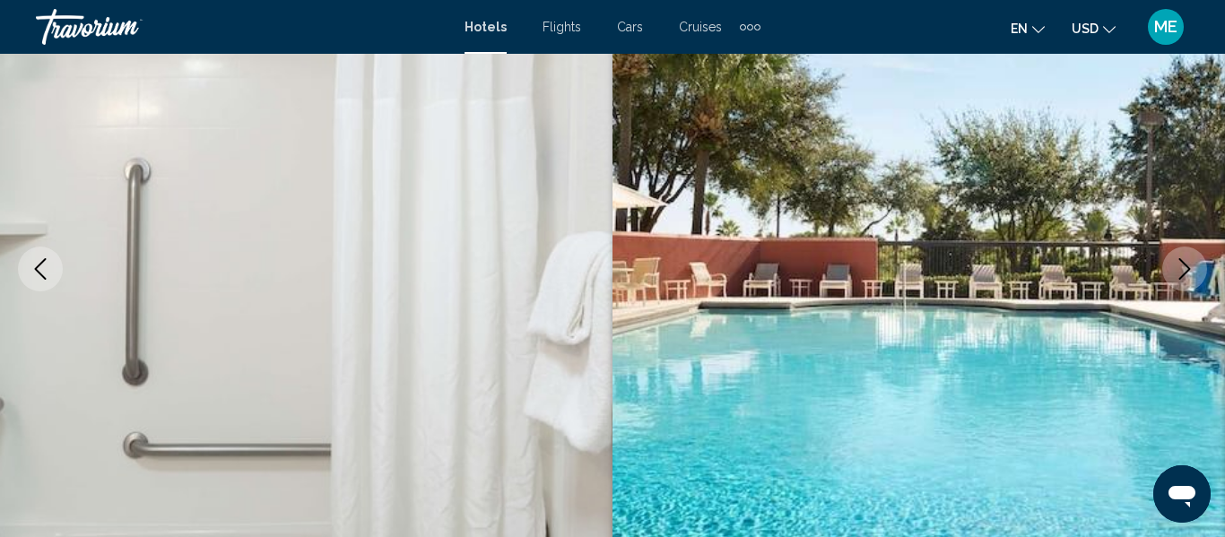
click at [1179, 274] on icon "Next image" at bounding box center [1185, 269] width 22 height 22
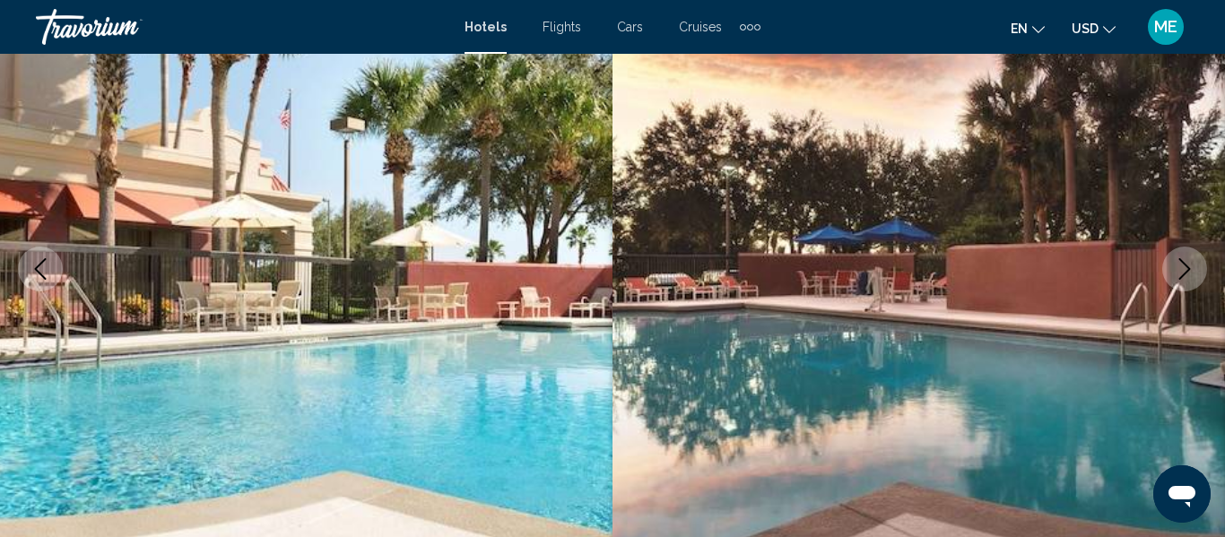
click at [1176, 272] on icon "Next image" at bounding box center [1185, 269] width 22 height 22
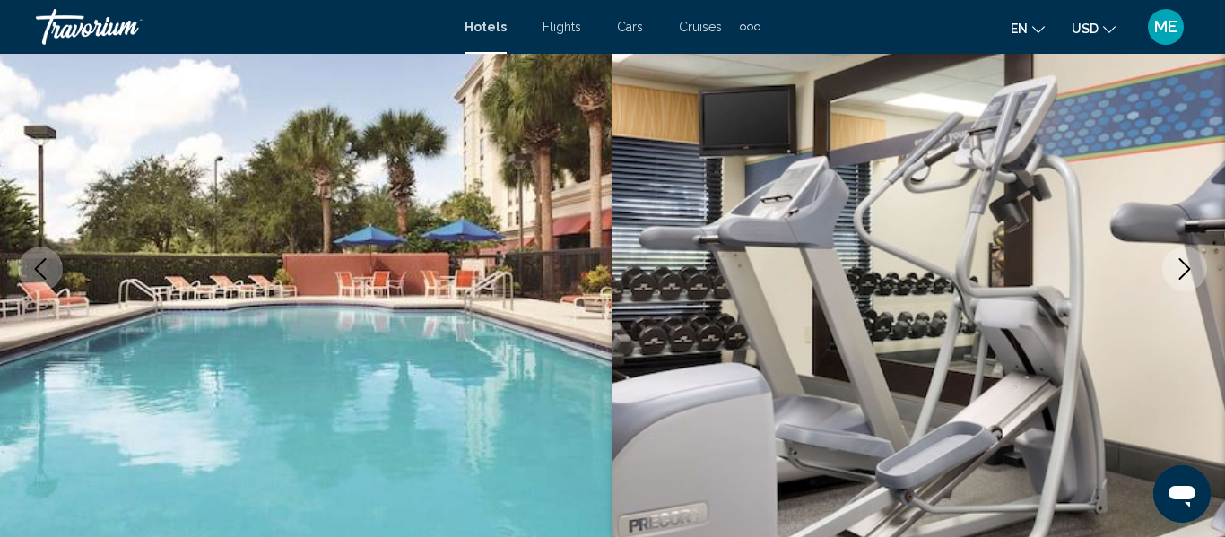
click at [1179, 270] on icon "Next image" at bounding box center [1185, 269] width 22 height 22
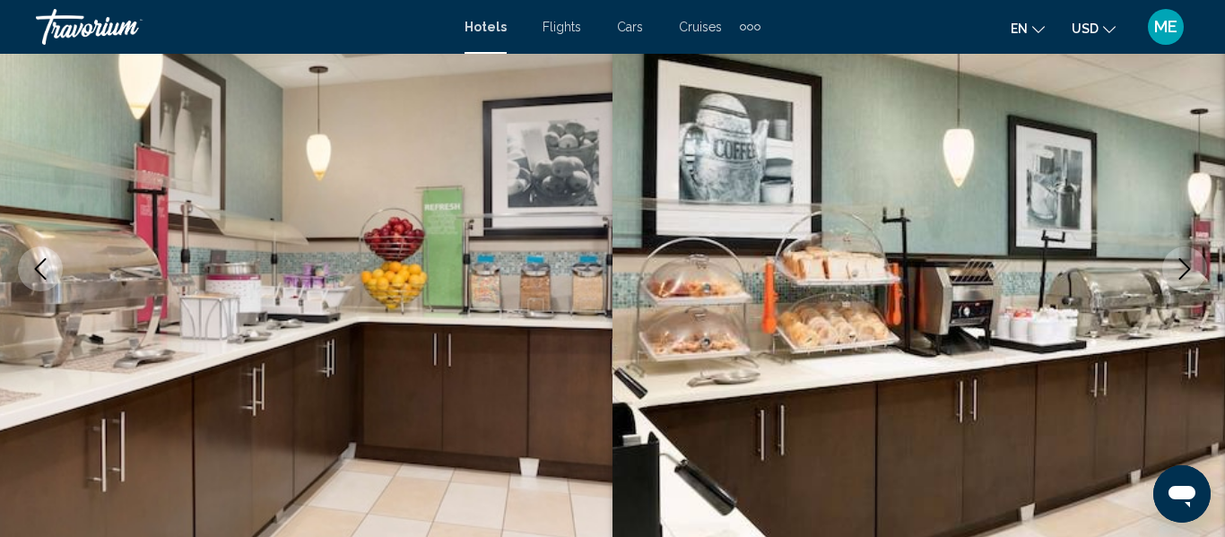
click at [1179, 273] on icon "Next image" at bounding box center [1185, 269] width 22 height 22
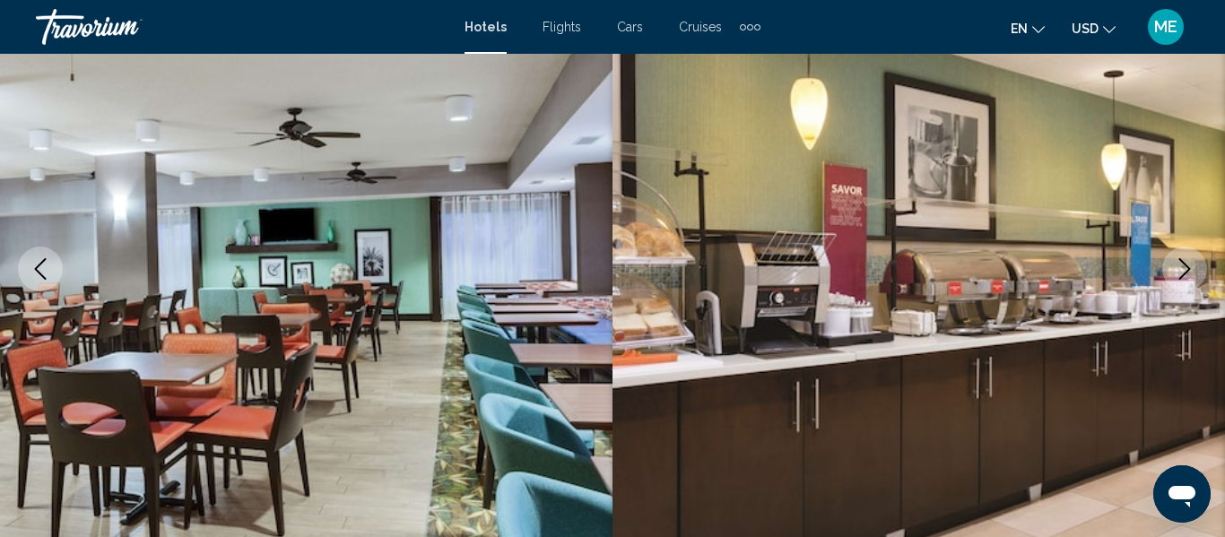
click at [1186, 274] on icon "Next image" at bounding box center [1185, 269] width 12 height 22
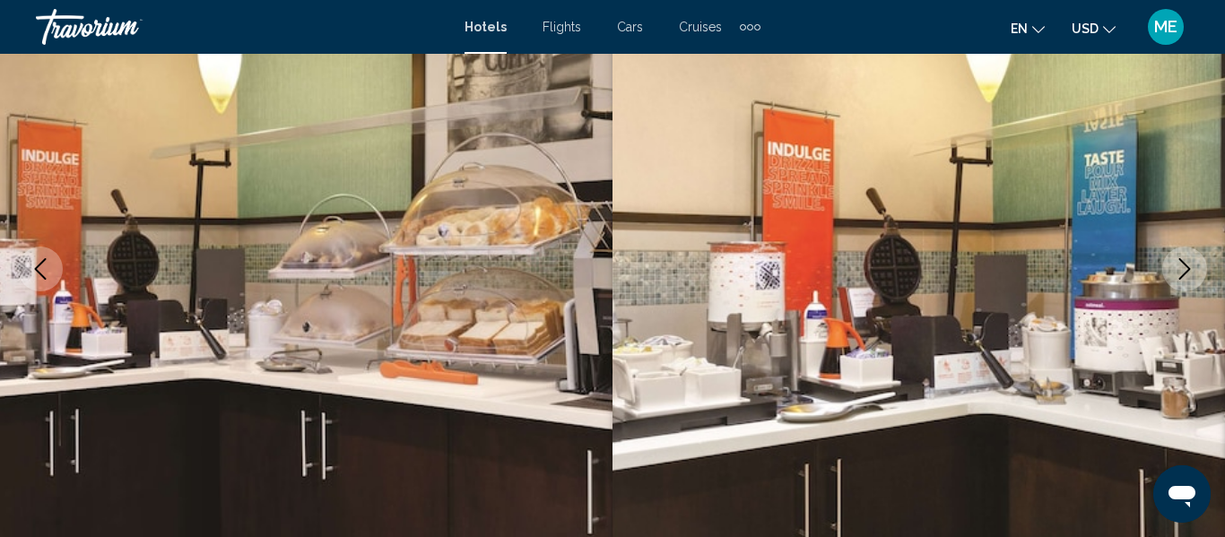
click at [1177, 273] on icon "Next image" at bounding box center [1185, 269] width 22 height 22
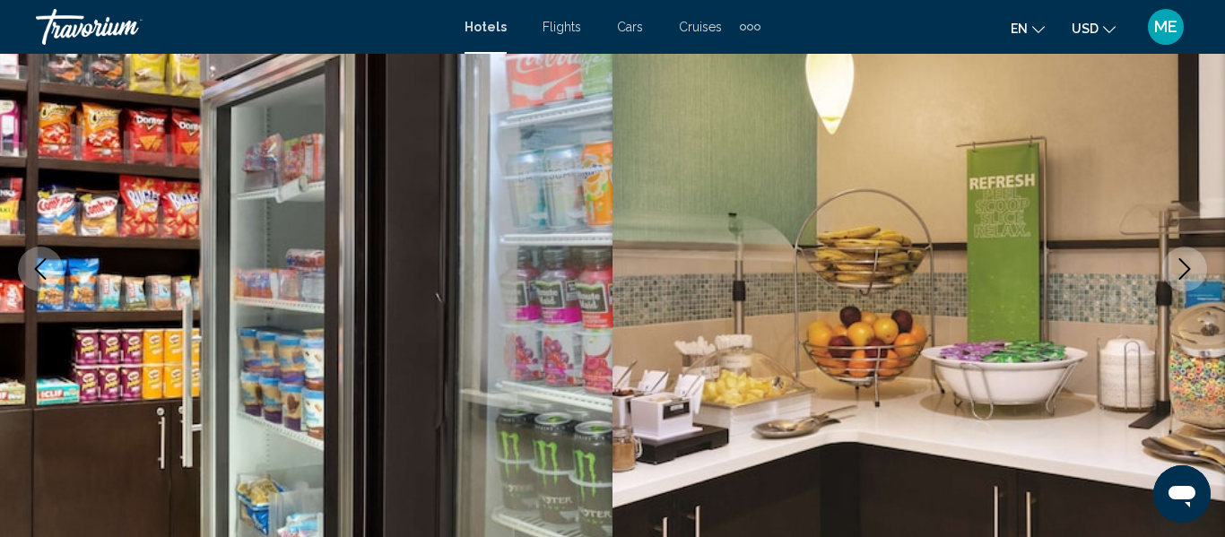
click at [1173, 267] on button "Next image" at bounding box center [1184, 269] width 45 height 45
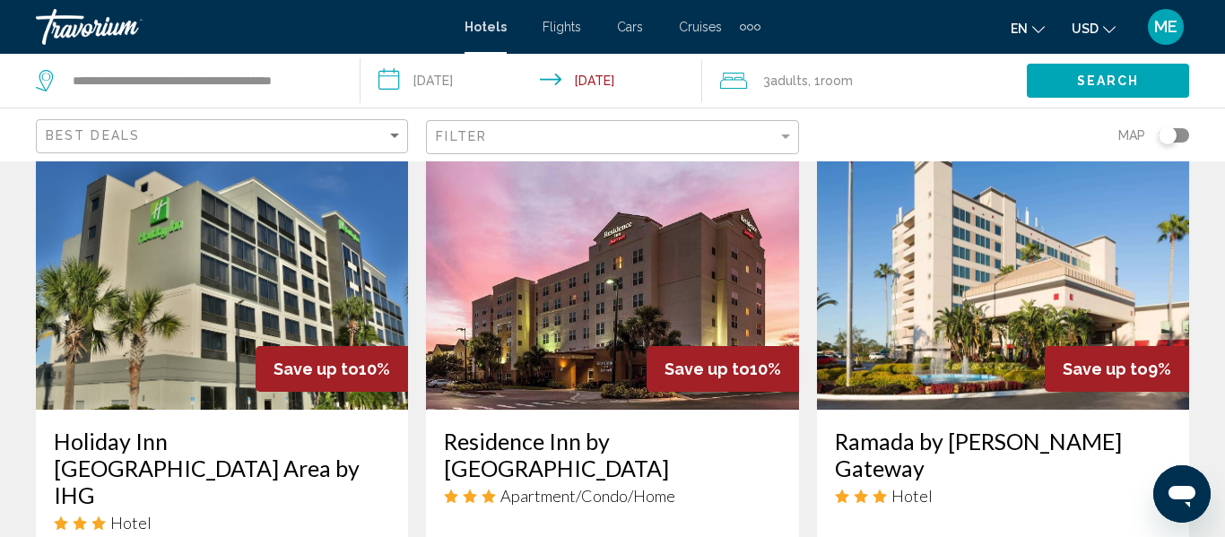
scroll to position [1524, 0]
click at [1094, 266] on img "Main content" at bounding box center [1003, 265] width 372 height 287
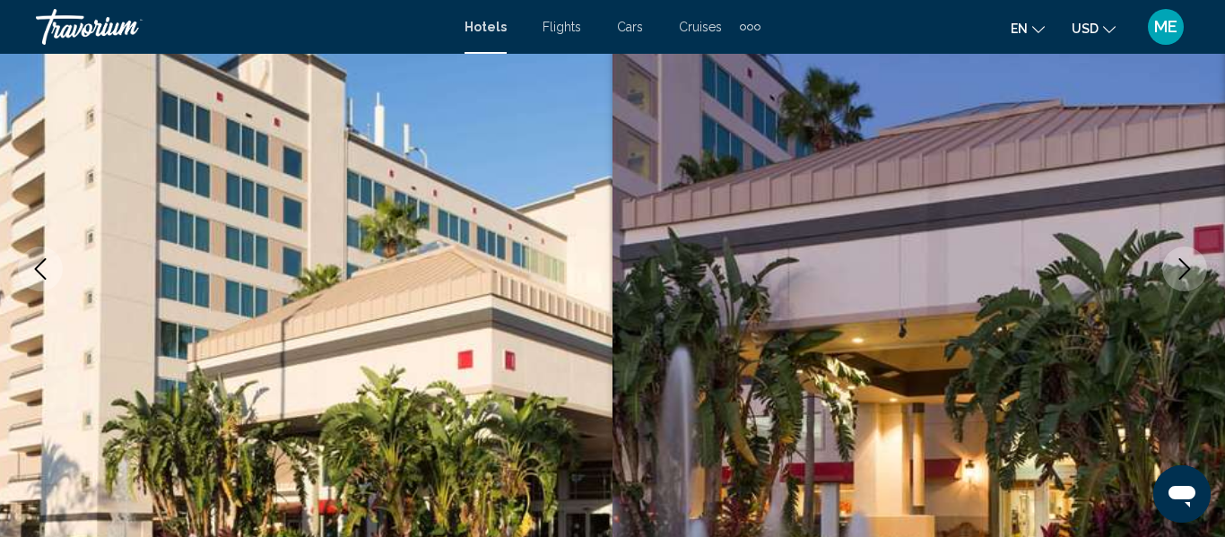
click at [1187, 280] on button "Next image" at bounding box center [1184, 269] width 45 height 45
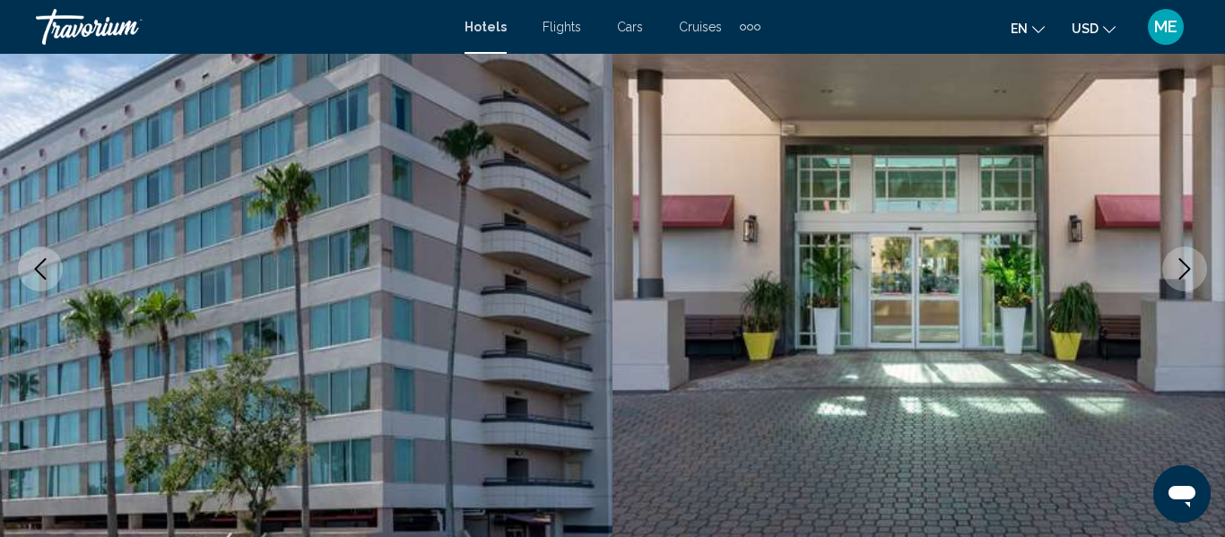
click at [1175, 280] on button "Next image" at bounding box center [1184, 269] width 45 height 45
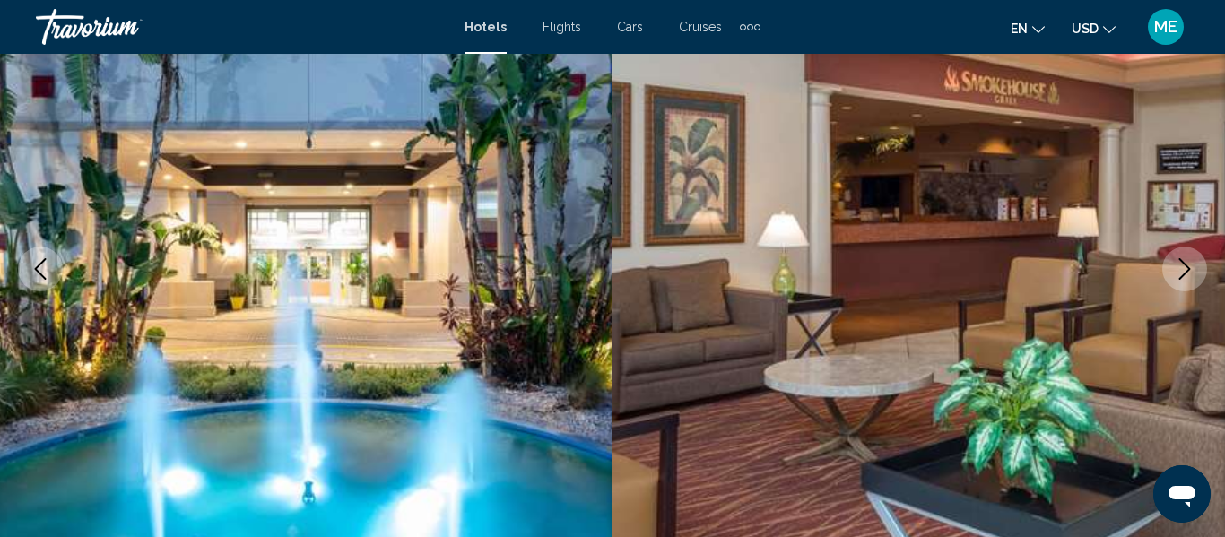
click at [1175, 277] on icon "Next image" at bounding box center [1185, 269] width 22 height 22
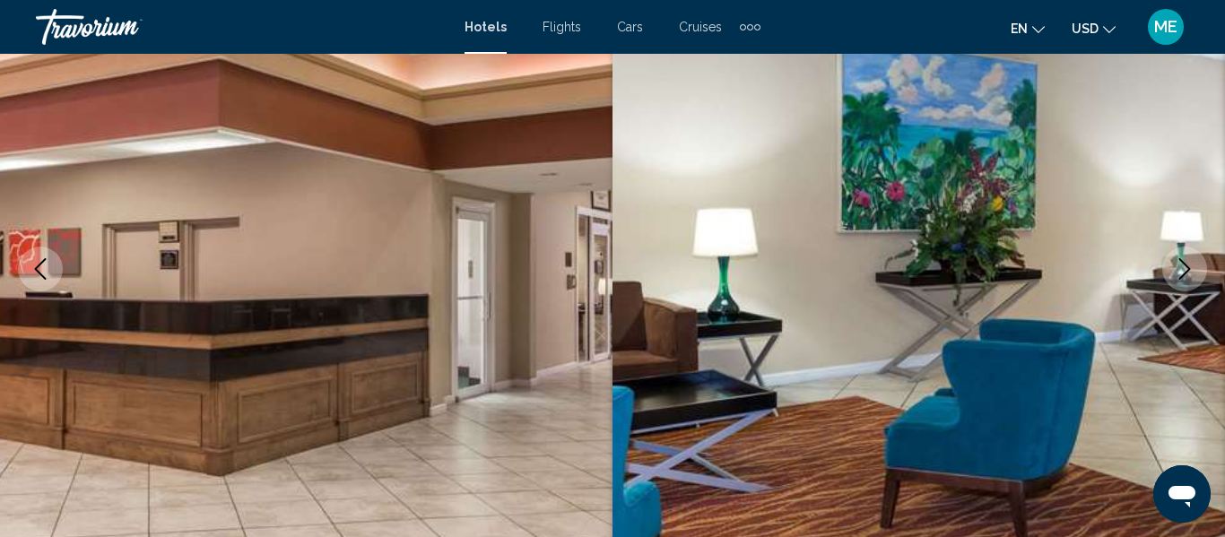
click at [1181, 276] on icon "Next image" at bounding box center [1185, 269] width 22 height 22
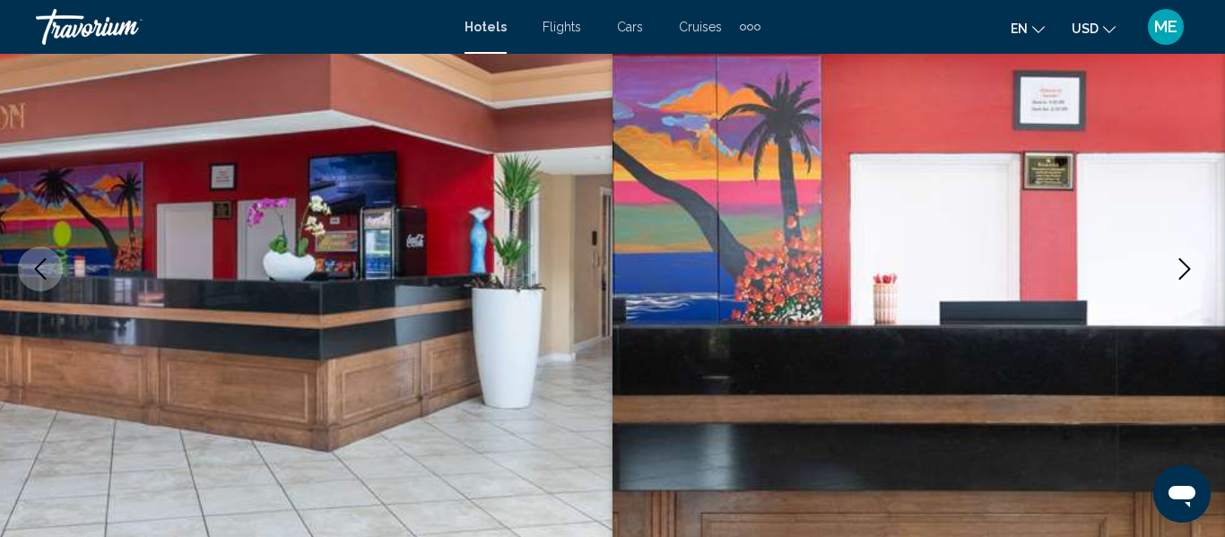
click at [1181, 272] on icon "Next image" at bounding box center [1185, 269] width 22 height 22
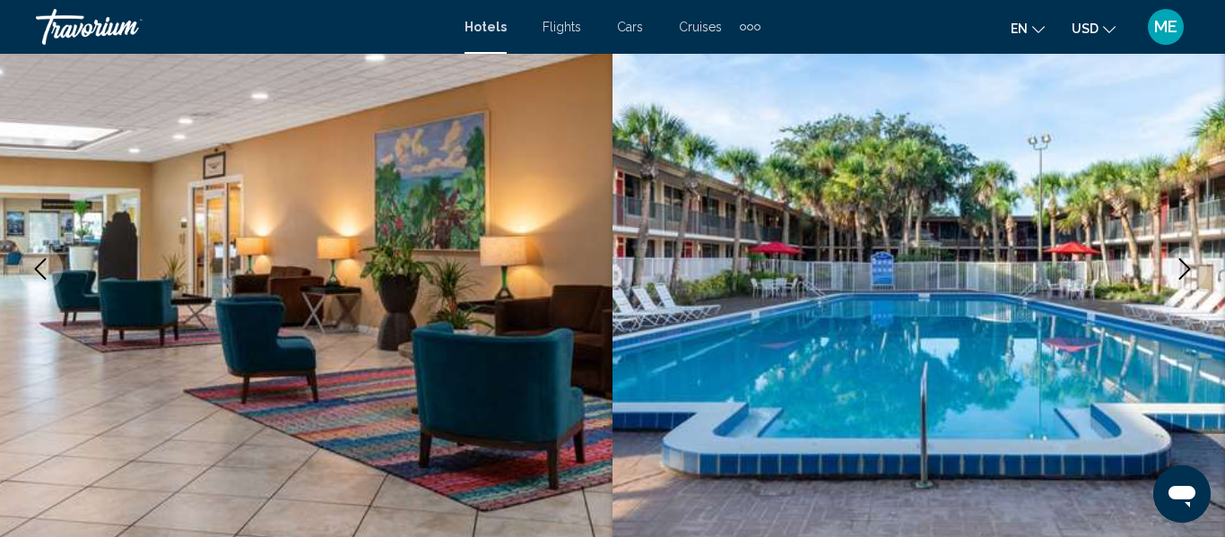
click at [1182, 268] on icon "Next image" at bounding box center [1185, 269] width 22 height 22
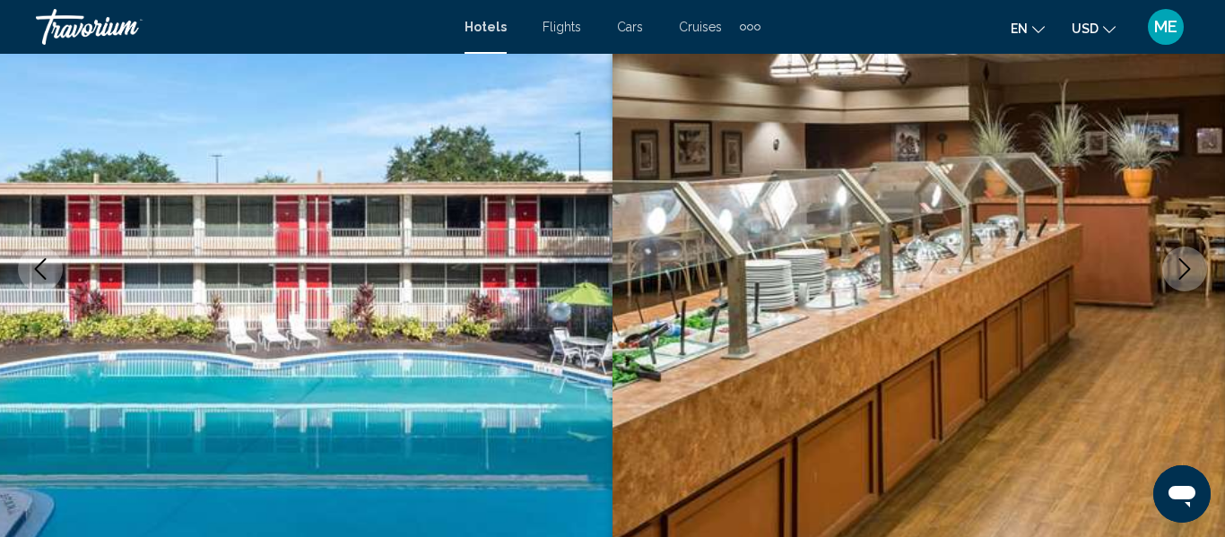
click at [1181, 271] on icon "Next image" at bounding box center [1185, 269] width 22 height 22
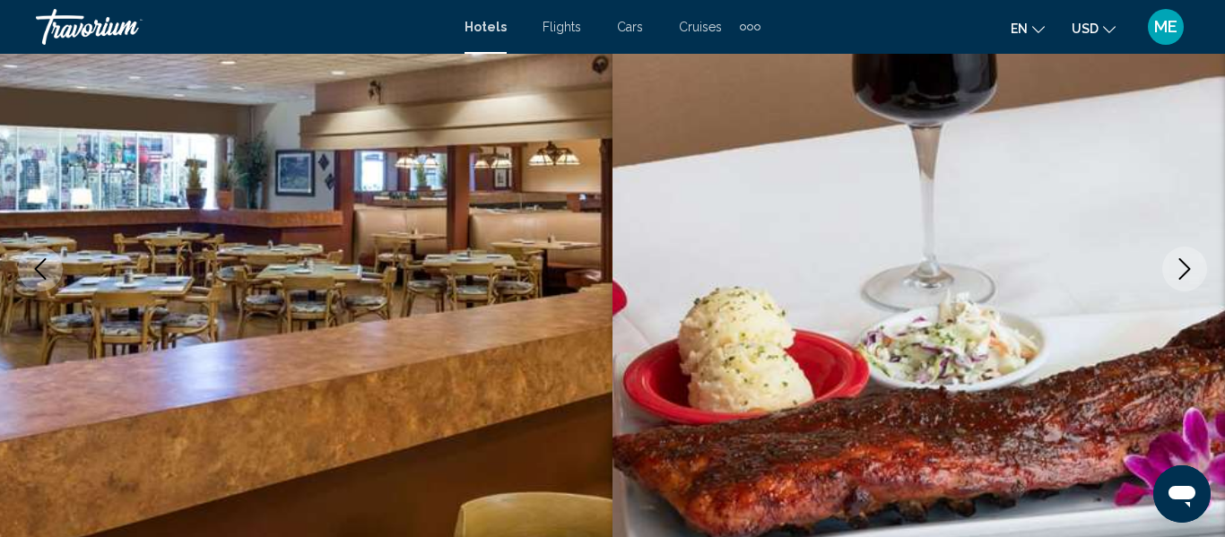
click at [50, 272] on icon "Previous image" at bounding box center [41, 269] width 22 height 22
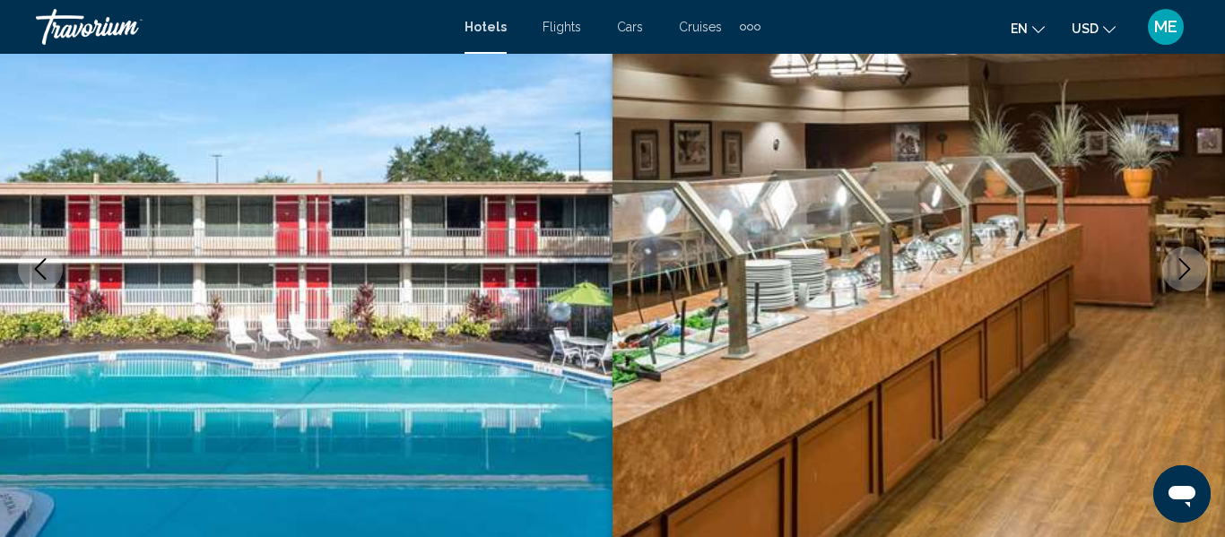
click at [1185, 274] on icon "Next image" at bounding box center [1185, 269] width 12 height 22
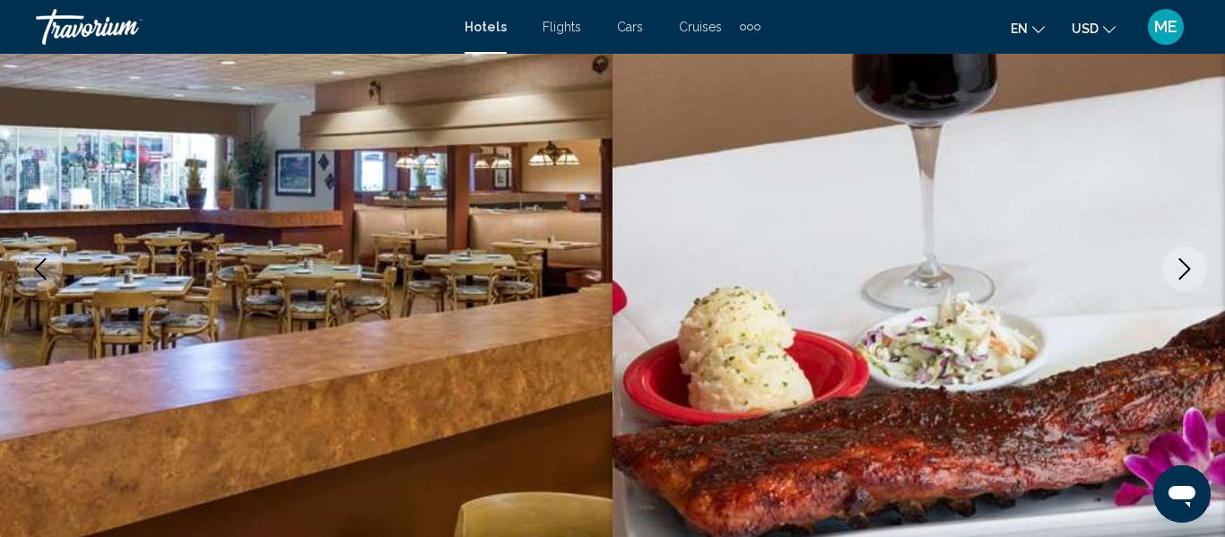
click at [1179, 276] on icon "Next image" at bounding box center [1185, 269] width 22 height 22
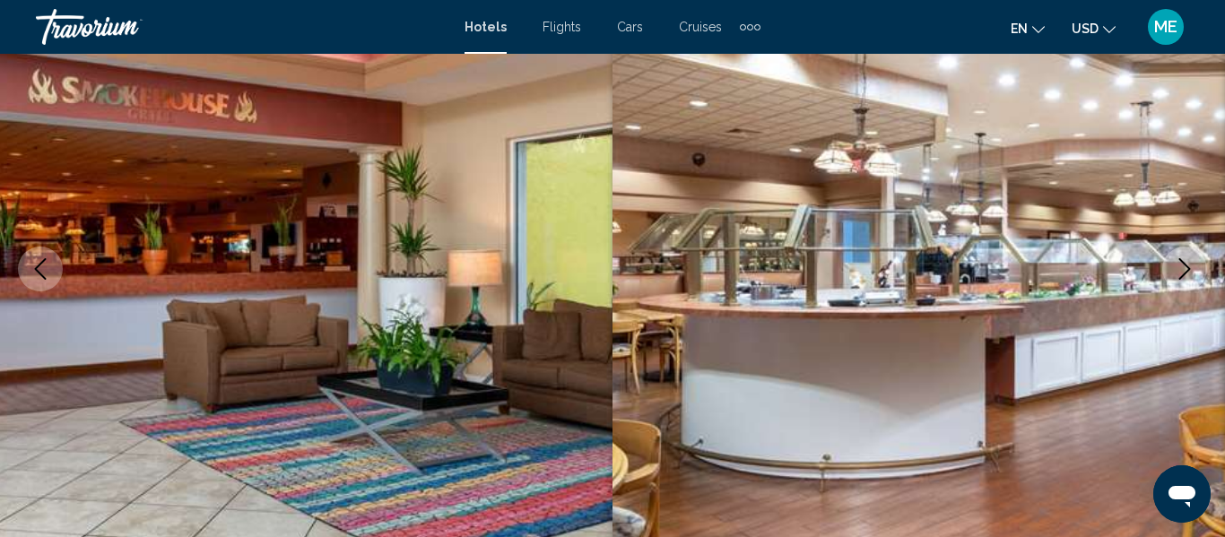
click at [1180, 278] on icon "Next image" at bounding box center [1185, 269] width 12 height 22
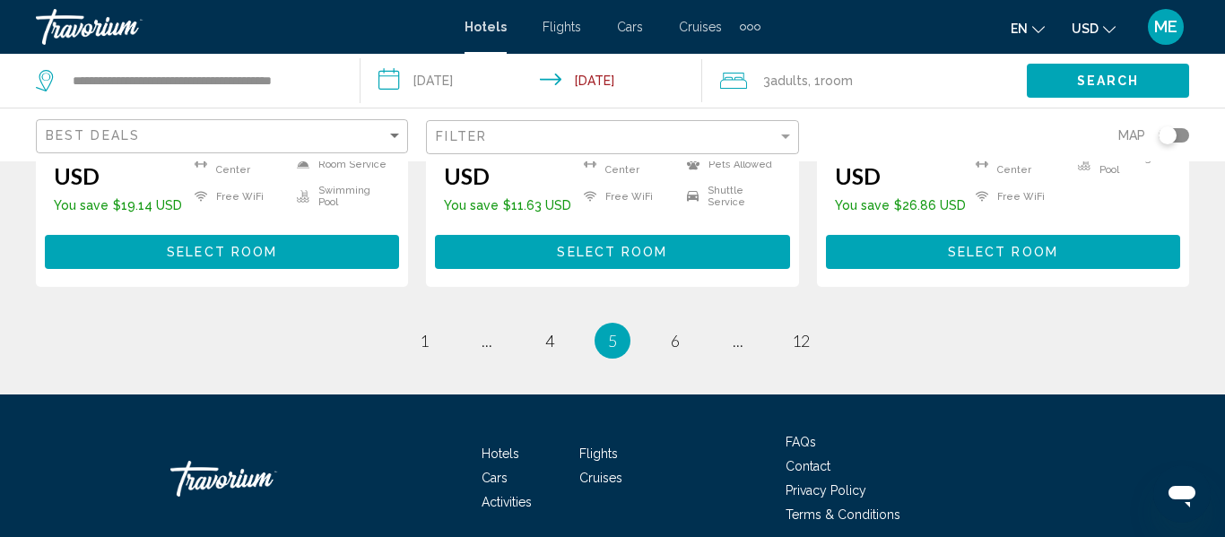
scroll to position [2755, 0]
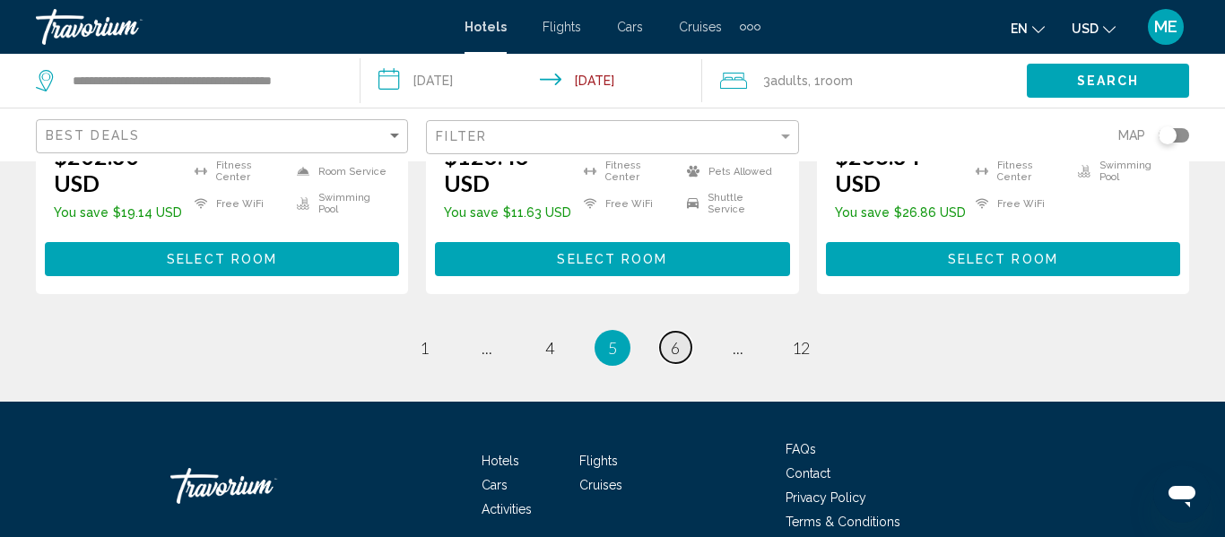
click at [673, 338] on span "6" at bounding box center [675, 348] width 9 height 20
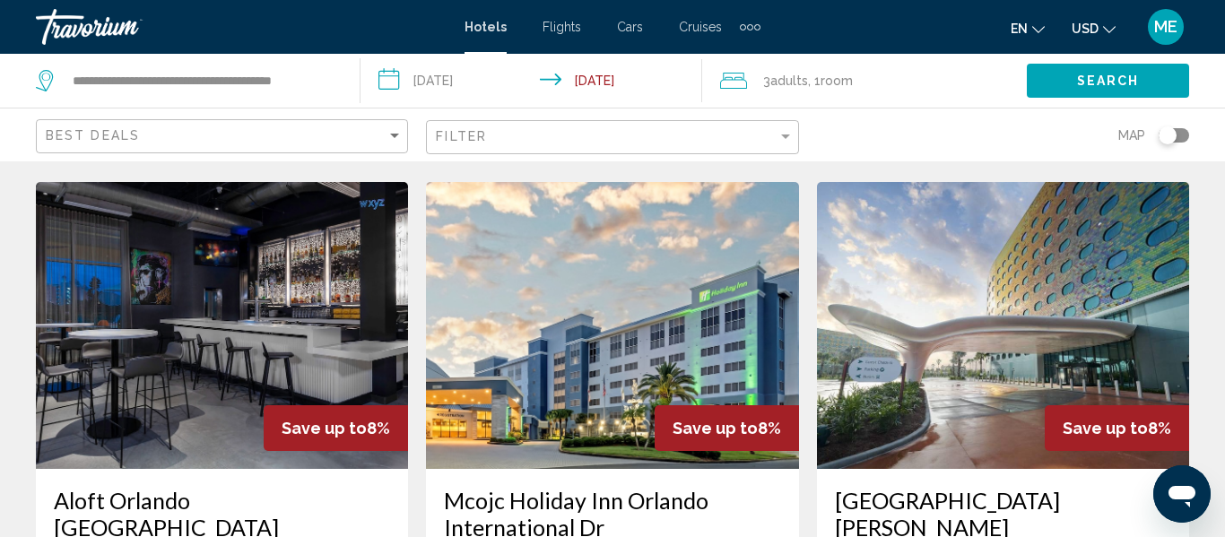
scroll to position [1434, 0]
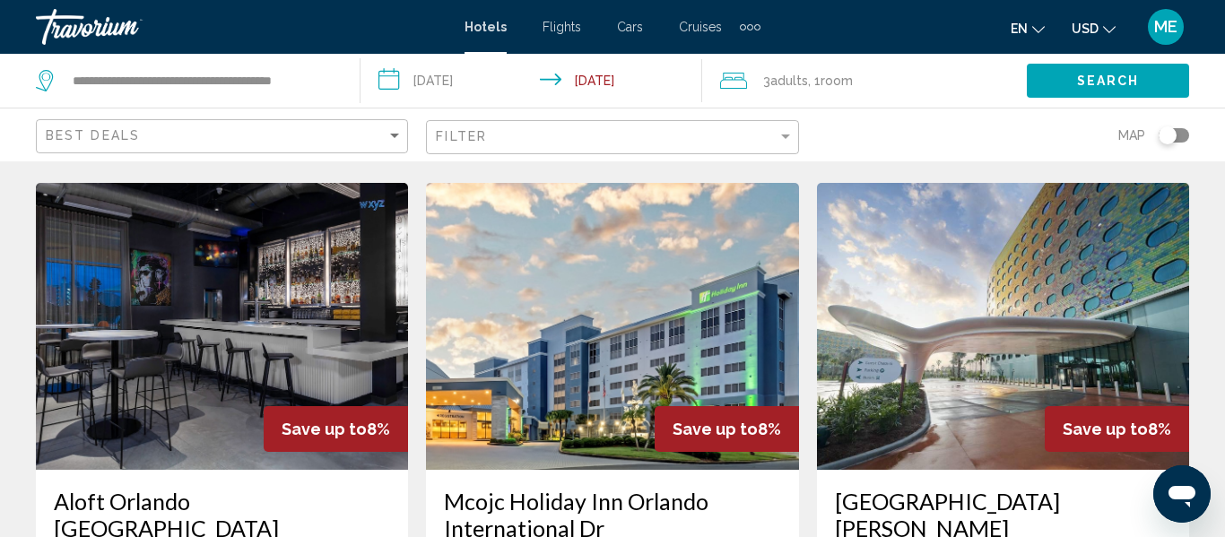
click at [227, 286] on img "Main content" at bounding box center [222, 326] width 372 height 287
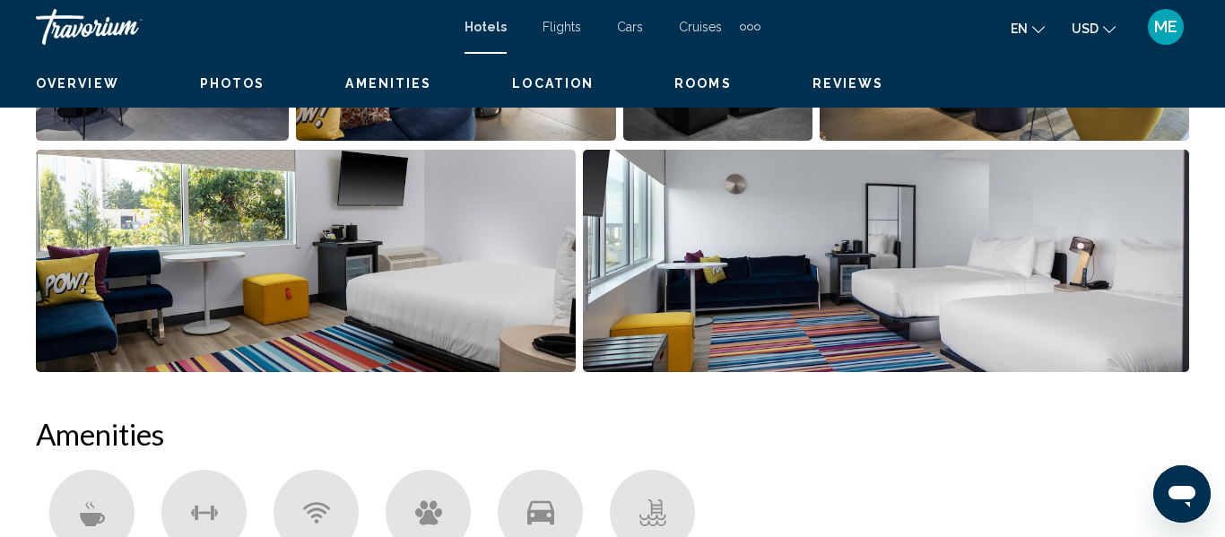
scroll to position [212, 0]
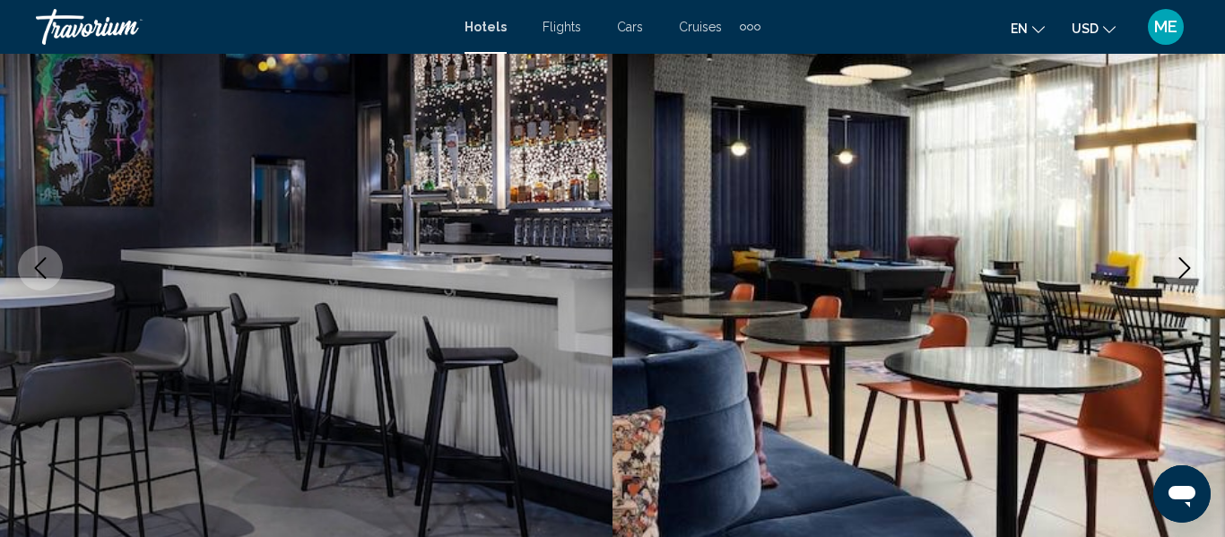
click at [1164, 275] on button "Next image" at bounding box center [1184, 268] width 45 height 45
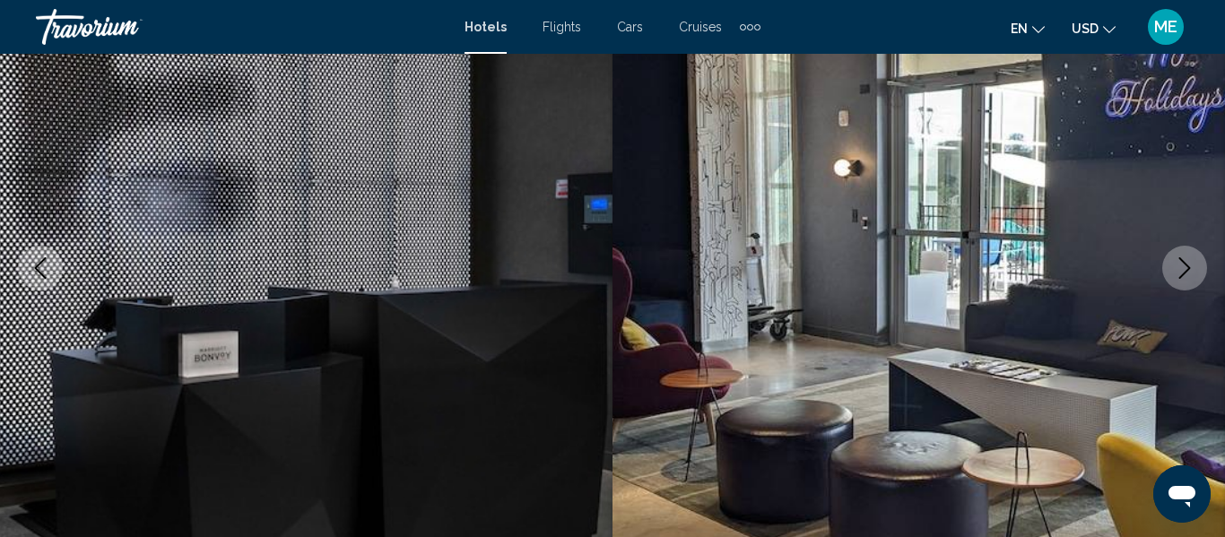
click at [1166, 281] on button "Next image" at bounding box center [1184, 268] width 45 height 45
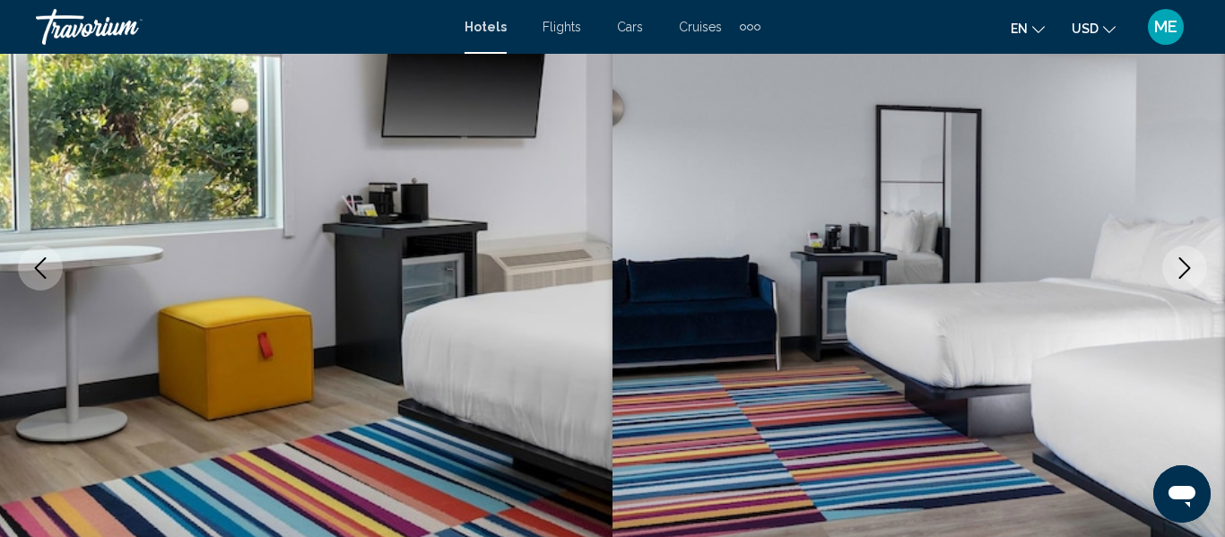
click at [1173, 281] on button "Next image" at bounding box center [1184, 268] width 45 height 45
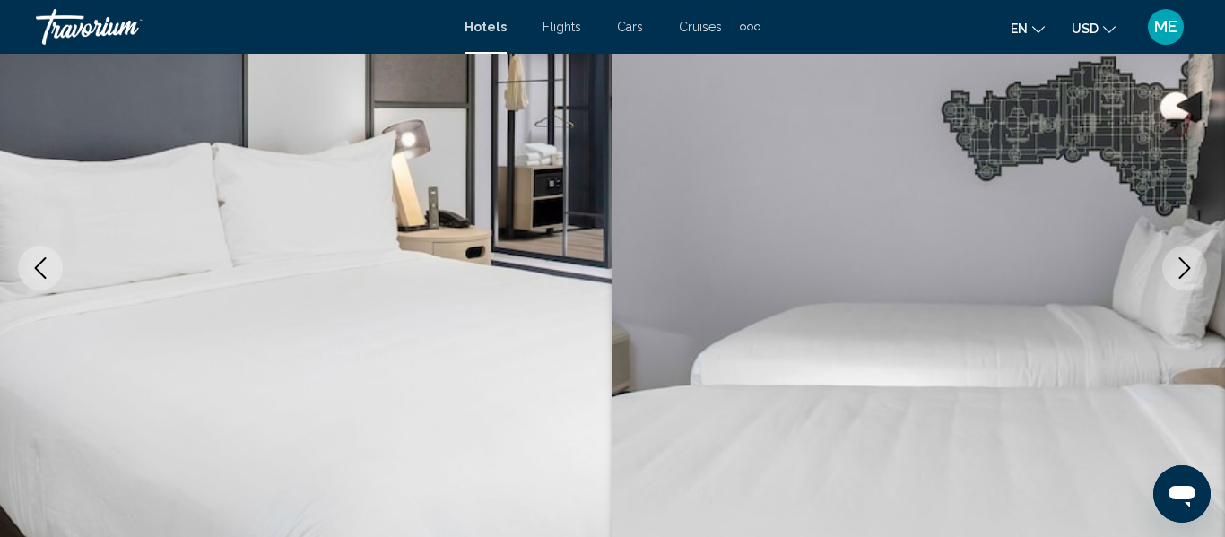
click at [1176, 272] on icon "Next image" at bounding box center [1185, 268] width 22 height 22
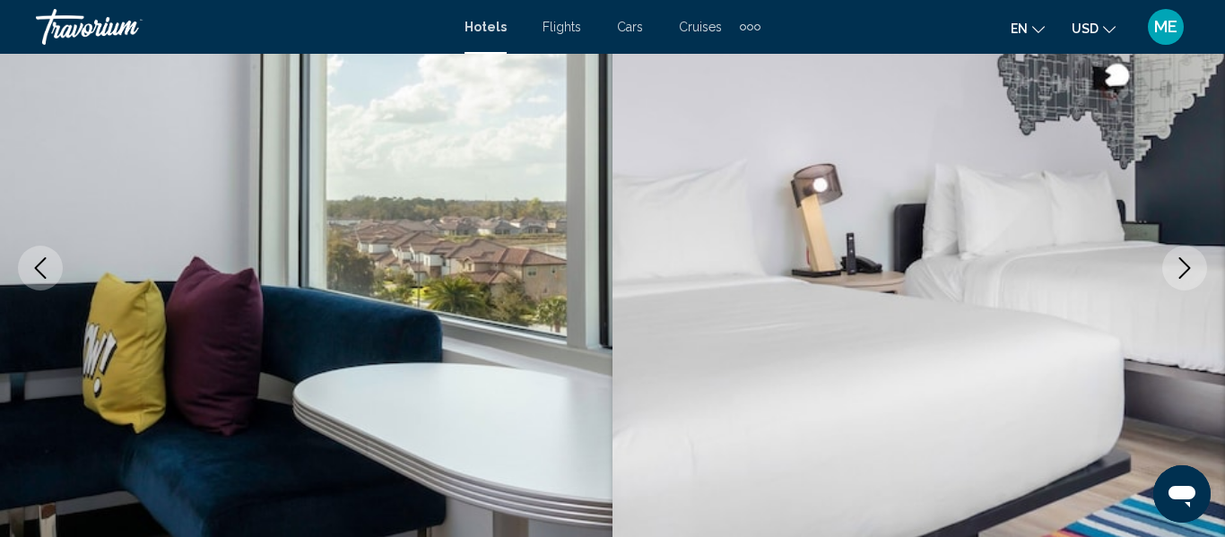
click at [1179, 271] on icon "Next image" at bounding box center [1185, 268] width 22 height 22
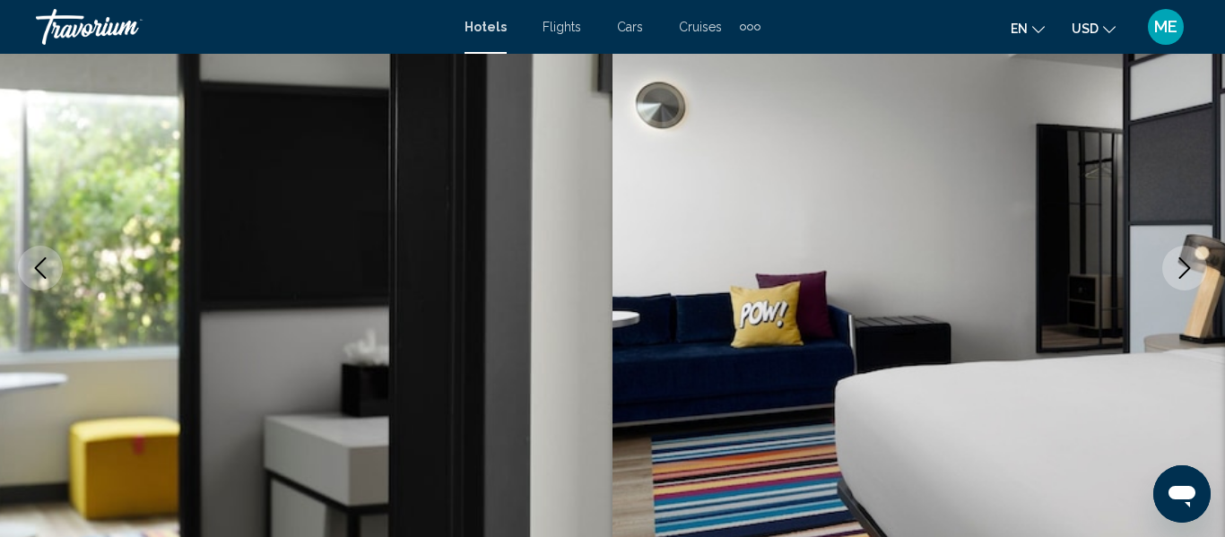
click at [1174, 277] on icon "Next image" at bounding box center [1185, 268] width 22 height 22
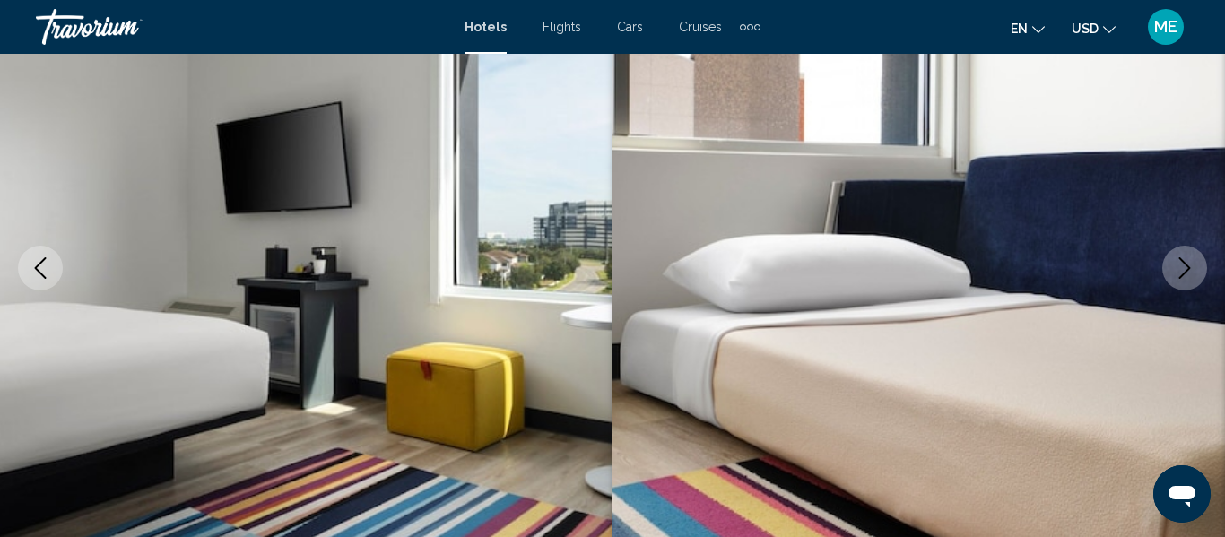
click at [1181, 272] on icon "Next image" at bounding box center [1185, 268] width 22 height 22
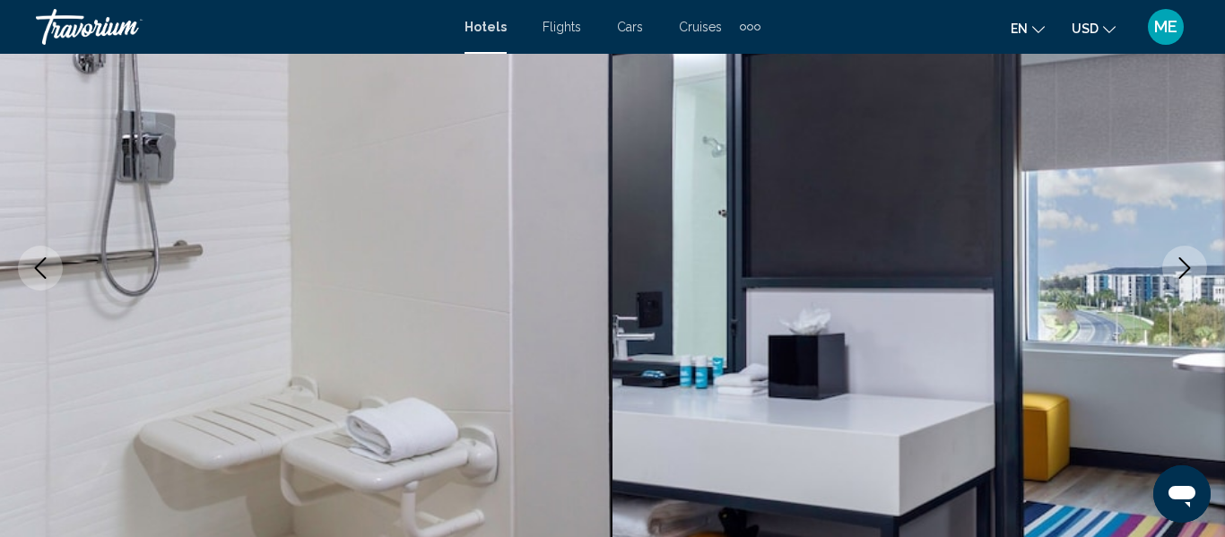
click at [1178, 280] on button "Next image" at bounding box center [1184, 268] width 45 height 45
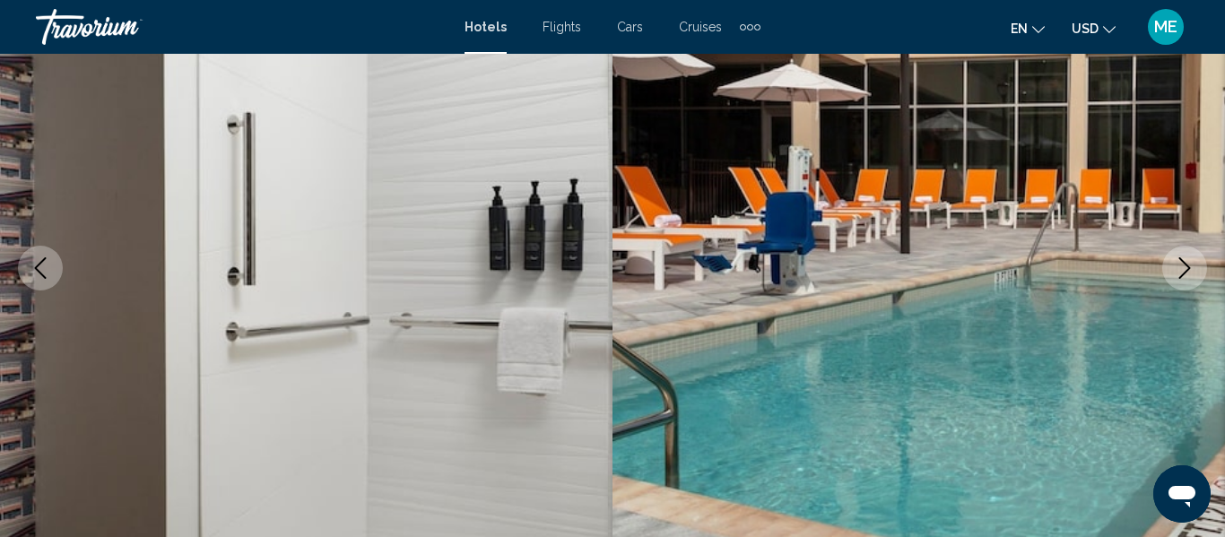
click at [1177, 273] on icon "Next image" at bounding box center [1185, 268] width 22 height 22
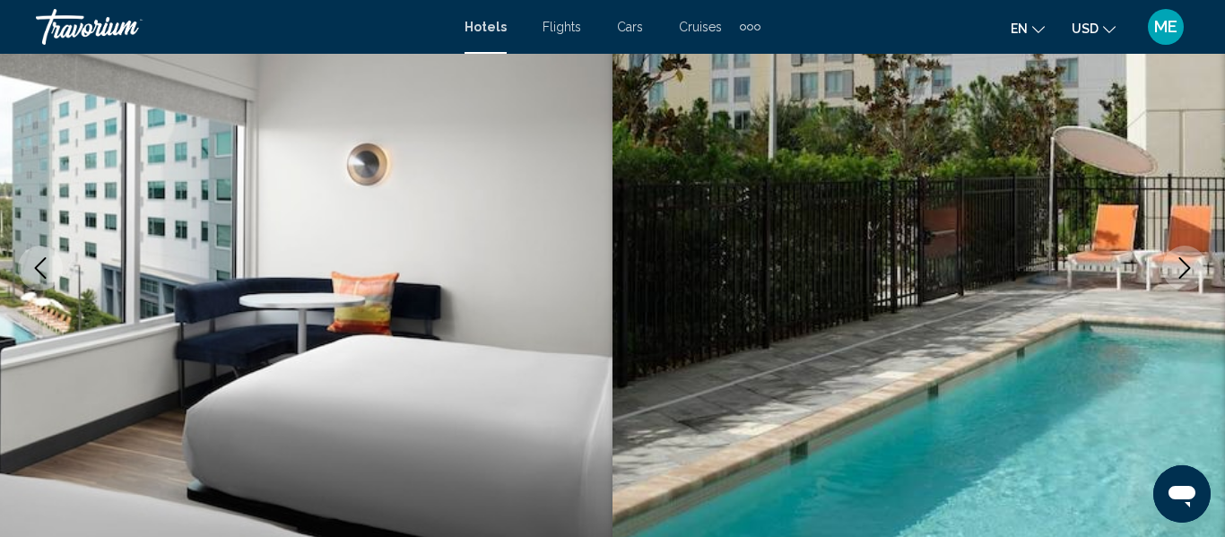
click at [1179, 274] on icon "Next image" at bounding box center [1185, 268] width 22 height 22
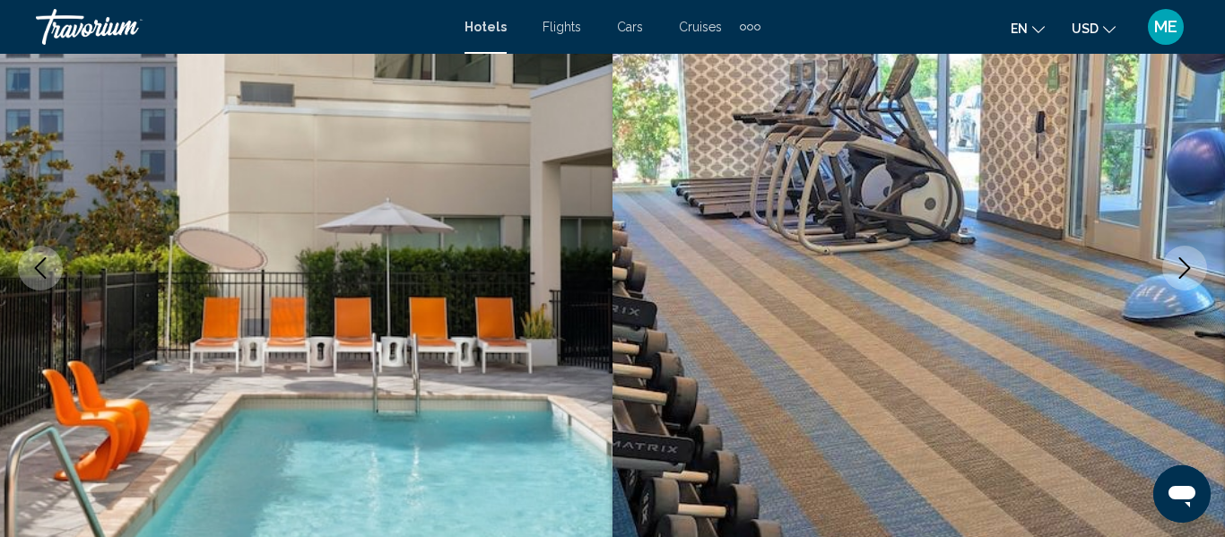
click at [1176, 279] on button "Next image" at bounding box center [1184, 268] width 45 height 45
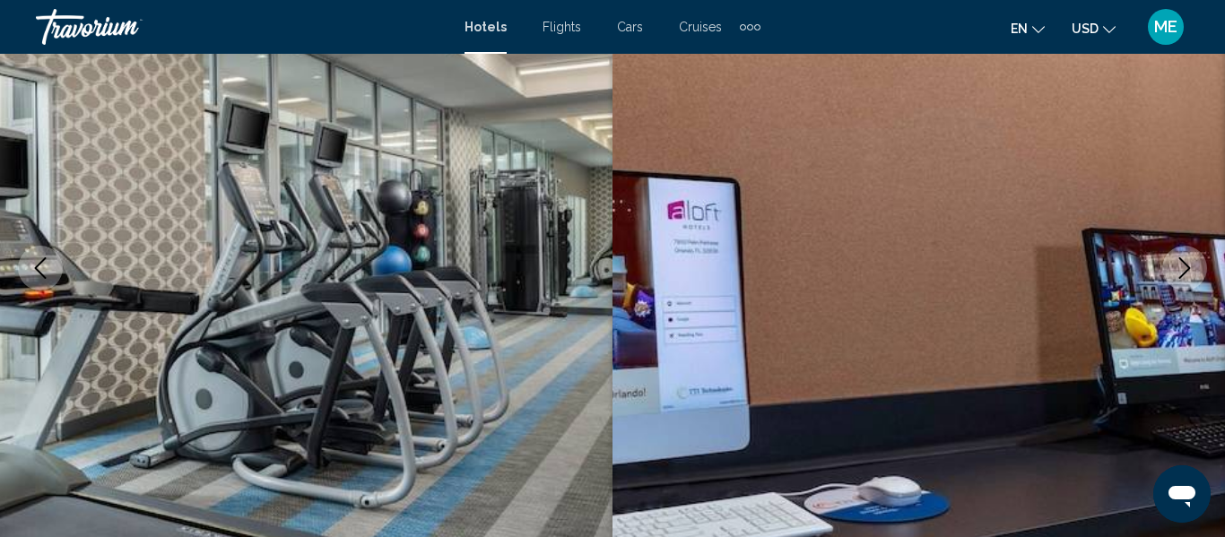
click at [1183, 278] on icon "Next image" at bounding box center [1185, 268] width 22 height 22
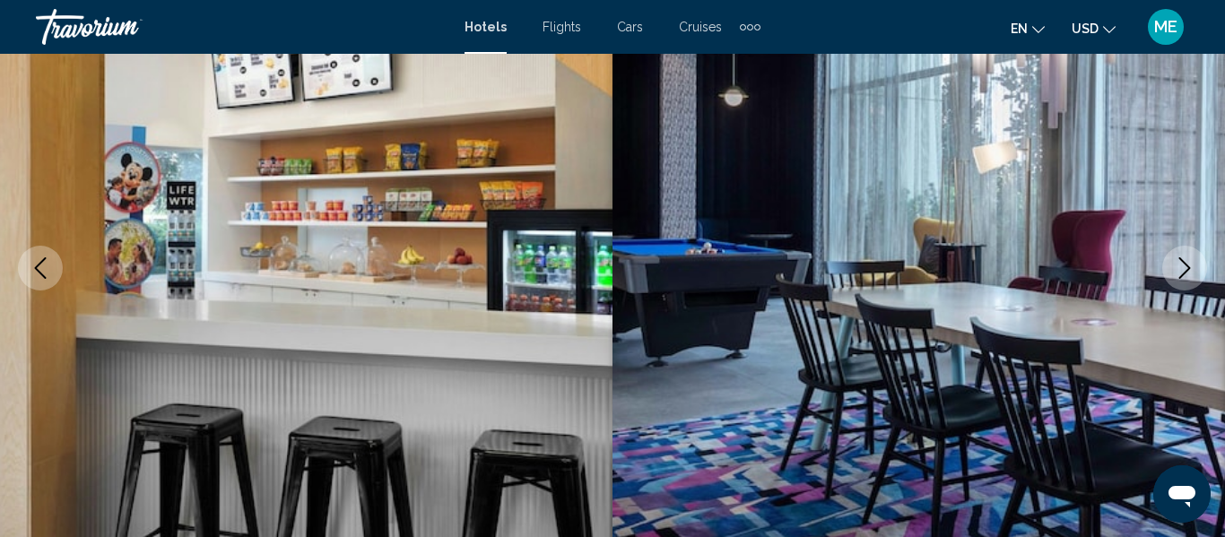
click at [1177, 273] on icon "Next image" at bounding box center [1185, 268] width 22 height 22
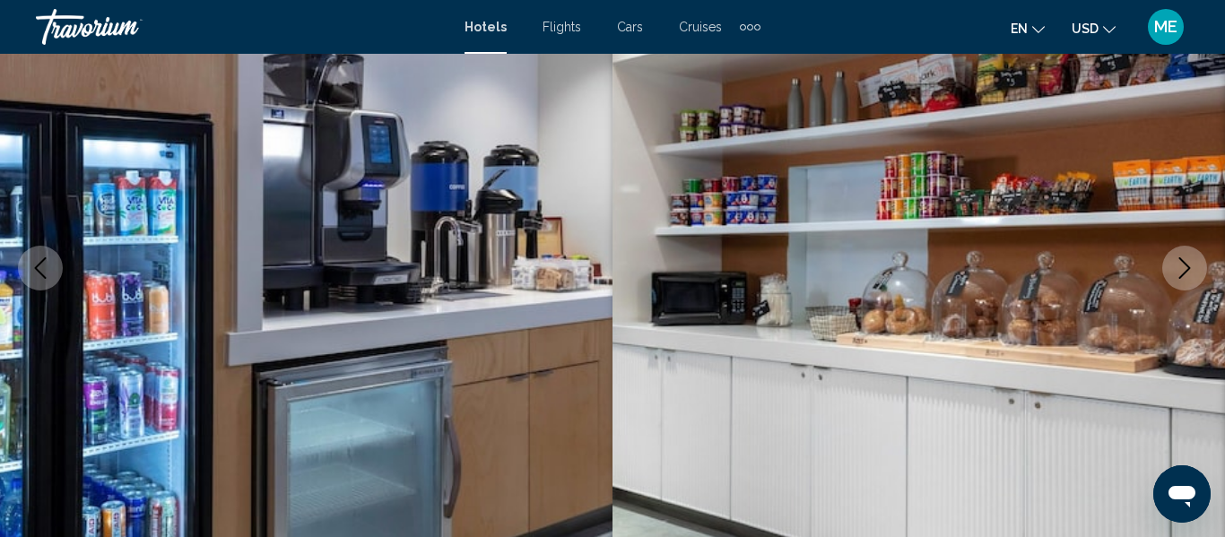
click at [1176, 278] on icon "Next image" at bounding box center [1185, 268] width 22 height 22
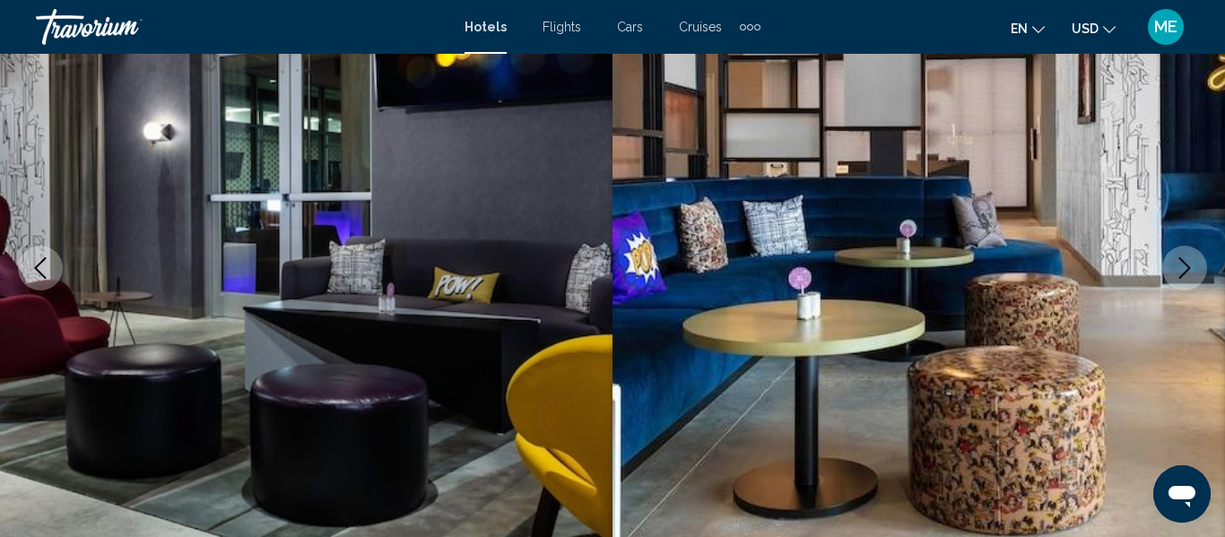
click at [47, 270] on icon "Previous image" at bounding box center [41, 268] width 22 height 22
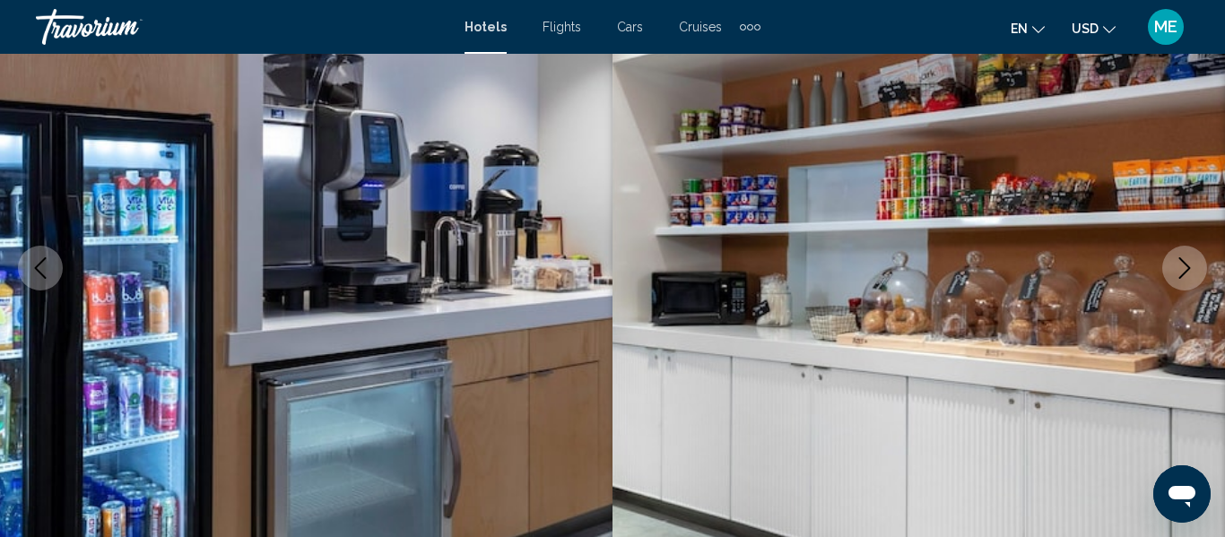
click at [1181, 274] on icon "Next image" at bounding box center [1185, 268] width 22 height 22
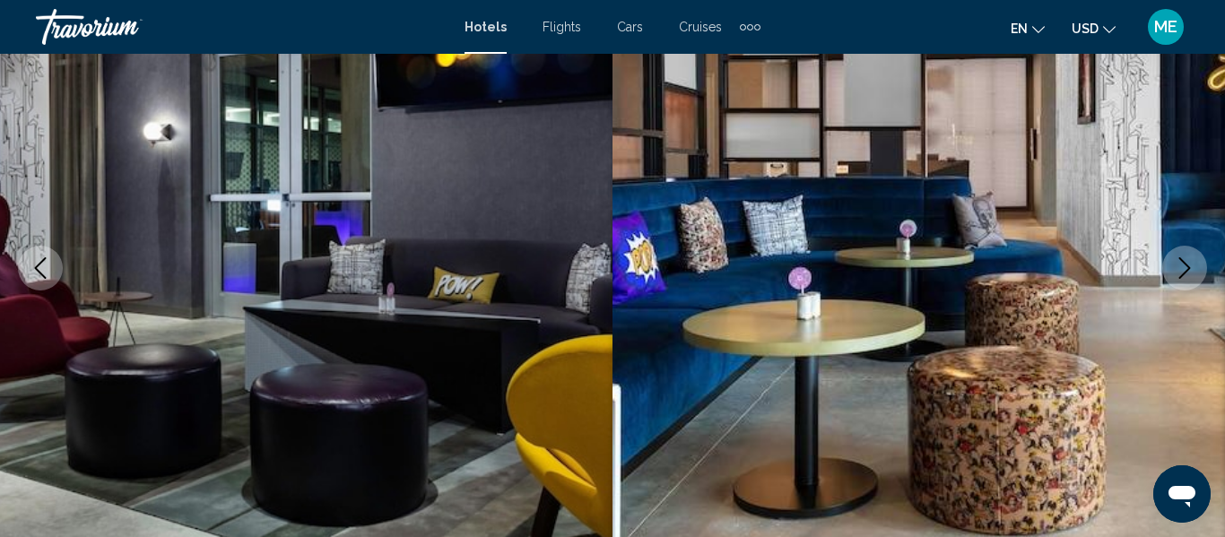
click at [1185, 269] on icon "Next image" at bounding box center [1185, 268] width 22 height 22
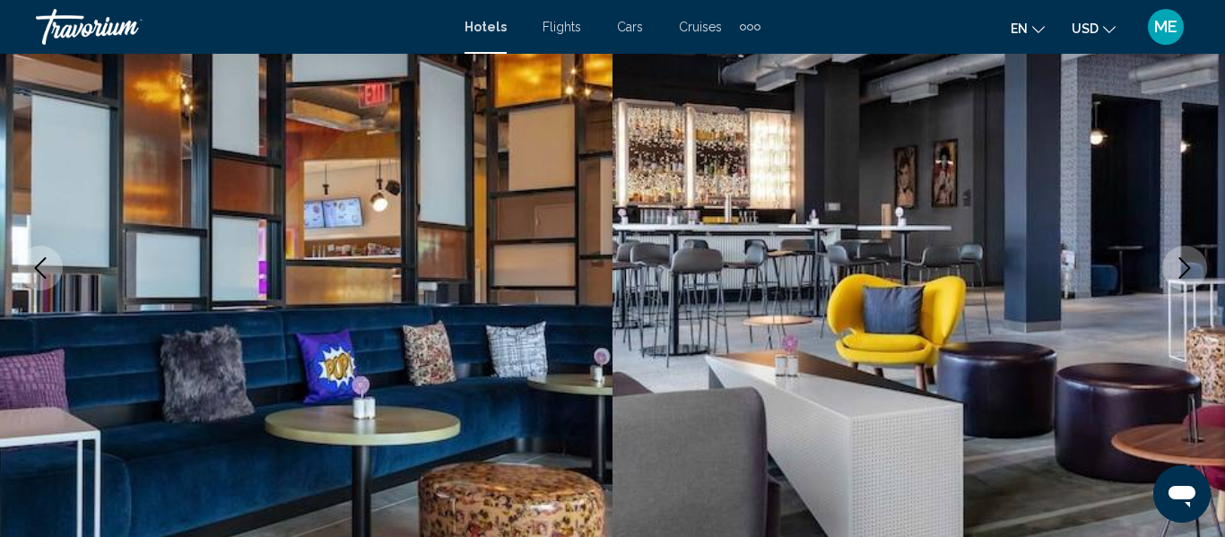
click at [1171, 274] on button "Next image" at bounding box center [1184, 268] width 45 height 45
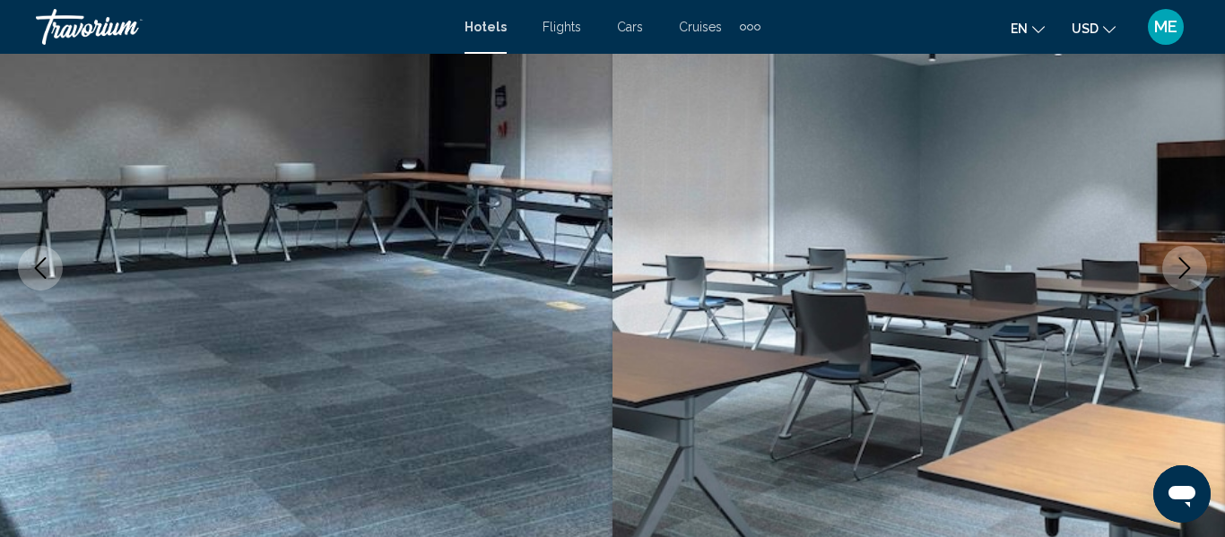
click at [1172, 267] on button "Next image" at bounding box center [1184, 268] width 45 height 45
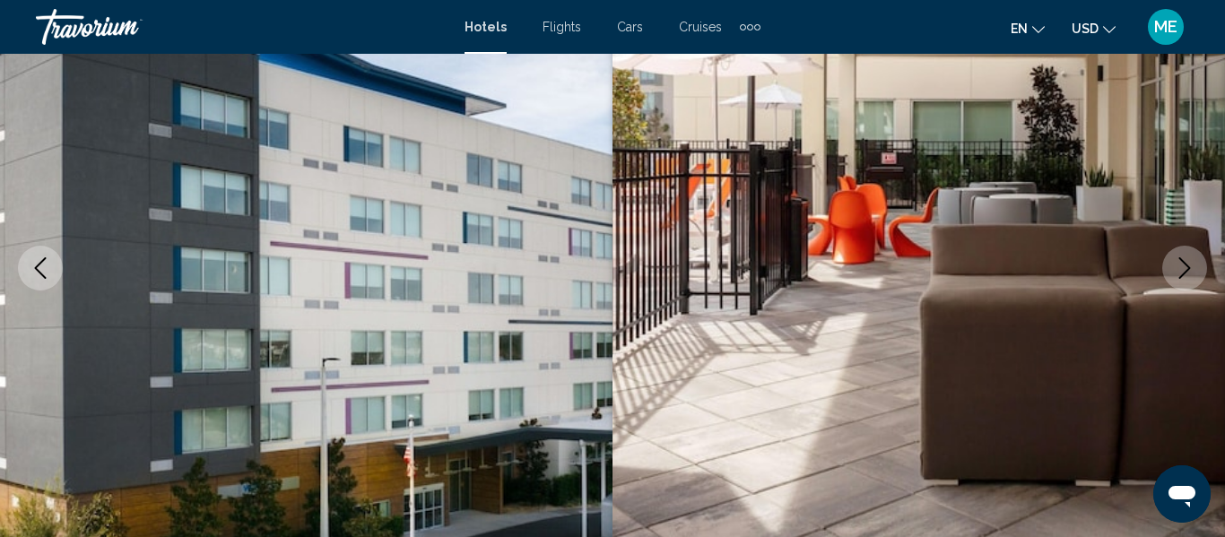
click at [1181, 270] on icon "Next image" at bounding box center [1185, 268] width 22 height 22
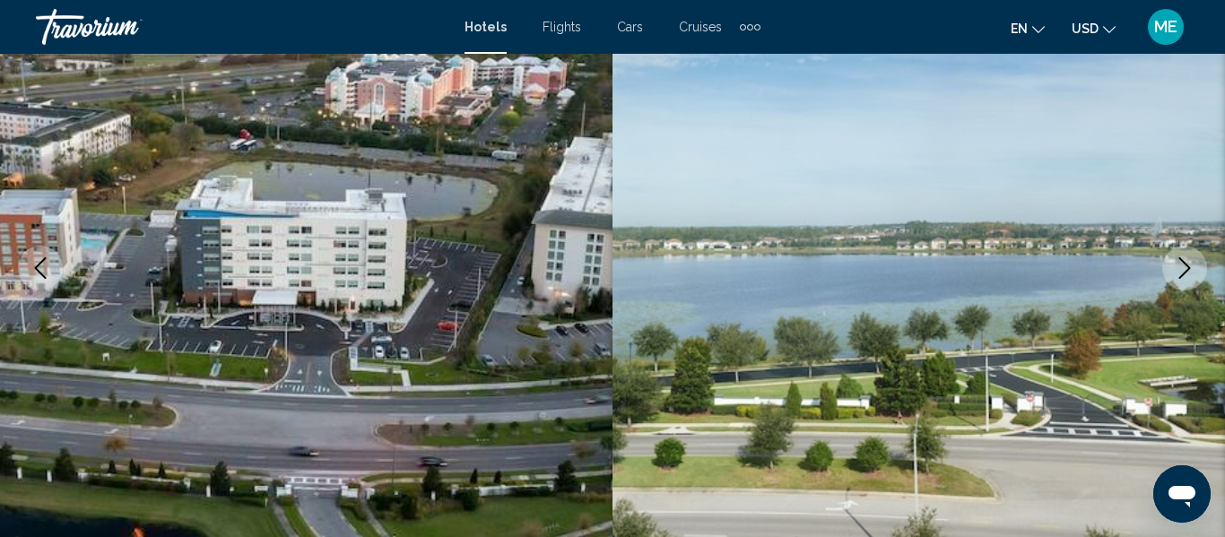
click at [1181, 271] on icon "Next image" at bounding box center [1185, 268] width 22 height 22
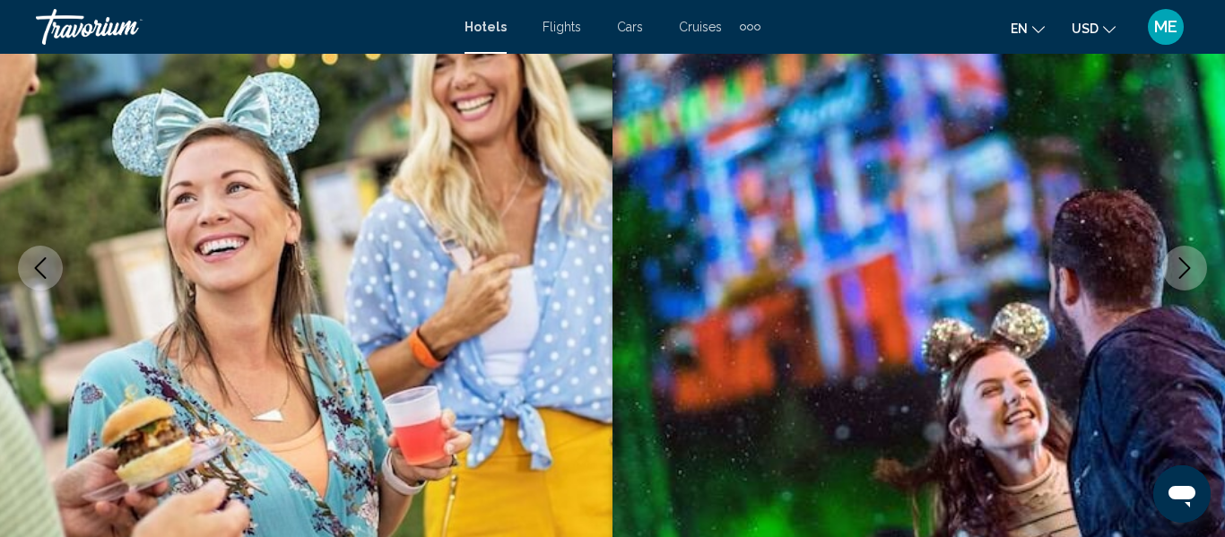
click at [1179, 278] on icon "Next image" at bounding box center [1185, 268] width 12 height 22
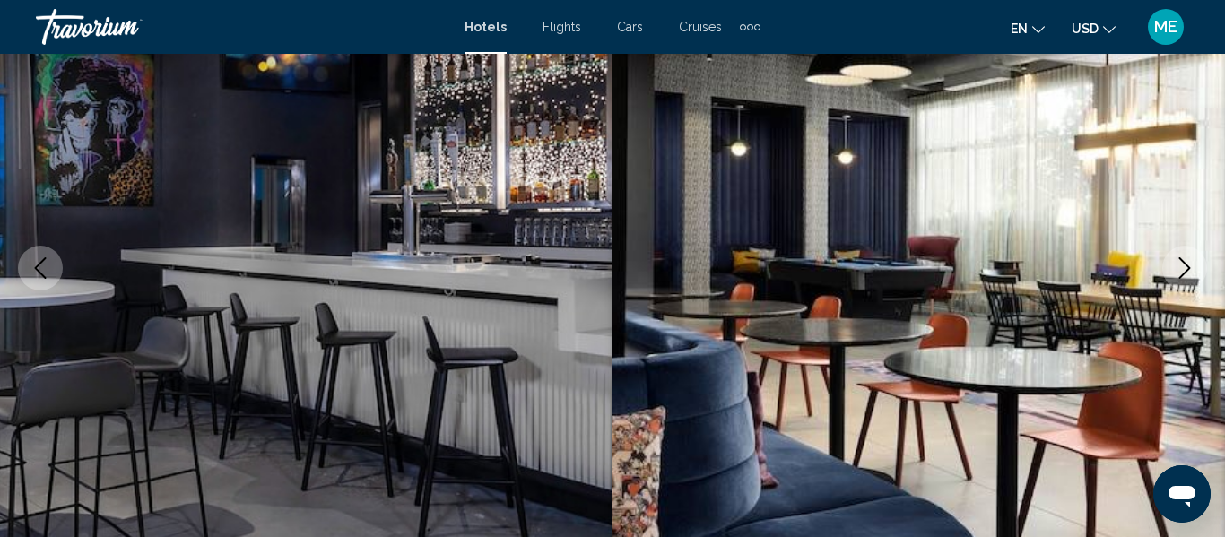
click at [1179, 271] on icon "Next image" at bounding box center [1185, 268] width 22 height 22
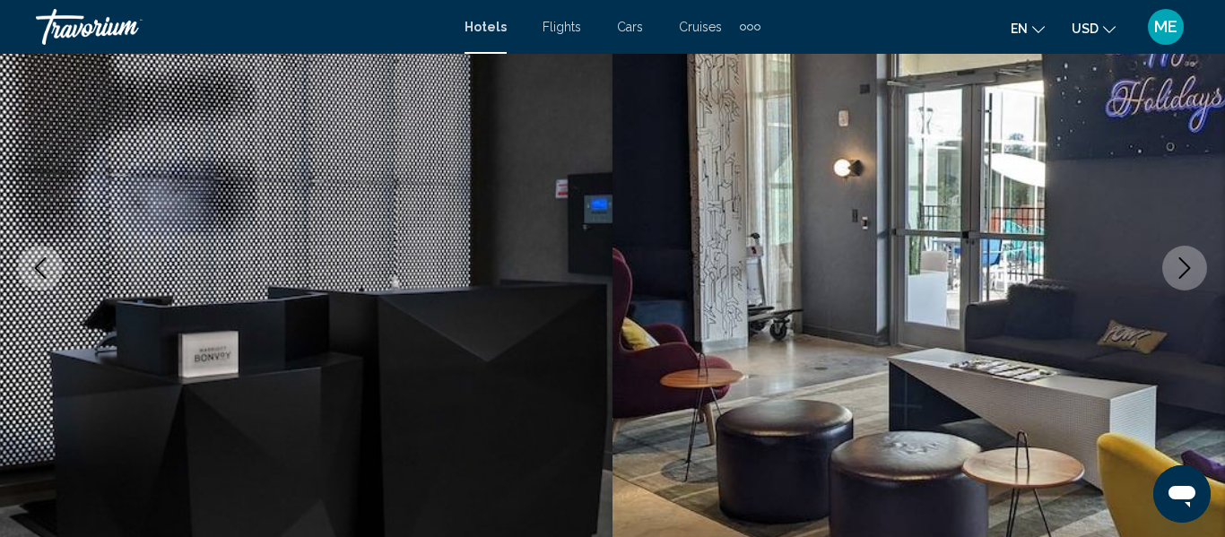
click at [1183, 278] on icon "Next image" at bounding box center [1185, 268] width 22 height 22
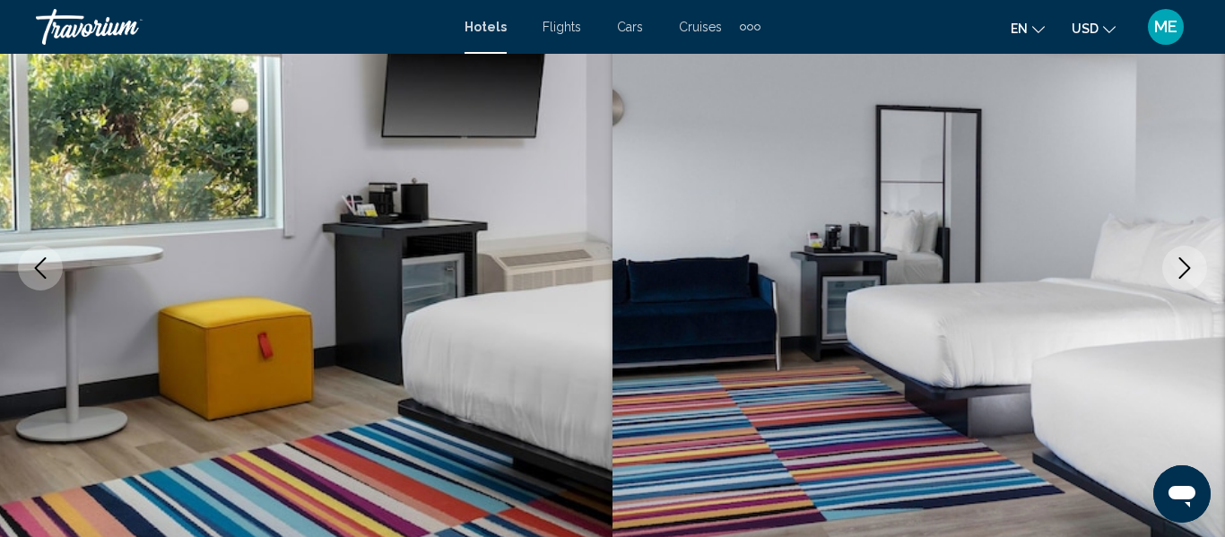
click at [1181, 272] on icon "Next image" at bounding box center [1185, 268] width 22 height 22
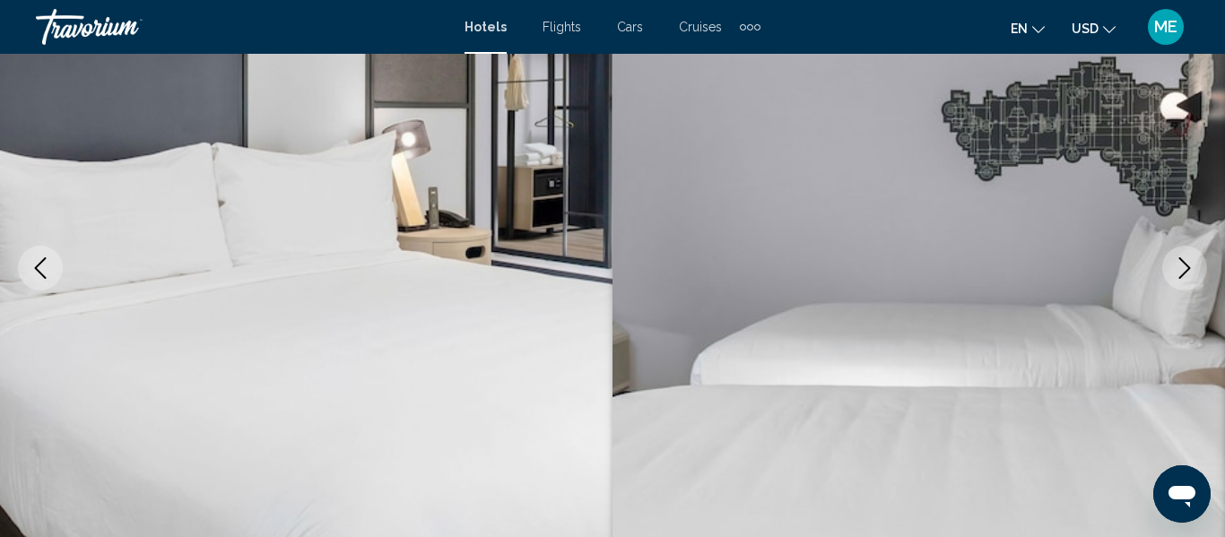
click at [1178, 272] on icon "Next image" at bounding box center [1185, 268] width 22 height 22
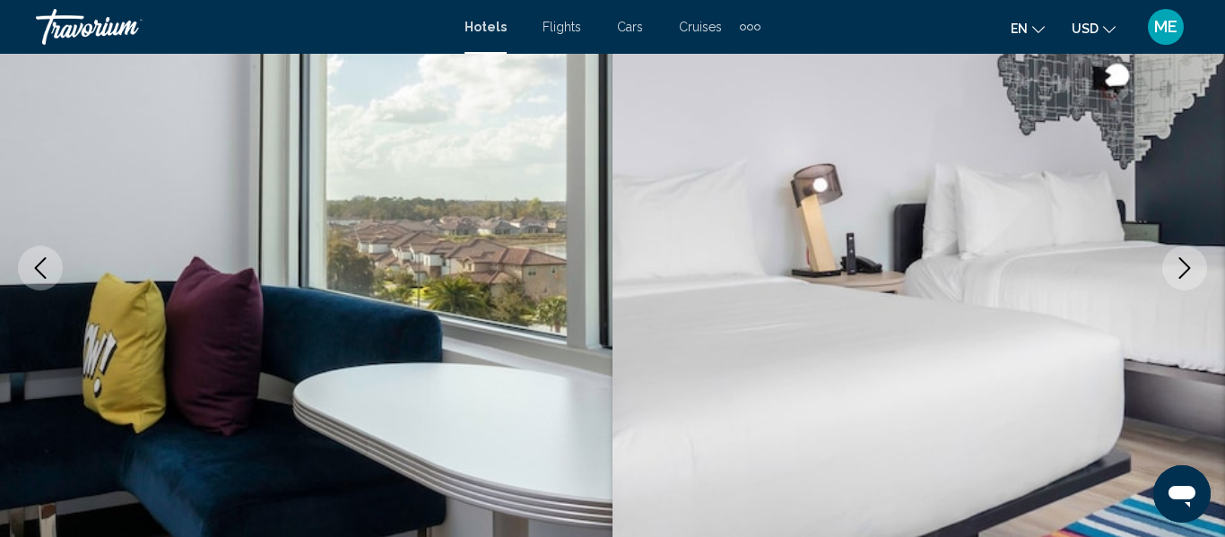
click at [1181, 270] on icon "Next image" at bounding box center [1185, 268] width 22 height 22
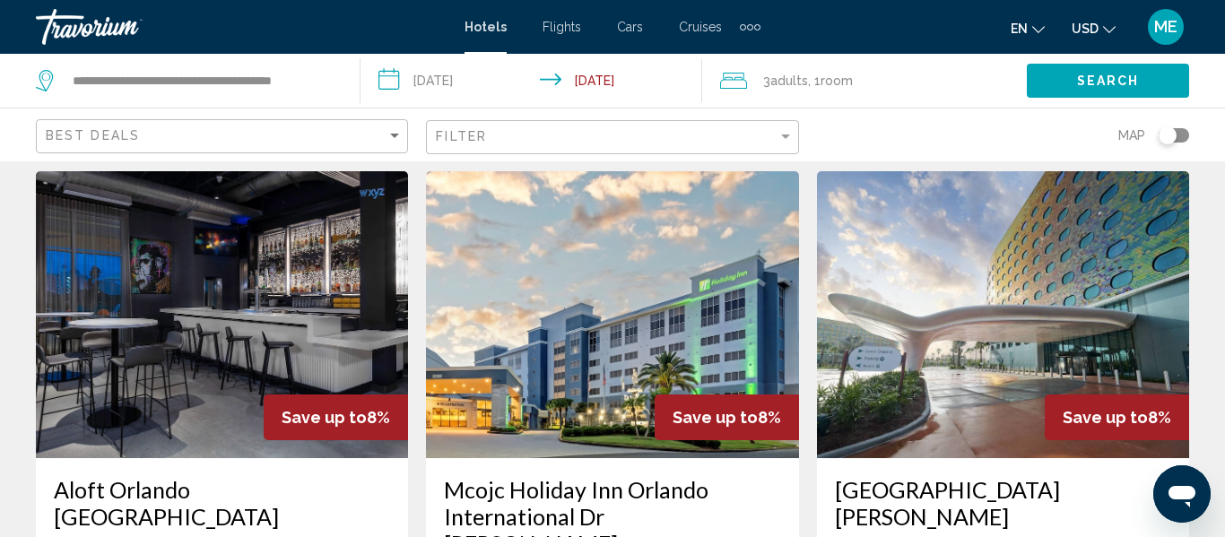
scroll to position [1445, 0]
click at [575, 316] on img "Main content" at bounding box center [612, 315] width 372 height 287
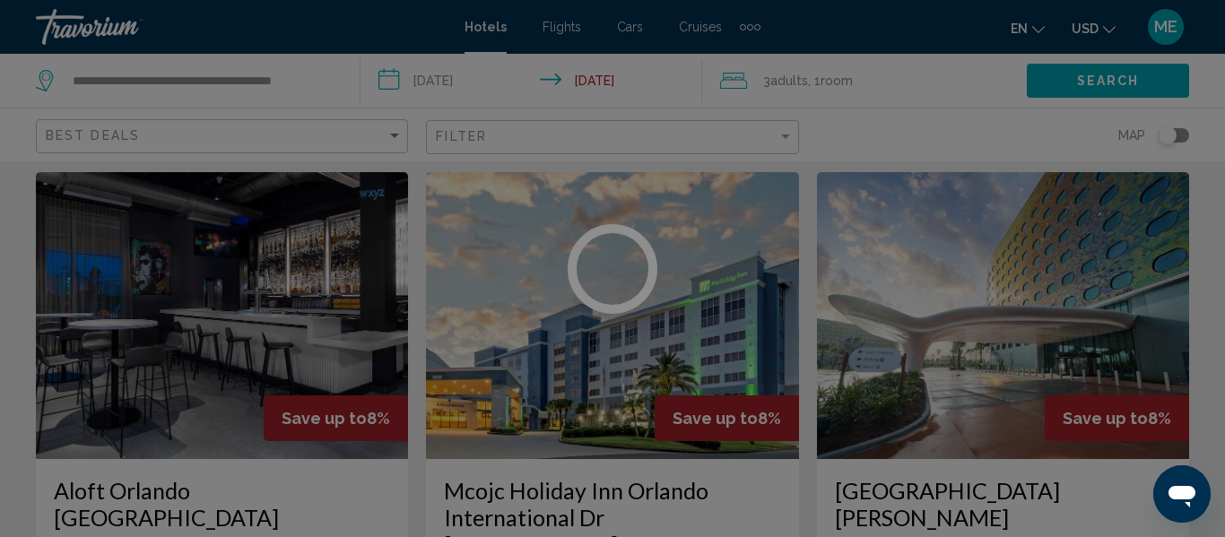
scroll to position [212, 0]
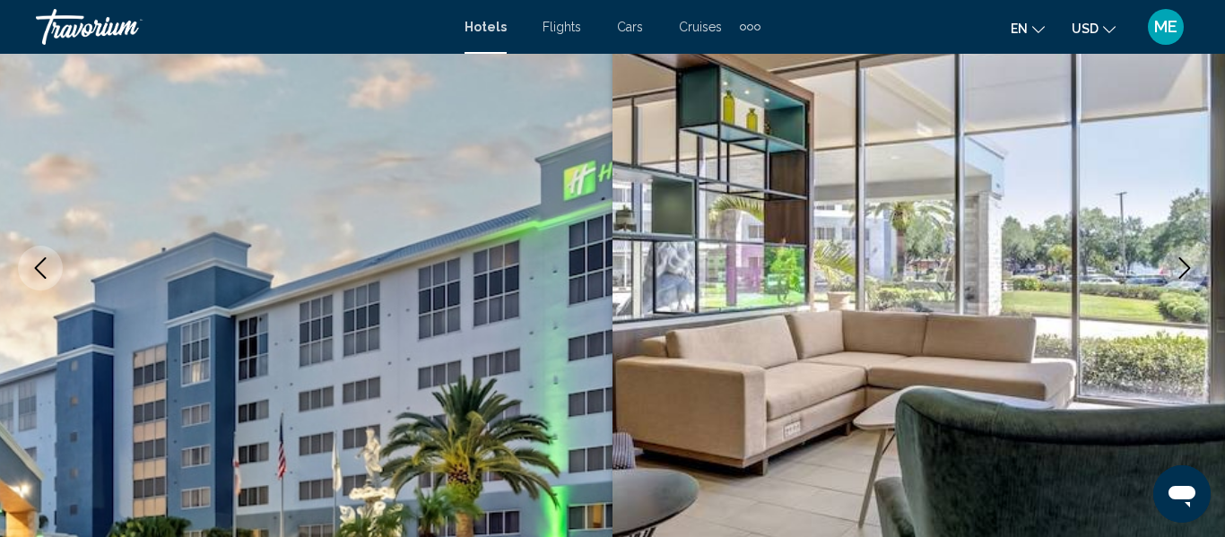
click at [1171, 283] on button "Next image" at bounding box center [1184, 268] width 45 height 45
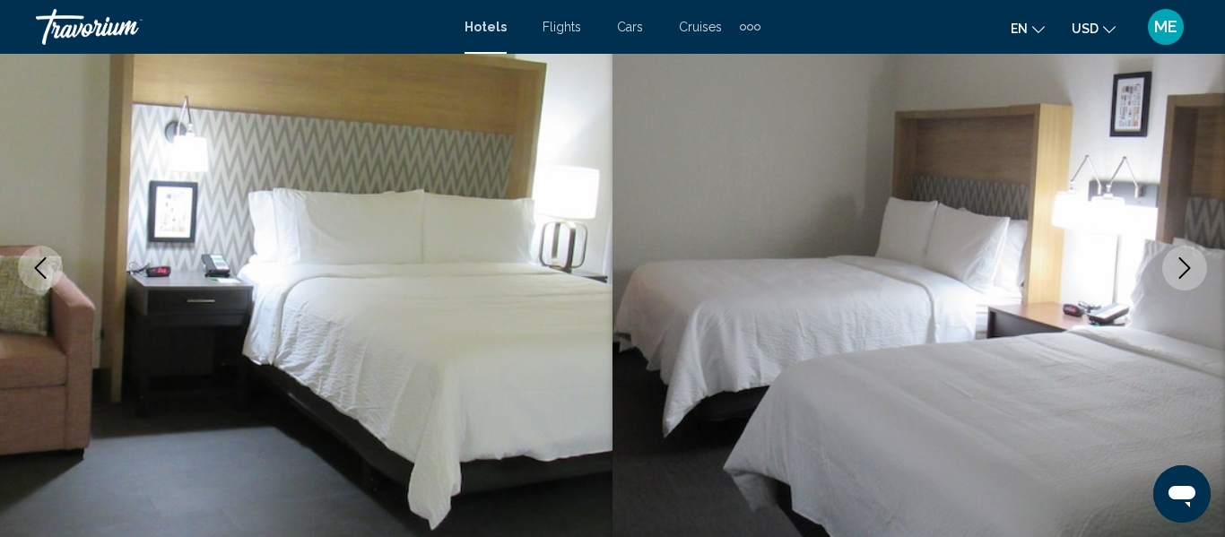
click at [1178, 272] on icon "Next image" at bounding box center [1185, 268] width 22 height 22
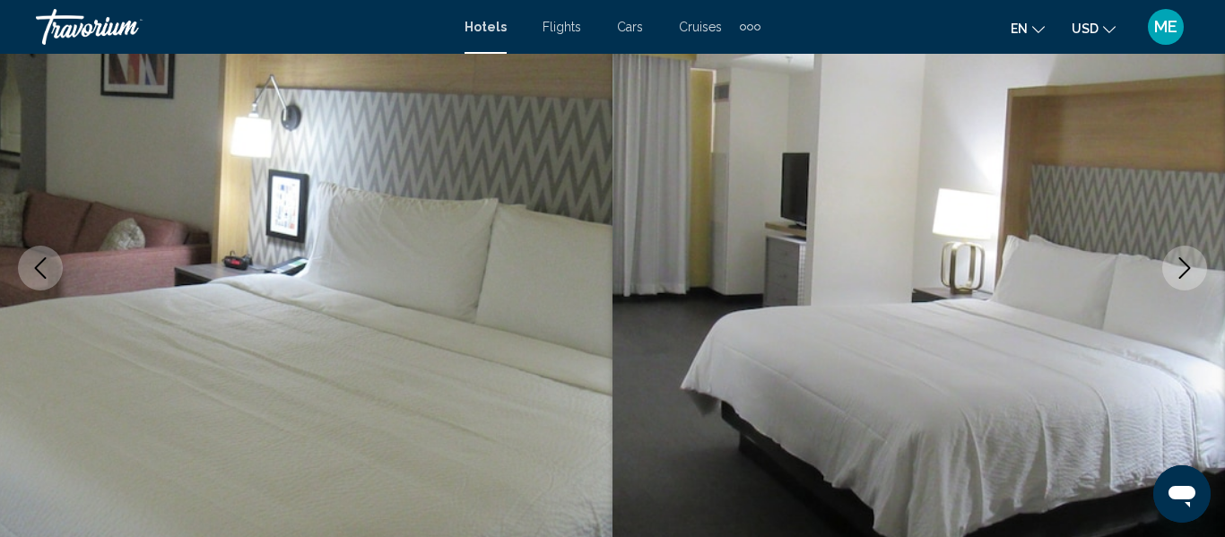
click at [1181, 262] on icon "Next image" at bounding box center [1185, 268] width 22 height 22
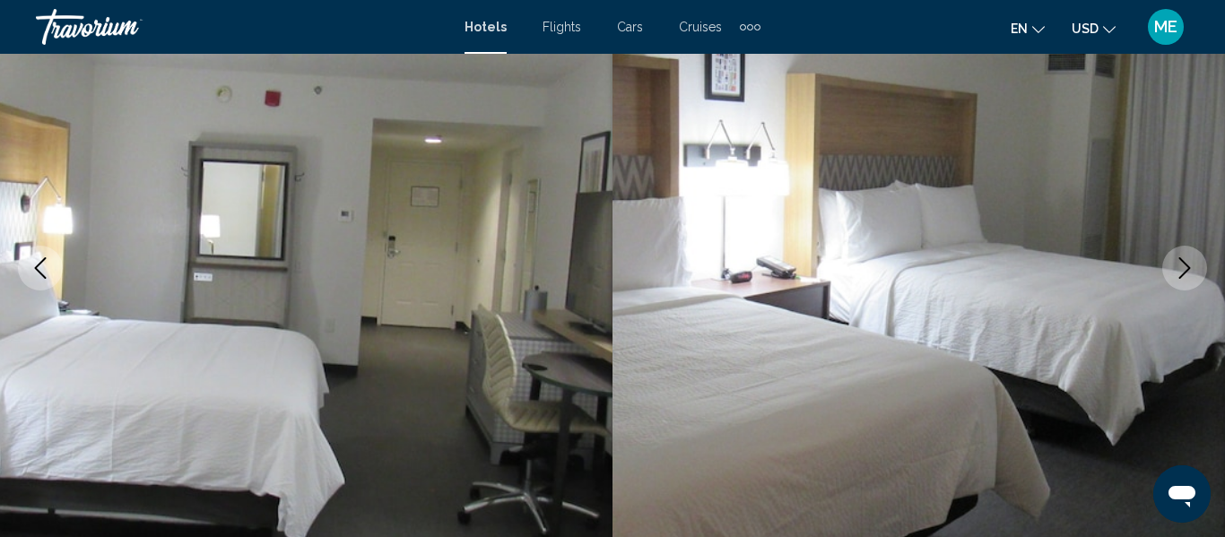
click at [1171, 274] on button "Next image" at bounding box center [1184, 268] width 45 height 45
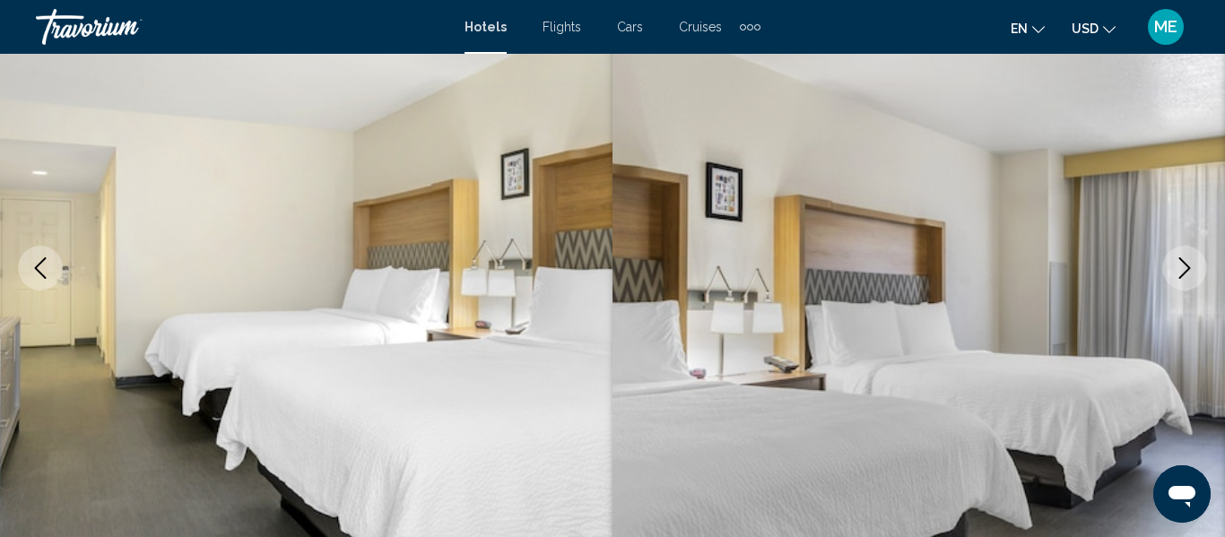
click at [1181, 272] on icon "Next image" at bounding box center [1185, 268] width 22 height 22
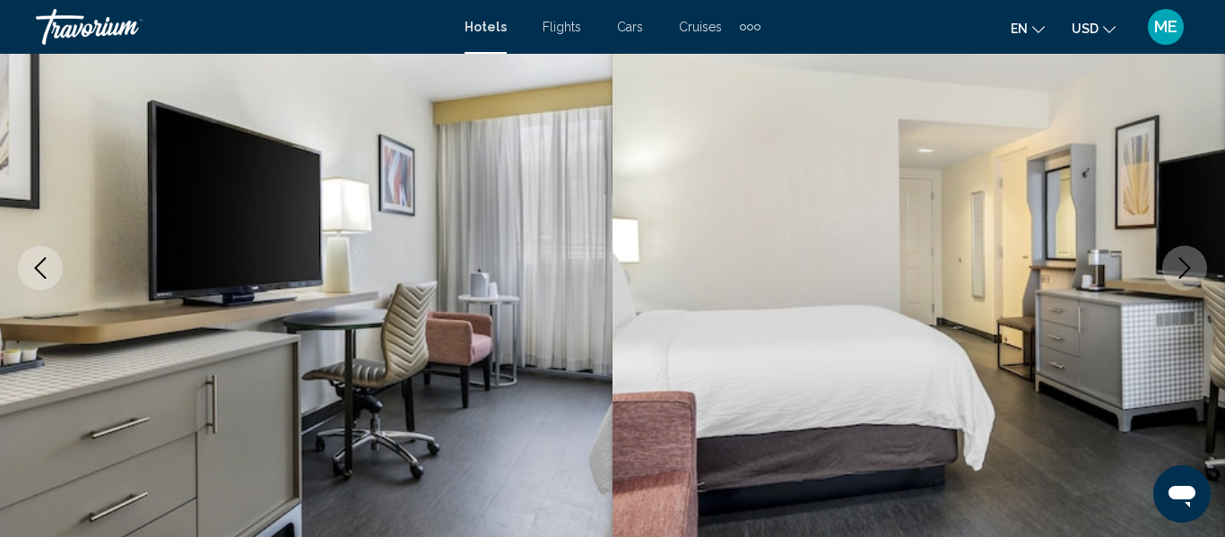
click at [1181, 273] on icon "Next image" at bounding box center [1185, 268] width 22 height 22
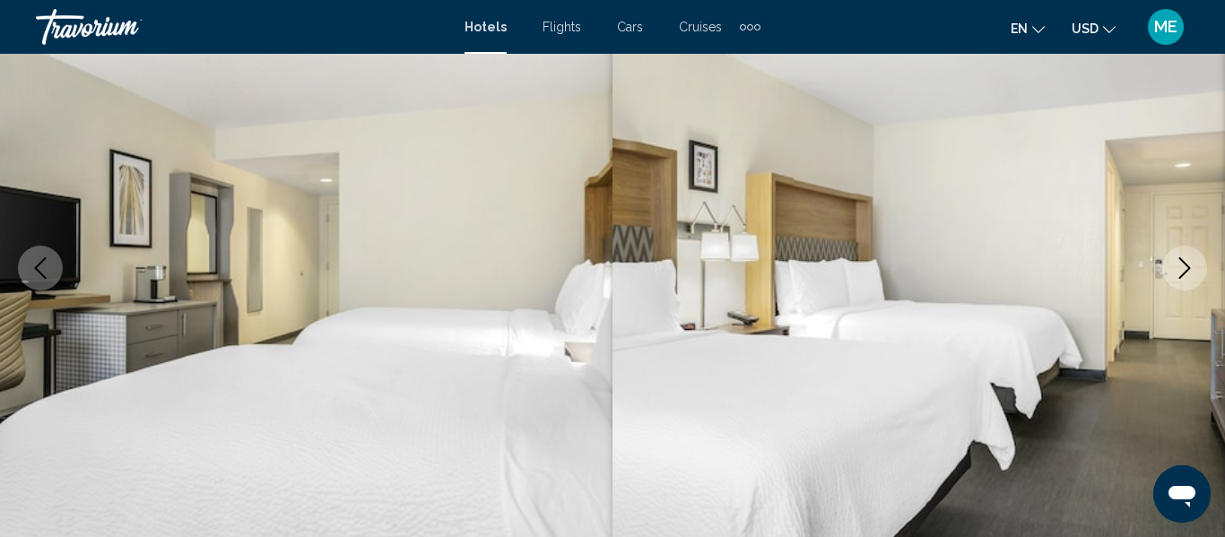
click at [1176, 276] on icon "Next image" at bounding box center [1185, 268] width 22 height 22
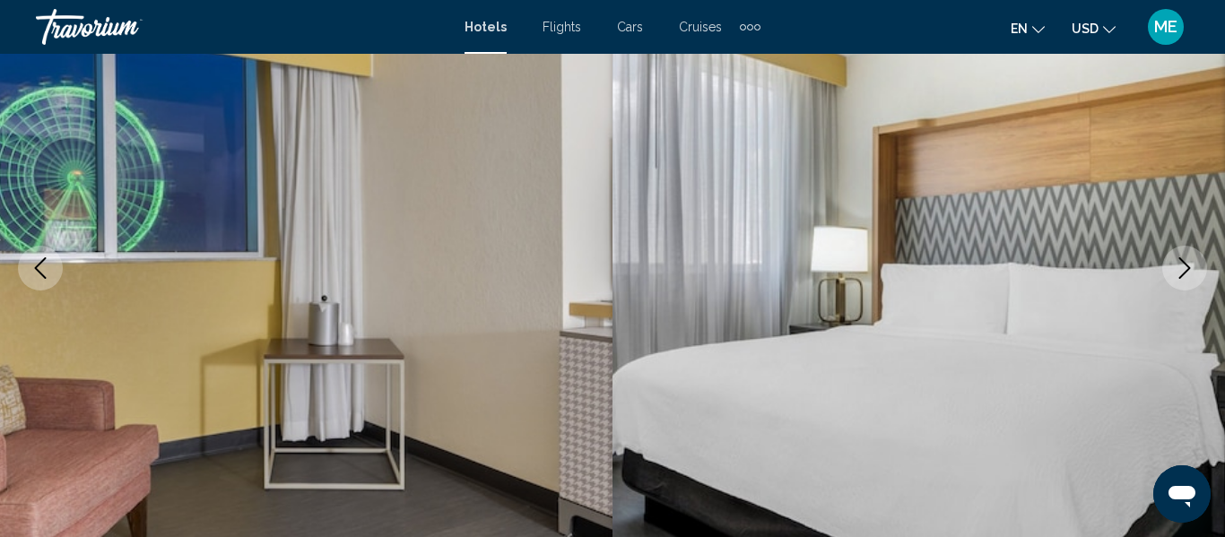
click at [1179, 274] on icon "Next image" at bounding box center [1185, 268] width 22 height 22
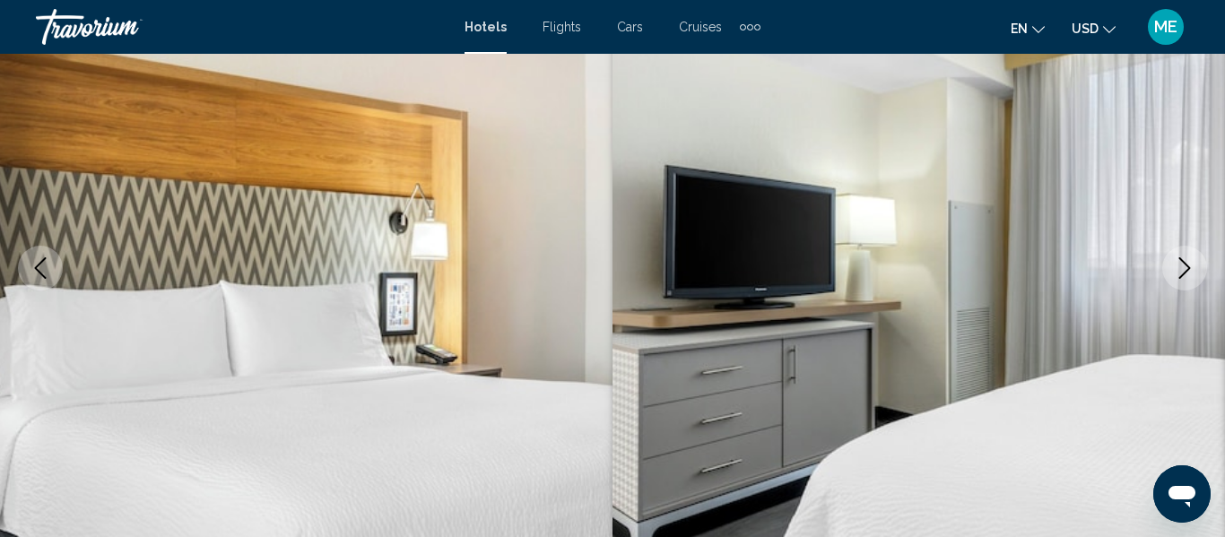
click at [1174, 270] on icon "Next image" at bounding box center [1185, 268] width 22 height 22
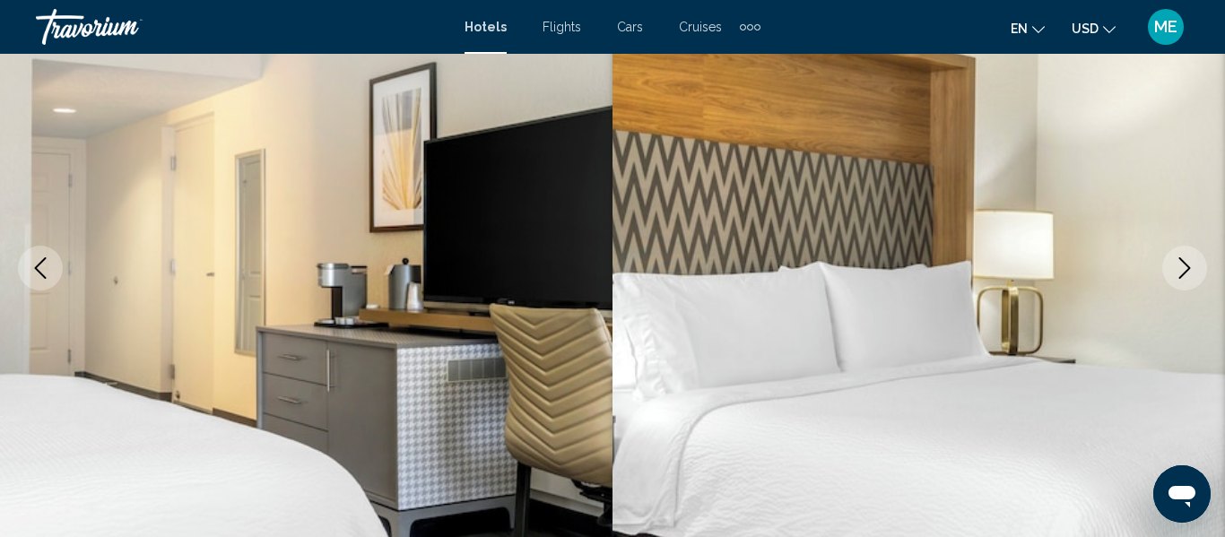
click at [1175, 272] on icon "Next image" at bounding box center [1185, 268] width 22 height 22
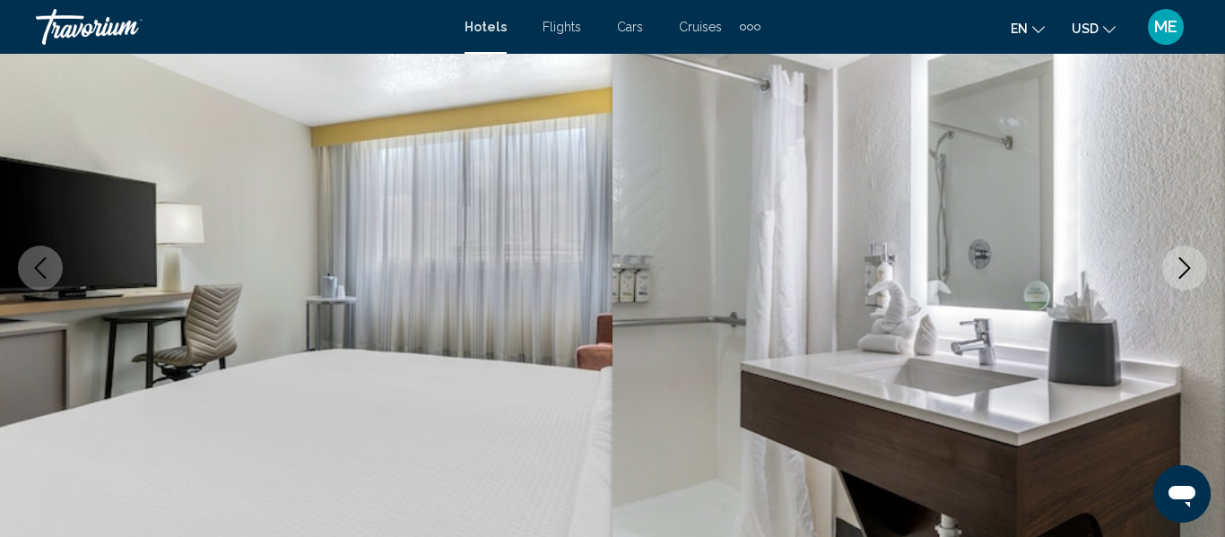
click at [1172, 282] on button "Next image" at bounding box center [1184, 268] width 45 height 45
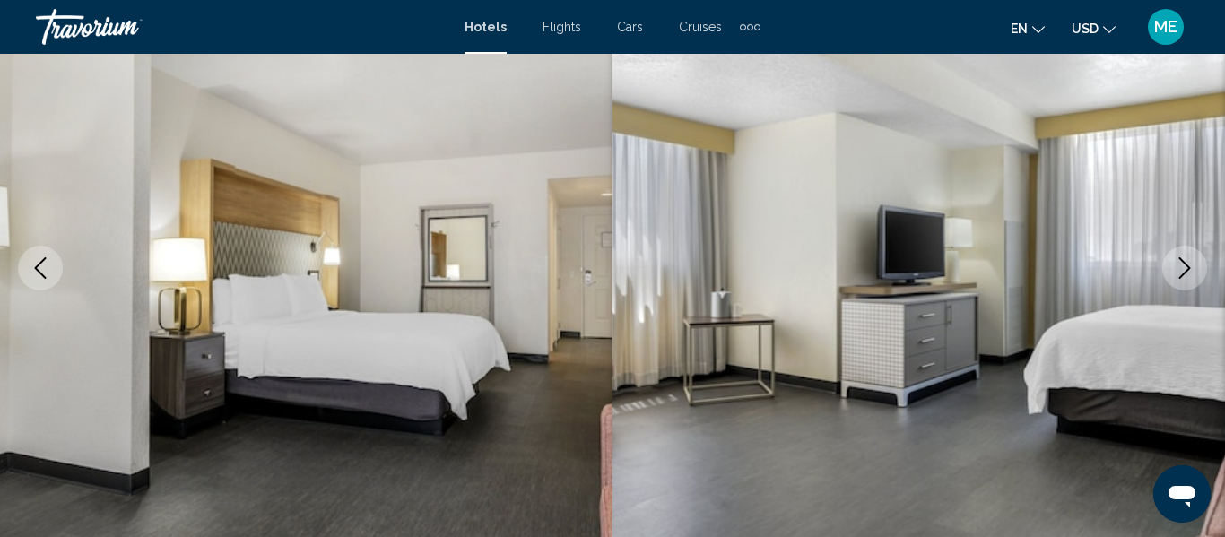
click at [1171, 274] on button "Next image" at bounding box center [1184, 268] width 45 height 45
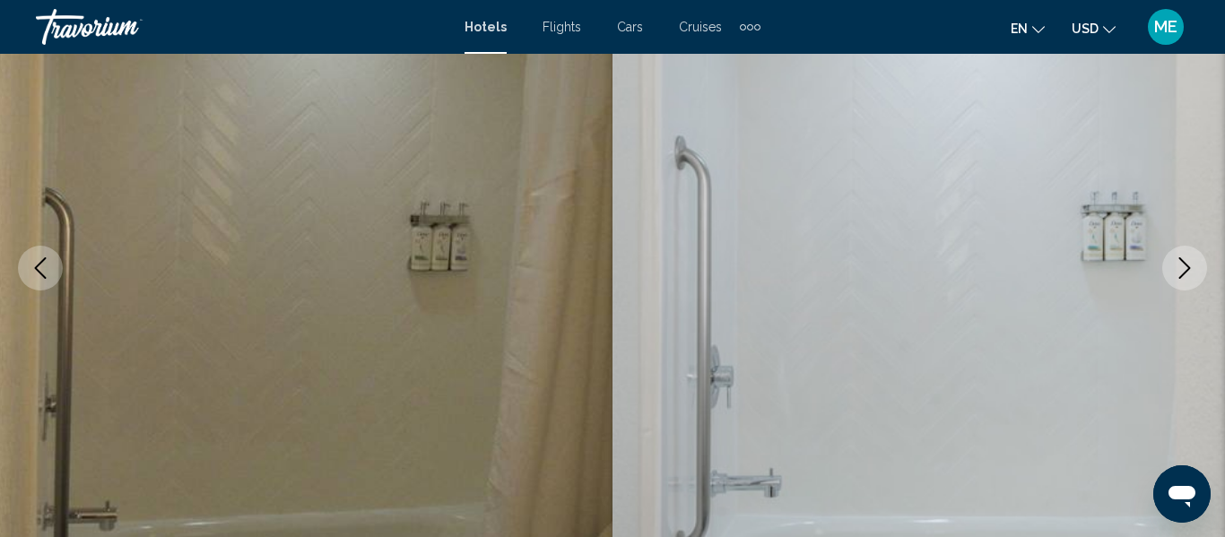
click at [1174, 272] on icon "Next image" at bounding box center [1185, 268] width 22 height 22
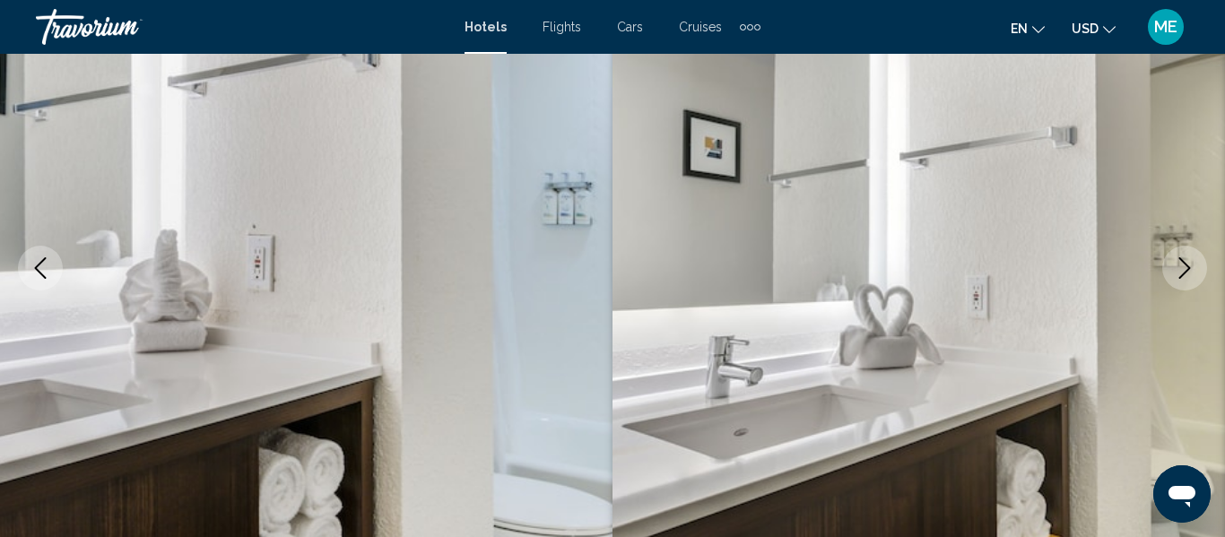
click at [1180, 272] on icon "Next image" at bounding box center [1185, 268] width 22 height 22
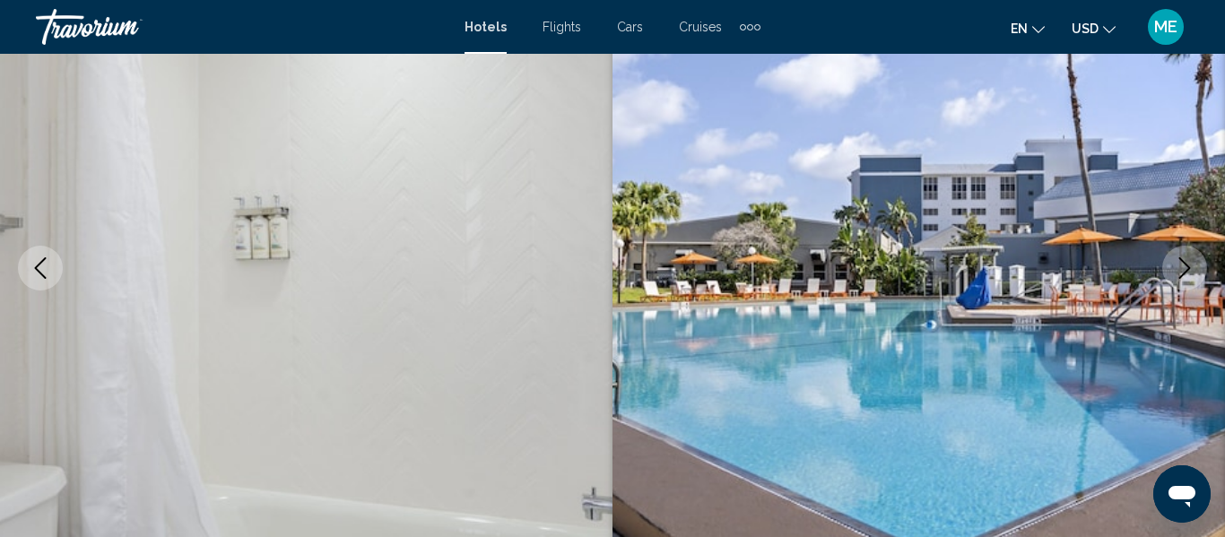
click at [1178, 276] on icon "Next image" at bounding box center [1185, 268] width 22 height 22
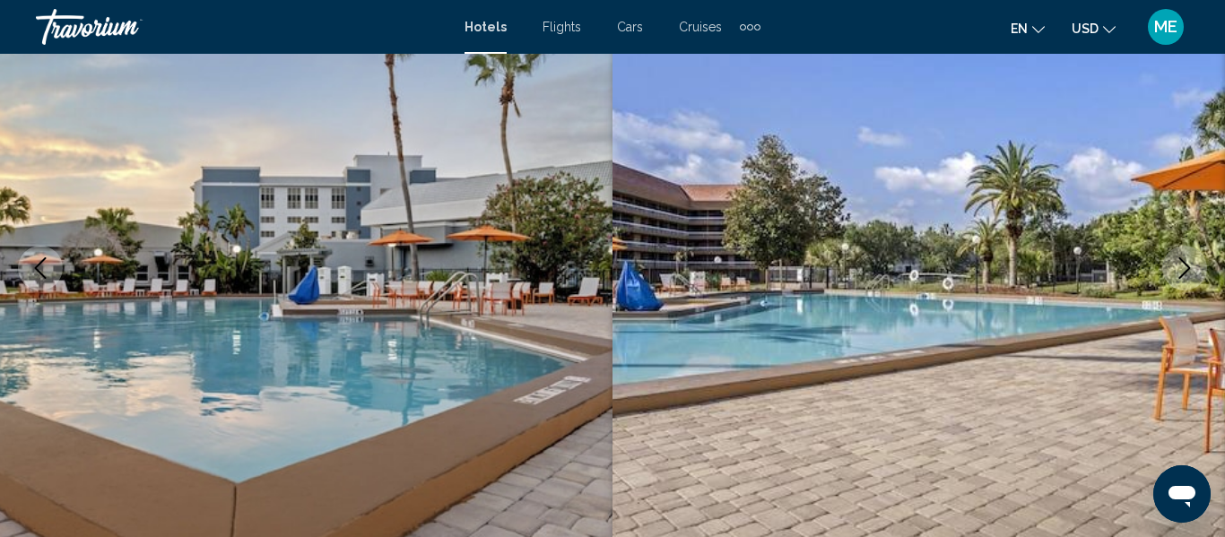
click at [1181, 275] on icon "Next image" at bounding box center [1185, 268] width 22 height 22
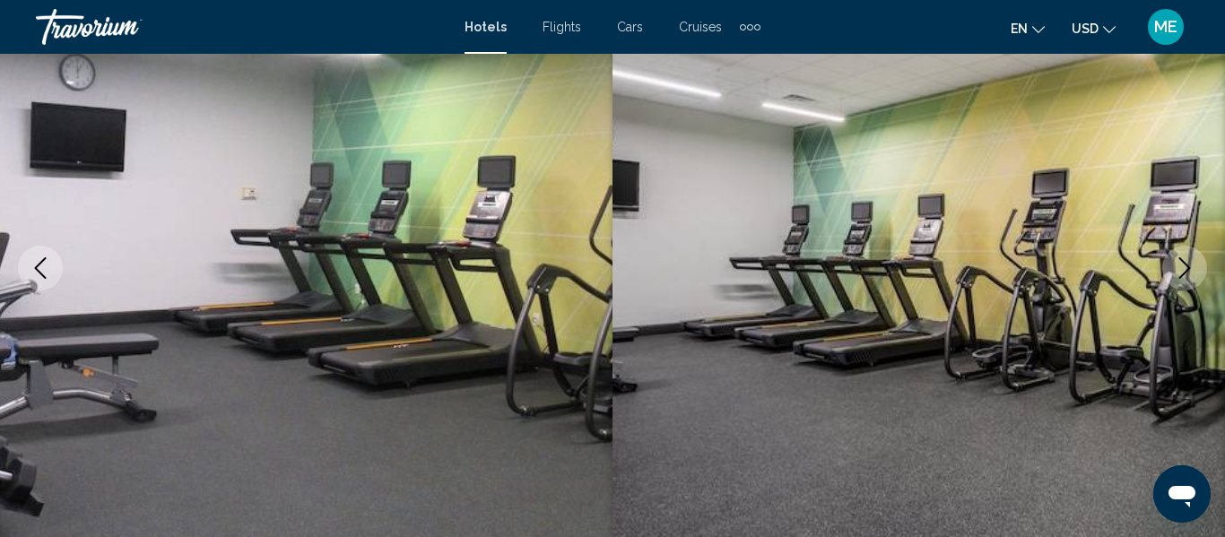
click at [1174, 278] on icon "Next image" at bounding box center [1185, 268] width 22 height 22
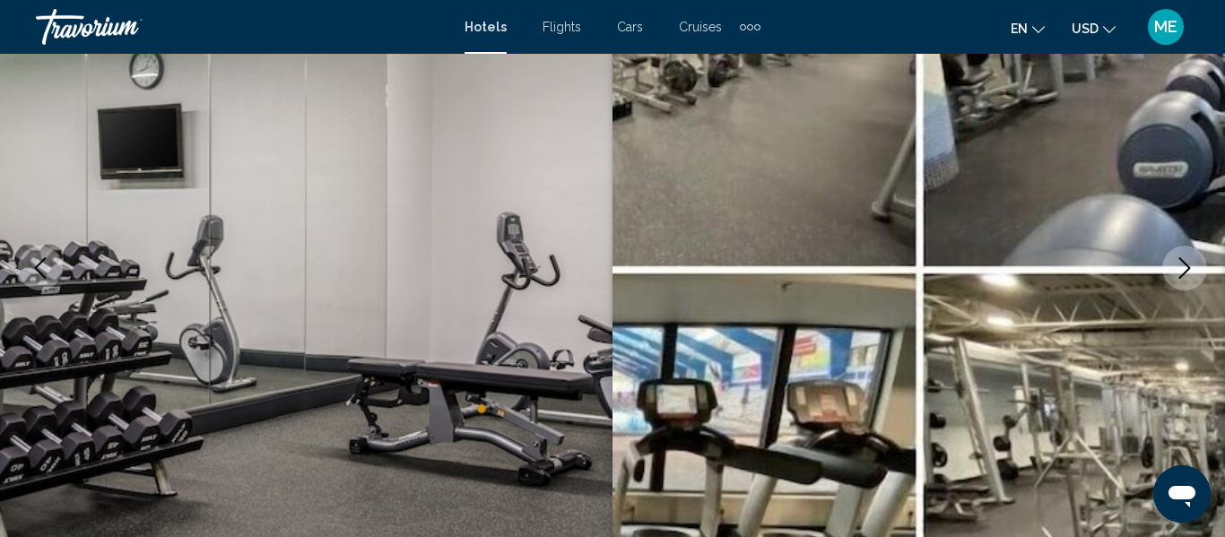
click at [1181, 269] on icon "Next image" at bounding box center [1185, 268] width 22 height 22
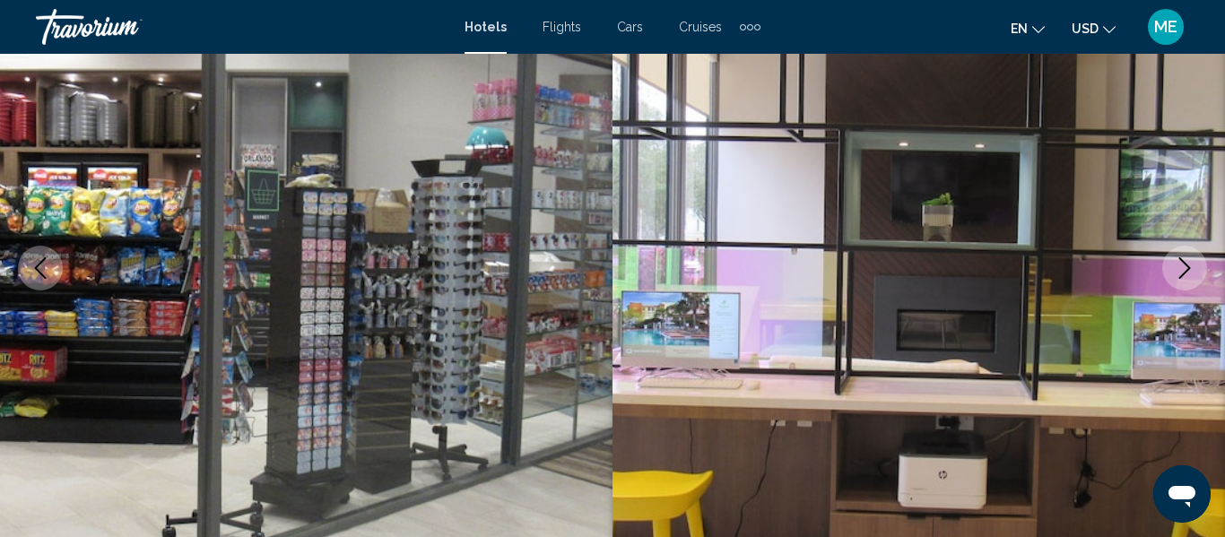
click at [1178, 272] on icon "Next image" at bounding box center [1185, 268] width 22 height 22
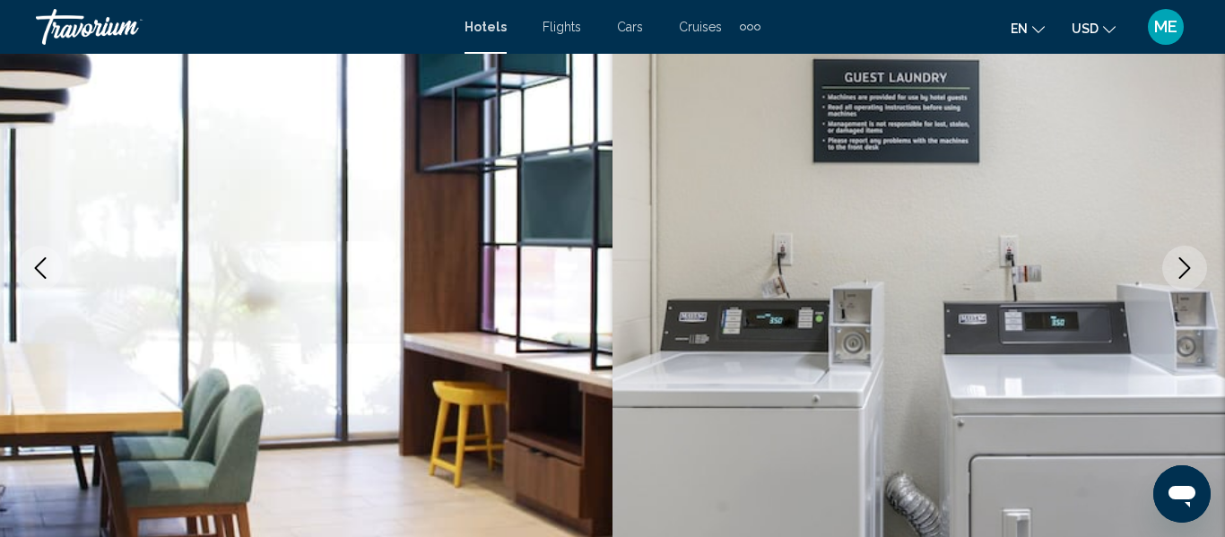
click at [1169, 278] on button "Next image" at bounding box center [1184, 268] width 45 height 45
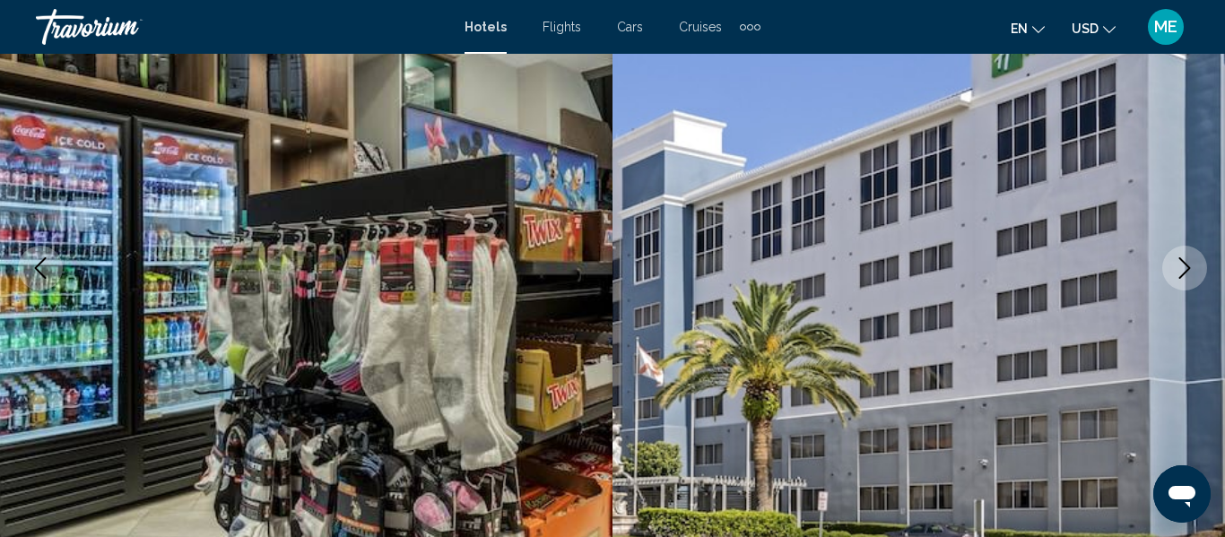
click at [1175, 278] on icon "Next image" at bounding box center [1185, 268] width 22 height 22
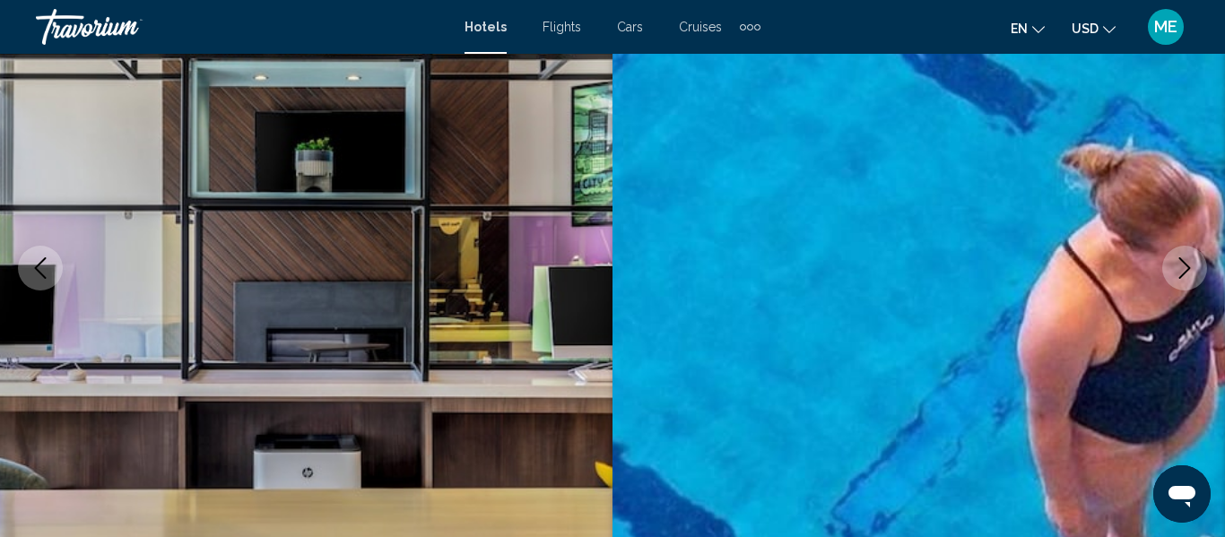
click at [1175, 269] on icon "Next image" at bounding box center [1185, 268] width 22 height 22
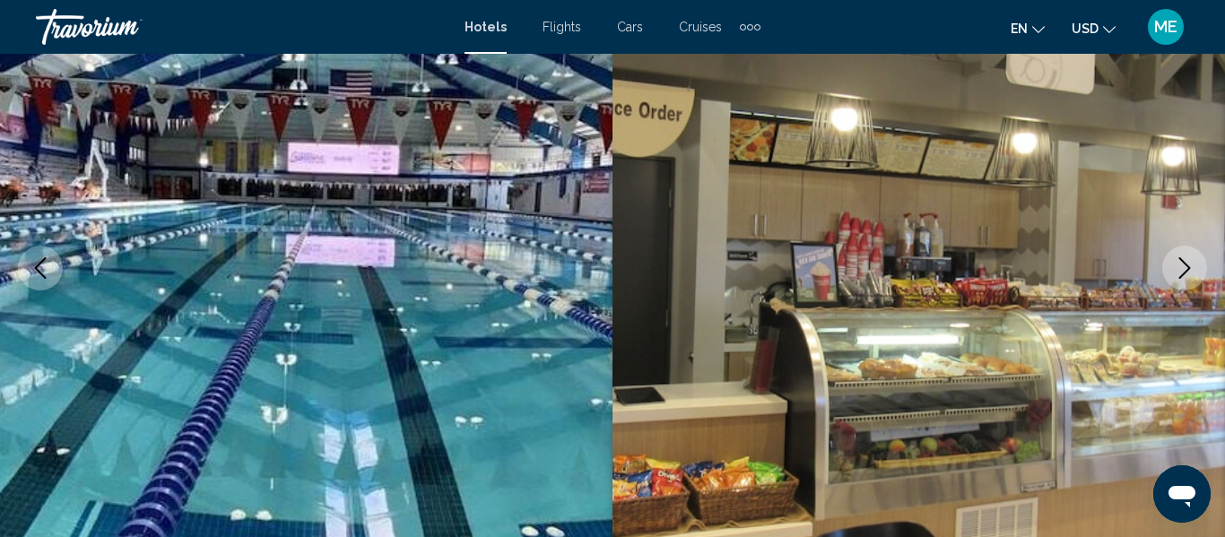
click at [1171, 274] on button "Next image" at bounding box center [1184, 268] width 45 height 45
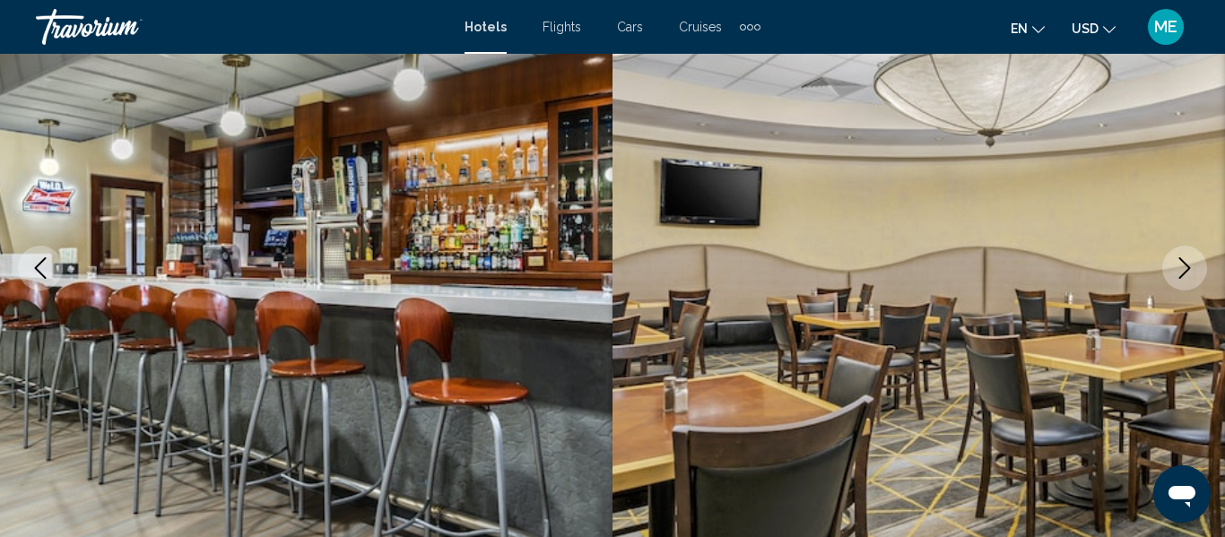
click at [1173, 269] on button "Next image" at bounding box center [1184, 268] width 45 height 45
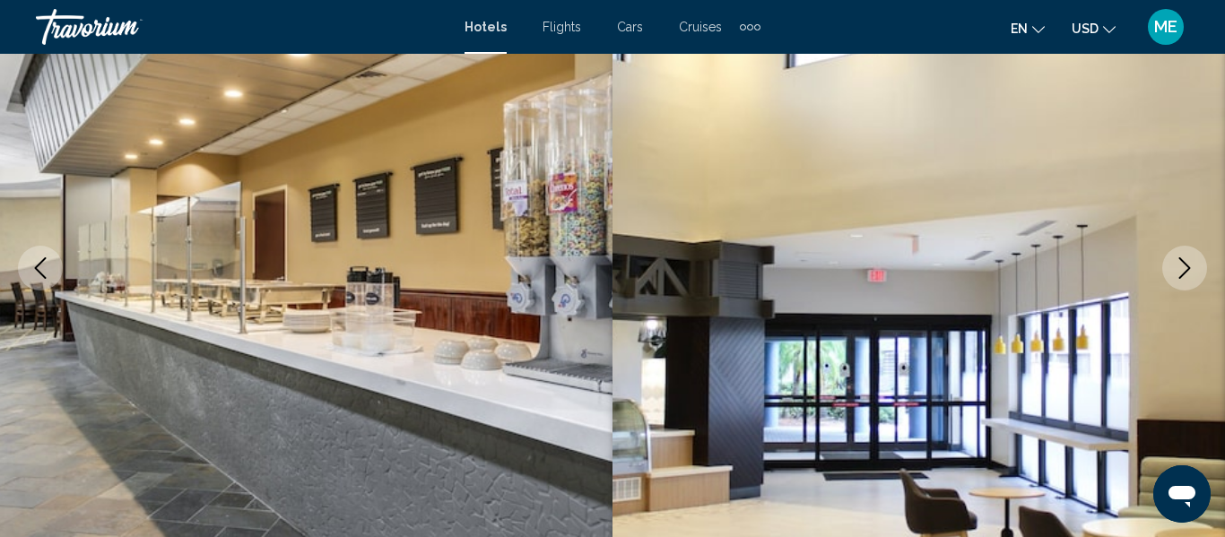
click at [1173, 274] on button "Next image" at bounding box center [1184, 268] width 45 height 45
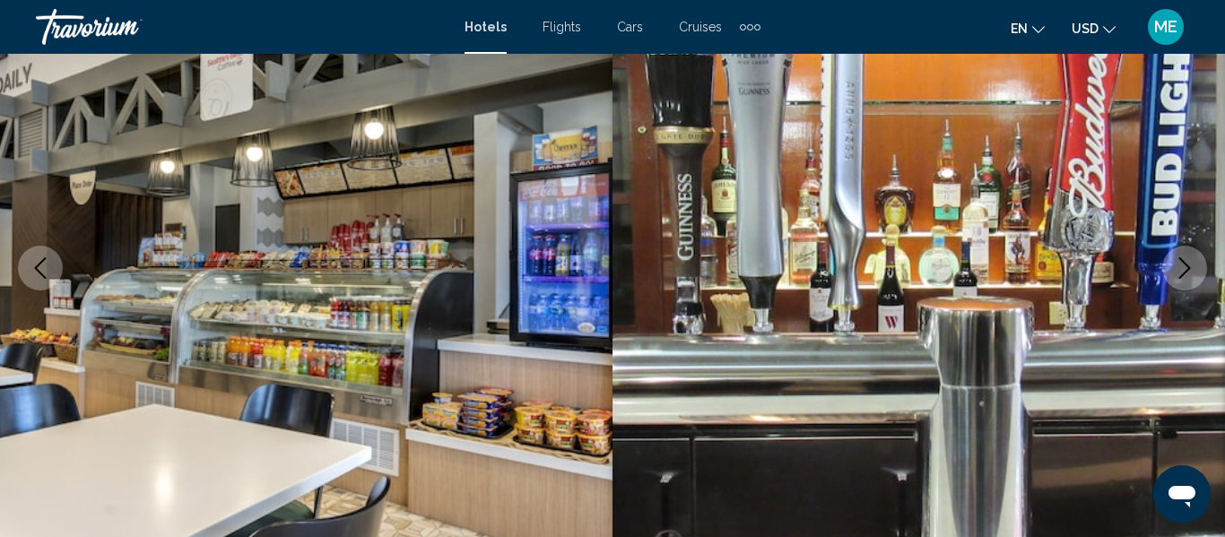
click at [1178, 271] on icon "Next image" at bounding box center [1185, 268] width 22 height 22
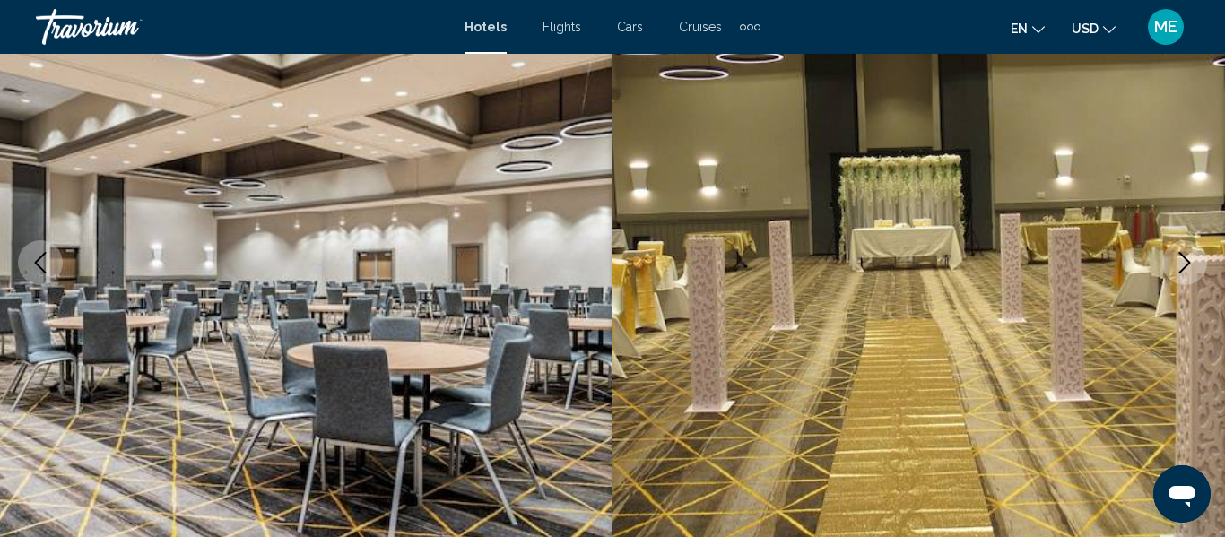
scroll to position [218, 0]
click at [37, 269] on icon "Previous image" at bounding box center [41, 262] width 22 height 22
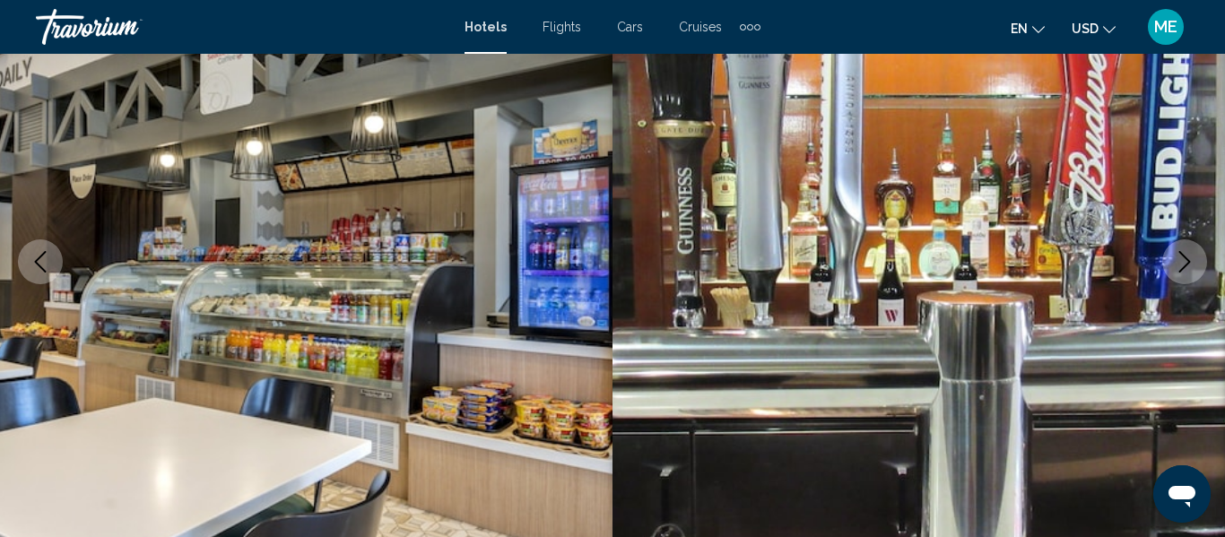
click at [48, 256] on icon "Previous image" at bounding box center [41, 262] width 22 height 22
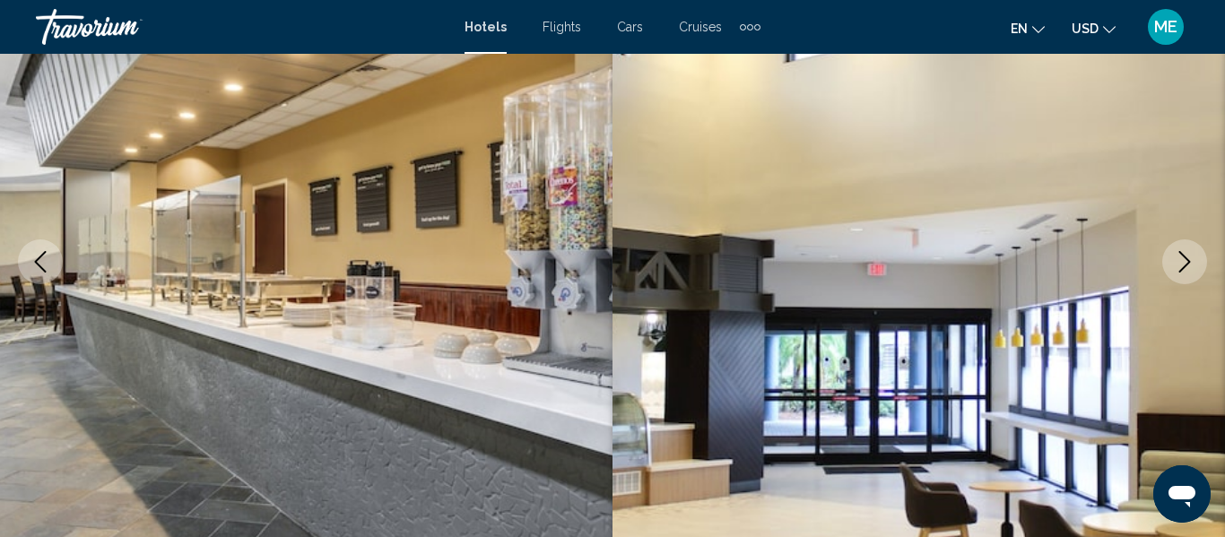
click at [1179, 271] on icon "Next image" at bounding box center [1185, 262] width 22 height 22
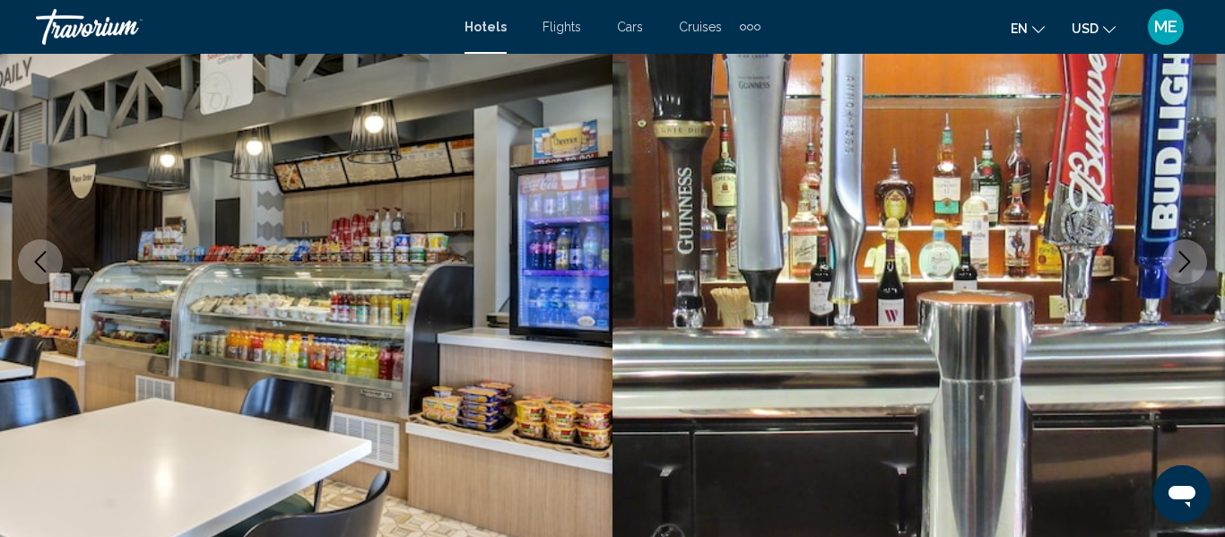
click at [1177, 265] on icon "Next image" at bounding box center [1185, 262] width 22 height 22
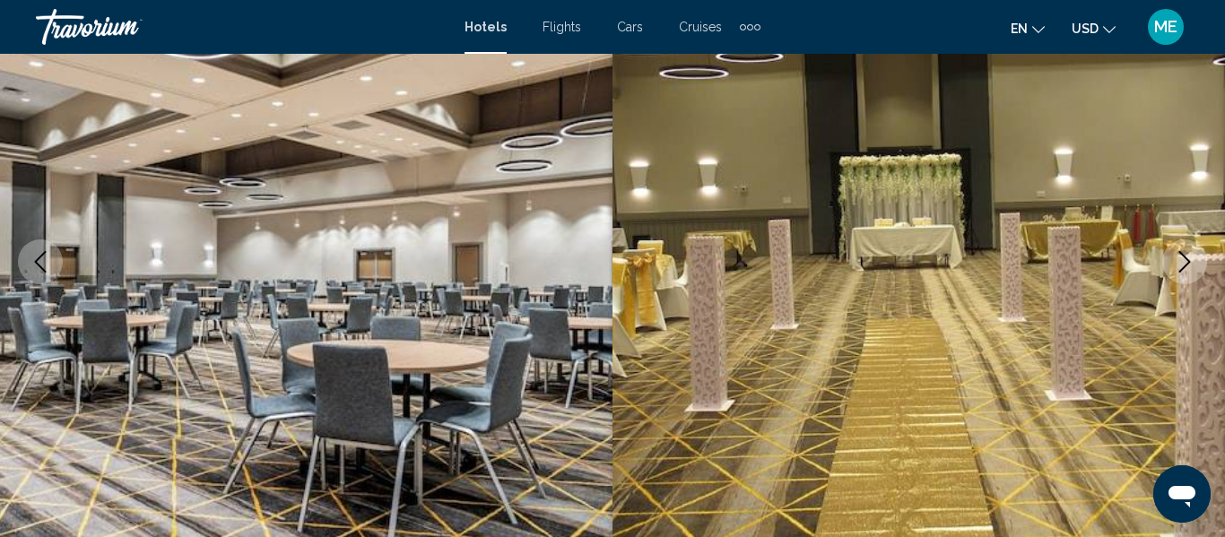
click at [1173, 260] on button "Next image" at bounding box center [1184, 261] width 45 height 45
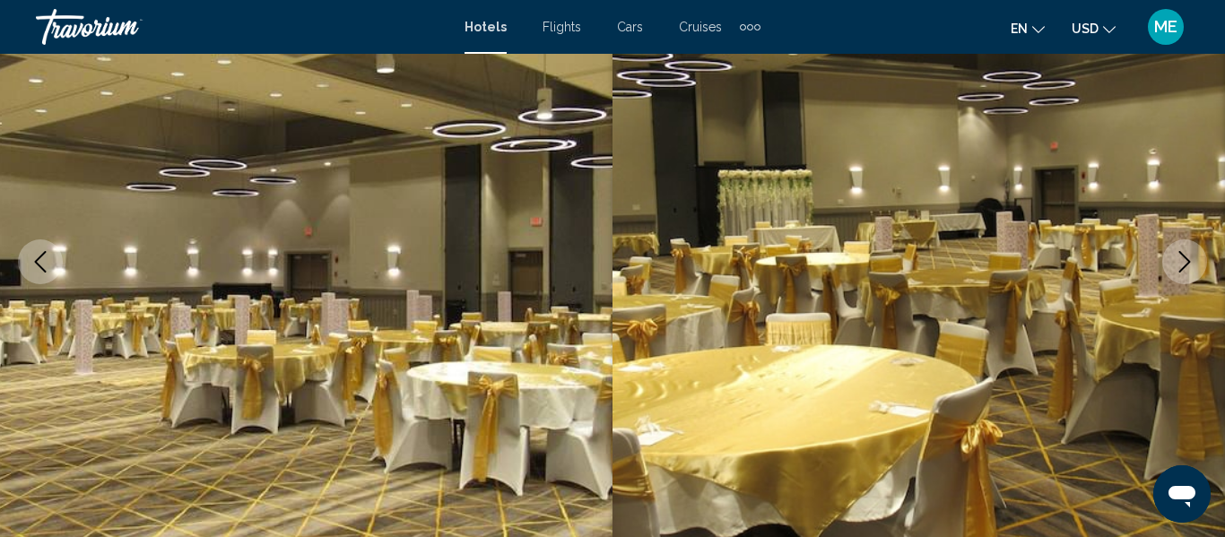
click at [1175, 267] on icon "Next image" at bounding box center [1185, 262] width 22 height 22
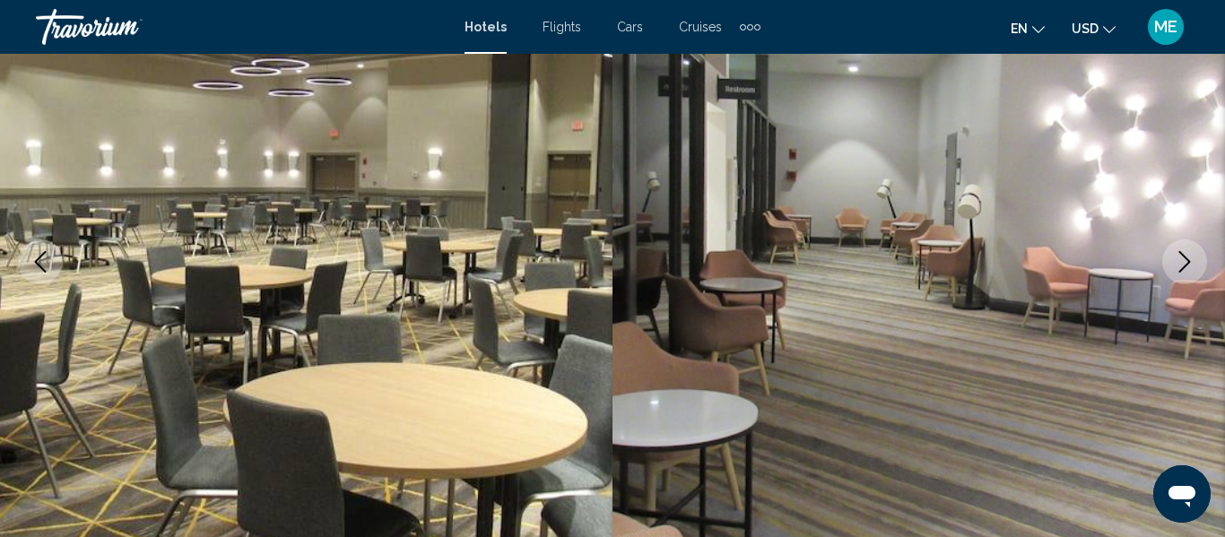
click at [1174, 261] on icon "Next image" at bounding box center [1185, 262] width 22 height 22
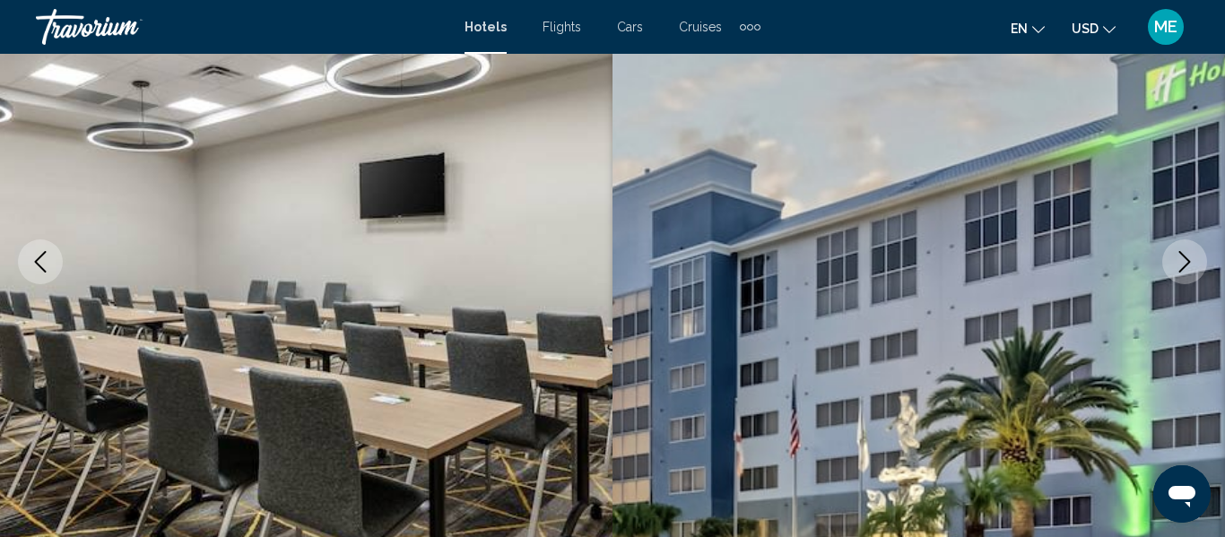
click at [1172, 269] on button "Next image" at bounding box center [1184, 261] width 45 height 45
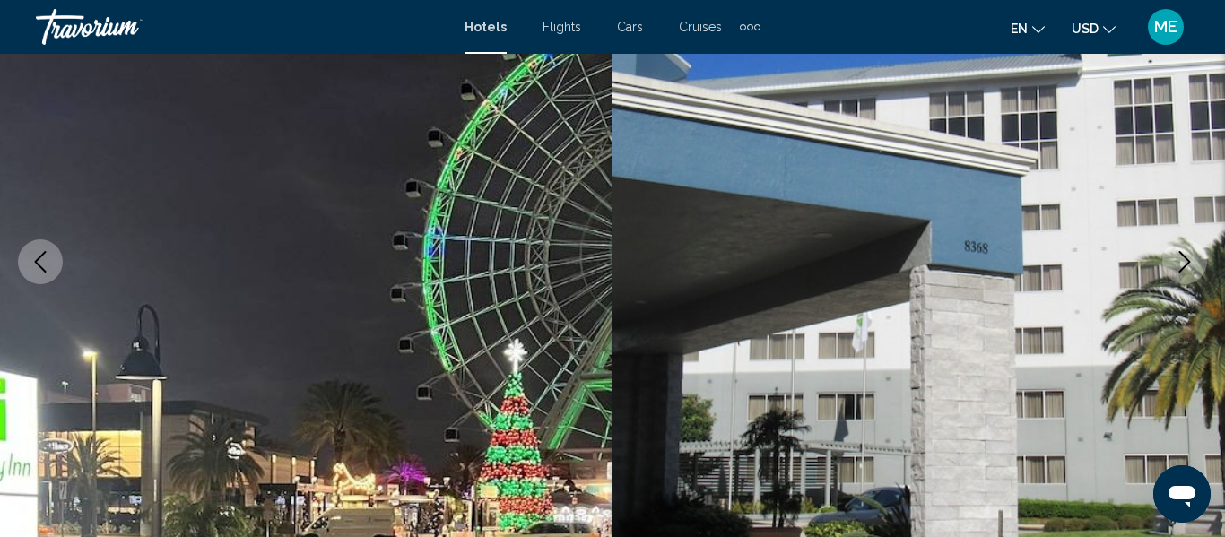
click at [1170, 270] on button "Next image" at bounding box center [1184, 261] width 45 height 45
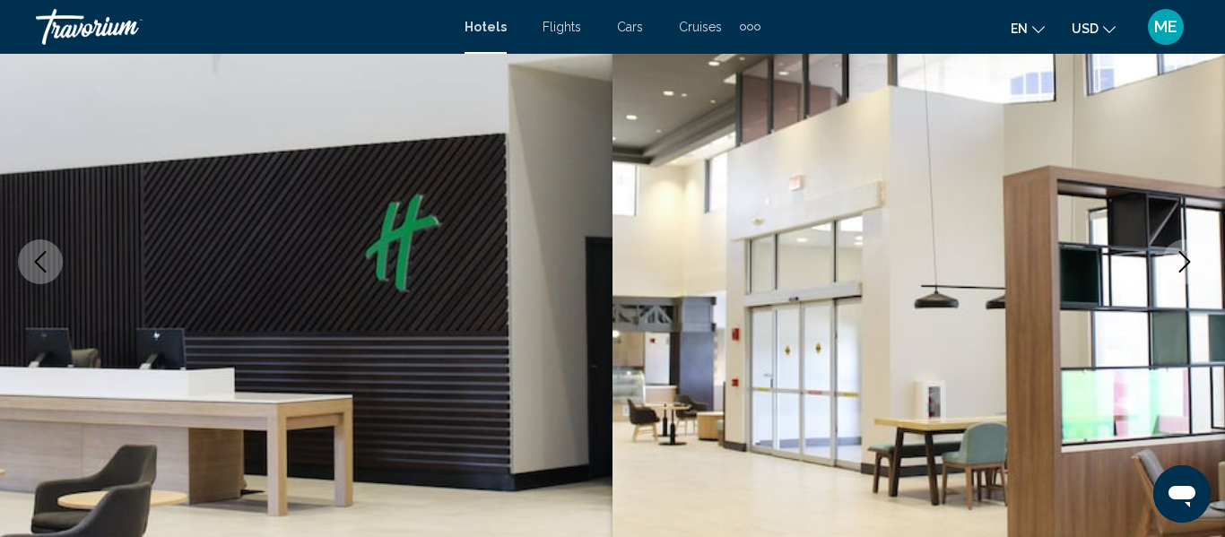
click at [1171, 268] on button "Next image" at bounding box center [1184, 261] width 45 height 45
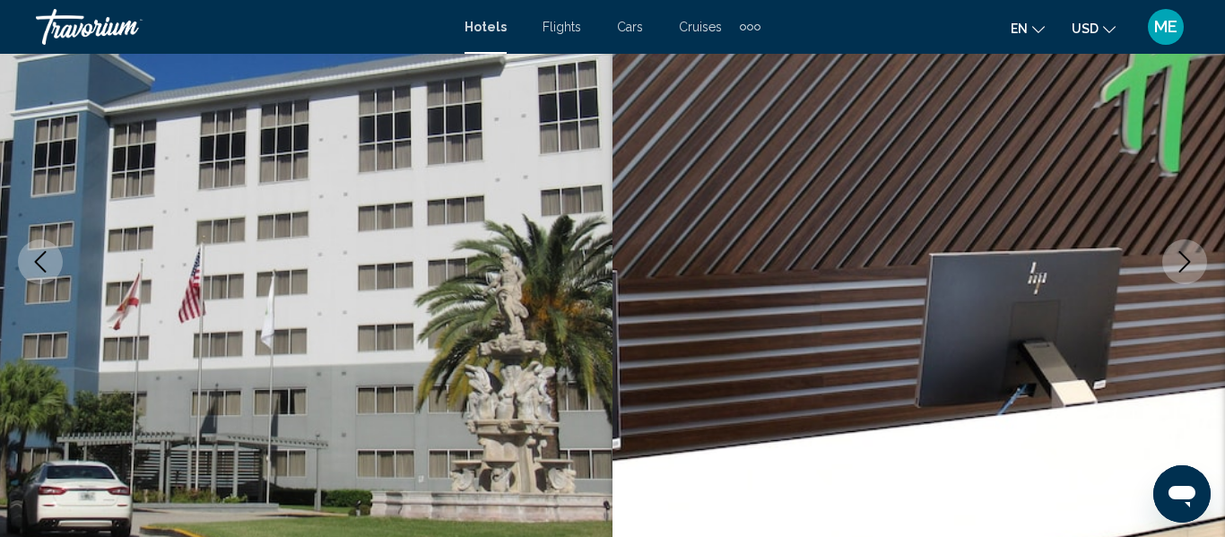
click at [1175, 264] on icon "Next image" at bounding box center [1185, 262] width 22 height 22
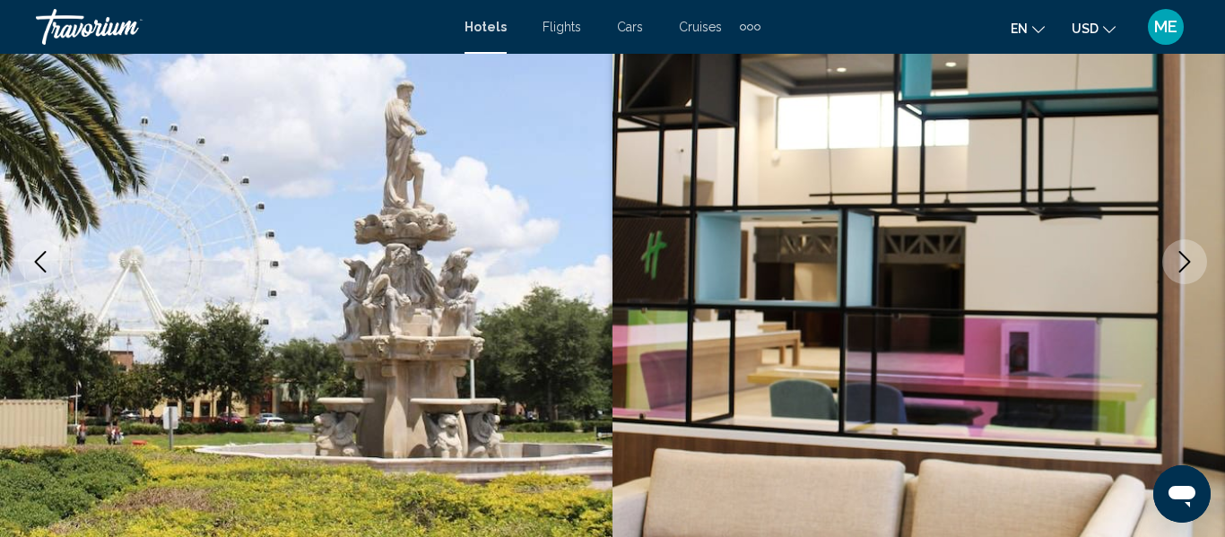
click at [1179, 264] on icon "Next image" at bounding box center [1185, 262] width 22 height 22
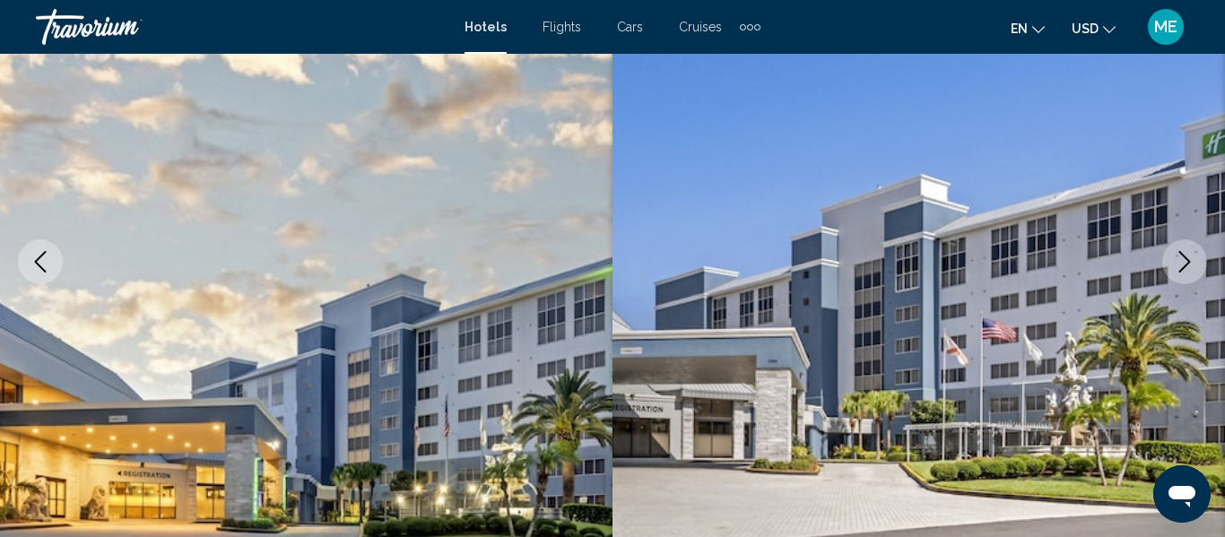
click at [1175, 273] on button "Next image" at bounding box center [1184, 261] width 45 height 45
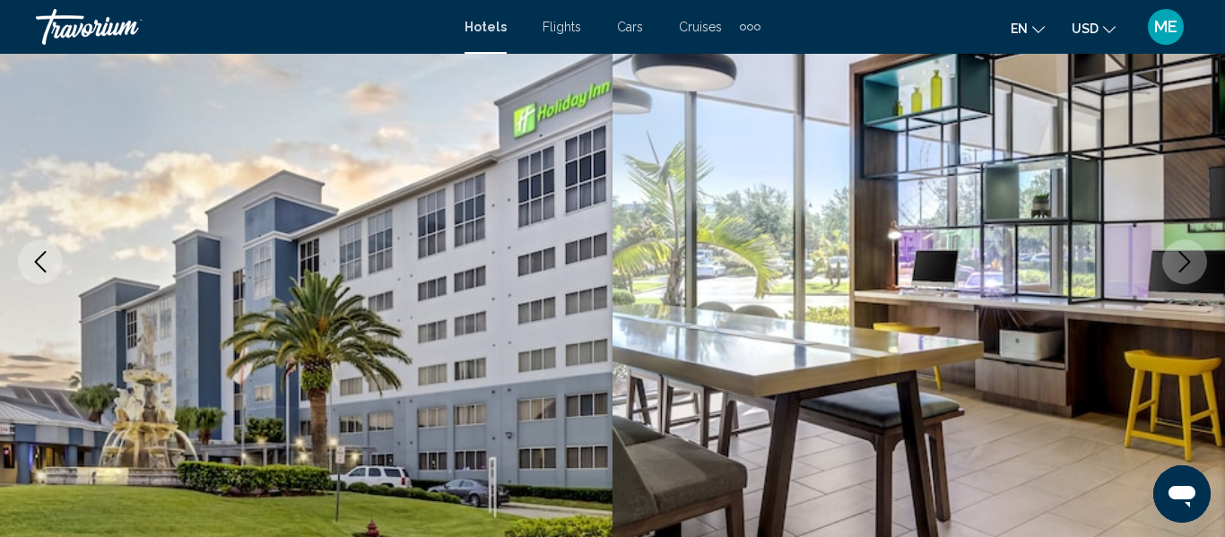
click at [1182, 267] on icon "Next image" at bounding box center [1185, 262] width 22 height 22
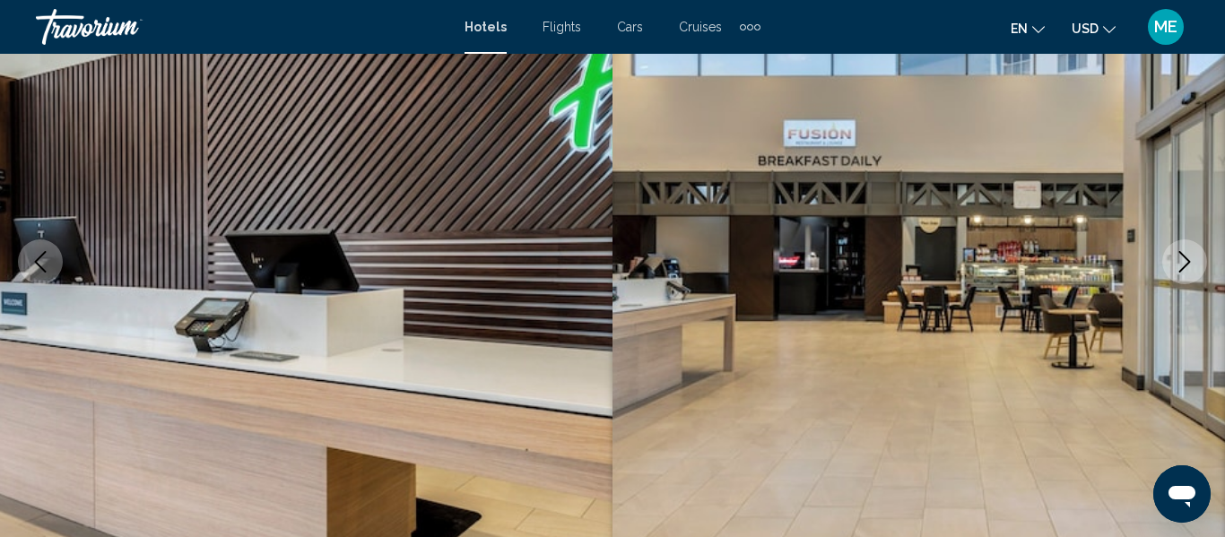
click at [1175, 268] on icon "Next image" at bounding box center [1185, 262] width 22 height 22
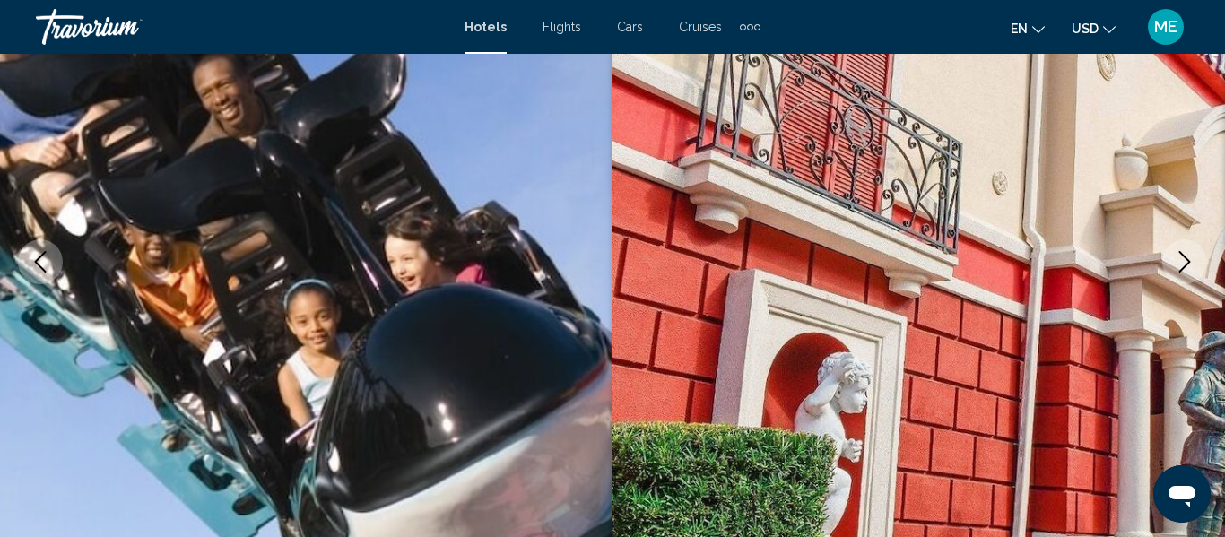
click at [1173, 264] on button "Next image" at bounding box center [1184, 261] width 45 height 45
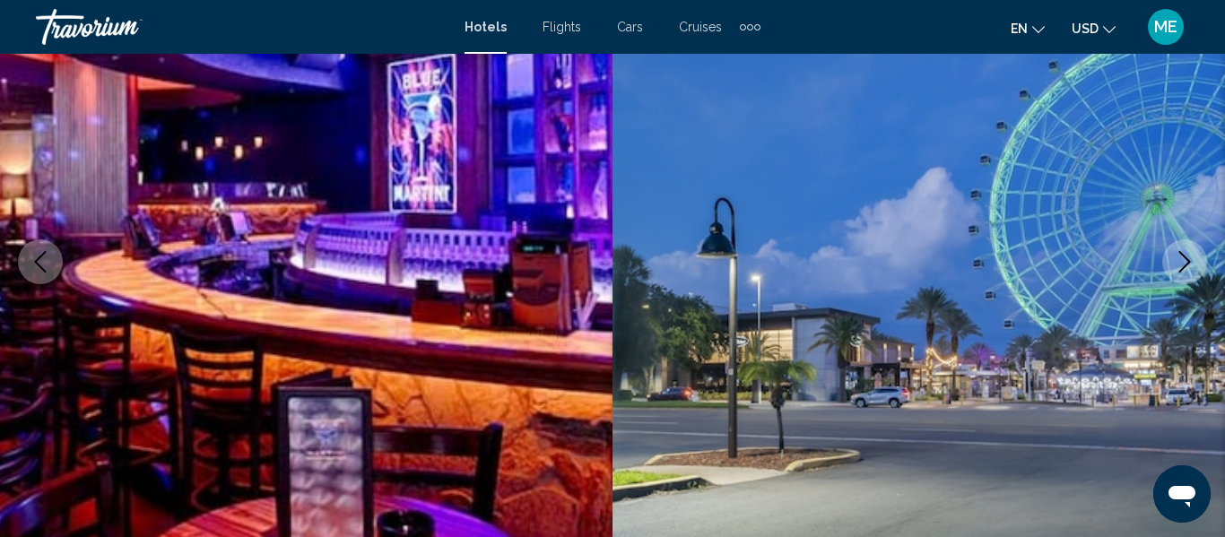
click at [1177, 262] on icon "Next image" at bounding box center [1185, 262] width 22 height 22
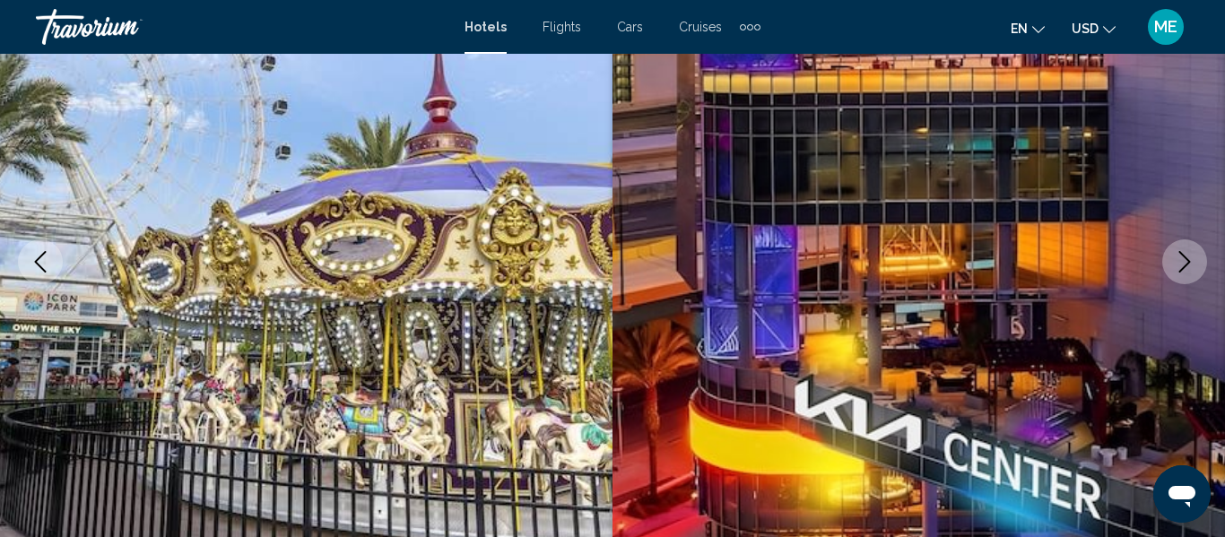
click at [1172, 270] on button "Next image" at bounding box center [1184, 261] width 45 height 45
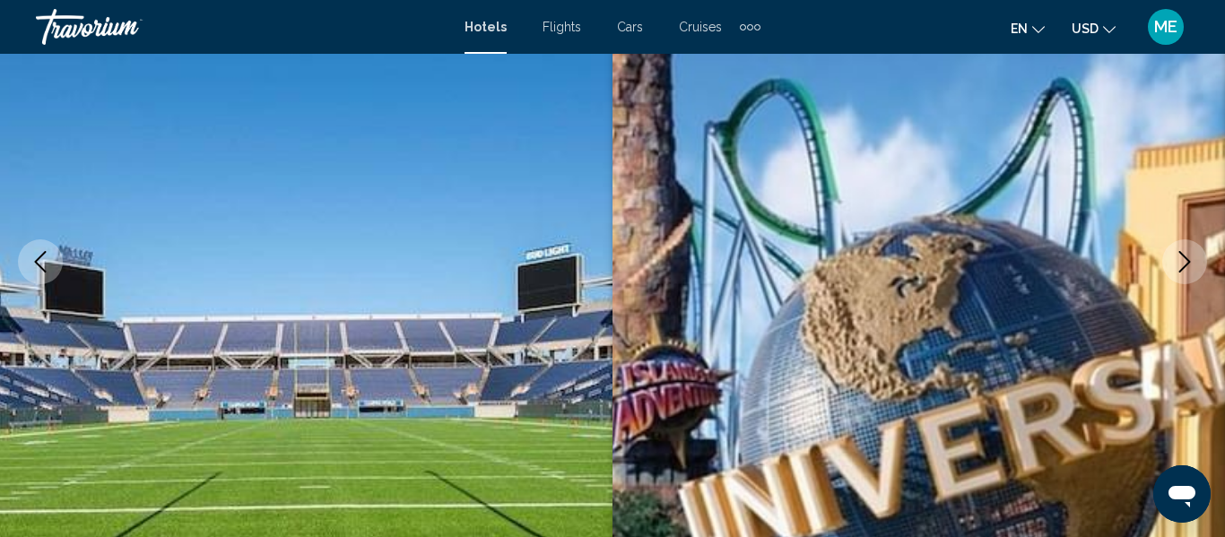
click at [1173, 262] on button "Next image" at bounding box center [1184, 261] width 45 height 45
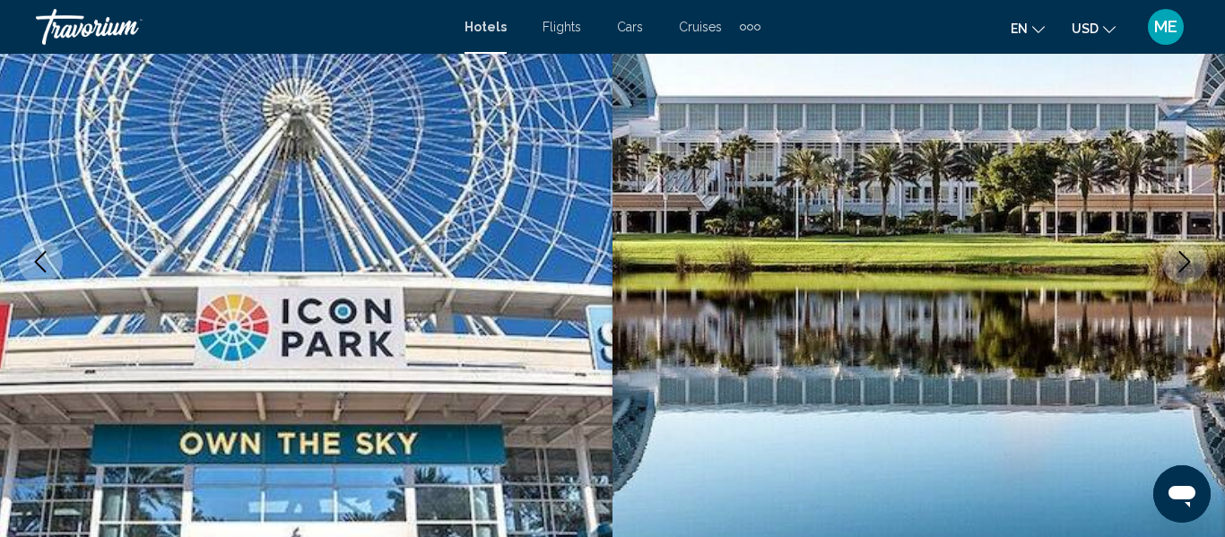
click at [1176, 257] on icon "Next image" at bounding box center [1185, 262] width 22 height 22
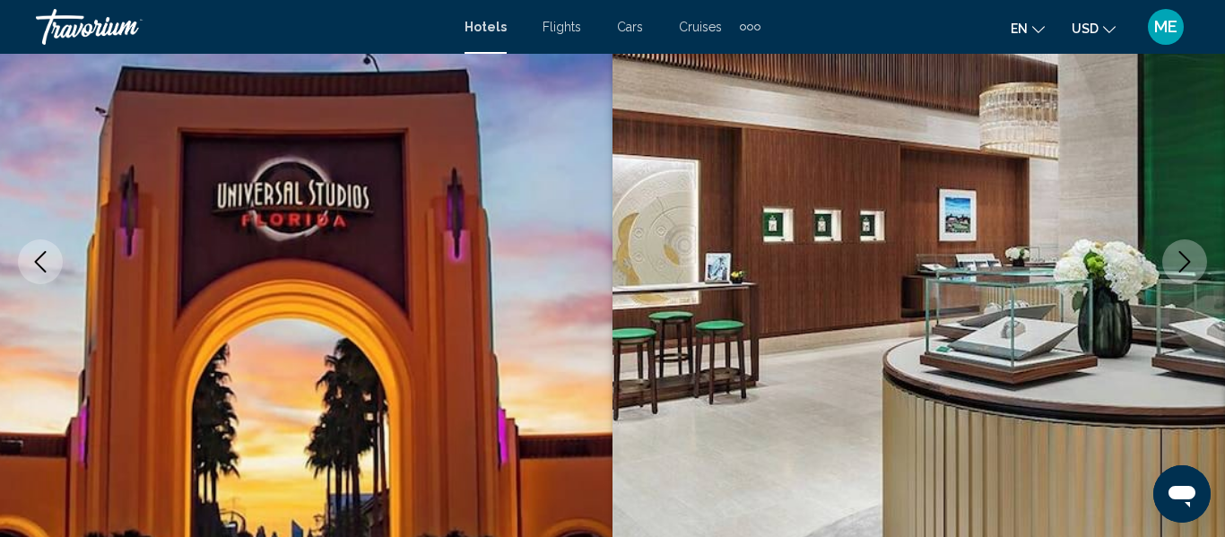
click at [1175, 266] on icon "Next image" at bounding box center [1185, 262] width 22 height 22
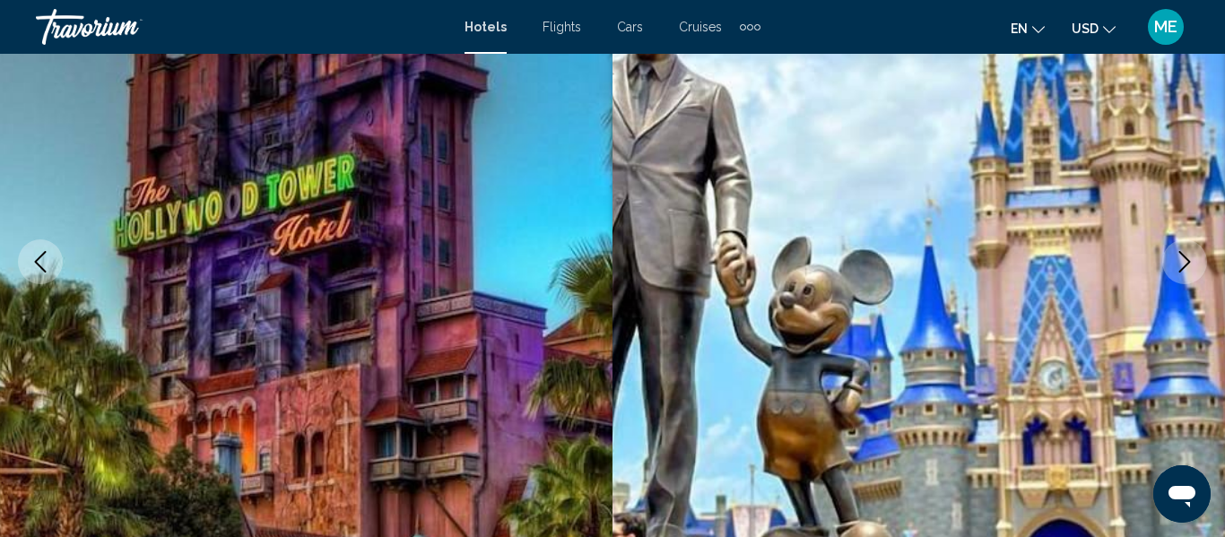
click at [1168, 267] on button "Next image" at bounding box center [1184, 261] width 45 height 45
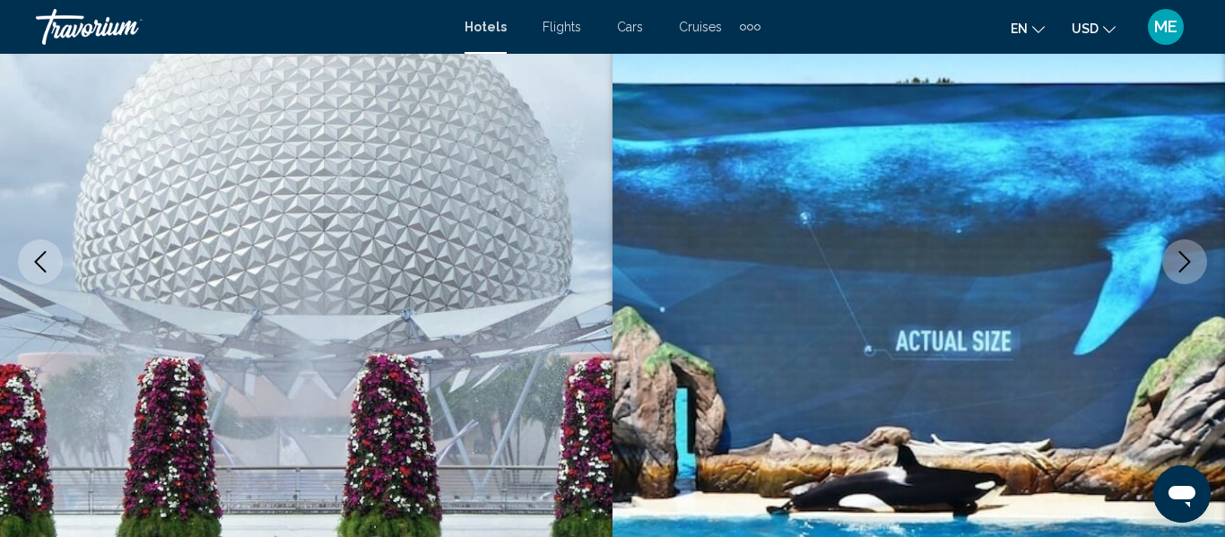
click at [1173, 262] on button "Next image" at bounding box center [1184, 261] width 45 height 45
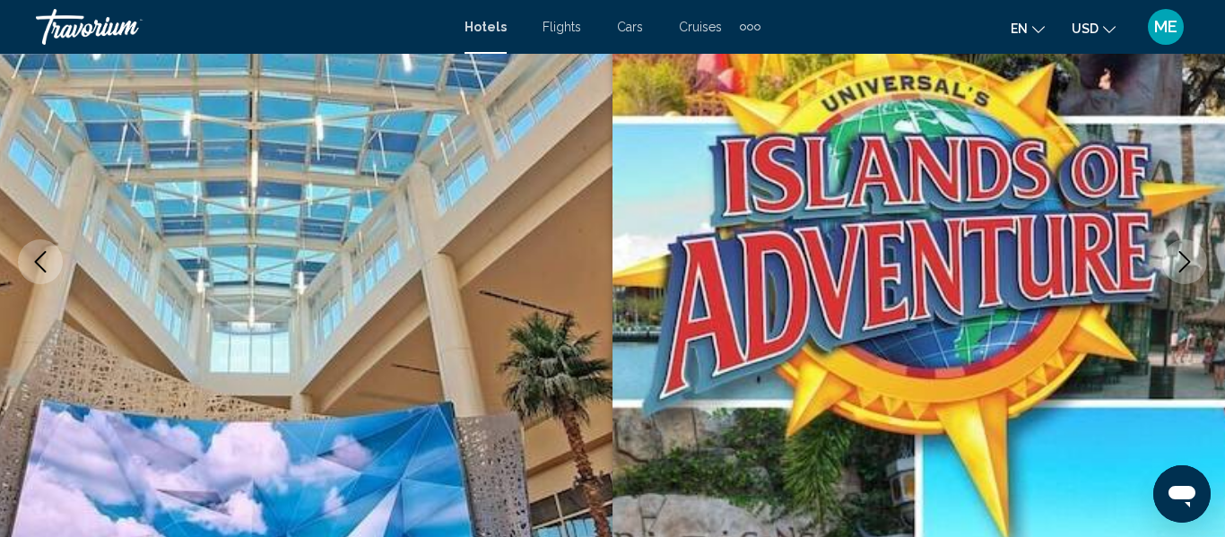
click at [1175, 268] on icon "Next image" at bounding box center [1185, 262] width 22 height 22
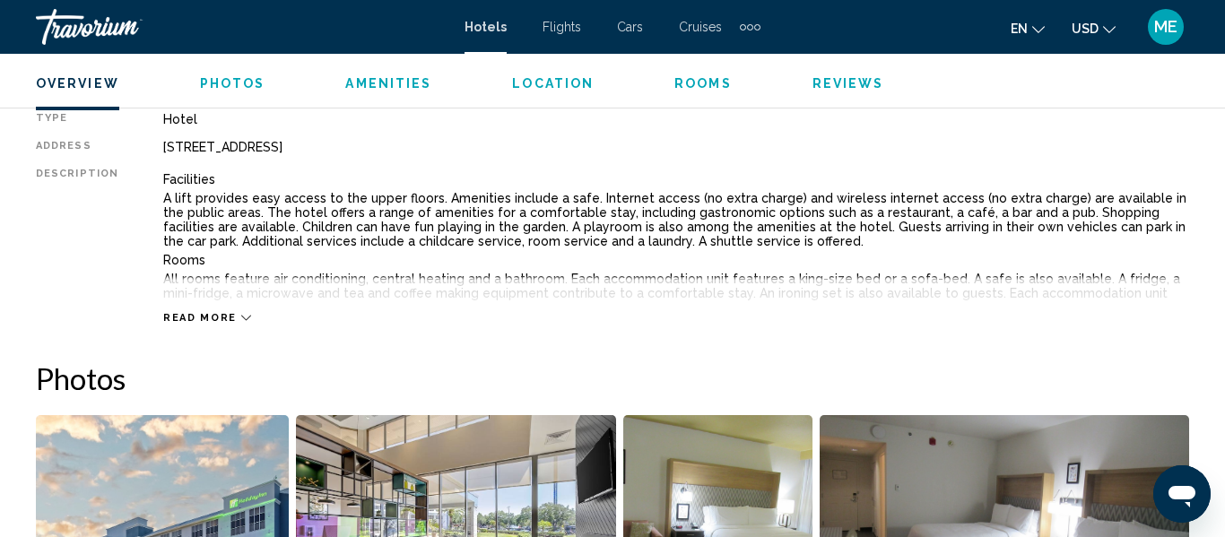
scroll to position [936, 0]
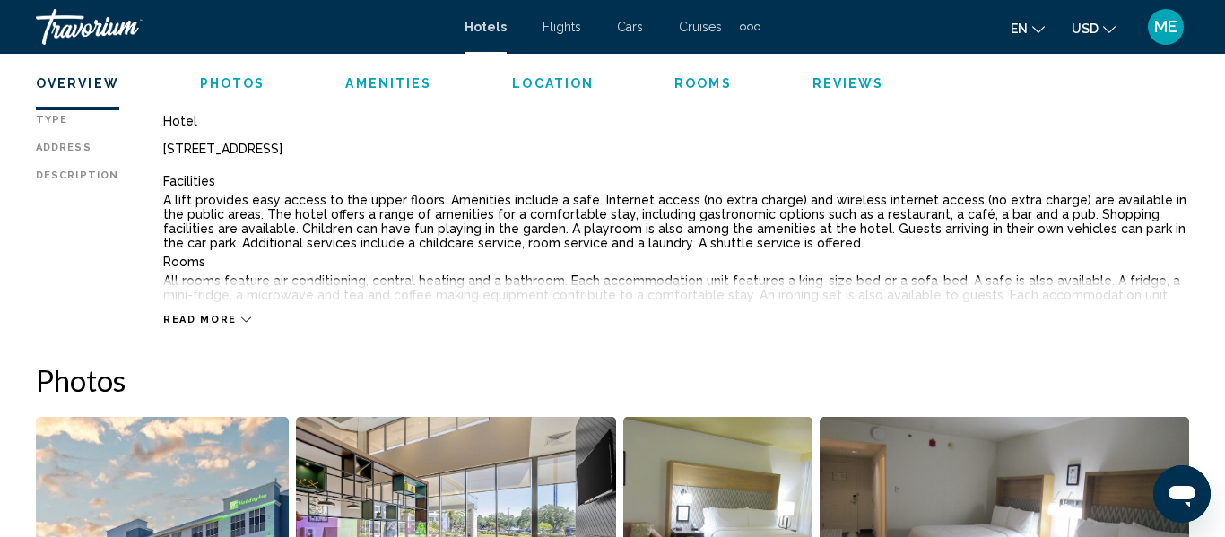
click at [380, 82] on span "Amenities" at bounding box center [388, 83] width 86 height 14
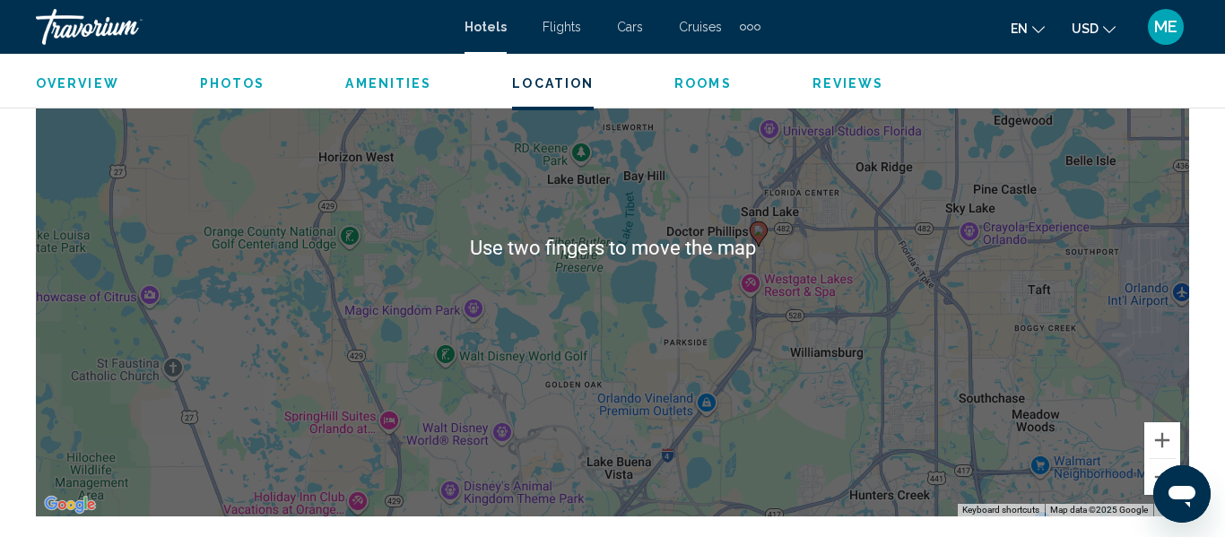
scroll to position [2130, 0]
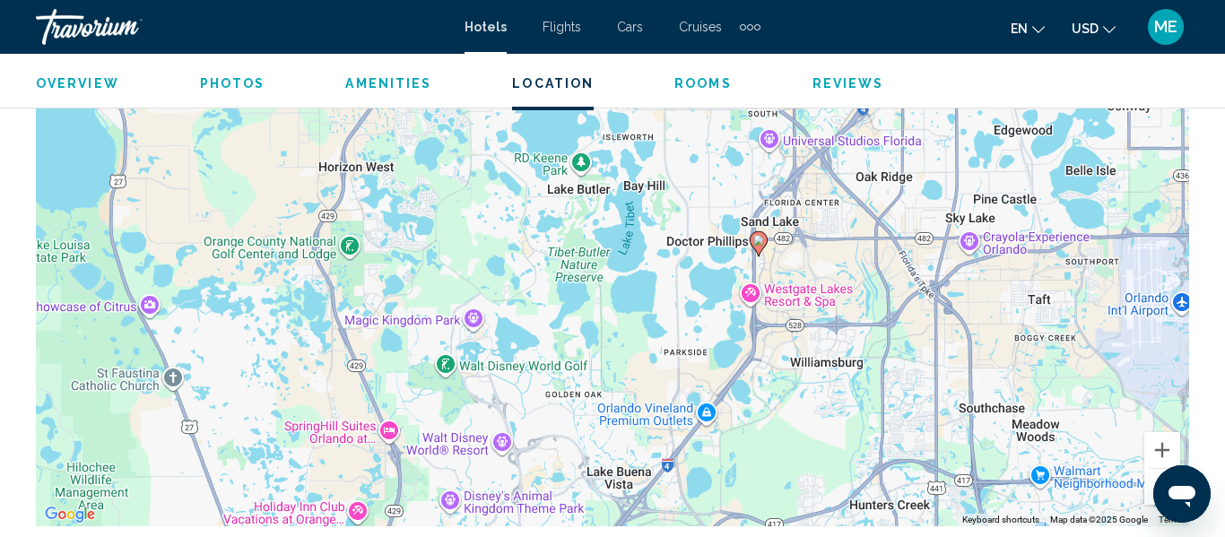
click at [1064, 321] on div "To activate drag with keyboard, press Alt + Enter. Once in keyboard drag state,…" at bounding box center [612, 257] width 1153 height 538
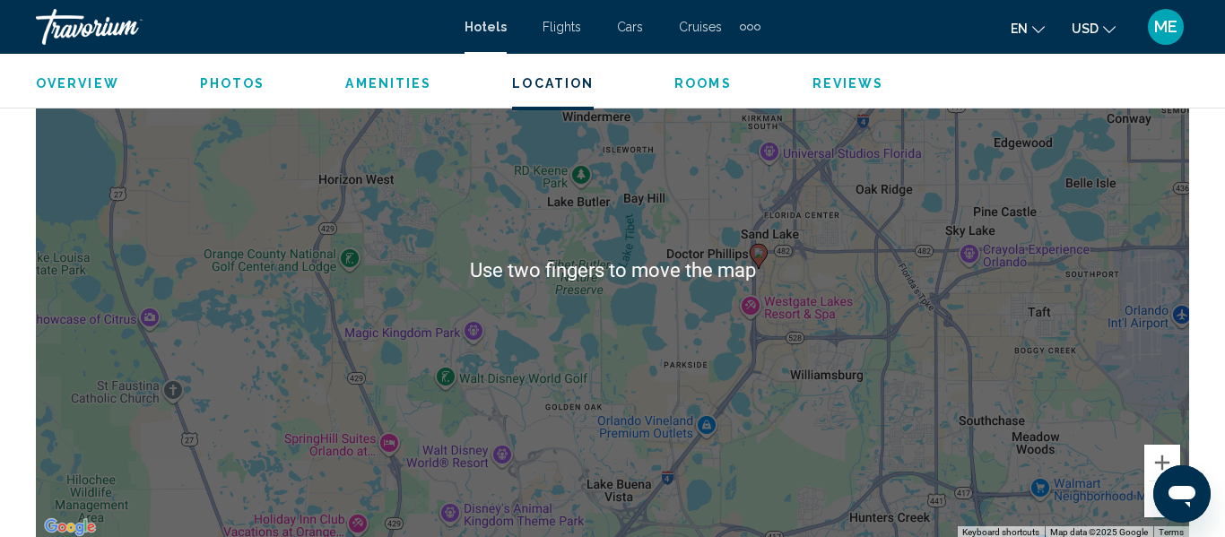
scroll to position [2116, 0]
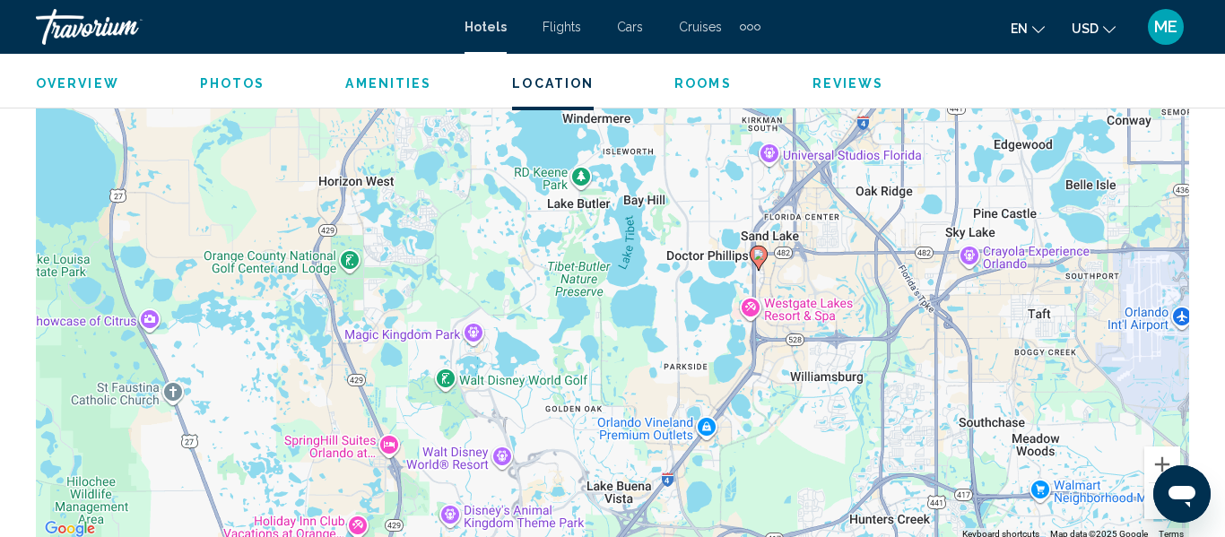
click at [908, 271] on div "To activate drag with keyboard, press Alt + Enter. Once in keyboard drag state,…" at bounding box center [612, 272] width 1153 height 538
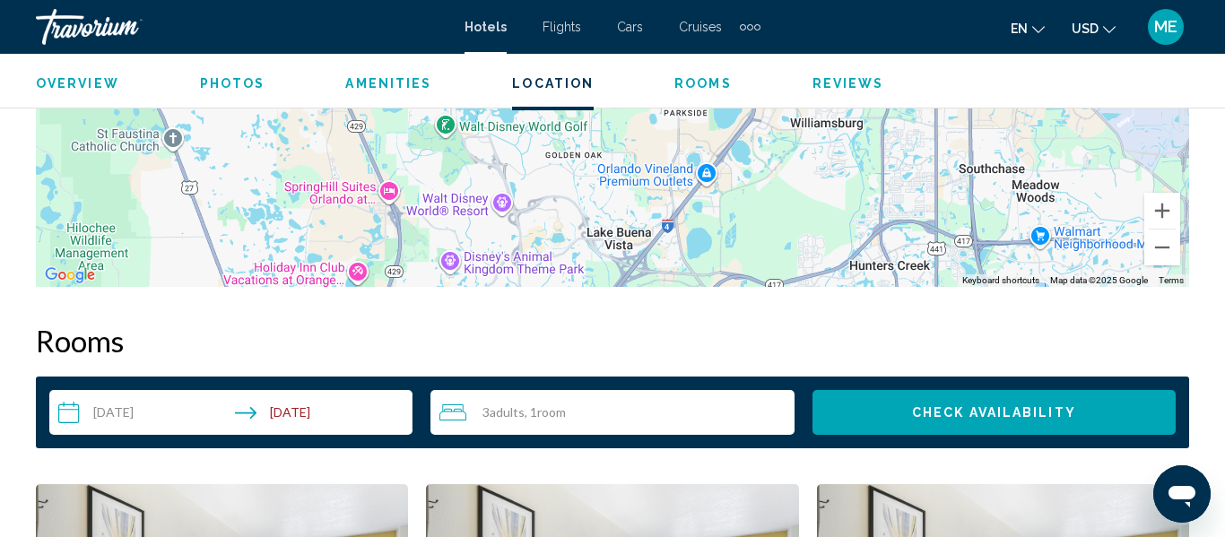
scroll to position [2367, 0]
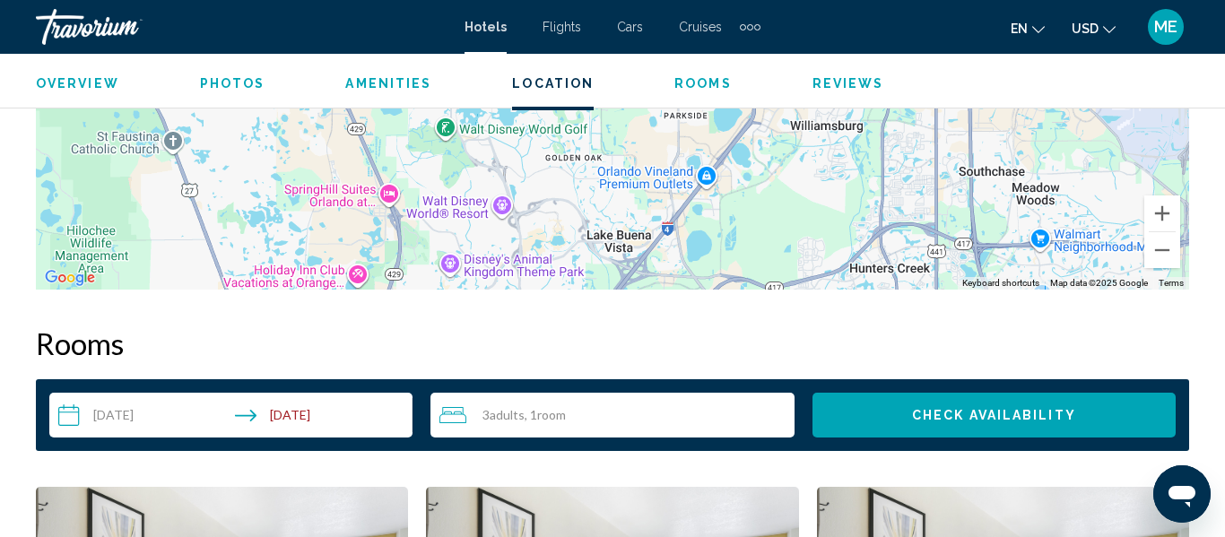
click at [382, 82] on span "Amenities" at bounding box center [388, 83] width 86 height 14
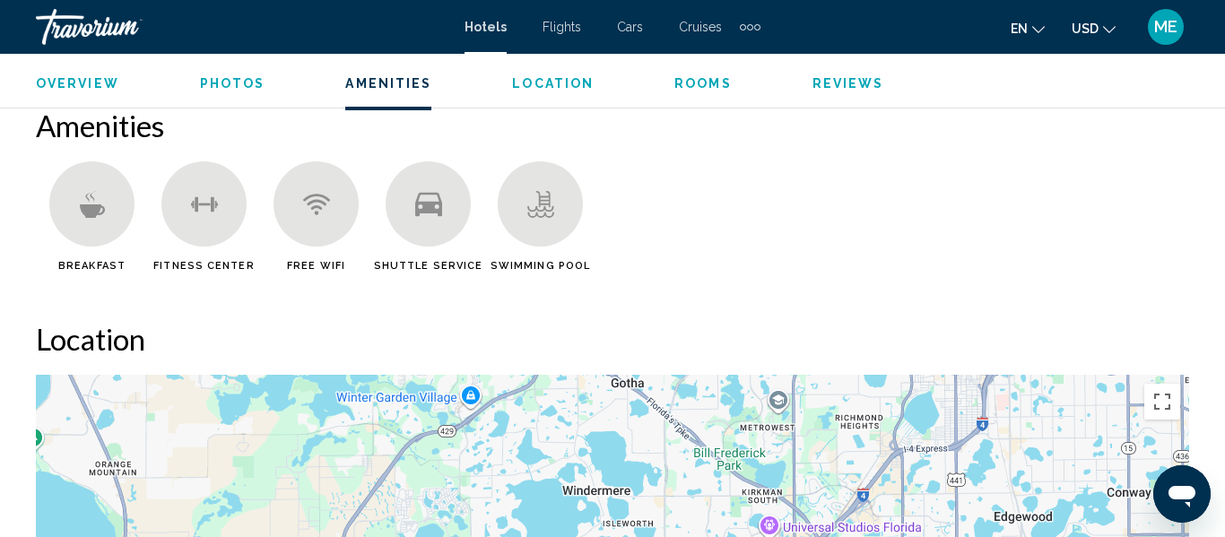
scroll to position [1740, 0]
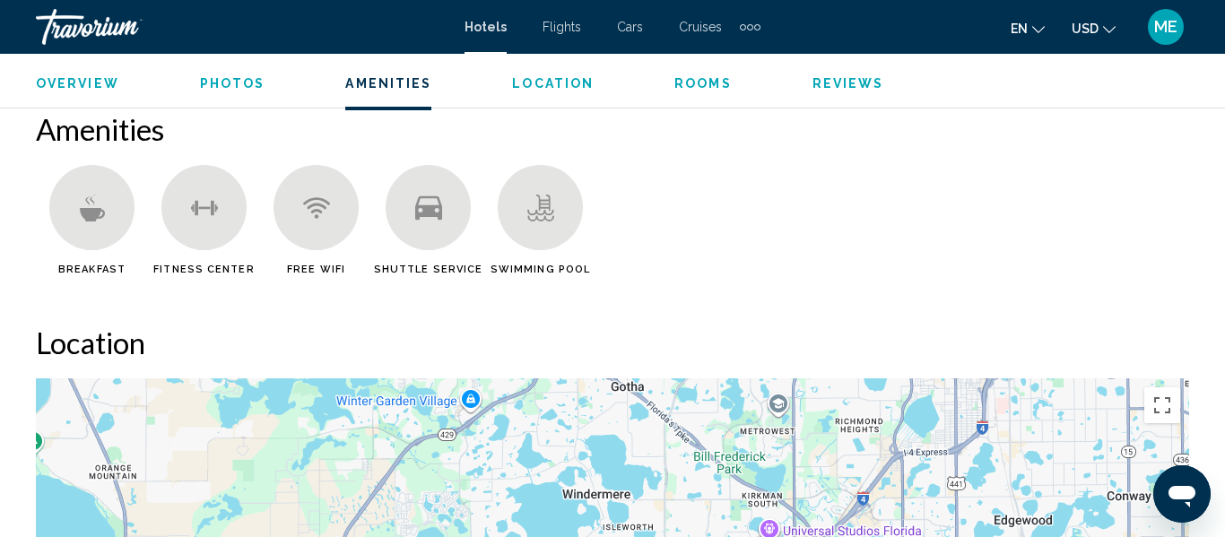
click at [536, 83] on span "Location" at bounding box center [553, 83] width 82 height 14
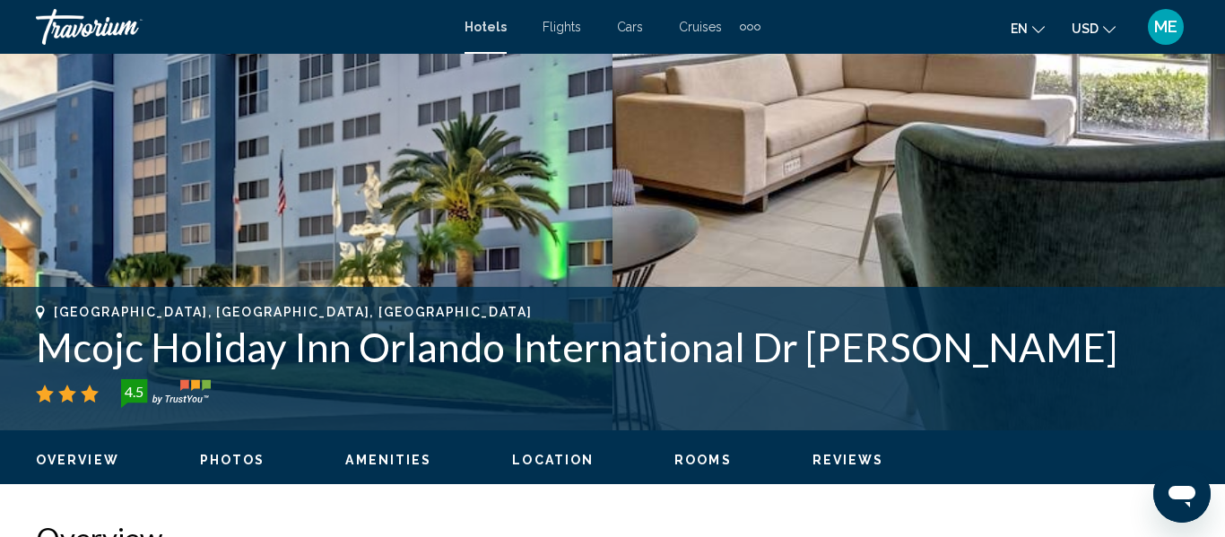
scroll to position [474, 0]
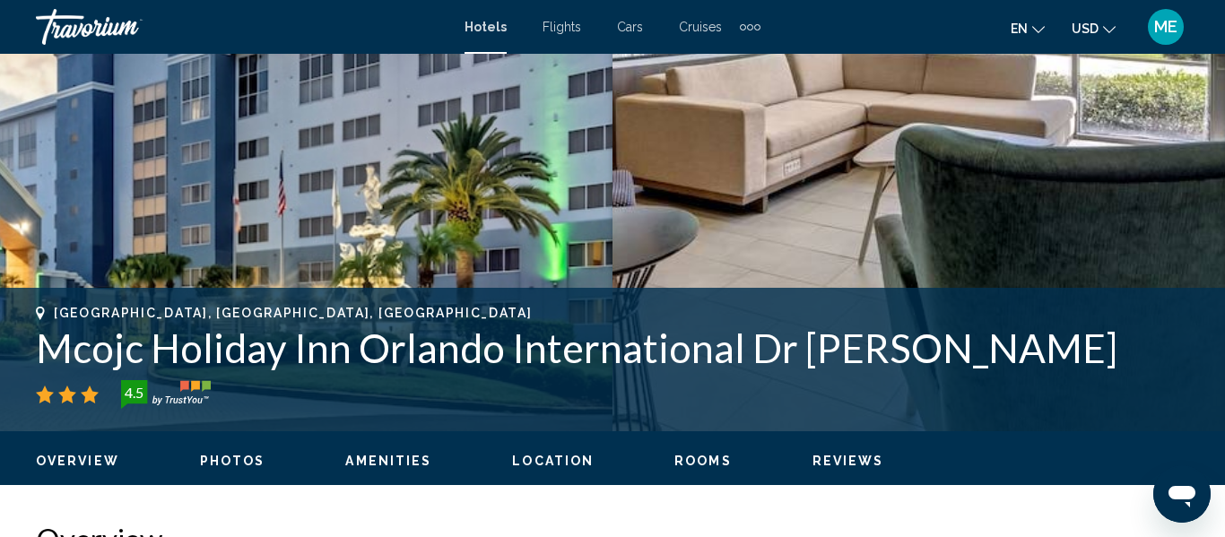
click at [88, 459] on span "Overview" at bounding box center [77, 461] width 83 height 14
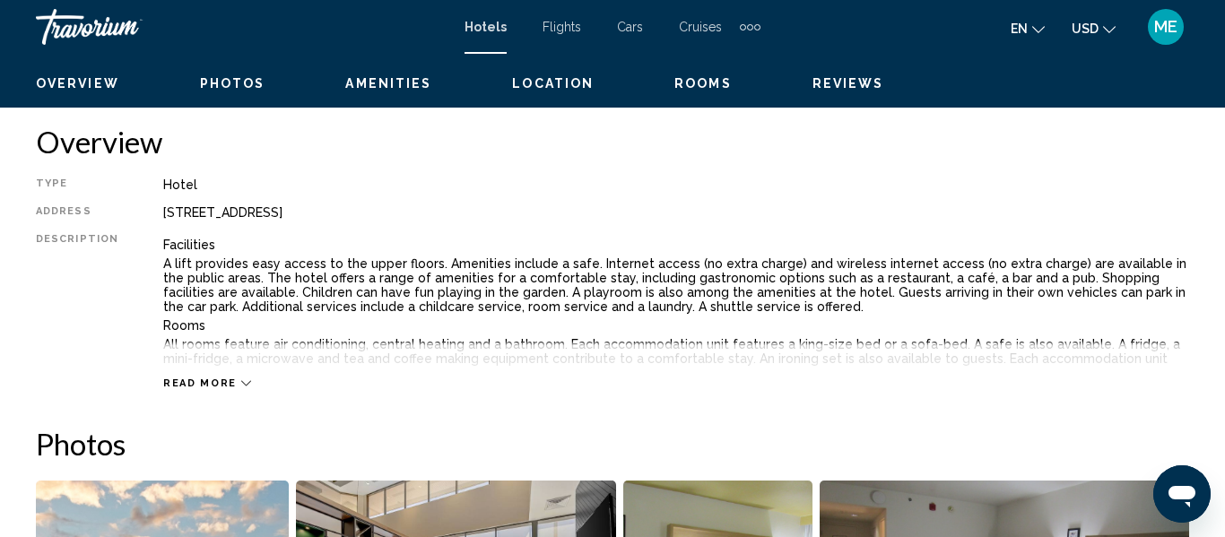
scroll to position [888, 0]
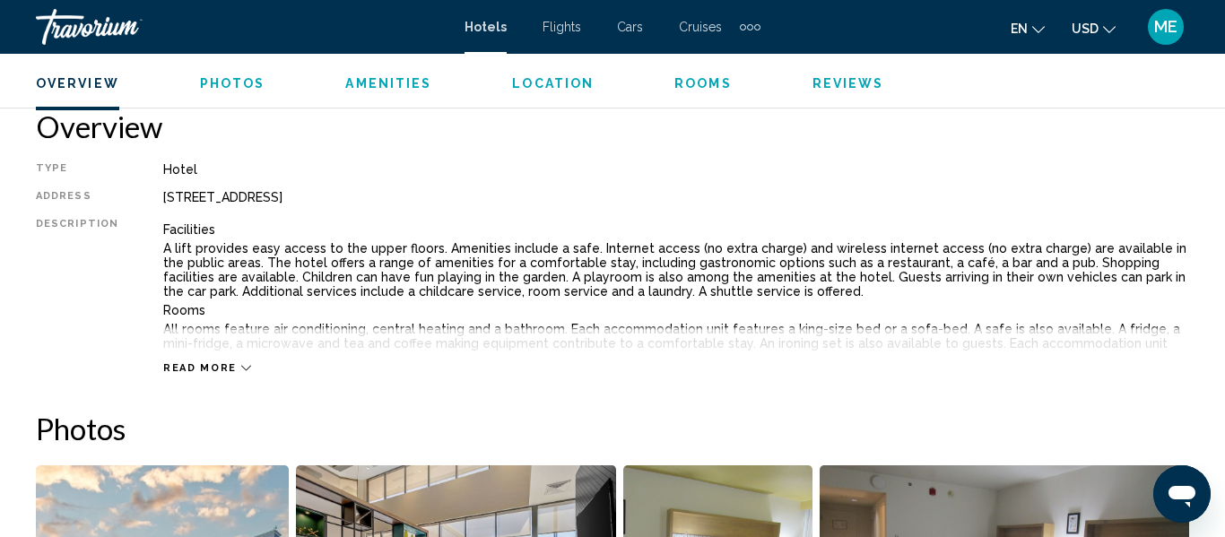
click at [210, 374] on button "Read more" at bounding box center [207, 367] width 88 height 13
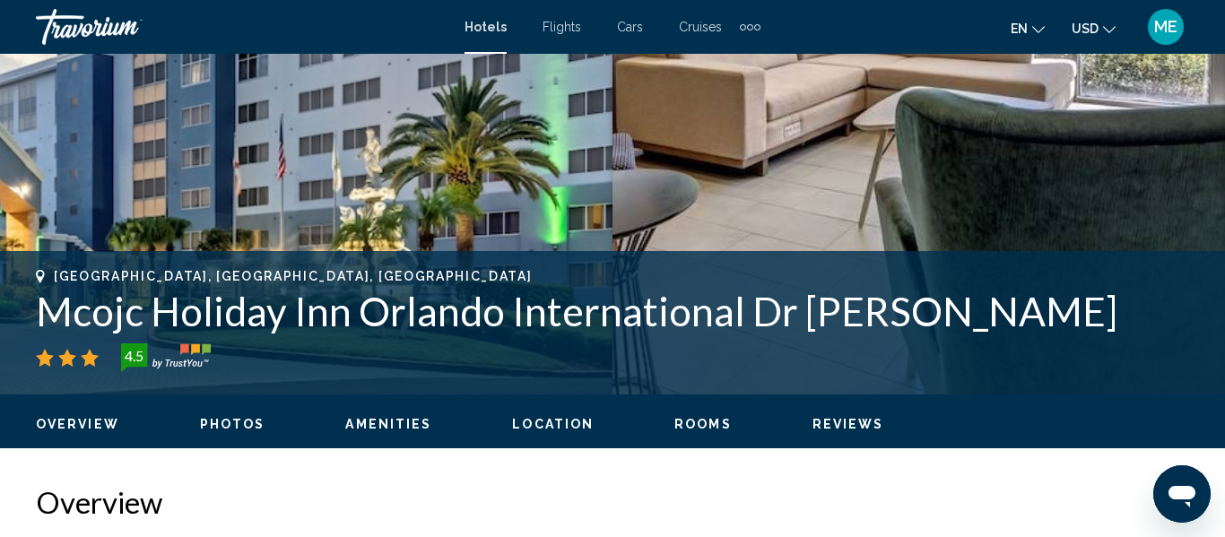
scroll to position [520, 0]
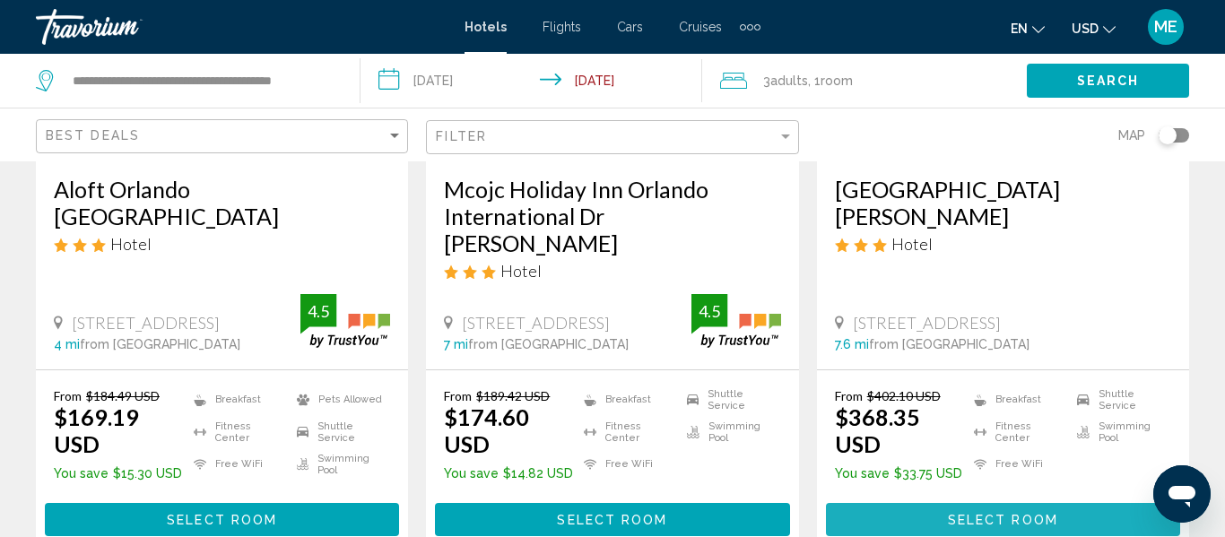
scroll to position [1748, 0]
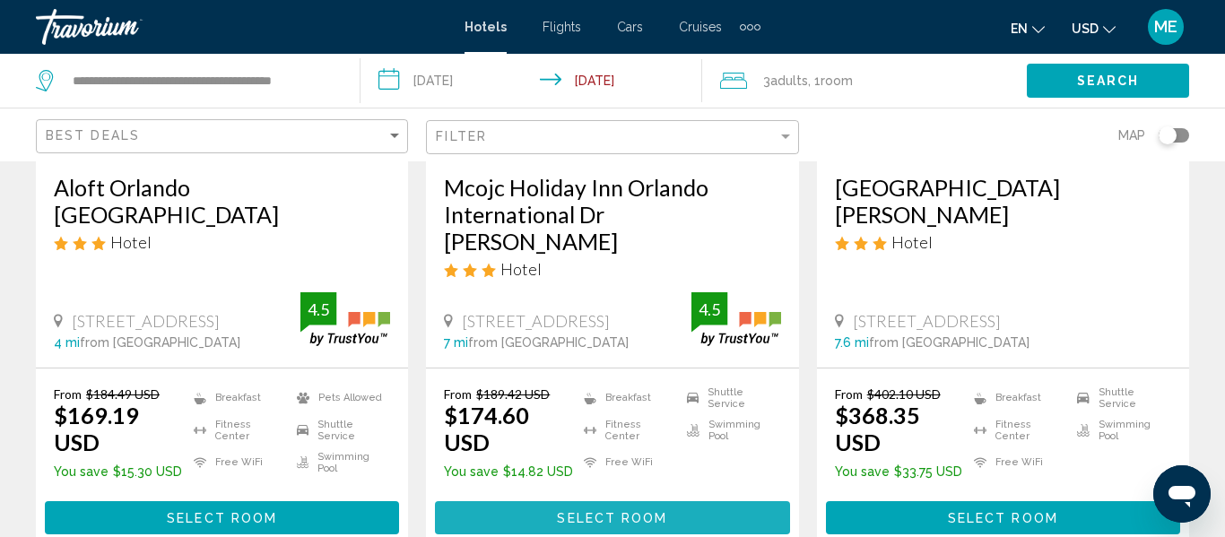
click at [595, 511] on span "Select Room" at bounding box center [612, 518] width 110 height 14
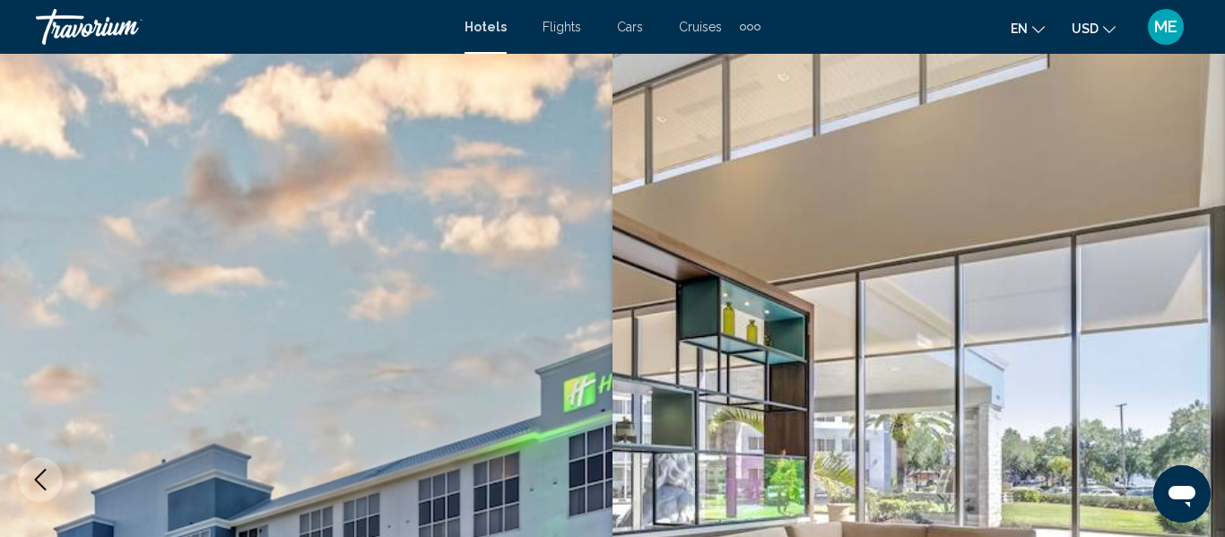
scroll to position [1369, 0]
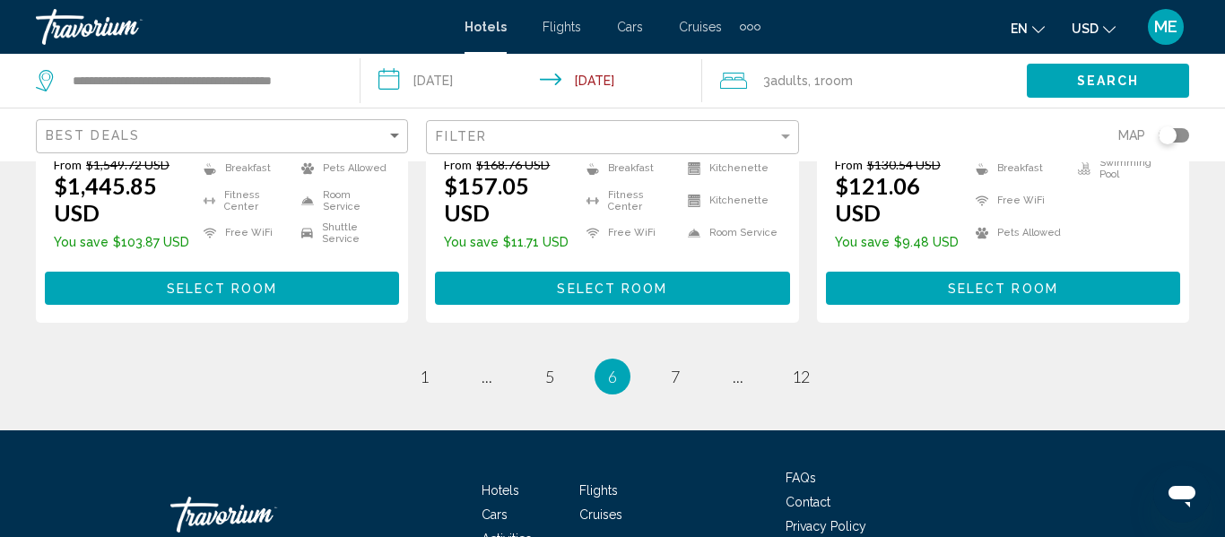
scroll to position [2732, 0]
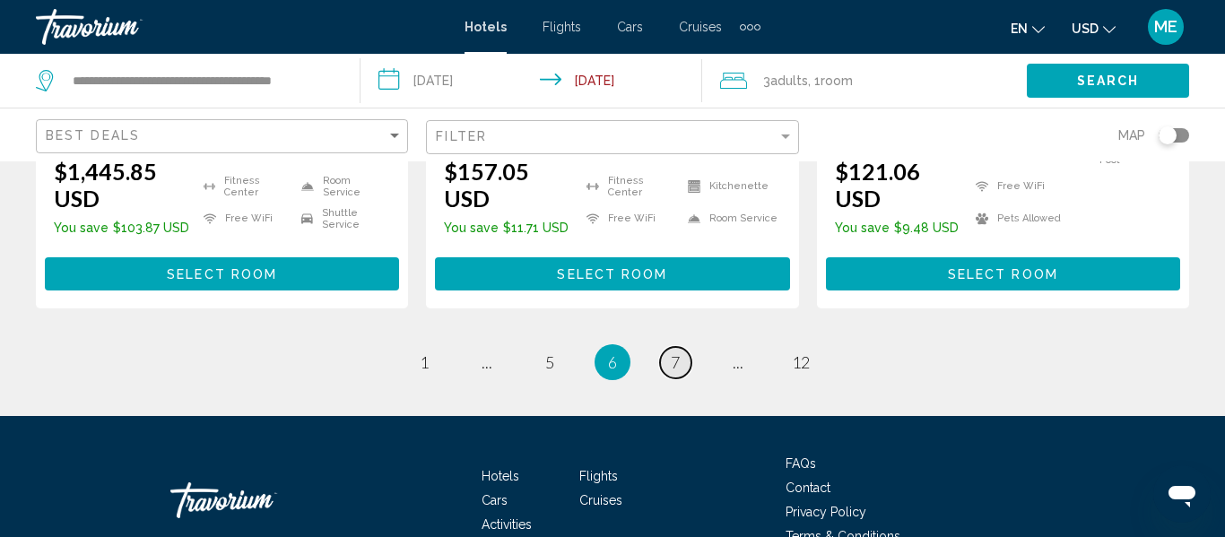
click at [676, 352] on span "7" at bounding box center [675, 362] width 9 height 20
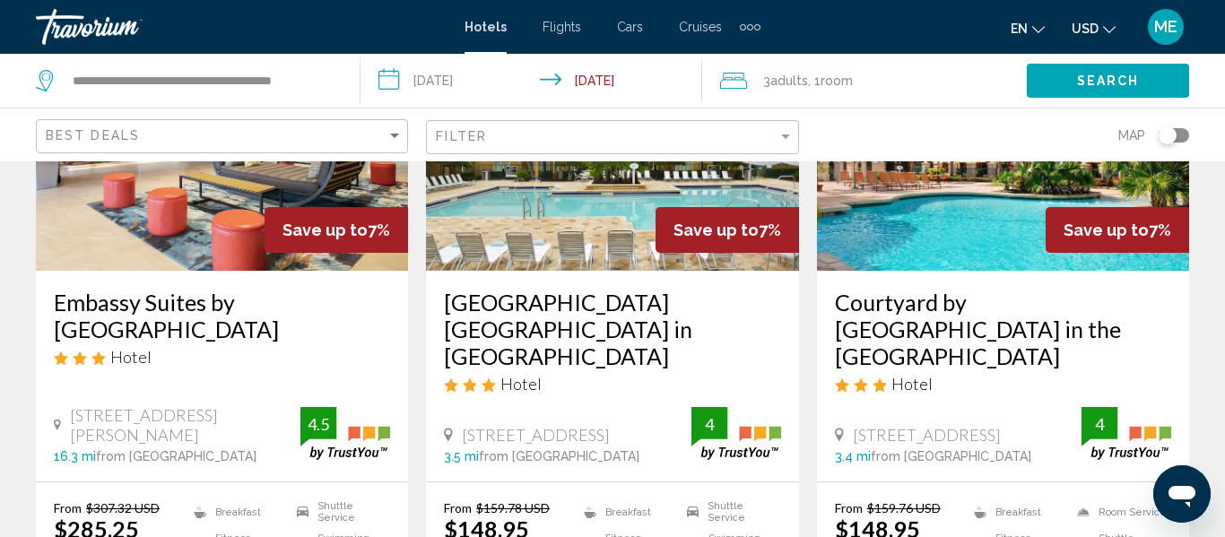
click at [1127, 450] on img "Main content" at bounding box center [1127, 433] width 90 height 53
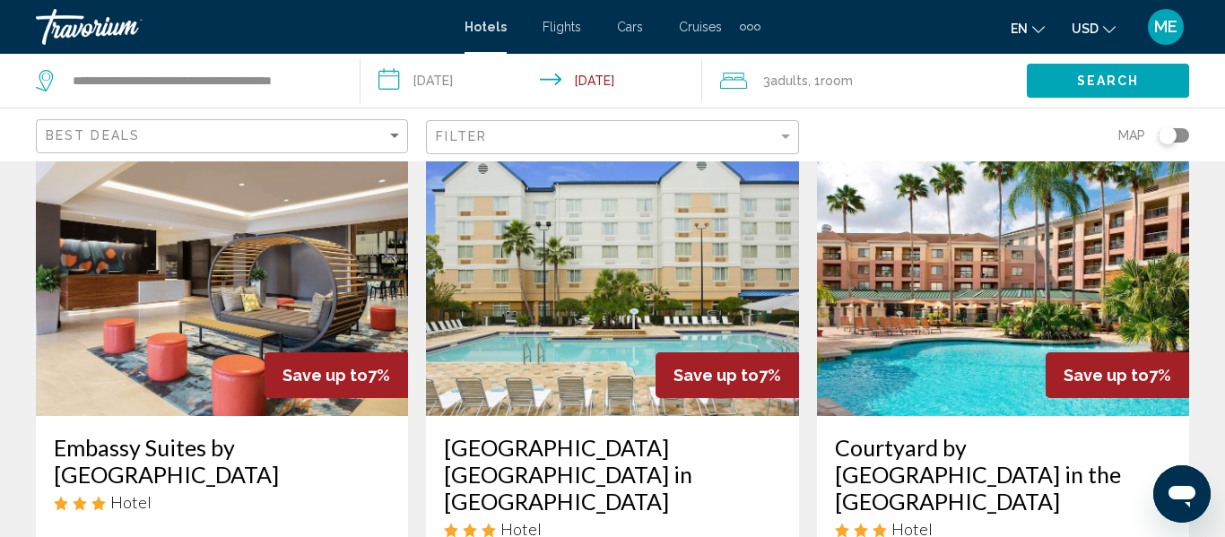
scroll to position [98, 0]
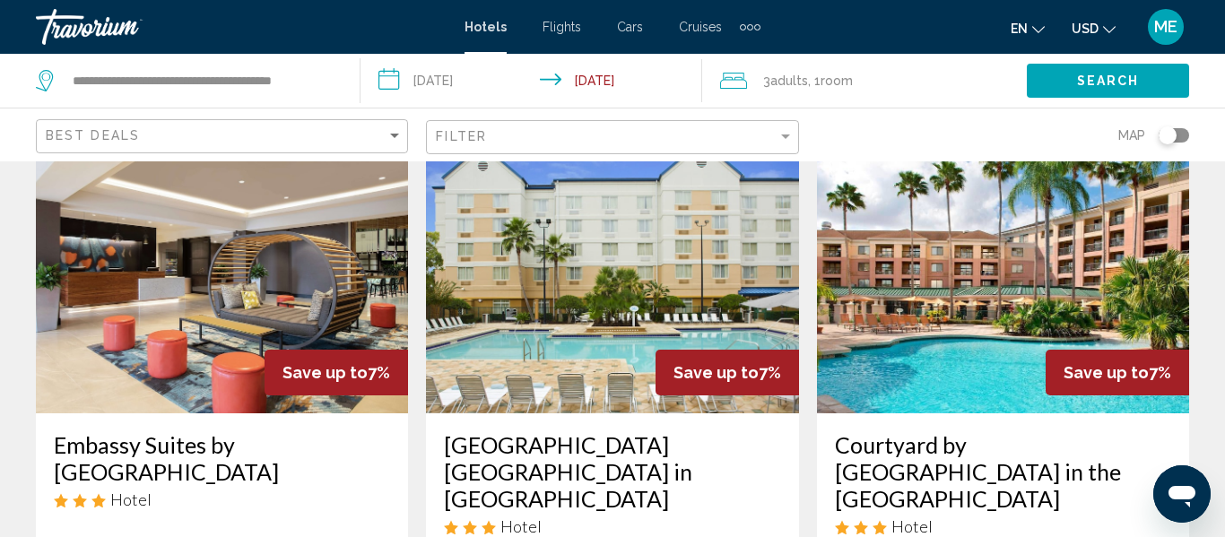
click at [1034, 306] on img "Main content" at bounding box center [1003, 269] width 372 height 287
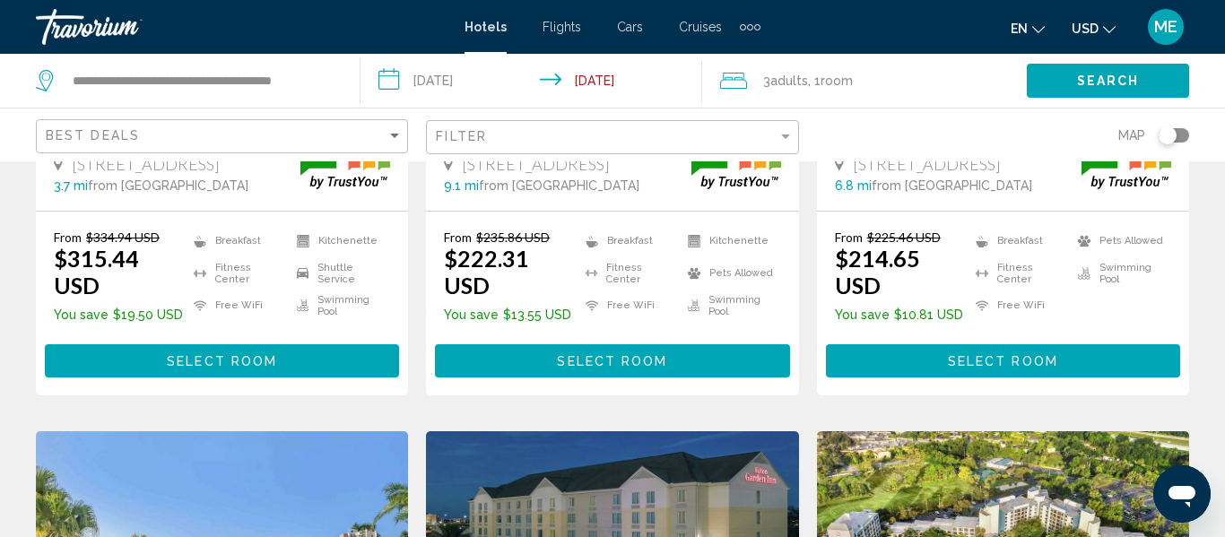
scroll to position [1924, 0]
